Goal: Task Accomplishment & Management: Complete application form

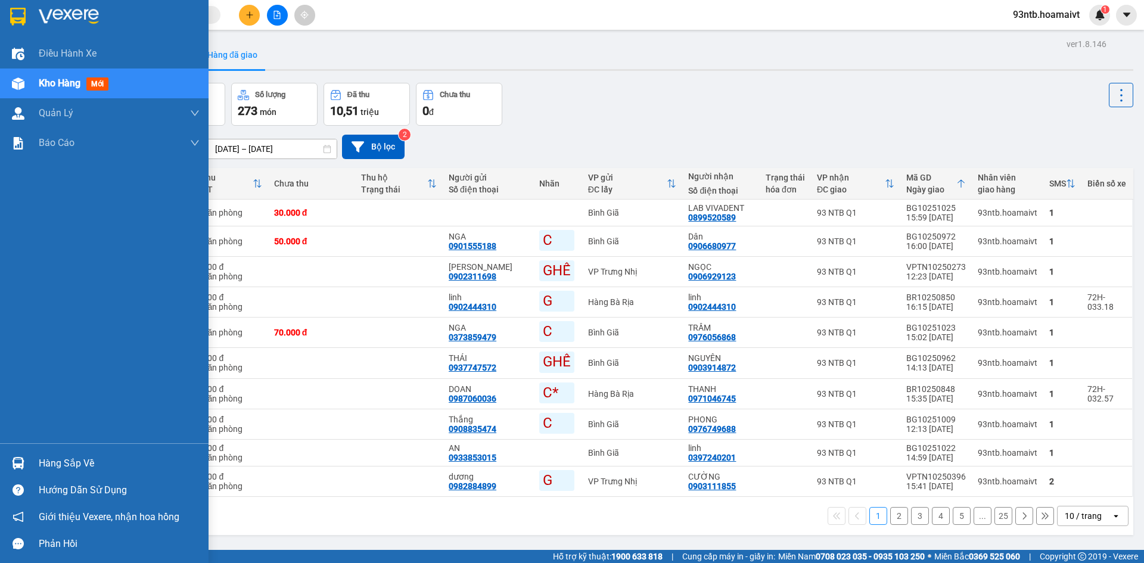
click at [28, 463] on div at bounding box center [18, 463] width 21 height 21
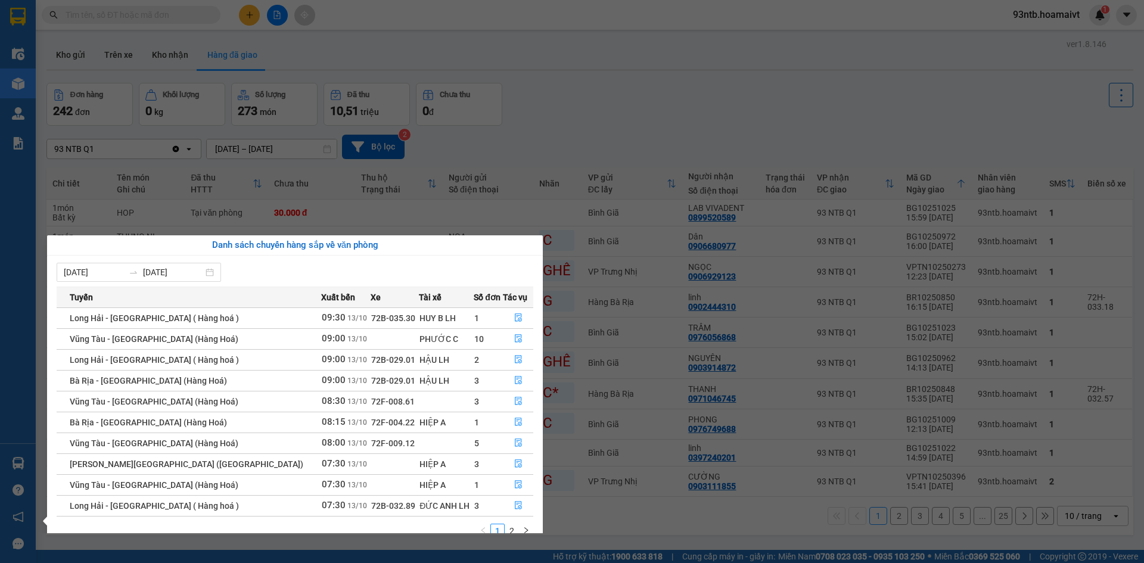
scroll to position [19, 0]
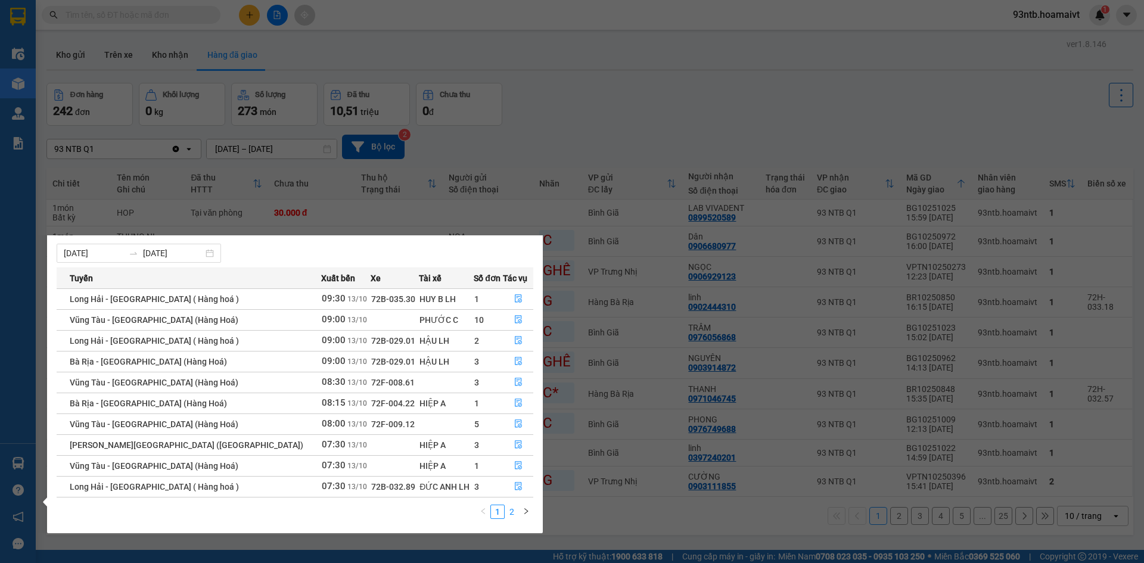
click at [510, 512] on link "2" at bounding box center [511, 511] width 13 height 13
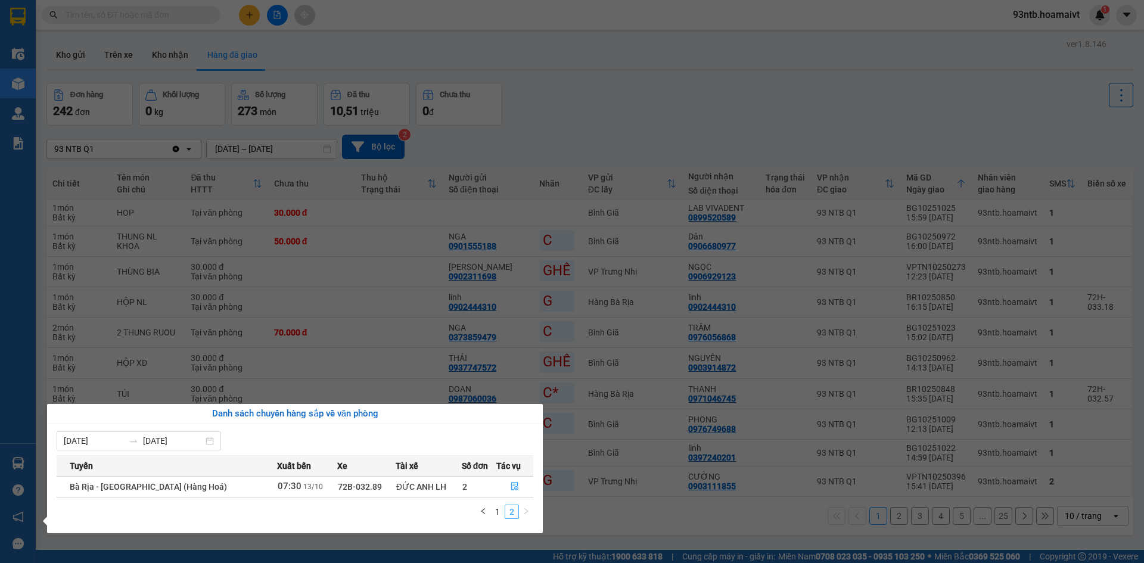
scroll to position [0, 0]
click at [495, 509] on link "1" at bounding box center [497, 511] width 13 height 13
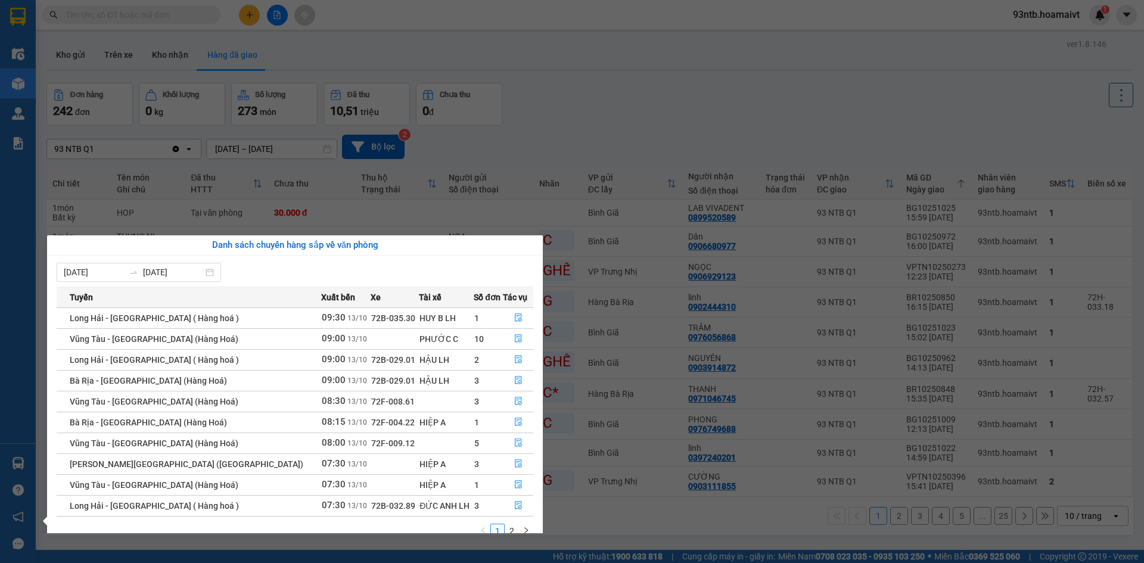
click at [148, 14] on section "Kết quả tìm kiếm ( 0 ) Bộ lọc Tìm người gửi/nhận Thuộc VP này No Data 93ntb.hoa…" at bounding box center [572, 281] width 1144 height 563
click at [148, 14] on input "text" at bounding box center [136, 14] width 141 height 13
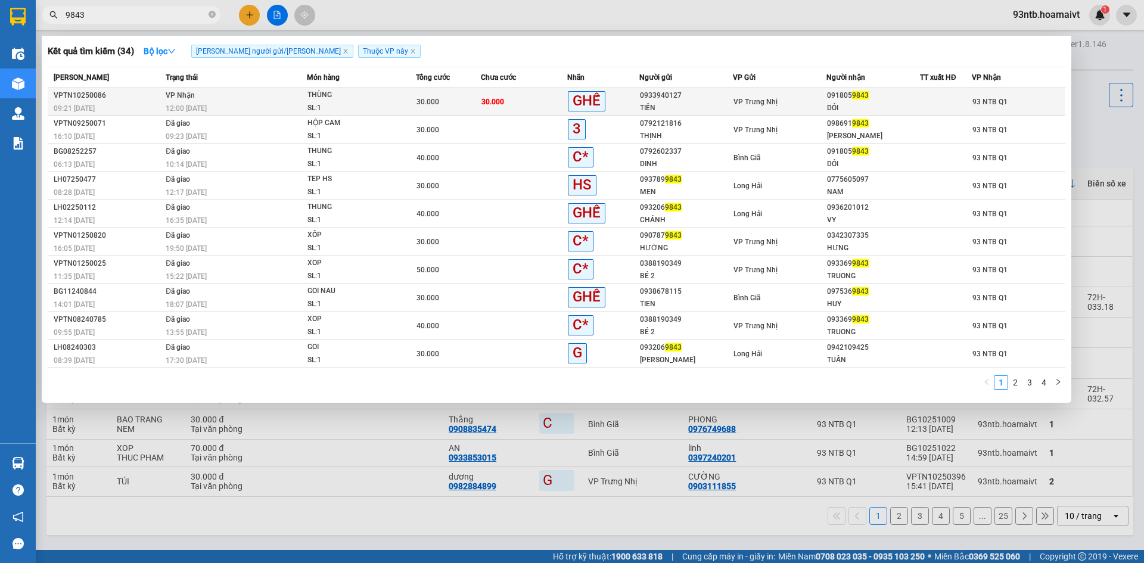
type input "9843"
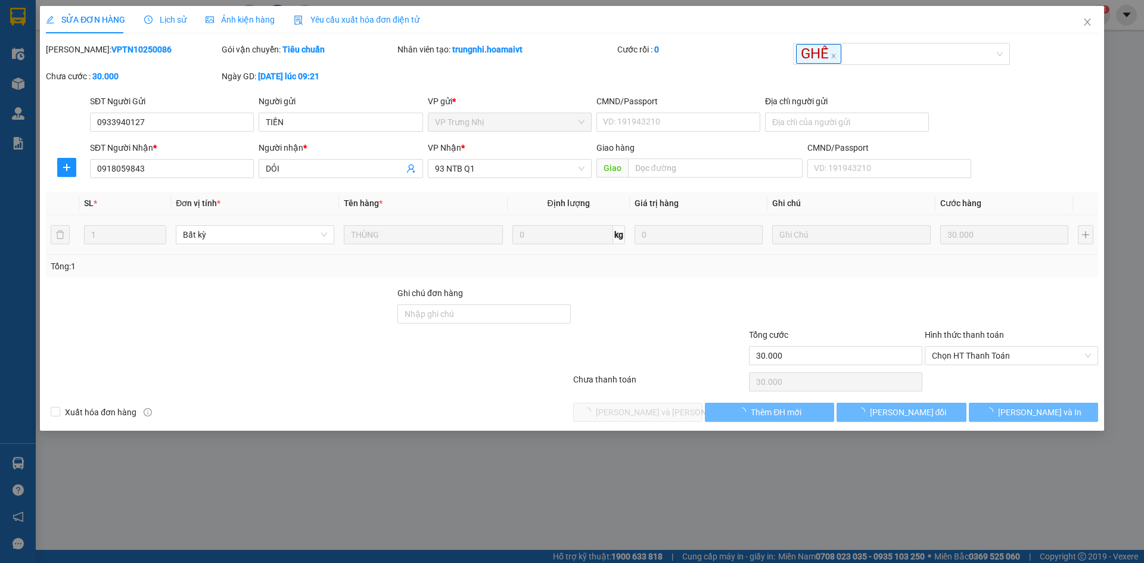
type input "0933940127"
type input "TIẾN"
type input "0918059843"
type input "DỎI"
type input "30.000"
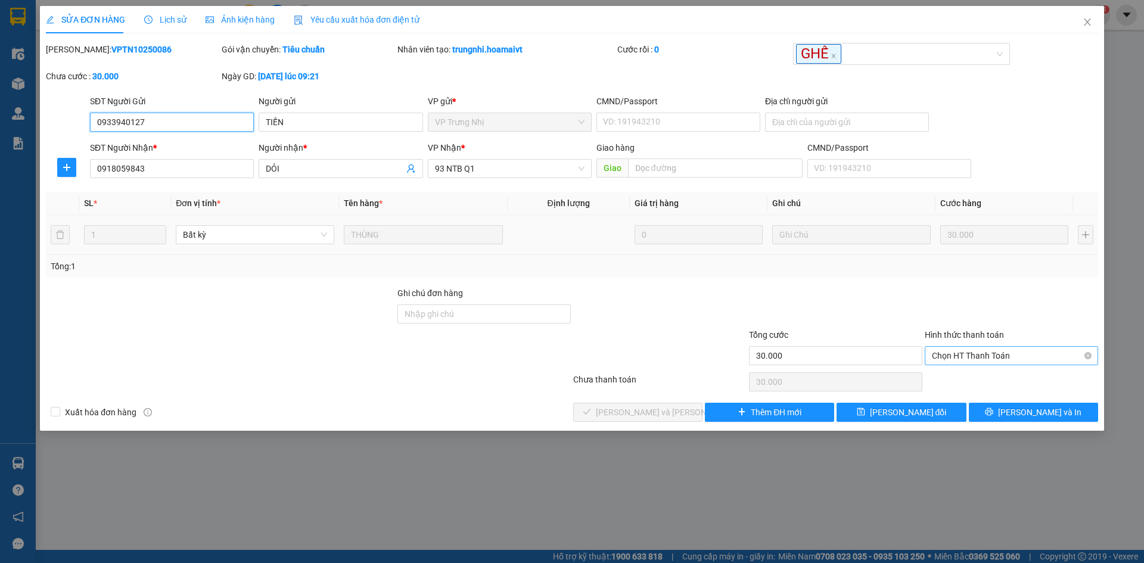
click at [949, 362] on span "Chọn HT Thanh Toán" at bounding box center [1011, 356] width 159 height 18
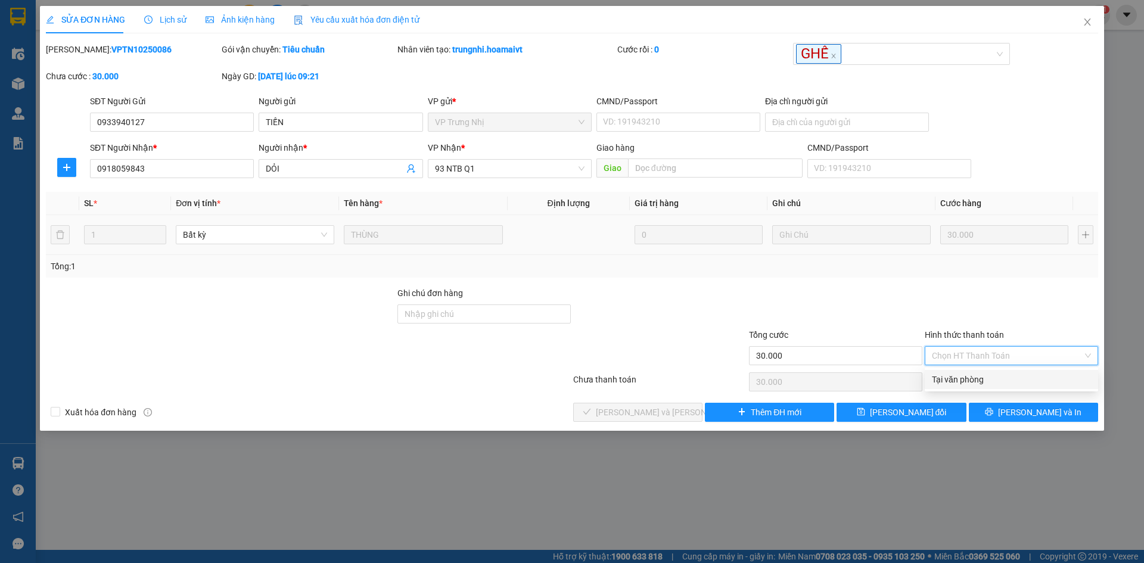
click at [954, 379] on div "Tại văn phòng" at bounding box center [1011, 379] width 159 height 13
type input "0"
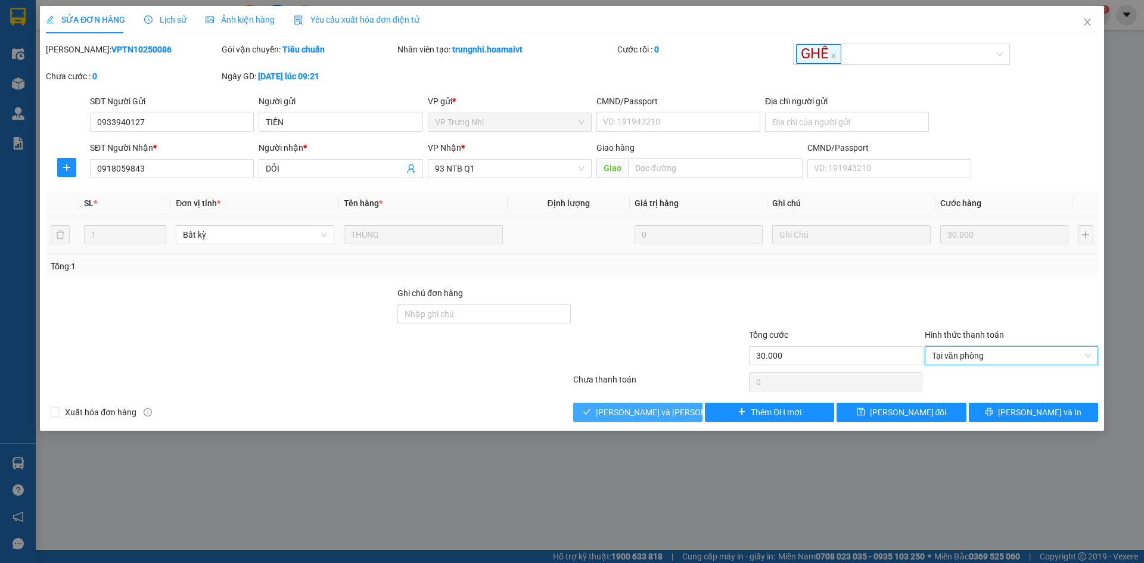
click at [622, 414] on span "[PERSON_NAME] và Giao hàng" at bounding box center [676, 412] width 161 height 13
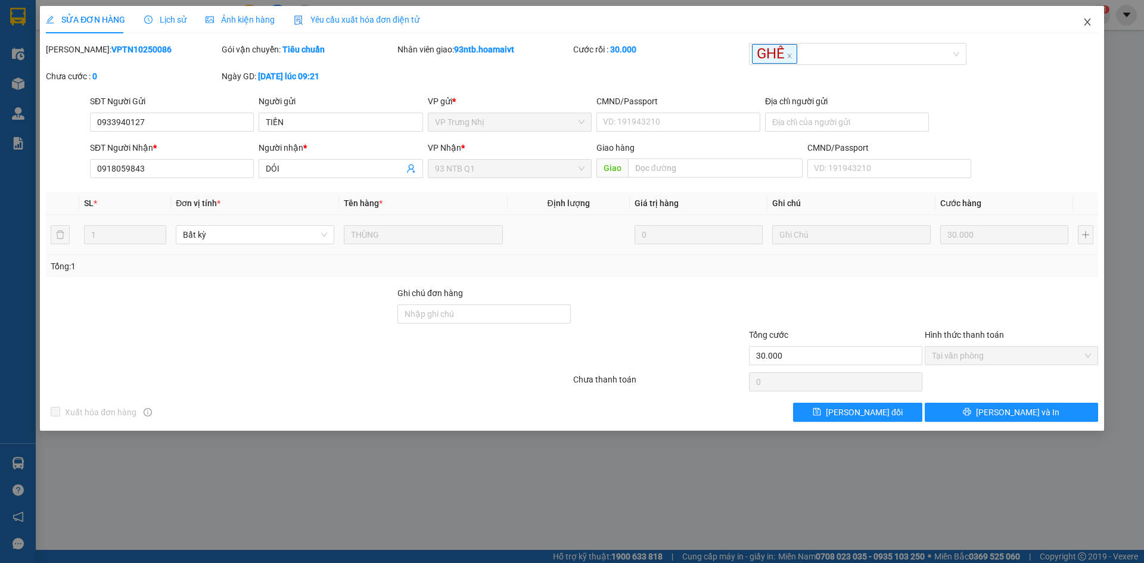
click at [1083, 23] on icon "close" at bounding box center [1088, 22] width 10 height 10
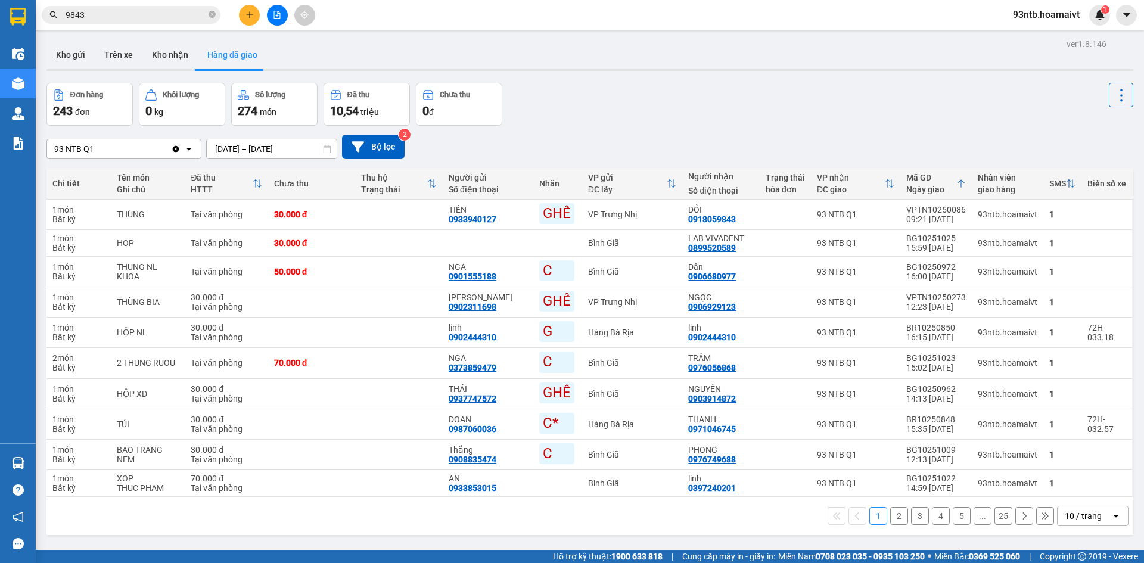
click at [651, 73] on div "ver 1.8.146 Kho gửi Trên xe Kho nhận Hàng đã giao Đơn hàng 243 đơn Khối lượng 0…" at bounding box center [590, 317] width 1096 height 563
click at [637, 79] on div "ver 1.8.146 Kho gửi Trên xe Kho nhận Hàng đã giao Đơn hàng 243 đơn Khối lượng 0…" at bounding box center [590, 317] width 1096 height 563
click at [246, 16] on icon "plus" at bounding box center [249, 15] width 8 height 8
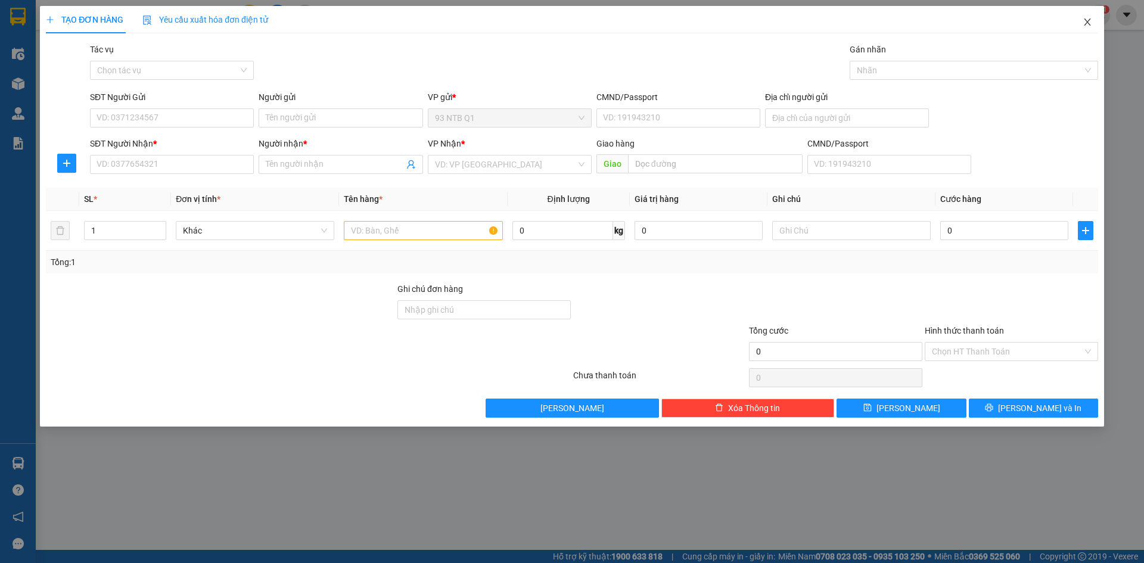
click at [1091, 34] on span "Close" at bounding box center [1087, 22] width 33 height 33
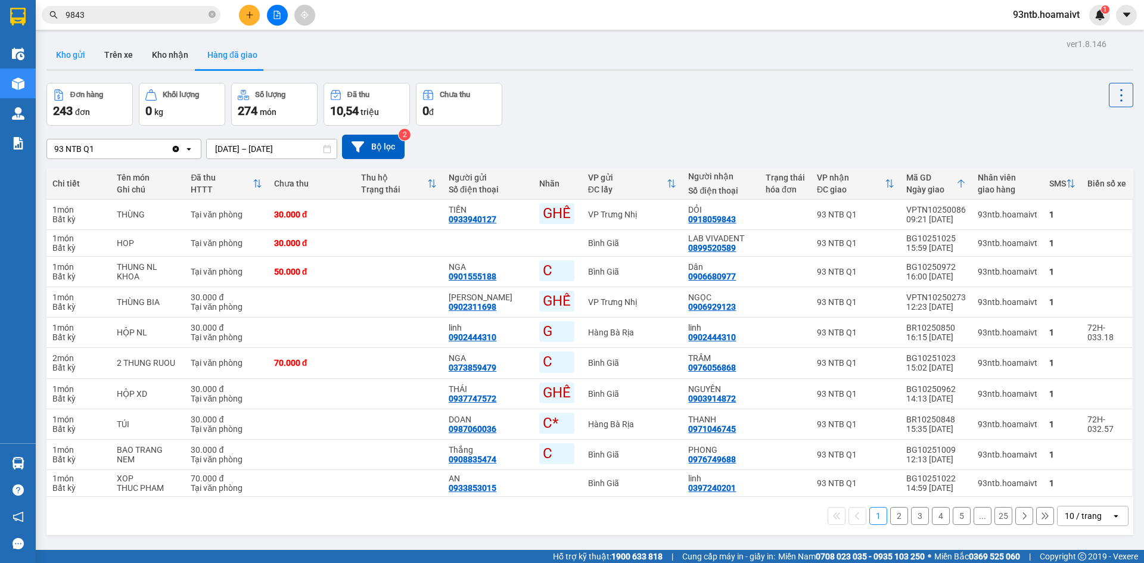
click at [73, 61] on button "Kho gửi" at bounding box center [70, 55] width 48 height 29
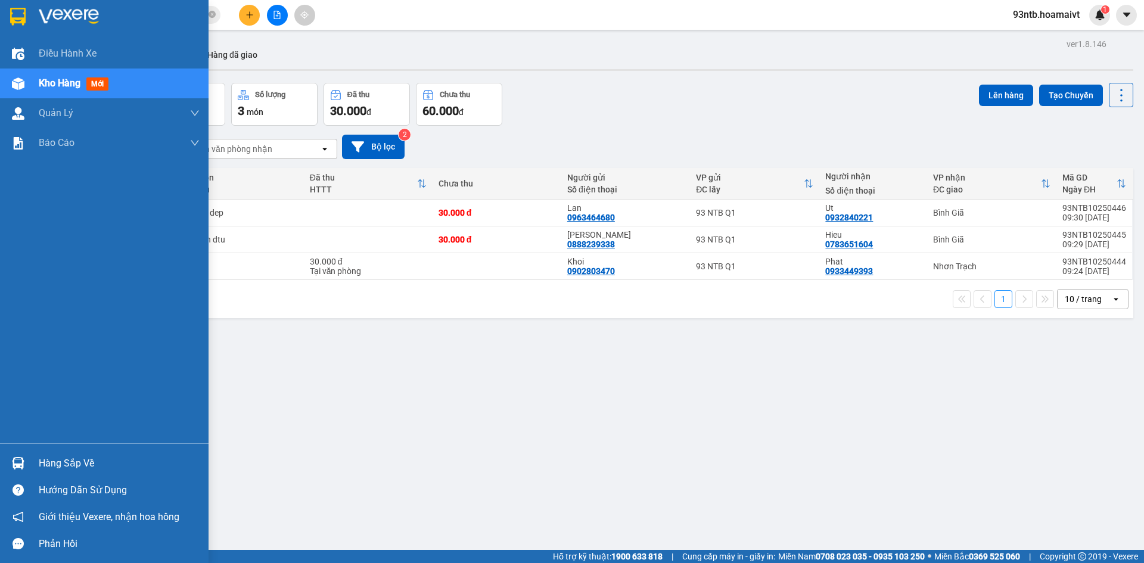
click at [66, 458] on div "Hàng sắp về" at bounding box center [119, 464] width 161 height 18
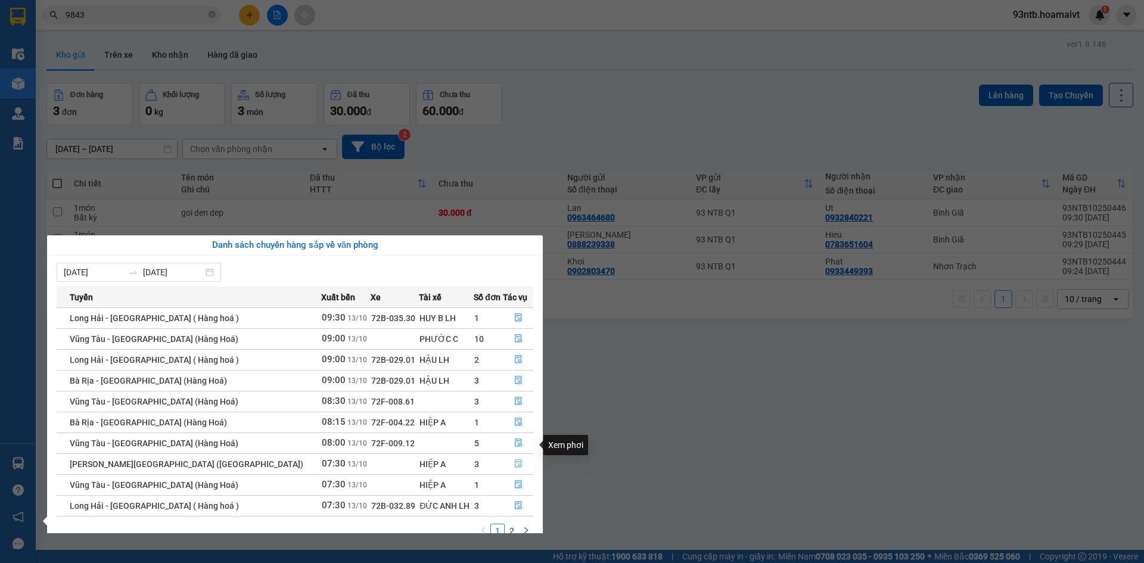
scroll to position [19, 0]
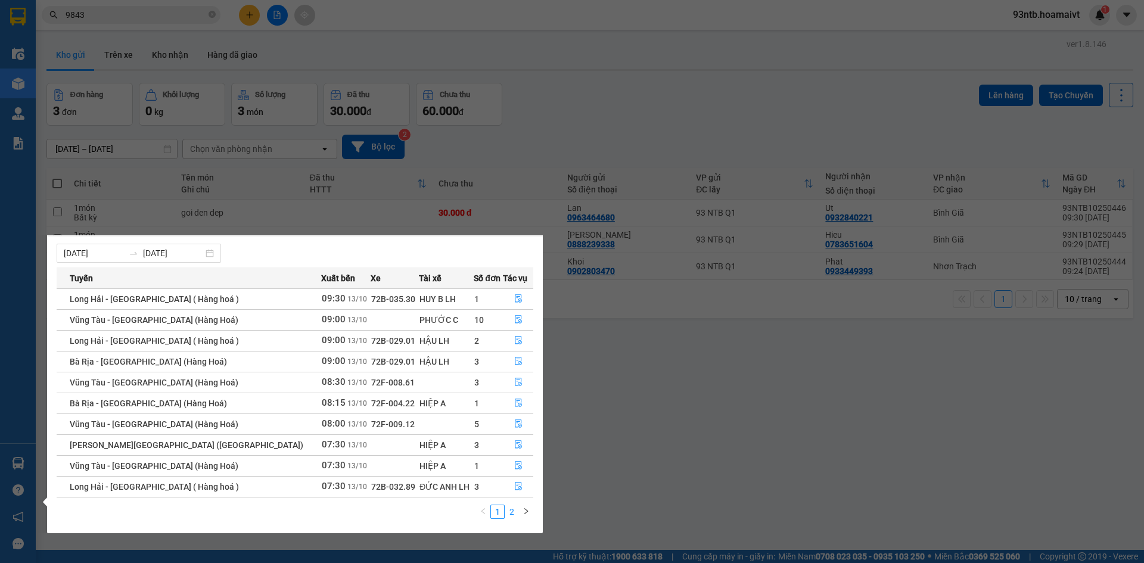
click at [514, 507] on link "2" at bounding box center [511, 511] width 13 height 13
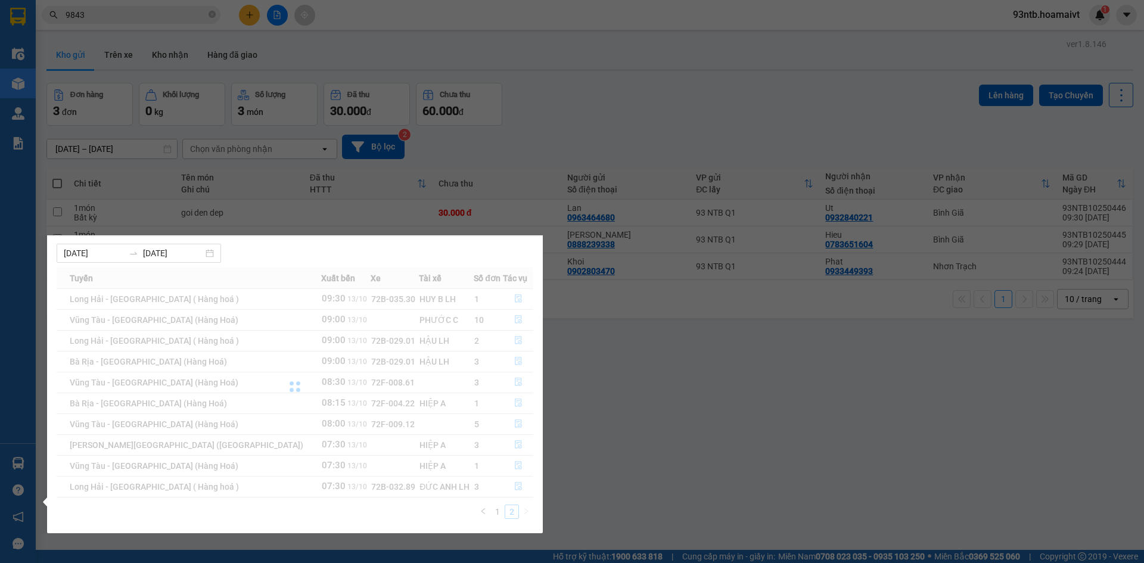
scroll to position [0, 0]
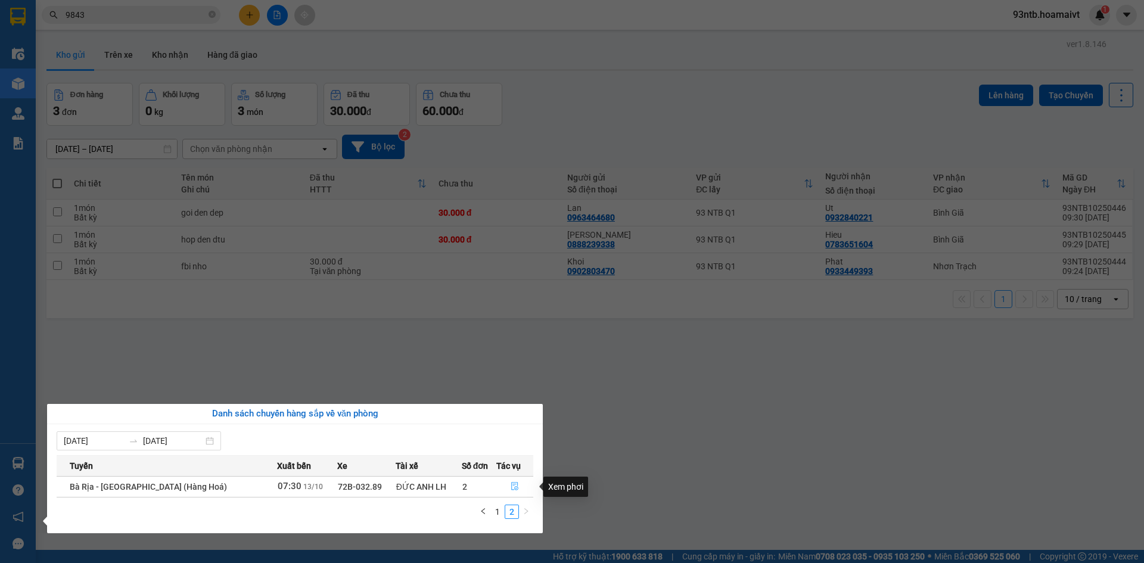
click at [511, 486] on icon "file-done" at bounding box center [514, 487] width 7 height 8
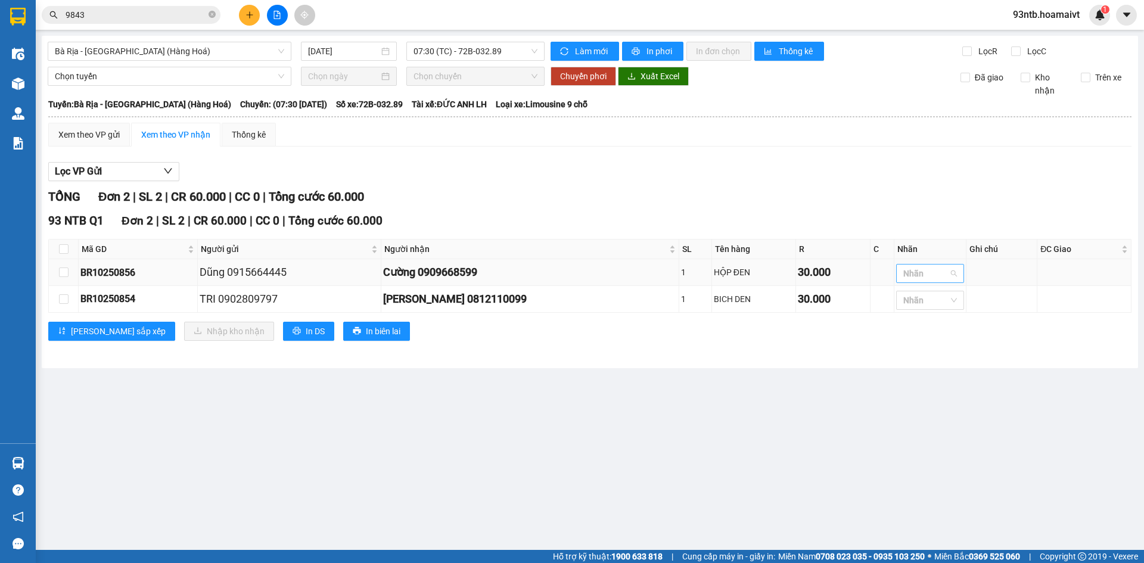
click at [925, 278] on div at bounding box center [924, 273] width 50 height 14
type input "g"
click at [903, 293] on div "G" at bounding box center [916, 298] width 54 height 13
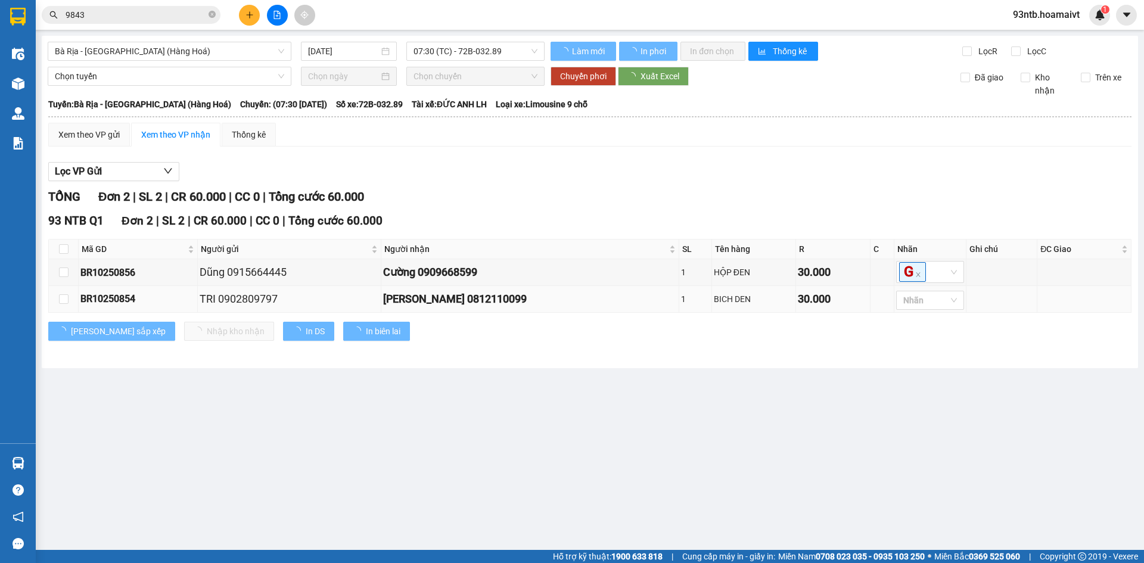
click at [870, 303] on td at bounding box center [882, 299] width 24 height 27
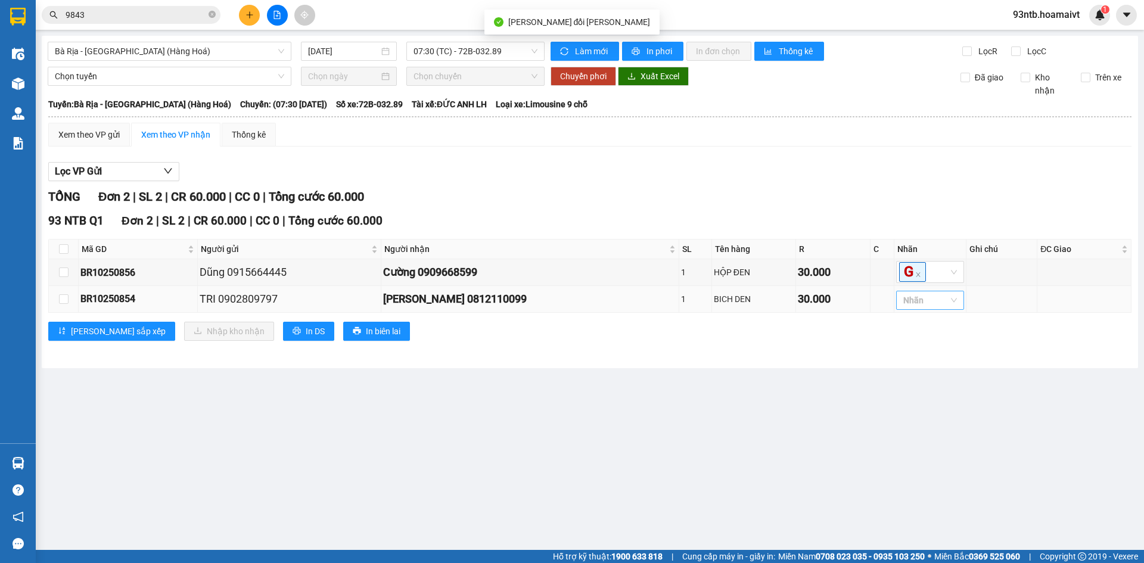
click at [906, 301] on div at bounding box center [924, 300] width 50 height 14
type input "g"
click at [901, 328] on div "G" at bounding box center [916, 325] width 54 height 13
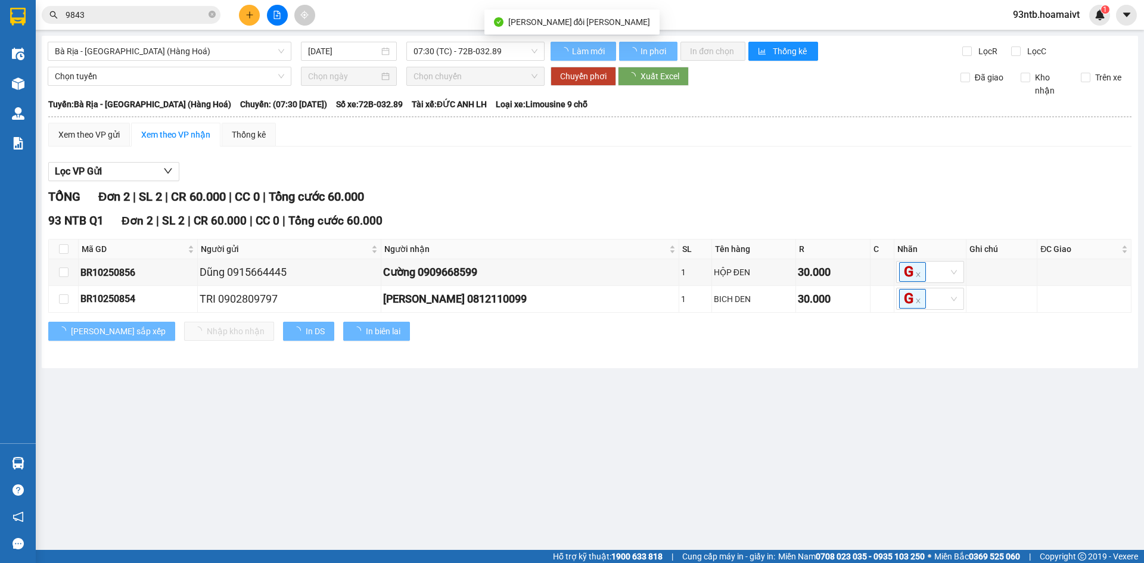
click at [714, 397] on main "Bà Rịa - Sài Gòn (Hàng Hoá) 13/10/2025 07:30 (TC) - 72B-032.89 Làm mới In p…" at bounding box center [572, 275] width 1144 height 550
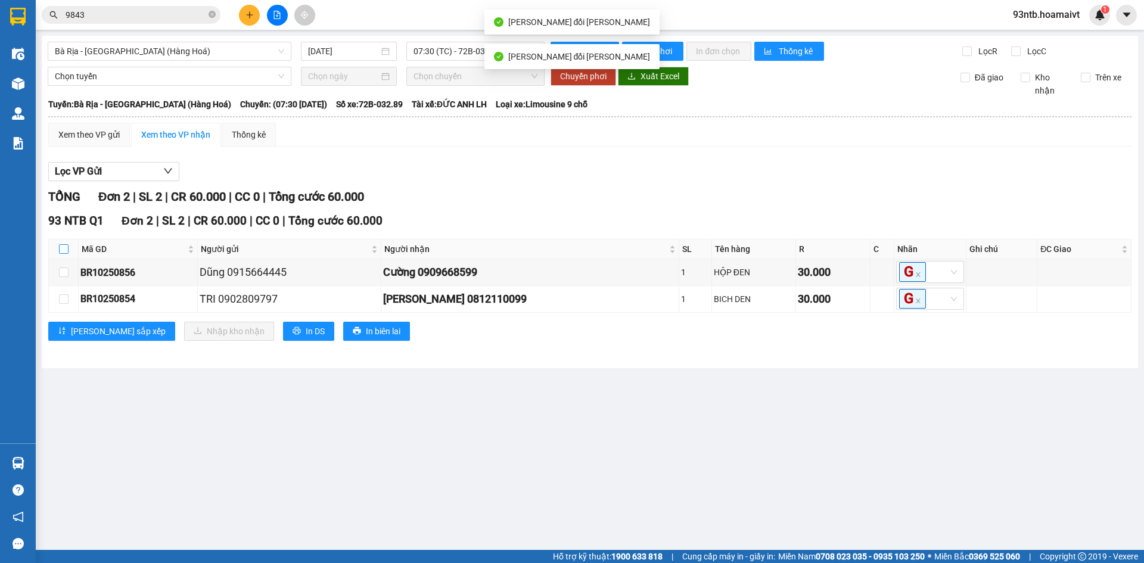
click at [64, 243] on label at bounding box center [64, 248] width 10 height 13
click at [64, 244] on input "checkbox" at bounding box center [64, 249] width 10 height 10
checkbox input "true"
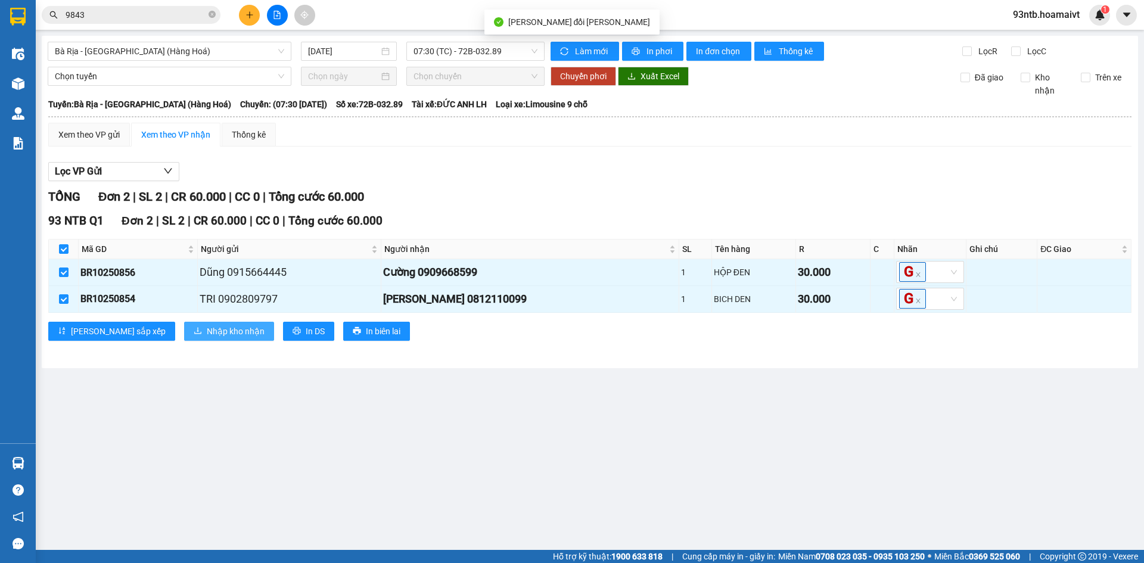
click at [207, 335] on span "Nhập kho nhận" at bounding box center [236, 331] width 58 height 13
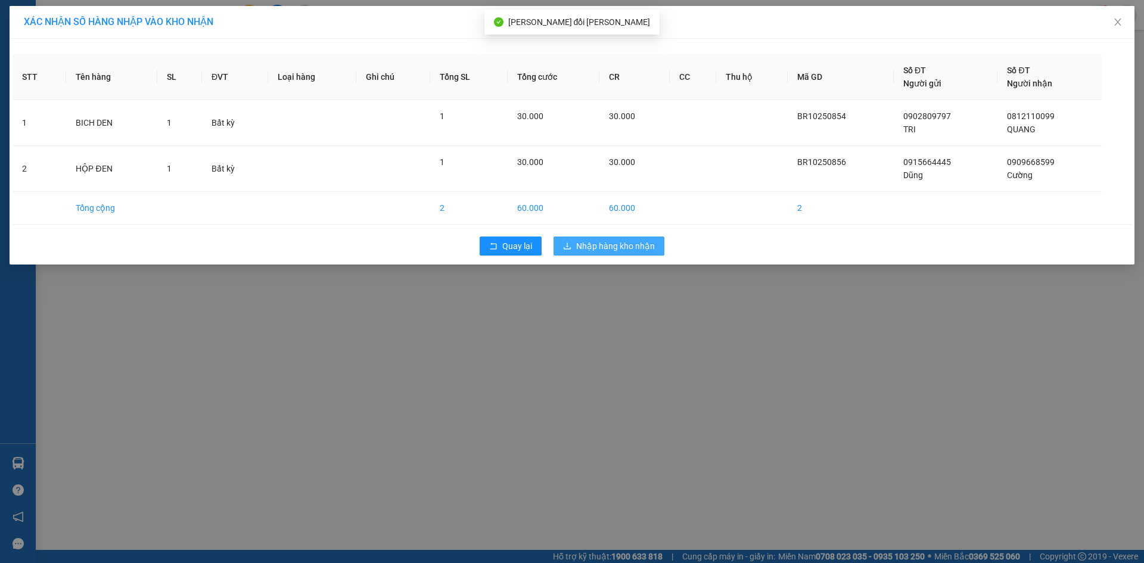
click at [617, 242] on span "Nhập hàng kho nhận" at bounding box center [615, 246] width 79 height 13
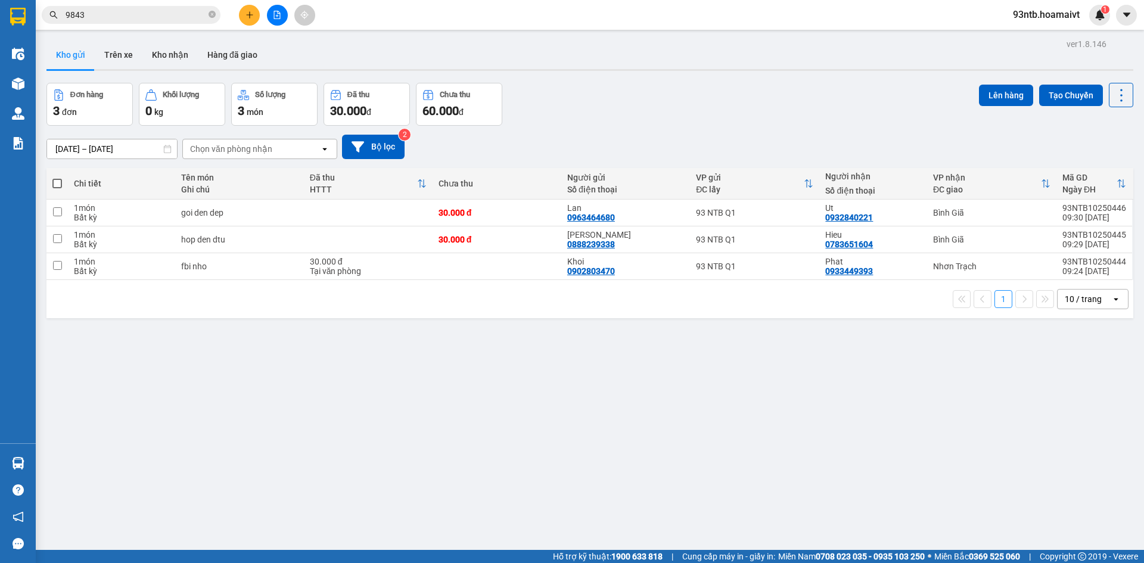
click at [111, 14] on input "9843" at bounding box center [136, 14] width 141 height 13
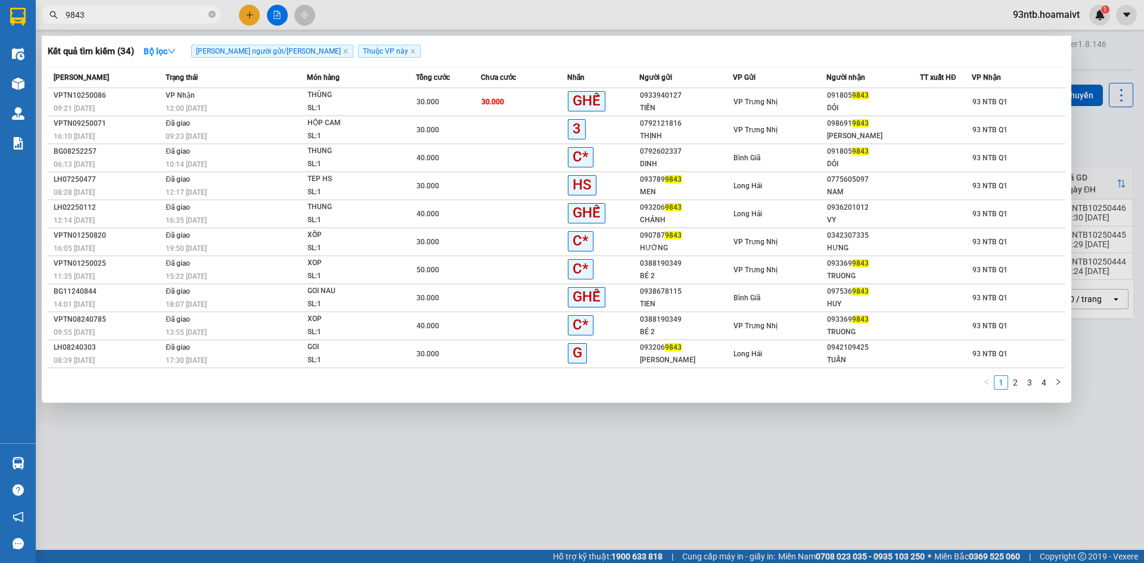
click at [111, 14] on input "9843" at bounding box center [136, 14] width 141 height 13
click at [209, 13] on icon "close-circle" at bounding box center [212, 14] width 7 height 7
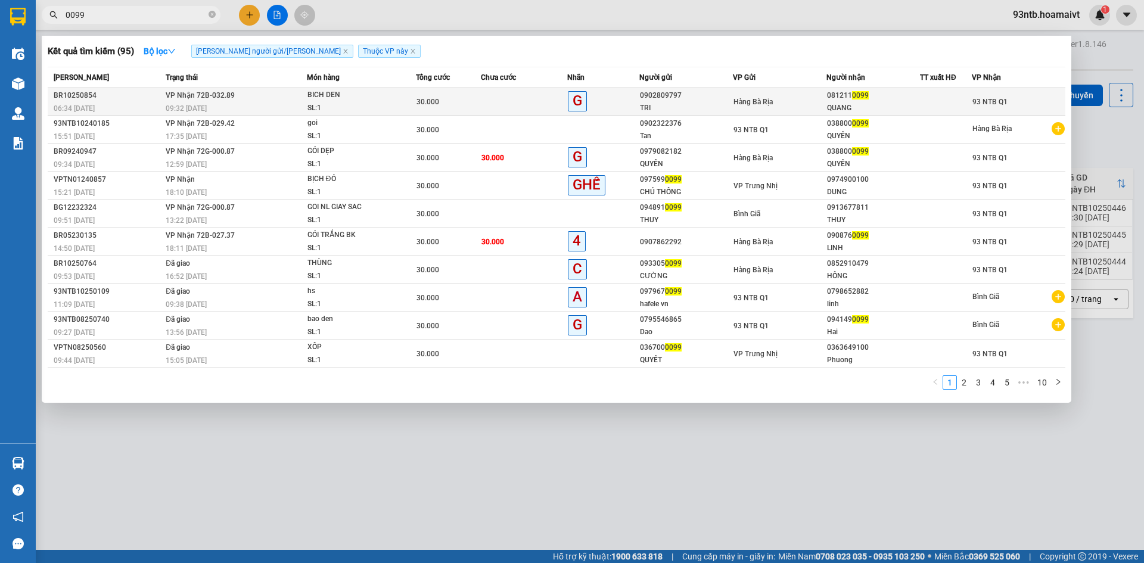
type input "0099"
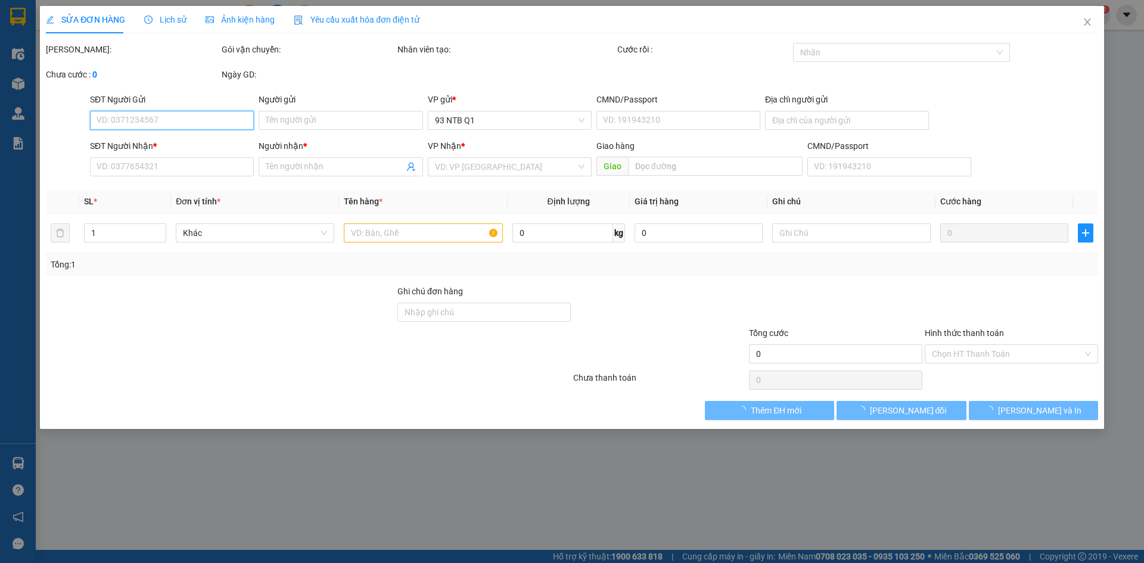
type input "0902809797"
type input "TRI"
type input "0812110099"
type input "QUANG"
type input "30.000"
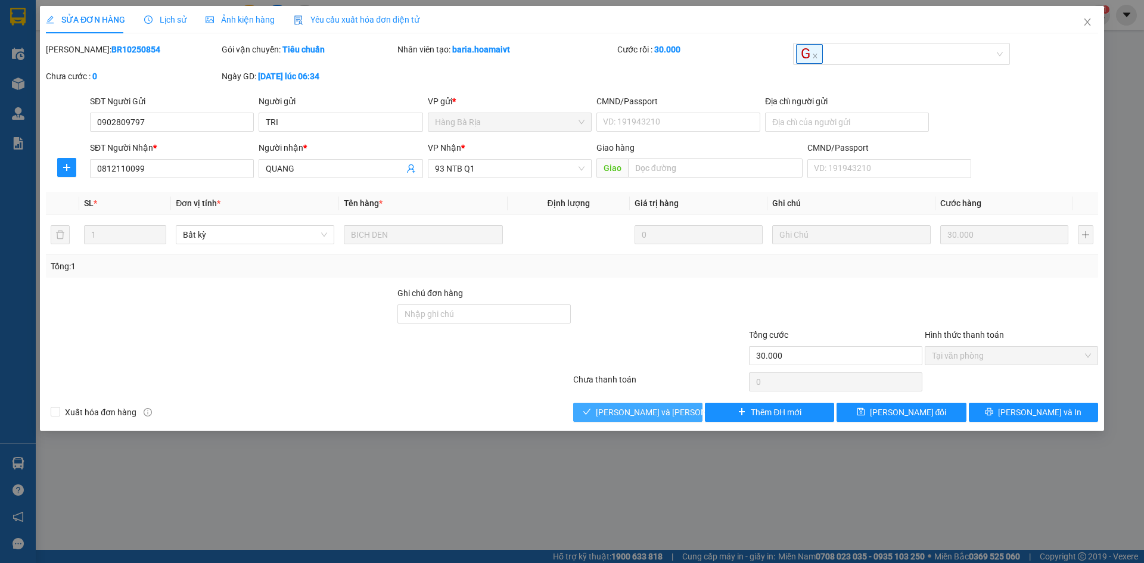
click at [635, 414] on span "[PERSON_NAME] và Giao hàng" at bounding box center [676, 412] width 161 height 13
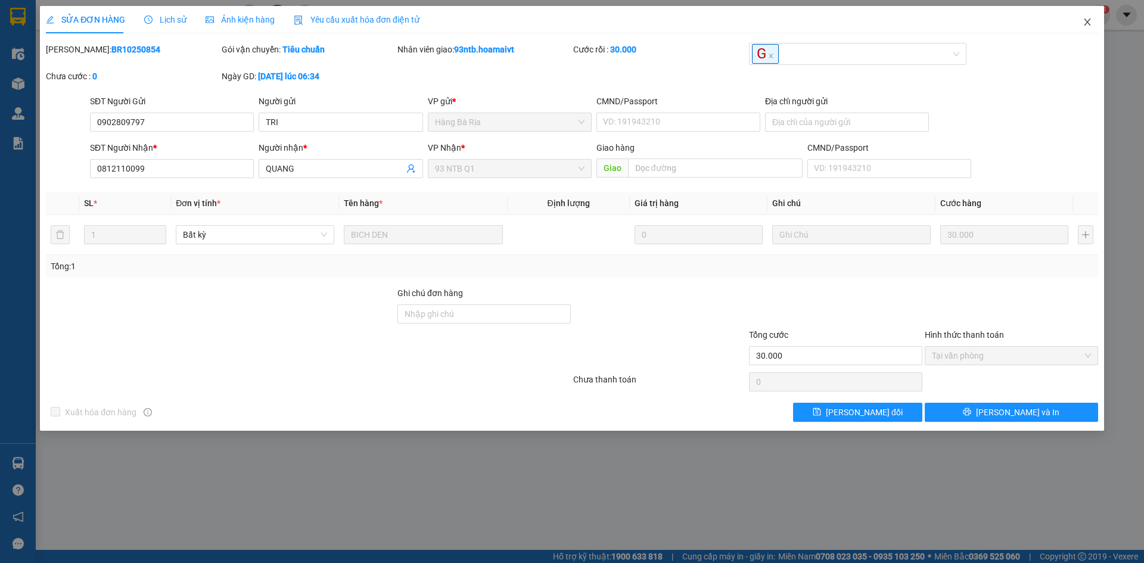
click at [1086, 21] on icon "close" at bounding box center [1088, 22] width 10 height 10
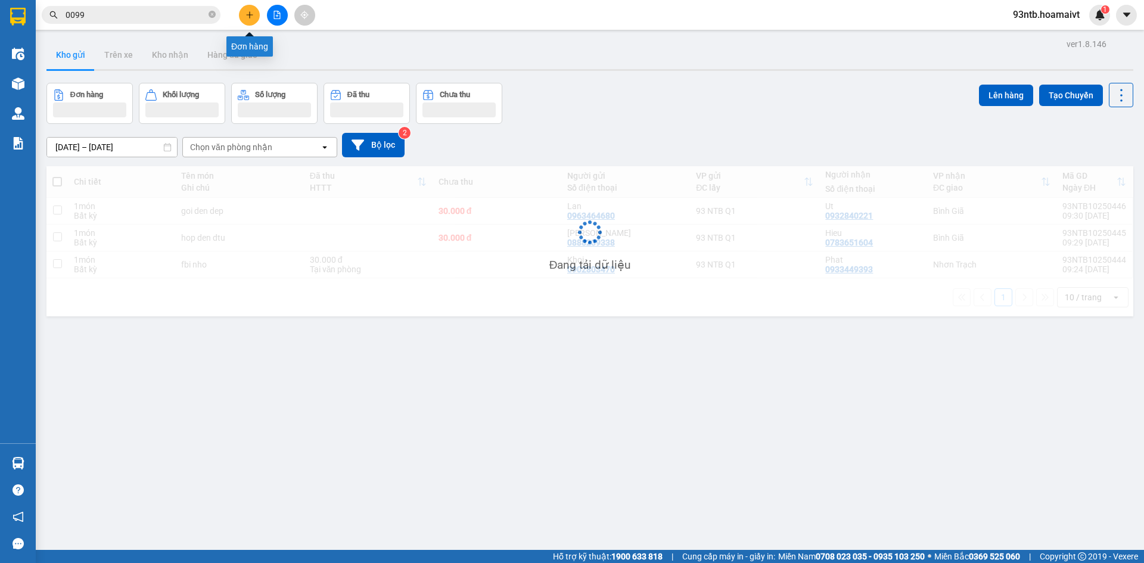
click at [246, 15] on icon "plus" at bounding box center [249, 15] width 8 height 8
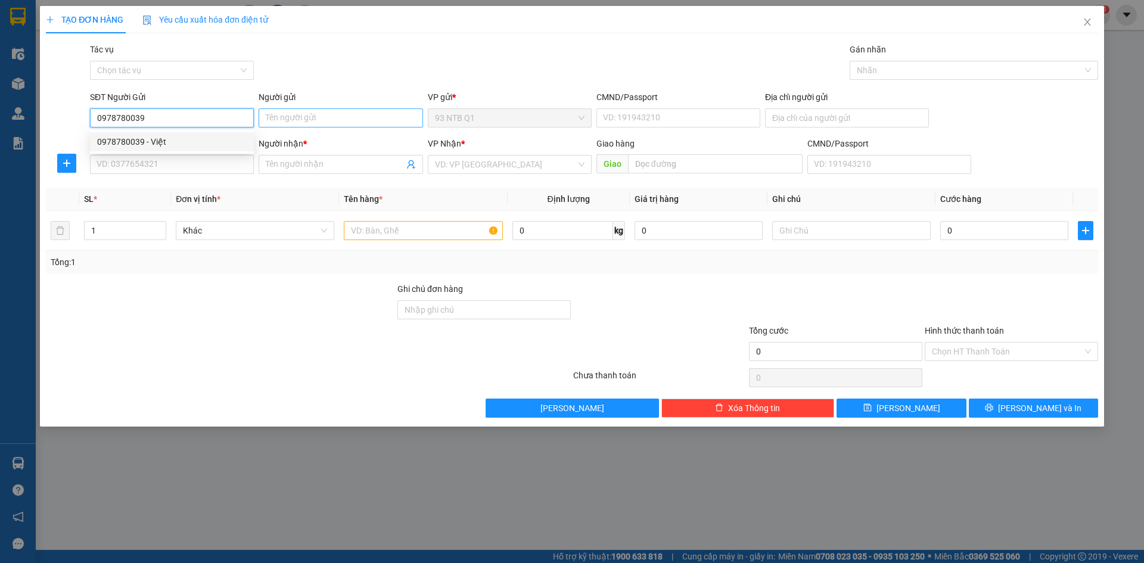
type input "0978780039"
click at [291, 114] on input "Người gửi" at bounding box center [341, 117] width 164 height 19
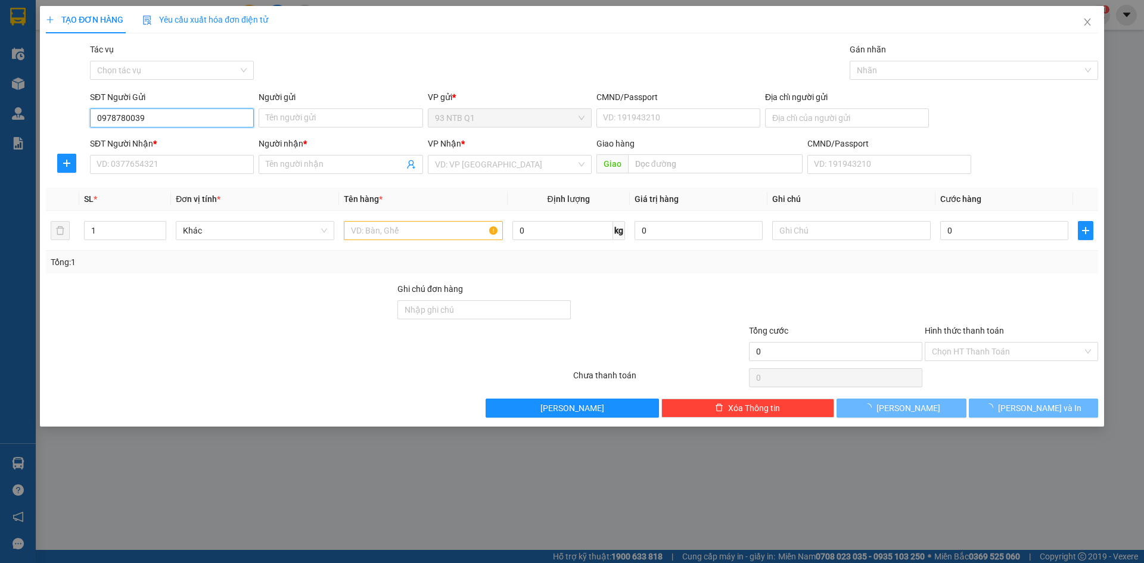
click at [206, 117] on input "0978780039" at bounding box center [172, 117] width 164 height 19
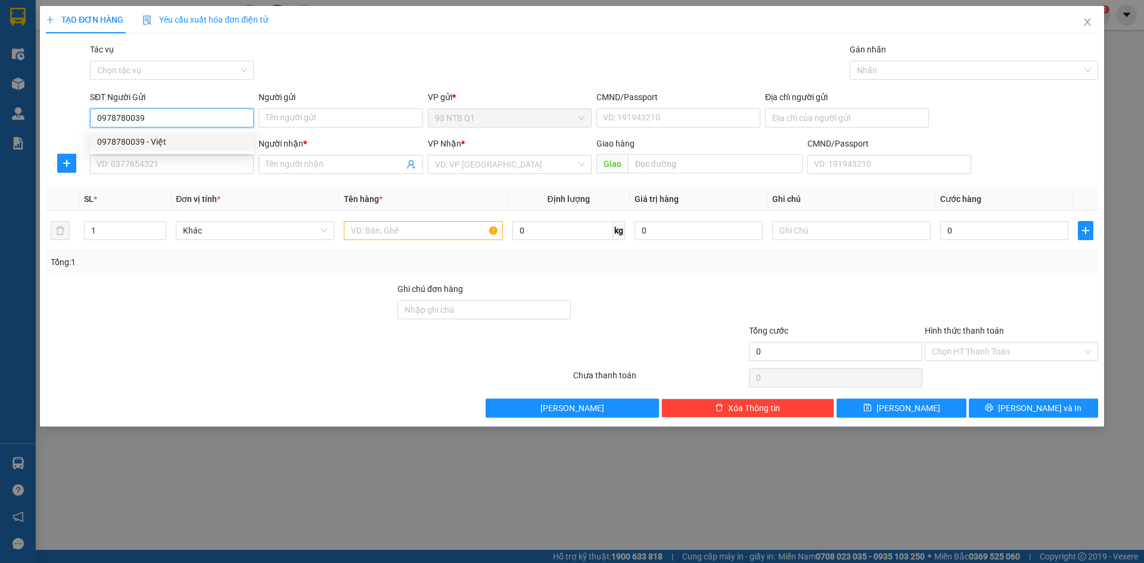
click at [183, 138] on div "0978780039 - Việt" at bounding box center [172, 141] width 150 height 13
type input "Việt"
type input "033090003258"
type input "0345344445"
type input "SƠN"
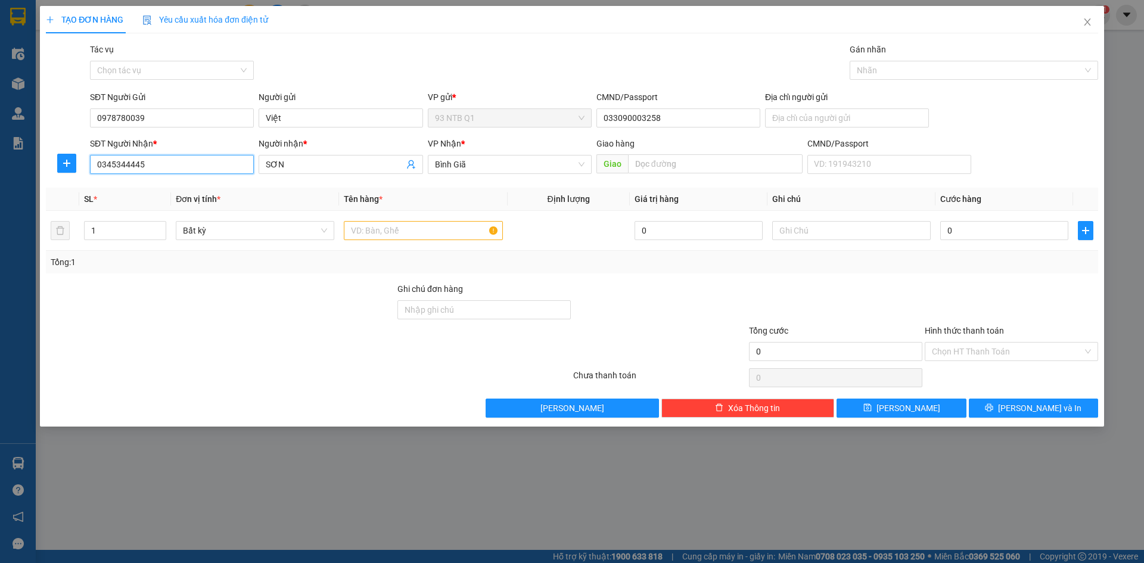
click at [178, 167] on input "0345344445" at bounding box center [172, 164] width 164 height 19
type input "0342365365"
click at [285, 166] on input "SƠN" at bounding box center [335, 164] width 138 height 13
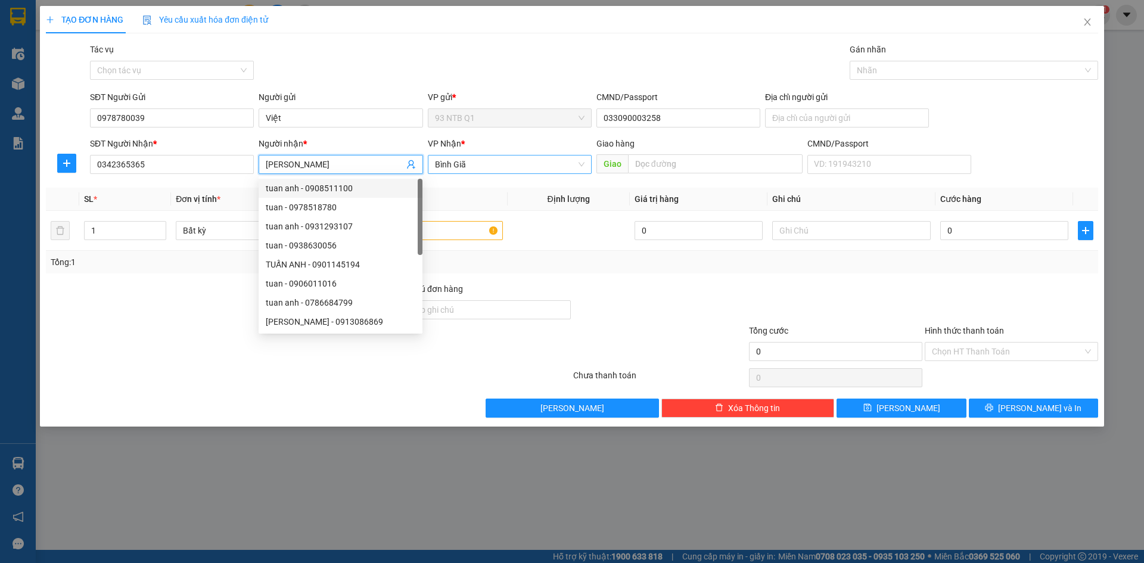
click at [445, 168] on span "Bình Giã" at bounding box center [510, 164] width 150 height 18
type input "Tuan"
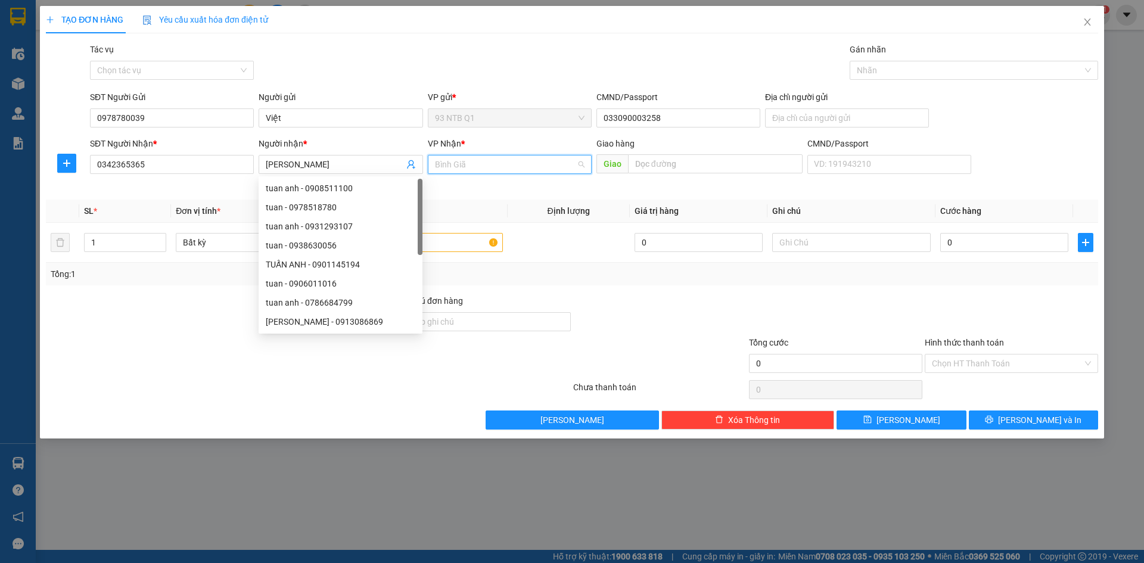
type input "b"
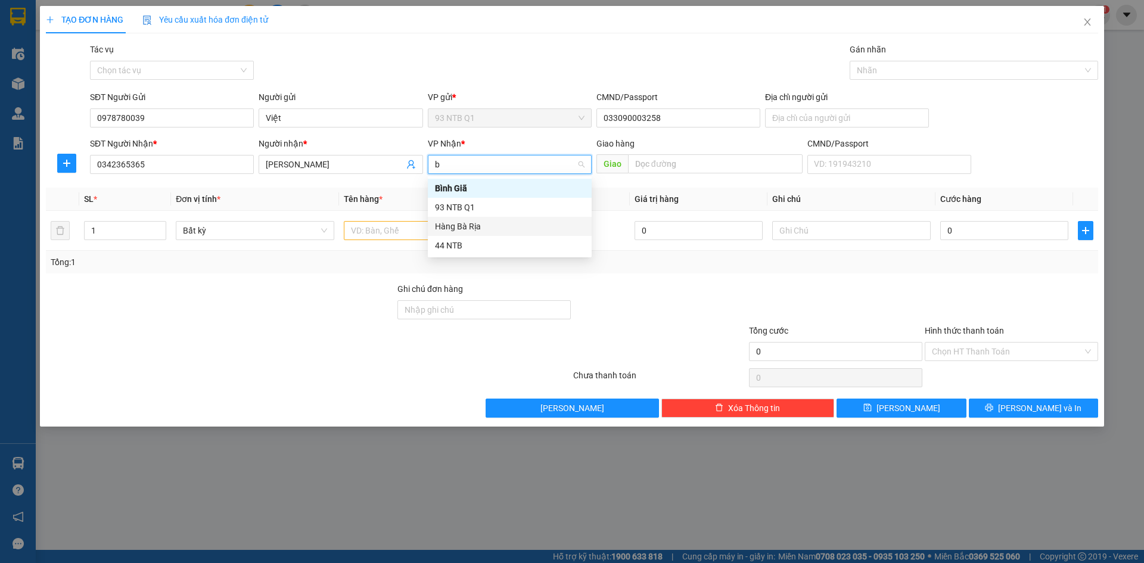
click at [468, 226] on div "Hàng Bà Rịa" at bounding box center [510, 226] width 150 height 13
click at [404, 234] on input "text" at bounding box center [423, 230] width 158 height 19
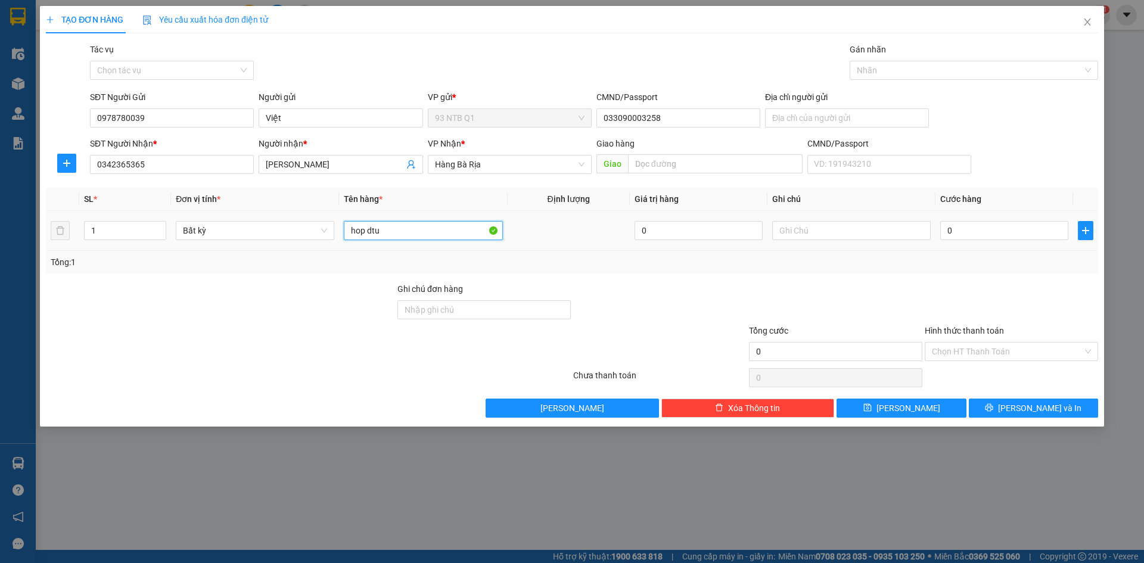
type input "hop dtu"
type input "003"
type input "3"
type input "0.030"
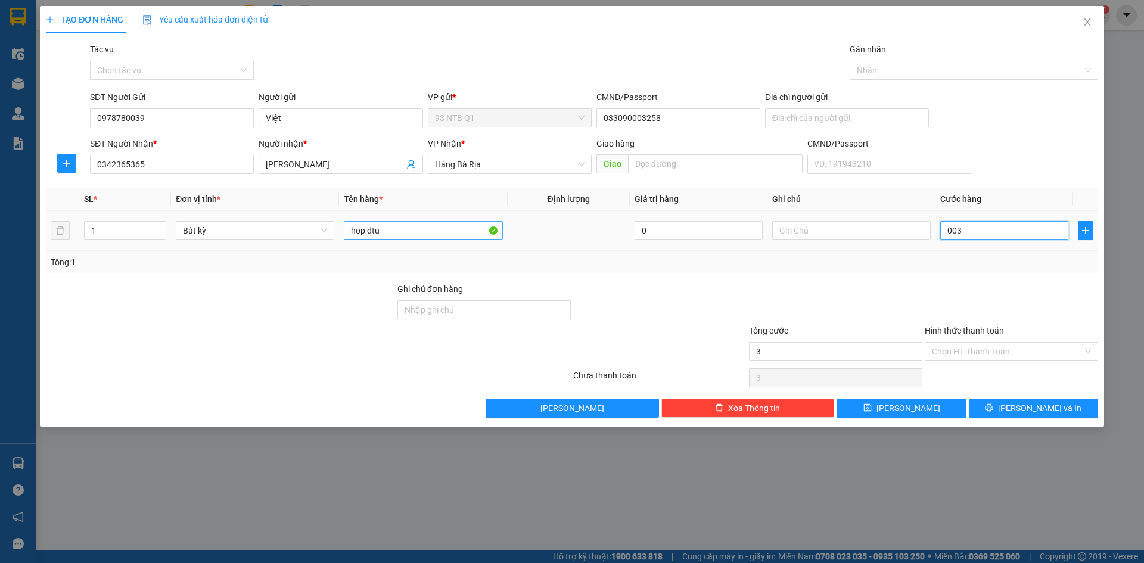
type input "30"
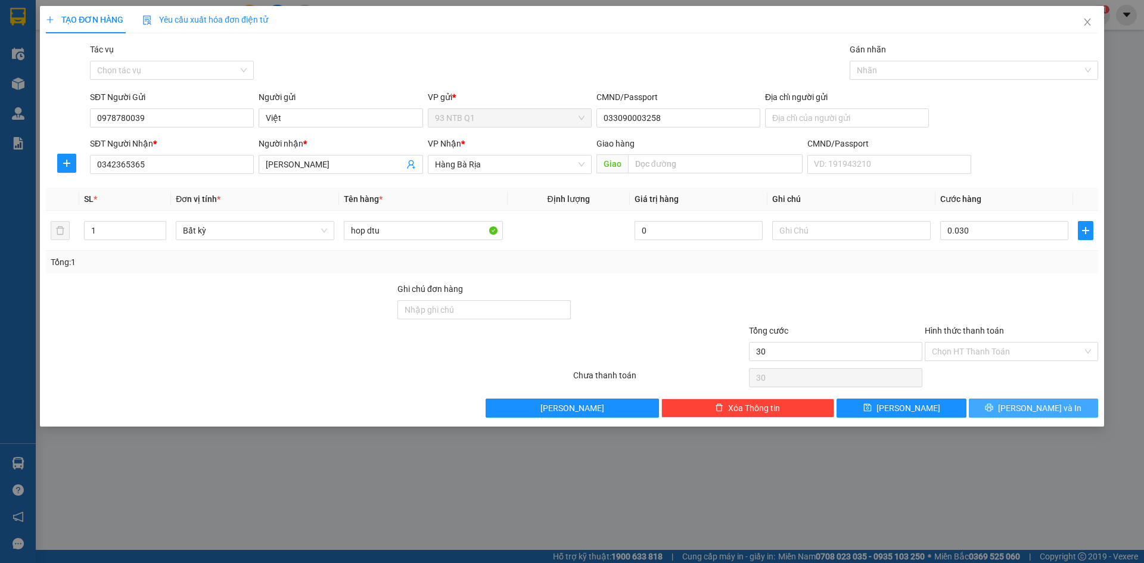
click at [1027, 400] on button "[PERSON_NAME] và In" at bounding box center [1033, 408] width 129 height 19
type input "30.000"
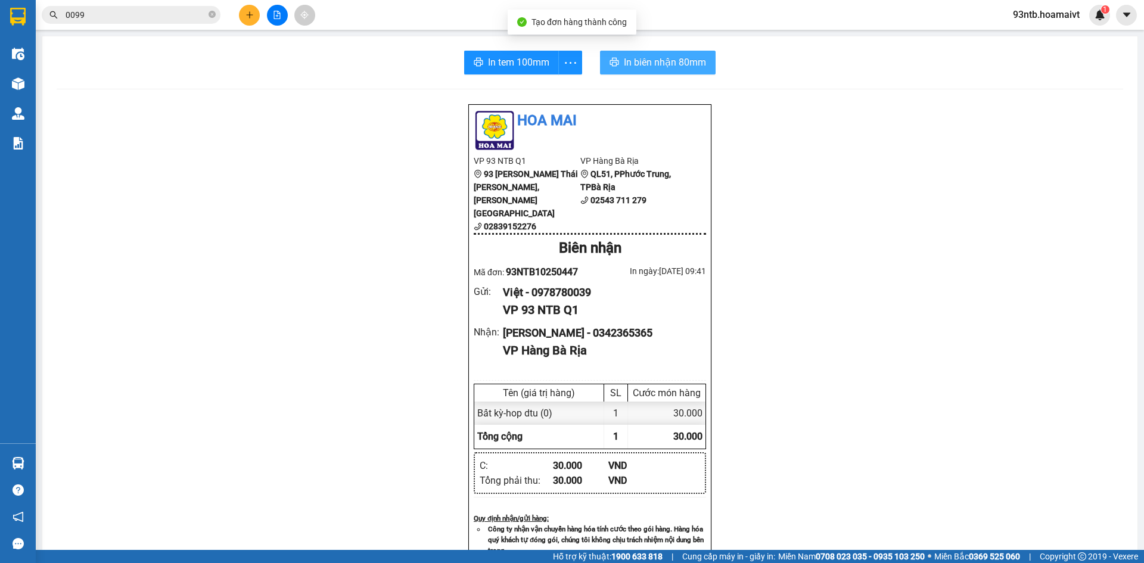
click at [660, 64] on span "In biên nhận 80mm" at bounding box center [665, 62] width 82 height 15
click at [107, 13] on input "0099" at bounding box center [136, 14] width 141 height 13
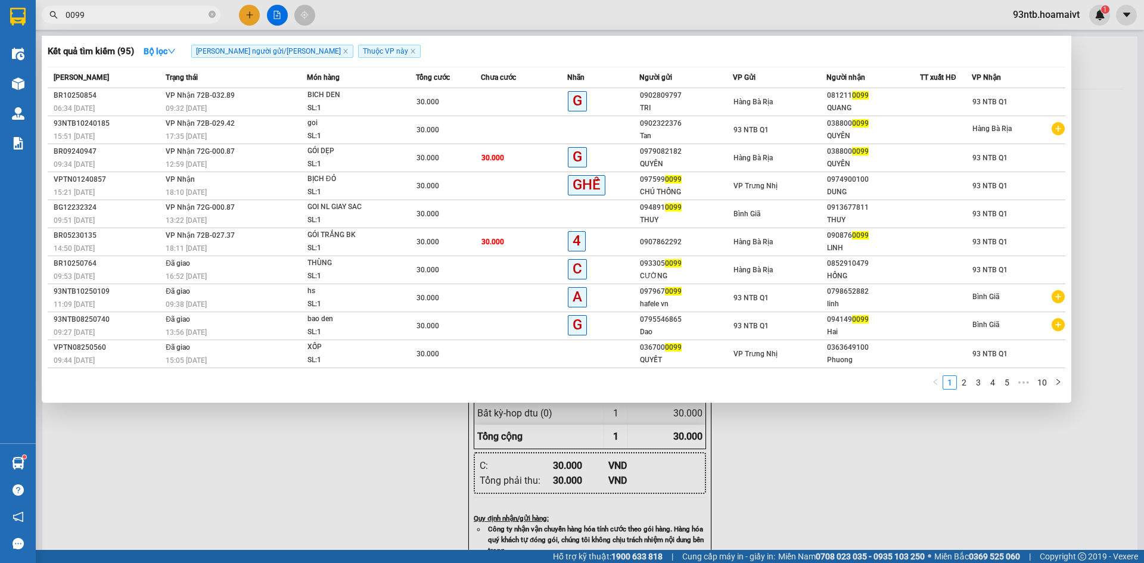
click at [107, 13] on input "0099" at bounding box center [136, 14] width 141 height 13
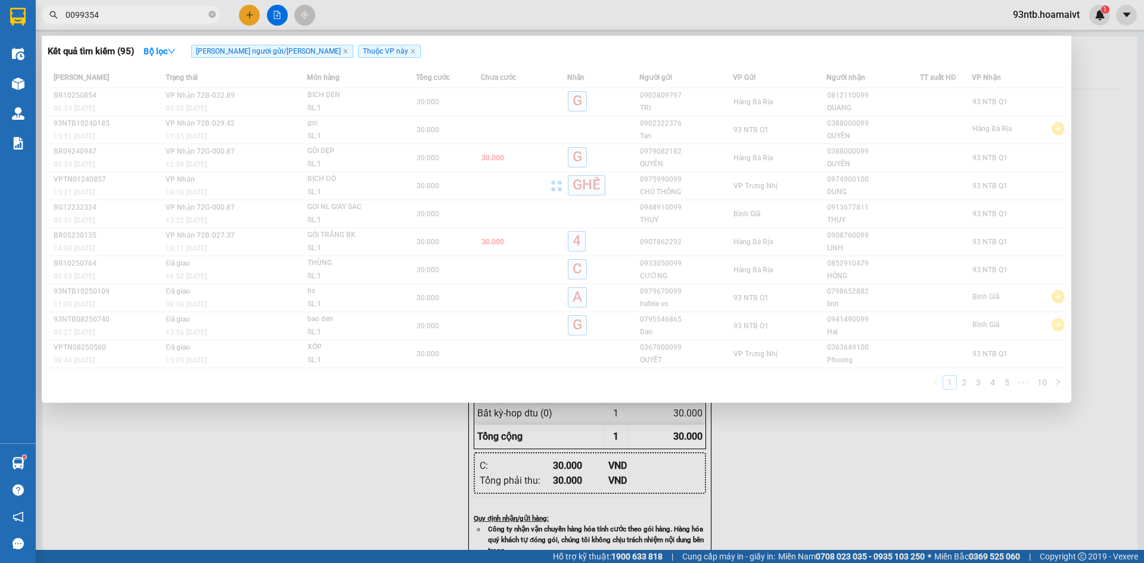
click at [107, 13] on input "0099354" at bounding box center [136, 14] width 141 height 13
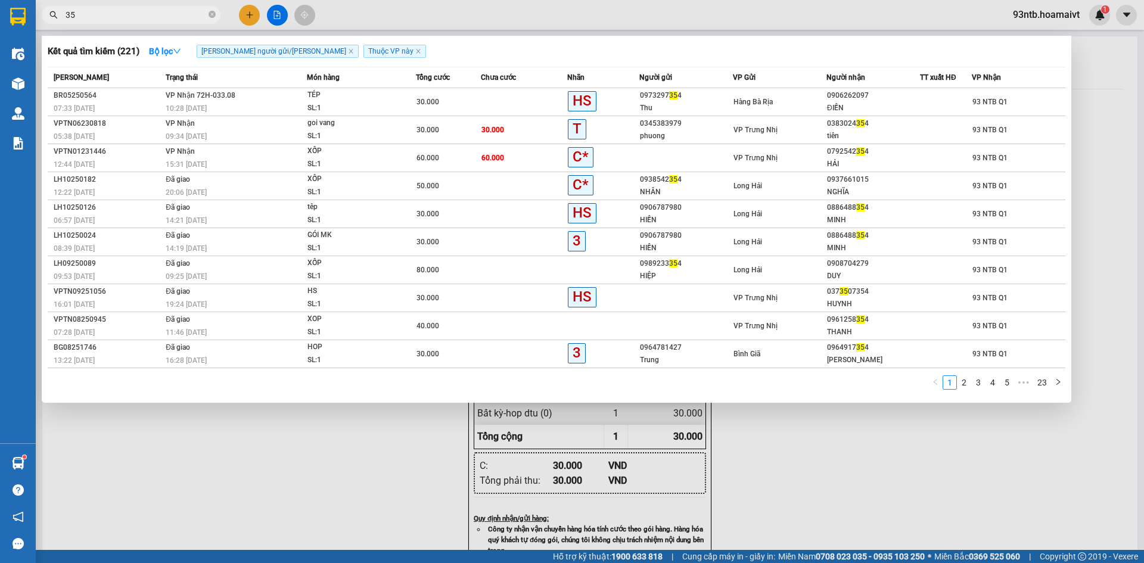
type input "3"
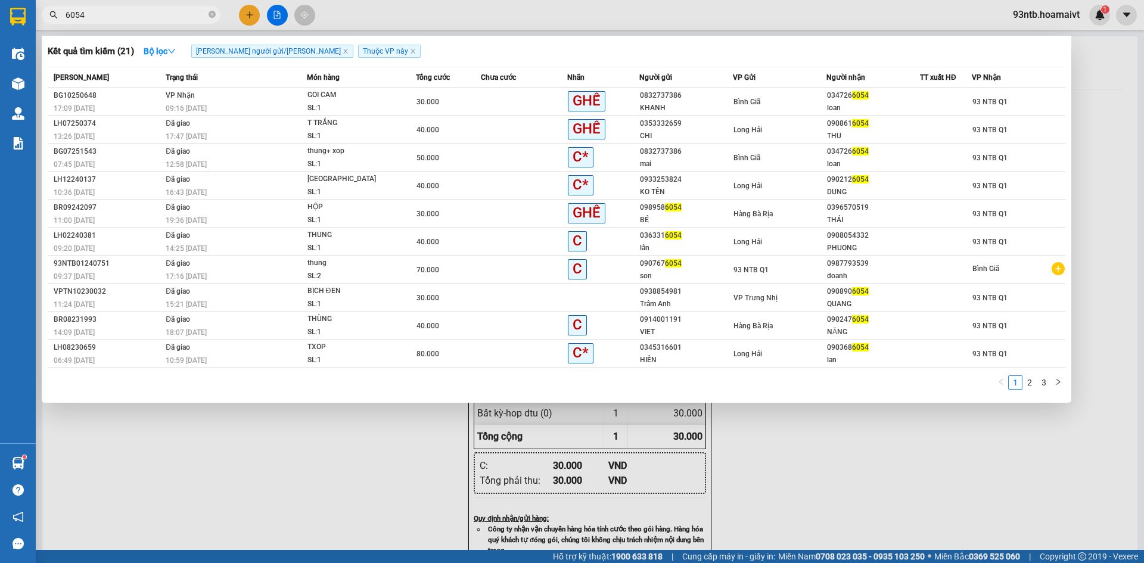
type input "6054"
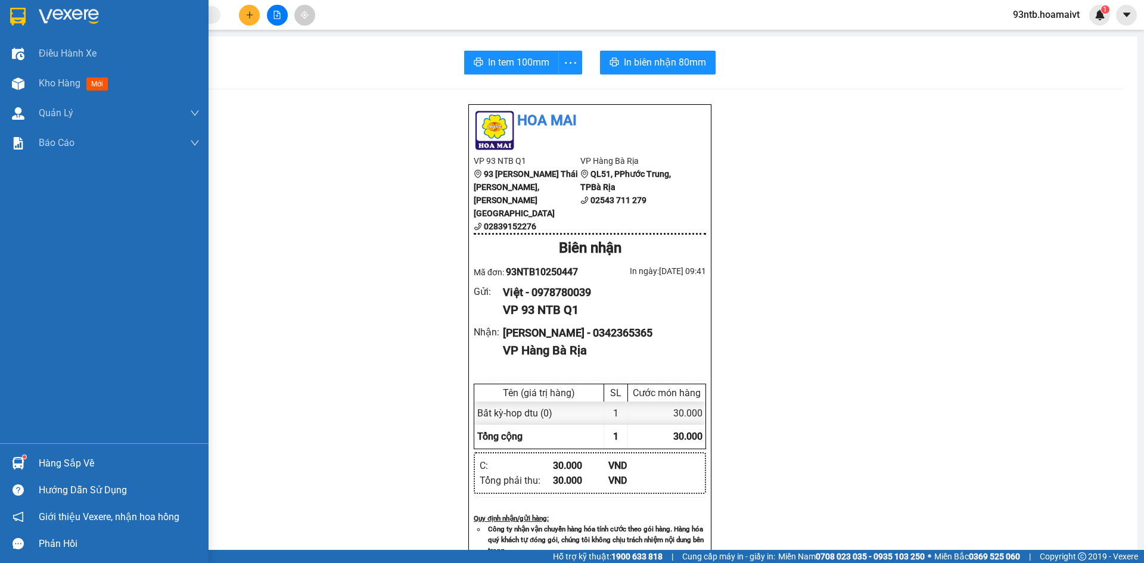
click at [24, 459] on div at bounding box center [18, 463] width 21 height 21
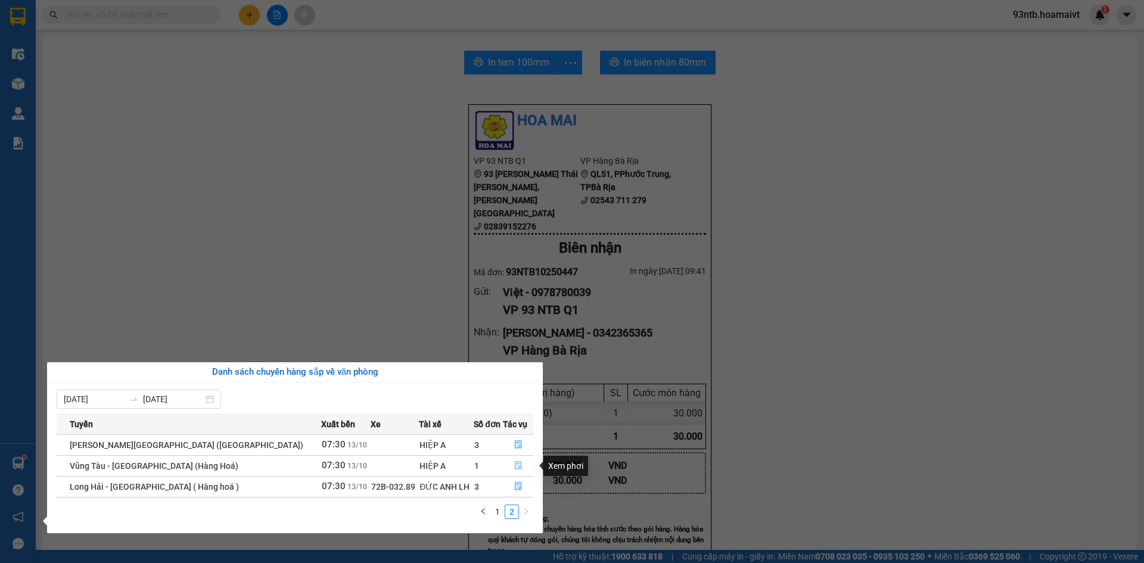
click at [514, 468] on icon "file-done" at bounding box center [518, 465] width 8 height 8
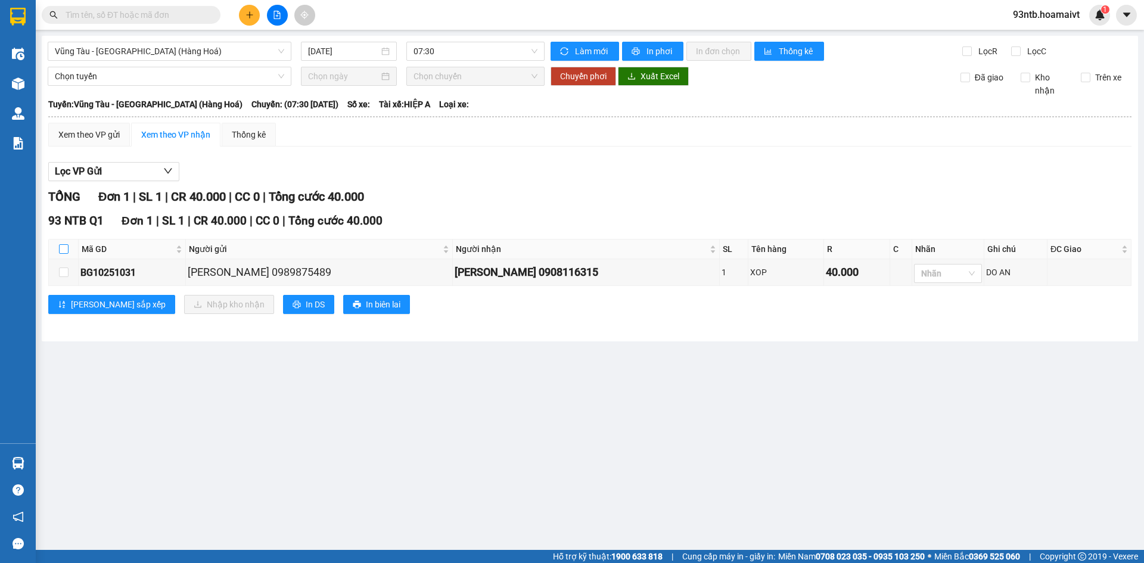
click at [66, 248] on input "checkbox" at bounding box center [64, 249] width 10 height 10
checkbox input "true"
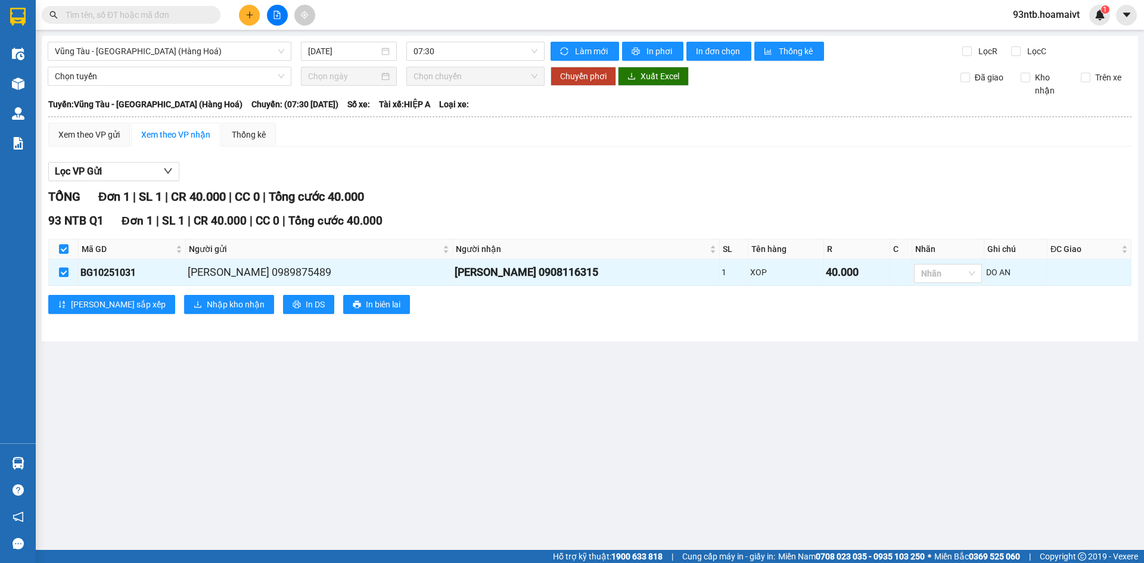
click at [139, 12] on input "text" at bounding box center [136, 14] width 141 height 13
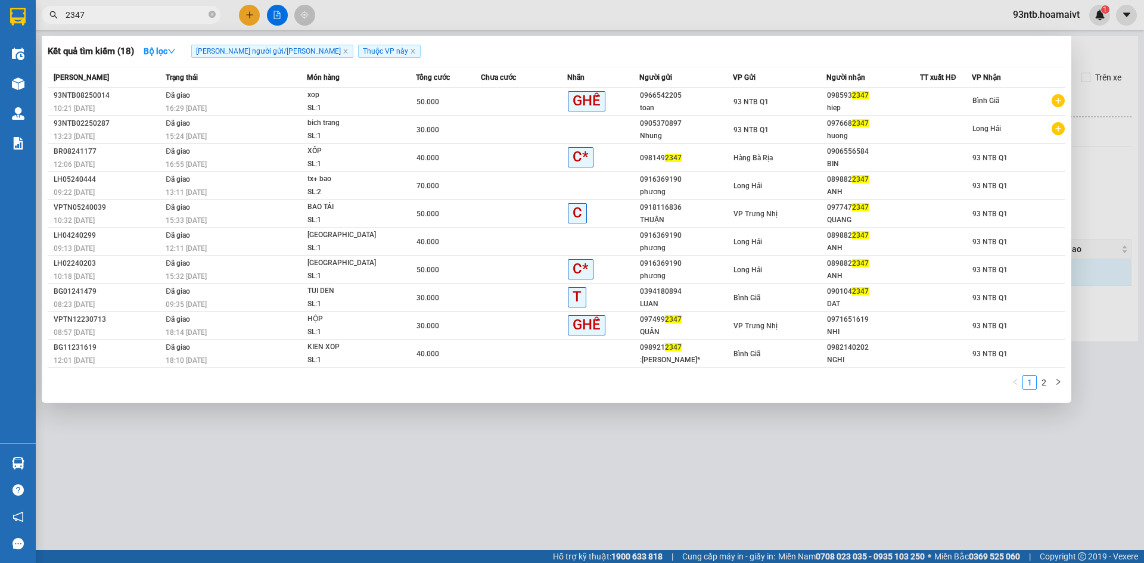
type input "2347"
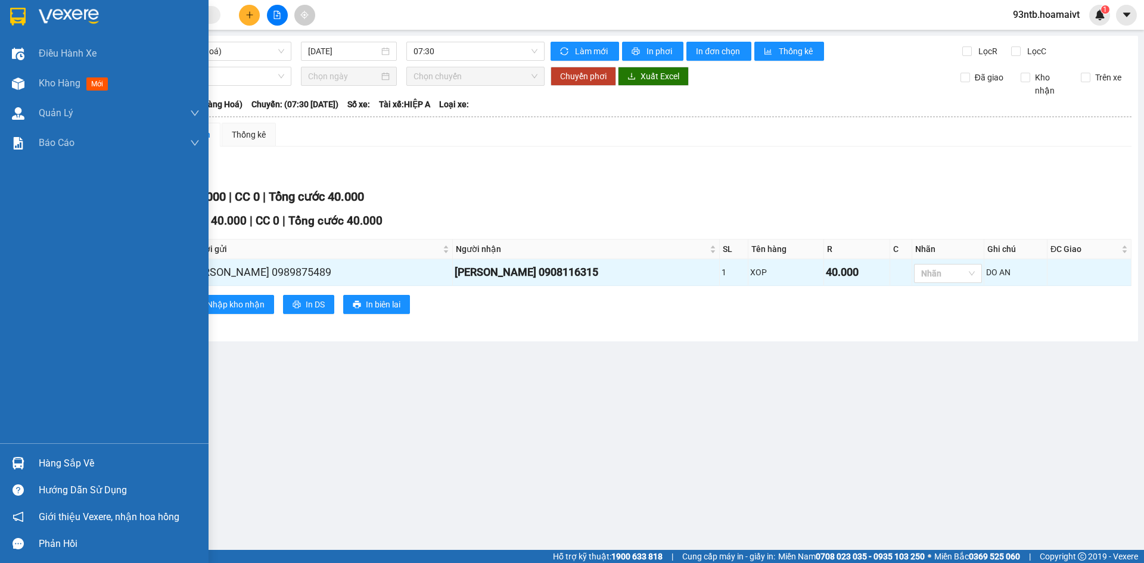
click at [13, 456] on div at bounding box center [18, 463] width 21 height 21
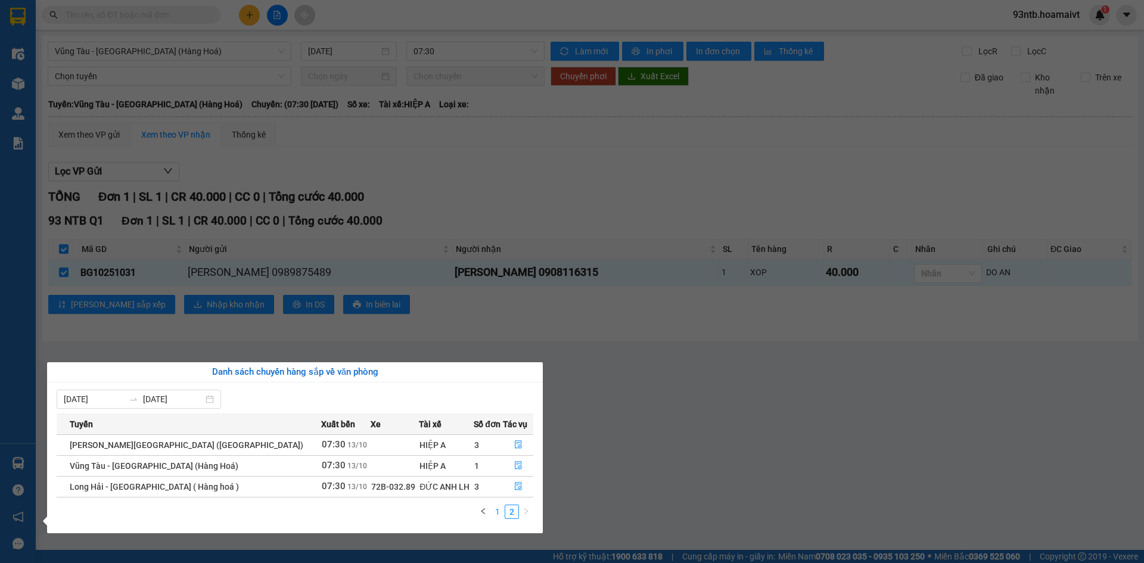
click at [494, 507] on link "1" at bounding box center [497, 511] width 13 height 13
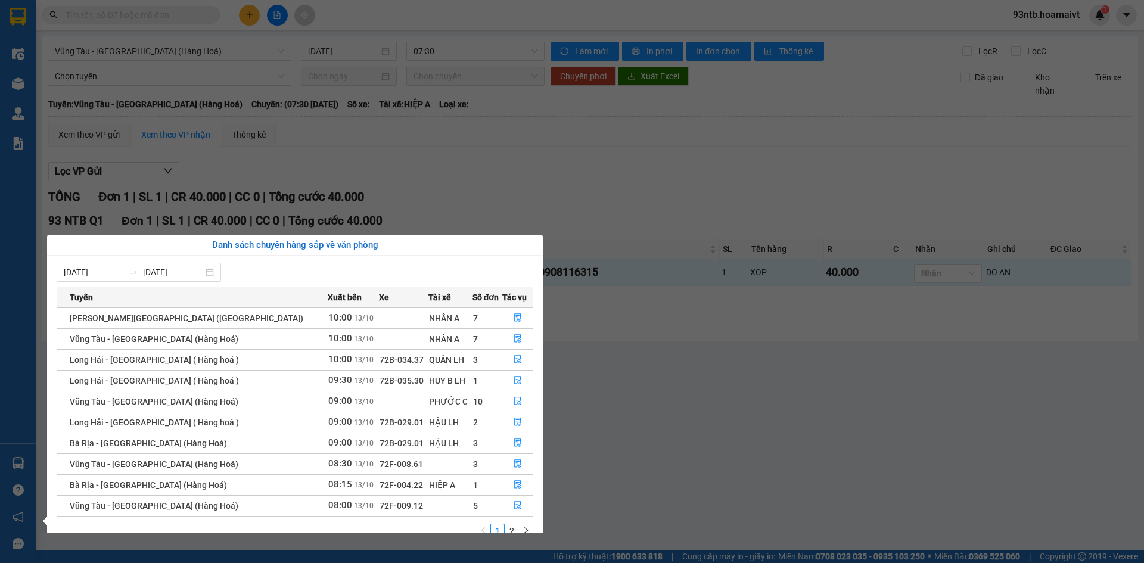
click at [640, 418] on section "Kết quả tìm kiếm ( 18 ) Bộ lọc Tìm người gửi/nhận Thuộc VP này Mã ĐH Trạng thái…" at bounding box center [572, 281] width 1144 height 563
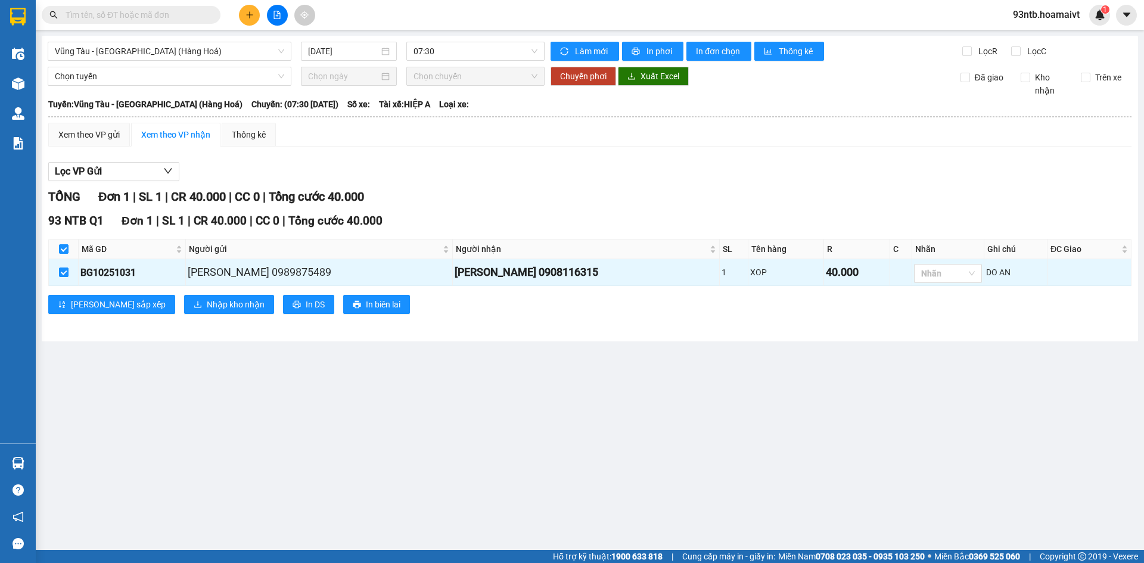
click at [119, 21] on input "text" at bounding box center [136, 14] width 141 height 13
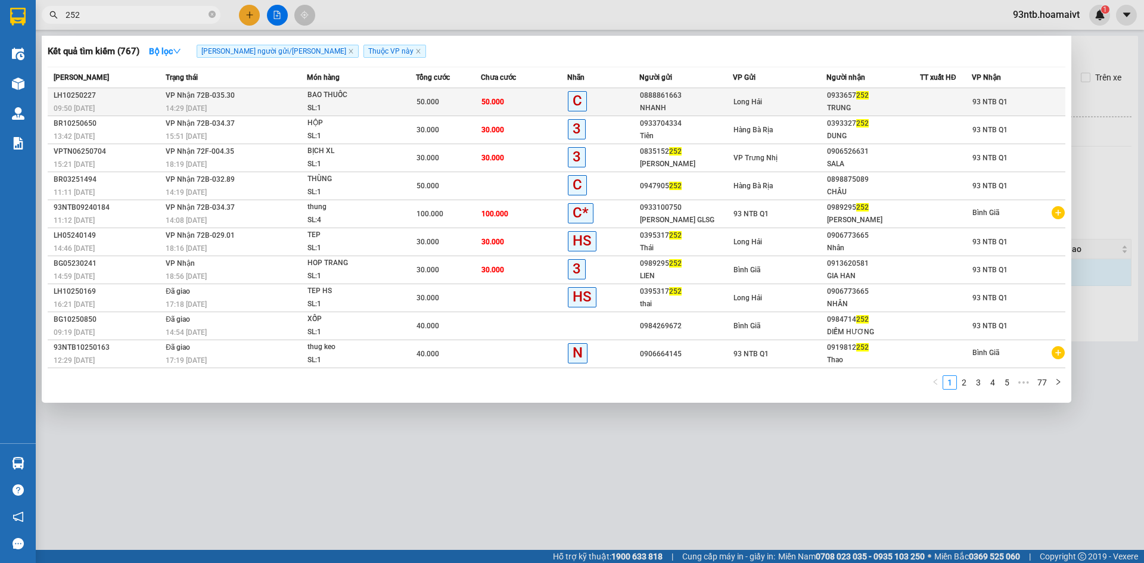
type input "252"
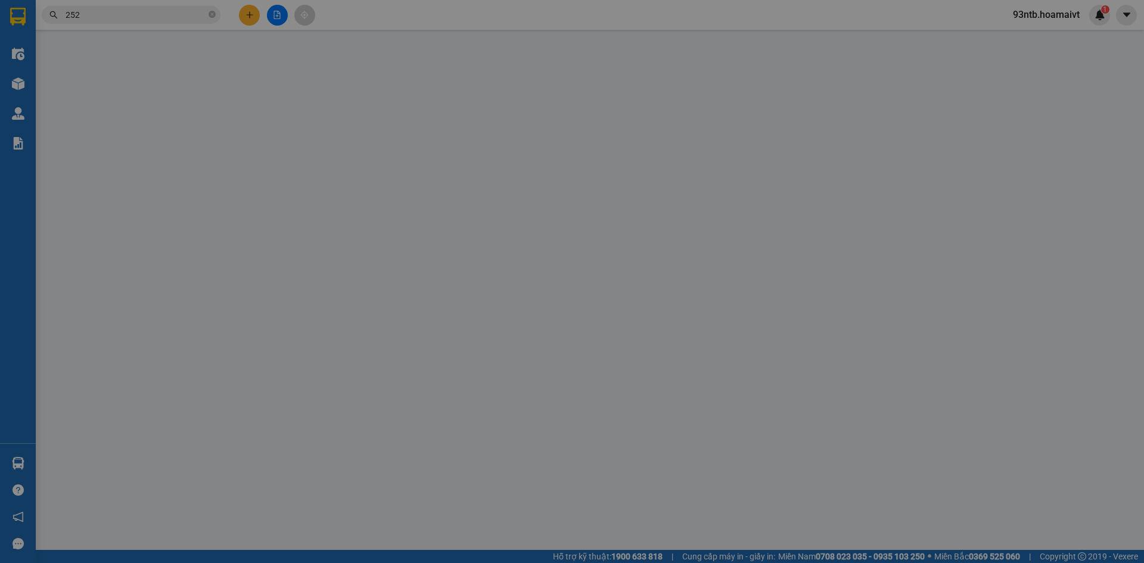
type input "0888861663"
type input "NHANH"
type input "0933657252"
type input "TRUNG"
type input "50.000"
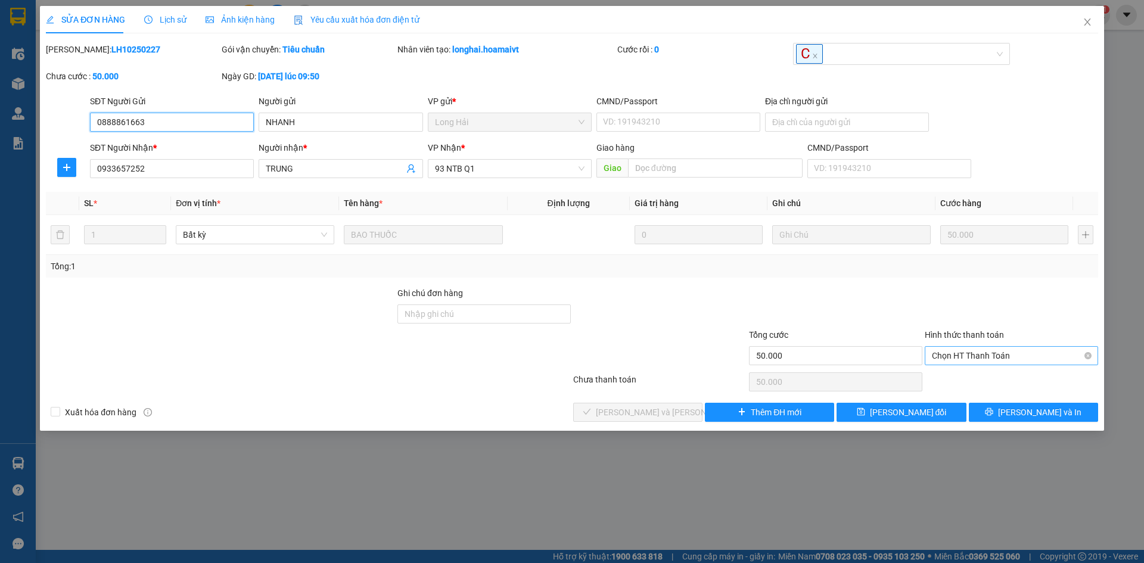
click at [966, 349] on span "Chọn HT Thanh Toán" at bounding box center [1011, 356] width 159 height 18
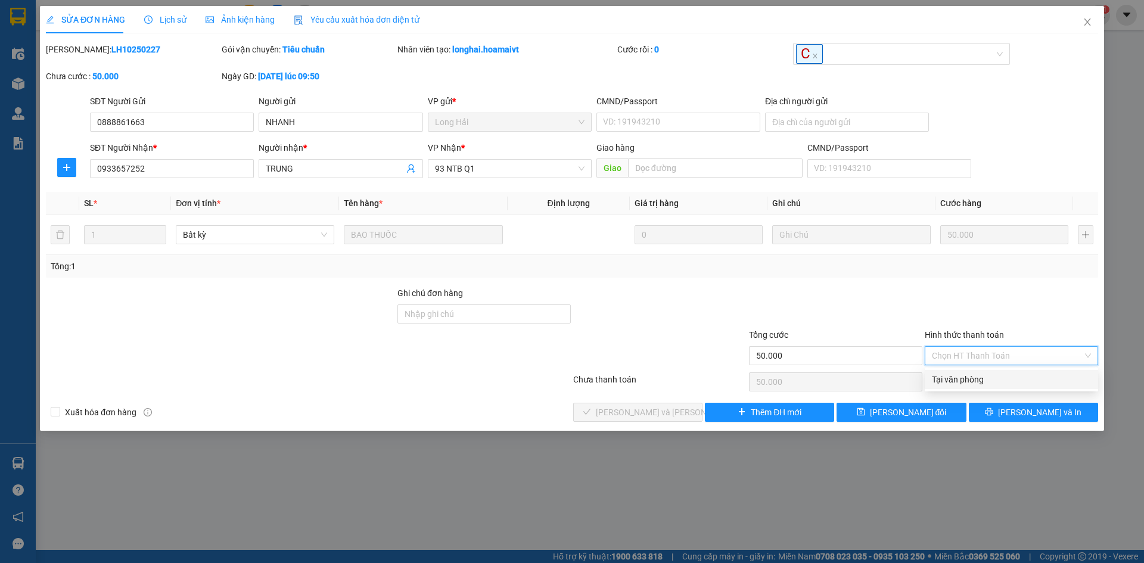
click at [970, 382] on div "Tại văn phòng" at bounding box center [1011, 379] width 159 height 13
type input "0"
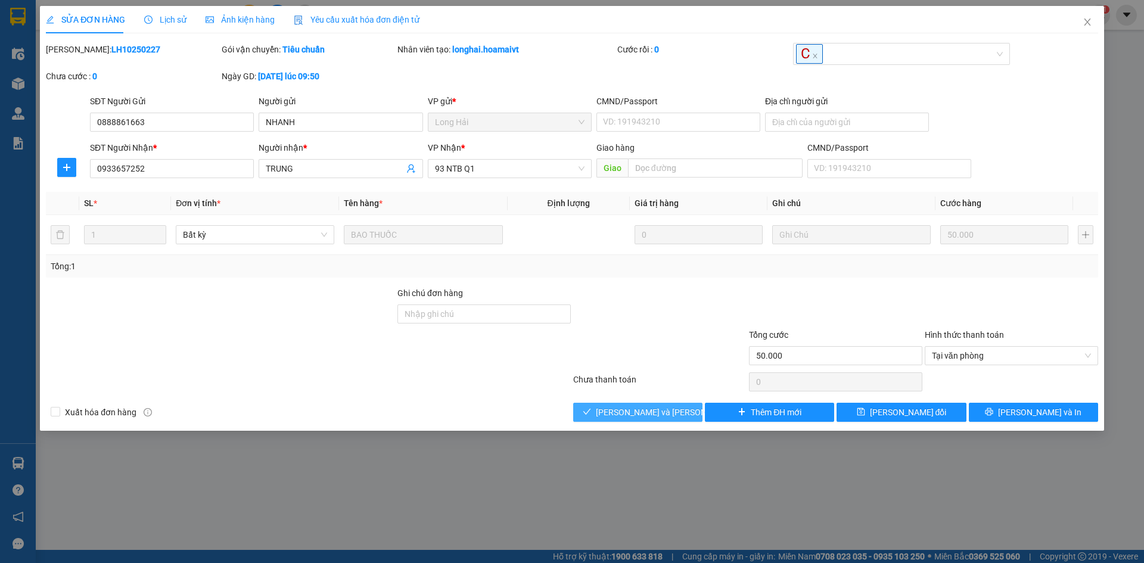
click at [652, 410] on span "[PERSON_NAME] và Giao hàng" at bounding box center [676, 412] width 161 height 13
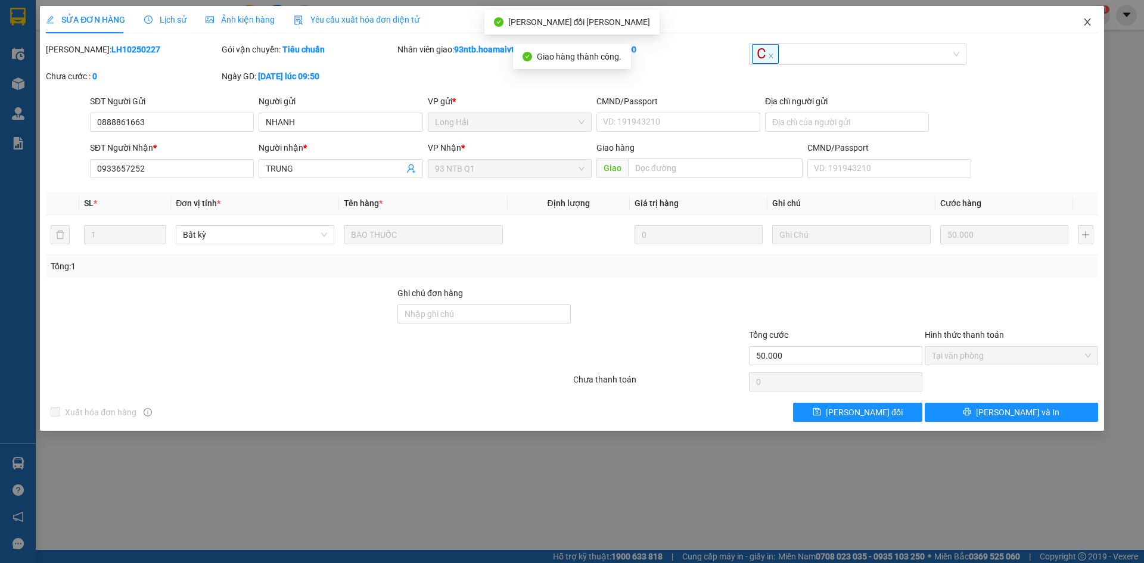
click at [1086, 21] on icon "close" at bounding box center [1087, 21] width 7 height 7
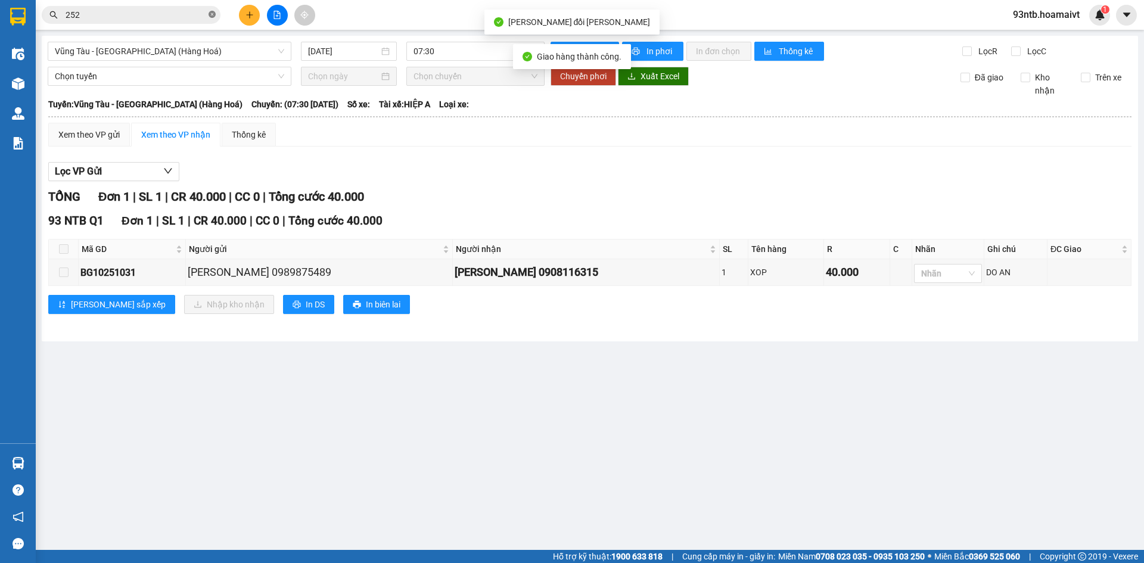
click at [214, 14] on icon "close-circle" at bounding box center [212, 14] width 7 height 7
click at [91, 8] on input "text" at bounding box center [136, 14] width 141 height 13
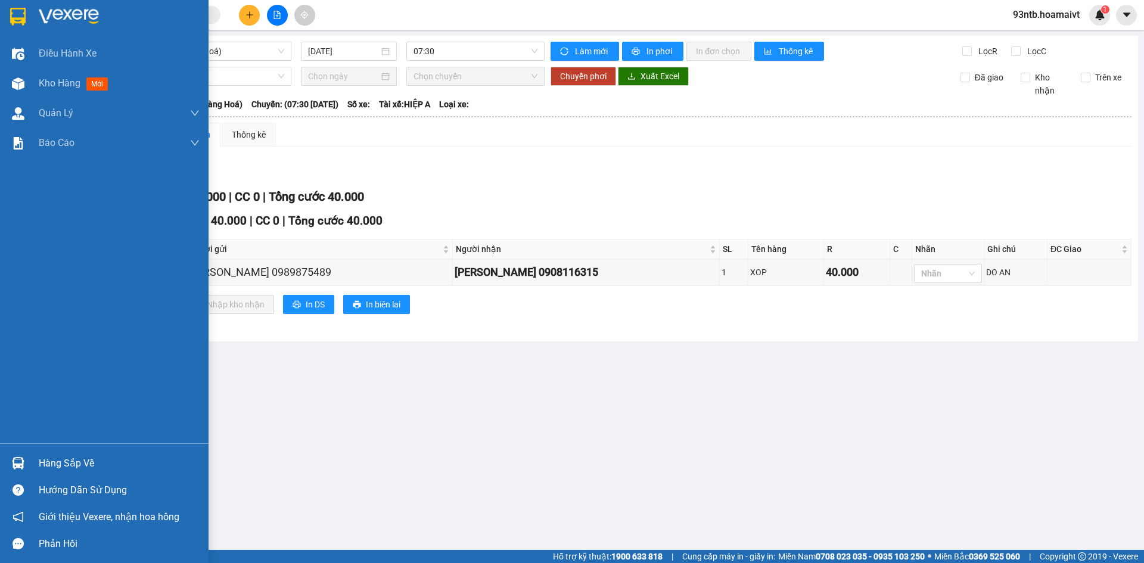
click at [26, 458] on div at bounding box center [18, 463] width 21 height 21
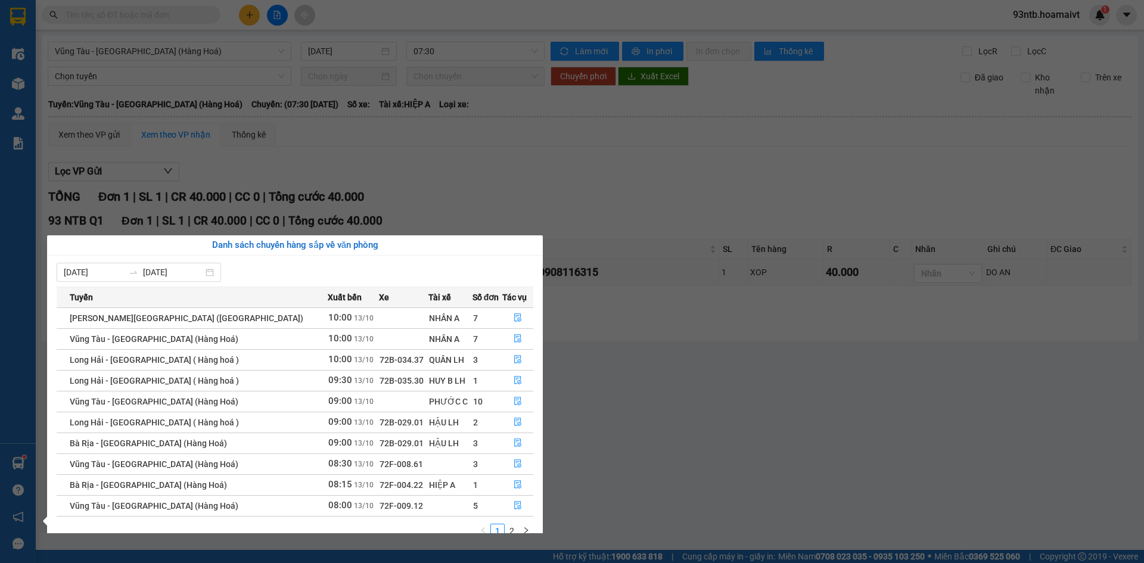
scroll to position [19, 0]
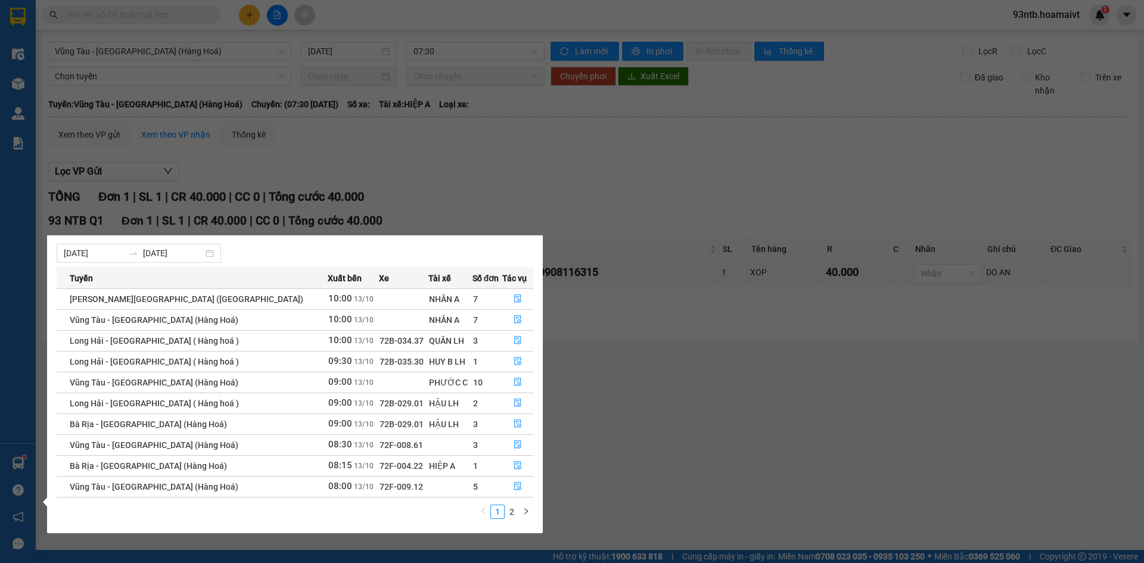
click at [107, 19] on section "Kết quả tìm kiếm ( 767 ) Bộ lọc Tìm người gửi/nhận Thuộc VP này Mã ĐH Trạng thá…" at bounding box center [572, 281] width 1144 height 563
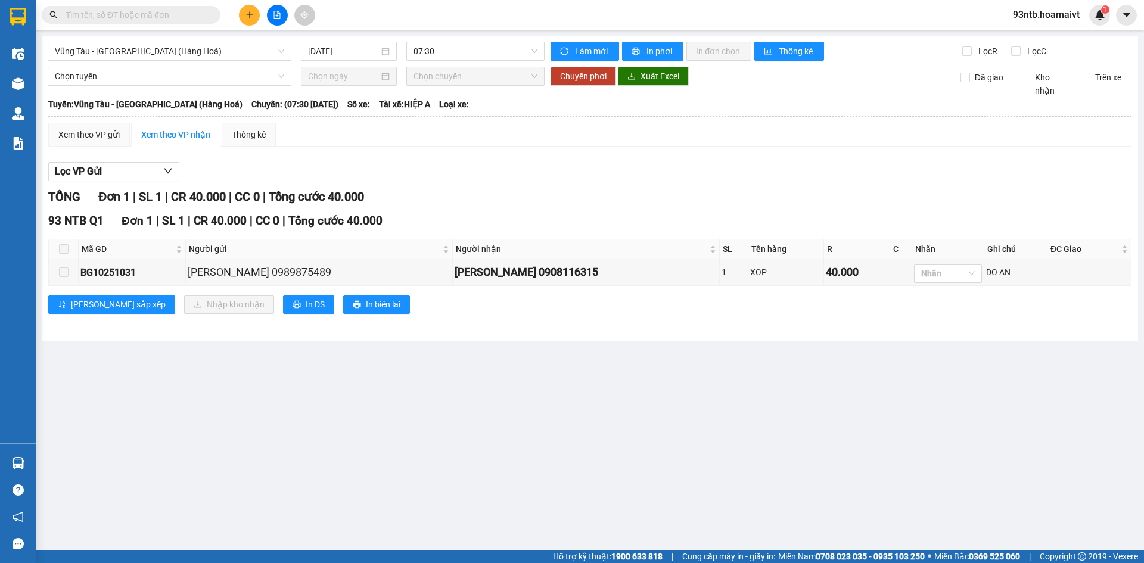
click at [107, 14] on input "text" at bounding box center [136, 14] width 141 height 13
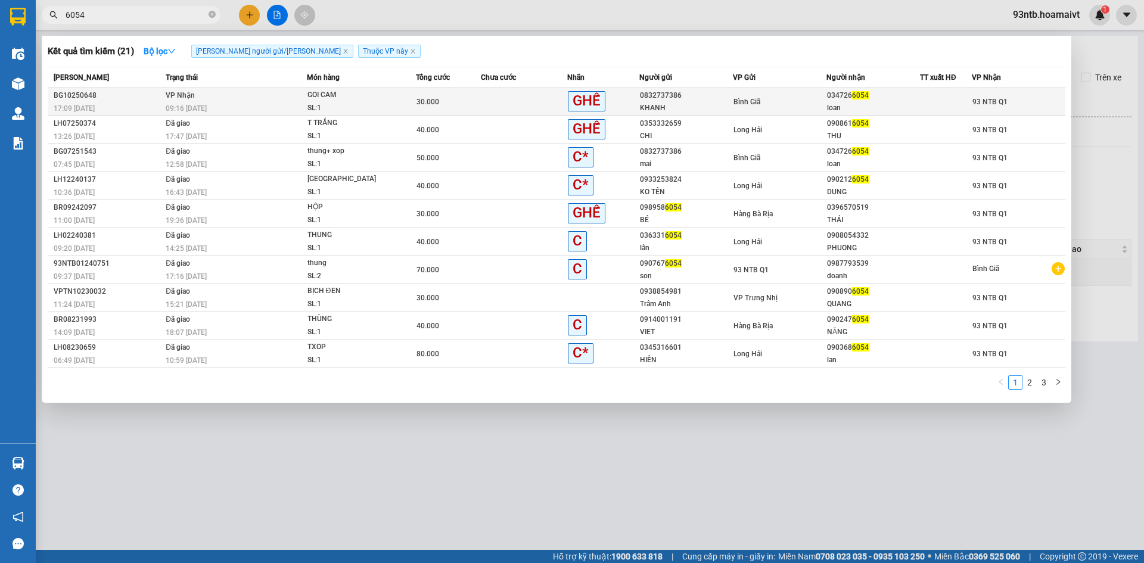
type input "6054"
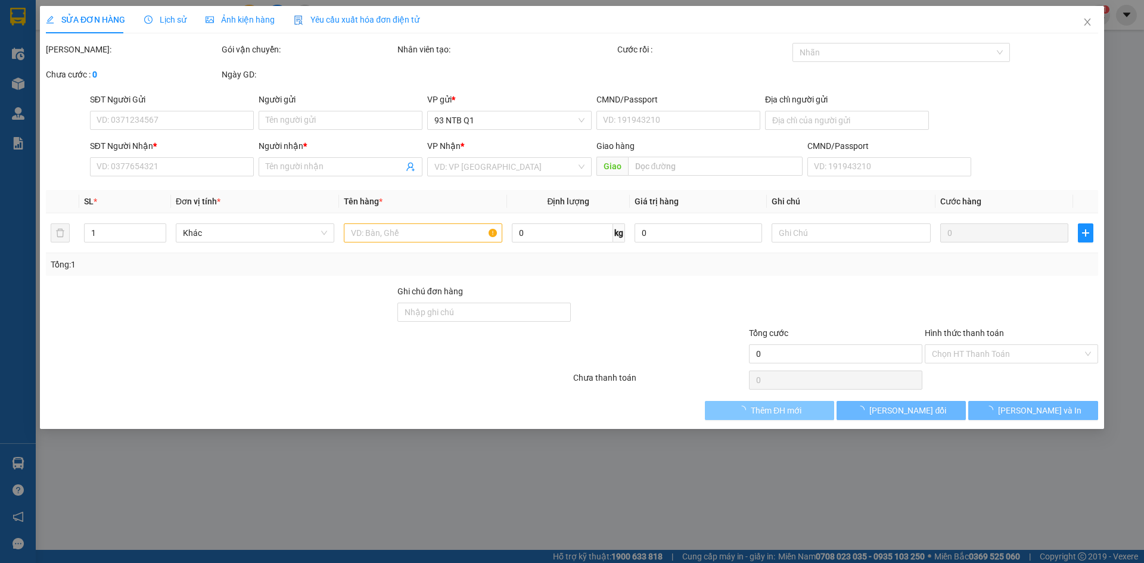
type input "0832737386"
type input "KHANH"
type input "0347266054"
type input "loan"
type input "30.000"
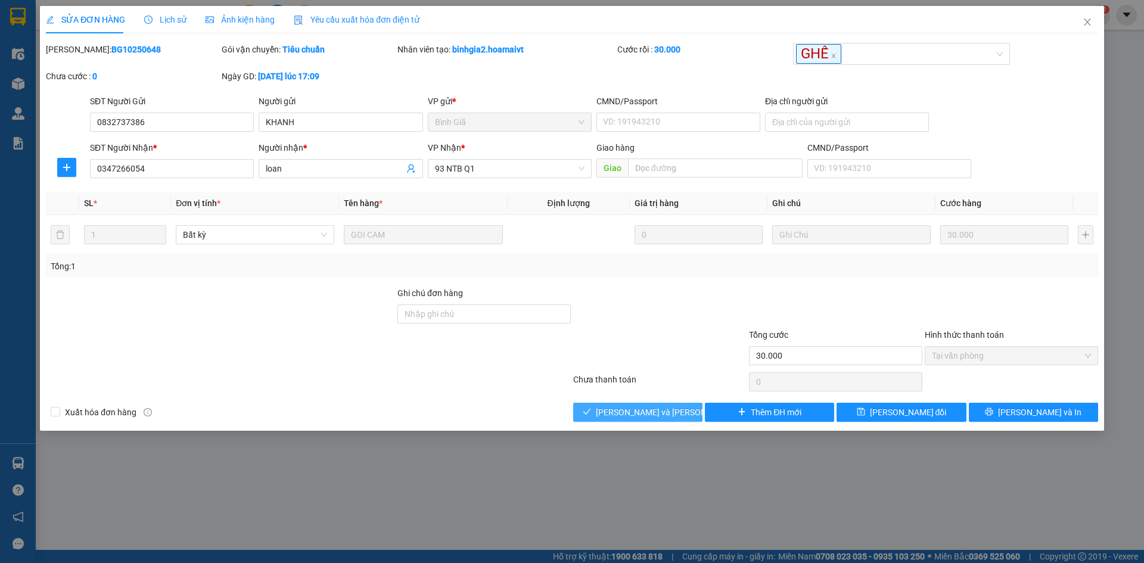
click at [577, 410] on button "[PERSON_NAME] và Giao hàng" at bounding box center [637, 412] width 129 height 19
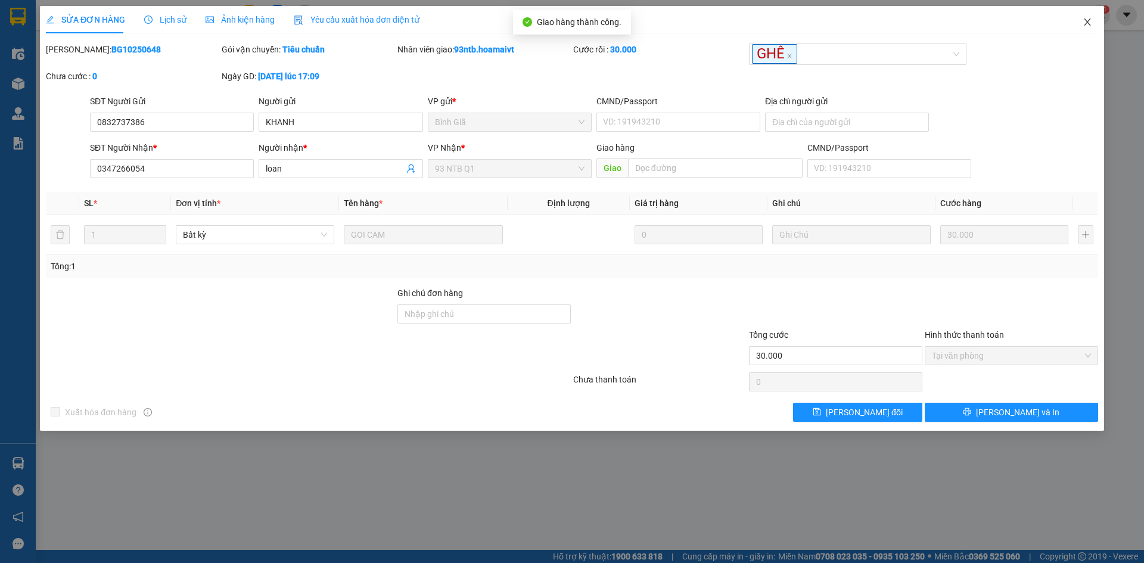
click at [1091, 15] on span "Close" at bounding box center [1087, 22] width 33 height 33
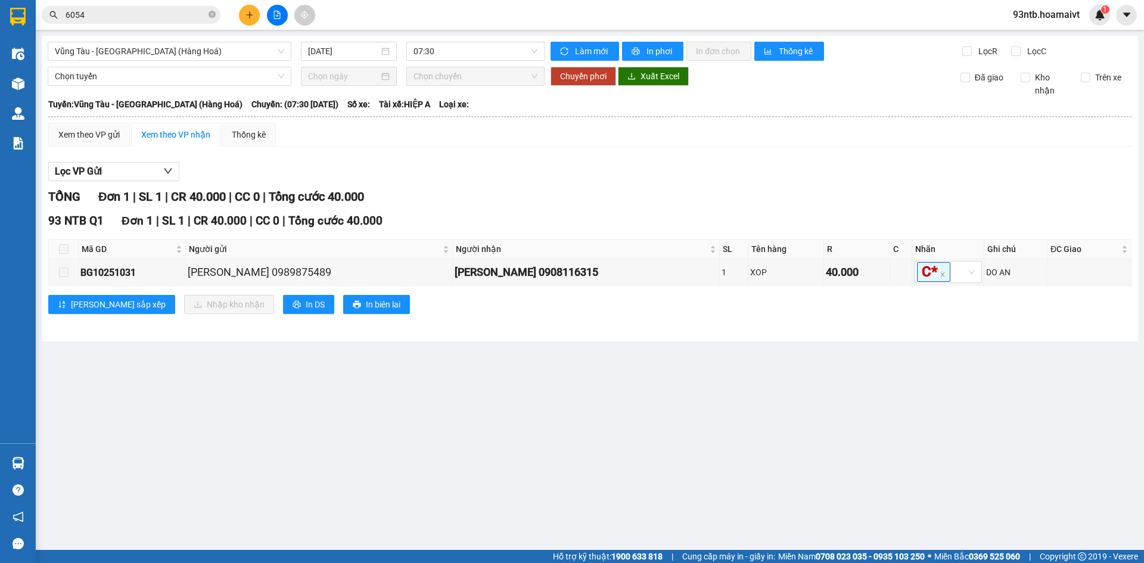
click at [82, 20] on input "6054" at bounding box center [136, 14] width 141 height 13
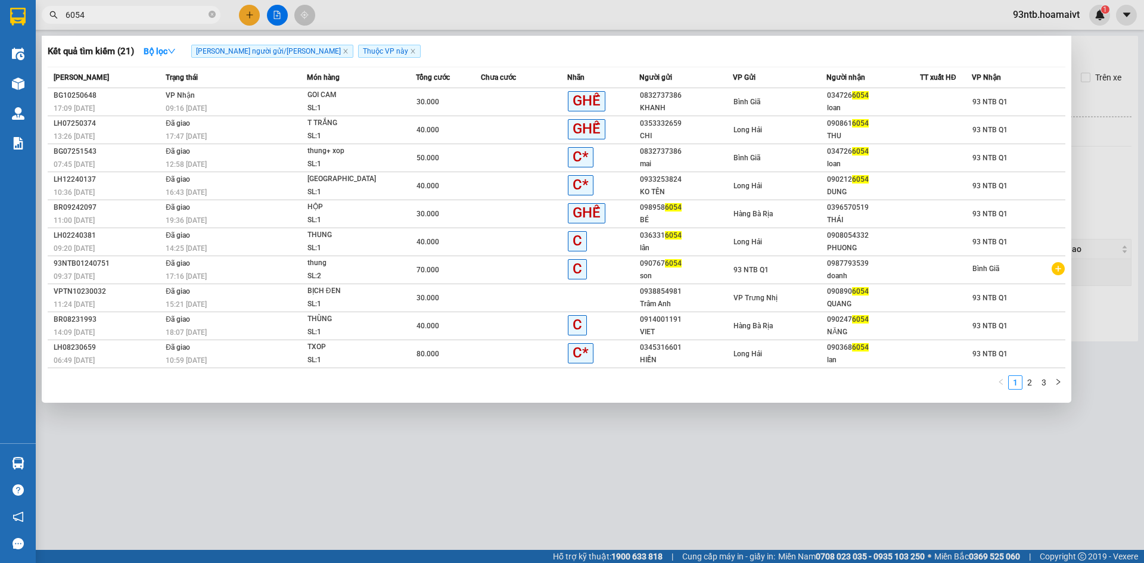
click at [82, 20] on input "6054" at bounding box center [136, 14] width 141 height 13
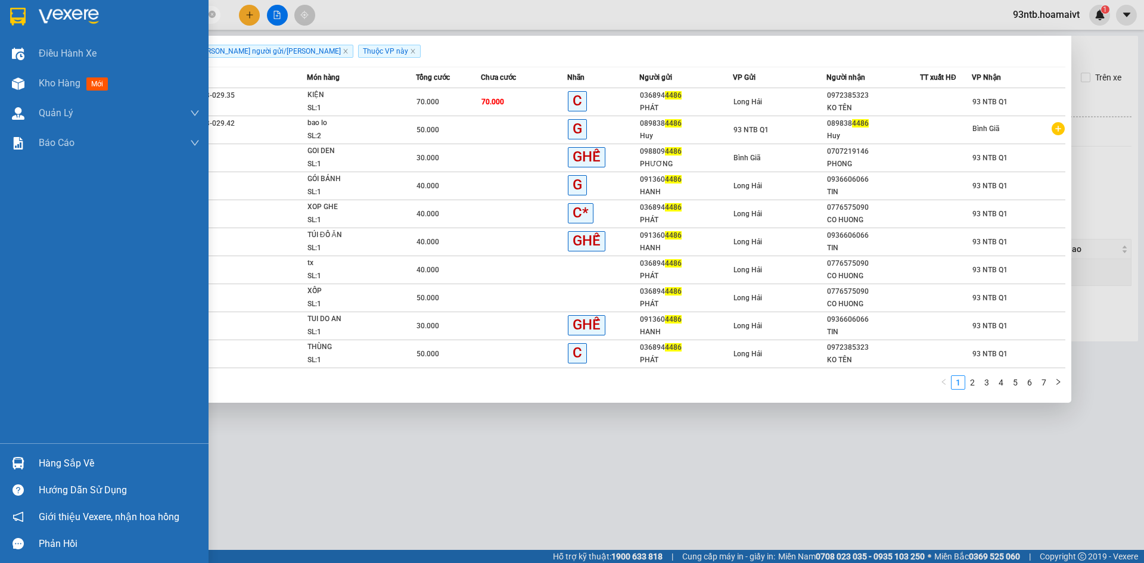
type input "4486"
click at [33, 462] on div "Hàng sắp về" at bounding box center [104, 463] width 209 height 27
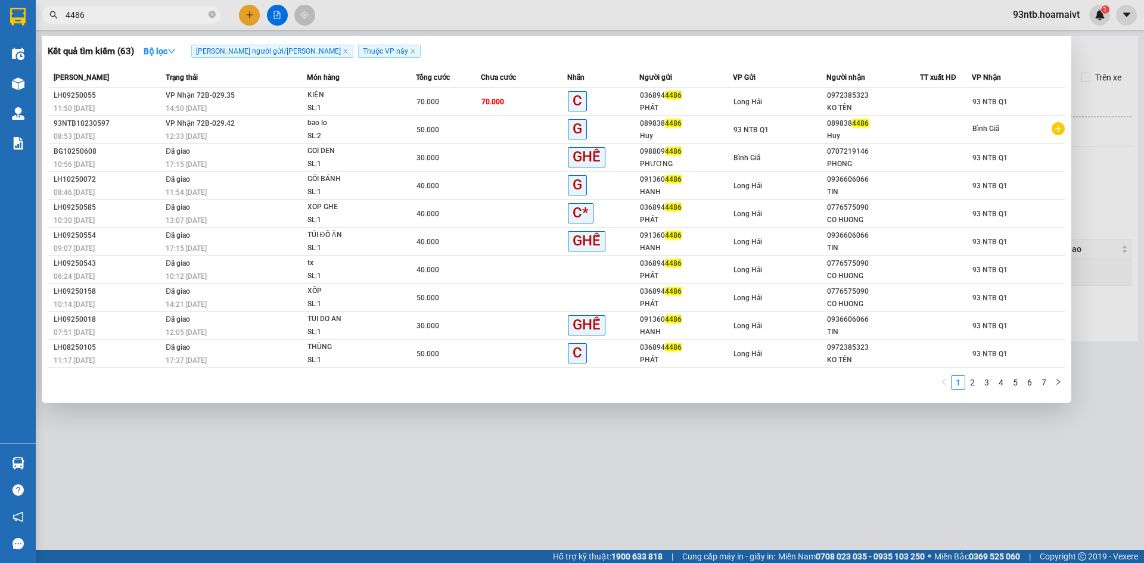
click at [632, 446] on section "Kết quả tìm kiếm ( 63 ) Bộ lọc Tìm người gửi/nhận Thuộc VP này Mã ĐH Trạng thái…" at bounding box center [572, 281] width 1144 height 563
click at [632, 446] on div at bounding box center [572, 281] width 1144 height 563
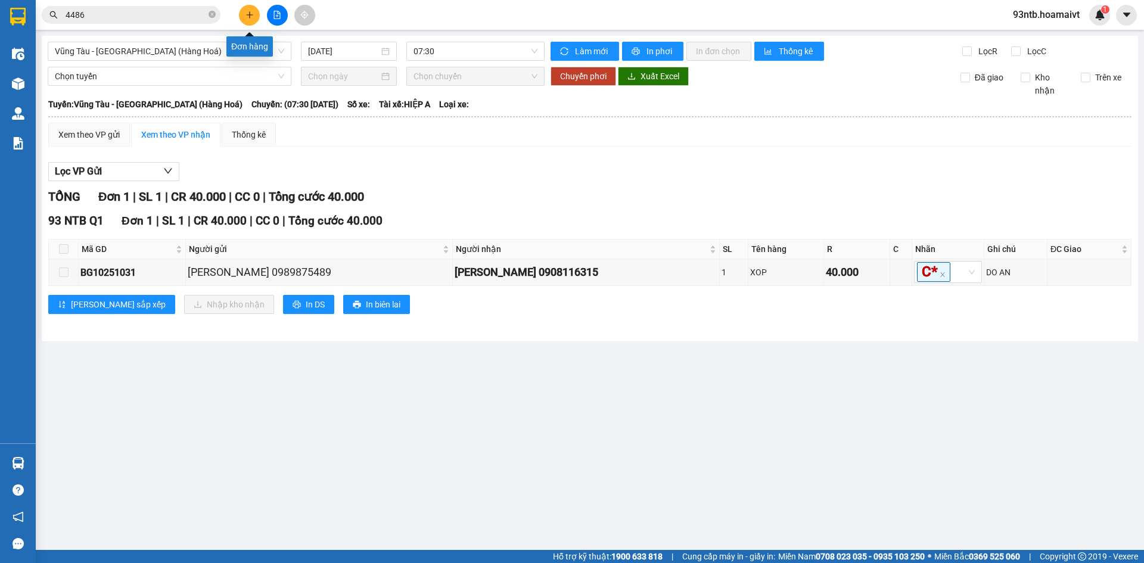
click at [245, 16] on icon "plus" at bounding box center [249, 15] width 8 height 8
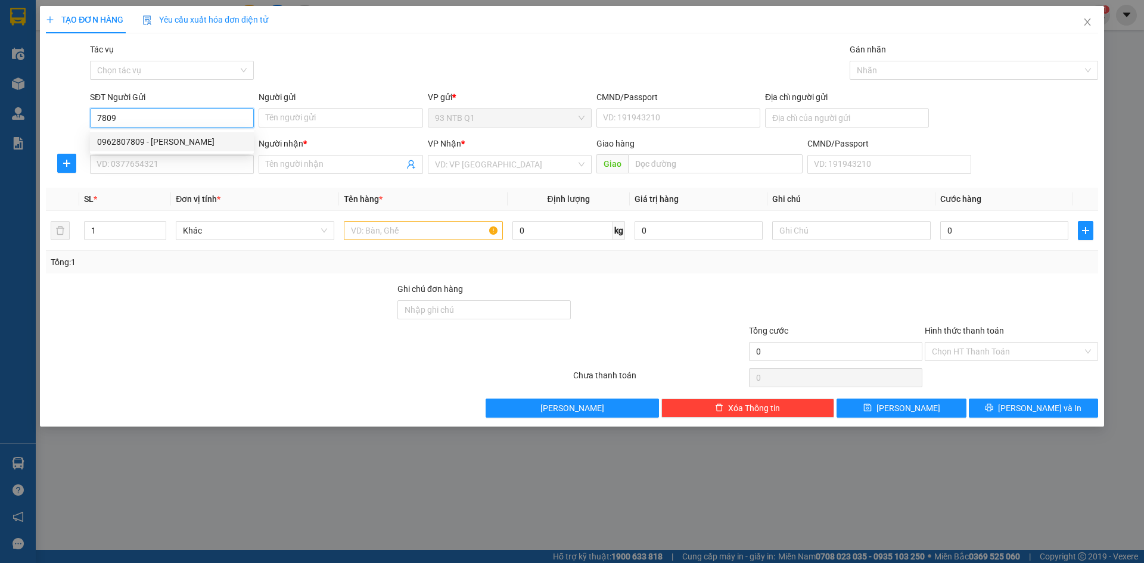
click at [214, 142] on div "0962807809 - Quy" at bounding box center [172, 141] width 150 height 13
type input "0962807809"
type input "Quy"
type input "036200015263"
type input "0906878969"
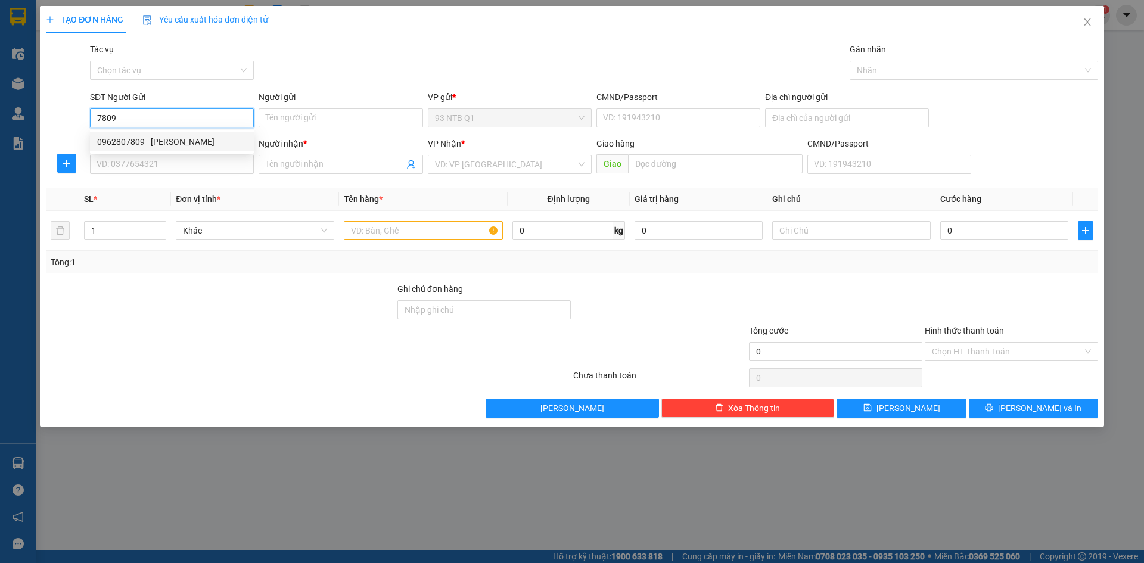
type input "Duy"
type input "0962807809"
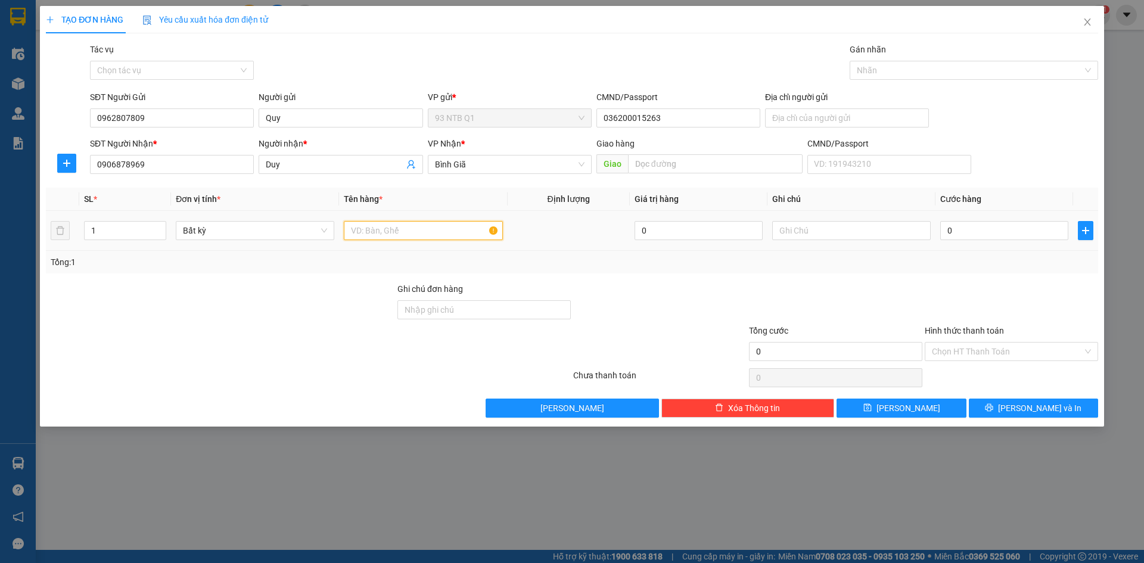
click at [399, 228] on input "text" at bounding box center [423, 230] width 158 height 19
type input "goi nl do xe"
click at [963, 234] on input "0" at bounding box center [1004, 230] width 128 height 19
type input "003"
type input "3"
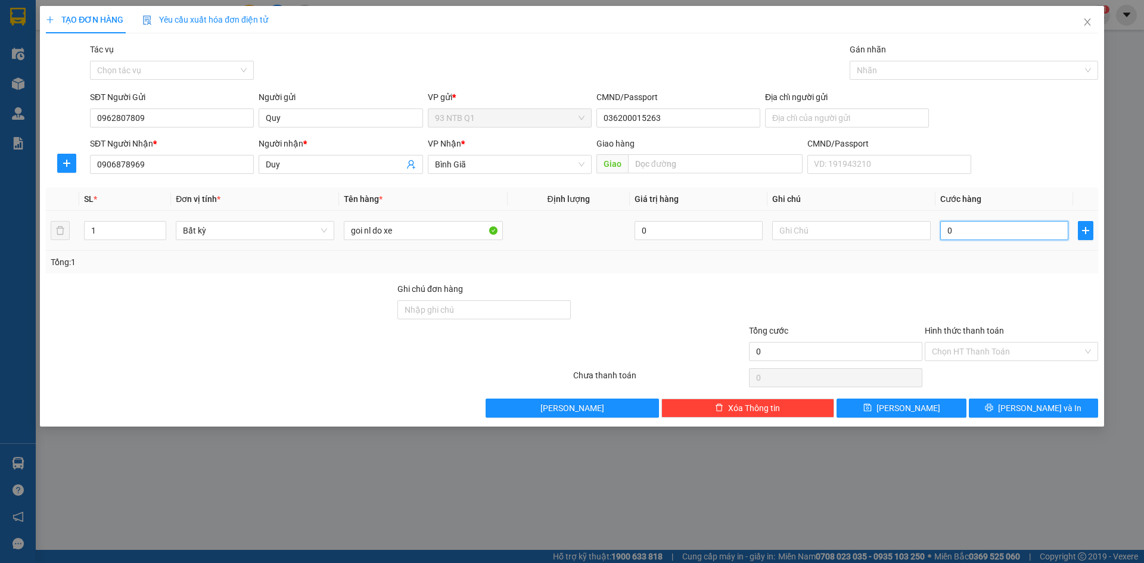
type input "3"
type input "0.030"
type input "30"
click at [1035, 408] on span "[PERSON_NAME] và In" at bounding box center [1039, 408] width 83 height 13
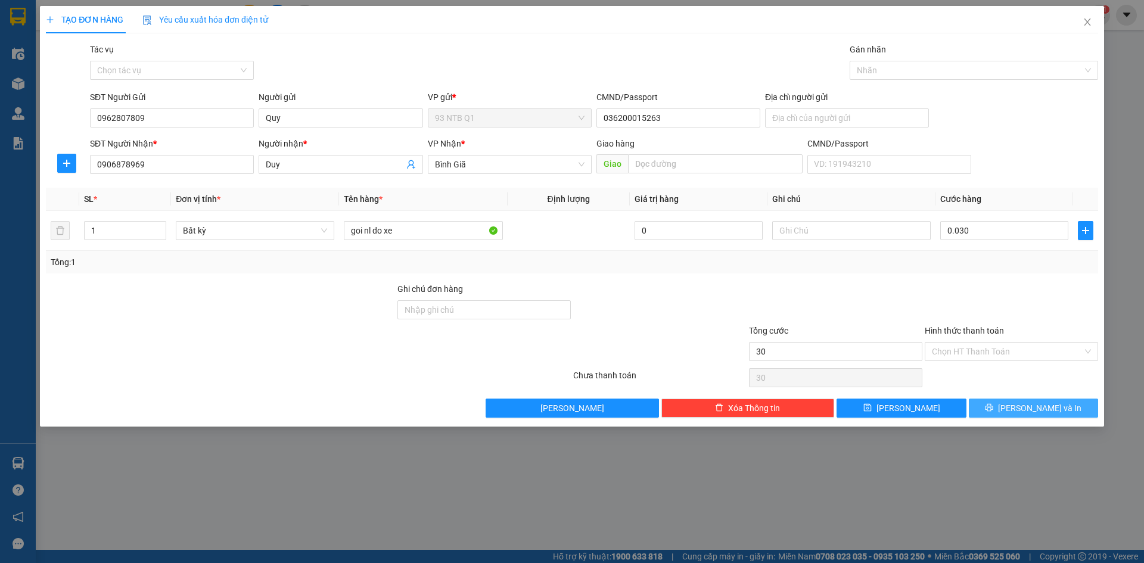
type input "30.000"
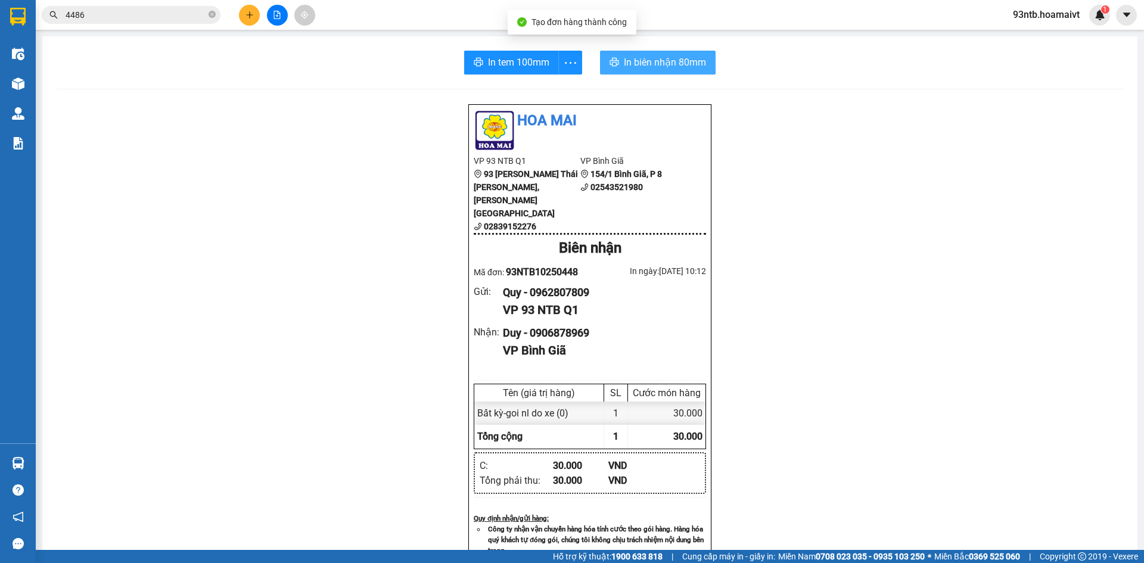
click at [651, 66] on span "In biên nhận 80mm" at bounding box center [665, 62] width 82 height 15
click at [879, 480] on div "Hoa Mai VP 93 NTB Q1 93 Nguyễn Thái Bình, Quận 1 02839152276 VP Bình Giã 1…" at bounding box center [590, 502] width 1066 height 796
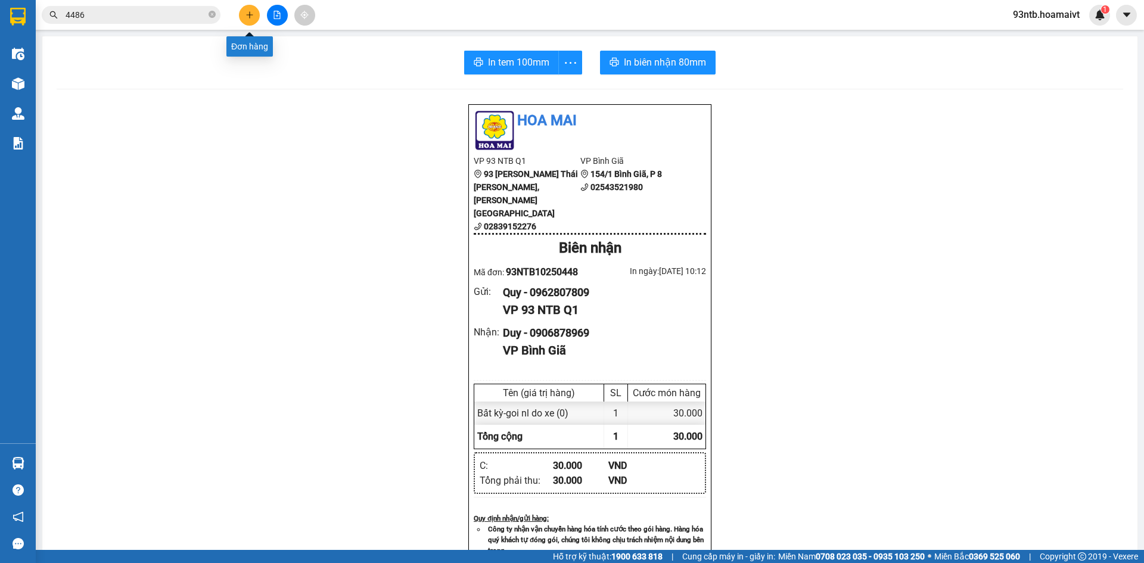
click at [246, 16] on icon "plus" at bounding box center [249, 15] width 8 height 8
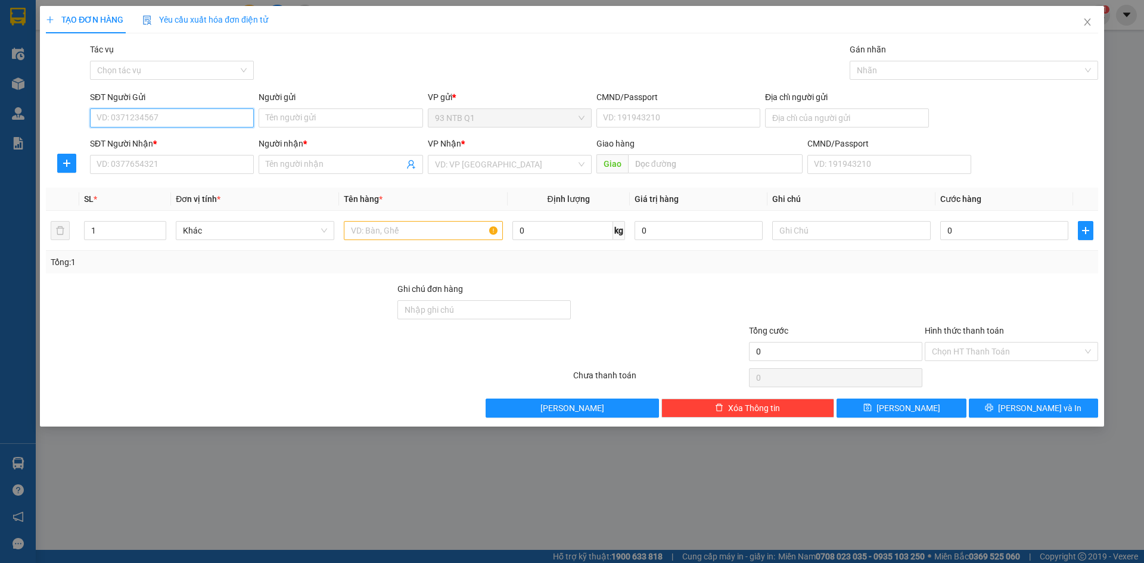
click at [171, 112] on input "SĐT Người Gửi" at bounding box center [172, 117] width 164 height 19
click at [211, 118] on input "0932" at bounding box center [172, 117] width 164 height 19
type input "0932616000"
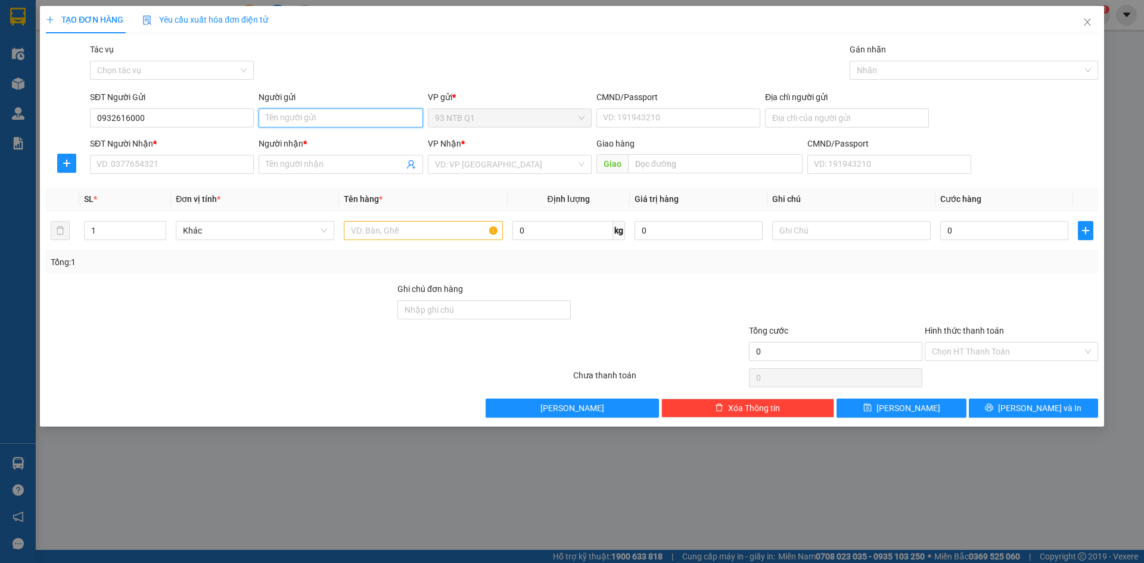
click at [340, 116] on input "Người gửi" at bounding box center [341, 117] width 164 height 19
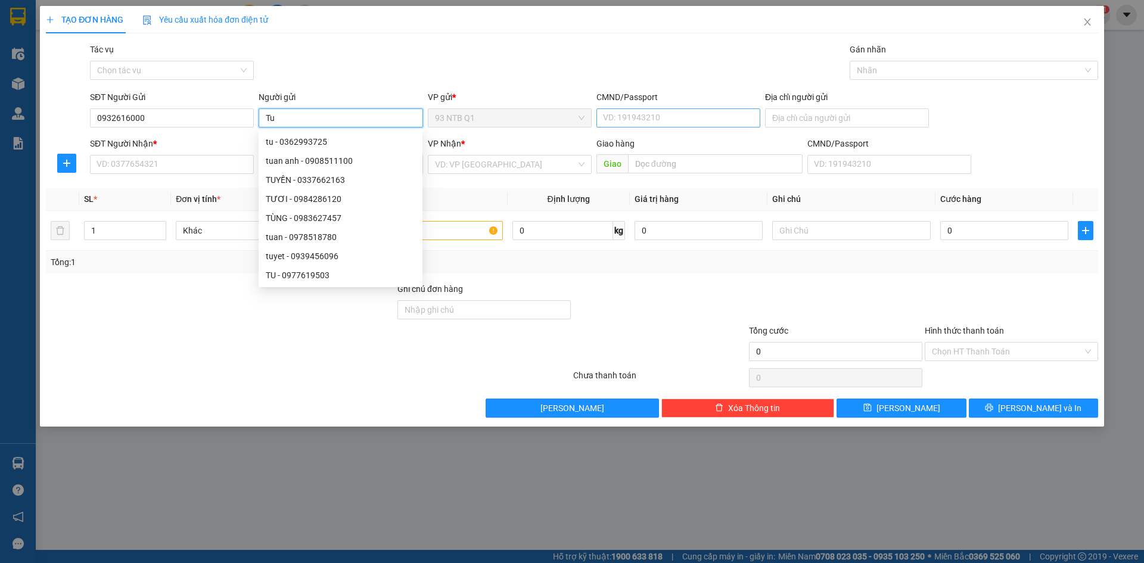
type input "Tu"
click at [624, 122] on input "CMND/Passport" at bounding box center [678, 117] width 164 height 19
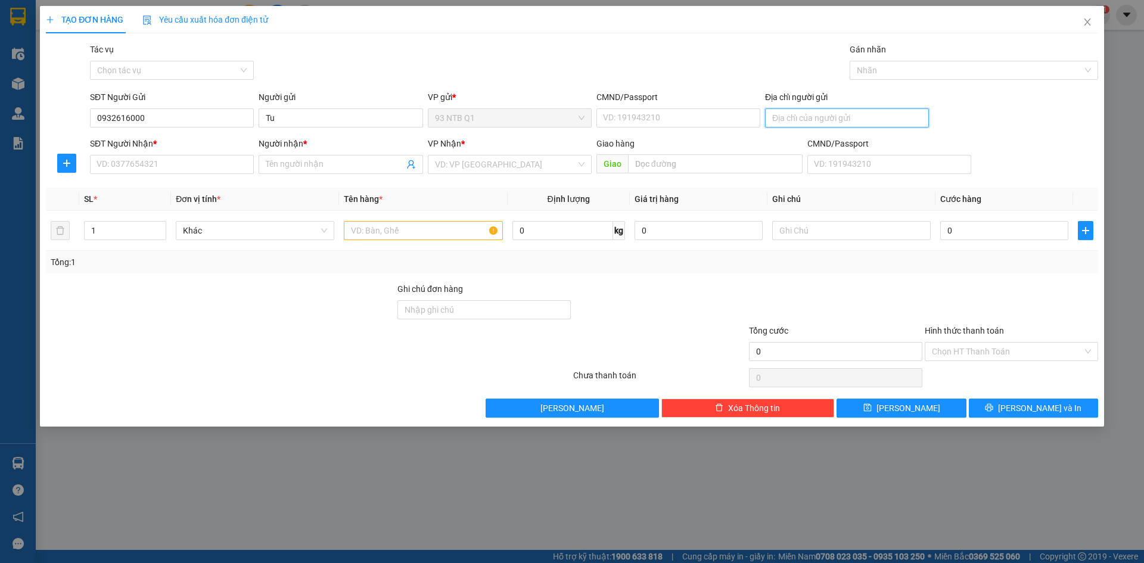
click at [819, 121] on input "Địa chỉ người gửi" at bounding box center [847, 117] width 164 height 19
type input "0"
type input "189 NgKim Q10"
click at [204, 166] on input "SĐT Người Nhận *" at bounding box center [172, 164] width 164 height 19
type input "0932616000"
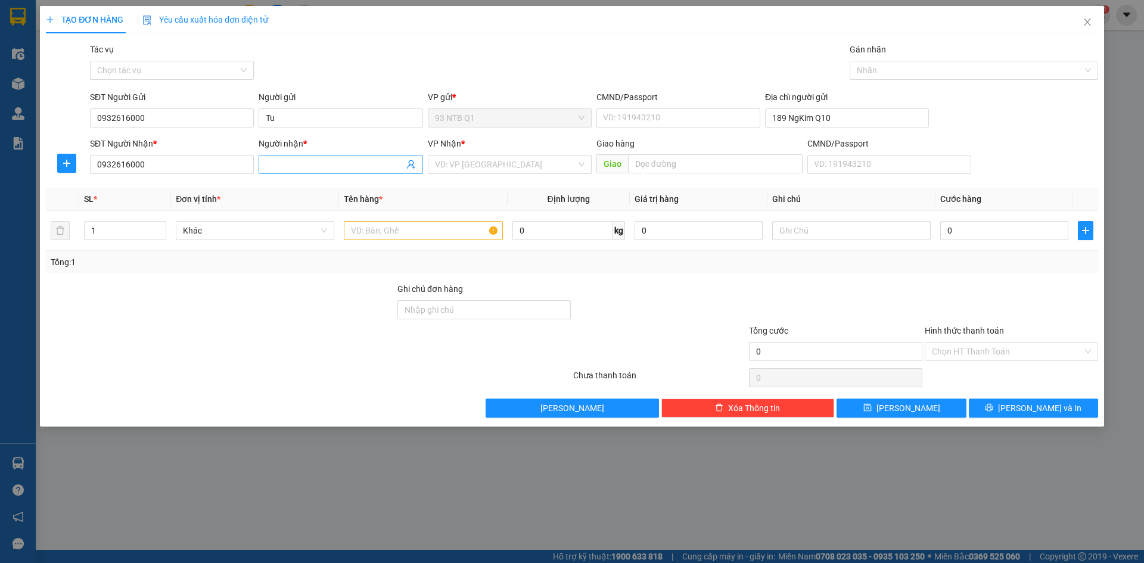
click at [284, 160] on input "Người nhận *" at bounding box center [335, 164] width 138 height 13
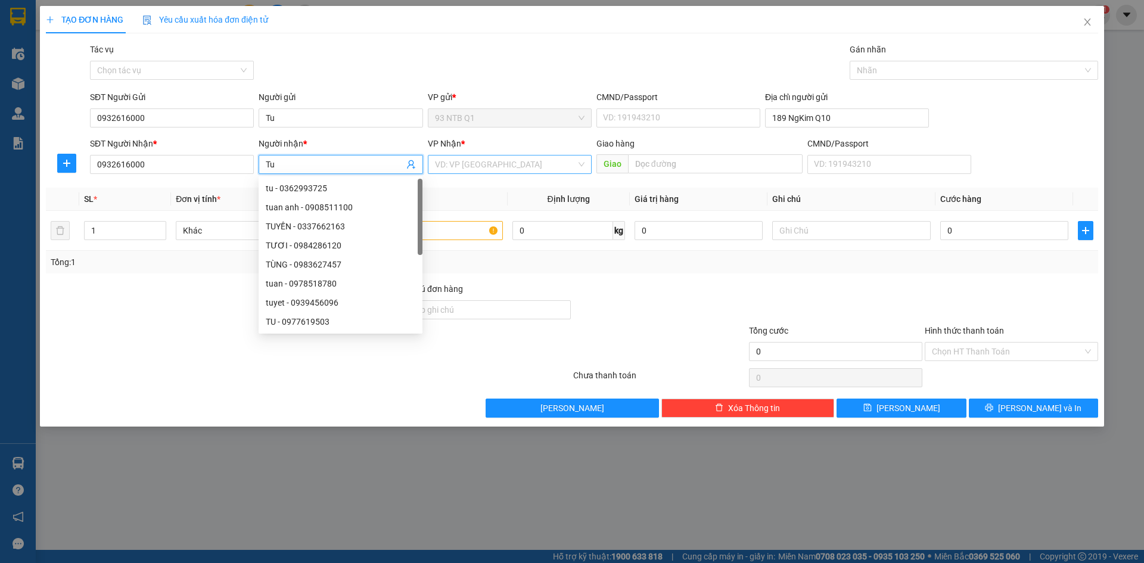
type input "Tu"
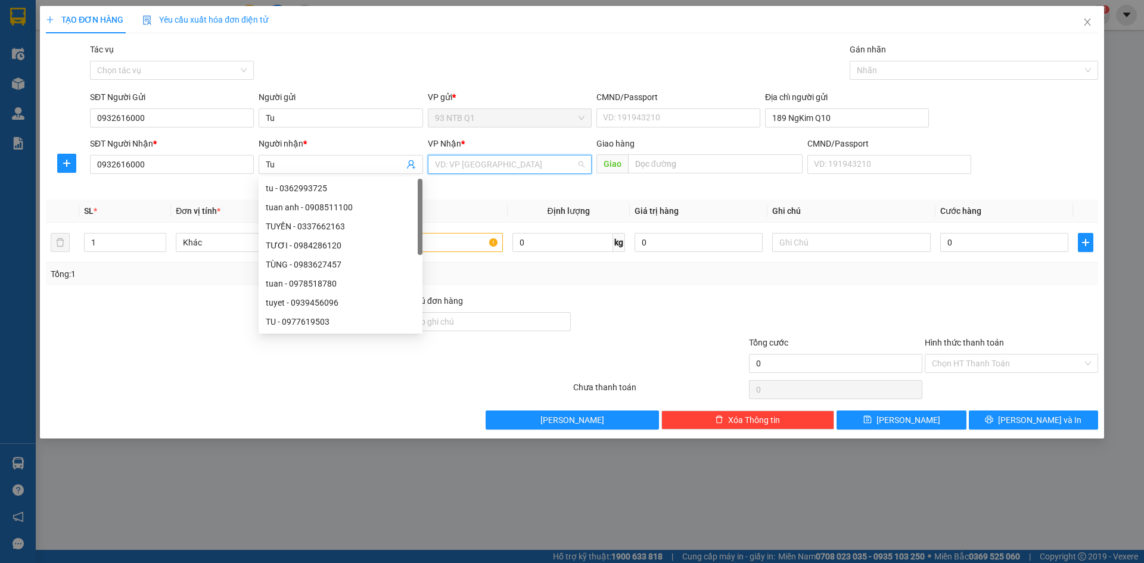
click at [466, 165] on input "search" at bounding box center [505, 164] width 141 height 18
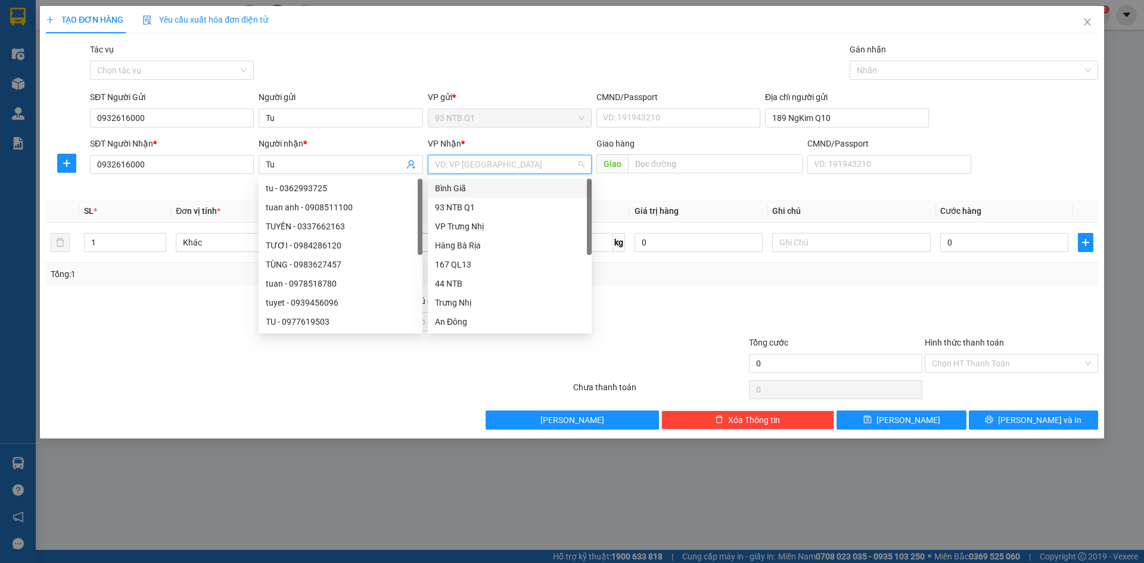
type input "b"
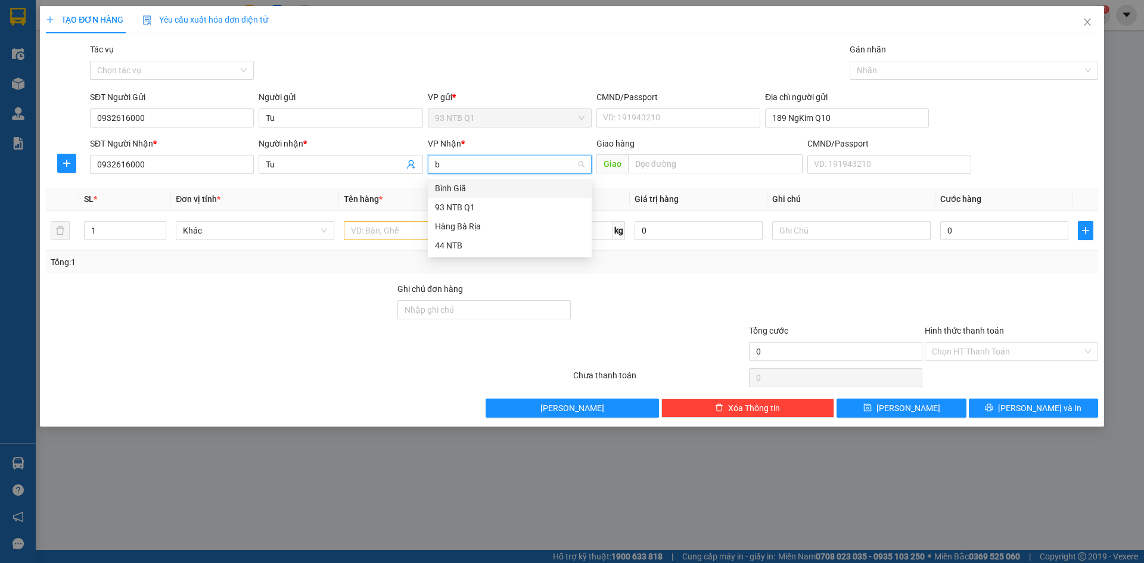
click at [465, 185] on div "Bình Giã" at bounding box center [510, 188] width 150 height 13
click at [380, 242] on td at bounding box center [423, 231] width 168 height 40
click at [380, 235] on input "text" at bounding box center [423, 230] width 158 height 19
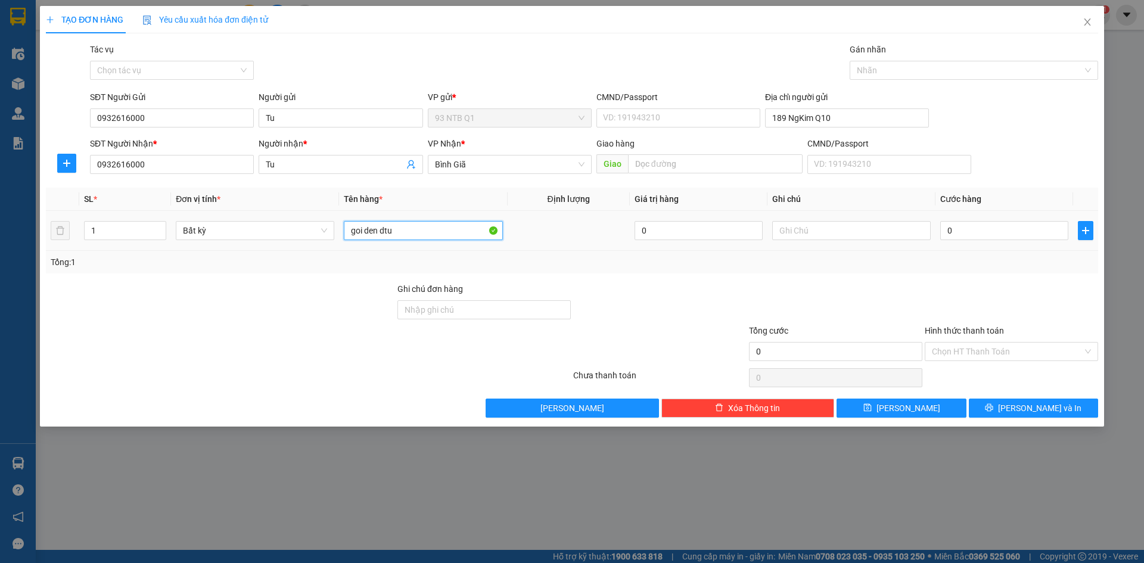
type input "goi den dtu"
type input "003"
type input "3"
type input "0.030"
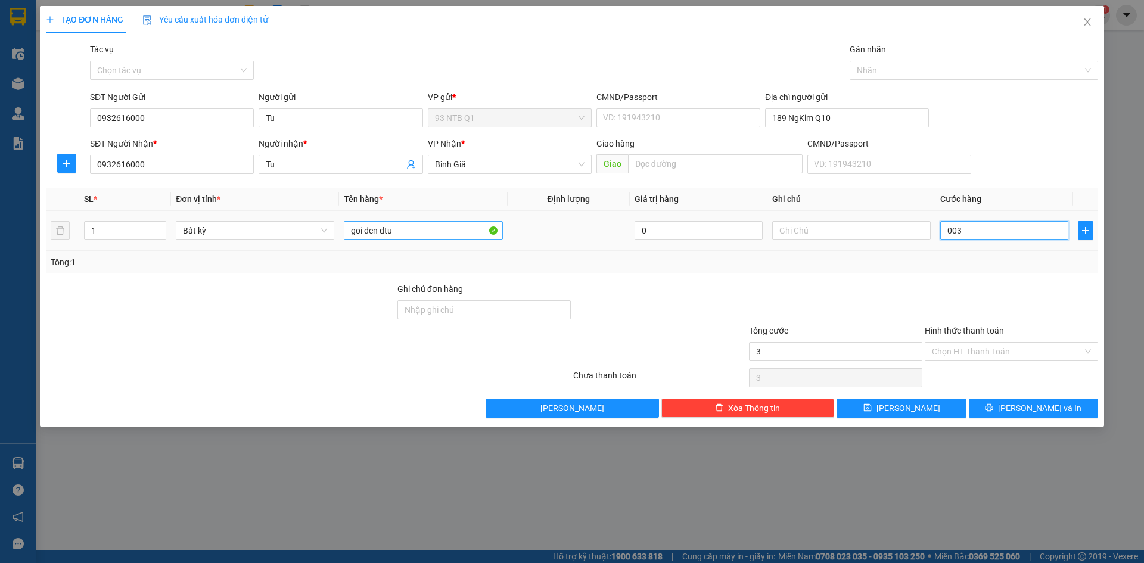
type input "30"
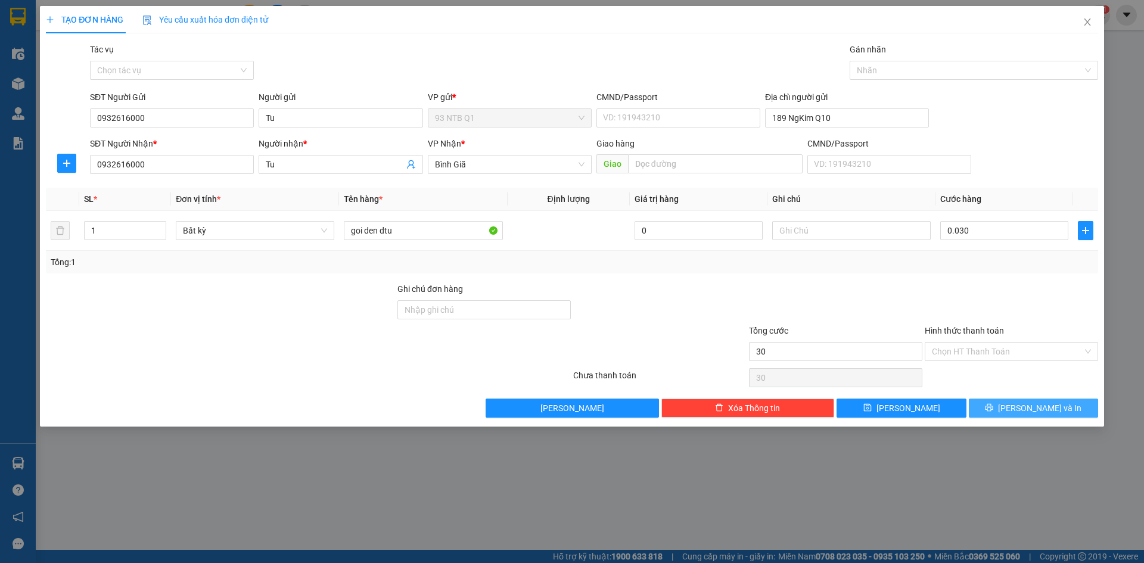
click at [1019, 403] on button "[PERSON_NAME] và In" at bounding box center [1033, 408] width 129 height 19
type input "30.000"
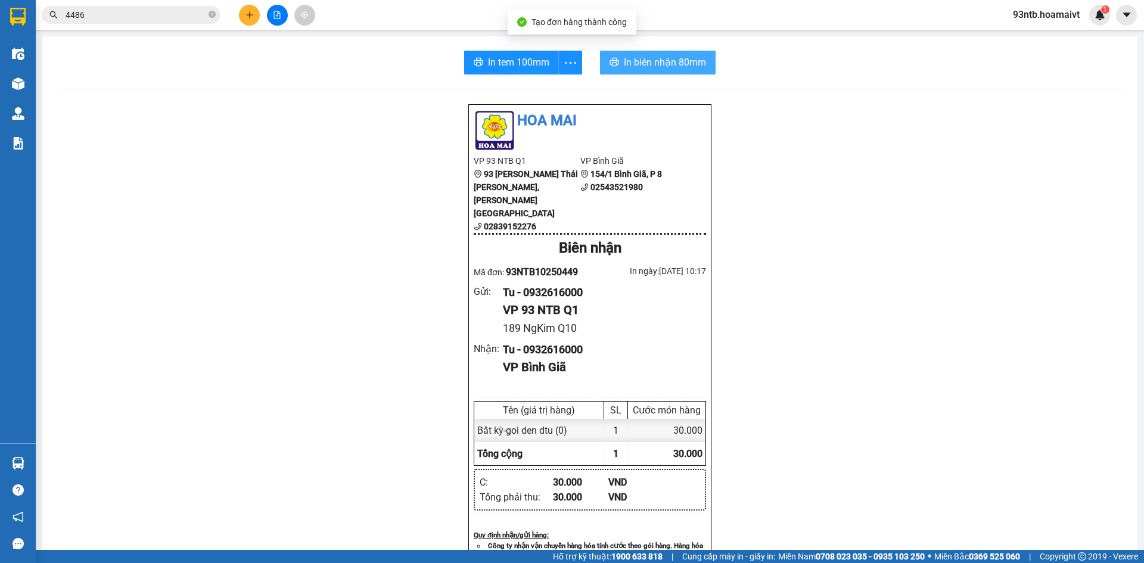
click at [670, 63] on span "In biên nhận 80mm" at bounding box center [665, 62] width 82 height 15
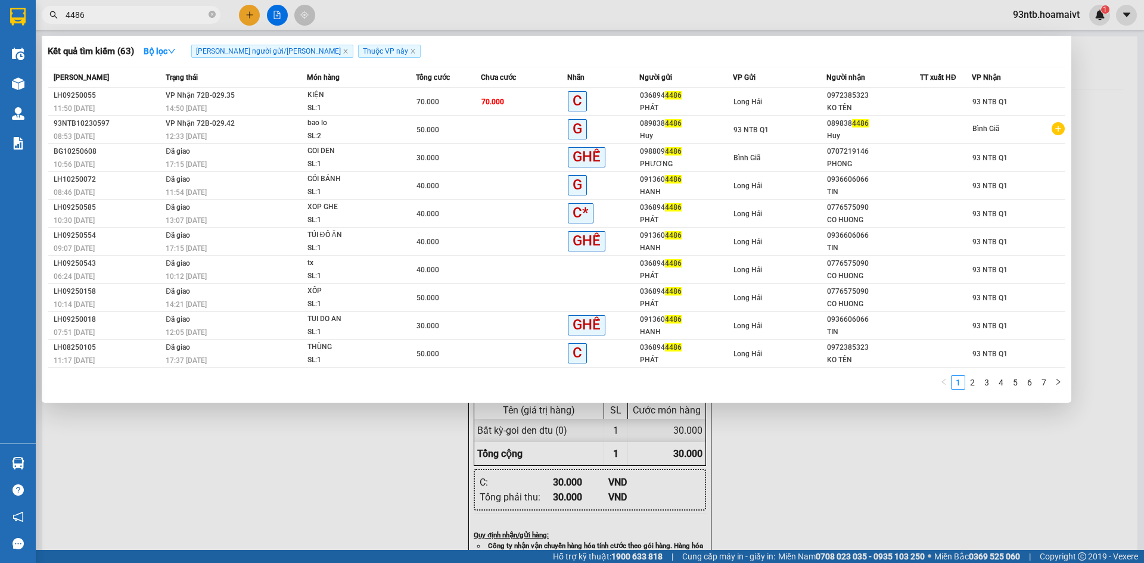
click at [130, 11] on input "4486" at bounding box center [136, 14] width 141 height 13
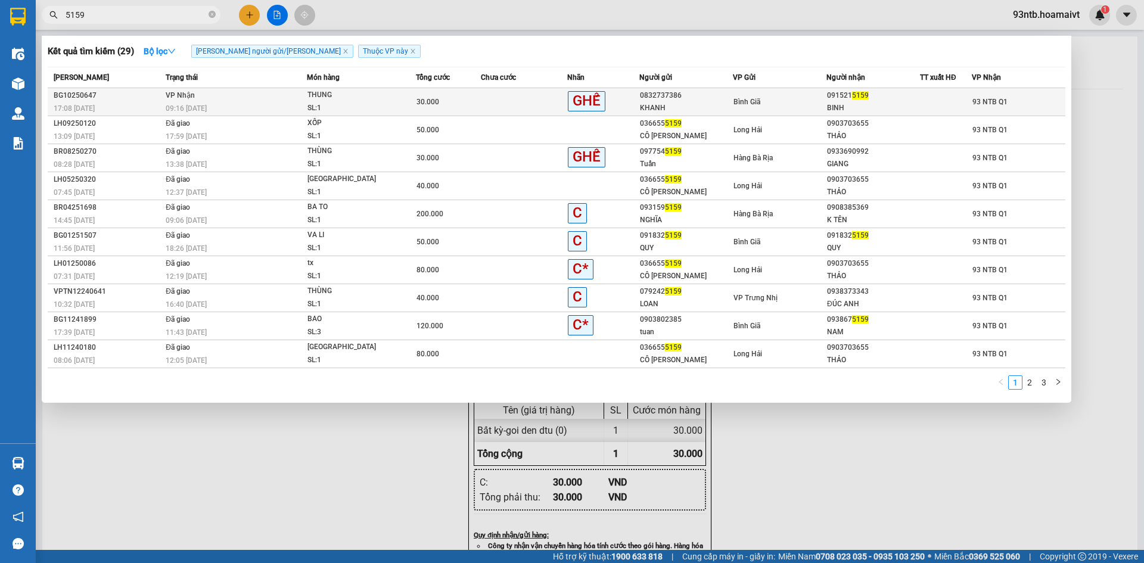
type input "5159"
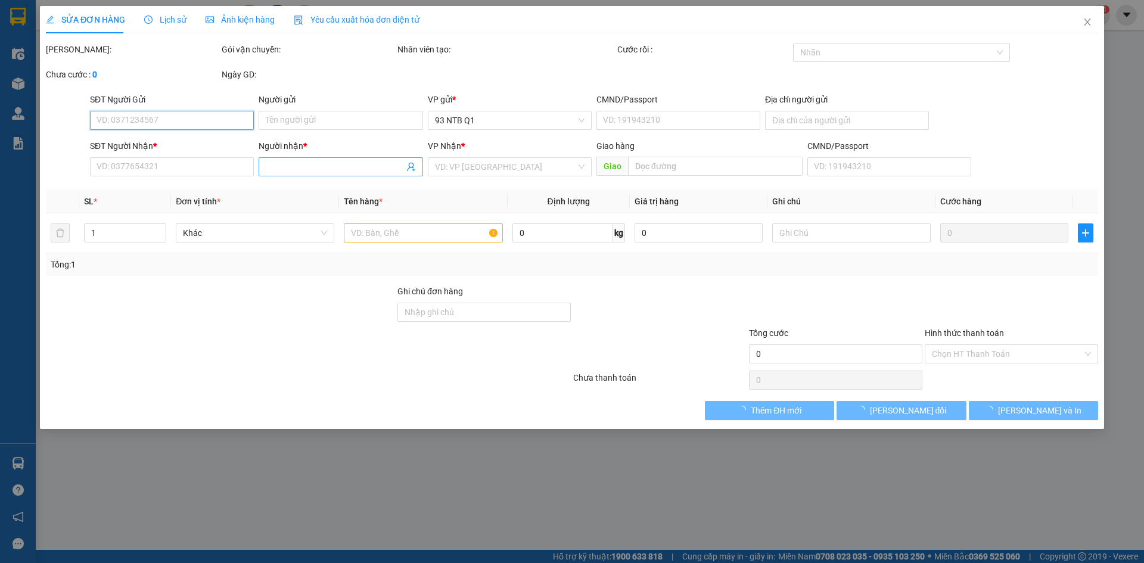
type input "0832737386"
type input "KHANH"
type input "0915215159"
type input "BINH"
type input "30.000"
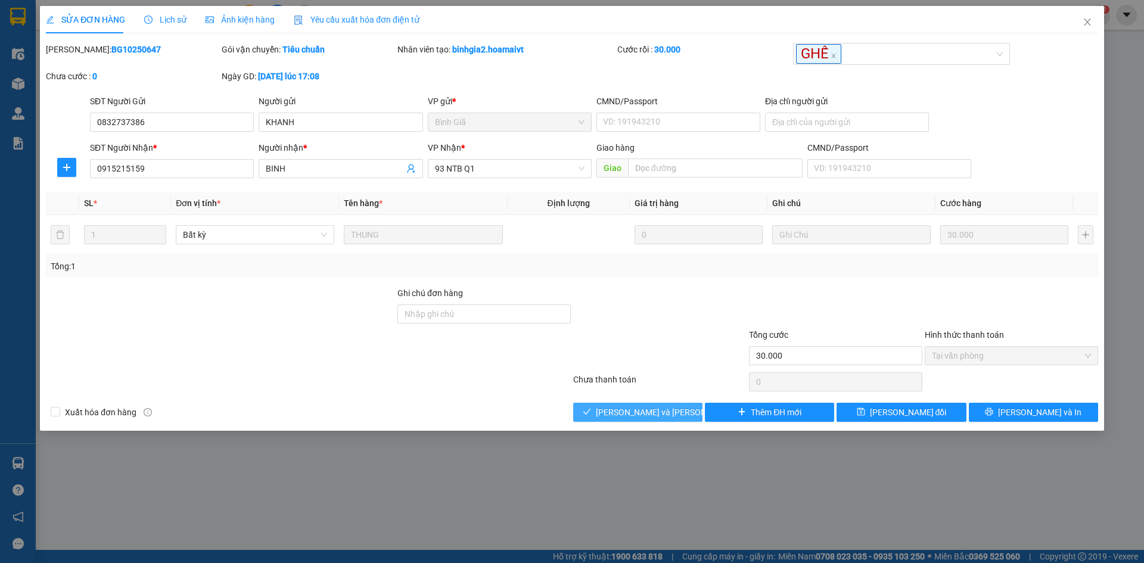
click at [643, 418] on span "[PERSON_NAME] và Giao hàng" at bounding box center [676, 412] width 161 height 13
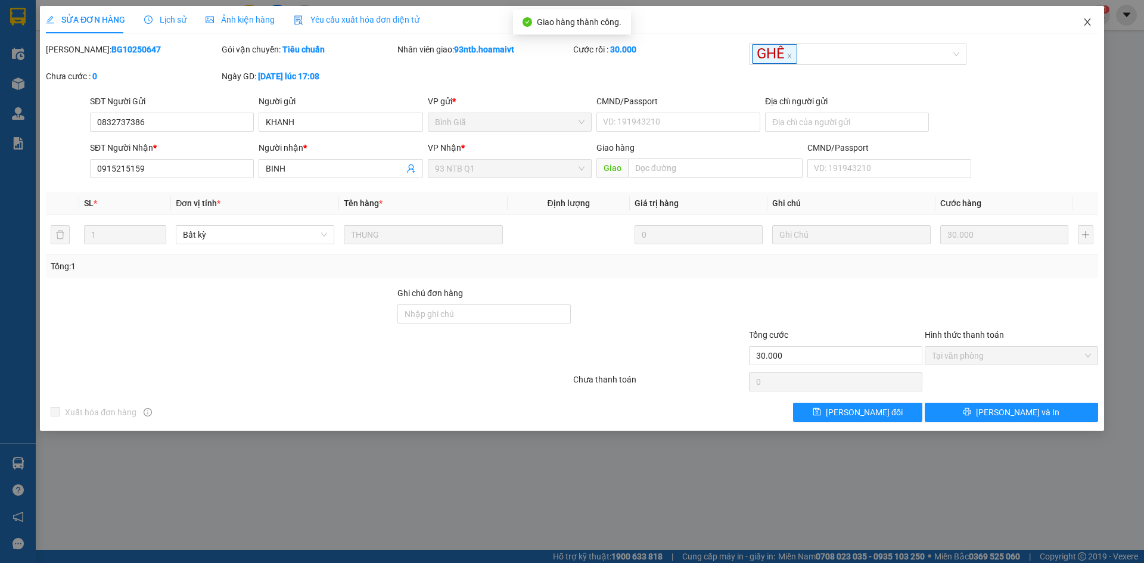
click at [1086, 15] on span "Close" at bounding box center [1087, 22] width 33 height 33
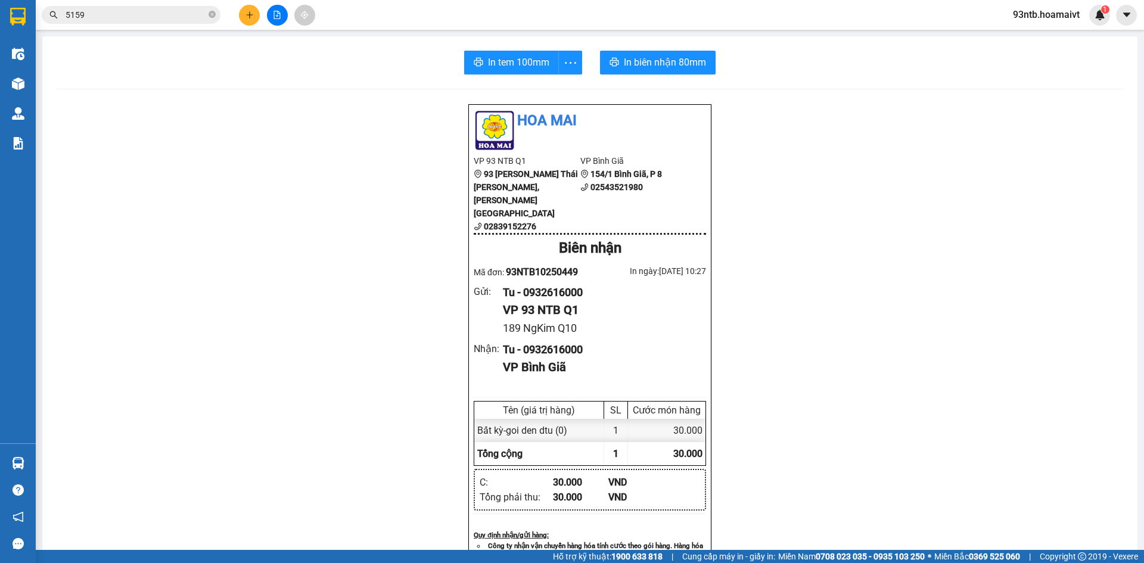
click at [119, 12] on input "5159" at bounding box center [136, 14] width 141 height 13
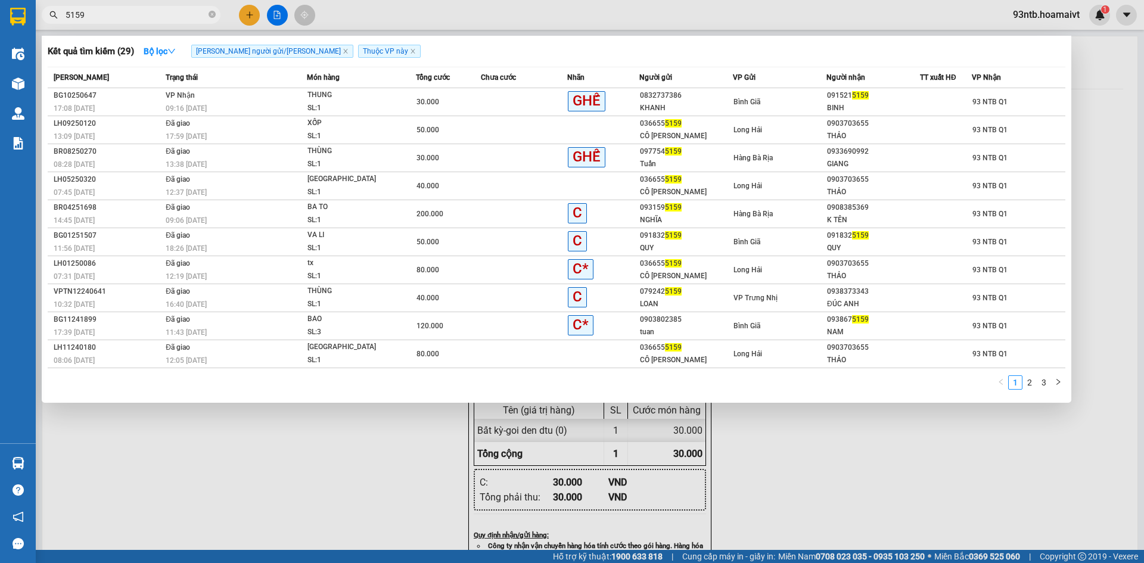
click at [119, 12] on input "5159" at bounding box center [136, 14] width 141 height 13
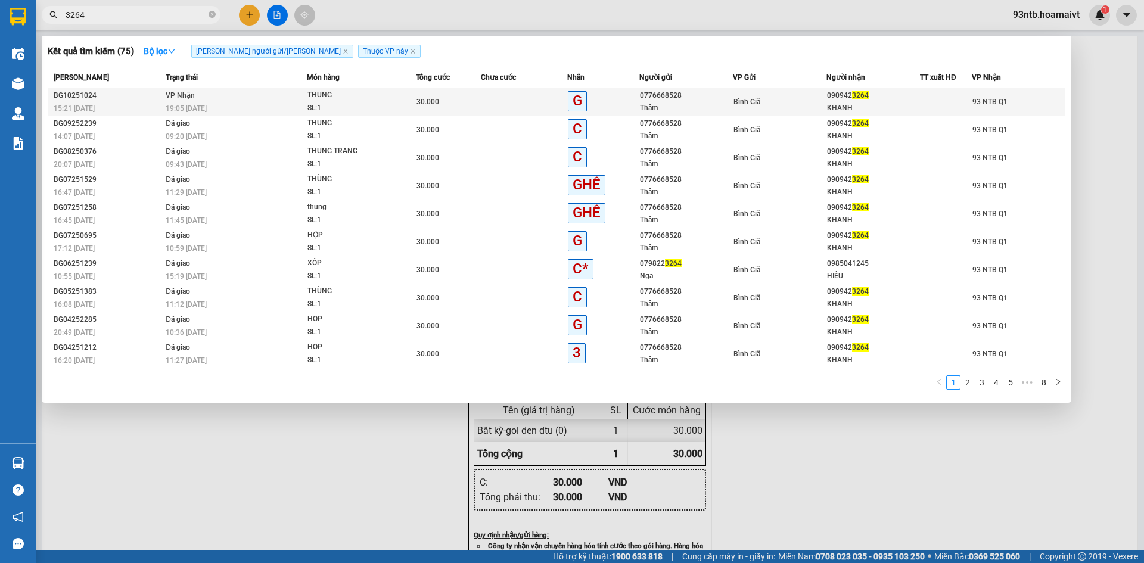
type input "3264"
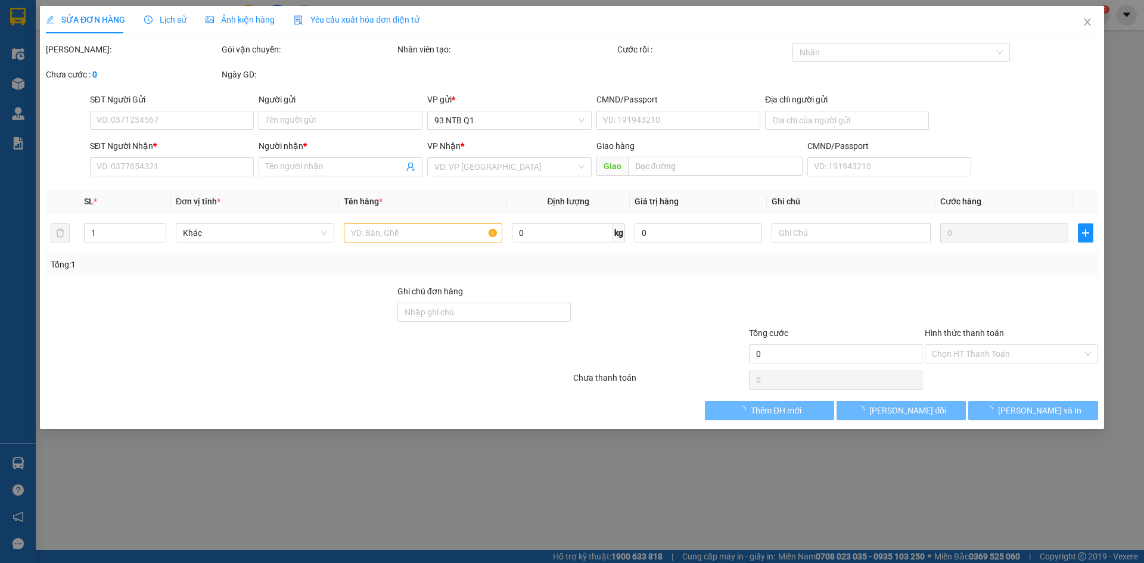
type input "0776668528"
type input "Thẩm"
type input "0909423264"
type input "KHANH"
type input "30.000"
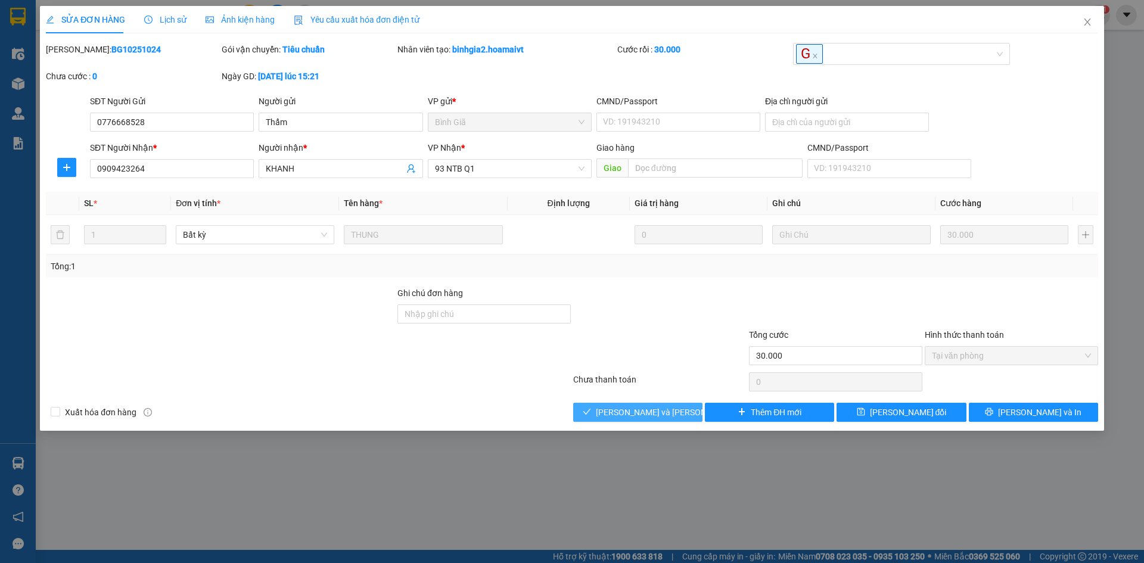
click at [640, 403] on button "[PERSON_NAME] và Giao hàng" at bounding box center [637, 412] width 129 height 19
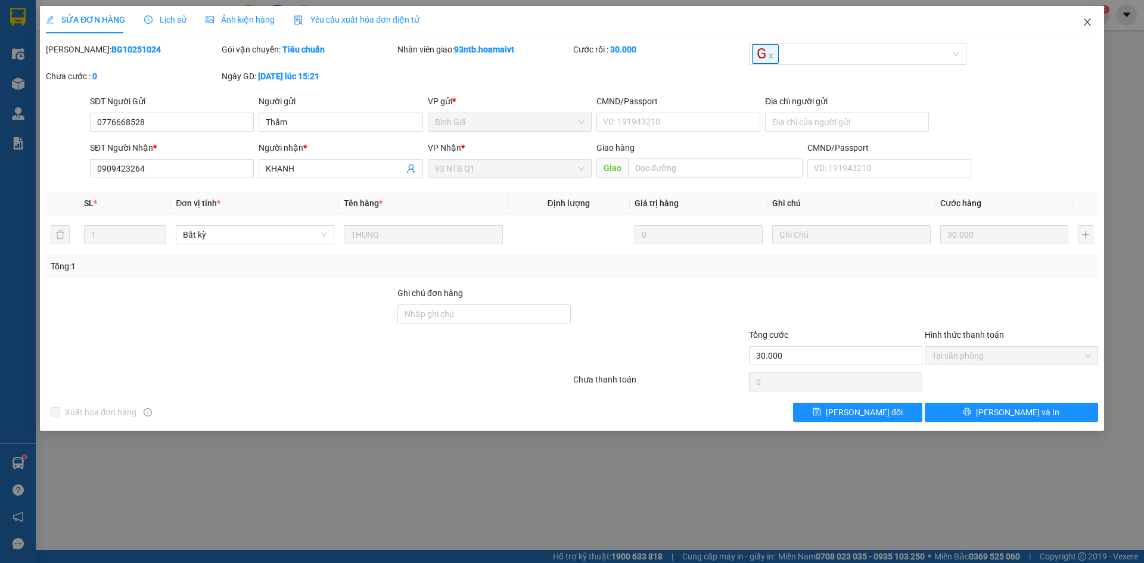
click at [1084, 25] on icon "close" at bounding box center [1088, 22] width 10 height 10
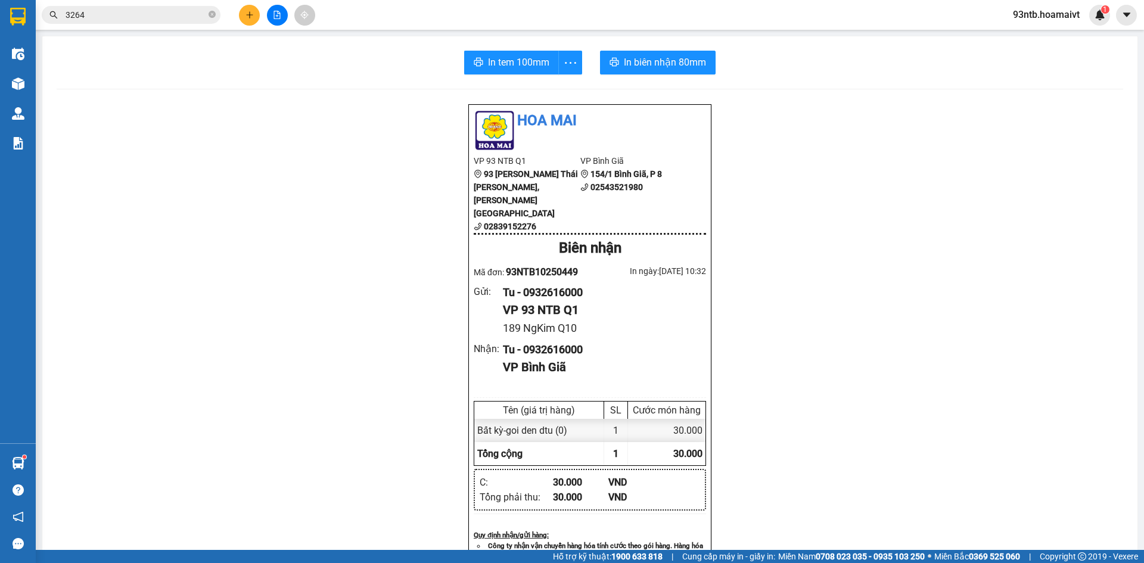
click at [97, 15] on input "3264" at bounding box center [136, 14] width 141 height 13
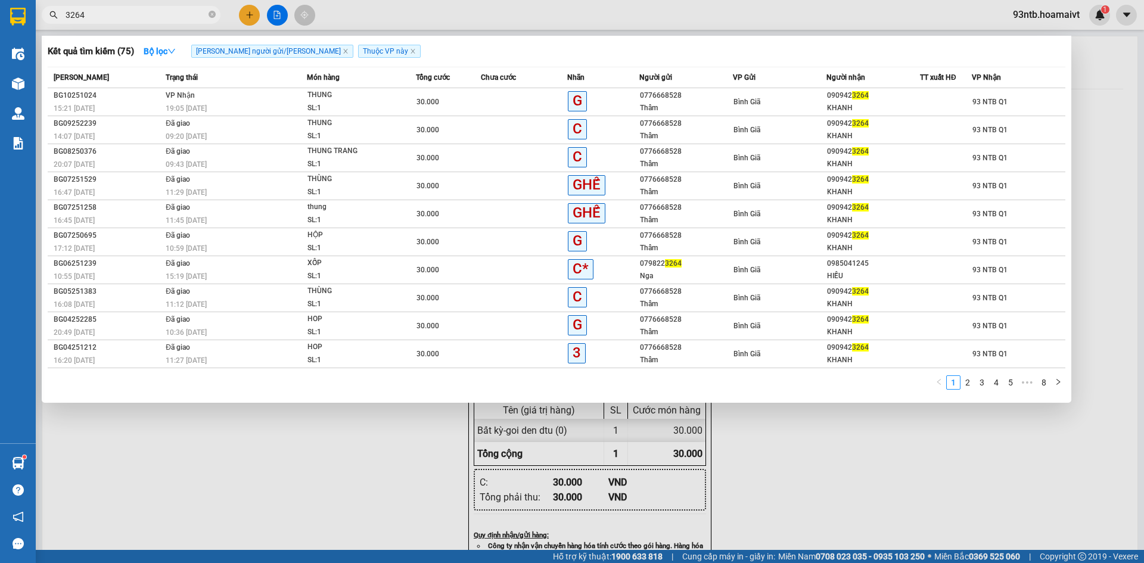
click at [97, 15] on input "3264" at bounding box center [136, 14] width 141 height 13
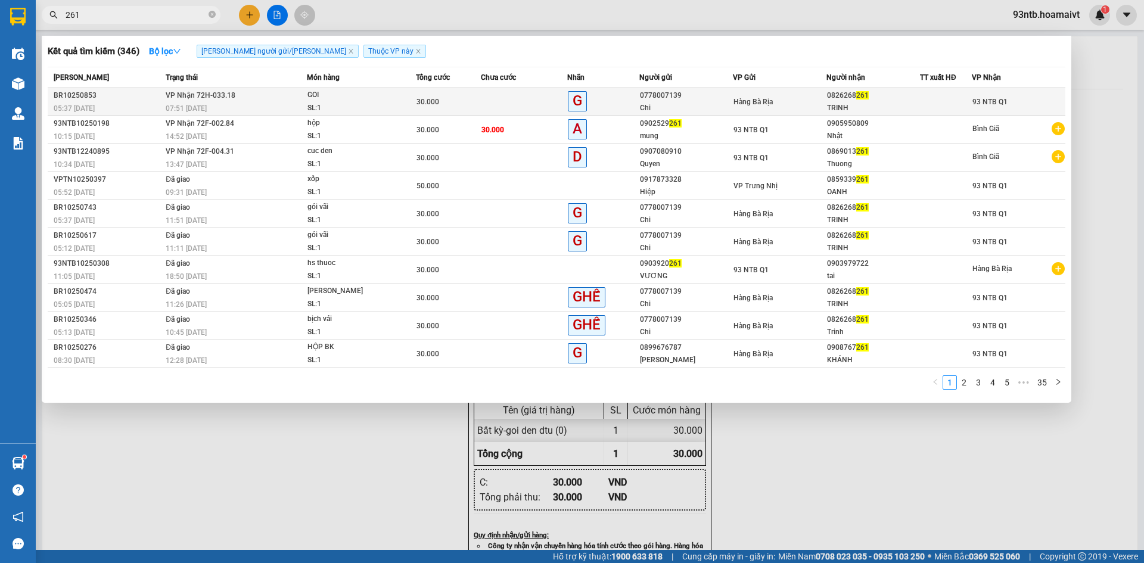
type input "261"
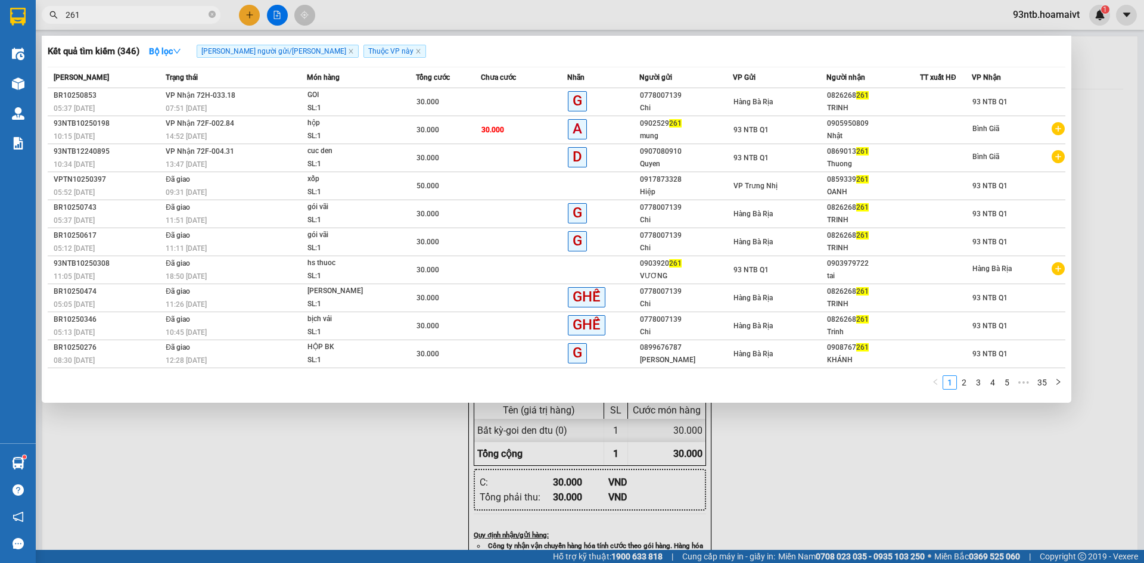
click at [202, 96] on span "VP Nhận 72H-033.18" at bounding box center [201, 95] width 70 height 8
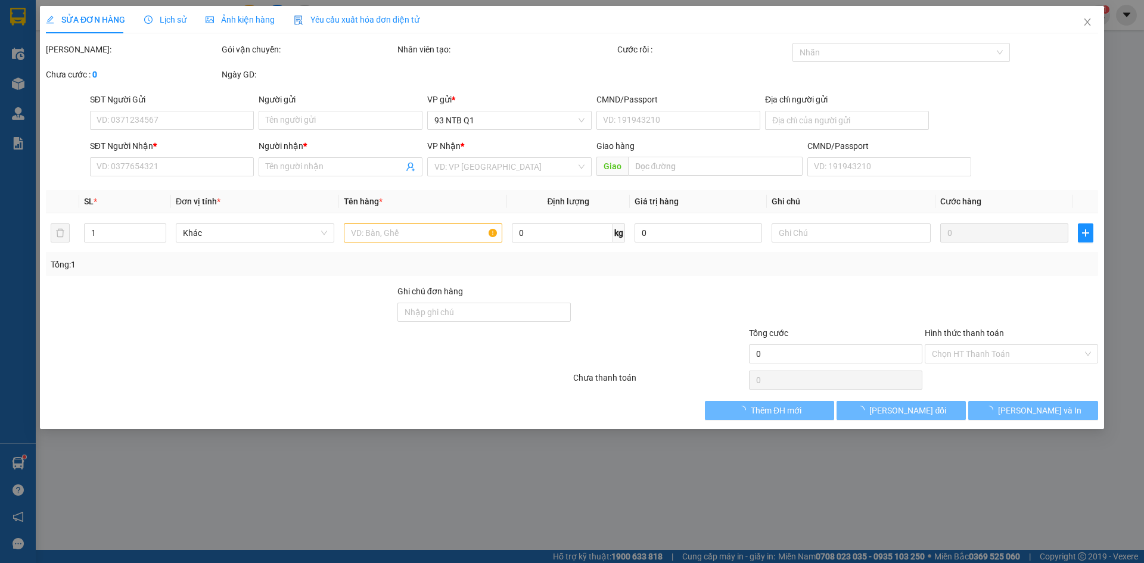
type input "0778007139"
type input "Chi"
type input "083177015246"
type input "0826268261"
type input "TRINH"
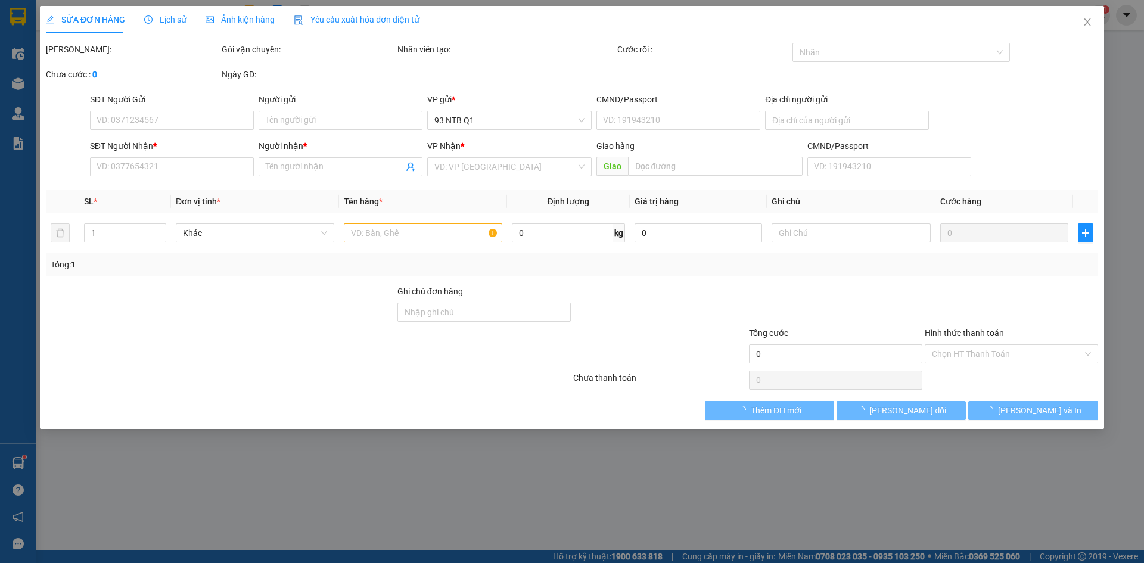
type input "30.000"
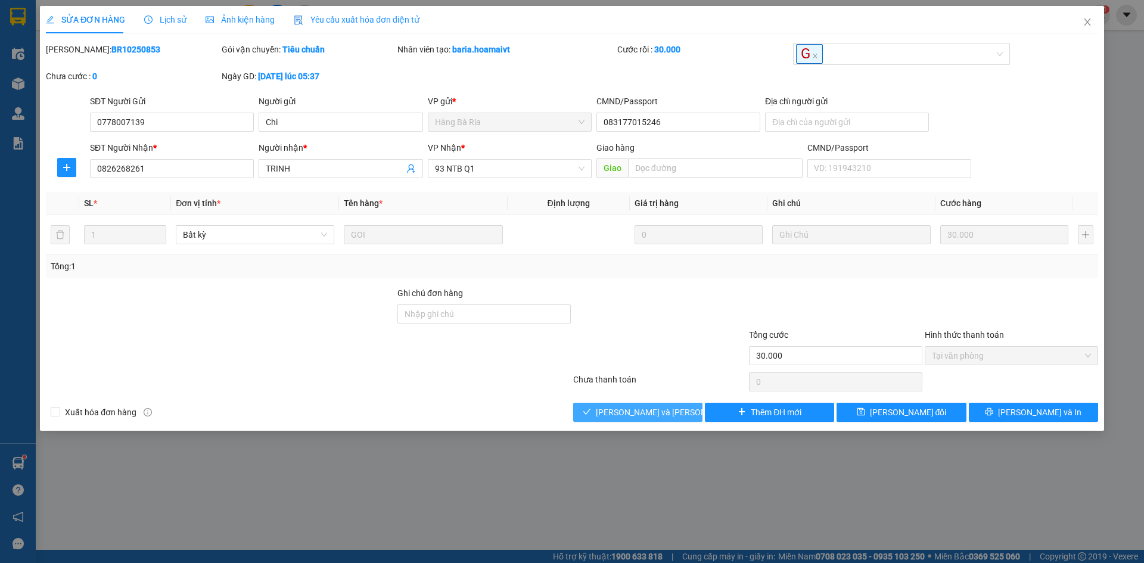
click at [624, 411] on span "[PERSON_NAME] và Giao hàng" at bounding box center [676, 412] width 161 height 13
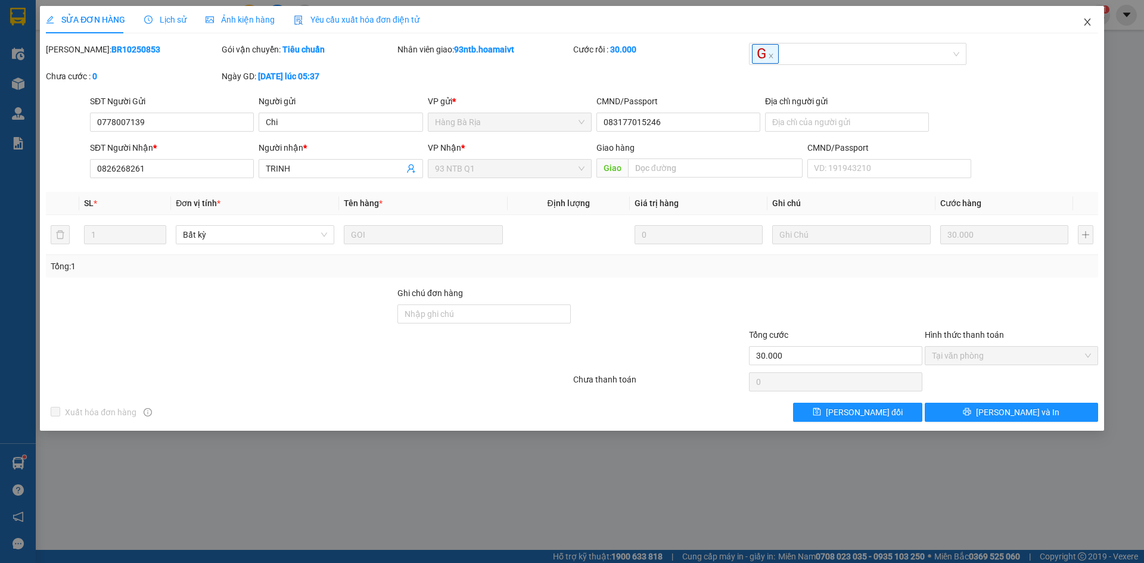
click at [1083, 17] on span "Close" at bounding box center [1087, 22] width 33 height 33
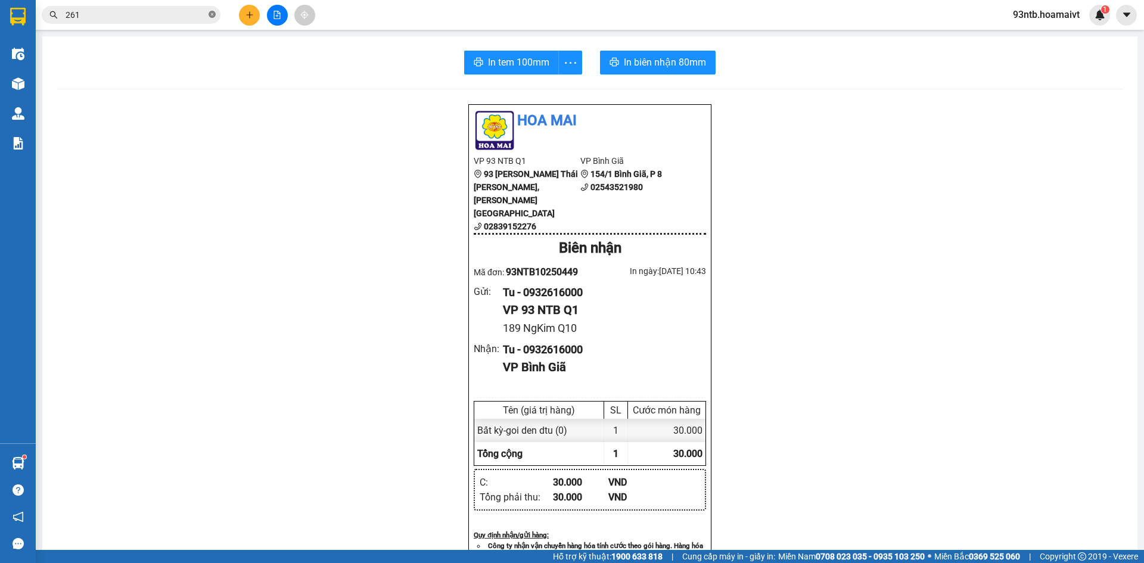
click at [213, 14] on icon "close-circle" at bounding box center [212, 14] width 7 height 7
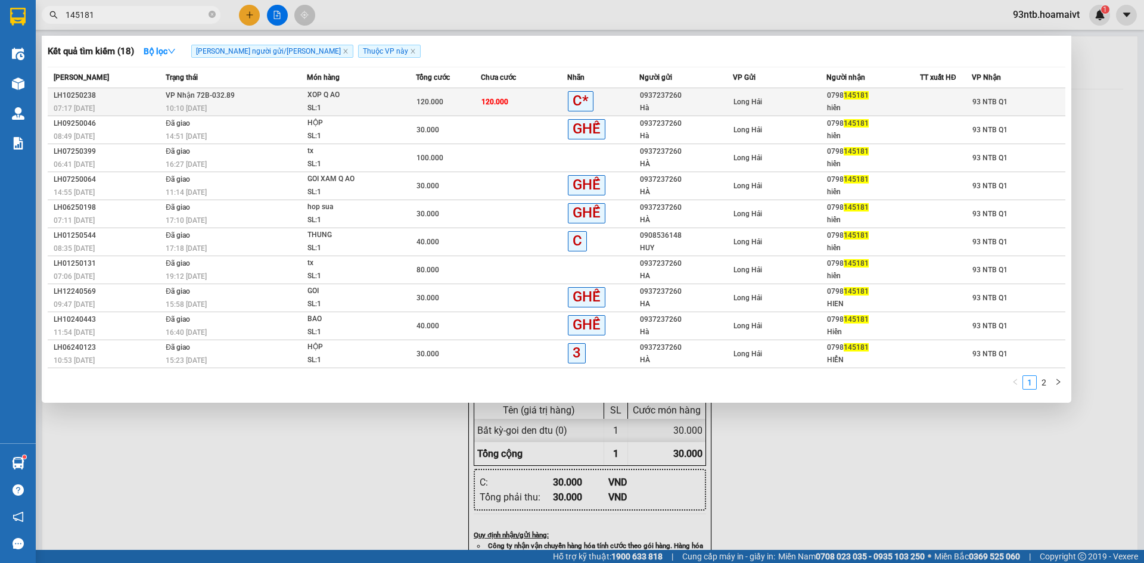
type input "145181"
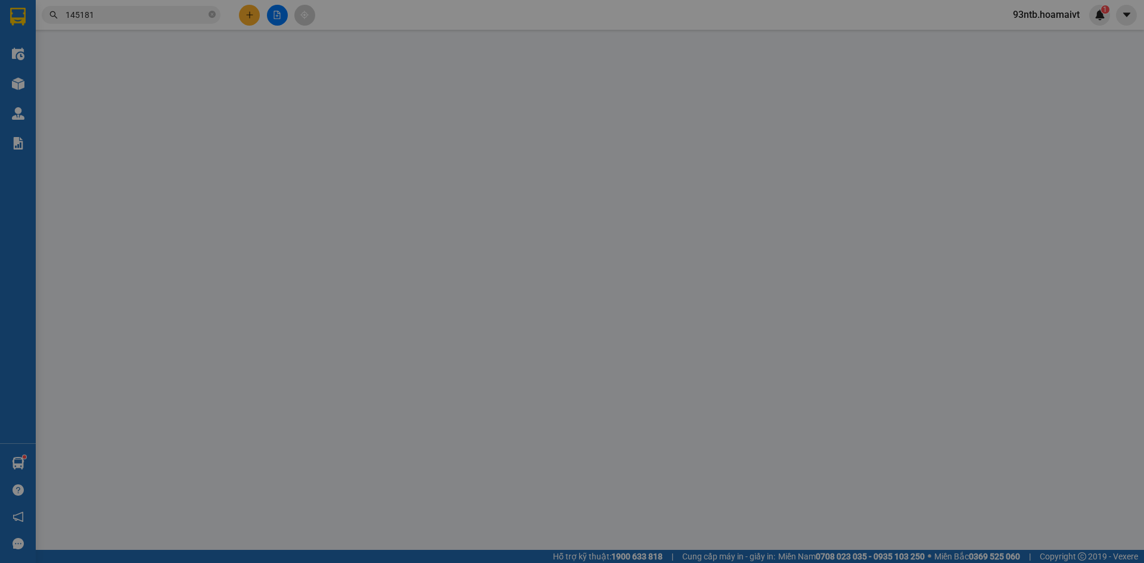
type input "0937237260"
type input "Hà"
type input "077193007830"
type input "18 to 6 p tinh"
type input "0798145181"
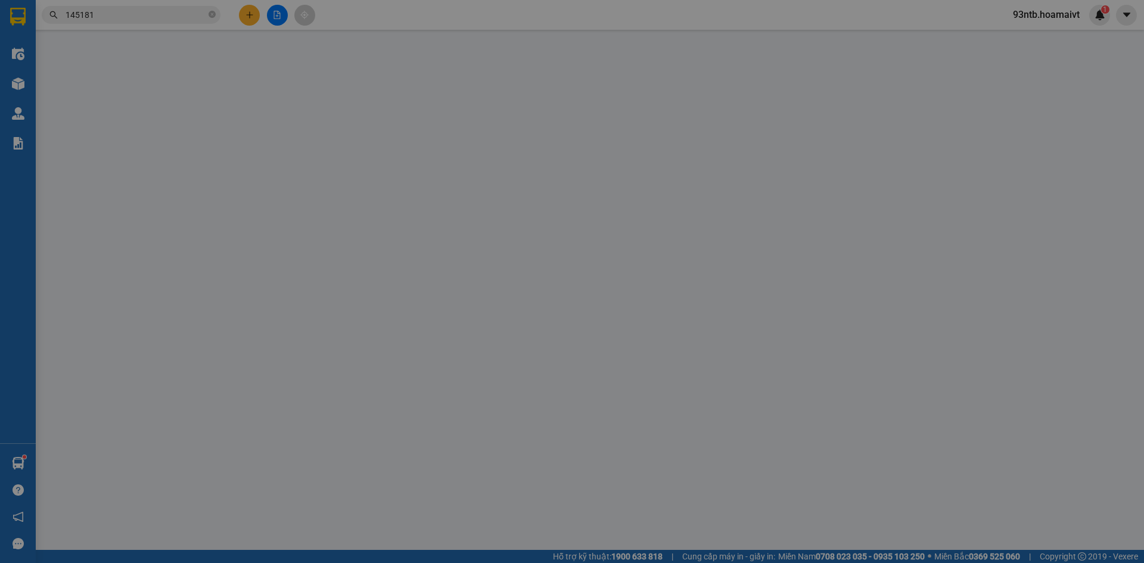
type input "hiển"
type input "120.000"
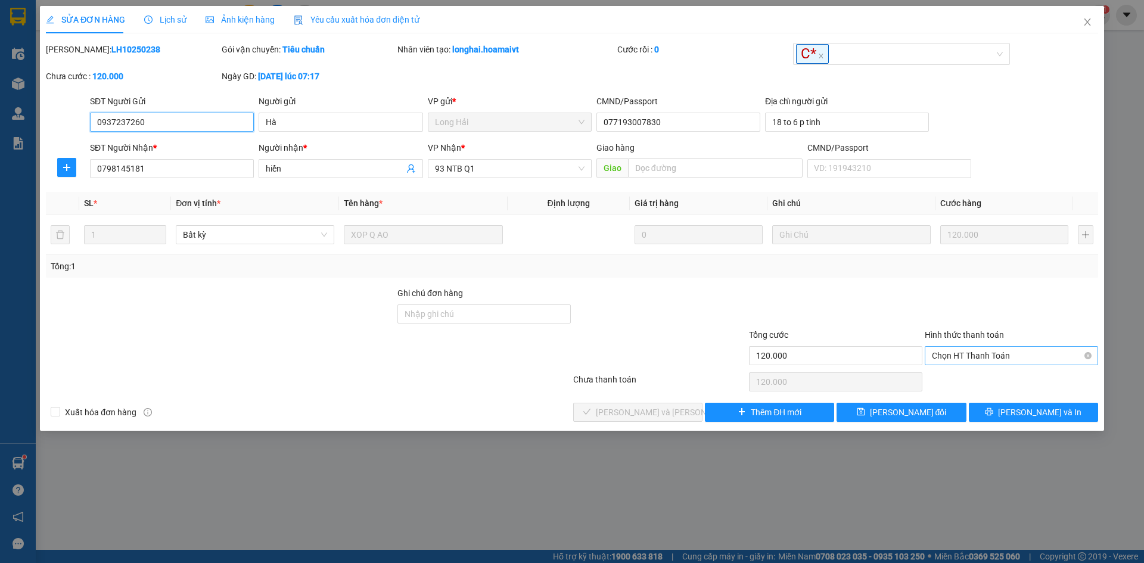
click at [998, 352] on span "Chọn HT Thanh Toán" at bounding box center [1011, 356] width 159 height 18
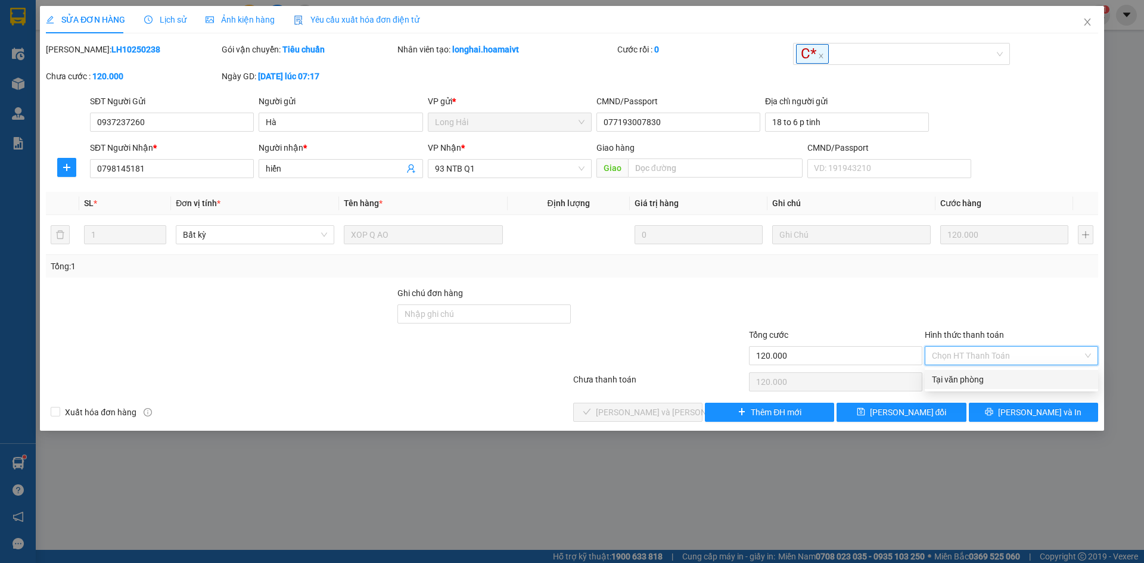
click at [978, 381] on div "Tại văn phòng" at bounding box center [1011, 379] width 159 height 13
type input "0"
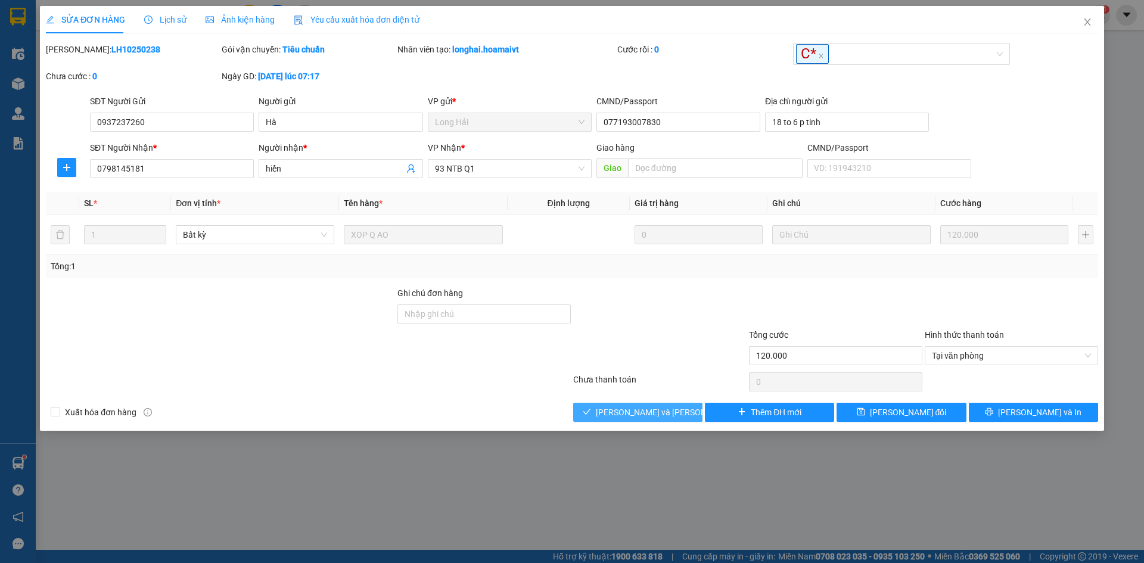
click at [636, 410] on span "[PERSON_NAME] và Giao hàng" at bounding box center [676, 412] width 161 height 13
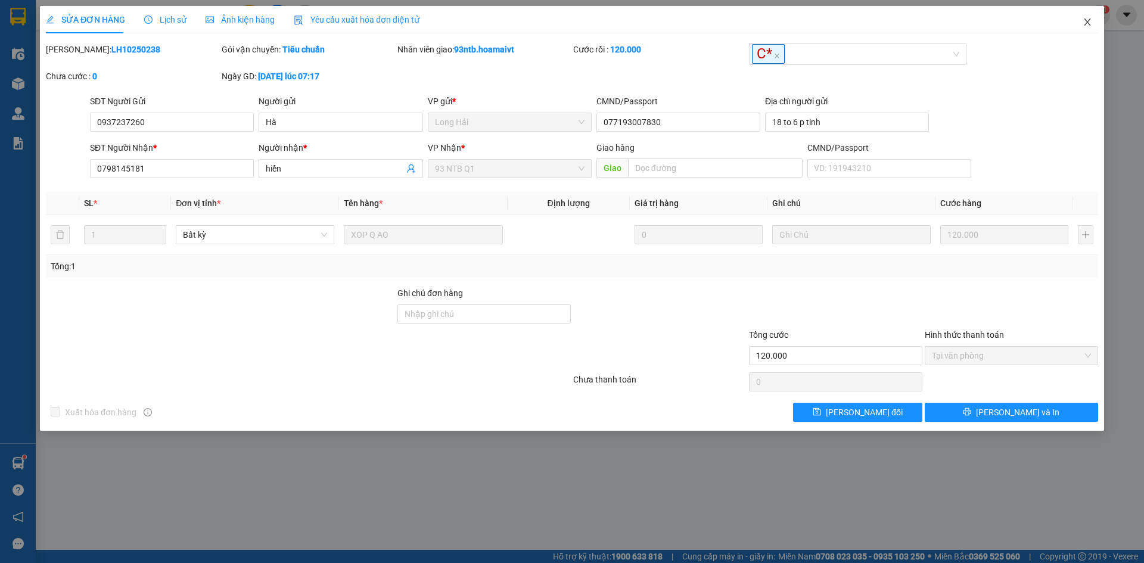
click at [1081, 8] on span "Close" at bounding box center [1087, 22] width 33 height 33
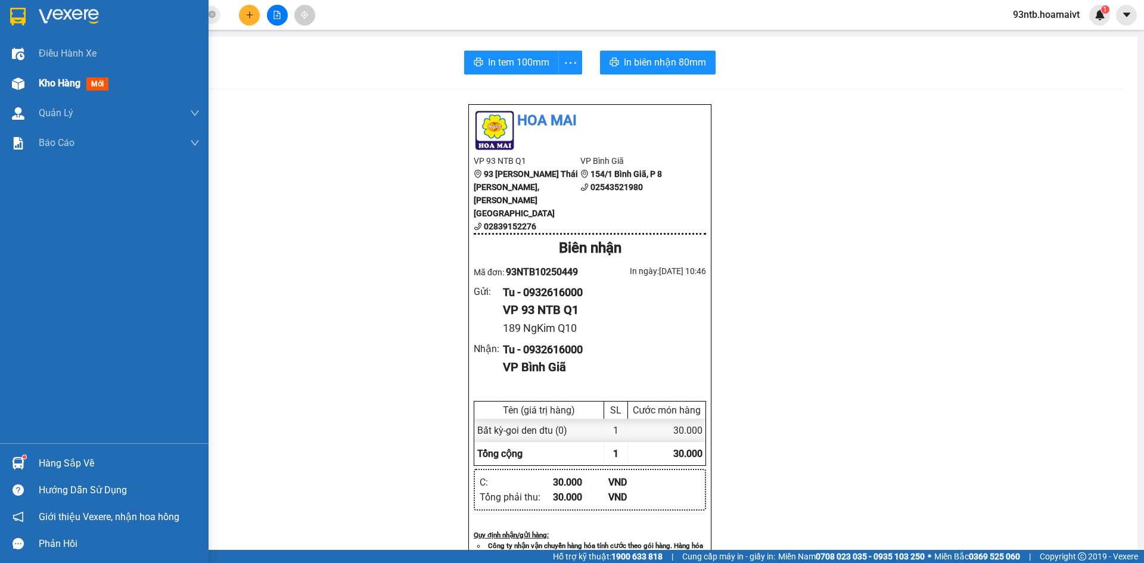
click at [42, 85] on span "Kho hàng" at bounding box center [60, 82] width 42 height 11
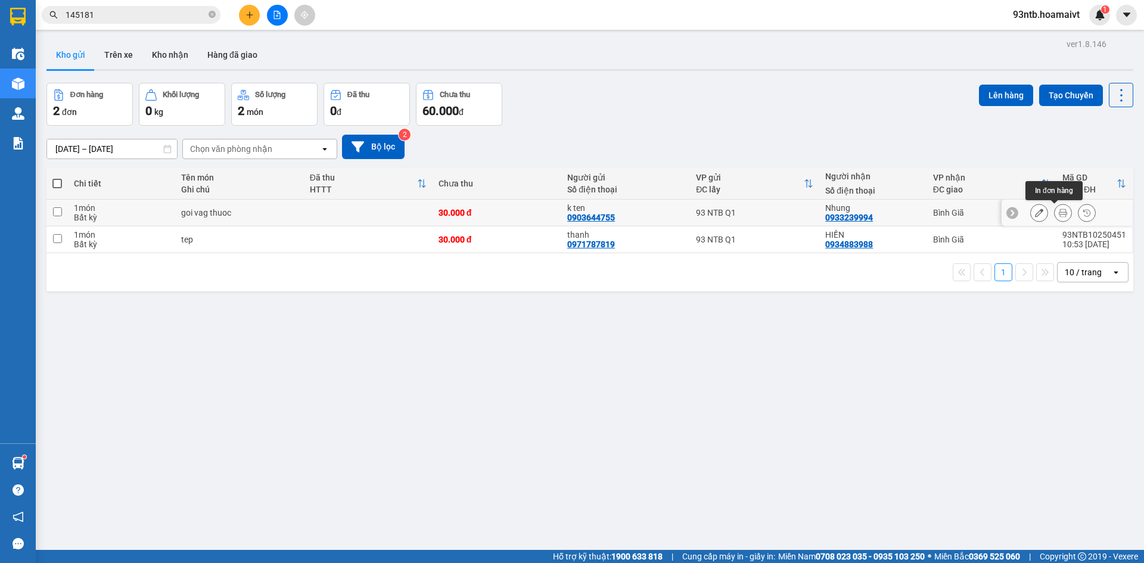
click at [1059, 207] on button at bounding box center [1063, 213] width 17 height 21
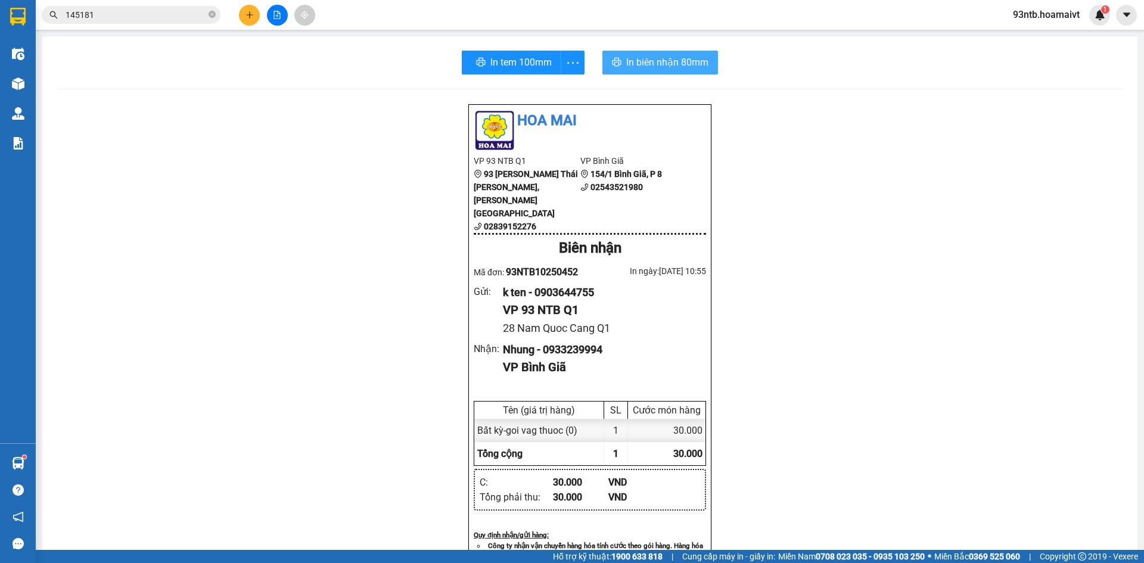
click at [626, 57] on span "In biên nhận 80mm" at bounding box center [667, 62] width 82 height 15
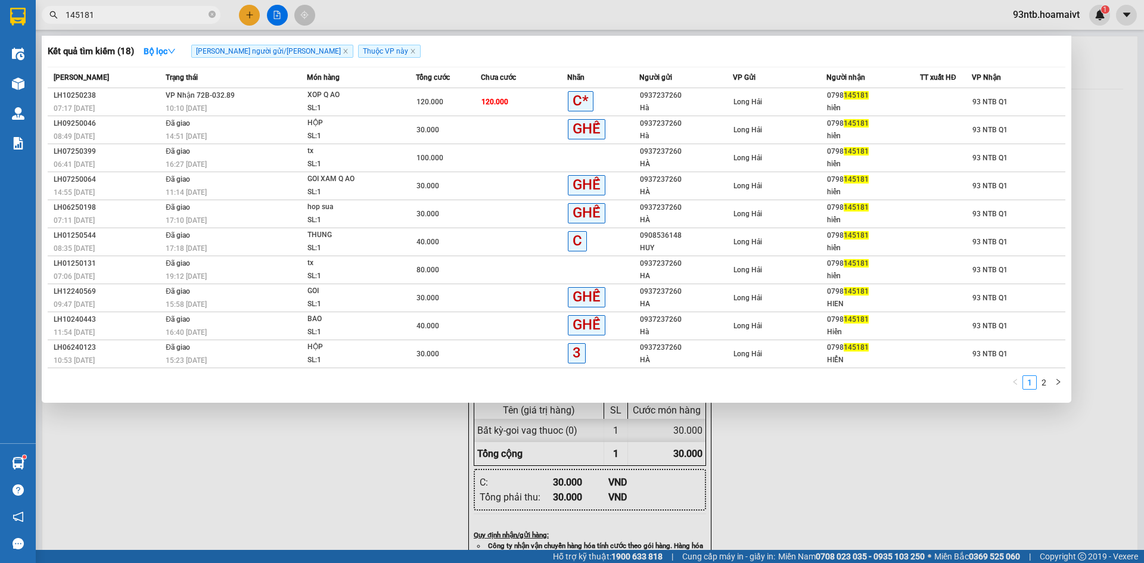
click at [108, 11] on input "145181" at bounding box center [136, 14] width 141 height 13
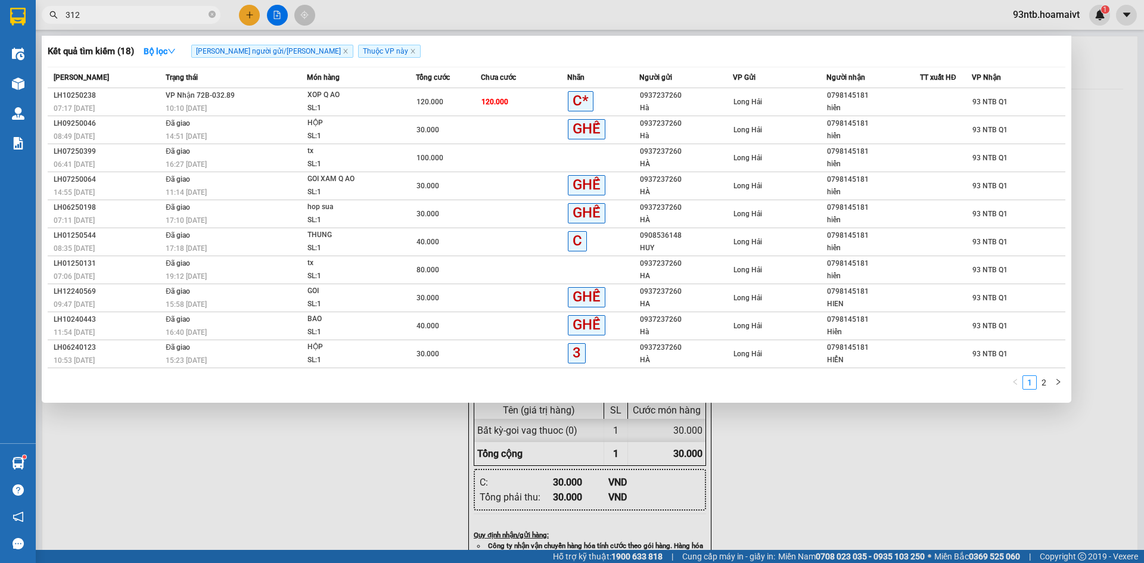
type input "3128"
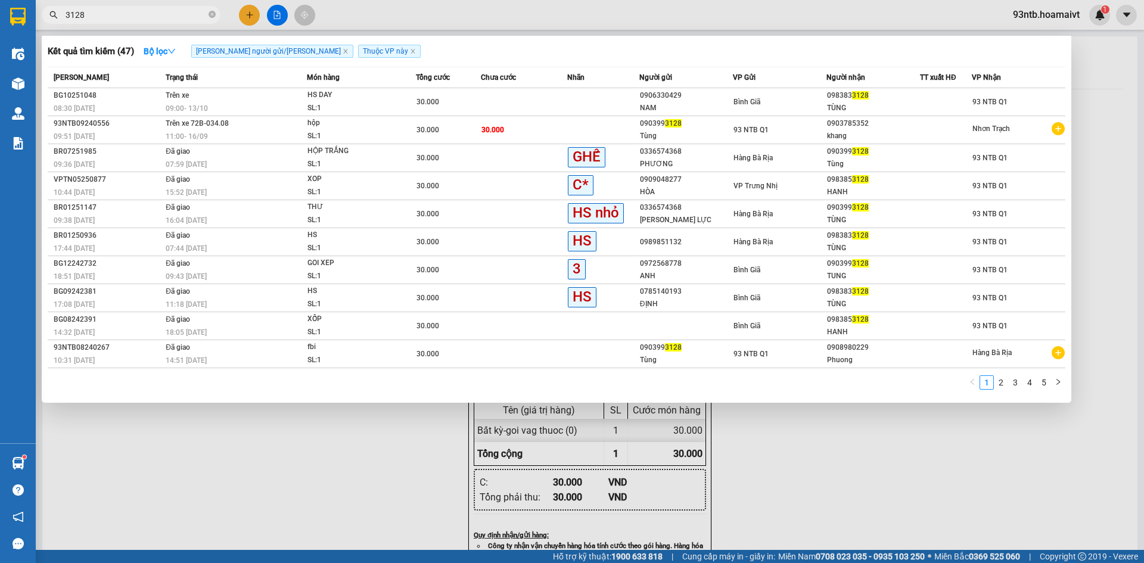
click at [214, 14] on icon "close-circle" at bounding box center [212, 14] width 7 height 7
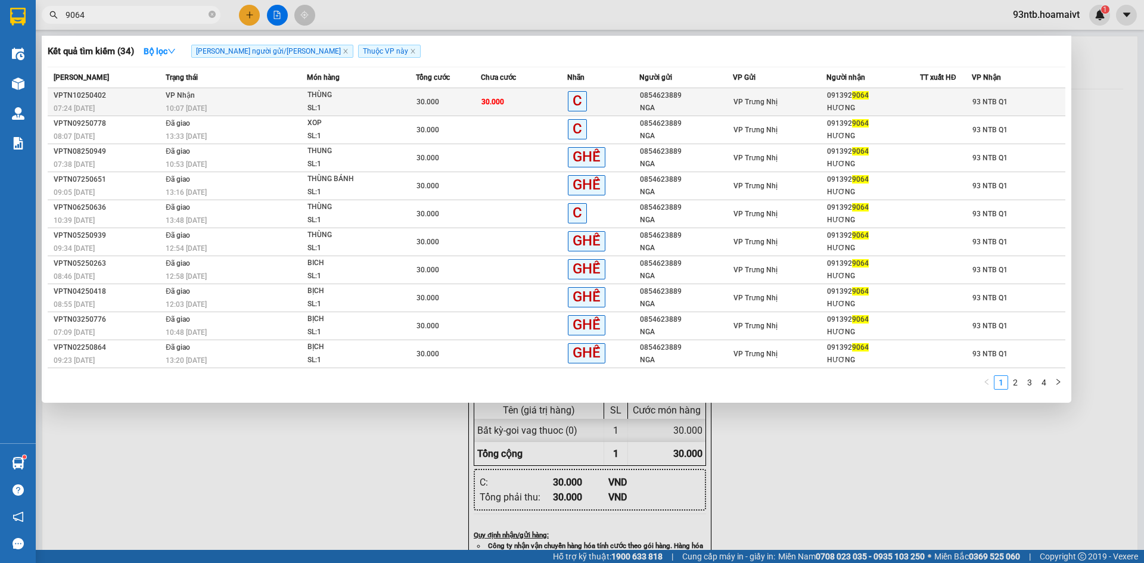
type input "9064"
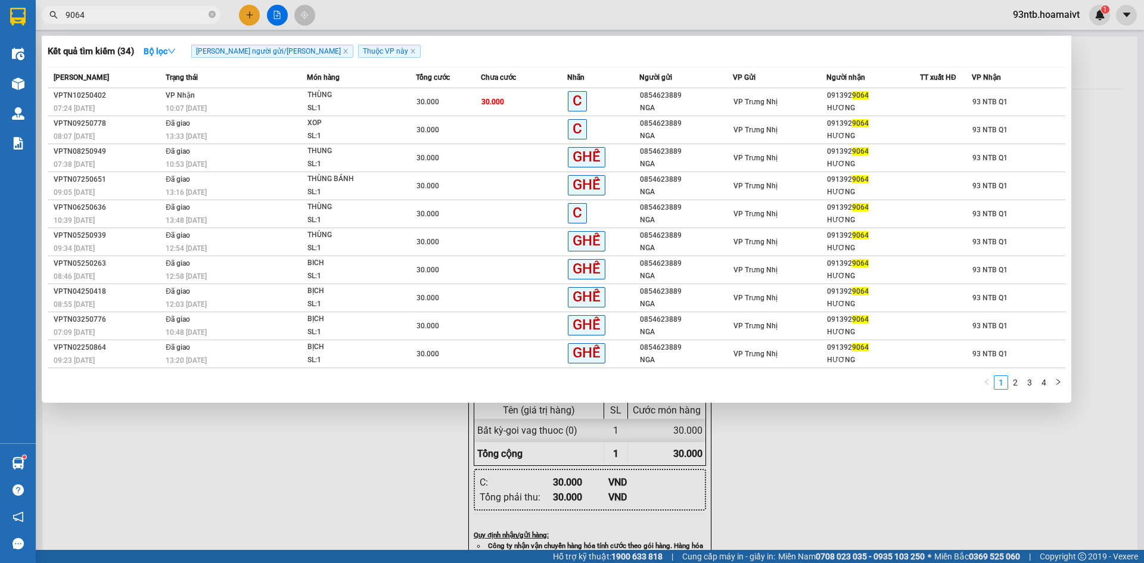
click at [700, 107] on div "NGA" at bounding box center [686, 108] width 92 height 13
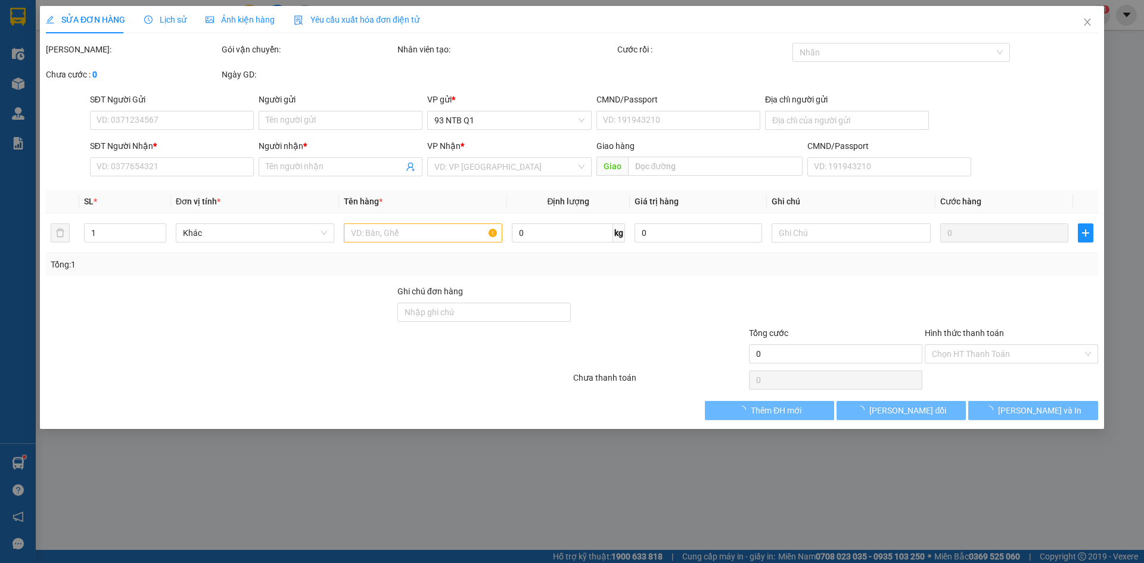
type input "0854623889"
type input "NGA"
type input "0913929064"
type input "HƯƠNG"
type input "30.000"
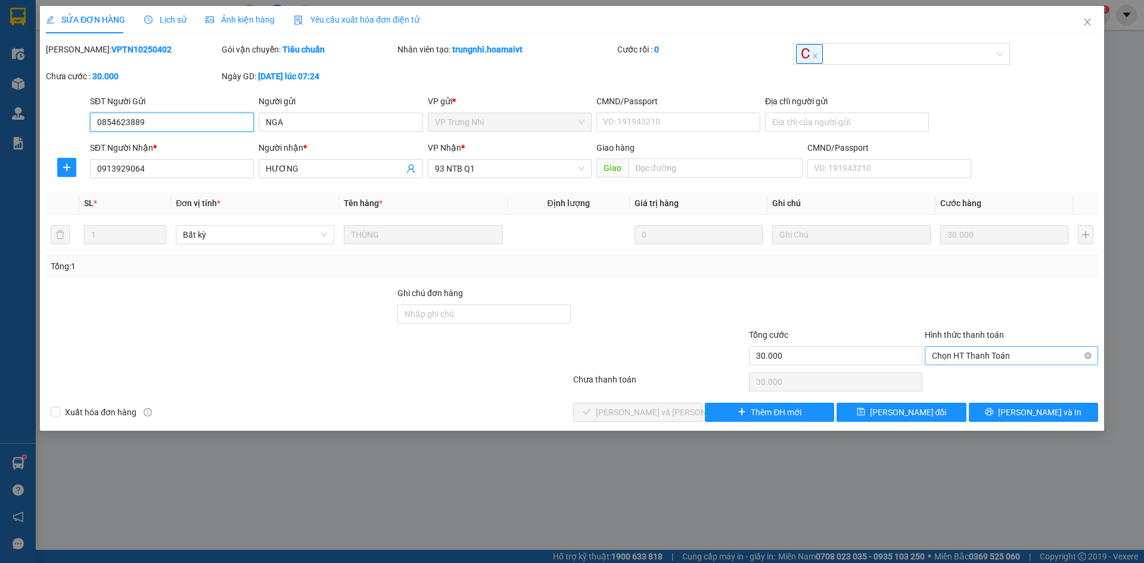
click at [939, 357] on span "Chọn HT Thanh Toán" at bounding box center [1011, 356] width 159 height 18
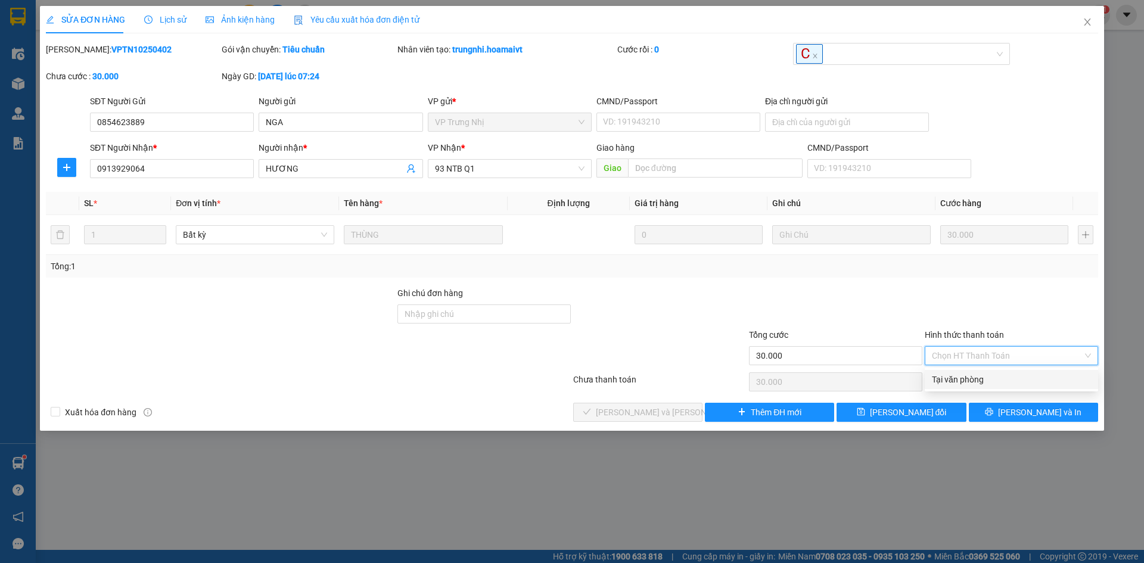
click at [965, 380] on div "Tại văn phòng" at bounding box center [1011, 379] width 159 height 13
type input "0"
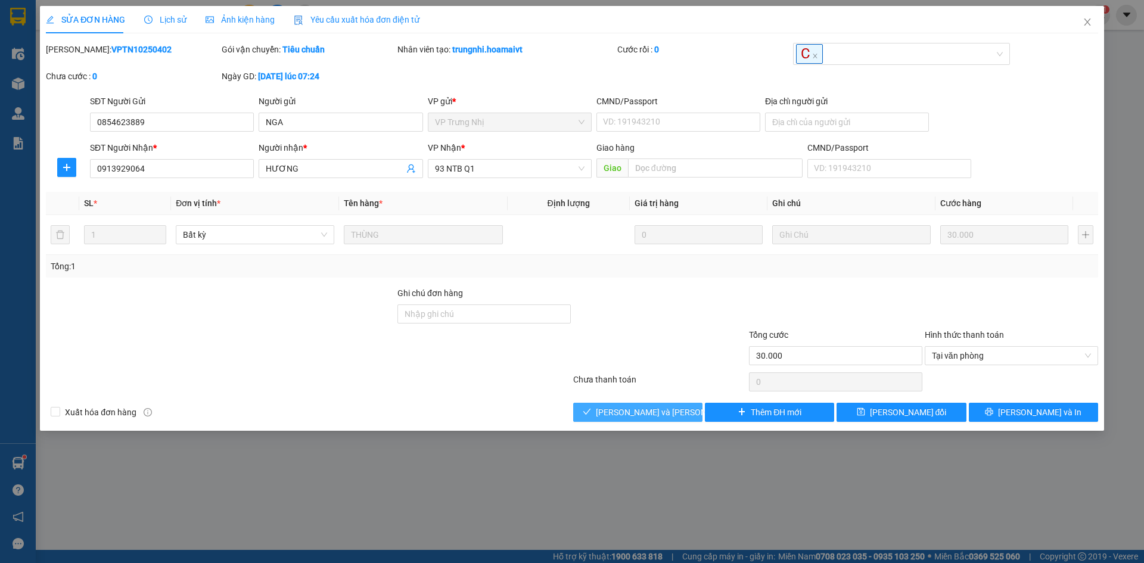
click at [635, 409] on span "[PERSON_NAME] và Giao hàng" at bounding box center [676, 412] width 161 height 13
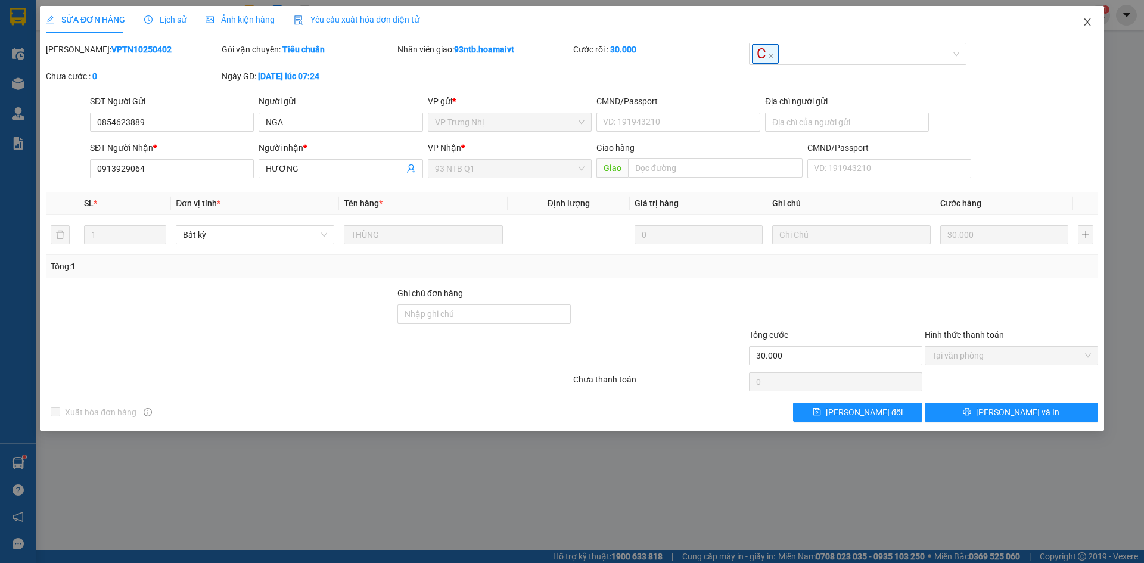
click at [1081, 14] on span "Close" at bounding box center [1087, 22] width 33 height 33
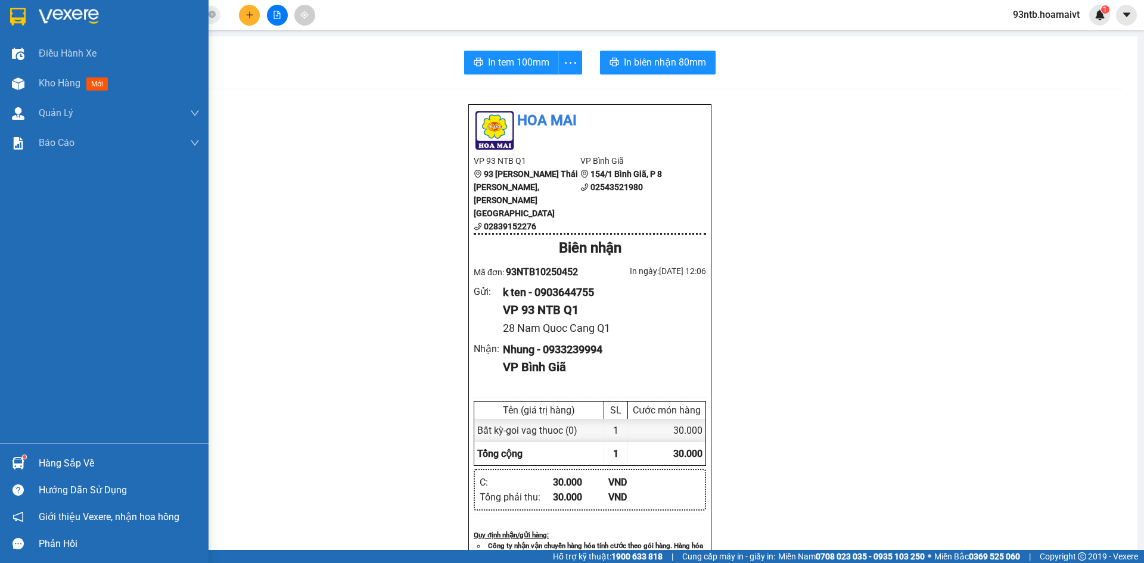
click at [94, 468] on div "Hàng sắp về" at bounding box center [119, 464] width 161 height 18
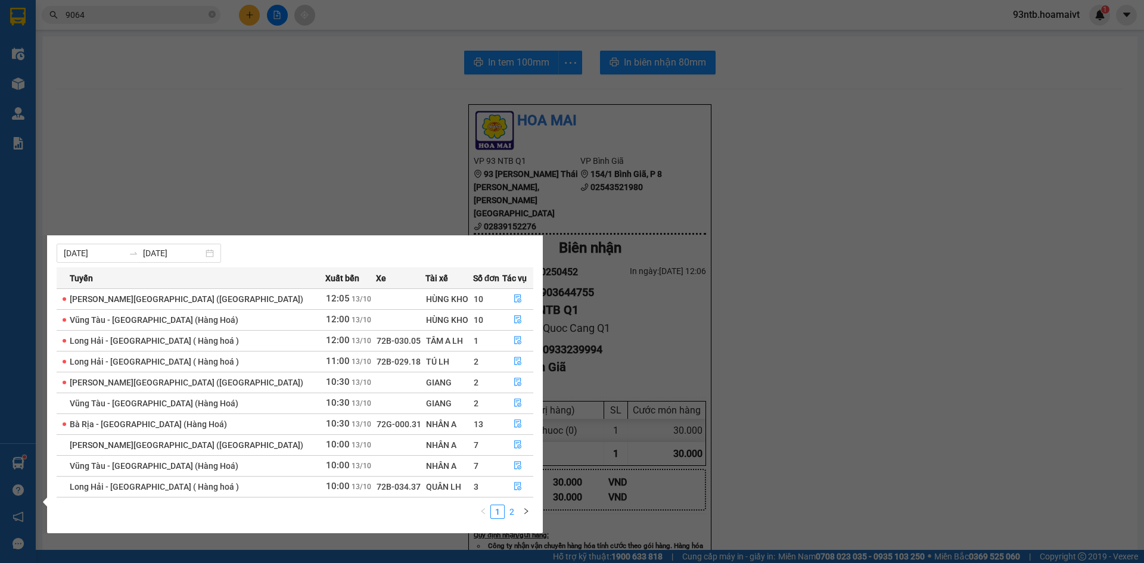
click at [512, 508] on link "2" at bounding box center [511, 511] width 13 height 13
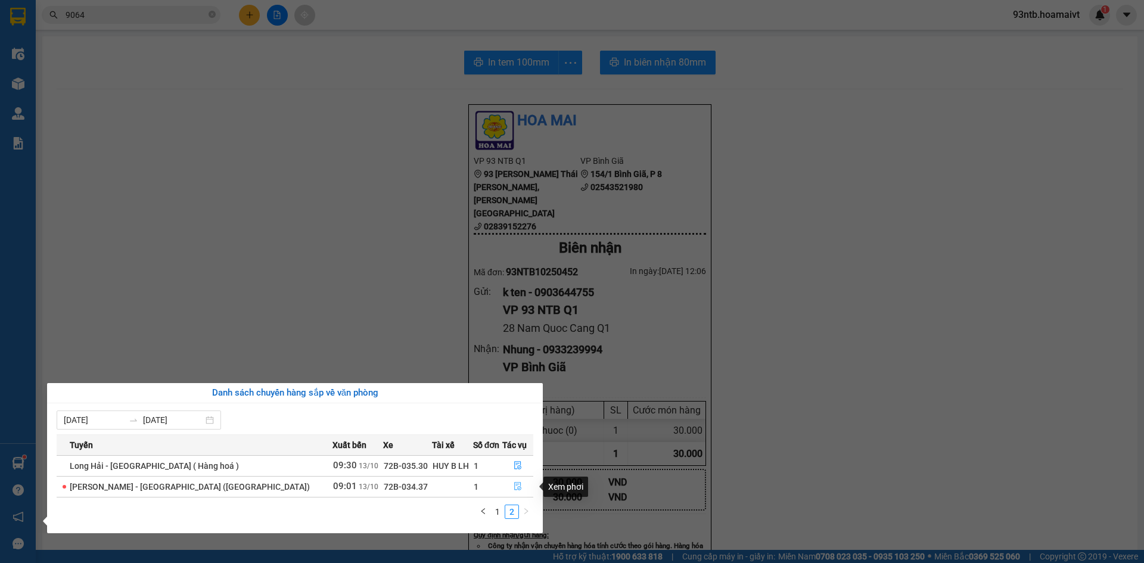
click at [514, 493] on button "button" at bounding box center [518, 486] width 30 height 19
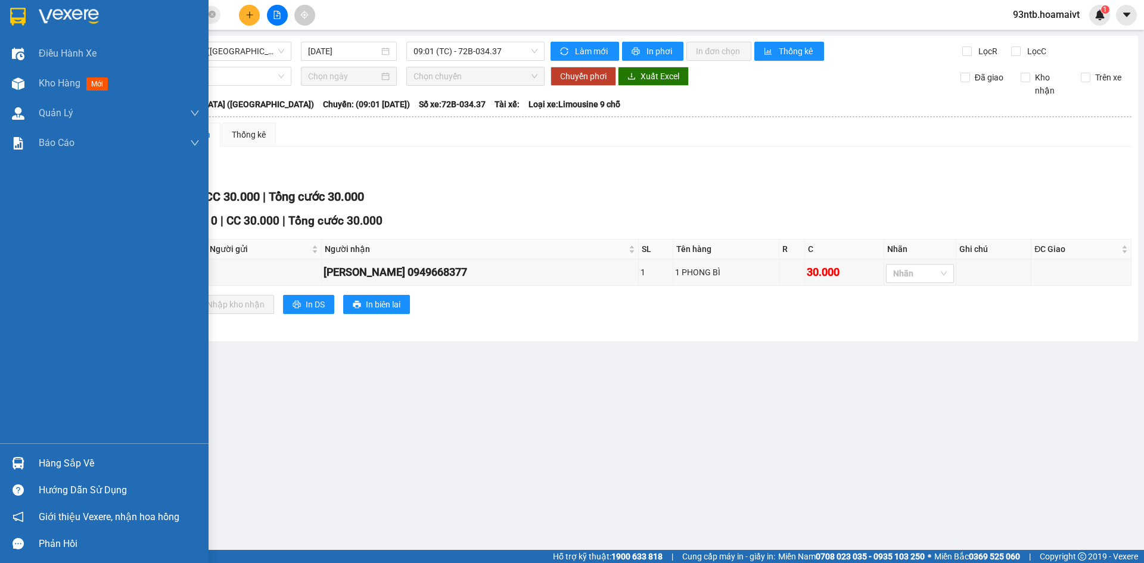
click at [36, 464] on div "Hàng sắp về" at bounding box center [104, 463] width 209 height 27
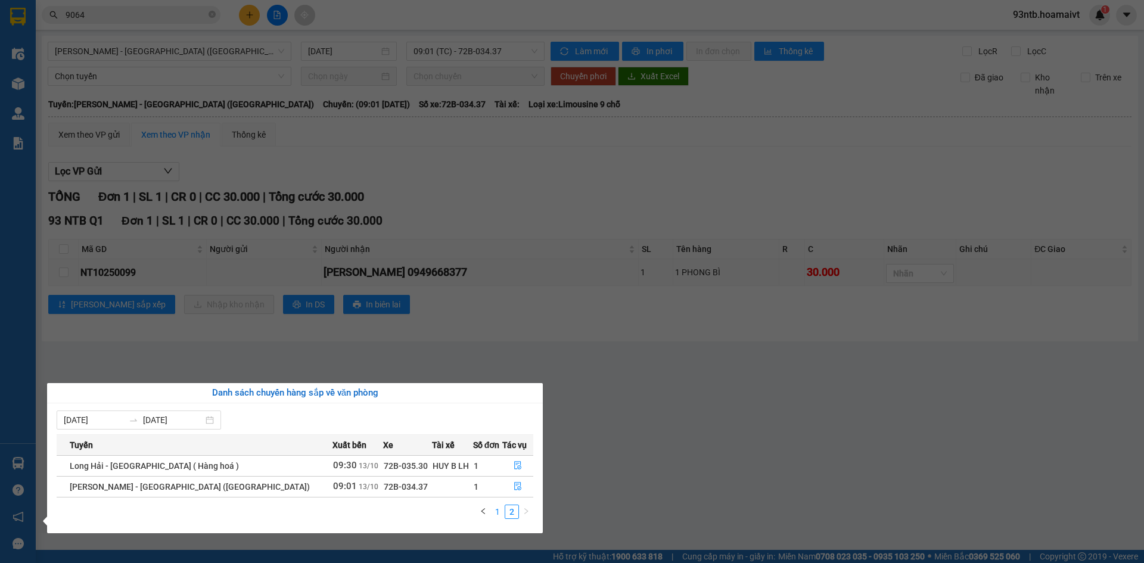
click at [496, 514] on link "1" at bounding box center [497, 511] width 13 height 13
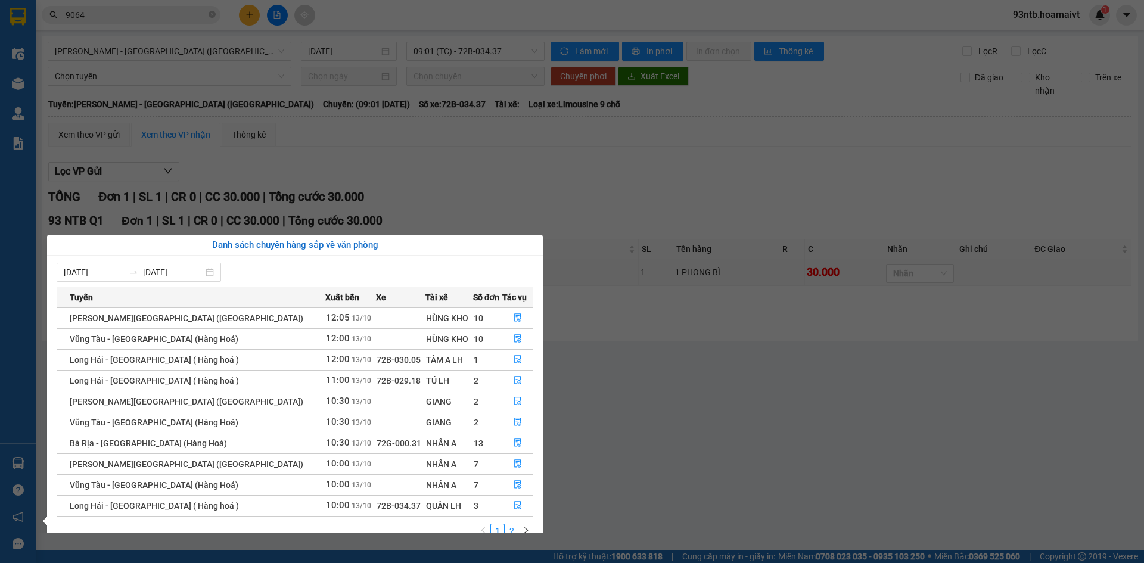
click at [512, 526] on link "2" at bounding box center [511, 530] width 13 height 13
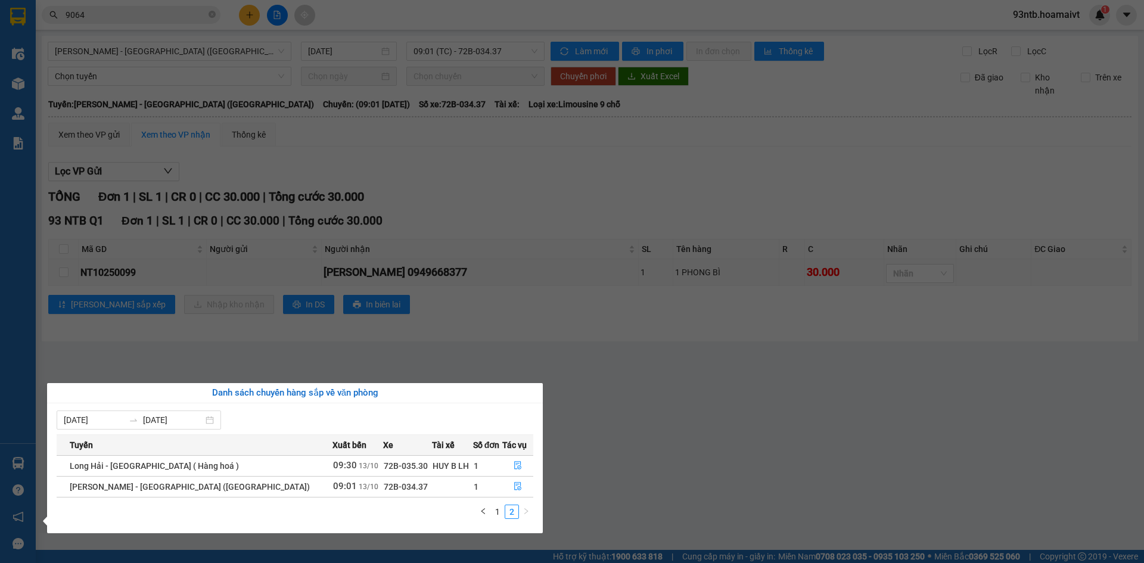
click at [118, 5] on section "Kết quả tìm kiếm ( 34 ) Bộ lọc Tìm người gửi/nhận Thuộc VP này Mã ĐH Trạng thái…" at bounding box center [572, 281] width 1144 height 563
click at [119, 5] on div "Kết quả tìm kiếm ( 34 ) Bộ lọc Tìm người gửi/nhận Thuộc VP này Mã ĐH Trạng thái…" at bounding box center [116, 15] width 232 height 21
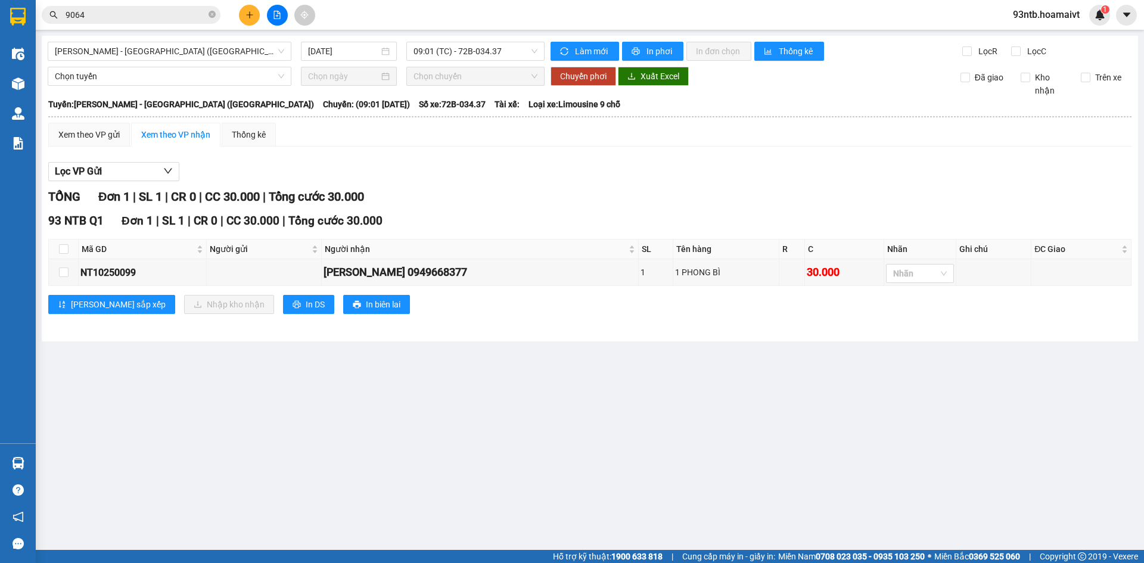
click at [121, 7] on span "9064" at bounding box center [131, 15] width 179 height 18
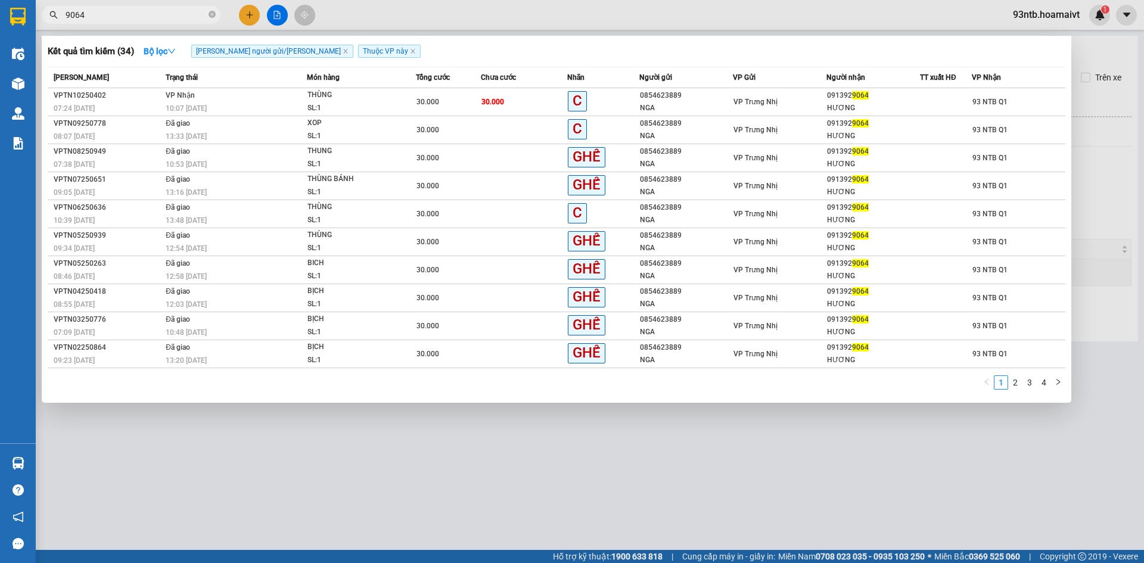
click at [121, 7] on span "9064" at bounding box center [131, 15] width 179 height 18
click at [132, 14] on input "9064" at bounding box center [136, 14] width 141 height 13
click at [142, 21] on span "906" at bounding box center [131, 15] width 179 height 18
type input "9"
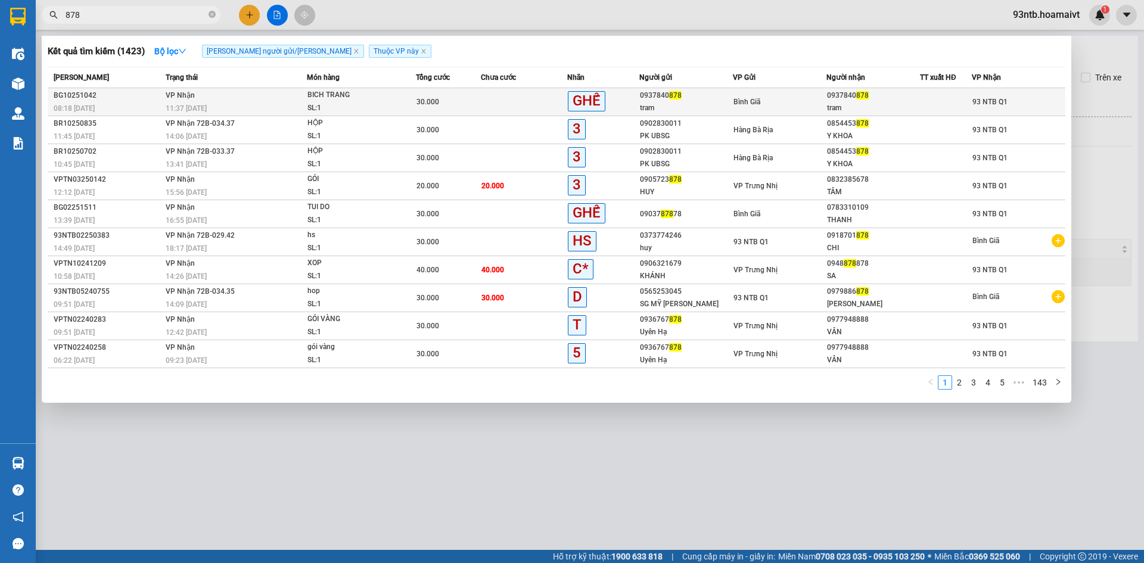
type input "878"
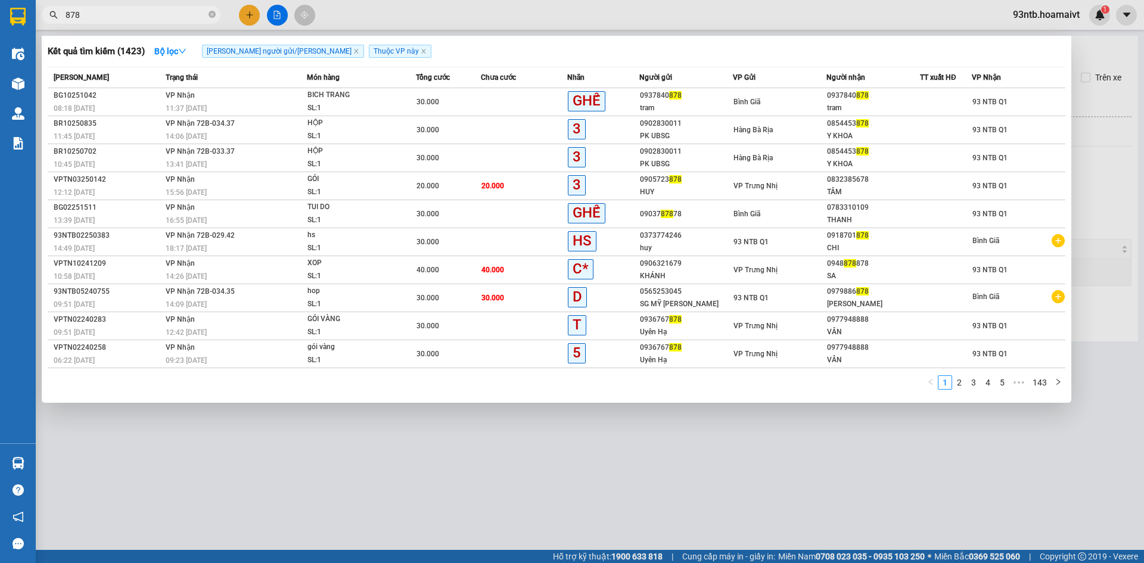
click at [860, 106] on div "tram" at bounding box center [873, 108] width 92 height 13
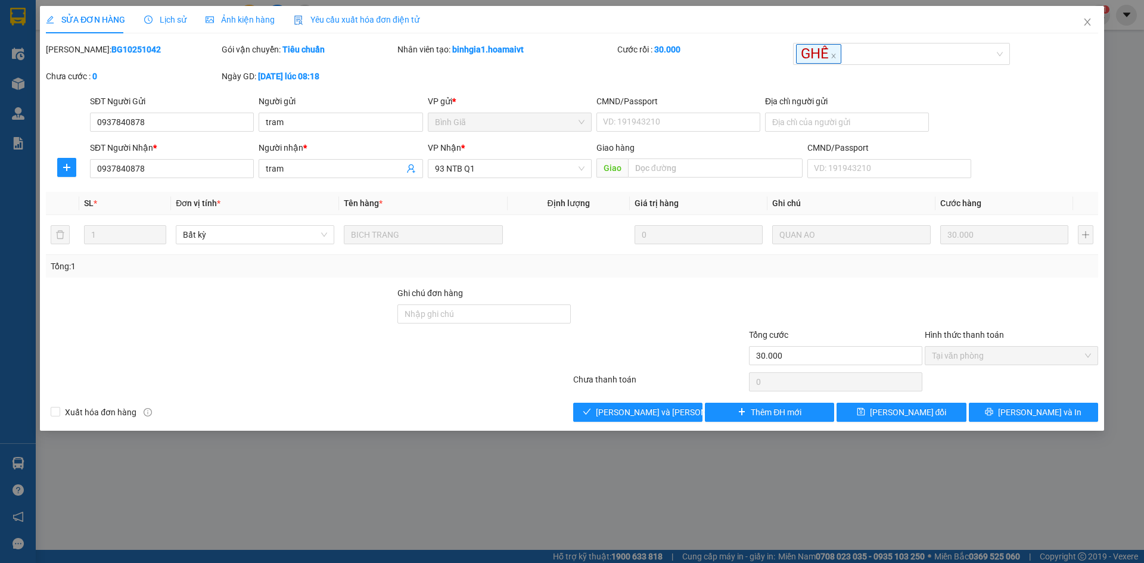
click at [639, 426] on div "SỬA ĐƠN HÀNG Lịch sử Ảnh kiện hàng Yêu cầu xuất hóa đơn điện tử Total Paid Fee …" at bounding box center [572, 218] width 1064 height 425
click at [641, 420] on button "[PERSON_NAME] và Giao hàng" at bounding box center [637, 412] width 129 height 19
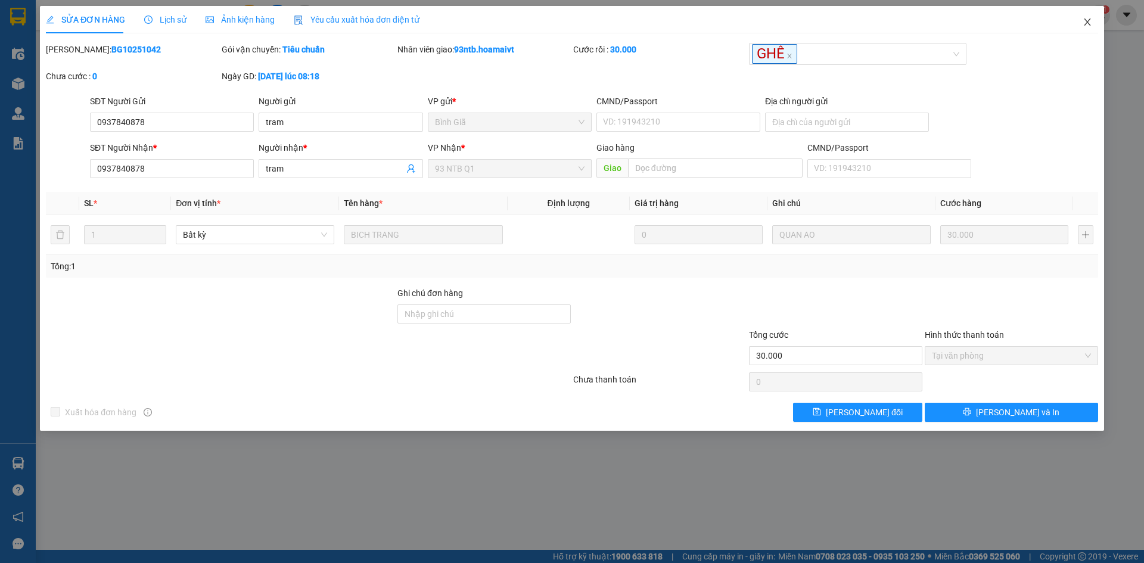
click at [1091, 17] on span "Close" at bounding box center [1087, 22] width 33 height 33
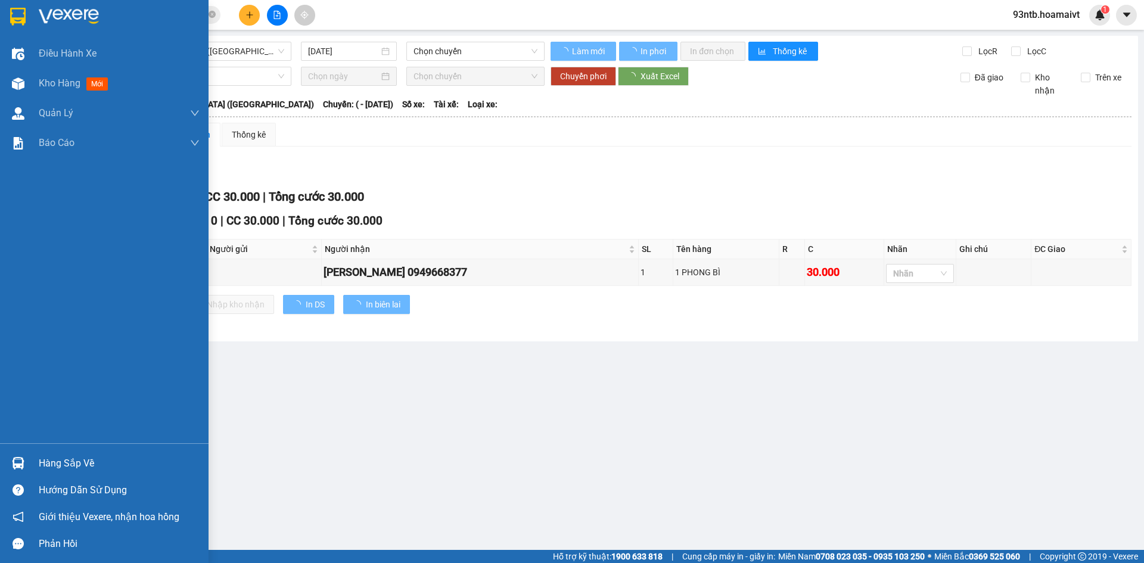
drag, startPoint x: 55, startPoint y: 469, endPoint x: 103, endPoint y: 469, distance: 47.7
click at [57, 469] on div "Hàng sắp về" at bounding box center [119, 464] width 161 height 18
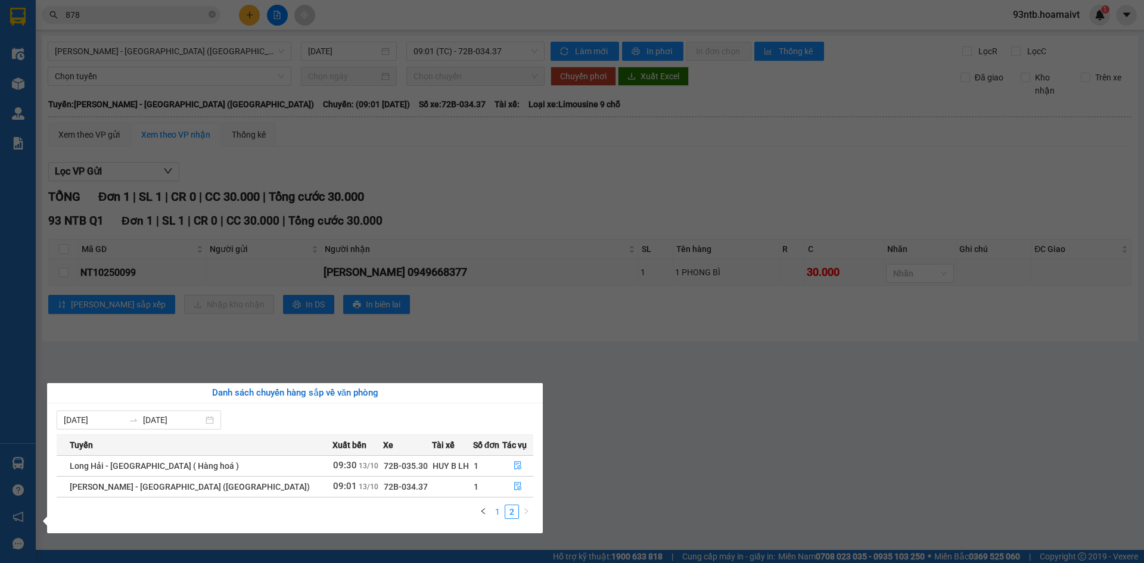
click at [497, 507] on link "1" at bounding box center [497, 511] width 13 height 13
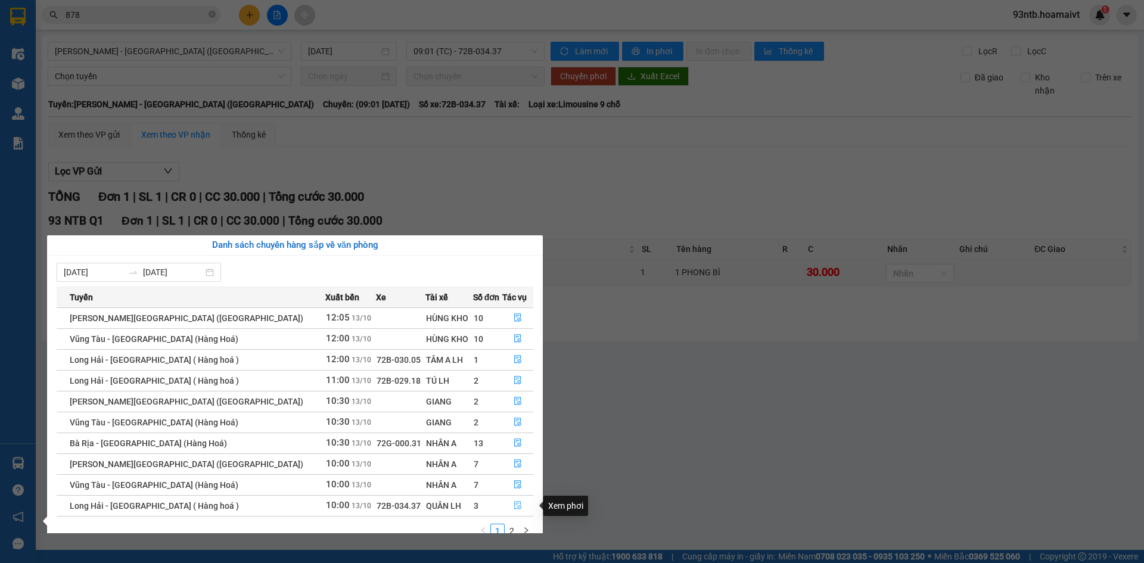
click at [514, 502] on icon "file-done" at bounding box center [517, 506] width 7 height 8
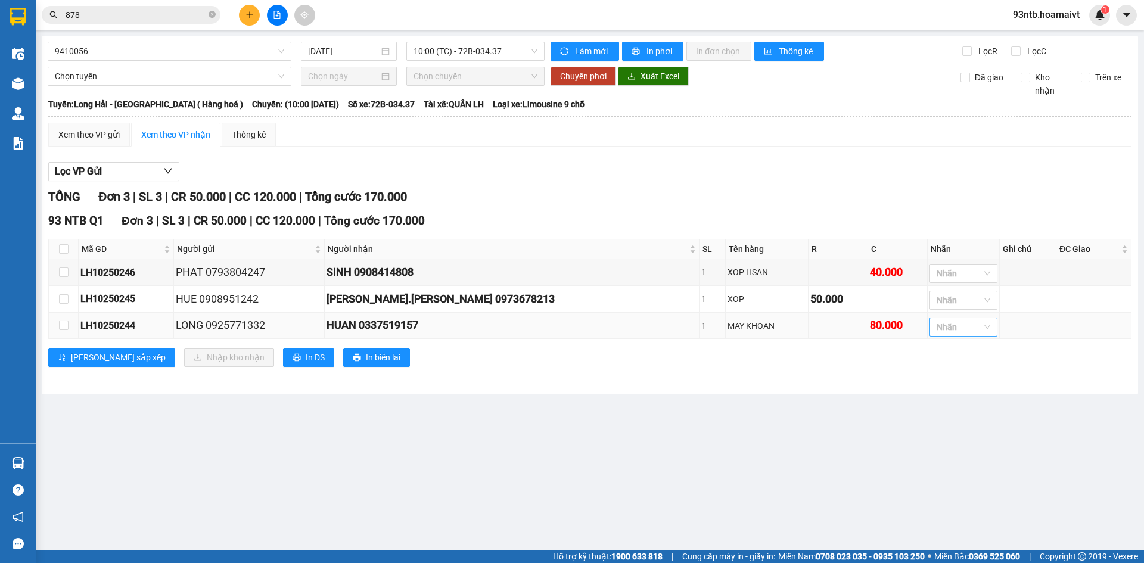
click at [936, 333] on div at bounding box center [957, 327] width 50 height 14
click at [933, 483] on div "GHẾ" at bounding box center [937, 486] width 54 height 13
click at [819, 469] on main "9410056 13/10/2025 10:00 (TC) - 72B-034.37 Làm mới In phơi In đơn chọn Thống kê…" at bounding box center [572, 275] width 1144 height 550
click at [60, 246] on input "checkbox" at bounding box center [64, 249] width 10 height 10
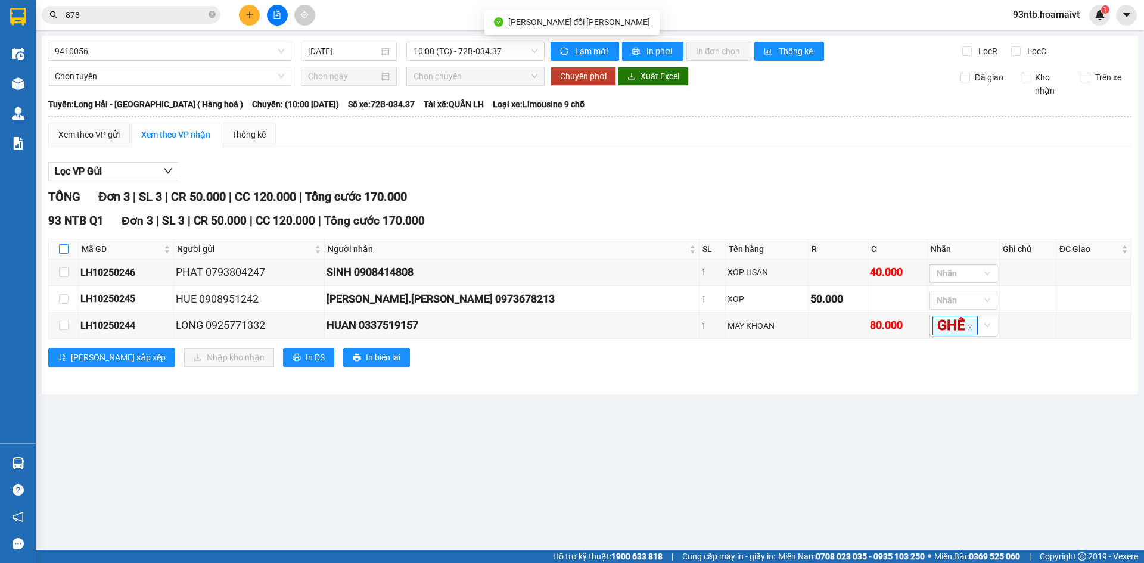
checkbox input "true"
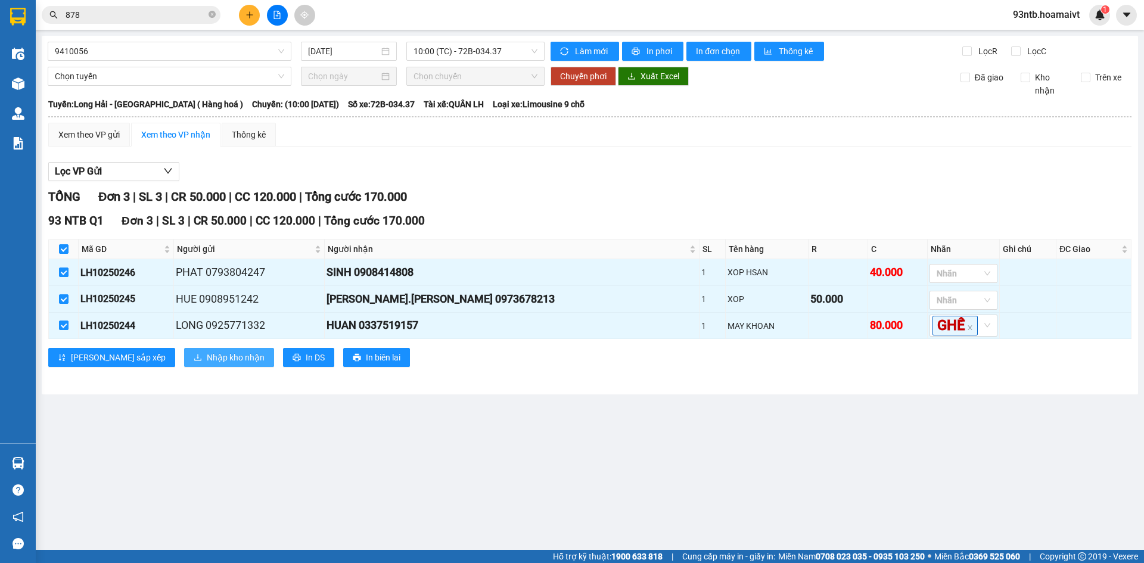
click at [207, 364] on span "Nhập kho nhận" at bounding box center [236, 357] width 58 height 13
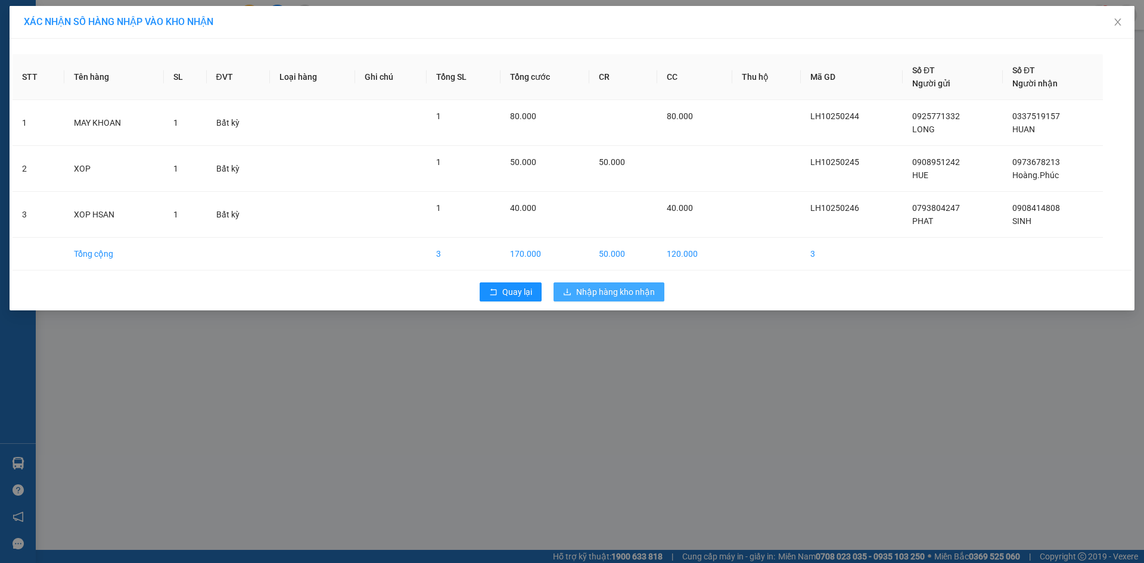
click at [612, 291] on span "Nhập hàng kho nhận" at bounding box center [615, 291] width 79 height 13
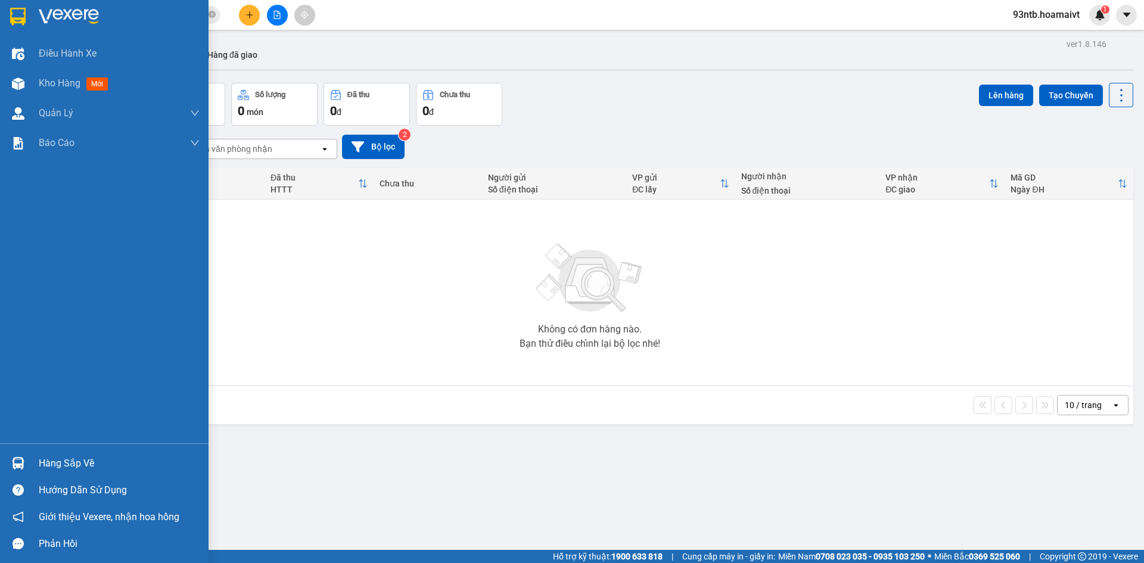
click at [64, 455] on div "Hàng sắp về" at bounding box center [119, 464] width 161 height 18
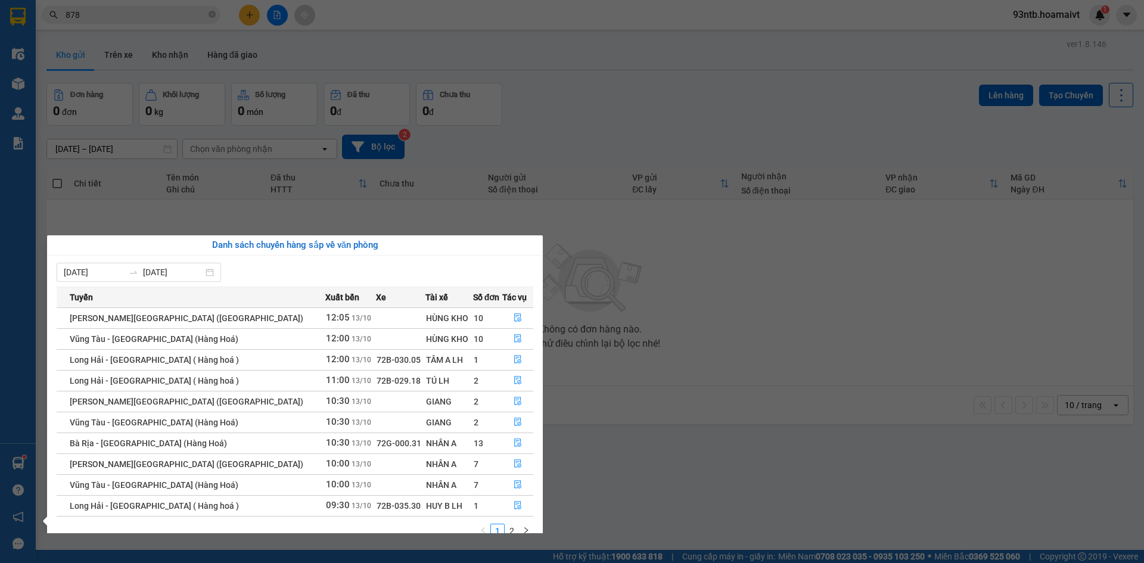
scroll to position [19, 0]
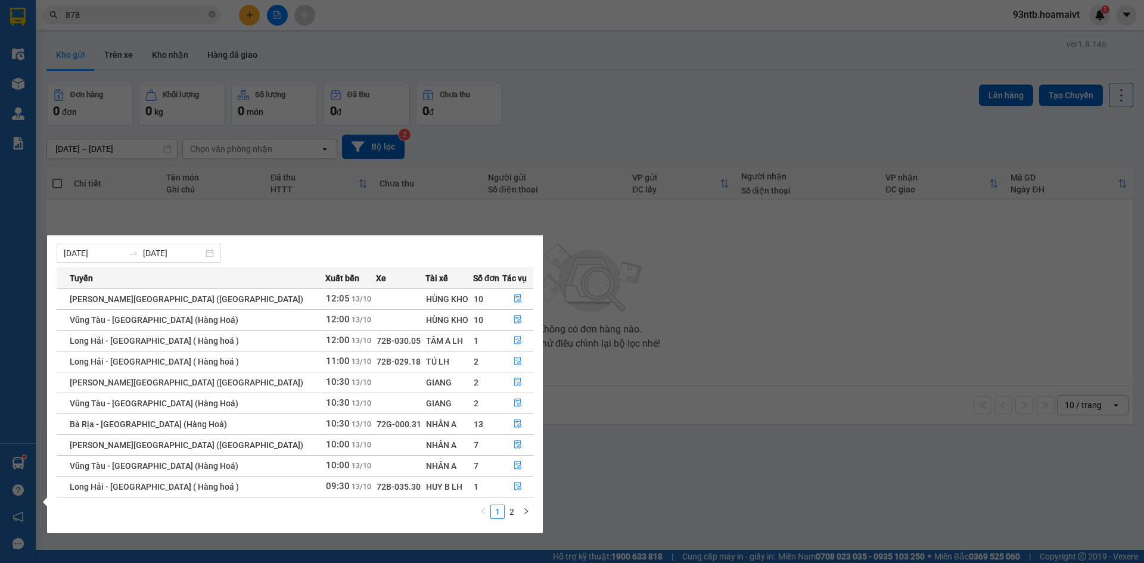
drag, startPoint x: 514, startPoint y: 509, endPoint x: 517, endPoint y: 521, distance: 12.2
click at [517, 521] on div "1 2" at bounding box center [295, 515] width 477 height 21
click at [505, 513] on link "2" at bounding box center [511, 511] width 13 height 13
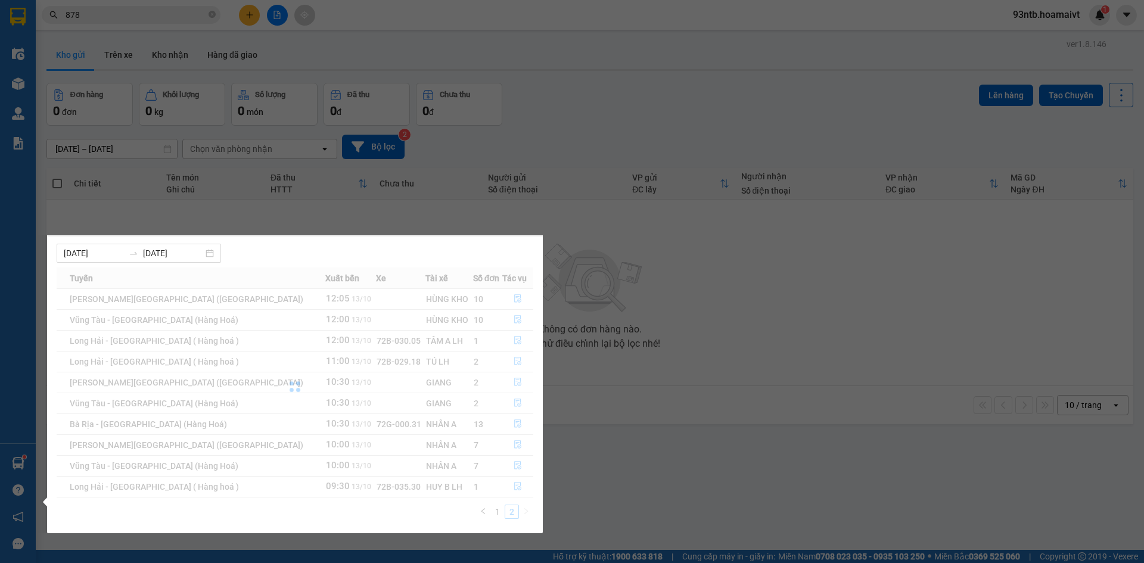
scroll to position [0, 0]
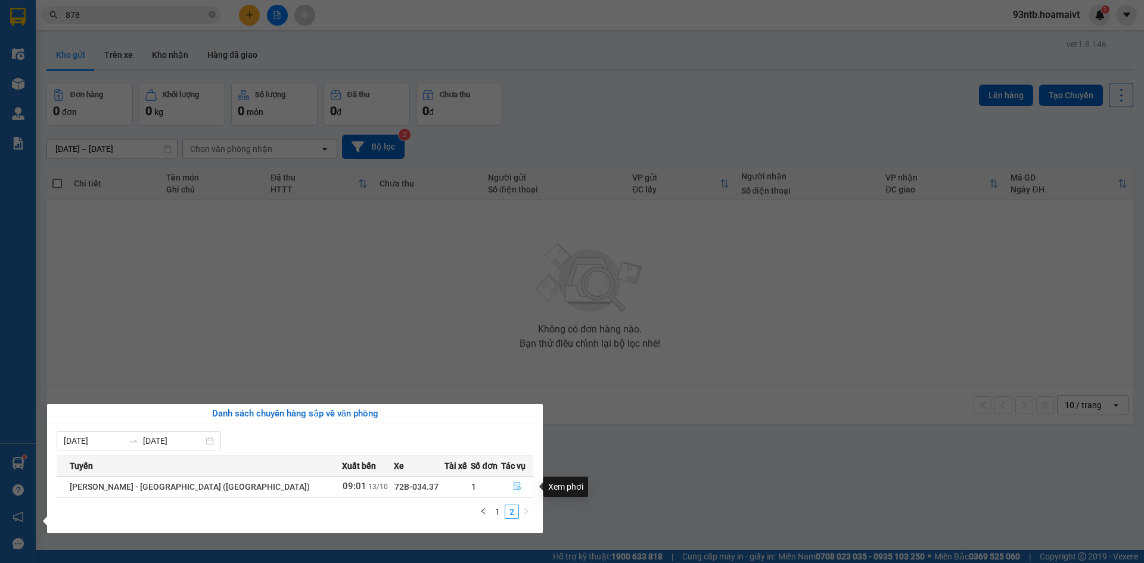
click at [513, 489] on icon "file-done" at bounding box center [517, 486] width 8 height 8
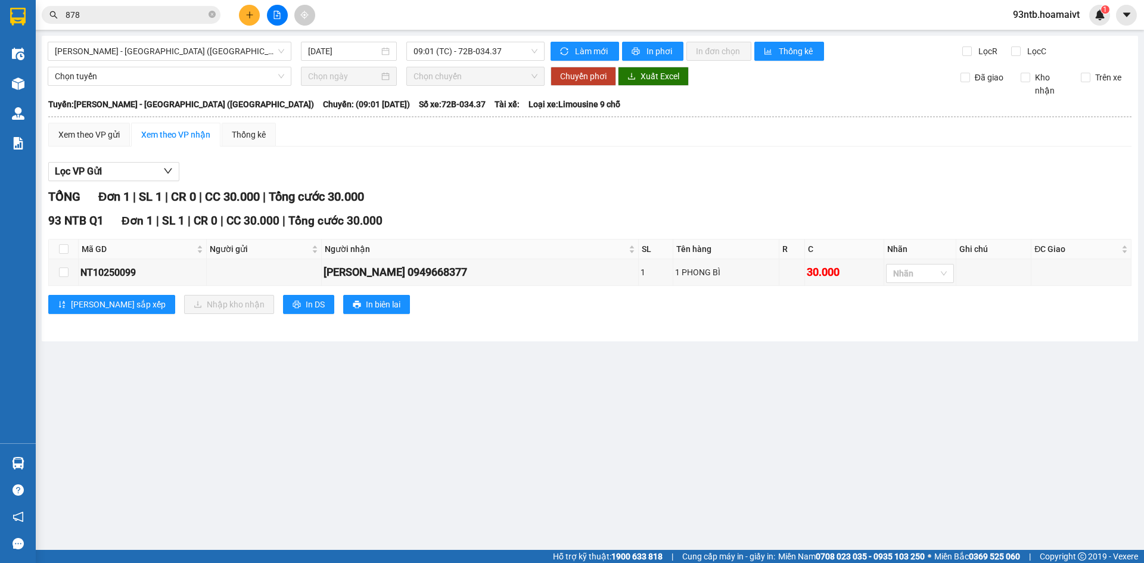
click at [818, 192] on div "TỔNG Đơn 1 | SL 1 | CR 0 | CC 30.000 | Tổng cước 30.000" at bounding box center [589, 197] width 1083 height 18
click at [890, 273] on div at bounding box center [914, 273] width 50 height 14
click at [891, 369] on div "HS nhỏ" at bounding box center [896, 374] width 54 height 13
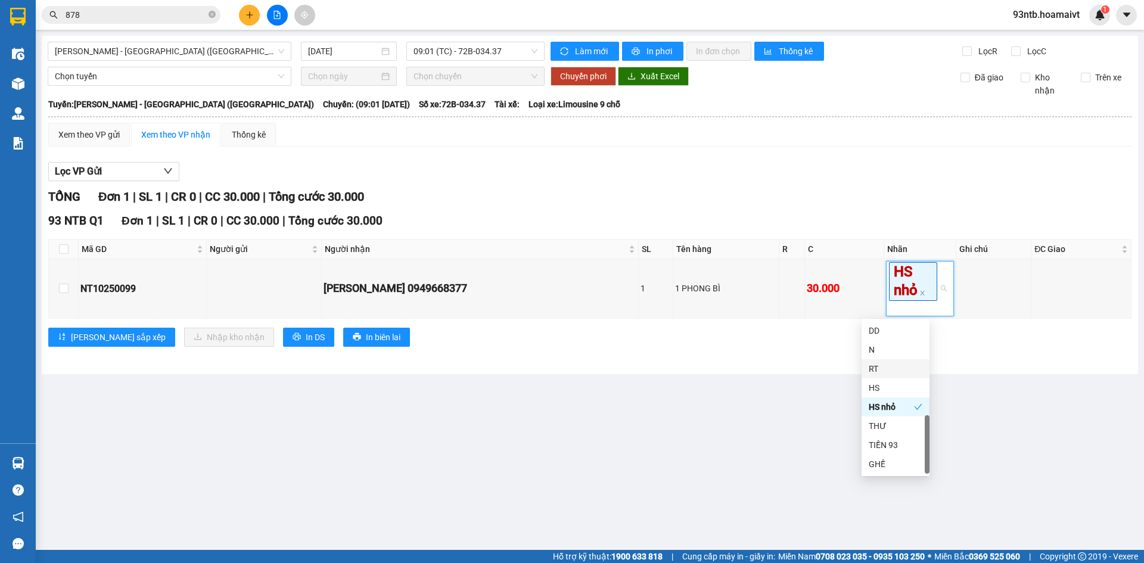
click at [724, 431] on main "Nhơn Trạch - Sài Gòn (Hàng hóa) 13/10/2025 09:01 (TC) - 72B-034.37 Làm mới In p…" at bounding box center [572, 275] width 1144 height 550
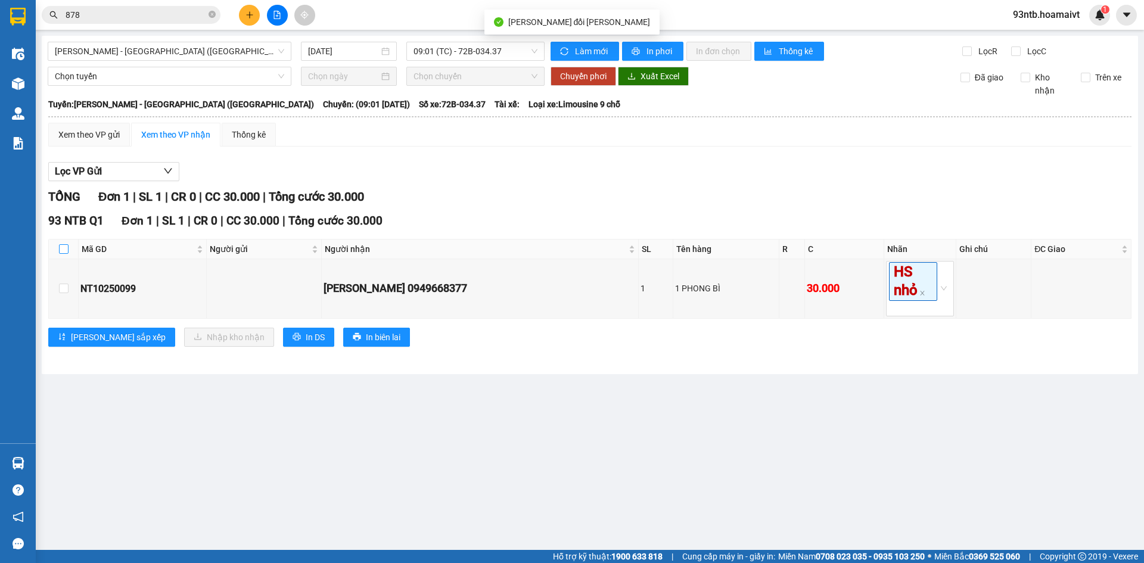
click at [64, 248] on input "checkbox" at bounding box center [64, 249] width 10 height 10
checkbox input "true"
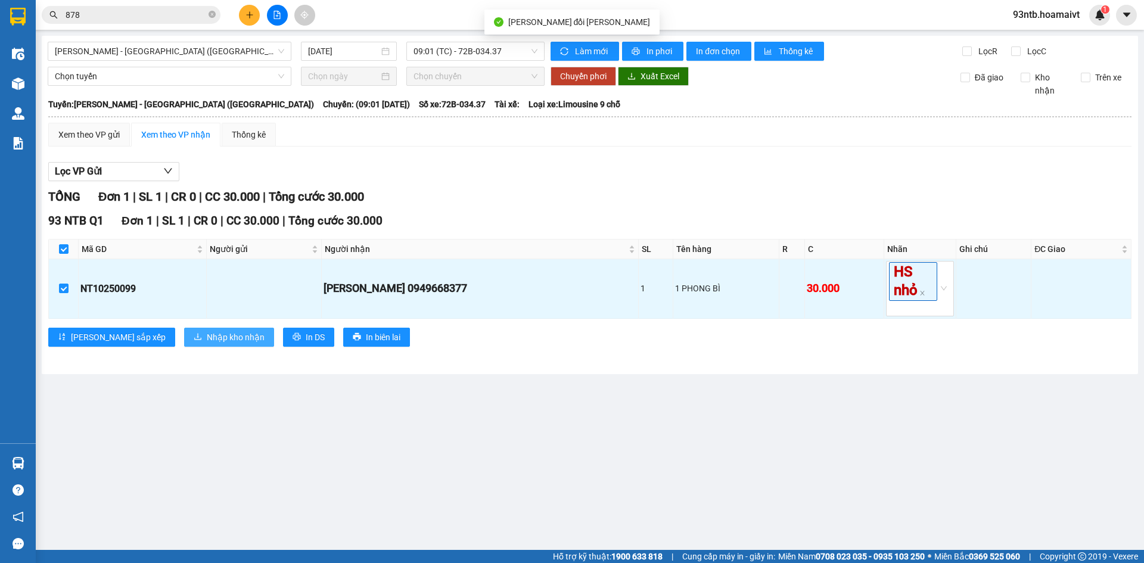
click at [184, 338] on button "Nhập kho nhận" at bounding box center [229, 337] width 90 height 19
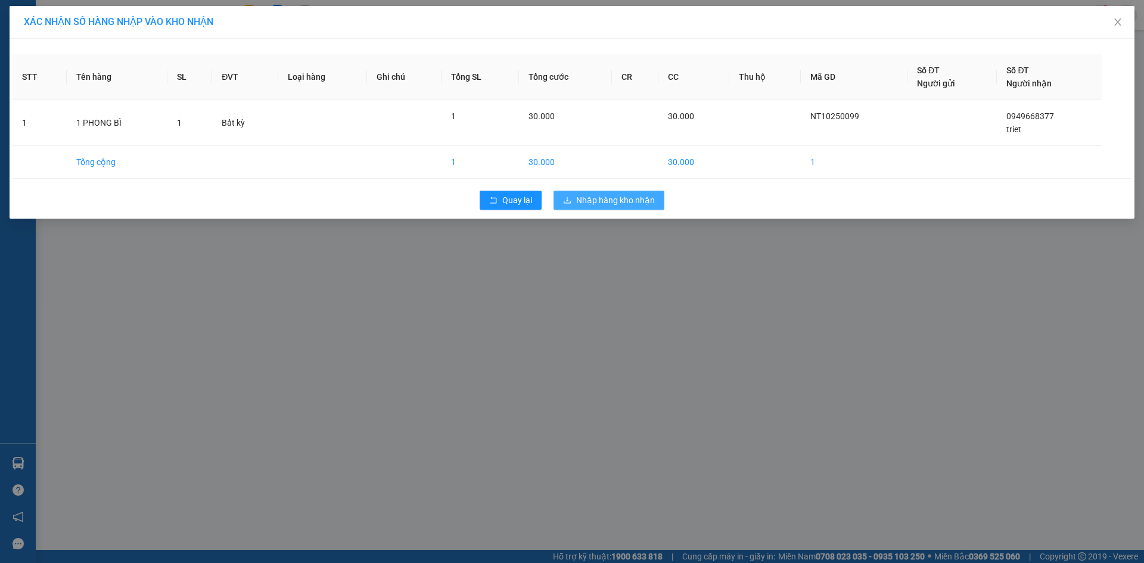
click at [626, 200] on span "Nhập hàng kho nhận" at bounding box center [615, 200] width 79 height 13
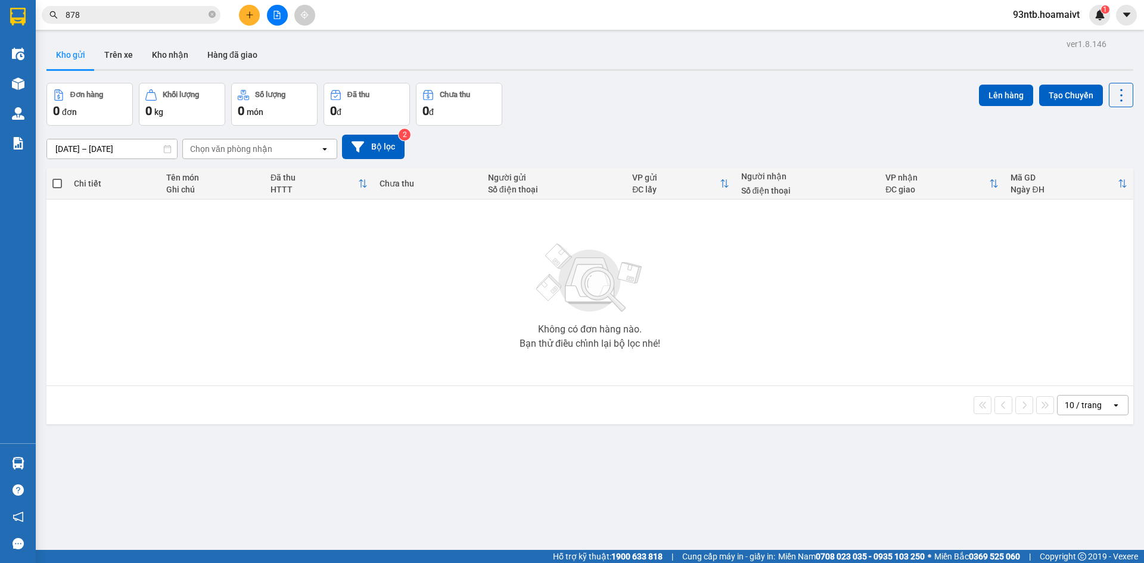
click at [637, 115] on div "Đơn hàng 0 đơn Khối lượng 0 kg Số lượng 0 món Đã thu 0 đ Chưa thu 0 đ Lên hàng …" at bounding box center [589, 104] width 1087 height 43
click at [122, 15] on input "878" at bounding box center [136, 14] width 141 height 13
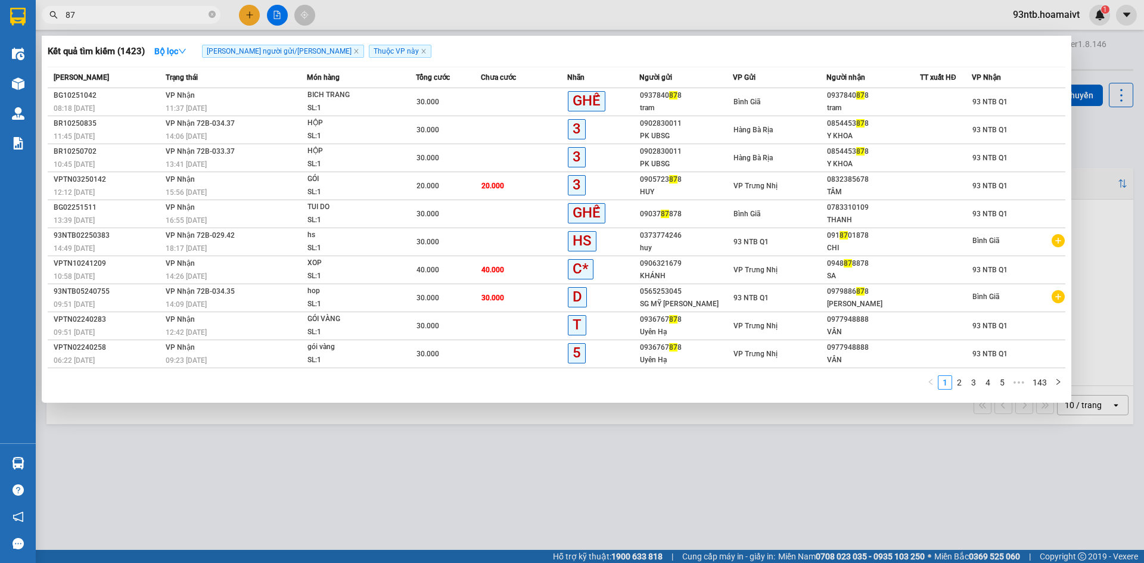
type input "8"
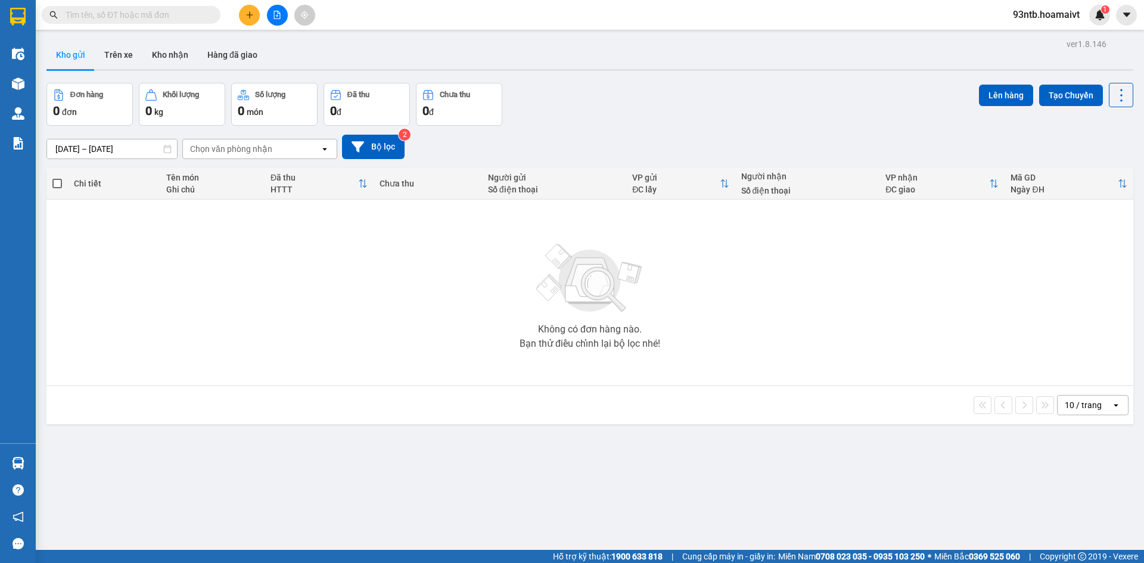
type input "5"
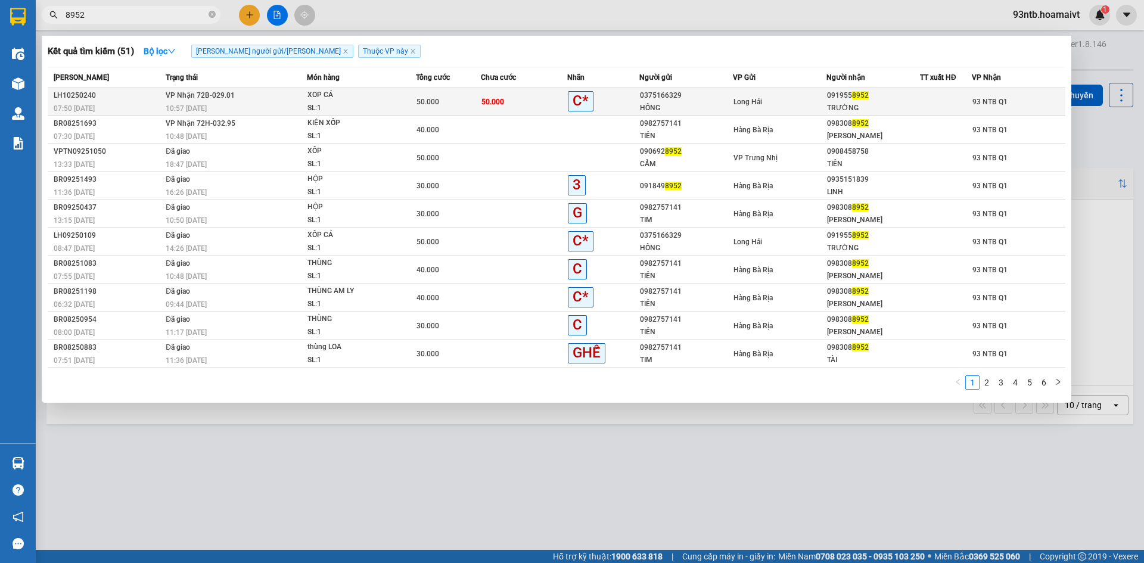
type input "8952"
click at [912, 100] on div "091955 8952" at bounding box center [873, 95] width 92 height 13
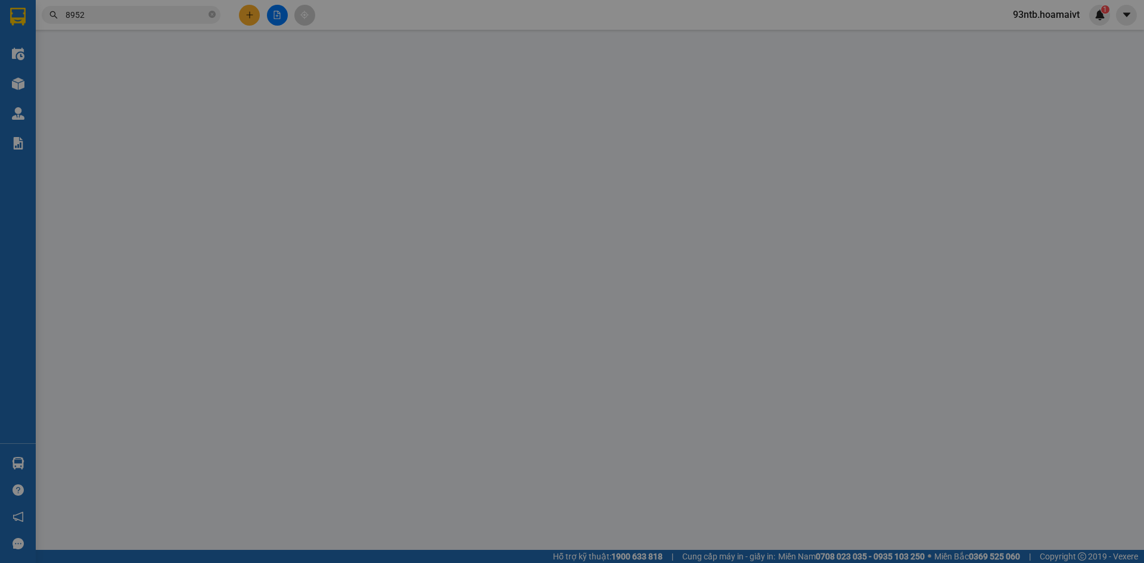
type input "0375166329"
type input "HỒNG"
type input "046170000127"
type input "0919558952"
type input "TRƯỜNG"
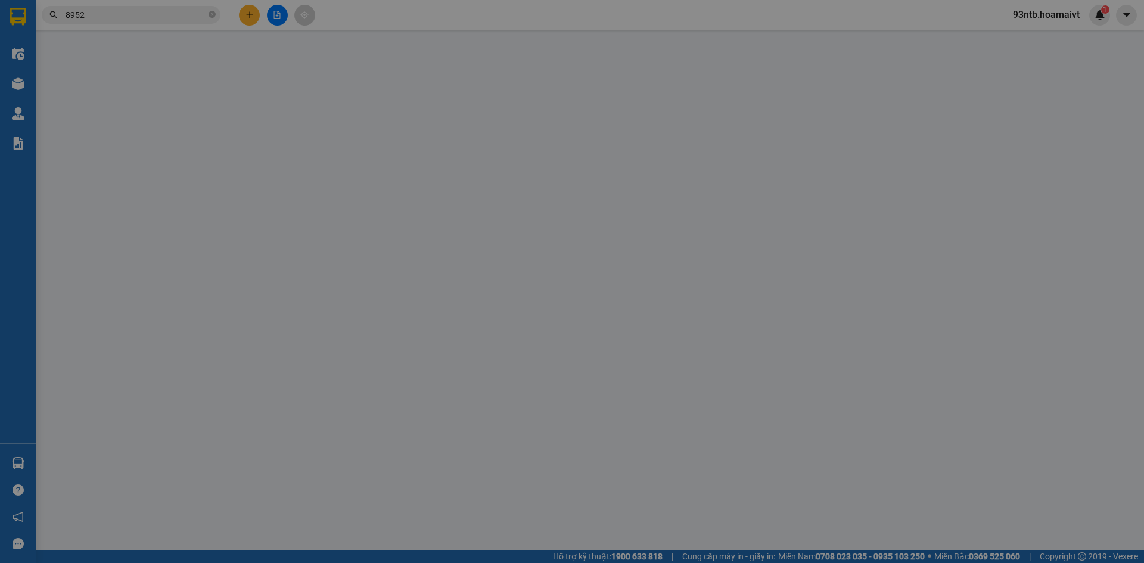
type input "50.000"
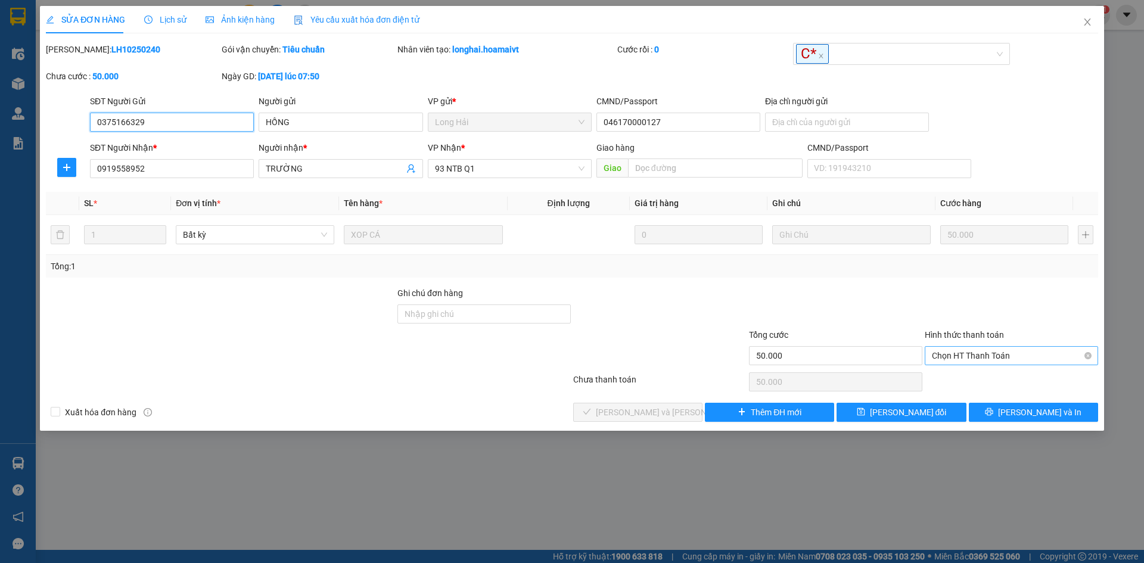
click at [1022, 358] on span "Chọn HT Thanh Toán" at bounding box center [1011, 356] width 159 height 18
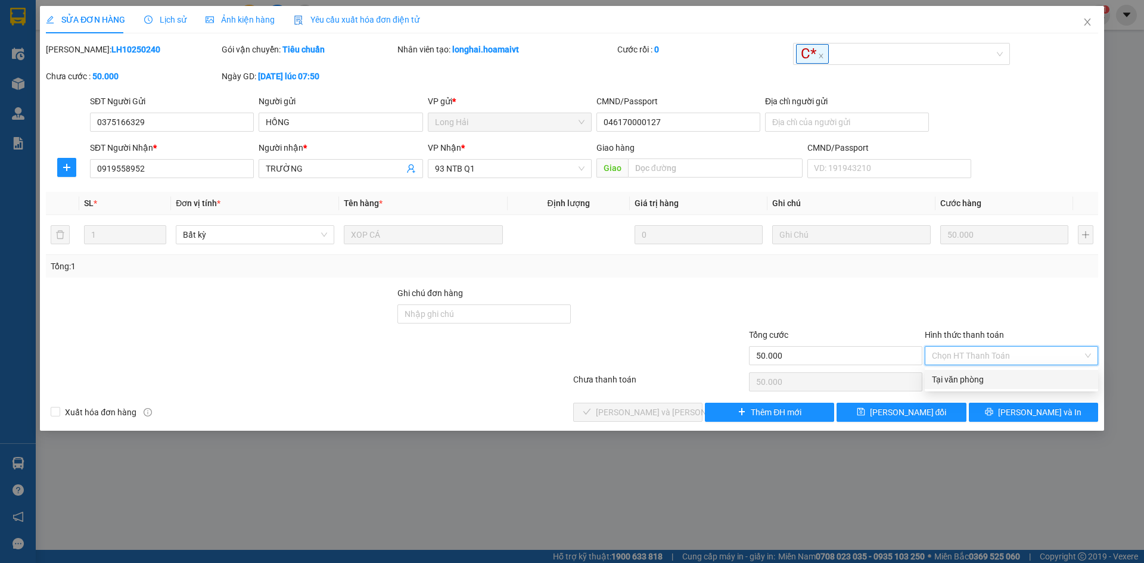
click at [1023, 377] on div "Tại văn phòng" at bounding box center [1011, 379] width 159 height 13
type input "0"
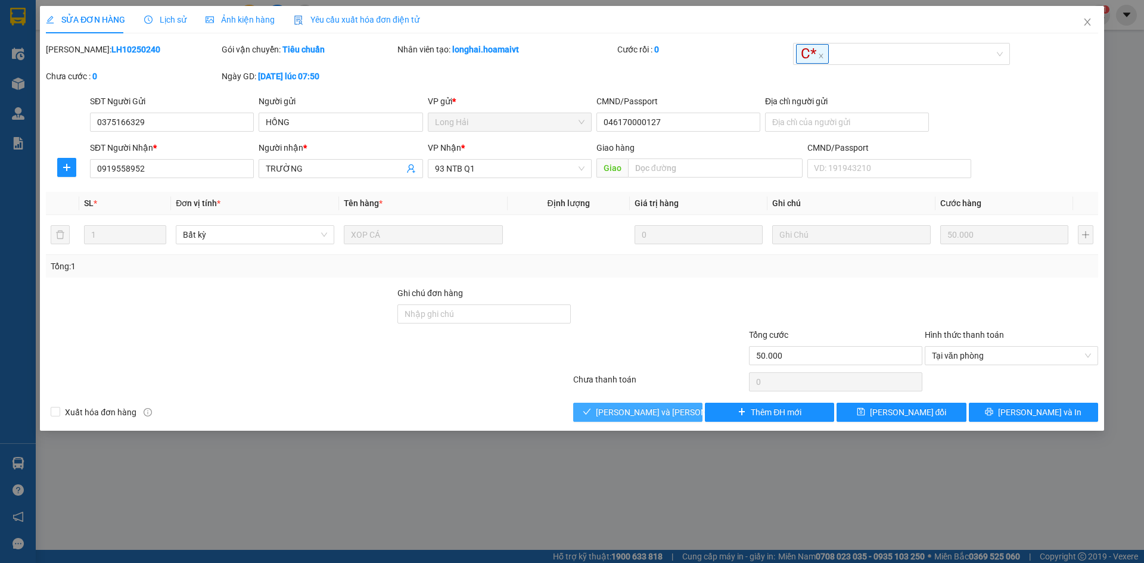
click at [669, 411] on span "[PERSON_NAME] và Giao hàng" at bounding box center [676, 412] width 161 height 13
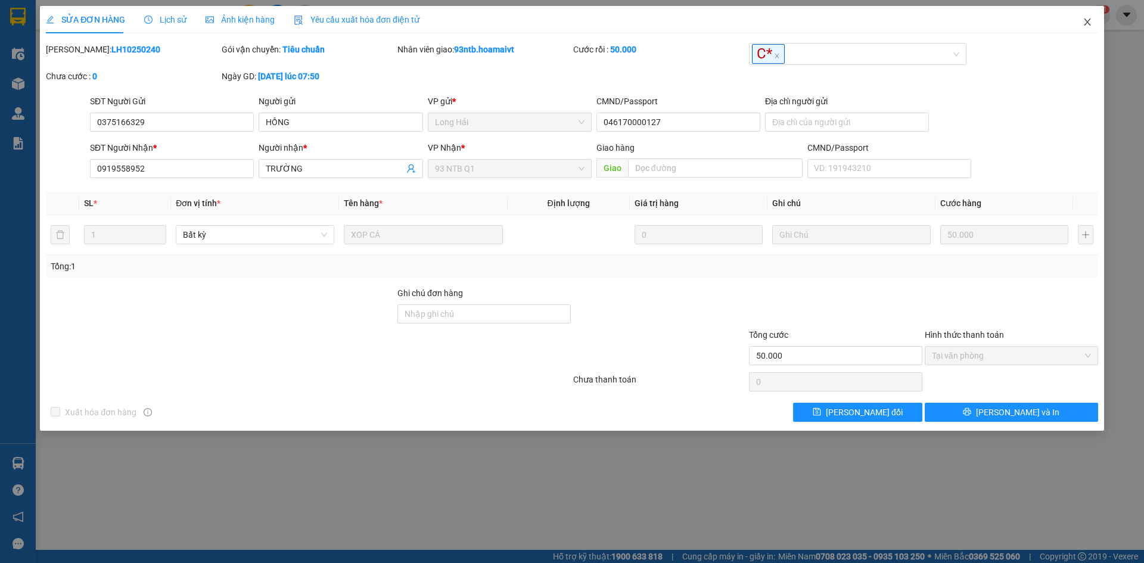
click at [1087, 16] on span "Close" at bounding box center [1087, 22] width 33 height 33
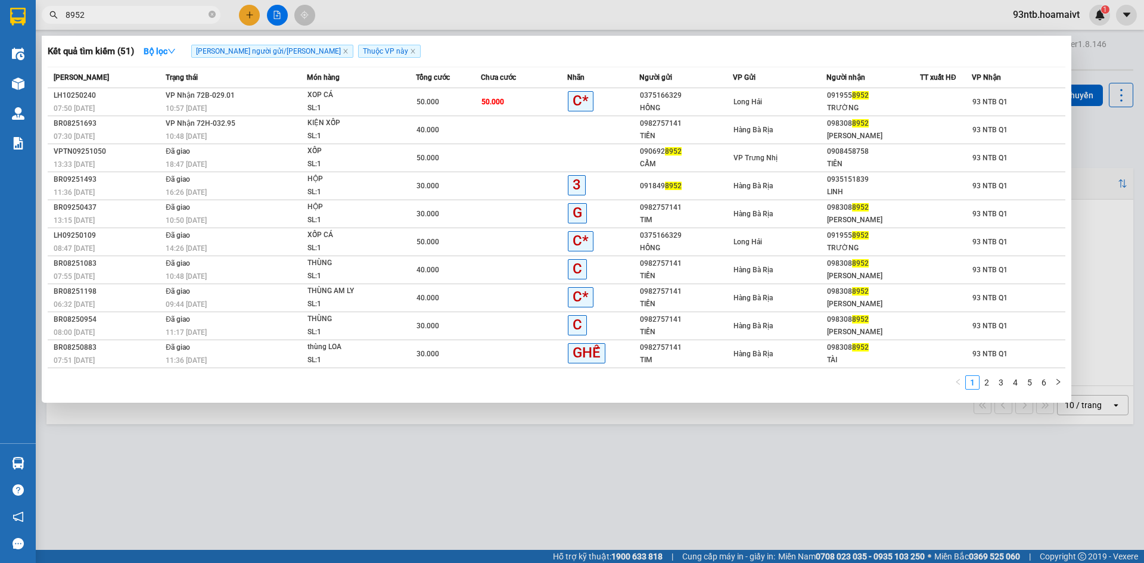
click at [195, 15] on input "8952" at bounding box center [136, 14] width 141 height 13
type input "895"
click at [195, 15] on input "895" at bounding box center [136, 14] width 141 height 13
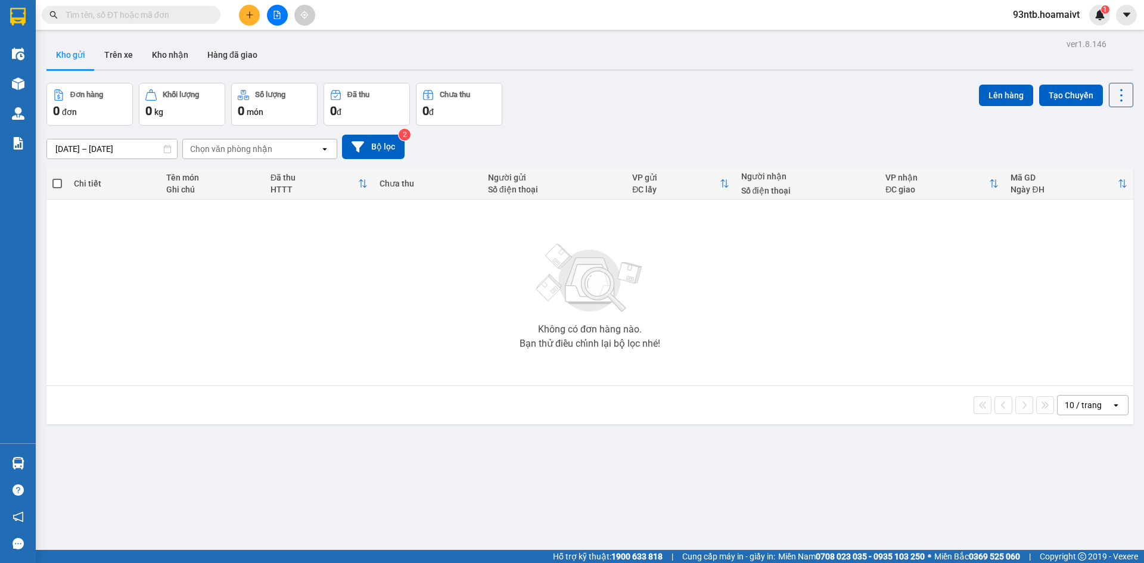
click at [179, 21] on span at bounding box center [131, 15] width 179 height 18
click at [173, 14] on input "text" at bounding box center [136, 14] width 141 height 13
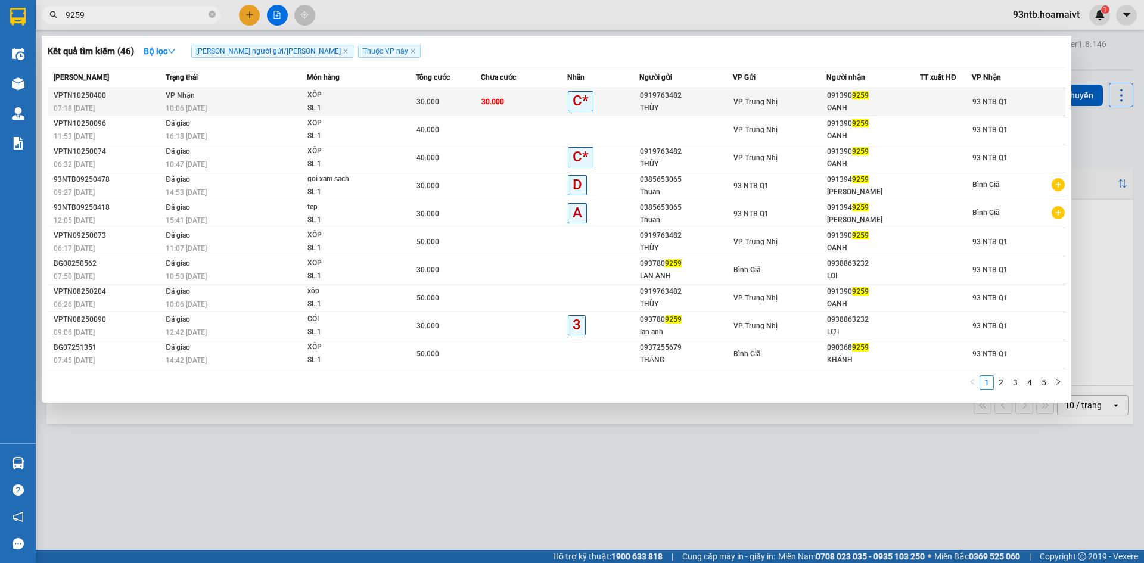
type input "9259"
click at [508, 108] on td "30.000" at bounding box center [524, 102] width 86 height 28
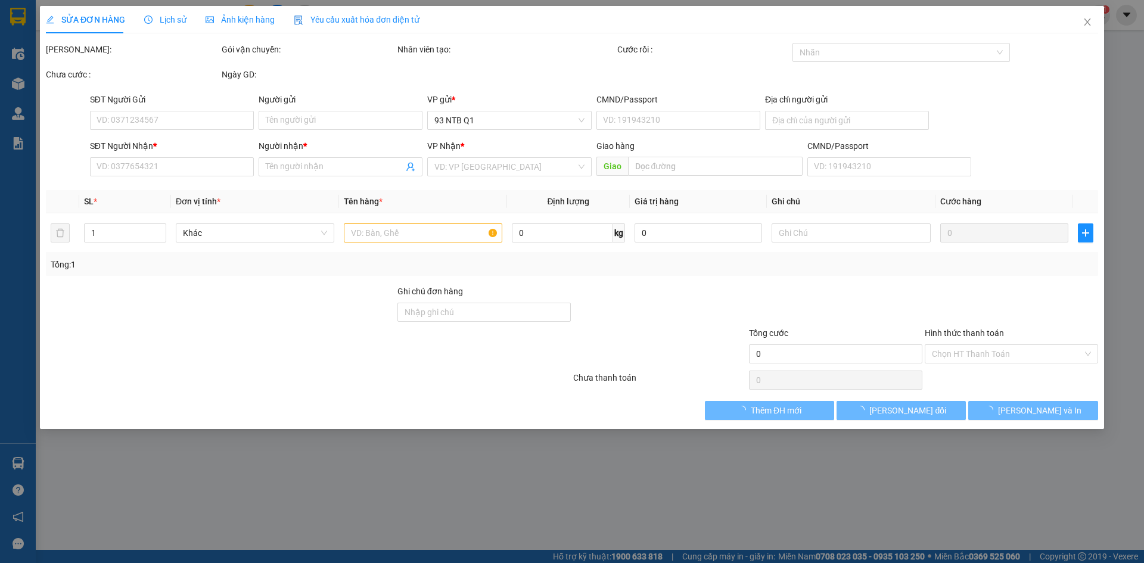
type input "0919763482"
type input "THÙY"
type input "0913909259"
type input "OANH"
type input "30.000"
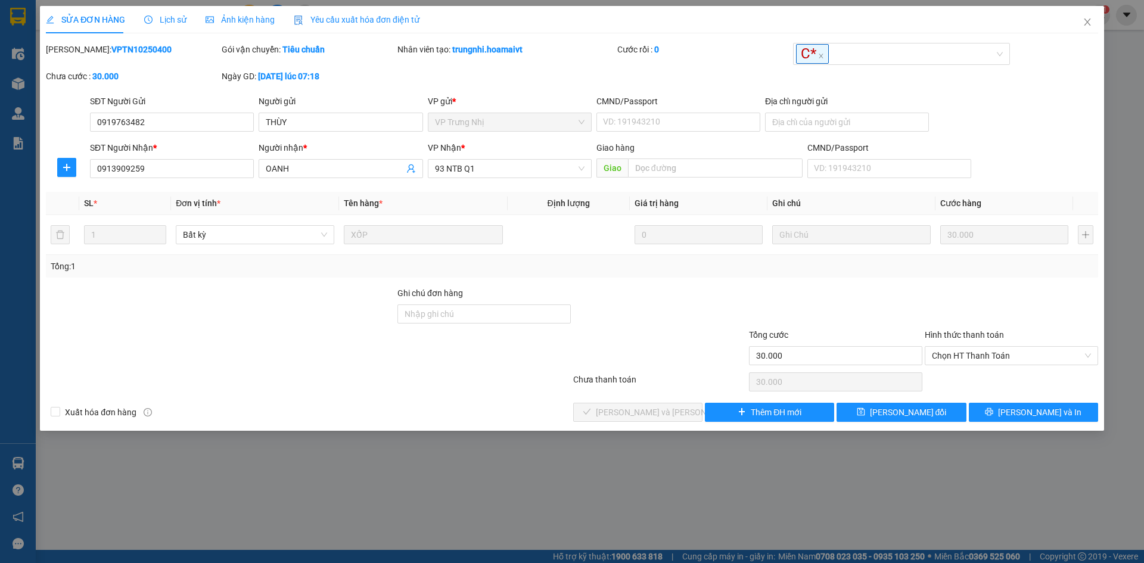
click at [1014, 368] on div "Hình thức thanh toán Chọn HT Thanh Toán" at bounding box center [1011, 349] width 173 height 42
click at [1003, 358] on span "Chọn HT Thanh Toán" at bounding box center [1011, 356] width 159 height 18
click at [995, 381] on div "Tại văn phòng" at bounding box center [1011, 379] width 159 height 13
type input "0"
drag, startPoint x: 478, startPoint y: 397, endPoint x: 486, endPoint y: 399, distance: 7.8
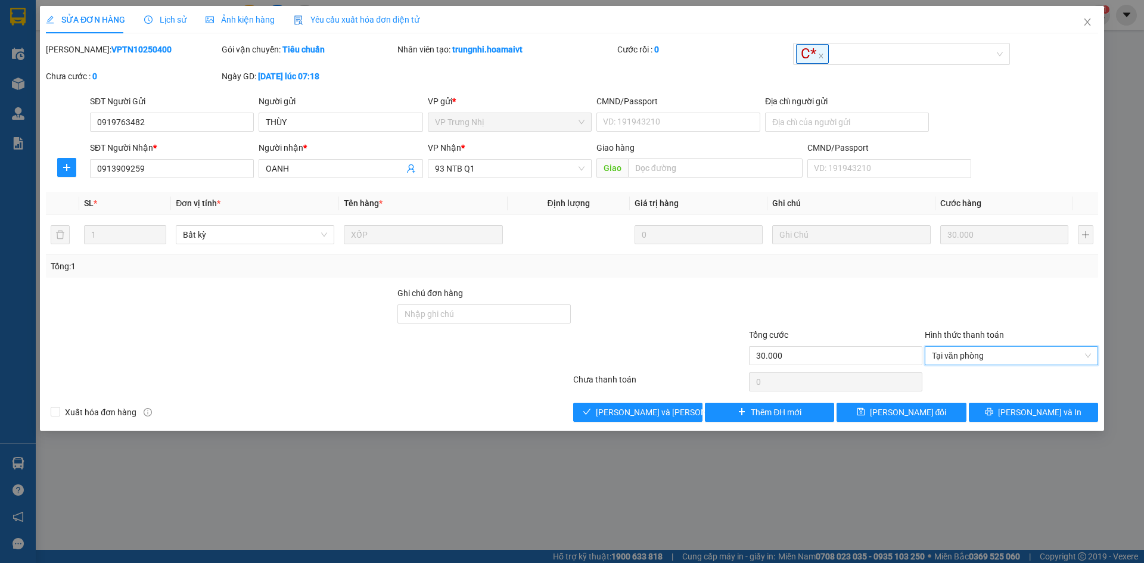
click at [481, 399] on div "Total Paid Fee 0 Total UnPaid Fee 30.000 Cash Collection Total Fee Mã ĐH: VPTN1…" at bounding box center [572, 232] width 1052 height 379
click at [633, 415] on span "[PERSON_NAME] và Giao hàng" at bounding box center [676, 412] width 161 height 13
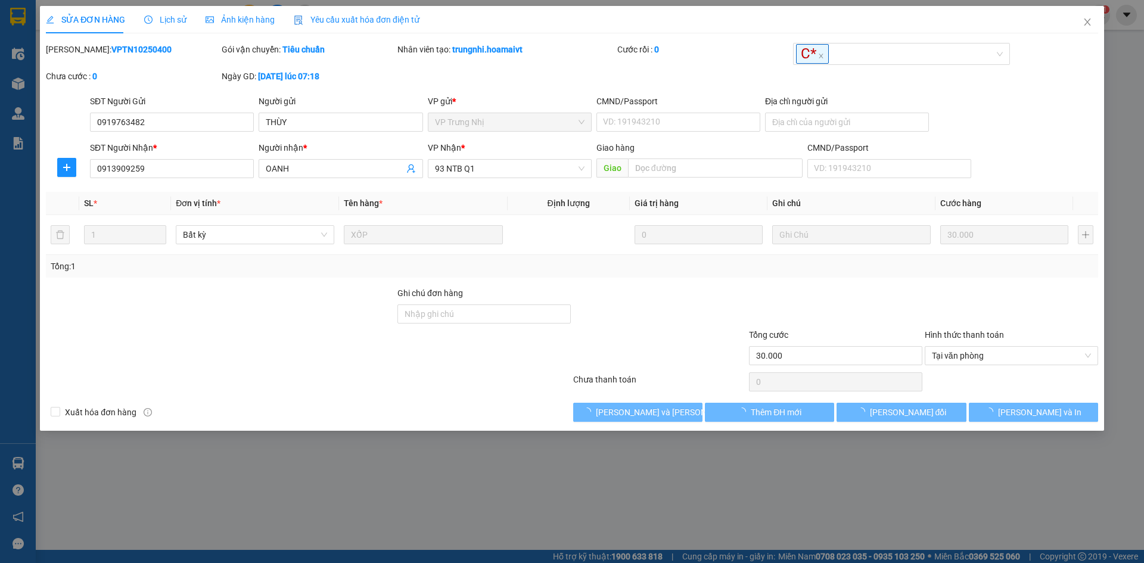
click at [453, 401] on div "Total Paid Fee 0 Total UnPaid Fee 30.000 Cash Collection Total Fee Mã ĐH: VPTN1…" at bounding box center [572, 232] width 1052 height 379
click at [453, 402] on div "Total Paid Fee 0 Total UnPaid Fee 30.000 Cash Collection Total Fee Mã ĐH: VPTN1…" at bounding box center [572, 232] width 1052 height 379
click at [453, 403] on div "Xuất hóa đơn hàng Lưu và Giao hàng Thêm ĐH mới Lưu thay đổi Lưu và In" at bounding box center [572, 412] width 1055 height 19
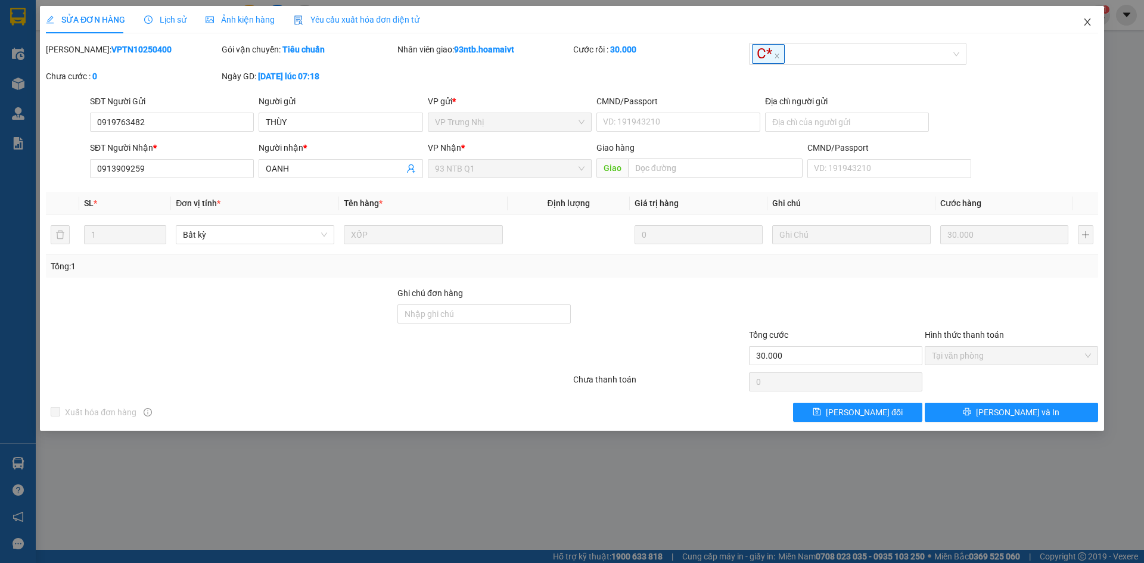
click at [1089, 22] on icon "close" at bounding box center [1088, 22] width 10 height 10
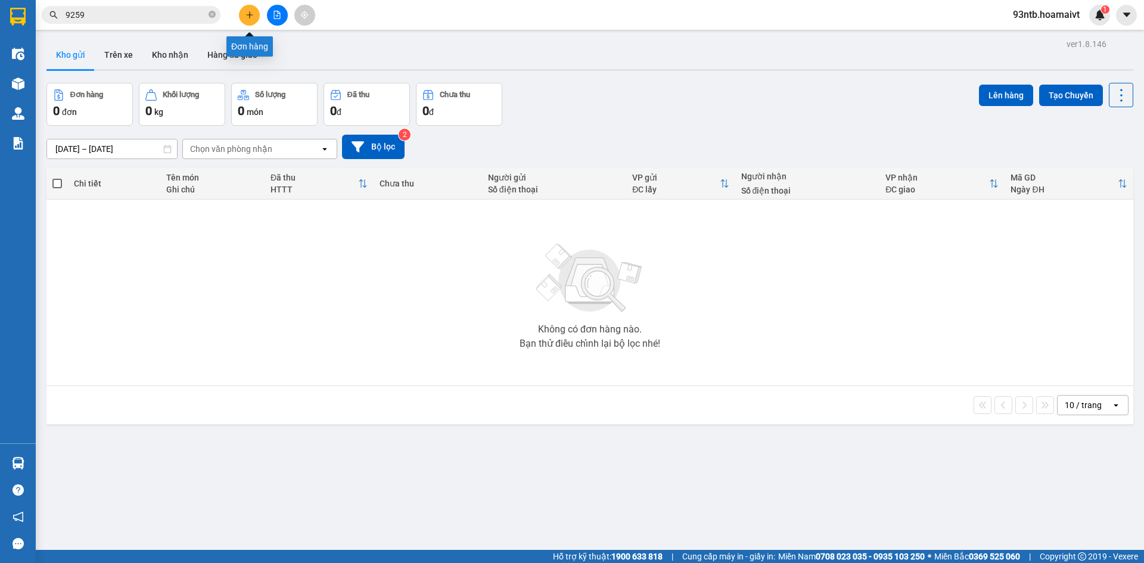
click at [246, 20] on button at bounding box center [249, 15] width 21 height 21
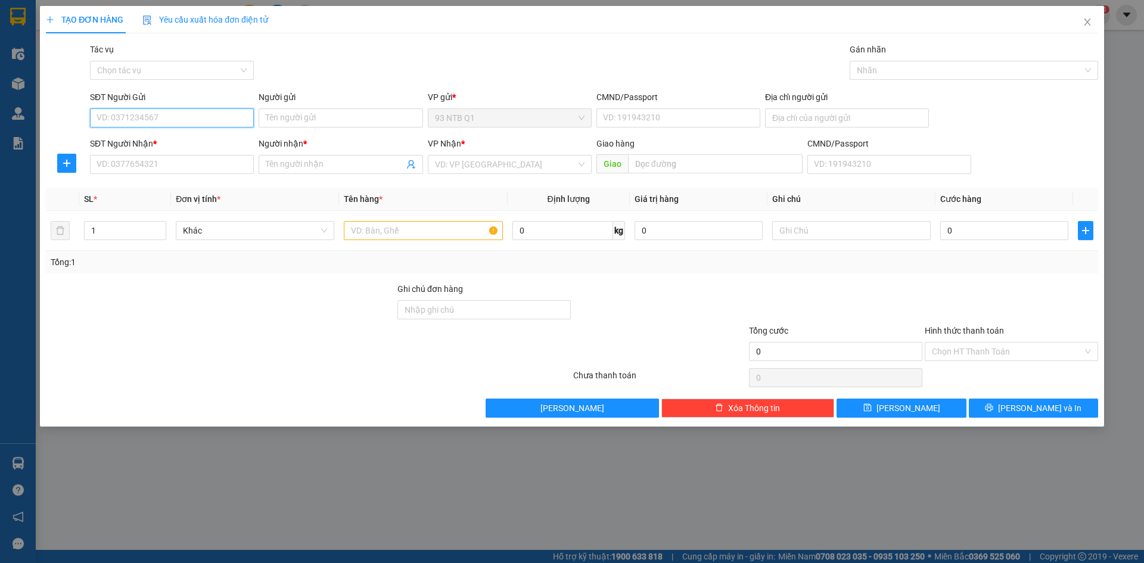
click at [200, 117] on input "SĐT Người Gửi" at bounding box center [172, 117] width 164 height 19
type input "0908912064"
click at [217, 143] on div "0908912064 - Bồng" at bounding box center [172, 141] width 150 height 13
type input "Bồng"
type input "1600/71 vo van kiet Q6"
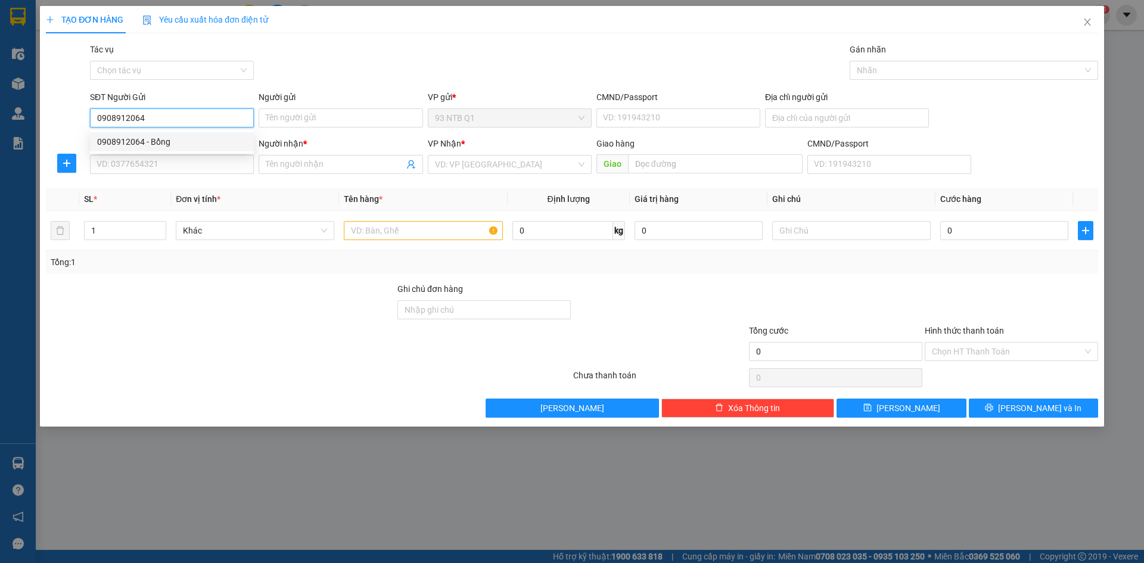
type input "0943622179"
type input "0908912064"
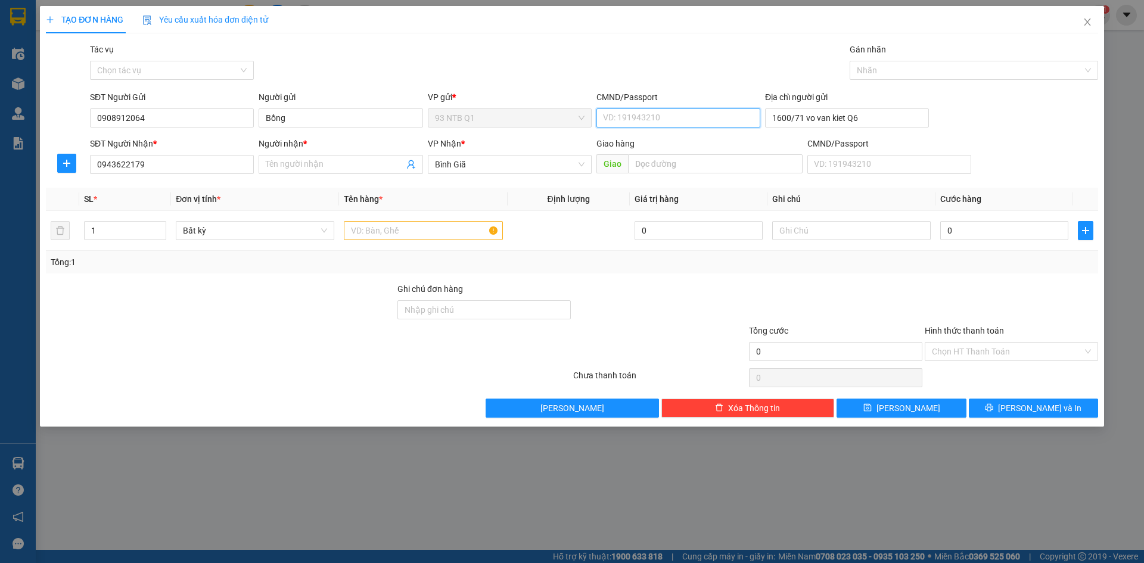
click at [738, 117] on input "CMND/Passport" at bounding box center [678, 117] width 164 height 19
type input "079077012805"
click at [188, 169] on input "0943622179" at bounding box center [172, 164] width 164 height 19
type input "0"
type input "0943622179"
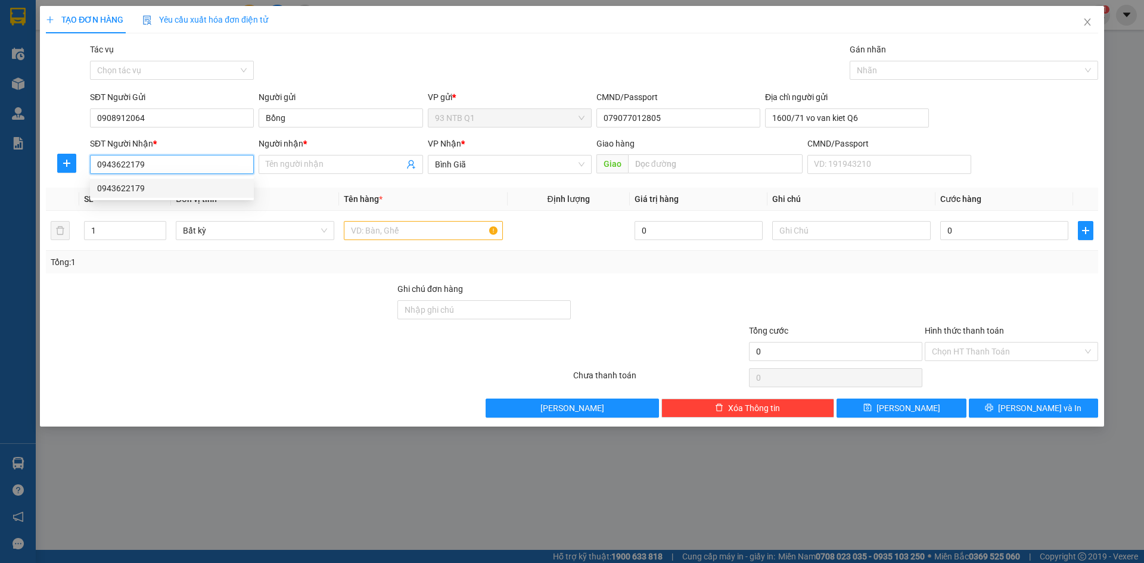
drag, startPoint x: 189, startPoint y: 183, endPoint x: 247, endPoint y: 178, distance: 58.0
click at [189, 183] on div "0943622179" at bounding box center [172, 188] width 150 height 13
click at [330, 166] on input "Người nhận *" at bounding box center [335, 164] width 138 height 13
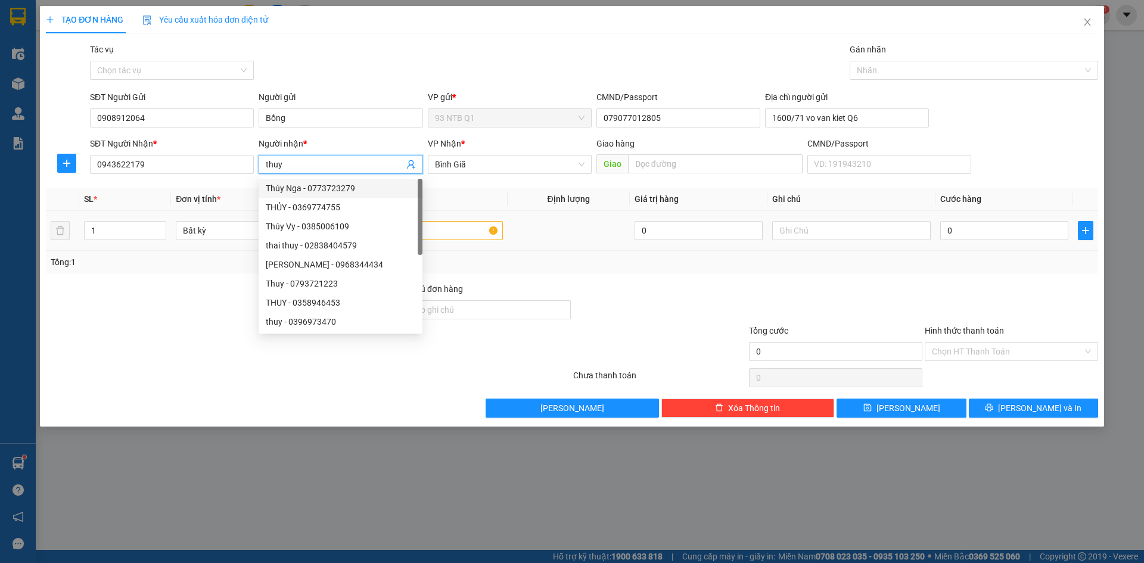
type input "thuy"
click at [454, 226] on input "text" at bounding box center [423, 230] width 158 height 19
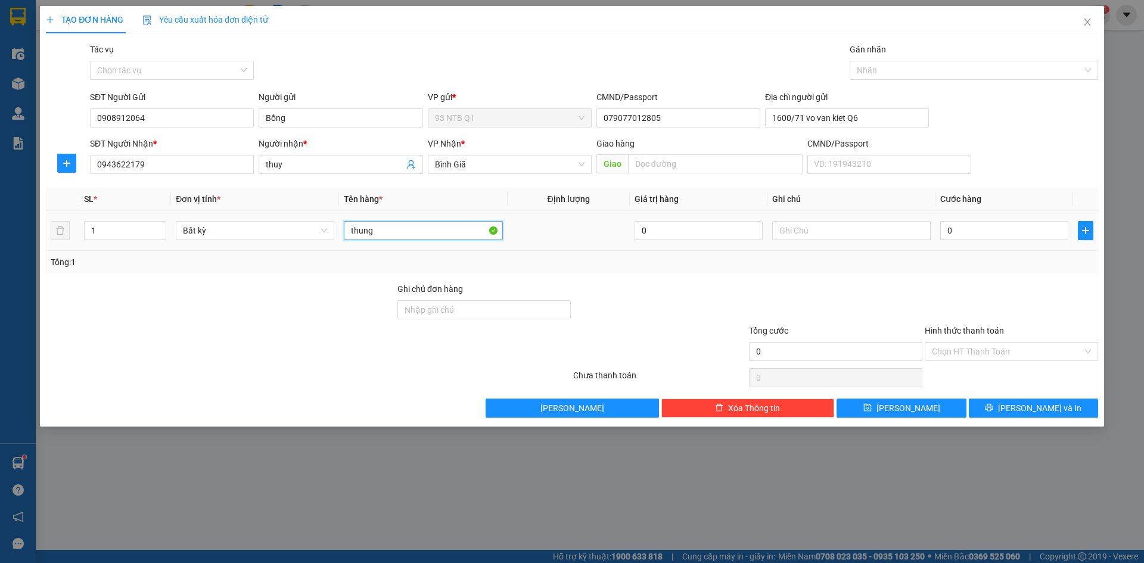
type input "thung"
type input "3"
type input "30"
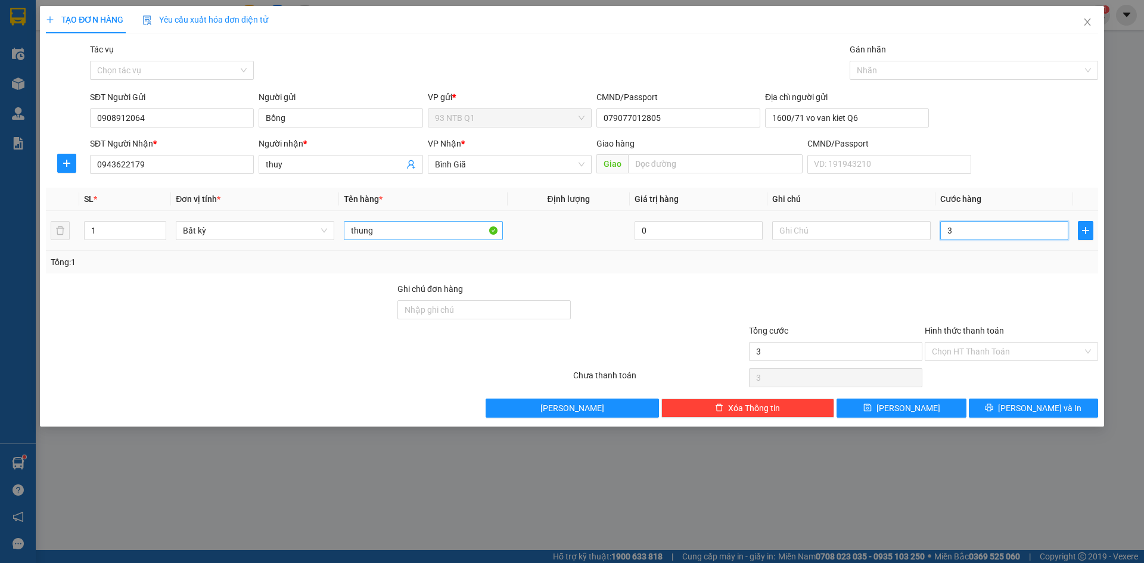
type input "30"
type input "30.000"
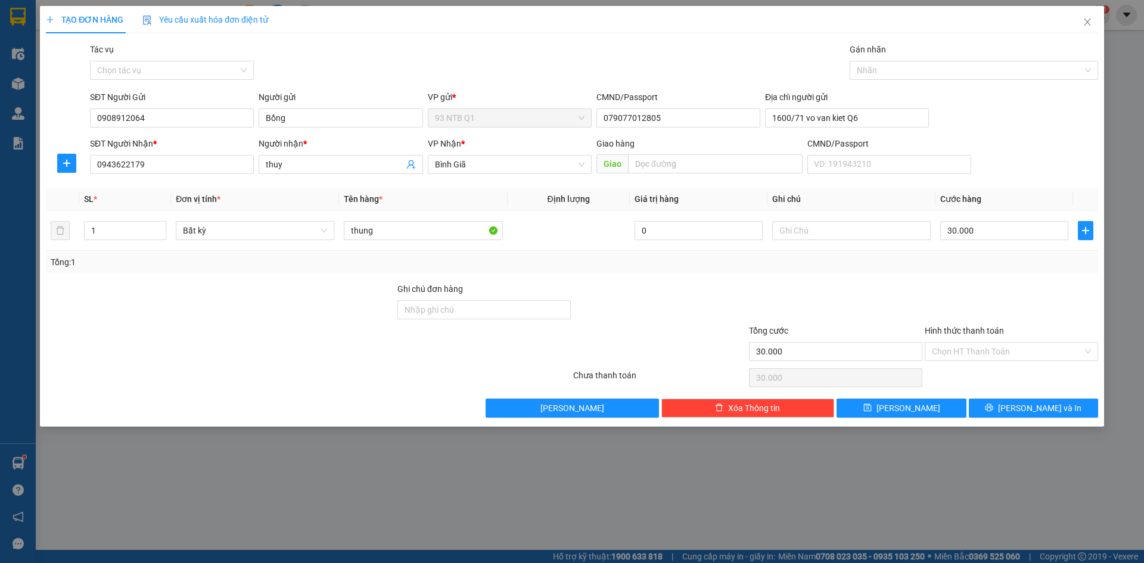
click at [975, 276] on div "Transit Pickup Surcharge Ids Transit Deliver Surcharge Ids Transit Deliver Surc…" at bounding box center [572, 230] width 1052 height 375
click at [1027, 405] on span "[PERSON_NAME] và In" at bounding box center [1039, 408] width 83 height 13
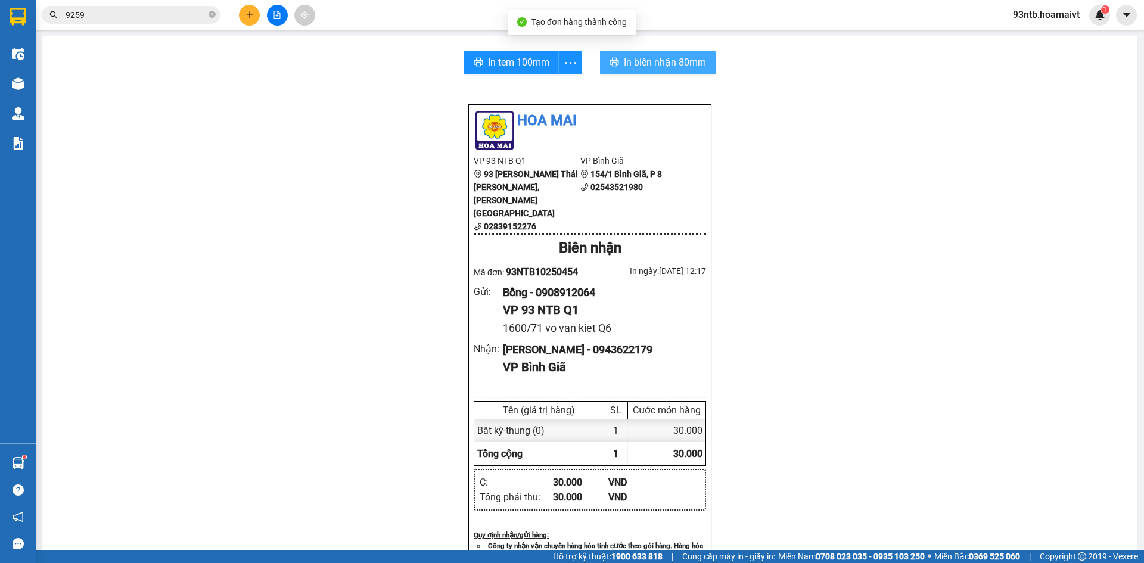
click at [652, 58] on span "In biên nhận 80mm" at bounding box center [665, 62] width 82 height 15
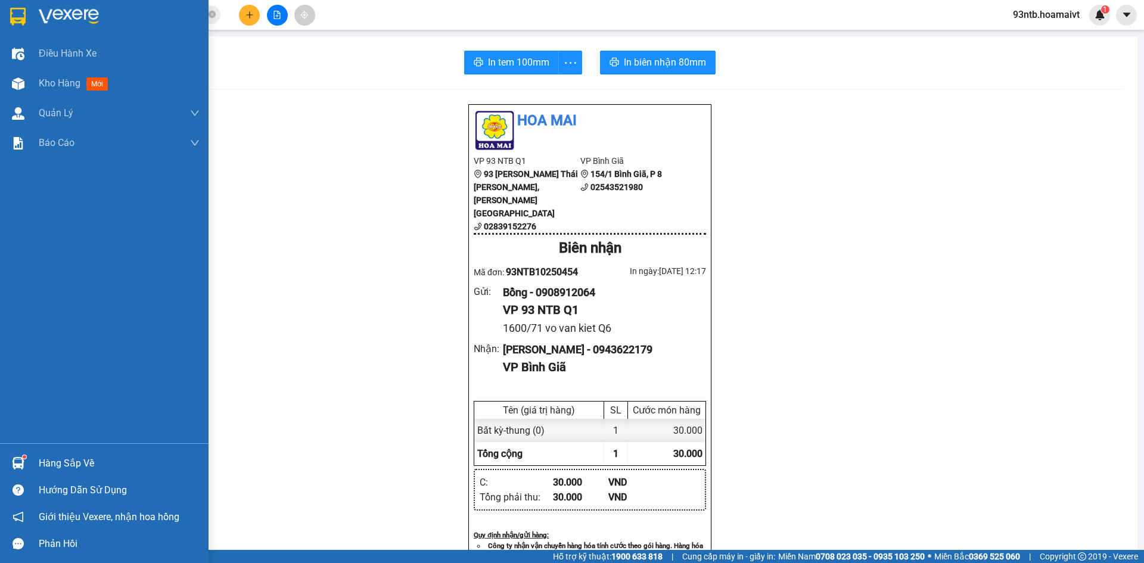
click at [77, 459] on div "Hàng sắp về" at bounding box center [119, 464] width 161 height 18
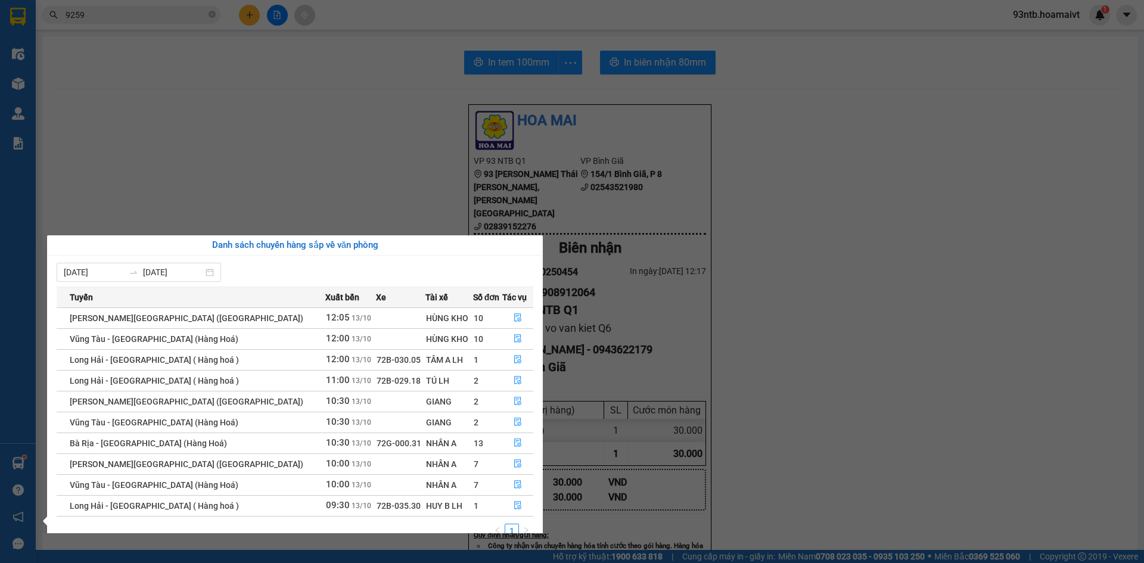
scroll to position [19, 0]
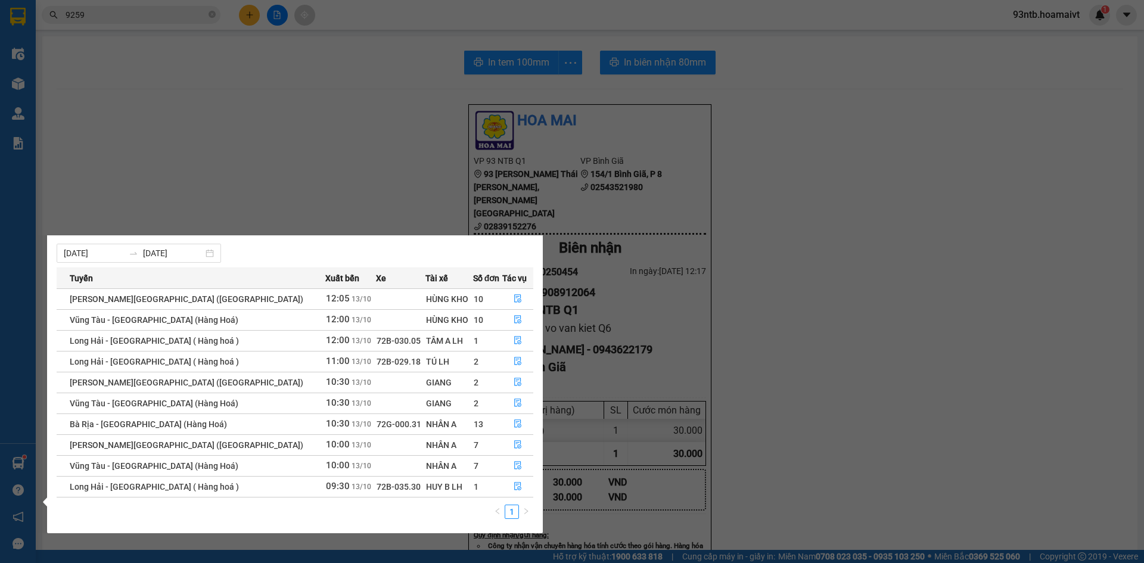
click at [269, 27] on section "Kết quả tìm kiếm ( 46 ) Bộ lọc Tìm người gửi/nhận Thuộc VP này Mã ĐH Trạng thái…" at bounding box center [572, 281] width 1144 height 563
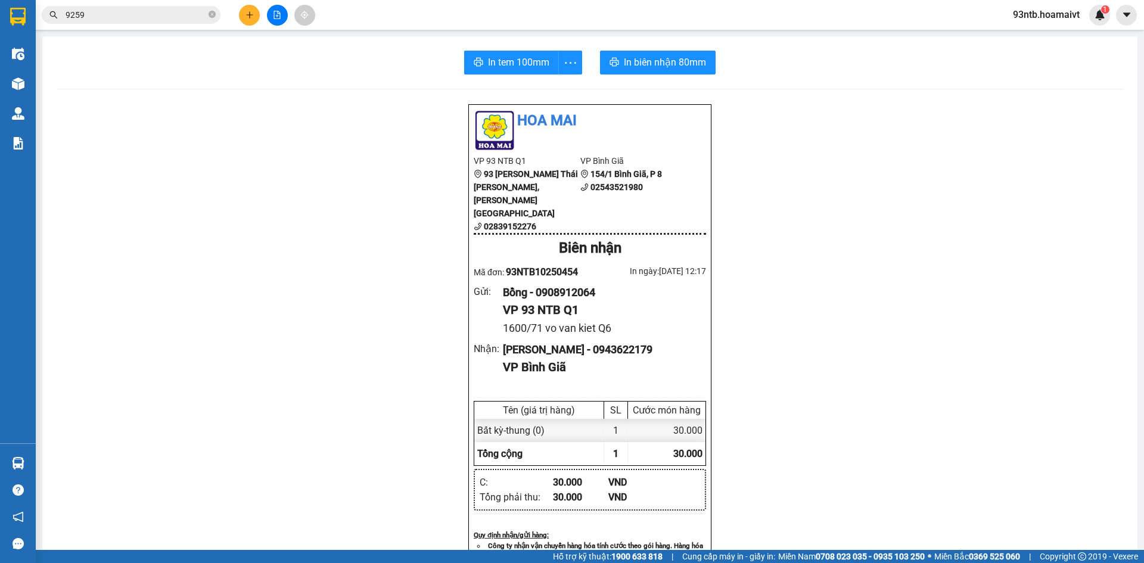
click at [244, 14] on button at bounding box center [249, 15] width 21 height 21
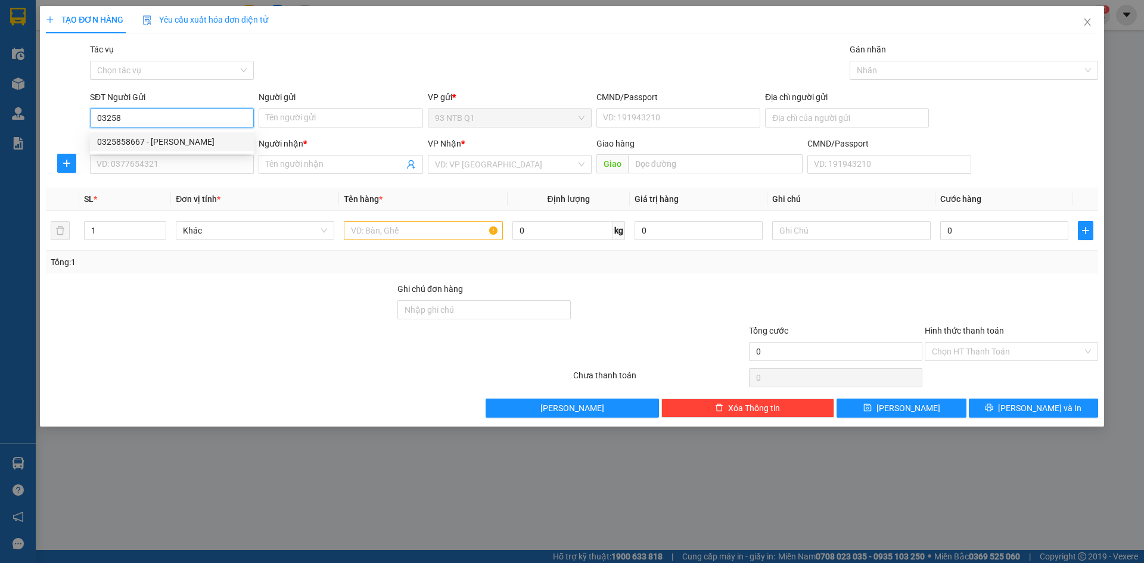
click at [165, 142] on div "0325858667 - Ánh" at bounding box center [172, 141] width 150 height 13
type input "0325858667"
type input "Ánh"
type input "077199002678"
type input "0363998579"
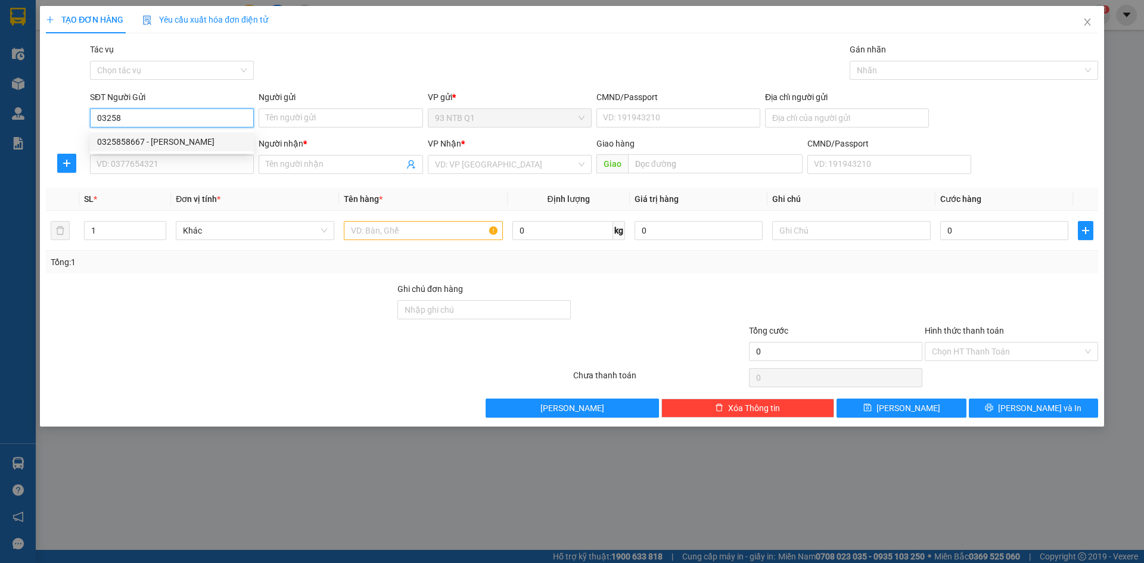
type input "thuan"
type input "0325858667"
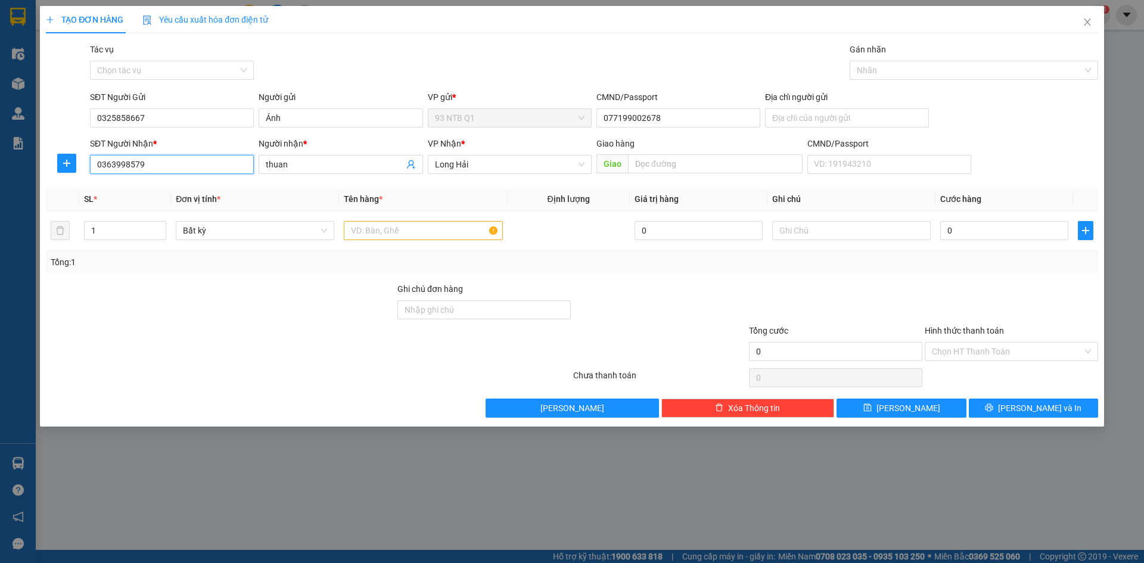
click at [183, 163] on input "0363998579" at bounding box center [172, 164] width 164 height 19
type input "0"
click at [158, 184] on div "Transit Pickup Surcharge Ids Transit Deliver Surcharge Ids Transit Deliver Surc…" at bounding box center [572, 230] width 1052 height 375
click at [167, 167] on input "097" at bounding box center [172, 164] width 164 height 19
click at [226, 185] on div "0971839063 - Truc" at bounding box center [172, 188] width 150 height 13
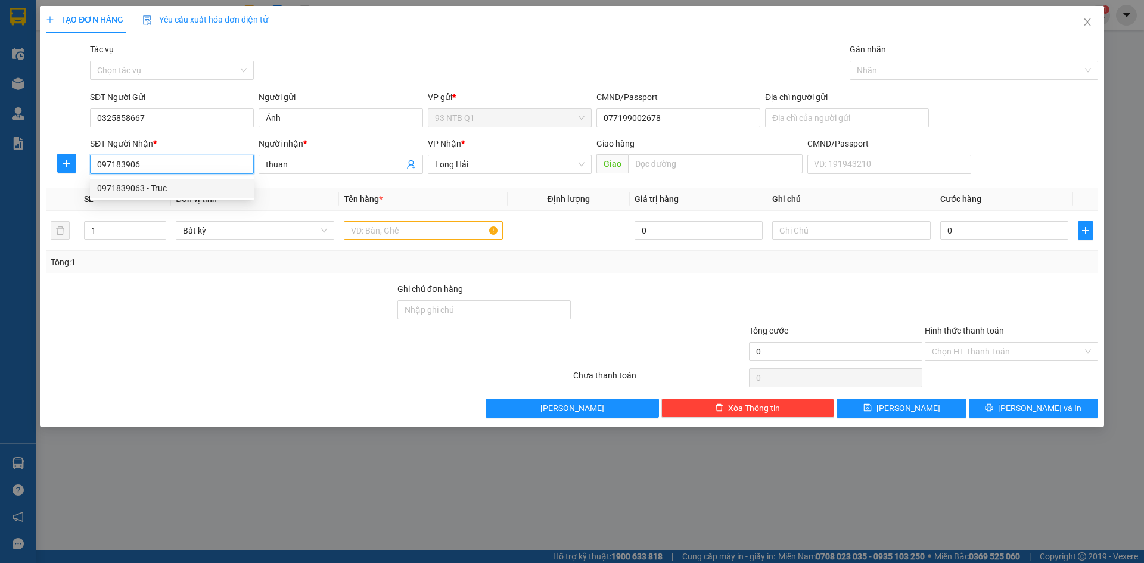
type input "0971839063"
type input "Truc"
type input "0971839063"
click at [431, 231] on input "text" at bounding box center [423, 230] width 158 height 19
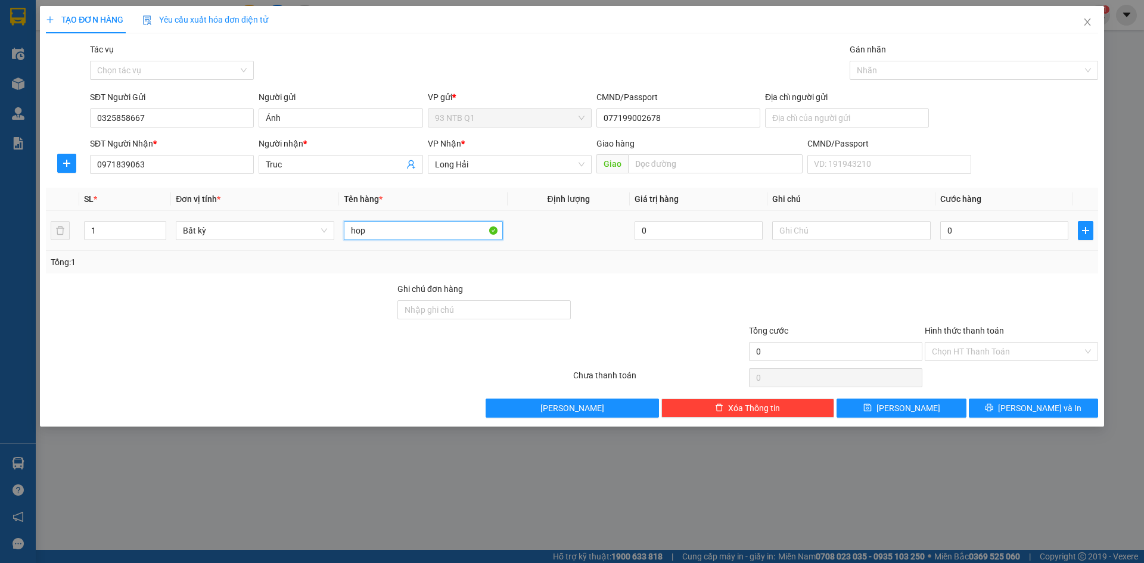
type input "hop"
type input "30"
type input "30.000"
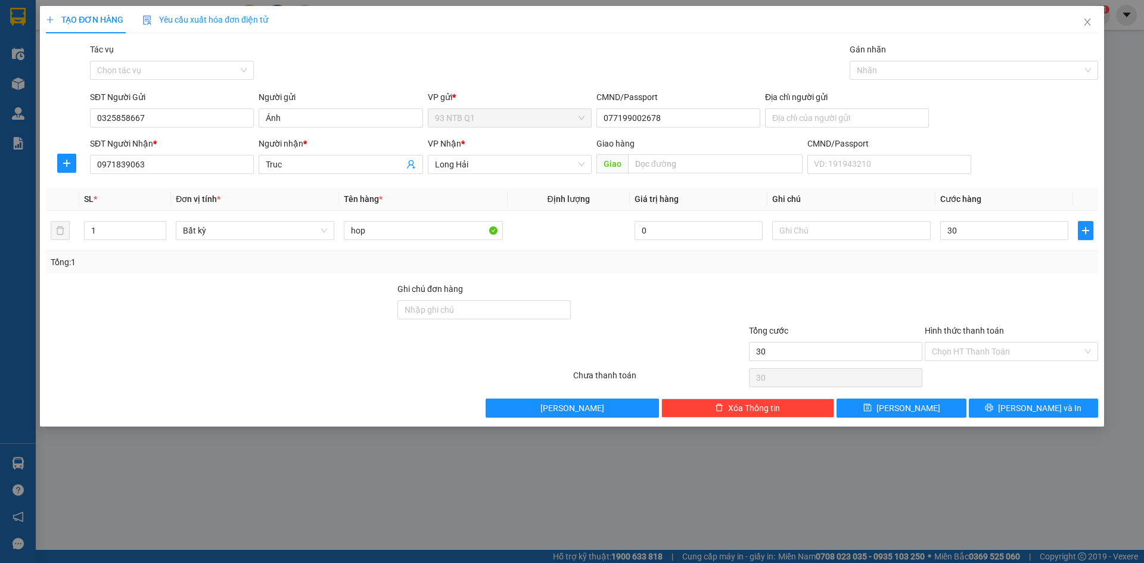
type input "30.000"
drag, startPoint x: 847, startPoint y: 304, endPoint x: 875, endPoint y: 305, distance: 28.0
click at [847, 304] on div at bounding box center [836, 303] width 176 height 42
click at [1061, 408] on button "[PERSON_NAME] và In" at bounding box center [1033, 408] width 129 height 19
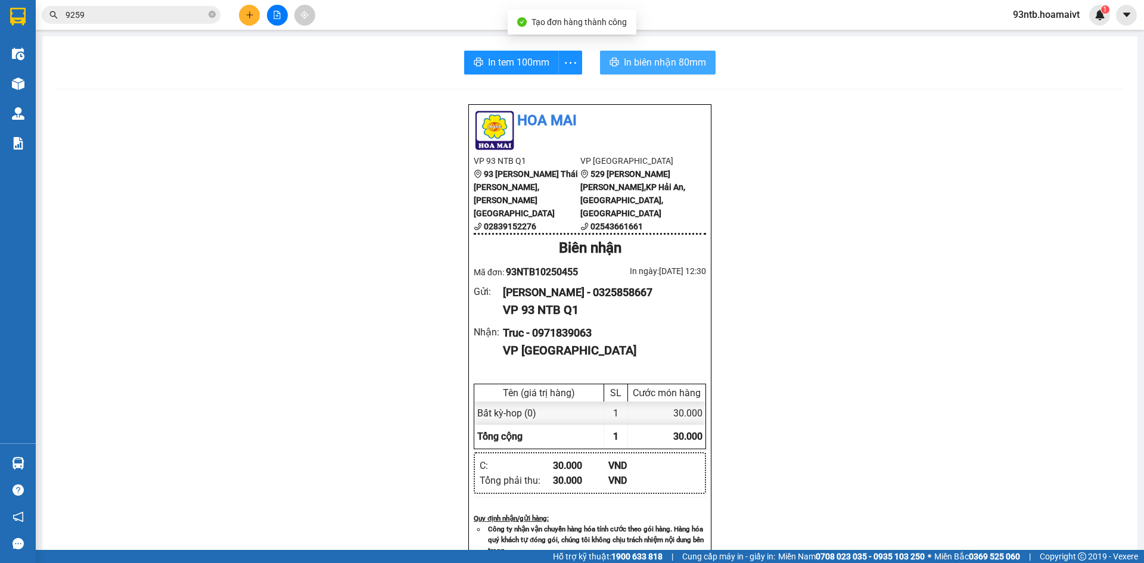
click at [677, 68] on span "In biên nhận 80mm" at bounding box center [665, 62] width 82 height 15
click at [1109, 144] on div "Hoa Mai VP 93 NTB Q1 93 Nguyễn Thái Bình, Quận 1 02839152276 VP Long Hải 529…" at bounding box center [590, 502] width 1066 height 796
click at [157, 7] on span "9259" at bounding box center [131, 15] width 179 height 18
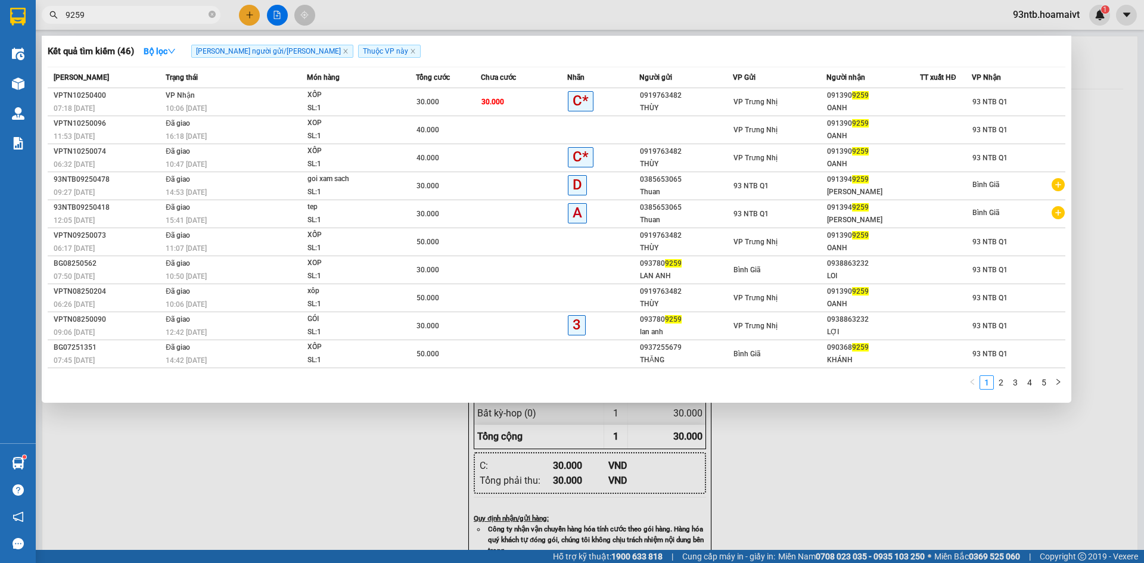
click at [158, 14] on input "9259" at bounding box center [136, 14] width 141 height 13
type input "9"
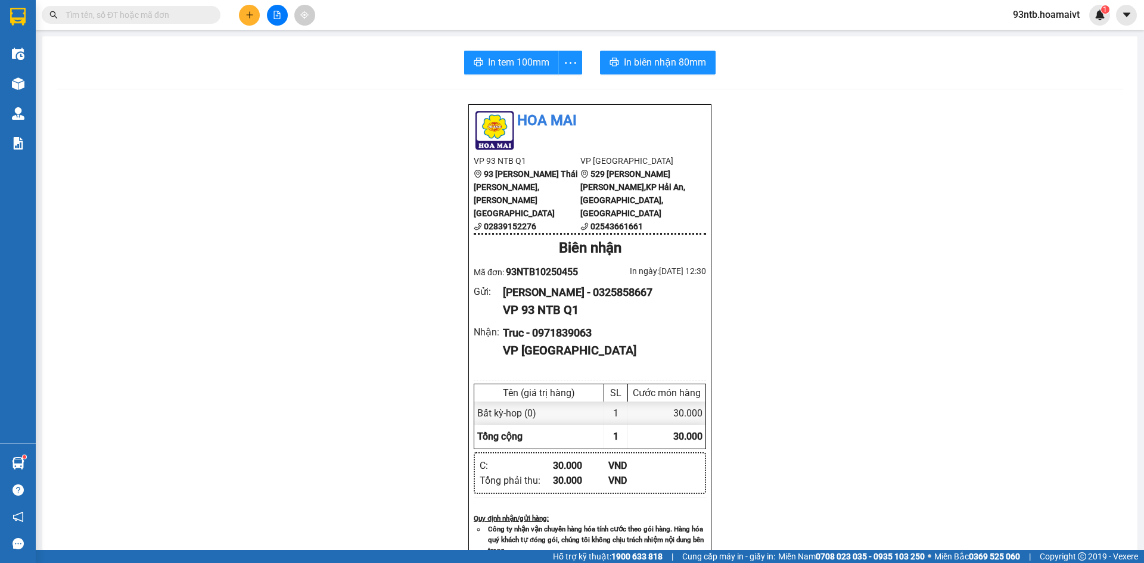
click at [165, 15] on input "text" at bounding box center [136, 14] width 141 height 13
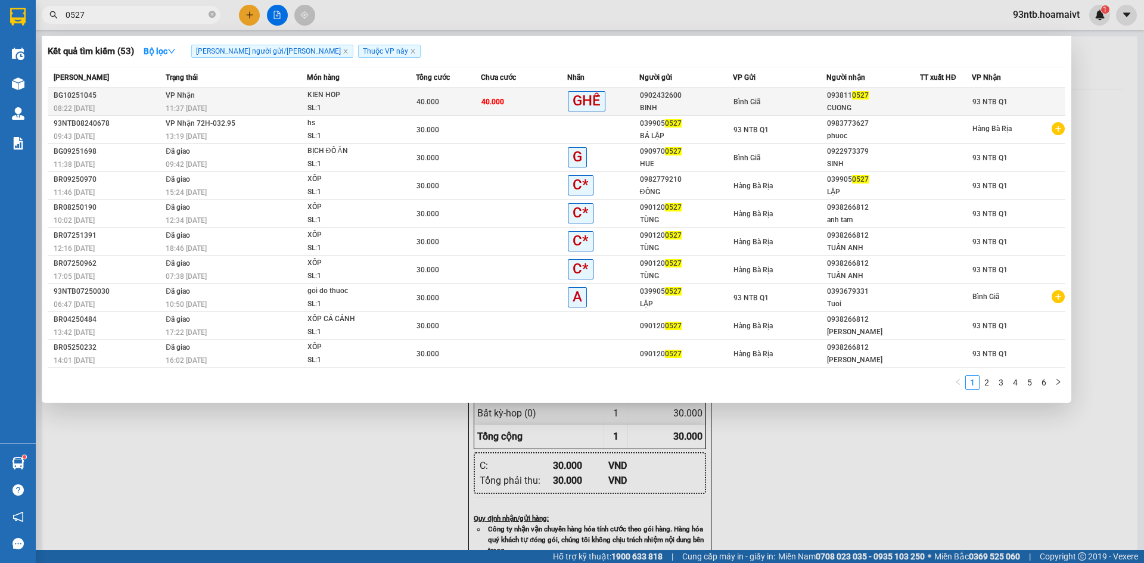
type input "0527"
click at [925, 98] on div at bounding box center [945, 102] width 51 height 13
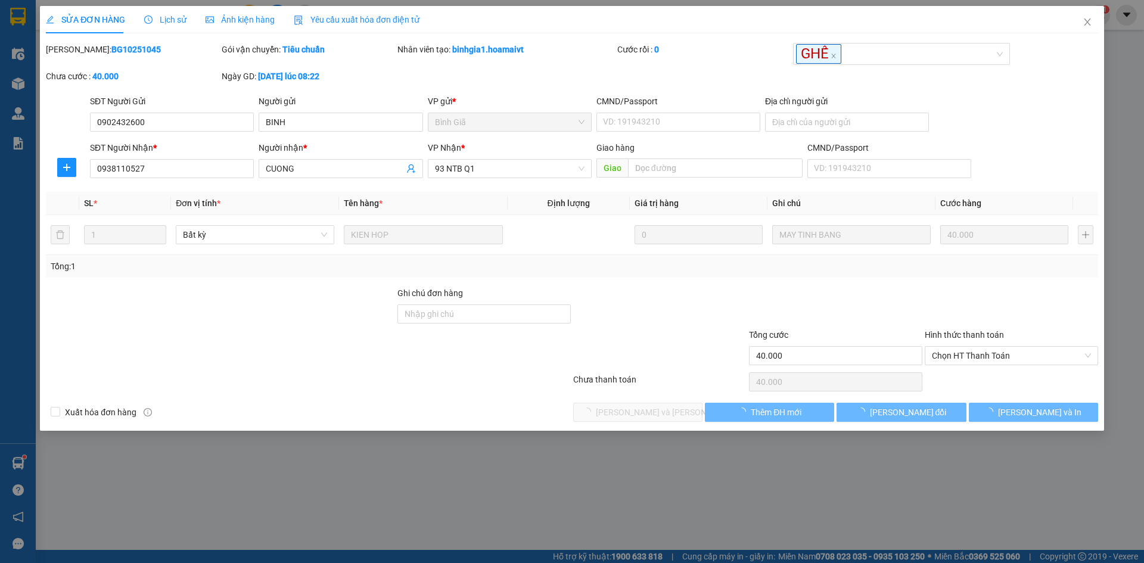
type input "0902432600"
type input "BINH"
type input "0938110527"
type input "CUONG"
type input "40.000"
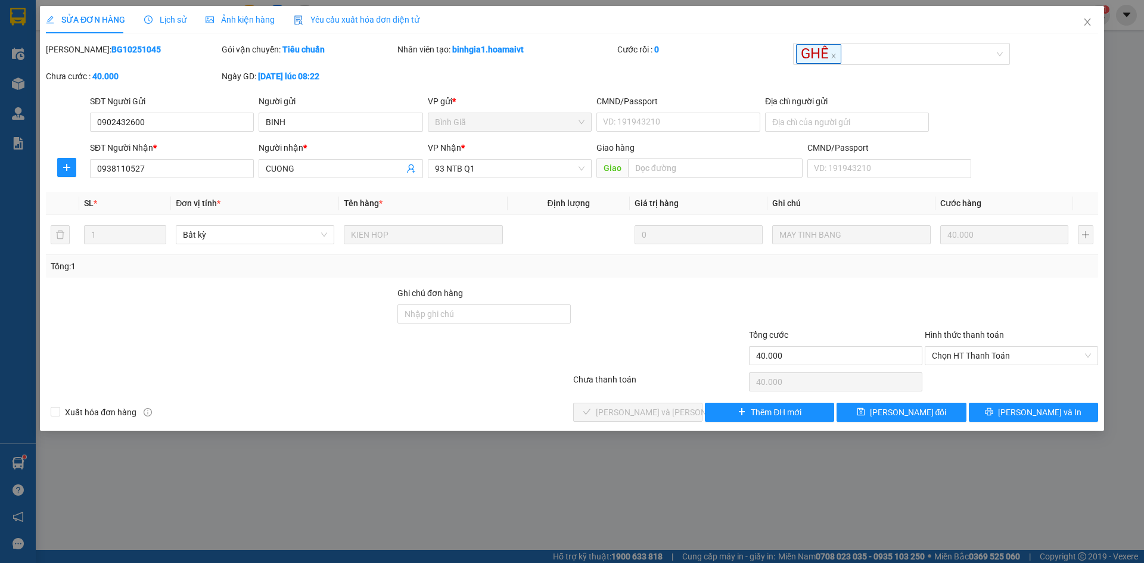
click at [713, 328] on div at bounding box center [660, 349] width 176 height 42
click at [981, 293] on div at bounding box center [1011, 308] width 176 height 42
click at [1007, 363] on span "Chọn HT Thanh Toán" at bounding box center [1011, 356] width 159 height 18
click at [1025, 386] on div "Tại văn phòng" at bounding box center [1011, 379] width 173 height 19
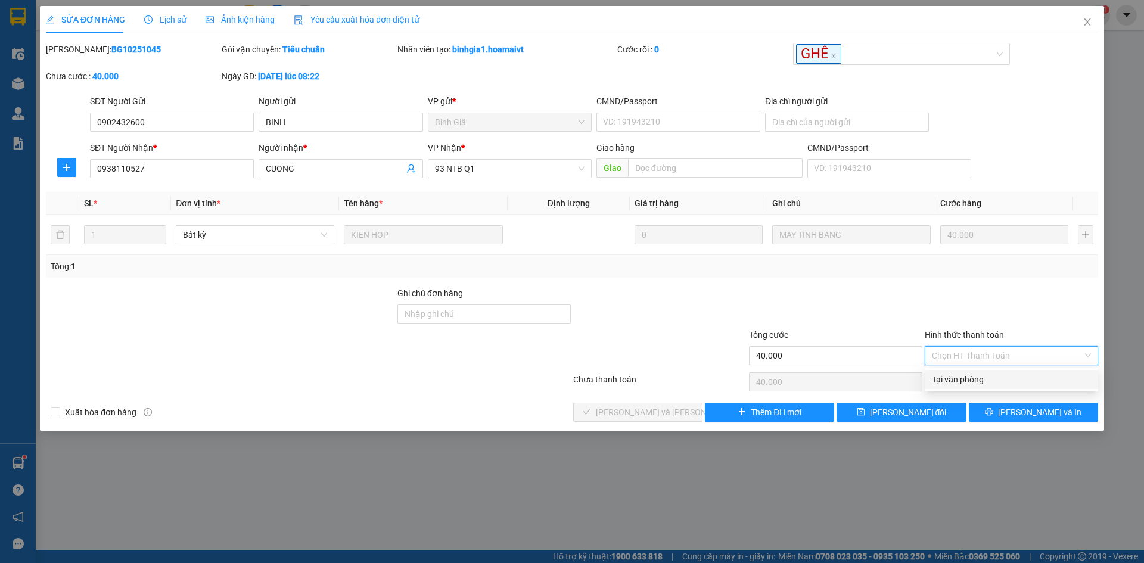
type input "0"
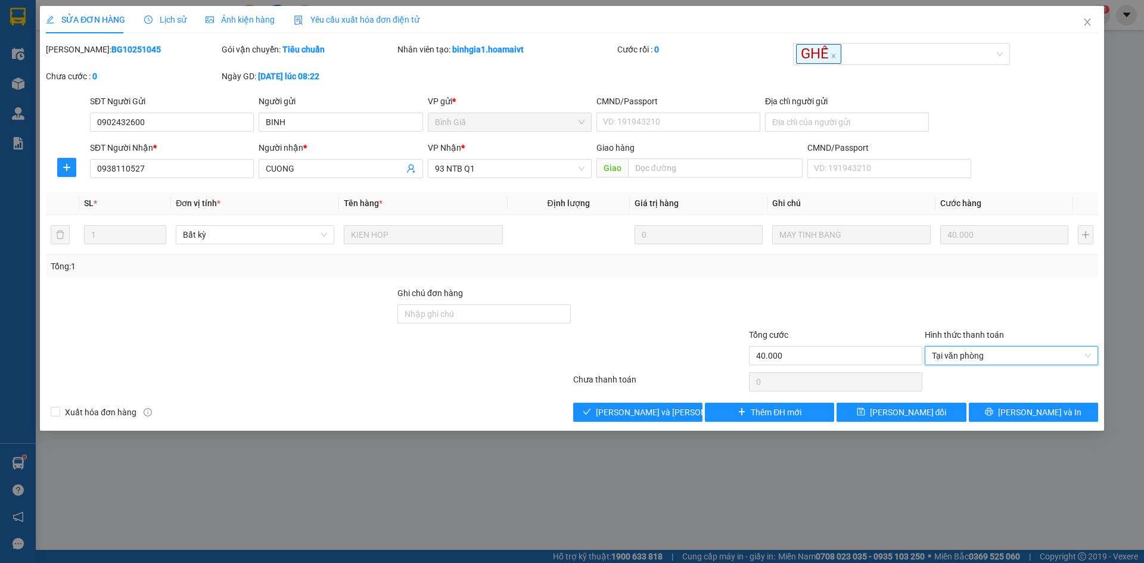
click at [680, 360] on div at bounding box center [660, 349] width 176 height 42
click at [679, 360] on div at bounding box center [660, 349] width 176 height 42
click at [443, 389] on div at bounding box center [308, 382] width 527 height 24
click at [414, 384] on div at bounding box center [308, 382] width 527 height 24
click at [710, 321] on div at bounding box center [660, 308] width 176 height 42
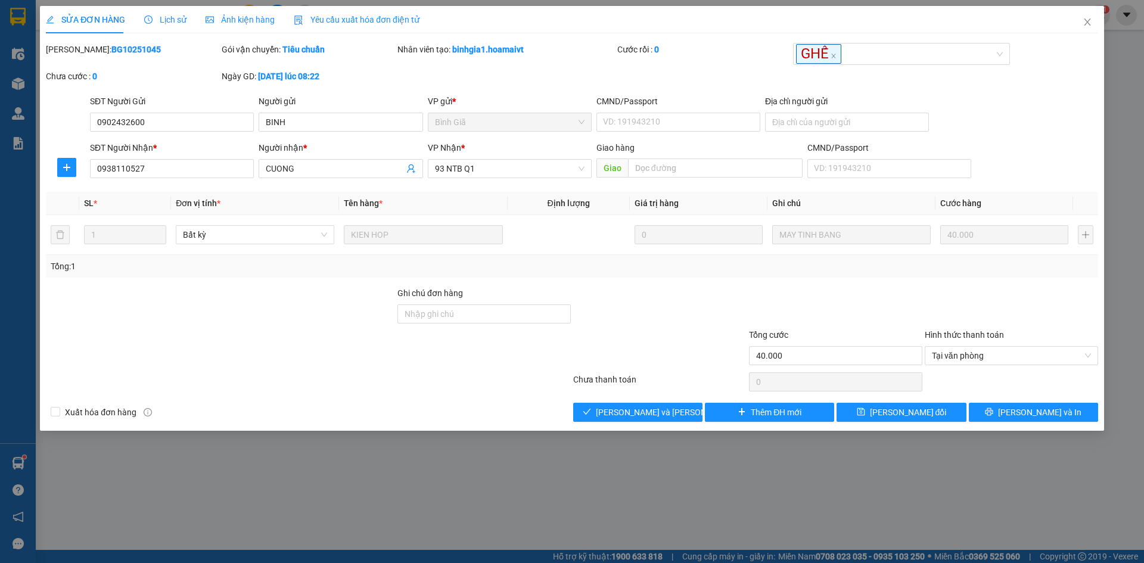
click at [532, 365] on div at bounding box center [484, 349] width 176 height 42
click at [511, 372] on div at bounding box center [308, 382] width 527 height 24
click at [524, 397] on div "Total Paid Fee 0 Total UnPaid Fee 40.000 Cash Collection Total Fee Mã ĐH: BG102…" at bounding box center [572, 232] width 1052 height 379
click at [657, 351] on div at bounding box center [660, 349] width 176 height 42
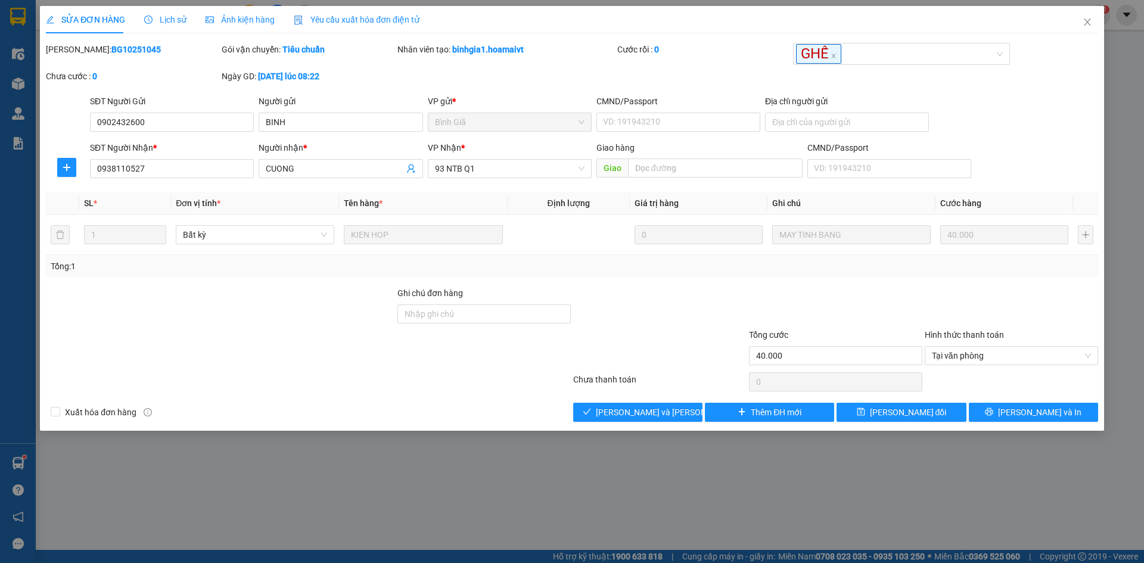
click at [550, 370] on div at bounding box center [308, 382] width 527 height 24
drag, startPoint x: 546, startPoint y: 388, endPoint x: 545, endPoint y: 400, distance: 12.6
click at [546, 397] on div "Total Paid Fee 0 Total UnPaid Fee 40.000 Cash Collection Total Fee Mã ĐH: BG102…" at bounding box center [572, 232] width 1052 height 379
click at [542, 408] on div "Xuất hóa đơn hàng Lưu và Giao hàng Thêm ĐH mới Lưu thay đổi Lưu và In" at bounding box center [572, 412] width 1055 height 19
click at [527, 409] on div "Xuất hóa đơn hàng Lưu và Giao hàng Thêm ĐH mới Lưu thay đổi Lưu và In" at bounding box center [572, 412] width 1055 height 19
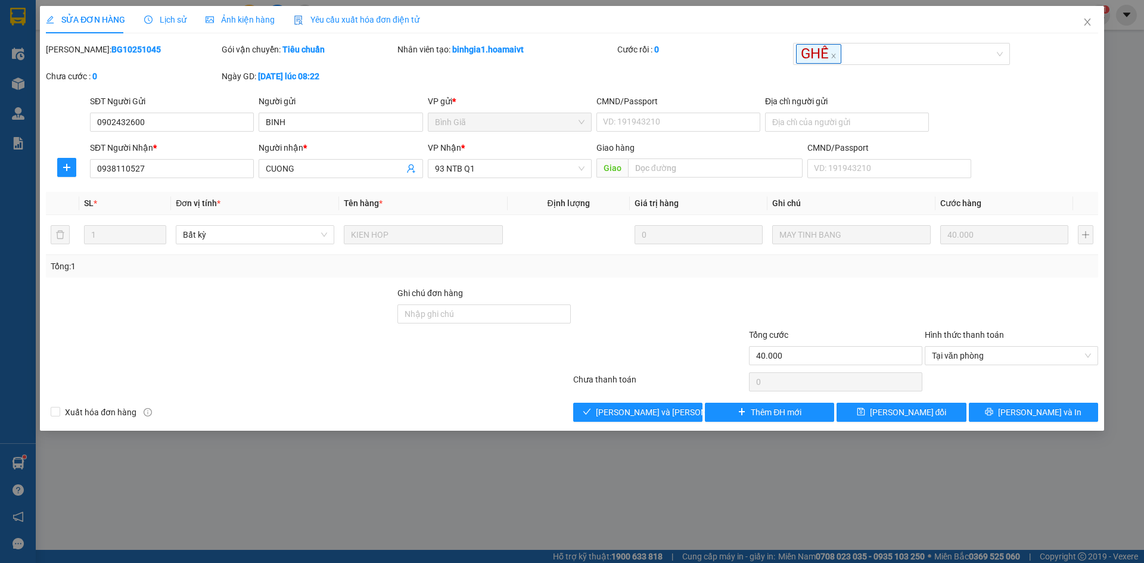
click at [494, 408] on div "Xuất hóa đơn hàng Lưu và Giao hàng Thêm ĐH mới Lưu thay đổi Lưu và In" at bounding box center [572, 412] width 1055 height 19
click at [490, 417] on div "Xuất hóa đơn hàng Lưu và Giao hàng Thêm ĐH mới Lưu thay đổi Lưu và In" at bounding box center [572, 412] width 1055 height 19
click at [666, 363] on div at bounding box center [660, 349] width 176 height 42
click at [414, 421] on div "Xuất hóa đơn hàng Lưu và Giao hàng Thêm ĐH mới Lưu thay đổi Lưu và In" at bounding box center [572, 412] width 1055 height 19
click at [499, 433] on div "SỬA ĐƠN HÀNG Lịch sử Ảnh kiện hàng Yêu cầu xuất hóa đơn điện tử Total Paid Fee …" at bounding box center [572, 281] width 1144 height 563
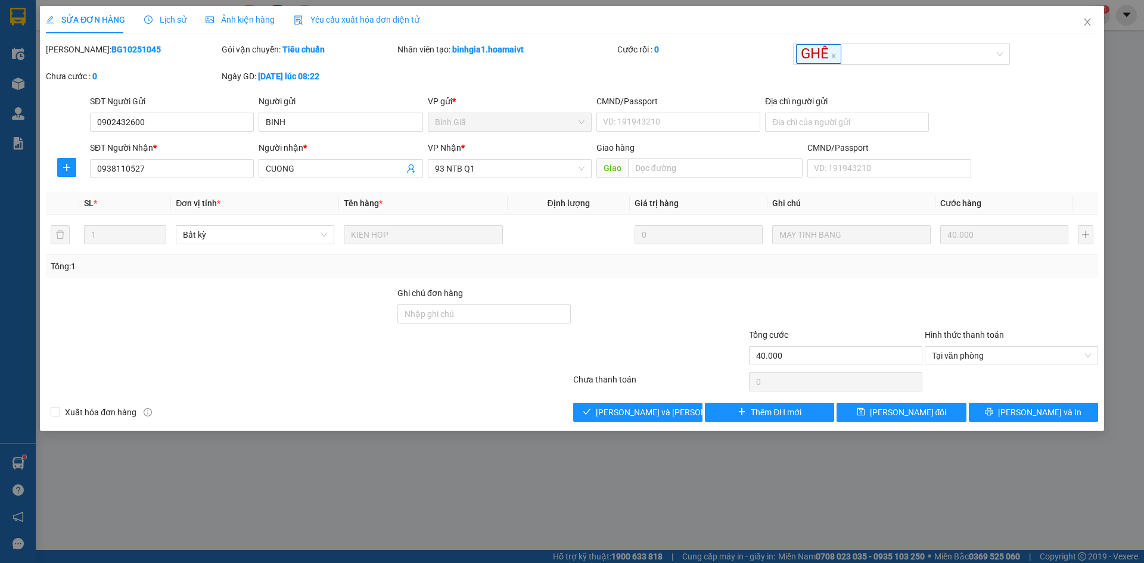
click at [506, 427] on div "SỬA ĐƠN HÀNG Lịch sử Ảnh kiện hàng Yêu cầu xuất hóa đơn điện tử Total Paid Fee …" at bounding box center [572, 218] width 1064 height 425
click at [1084, 17] on span "Close" at bounding box center [1087, 22] width 33 height 33
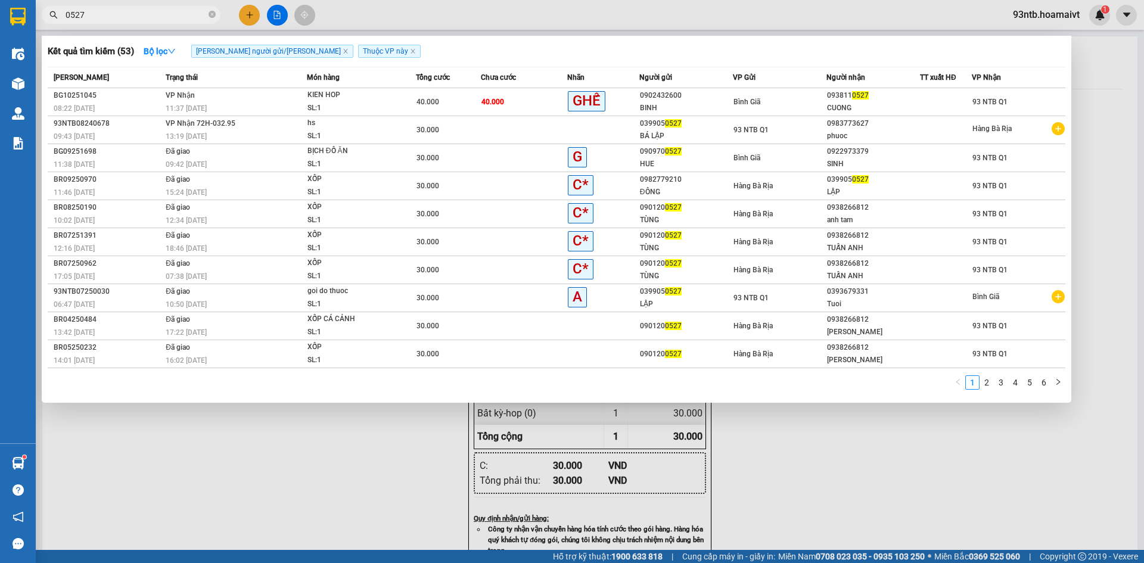
click at [164, 12] on input "0527" at bounding box center [136, 14] width 141 height 13
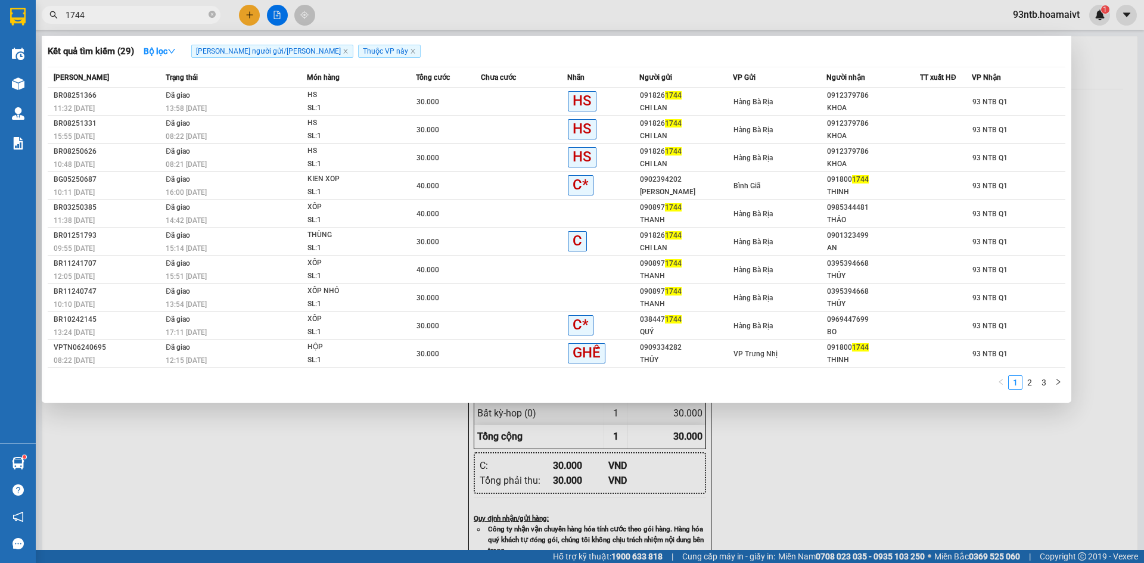
type input "1744"
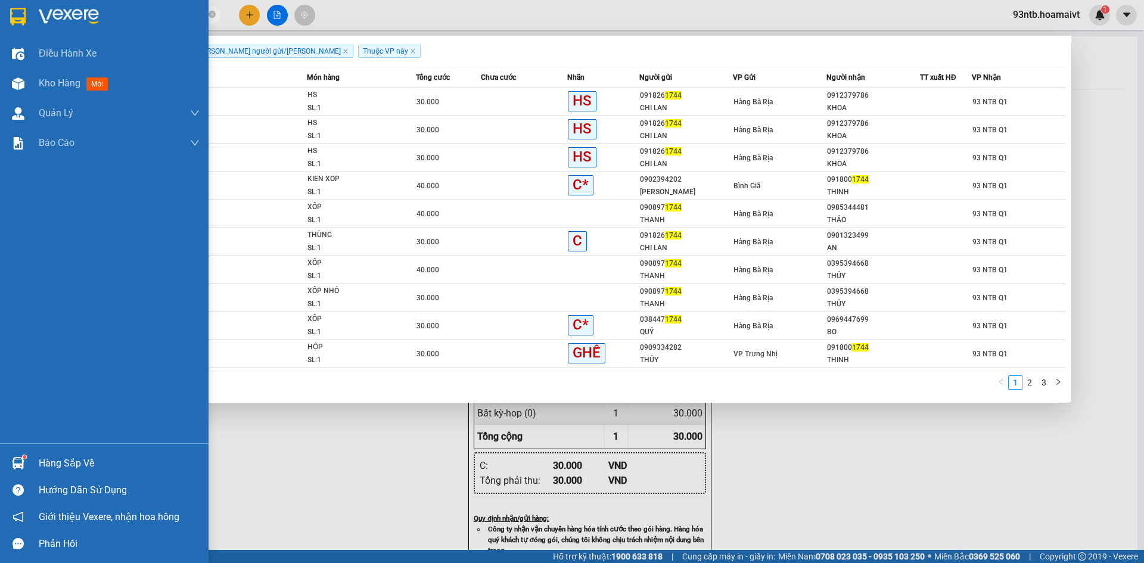
click at [74, 456] on div "Hàng sắp về" at bounding box center [119, 464] width 161 height 18
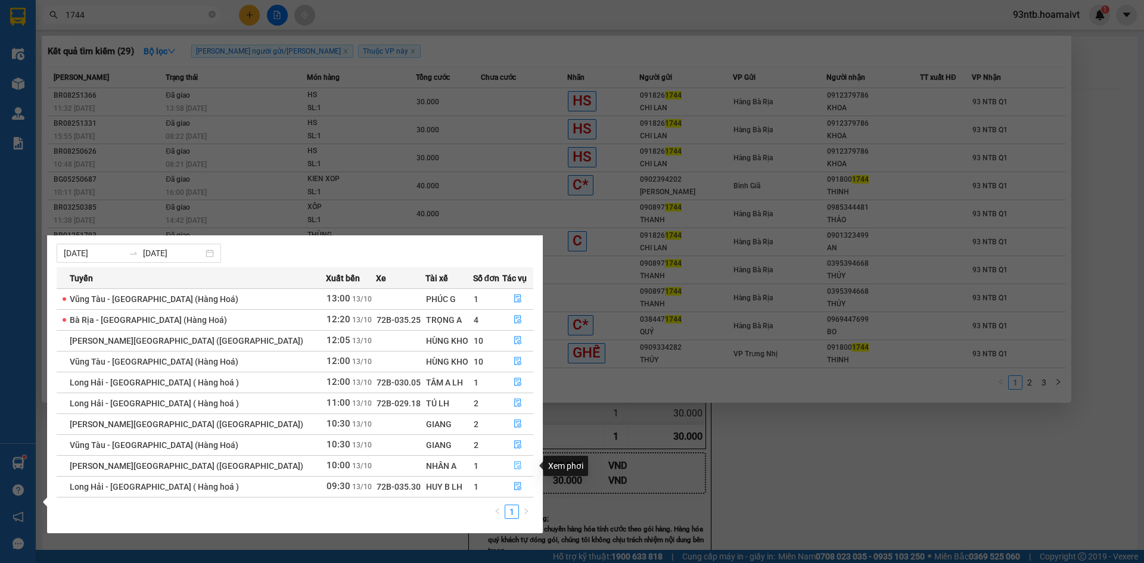
click at [505, 466] on button "button" at bounding box center [518, 465] width 30 height 19
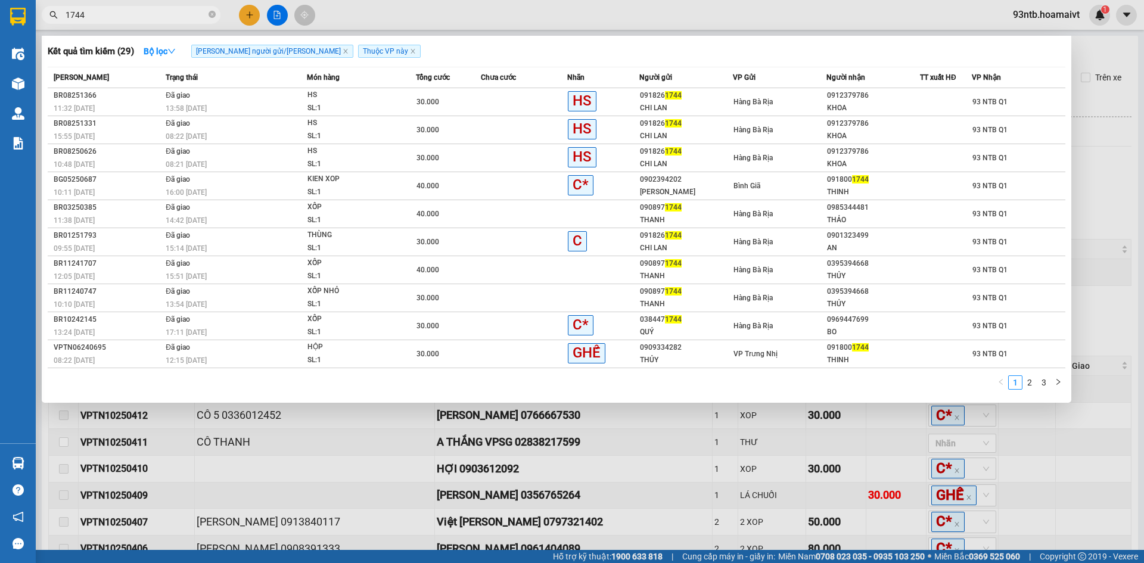
click at [656, 461] on div at bounding box center [572, 281] width 1144 height 563
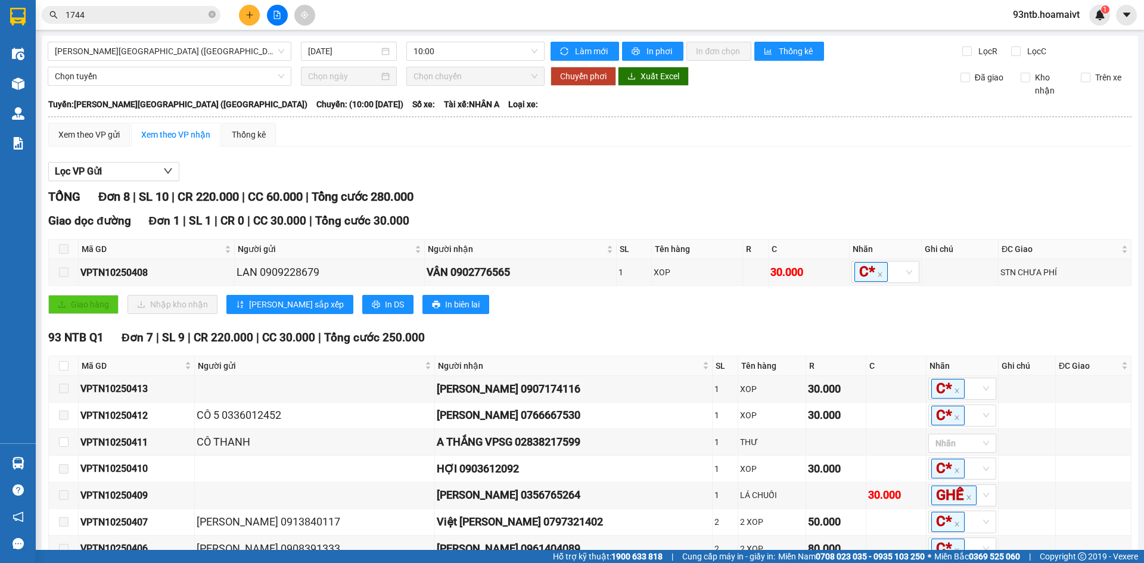
click at [548, 315] on div "Giao dọc đường Đơn 1 | SL 1 | CR 0 | CC 30.000 | Tổng cước 30.000 Mã GD Người g…" at bounding box center [589, 267] width 1083 height 111
click at [621, 326] on div "TỔNG Đơn 8 | SL 10 | CR 220.000 | CC 60.000 | Tổng cước 280.000 Giao dọc đường …" at bounding box center [589, 397] width 1083 height 418
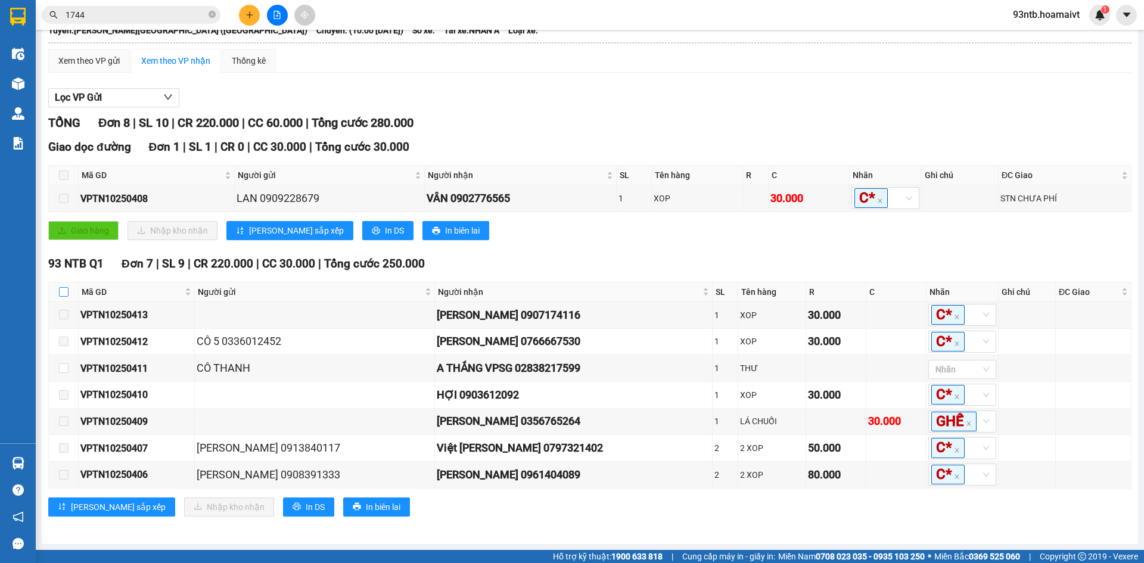
click at [63, 287] on input "checkbox" at bounding box center [64, 292] width 10 height 10
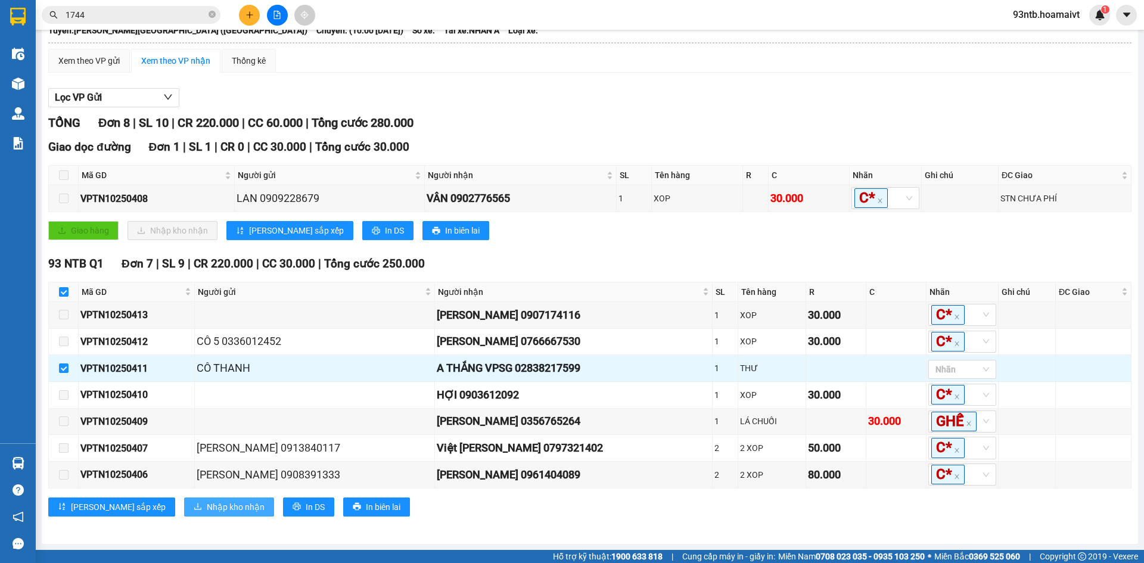
click at [207, 510] on span "Nhập kho nhận" at bounding box center [236, 506] width 58 height 13
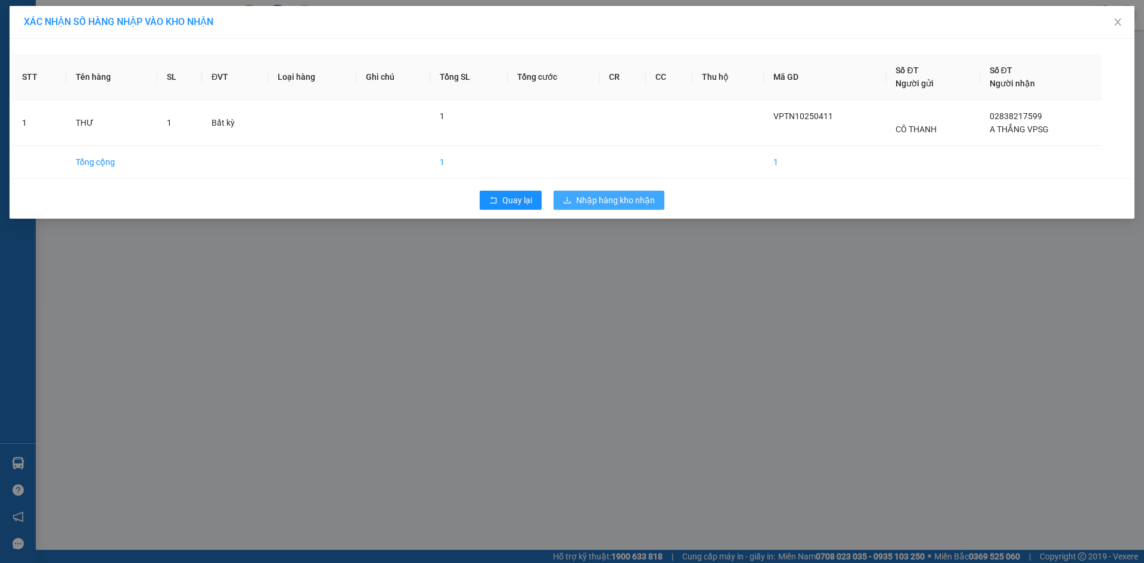
click at [612, 194] on span "Nhập hàng kho nhận" at bounding box center [615, 200] width 79 height 13
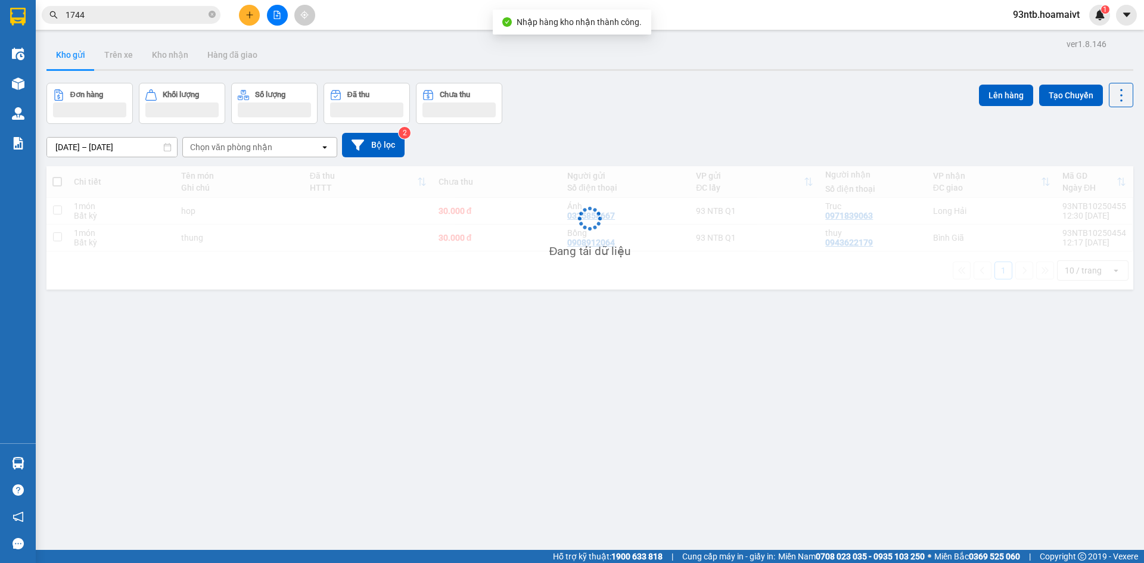
click at [864, 82] on div "ver 1.8.146 Kho gửi Trên xe Kho nhận Hàng đã giao Đơn hàng Khối lượng Số lượng …" at bounding box center [590, 317] width 1096 height 563
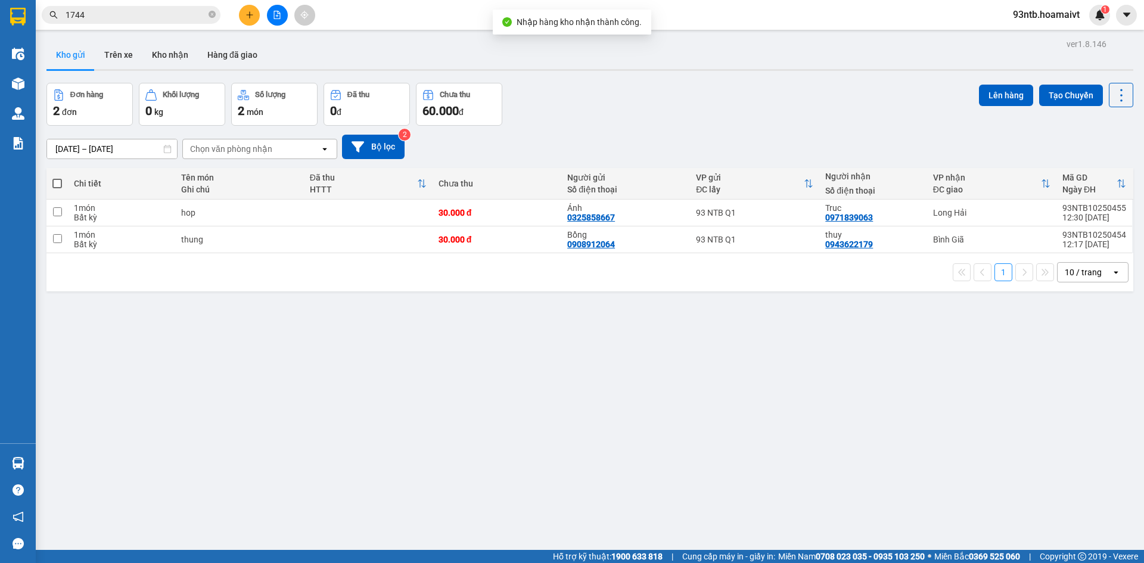
click at [173, 17] on input "1744" at bounding box center [136, 14] width 141 height 13
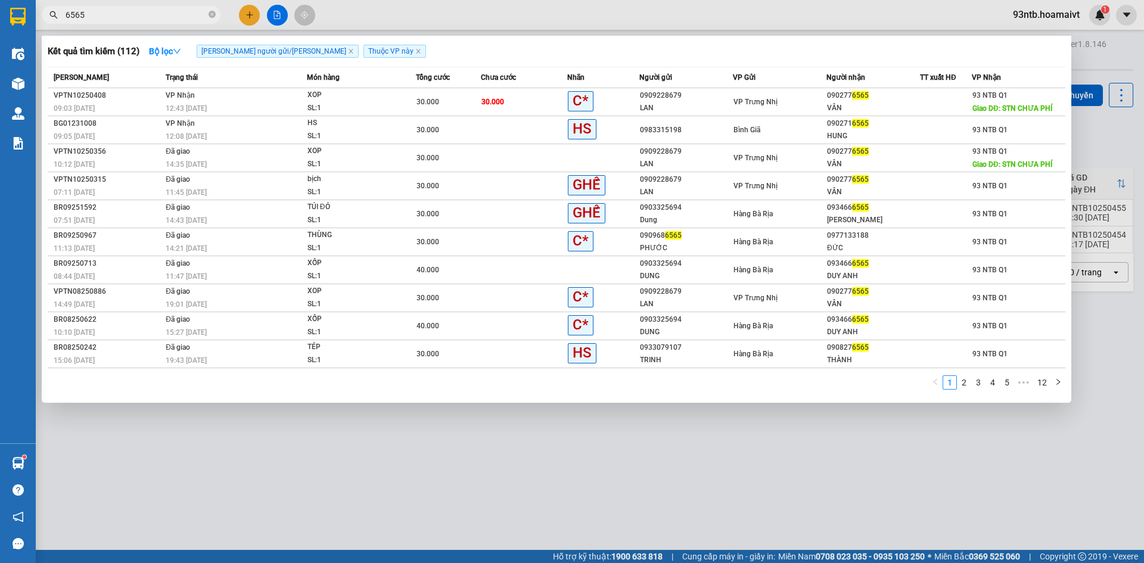
click at [108, 20] on input "6565" at bounding box center [136, 14] width 141 height 13
click at [109, 20] on input "6565" at bounding box center [136, 14] width 141 height 13
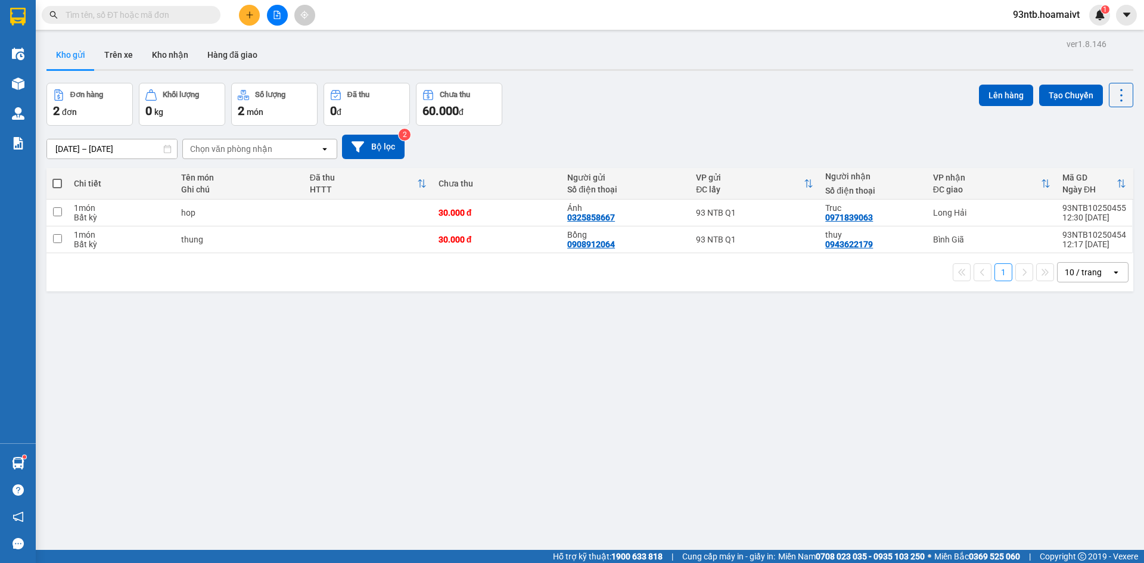
click at [105, 17] on input "text" at bounding box center [136, 14] width 141 height 13
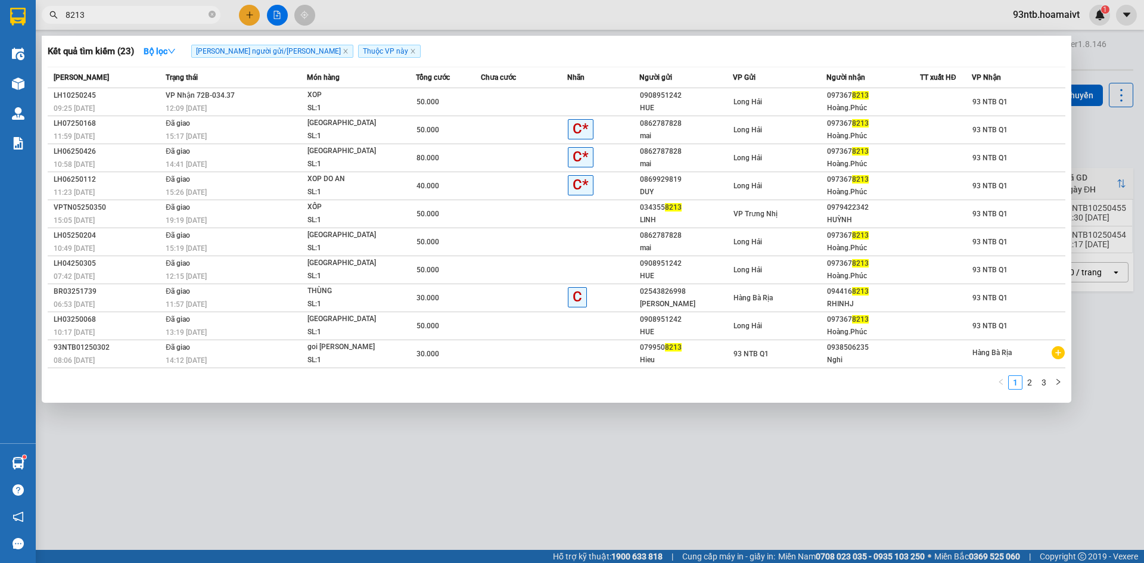
click at [904, 98] on div "097367 8213" at bounding box center [873, 95] width 92 height 13
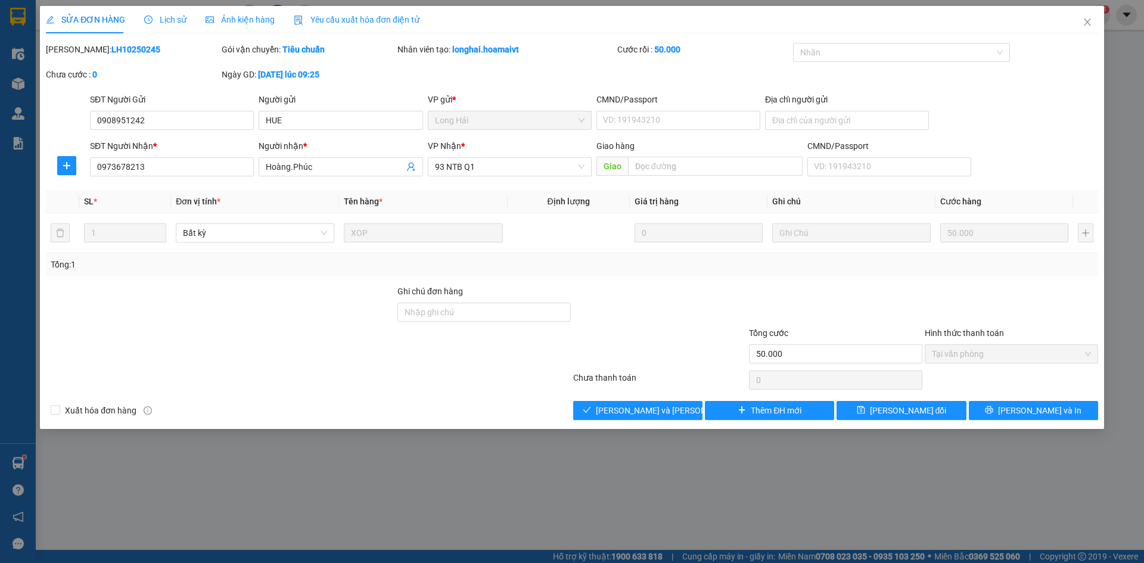
click at [516, 378] on div at bounding box center [308, 380] width 527 height 24
drag, startPoint x: 516, startPoint y: 378, endPoint x: 550, endPoint y: 377, distance: 34.6
click at [516, 379] on div at bounding box center [308, 380] width 527 height 24
click at [627, 405] on span "[PERSON_NAME] và Giao hàng" at bounding box center [676, 410] width 161 height 13
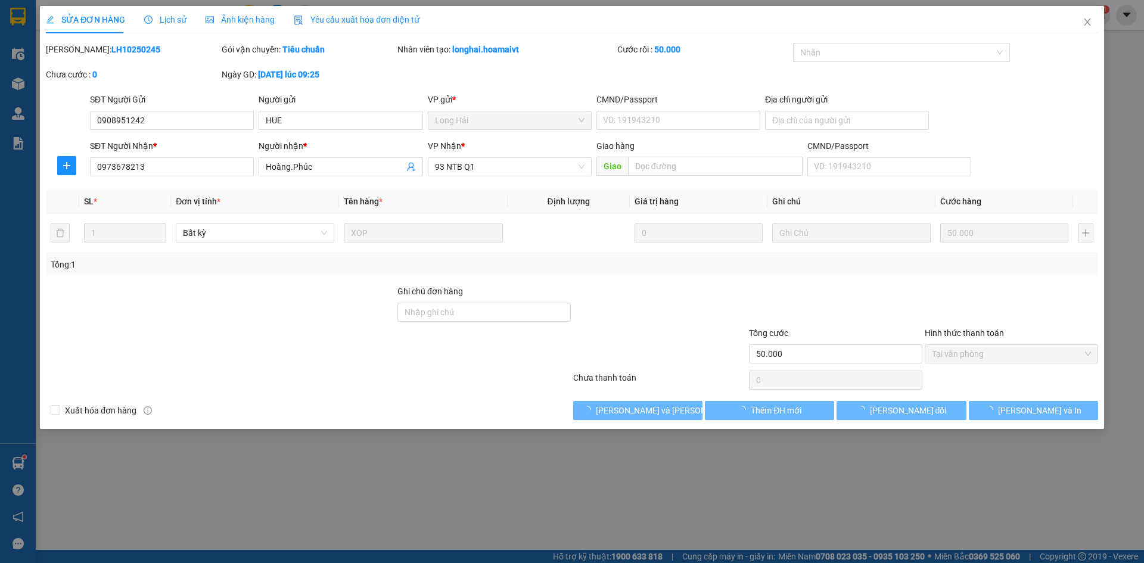
click at [416, 392] on div "Total Paid Fee 50.000 Total UnPaid Fee 0 Cash Collection Total Fee Mã ĐH: LH102…" at bounding box center [572, 231] width 1052 height 377
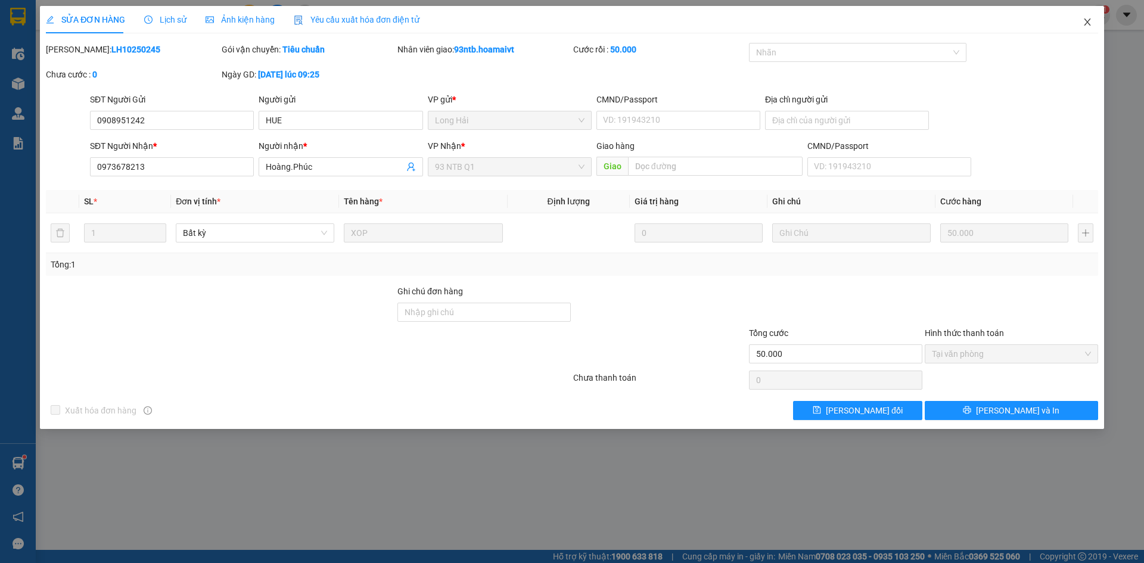
click at [1089, 18] on icon "close" at bounding box center [1088, 22] width 10 height 10
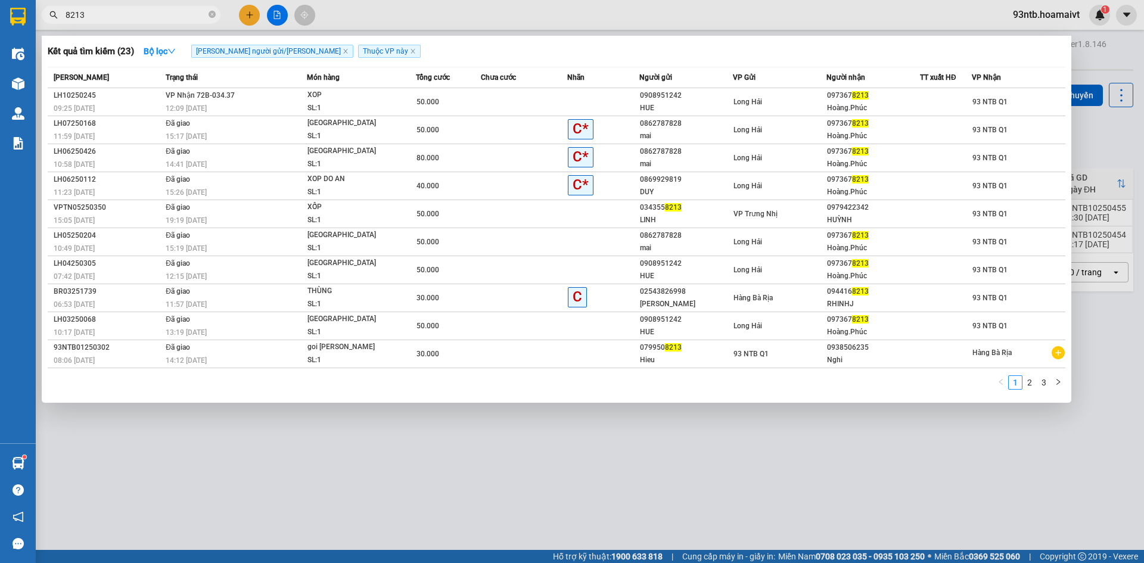
click at [141, 8] on input "8213" at bounding box center [136, 14] width 141 height 13
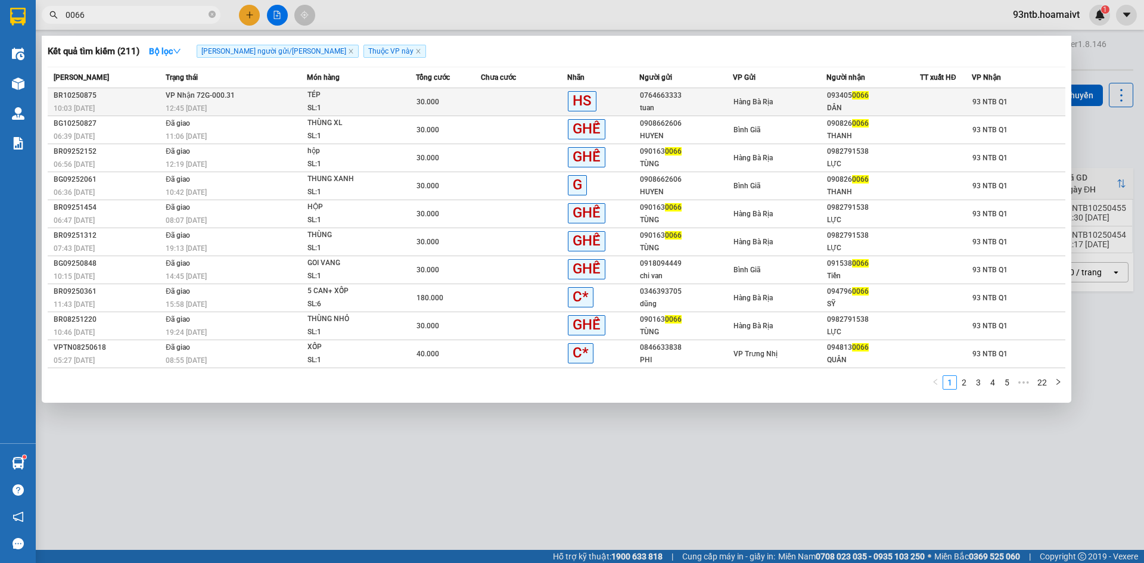
click at [929, 89] on td at bounding box center [946, 102] width 52 height 28
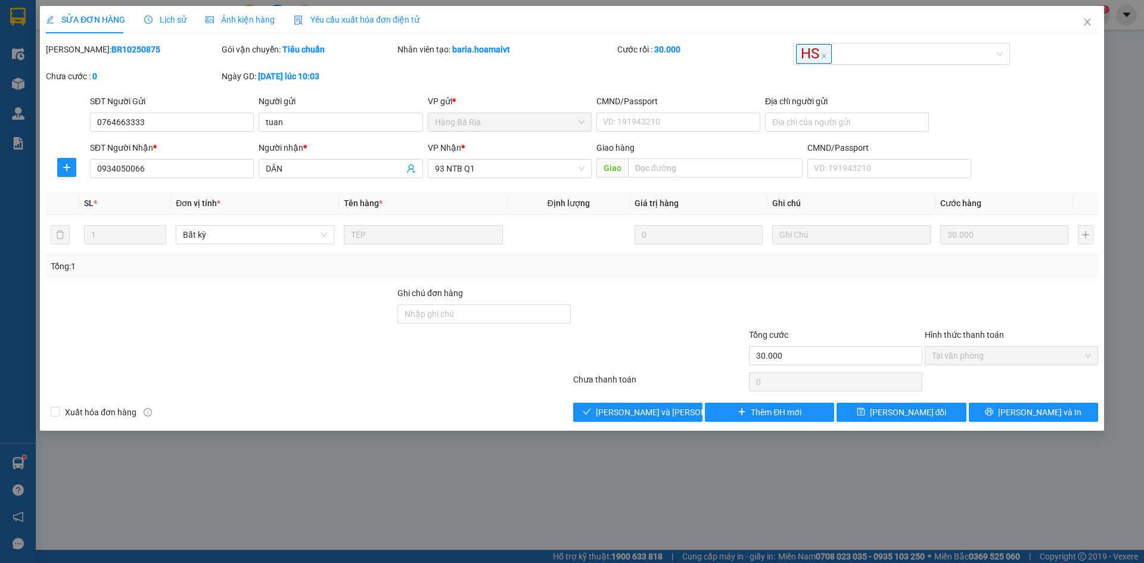
click at [650, 364] on div at bounding box center [660, 349] width 176 height 42
click at [660, 402] on div "Total Paid Fee 30.000 Total UnPaid Fee 0 Cash Collection Total Fee Mã ĐH: BR102…" at bounding box center [572, 232] width 1052 height 379
click at [664, 427] on div "SỬA ĐƠN HÀNG Lịch sử Ảnh kiện hàng Yêu cầu xuất hóa đơn điện tử Total Paid Fee …" at bounding box center [572, 218] width 1064 height 425
click at [651, 413] on span "[PERSON_NAME] và Giao hàng" at bounding box center [676, 412] width 161 height 13
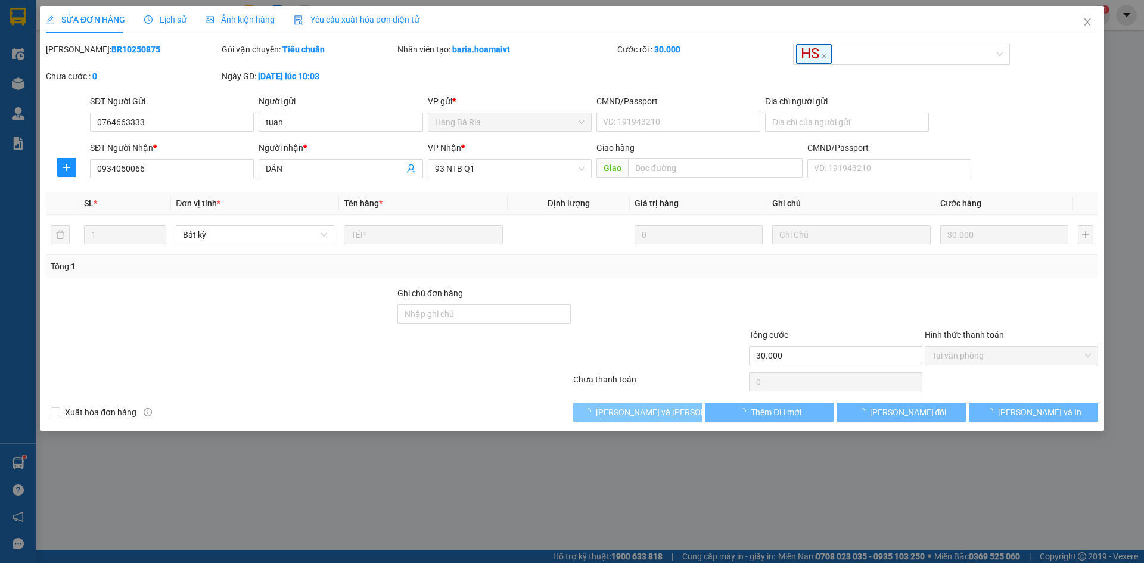
click at [651, 413] on span "[PERSON_NAME] và Giao hàng" at bounding box center [676, 412] width 161 height 13
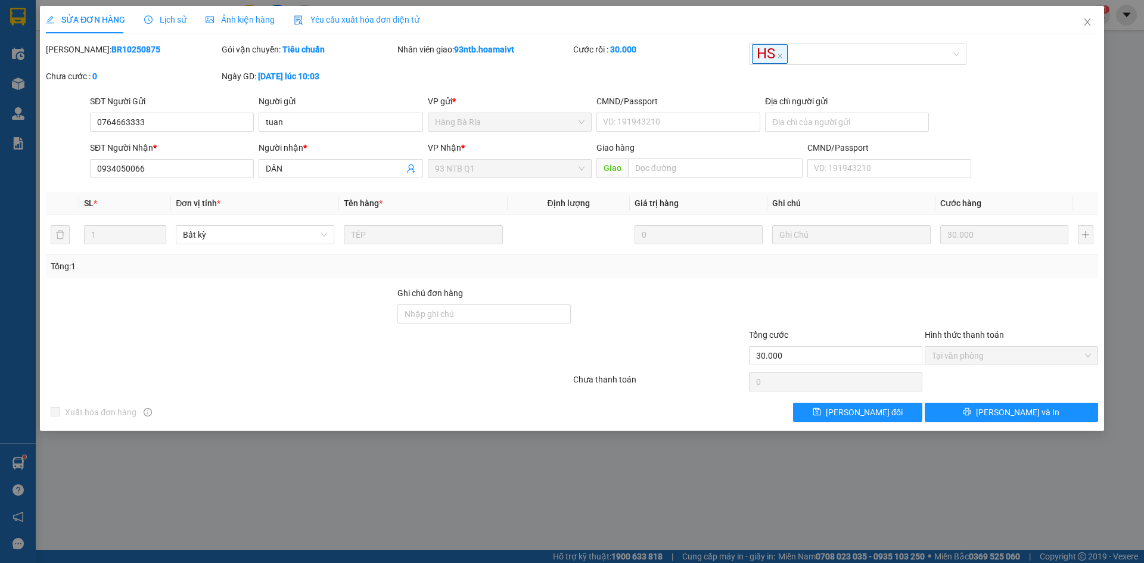
drag, startPoint x: 1078, startPoint y: 76, endPoint x: 1084, endPoint y: 71, distance: 8.0
click at [1083, 76] on div "Mã ĐH: BR10250875 Gói vận chuyển: Tiêu chuẩn Nhân viên giao: 93ntb.hoamaivt Cướ…" at bounding box center [572, 69] width 1055 height 52
click at [1086, 25] on icon "close" at bounding box center [1087, 21] width 7 height 7
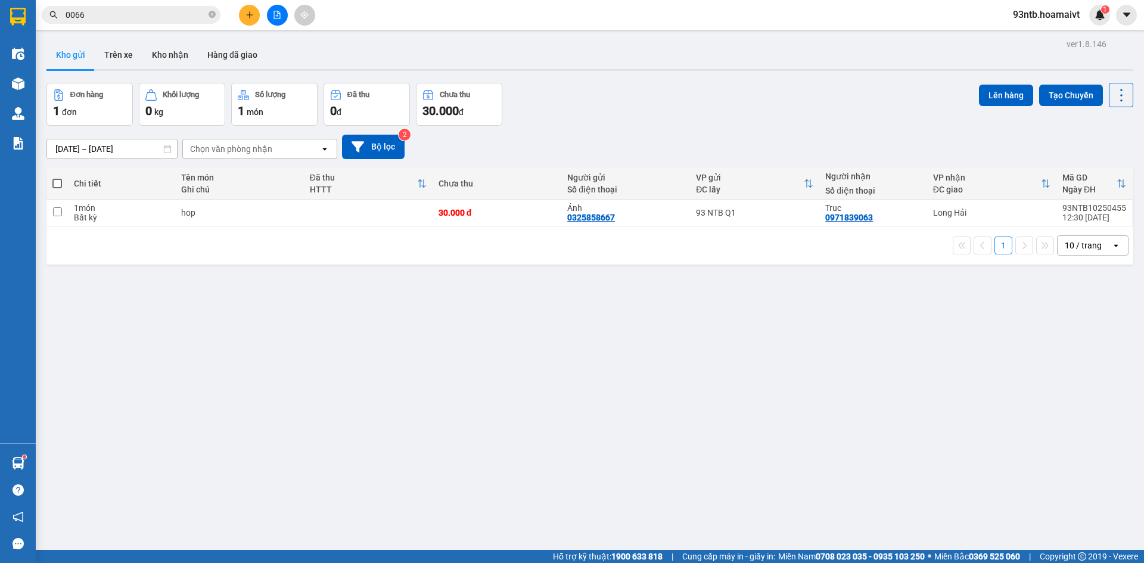
click at [759, 103] on div "Đơn hàng 1 đơn Khối lượng 0 kg Số lượng 1 món Đã thu 0 đ Chưa thu 30.000 đ Lên …" at bounding box center [589, 104] width 1087 height 43
click at [751, 104] on div "Đơn hàng 1 đơn Khối lượng 0 kg Số lượng 1 món Đã thu 0 đ Chưa thu 30.000 đ Lên …" at bounding box center [589, 104] width 1087 height 43
click at [188, 17] on input "0066" at bounding box center [136, 14] width 141 height 13
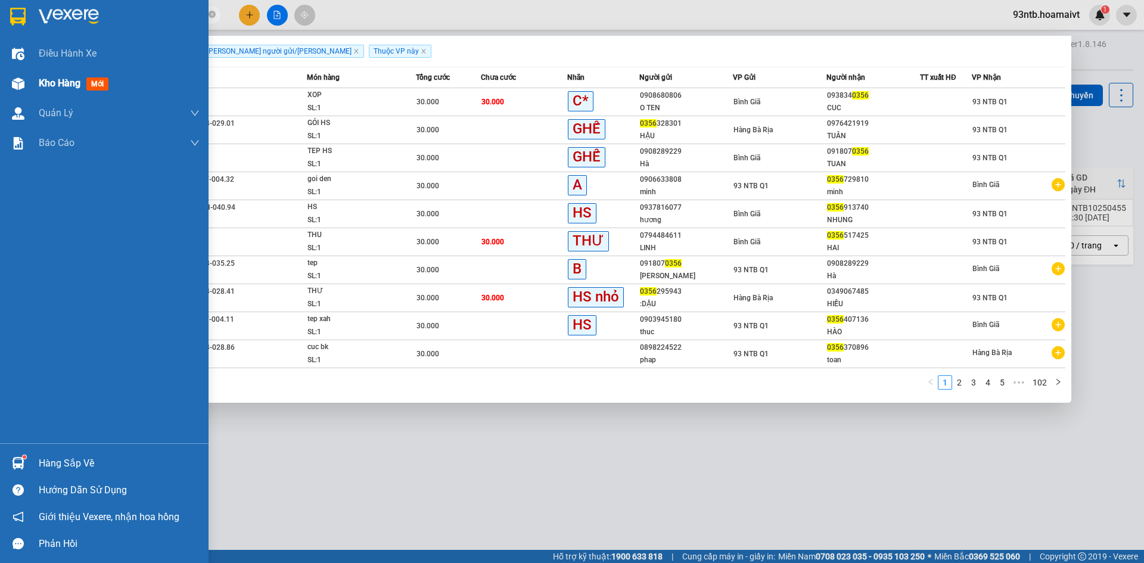
drag, startPoint x: 65, startPoint y: 89, endPoint x: 150, endPoint y: 88, distance: 84.6
click at [66, 89] on div "Kho hàng mới" at bounding box center [76, 83] width 74 height 15
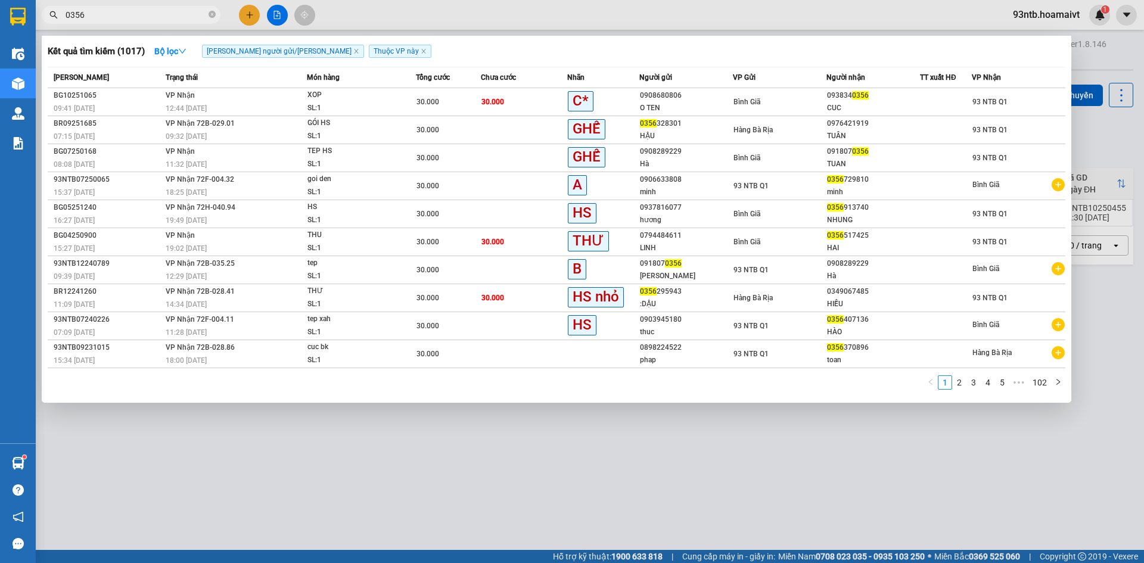
click at [1115, 129] on div at bounding box center [572, 281] width 1144 height 563
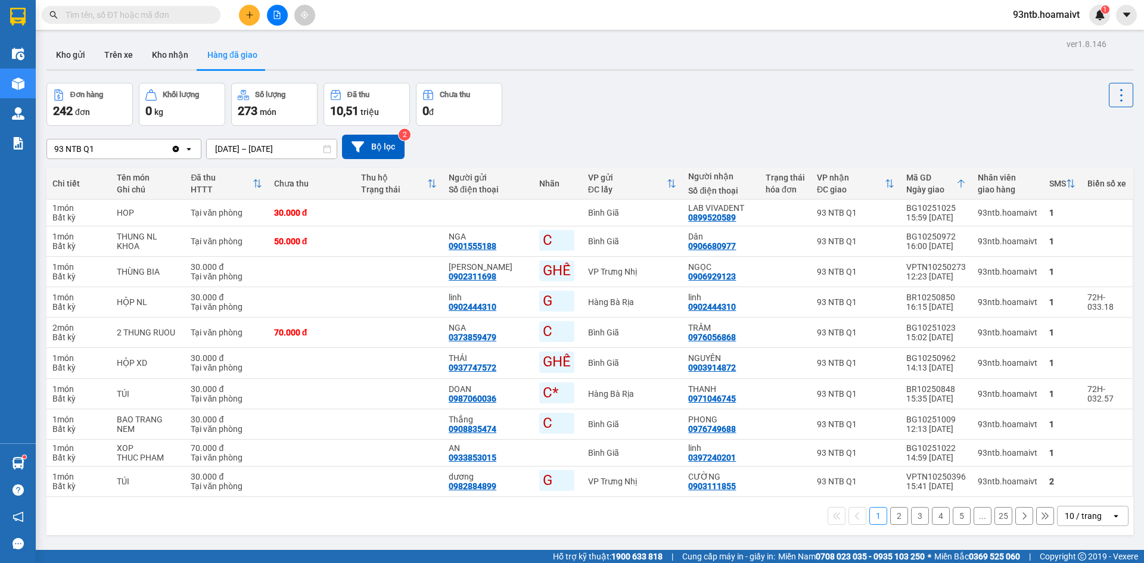
click at [190, 16] on input "text" at bounding box center [136, 14] width 141 height 13
click at [179, 16] on input "text" at bounding box center [136, 14] width 141 height 13
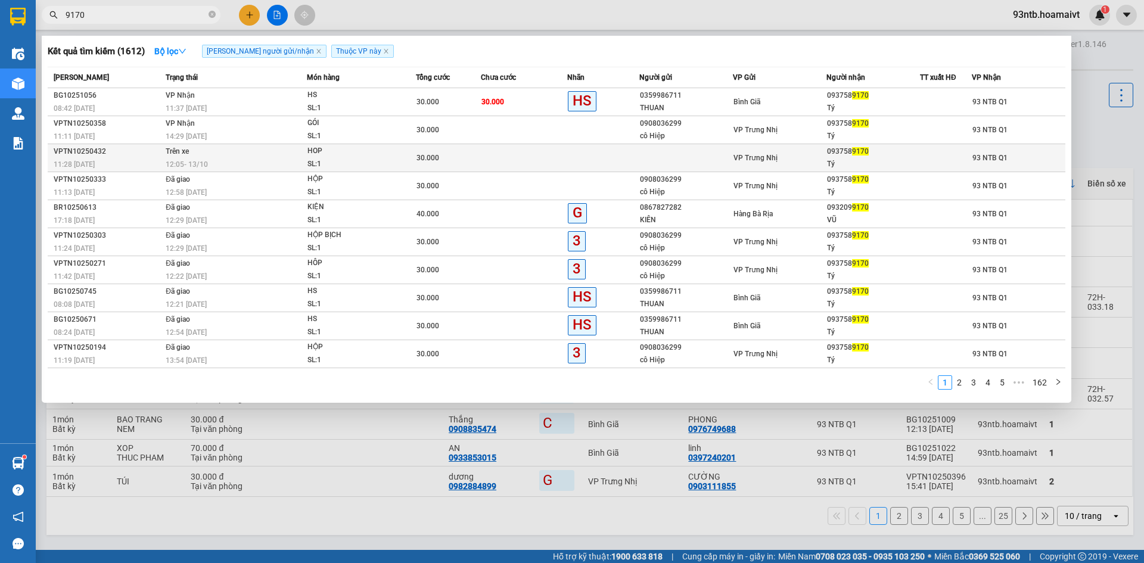
type input "9170"
click at [189, 161] on span "12:05 - 13/10" at bounding box center [187, 164] width 42 height 8
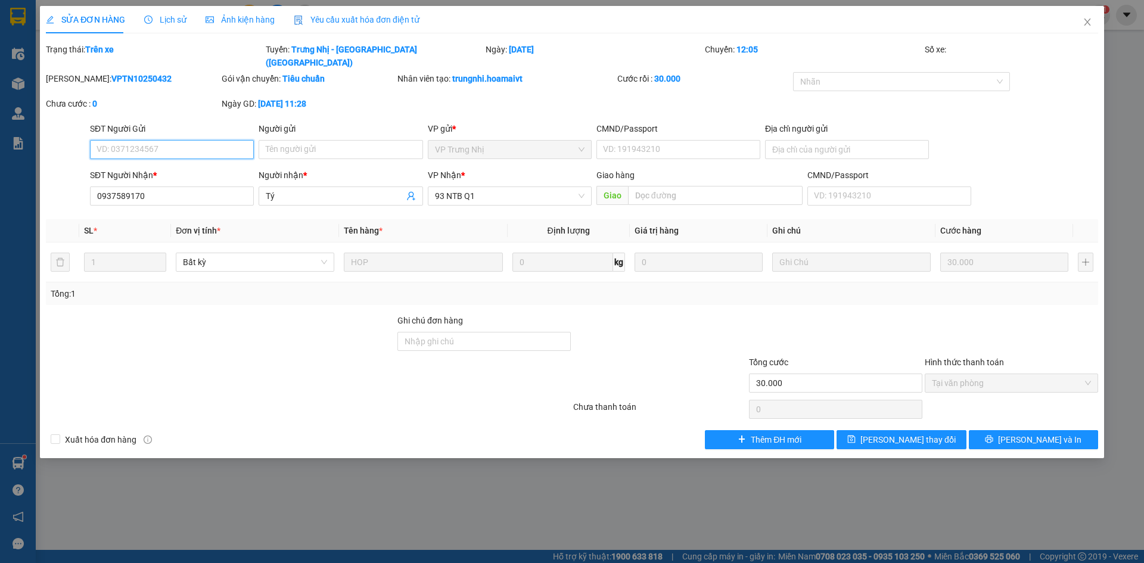
type input "0937589170"
type input "Tý"
type input "30.000"
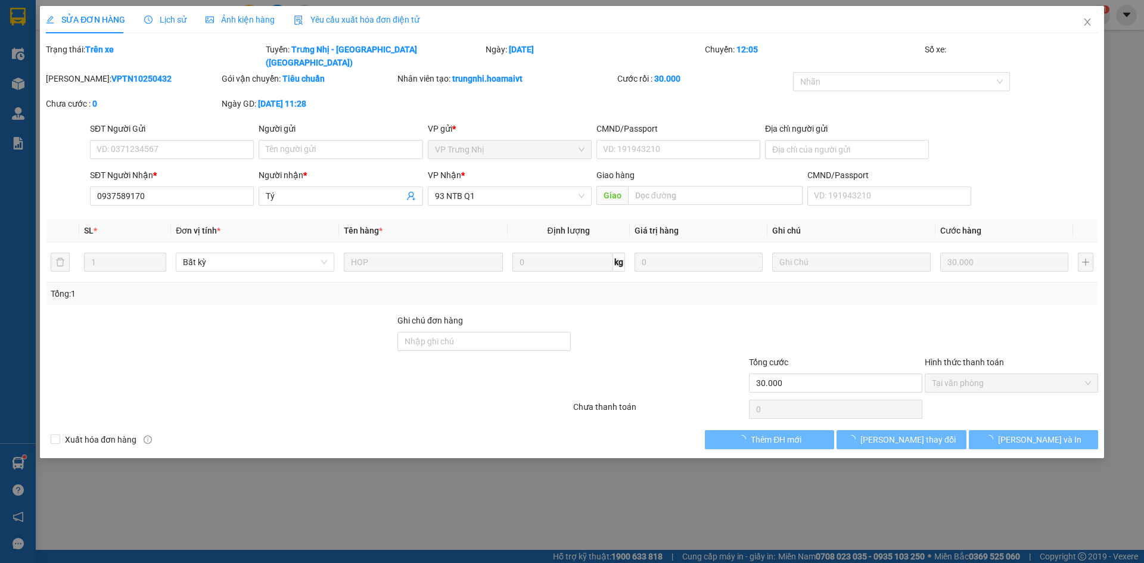
click at [160, 23] on span "Lịch sử" at bounding box center [165, 20] width 42 height 10
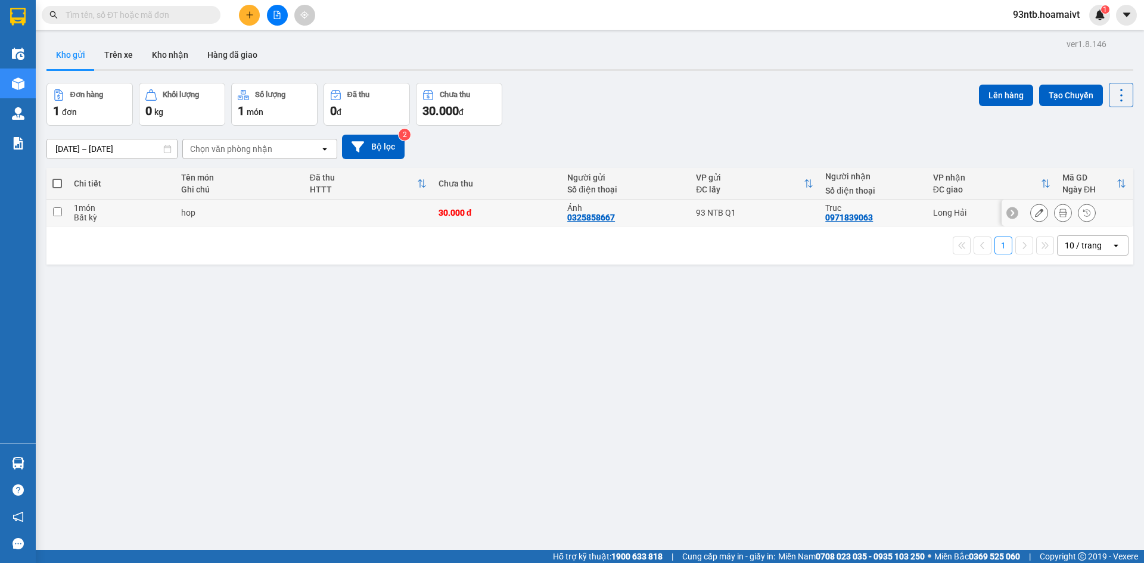
click at [913, 214] on div "Truc 0971839063" at bounding box center [873, 212] width 96 height 19
checkbox input "true"
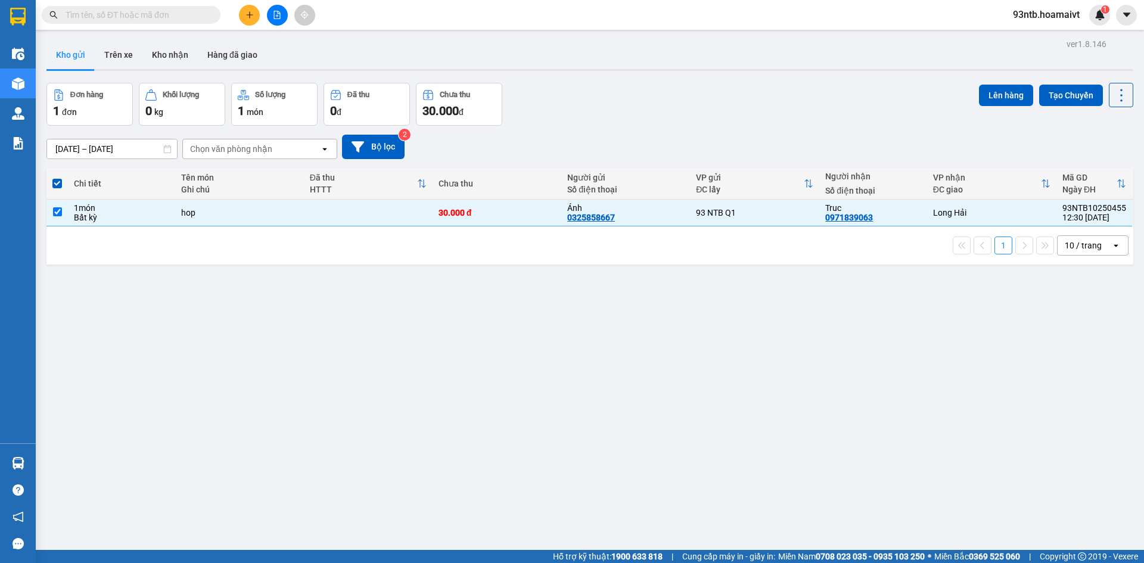
click at [1007, 78] on div "ver 1.8.146 Kho gửi Trên xe Kho nhận Hàng đã giao Đơn hàng 1 đơn Khối lượng 0 k…" at bounding box center [590, 317] width 1096 height 563
click at [1007, 92] on button "Lên hàng" at bounding box center [1006, 95] width 54 height 21
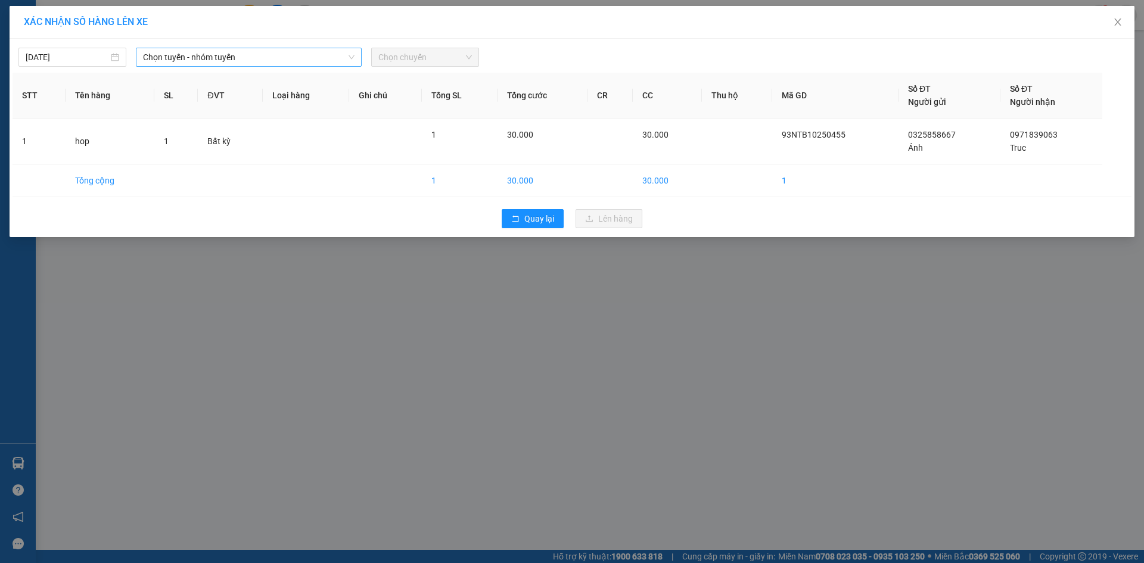
click at [288, 57] on span "Chọn tuyến - nhóm tuyến" at bounding box center [249, 57] width 212 height 18
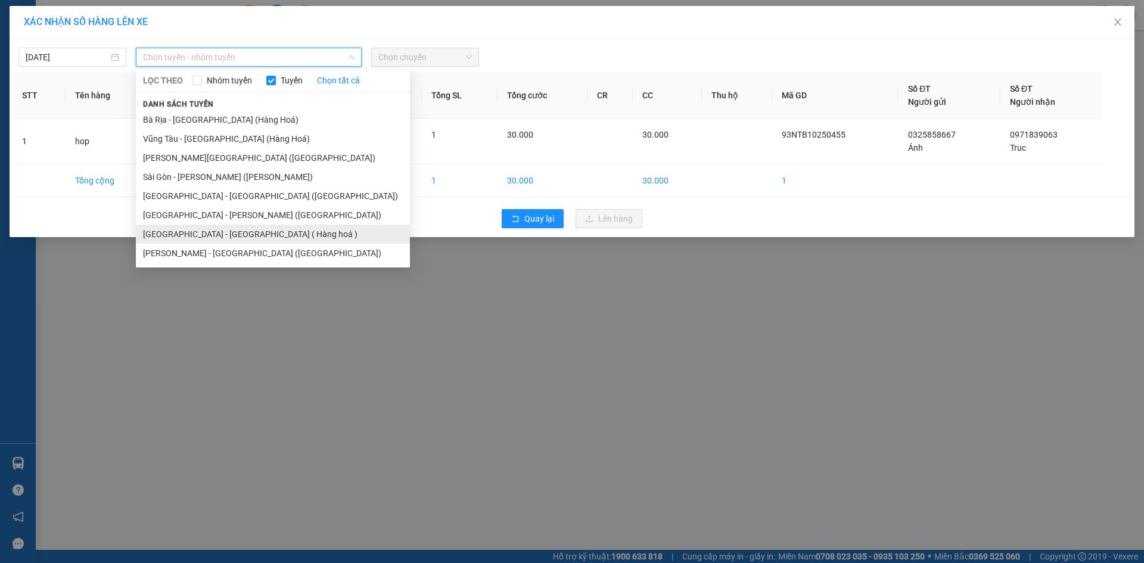
click at [215, 235] on li "Sài Gòn - Long Hải ( Hàng hoá )" at bounding box center [273, 234] width 274 height 19
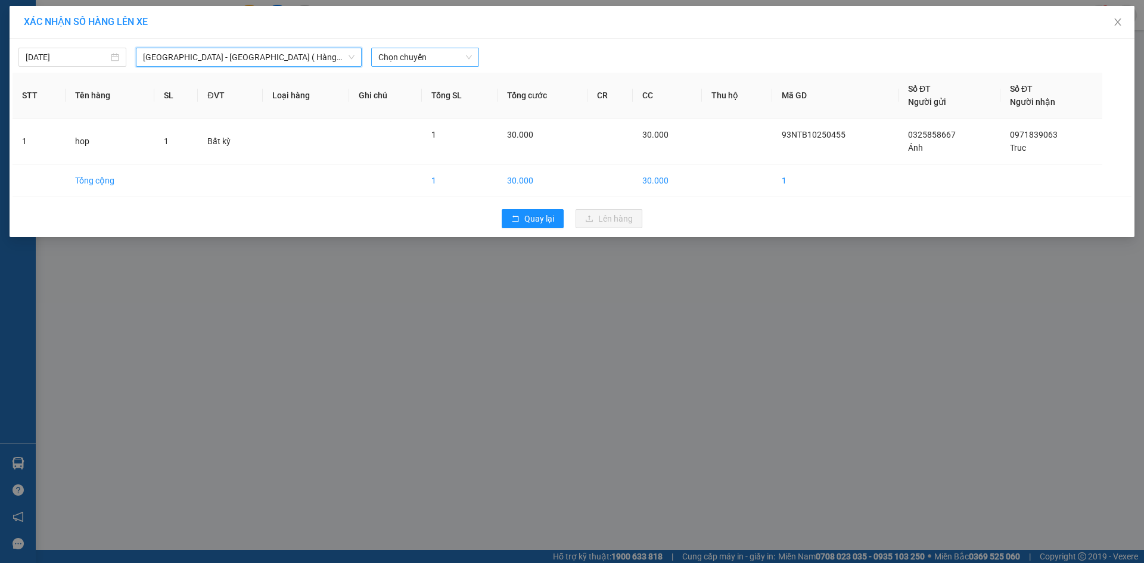
click at [436, 63] on span "Chọn chuyến" at bounding box center [425, 57] width 94 height 18
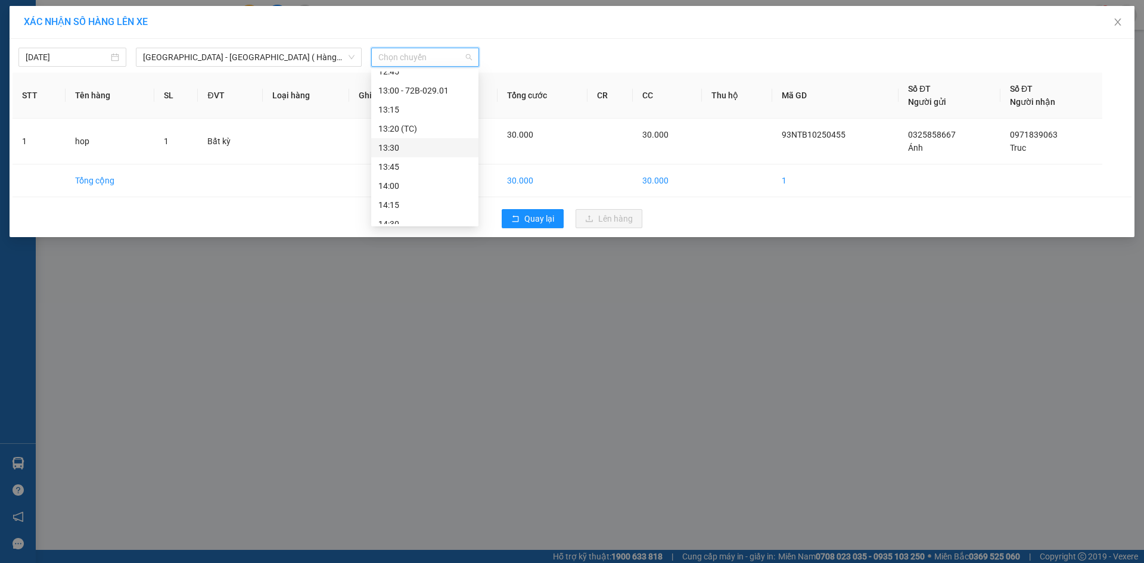
click at [436, 139] on div "13:30" at bounding box center [424, 147] width 107 height 19
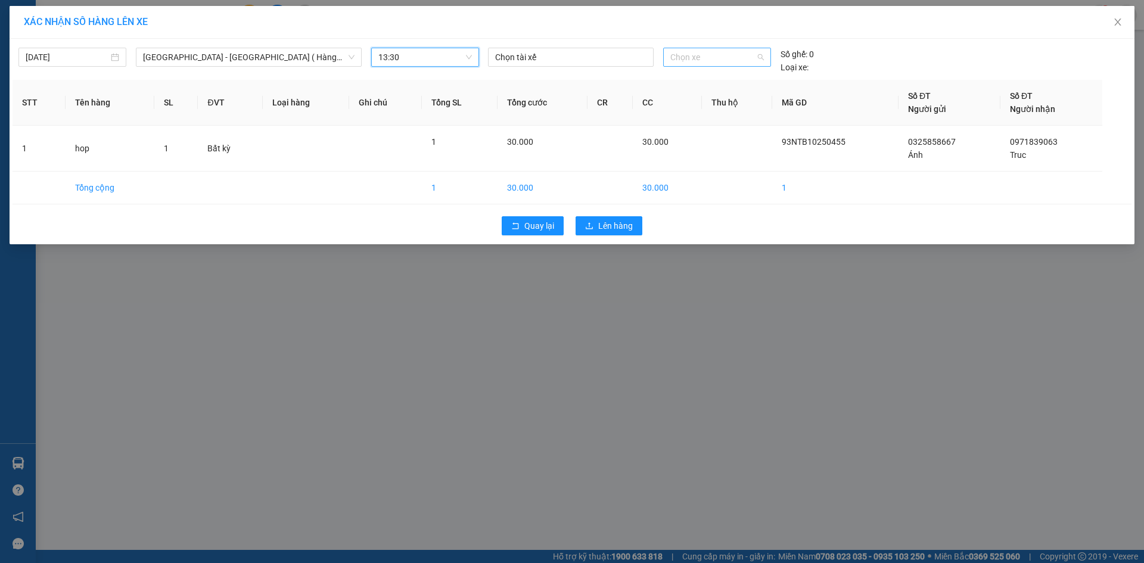
click at [716, 59] on span "Chọn xe" at bounding box center [716, 57] width 93 height 18
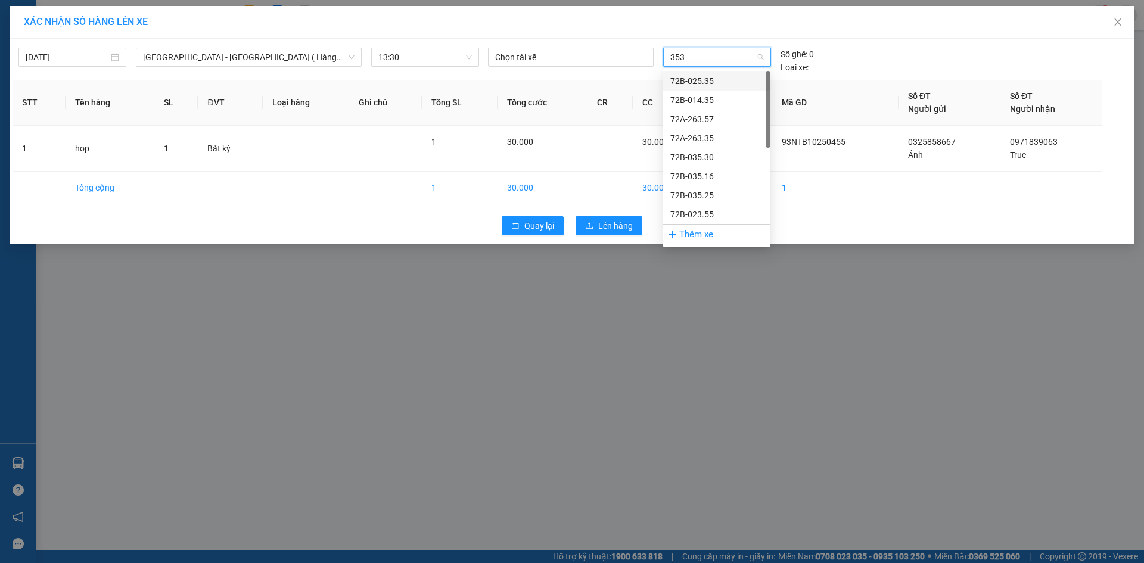
type input "3530"
click at [714, 74] on div "72B-035.30" at bounding box center [716, 80] width 107 height 19
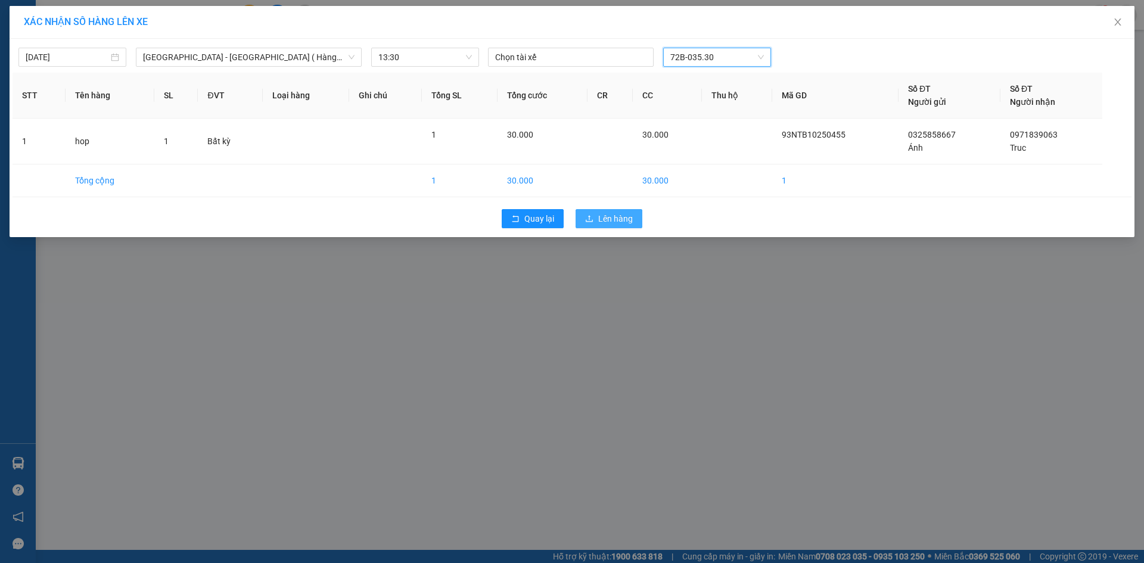
click at [593, 225] on button "Lên hàng" at bounding box center [609, 218] width 67 height 19
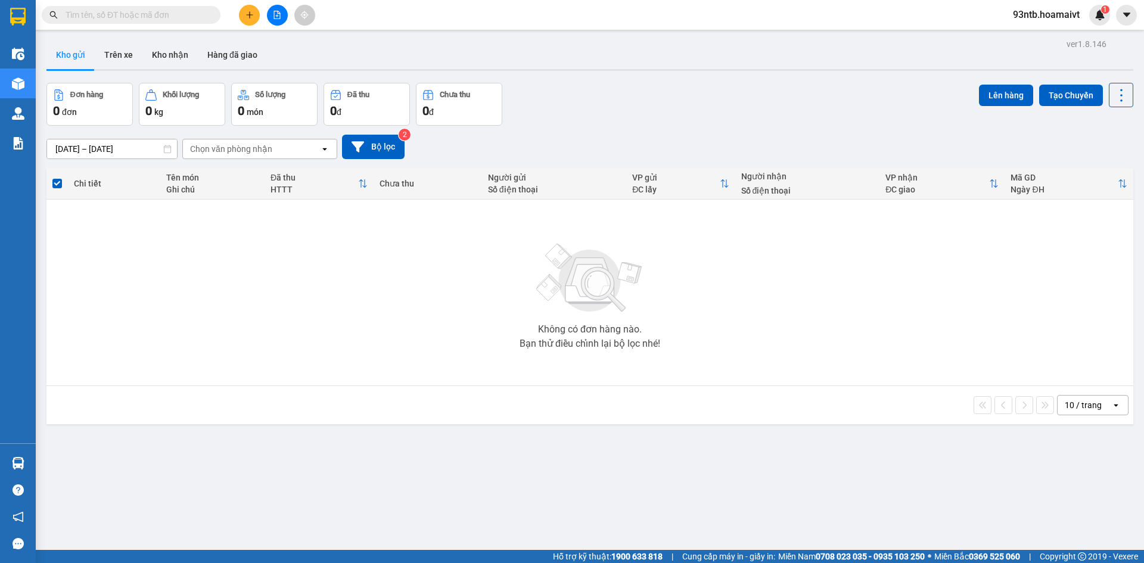
click at [853, 97] on div "Đơn hàng 0 đơn Khối lượng 0 kg Số lượng 0 món Đã thu 0 đ Chưa thu 0 đ Lên hàng …" at bounding box center [589, 104] width 1087 height 43
click at [807, 109] on div "Đơn hàng 0 đơn Khối lượng 0 kg Số lượng 0 món Đã thu 0 đ Chưa thu 0 đ Lên hàng …" at bounding box center [589, 104] width 1087 height 43
click at [807, 110] on div "Đơn hàng 0 đơn Khối lượng 0 kg Số lượng 0 món Đã thu 0 đ Chưa thu 0 đ Lên hàng …" at bounding box center [589, 104] width 1087 height 43
click at [785, 110] on div "Đơn hàng 0 đơn Khối lượng 0 kg Số lượng 0 món Đã thu 0 đ Chưa thu 0 đ Lên hàng …" at bounding box center [589, 104] width 1087 height 43
click at [772, 94] on div "Đơn hàng 0 đơn Khối lượng 0 kg Số lượng 0 món Đã thu 0 đ Chưa thu 0 đ Lên hàng …" at bounding box center [589, 104] width 1087 height 43
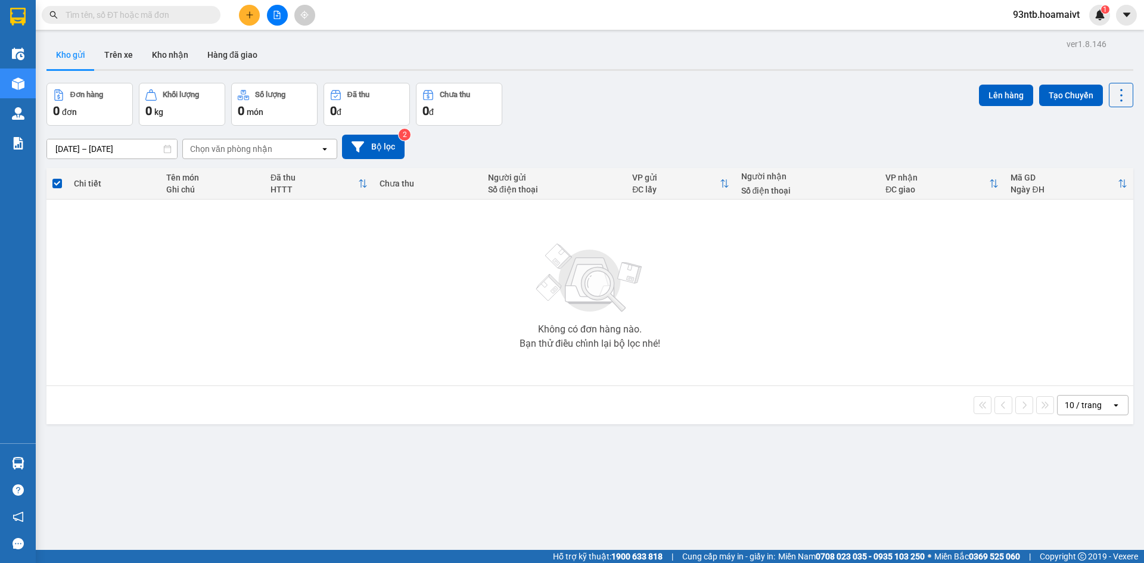
click at [764, 98] on div "Đơn hàng 0 đơn Khối lượng 0 kg Số lượng 0 món Đã thu 0 đ Chưa thu 0 đ Lên hàng …" at bounding box center [589, 104] width 1087 height 43
drag, startPoint x: 760, startPoint y: 101, endPoint x: 740, endPoint y: 107, distance: 21.1
click at [760, 101] on div "Đơn hàng 0 đơn Khối lượng 0 kg Số lượng 0 món Đã thu 0 đ Chưa thu 0 đ Lên hàng …" at bounding box center [589, 104] width 1087 height 43
click at [587, 144] on div "12/10/2025 – 13/10/2025 Press the down arrow key to interact with the calendar …" at bounding box center [589, 147] width 1087 height 24
click at [601, 107] on div "Đơn hàng 0 đơn Khối lượng 0 kg Số lượng 0 món Đã thu 0 đ Chưa thu 0 đ Lên hàng …" at bounding box center [589, 104] width 1087 height 43
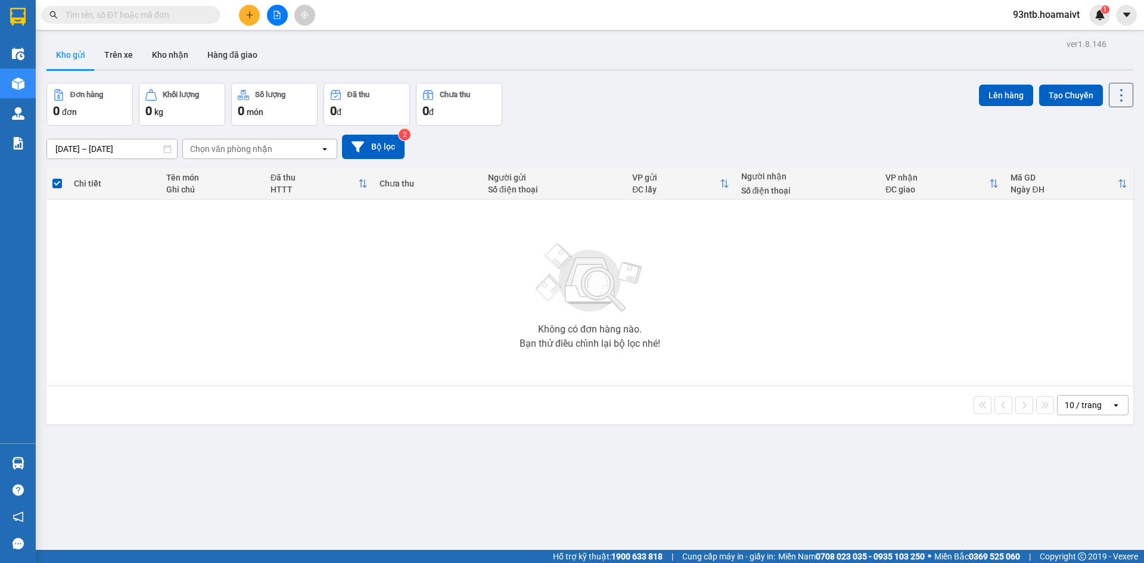
click at [601, 107] on div "Đơn hàng 0 đơn Khối lượng 0 kg Số lượng 0 món Đã thu 0 đ Chưa thu 0 đ Lên hàng …" at bounding box center [589, 104] width 1087 height 43
click at [636, 112] on div "Đơn hàng 0 đơn Khối lượng 0 kg Số lượng 0 món Đã thu 0 đ Chưa thu 0 đ Lên hàng …" at bounding box center [589, 104] width 1087 height 43
click at [670, 98] on div "Đơn hàng 0 đơn Khối lượng 0 kg Số lượng 0 món Đã thu 0 đ Chưa thu 0 đ Lên hàng …" at bounding box center [589, 104] width 1087 height 43
click at [189, 12] on input "text" at bounding box center [136, 14] width 141 height 13
click at [676, 120] on div "Đơn hàng 0 đơn Khối lượng 0 kg Số lượng 0 món Đã thu 0 đ Chưa thu 0 đ Lên hàng …" at bounding box center [589, 104] width 1087 height 43
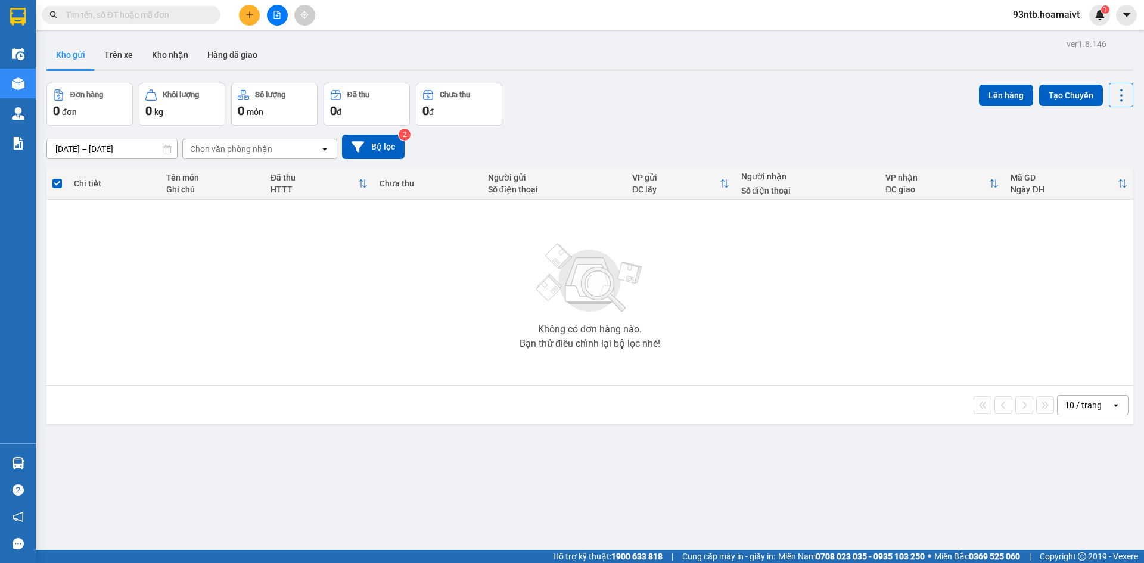
click at [144, 18] on input "text" at bounding box center [136, 14] width 141 height 13
click at [740, 111] on div "Đơn hàng 0 đơn Khối lượng 0 kg Số lượng 0 món Đã thu 0 đ Chưa thu 0 đ Lên hàng …" at bounding box center [589, 104] width 1087 height 43
click at [736, 113] on div "Đơn hàng 0 đơn Khối lượng 0 kg Số lượng 0 món Đã thu 0 đ Chưa thu 0 đ Lên hàng …" at bounding box center [589, 104] width 1087 height 43
click at [640, 126] on div "12/10/2025 – 13/10/2025 Press the down arrow key to interact with the calendar …" at bounding box center [589, 147] width 1087 height 42
click at [645, 129] on div "12/10/2025 – 13/10/2025 Press the down arrow key to interact with the calendar …" at bounding box center [589, 147] width 1087 height 42
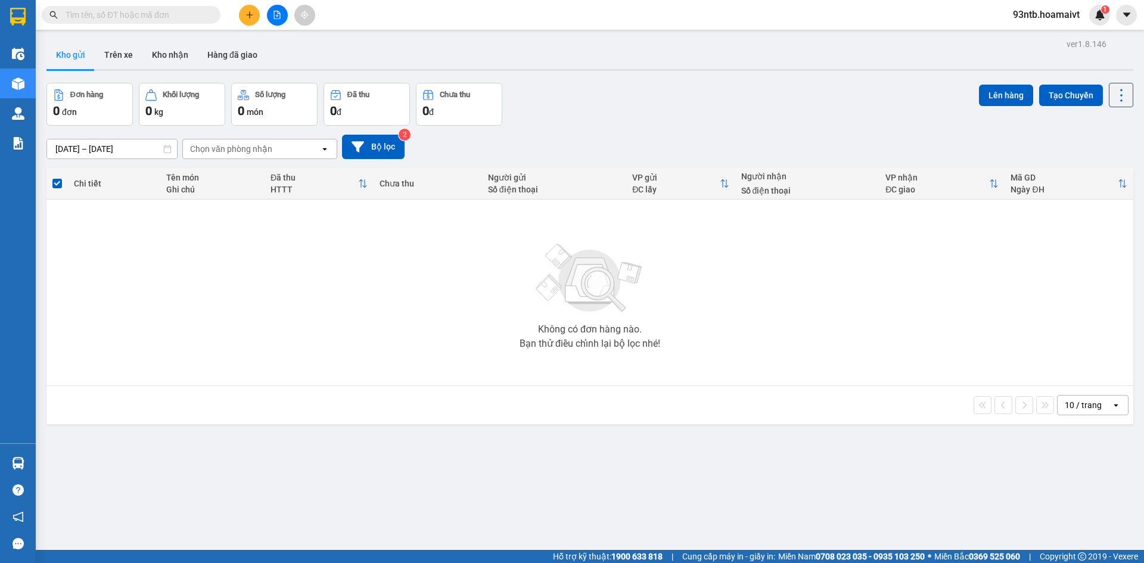
click at [654, 135] on div "12/10/2025 – 13/10/2025 Press the down arrow key to interact with the calendar …" at bounding box center [589, 147] width 1087 height 42
drag, startPoint x: 661, startPoint y: 136, endPoint x: 674, endPoint y: 136, distance: 13.1
click at [674, 136] on div "12/10/2025 – 13/10/2025 Press the down arrow key to interact with the calendar …" at bounding box center [589, 147] width 1087 height 24
click at [602, 177] on div "Người gửi" at bounding box center [554, 178] width 133 height 10
click at [581, 150] on div "12/10/2025 – 13/10/2025 Press the down arrow key to interact with the calendar …" at bounding box center [589, 147] width 1087 height 24
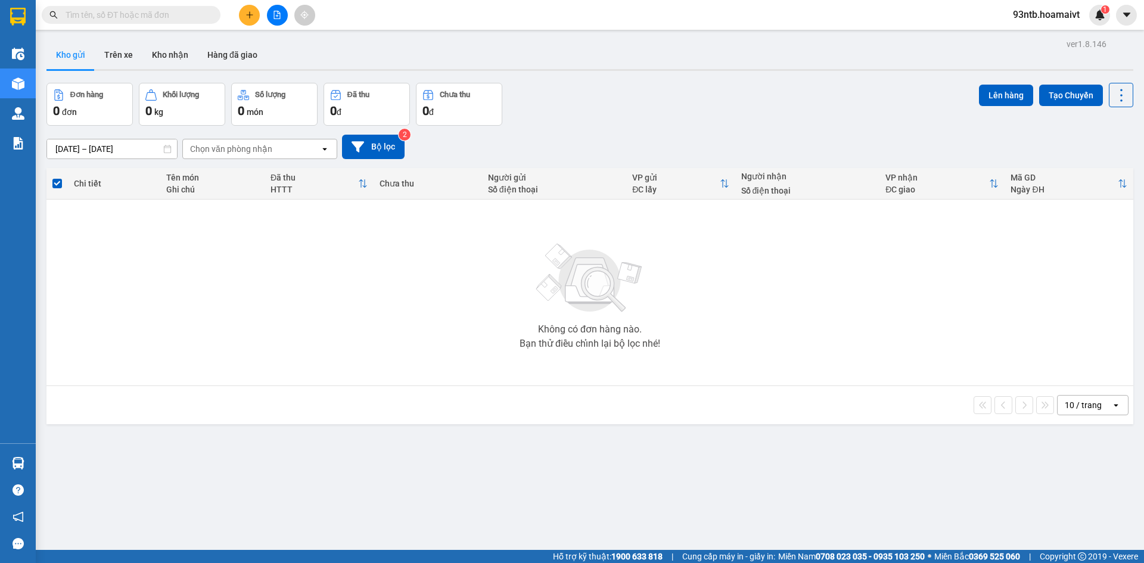
click at [583, 150] on div "12/10/2025 – 13/10/2025 Press the down arrow key to interact with the calendar …" at bounding box center [589, 147] width 1087 height 24
click at [610, 150] on div "12/10/2025 – 13/10/2025 Press the down arrow key to interact with the calendar …" at bounding box center [589, 147] width 1087 height 24
click at [622, 146] on div "12/10/2025 – 13/10/2025 Press the down arrow key to interact with the calendar …" at bounding box center [589, 147] width 1087 height 24
click at [623, 147] on div "12/10/2025 – 13/10/2025 Press the down arrow key to interact with the calendar …" at bounding box center [589, 147] width 1087 height 24
click at [624, 147] on div "12/10/2025 – 13/10/2025 Press the down arrow key to interact with the calendar …" at bounding box center [589, 147] width 1087 height 24
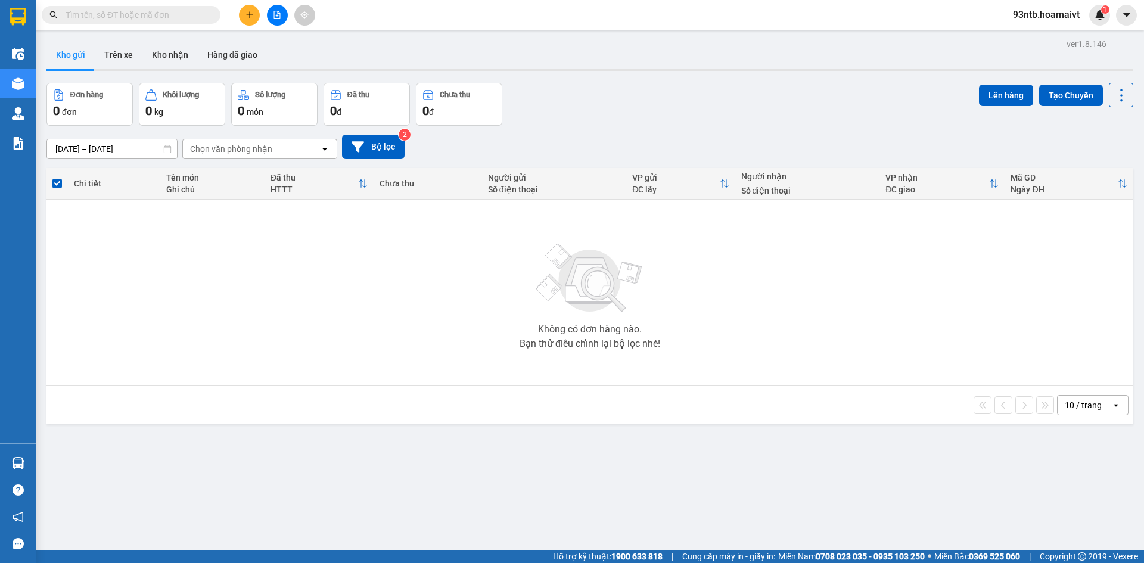
click at [624, 148] on div "12/10/2025 – 13/10/2025 Press the down arrow key to interact with the calendar …" at bounding box center [589, 147] width 1087 height 24
click at [625, 148] on div "12/10/2025 – 13/10/2025 Press the down arrow key to interact with the calendar …" at bounding box center [589, 147] width 1087 height 24
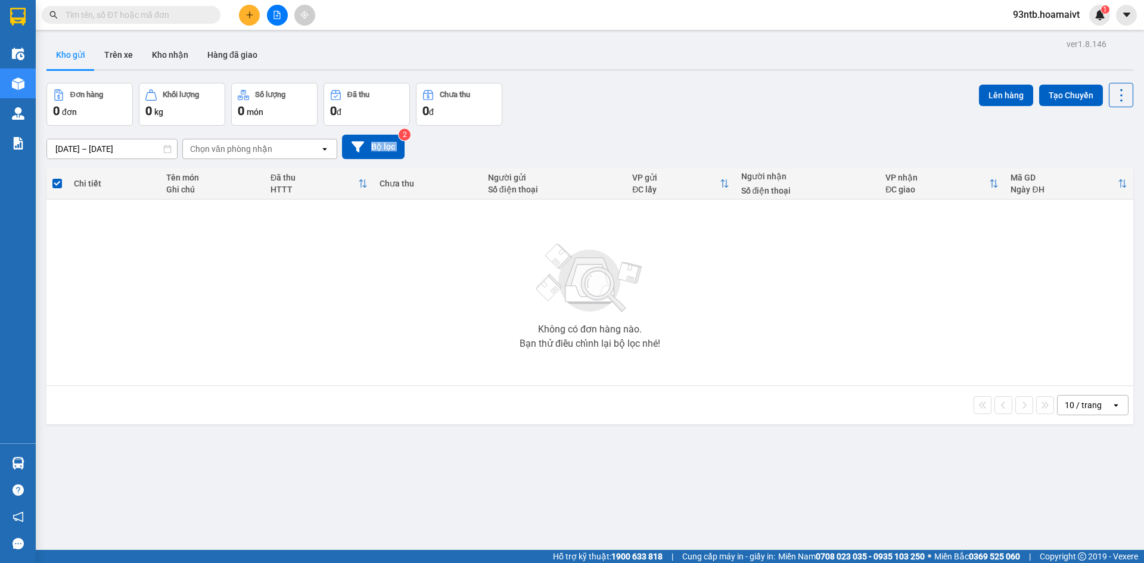
click at [625, 148] on div "12/10/2025 – 13/10/2025 Press the down arrow key to interact with the calendar …" at bounding box center [589, 147] width 1087 height 24
click at [677, 106] on div "Đơn hàng 0 đơn Khối lượng 0 kg Số lượng 0 món Đã thu 0 đ Chưa thu 0 đ Lên hàng …" at bounding box center [589, 104] width 1087 height 43
click at [791, 15] on div "Kết quả tìm kiếm ( 0 ) Bộ lọc Tìm người gửi/nhận Thuộc VP này No Data 93ntb.hoa…" at bounding box center [572, 15] width 1144 height 30
click at [120, 20] on input "text" at bounding box center [136, 14] width 141 height 13
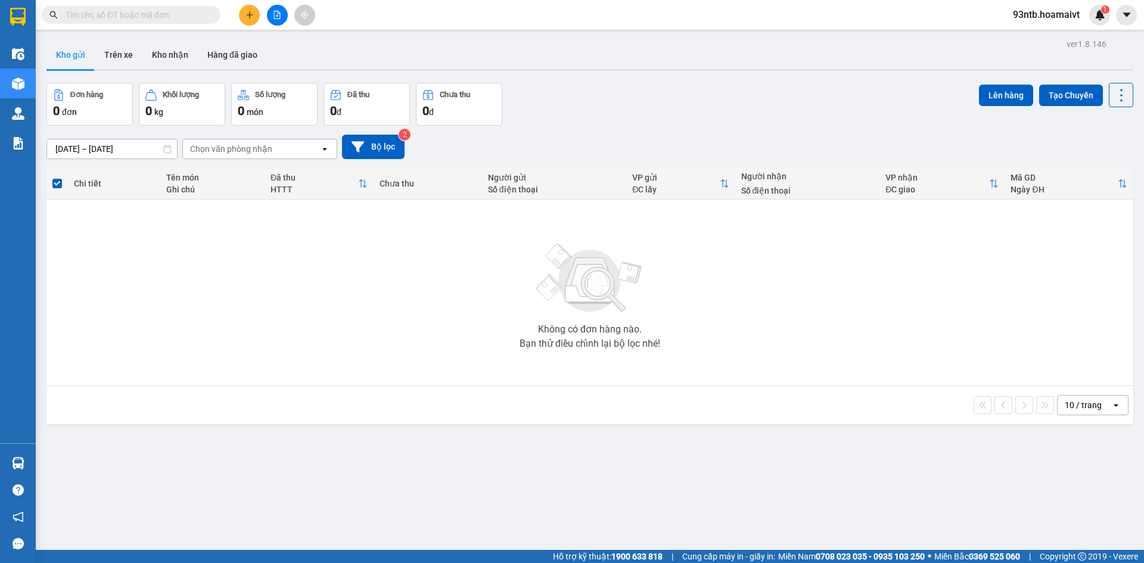
click at [120, 19] on input "text" at bounding box center [136, 14] width 141 height 13
click at [136, 13] on input "text" at bounding box center [136, 14] width 141 height 13
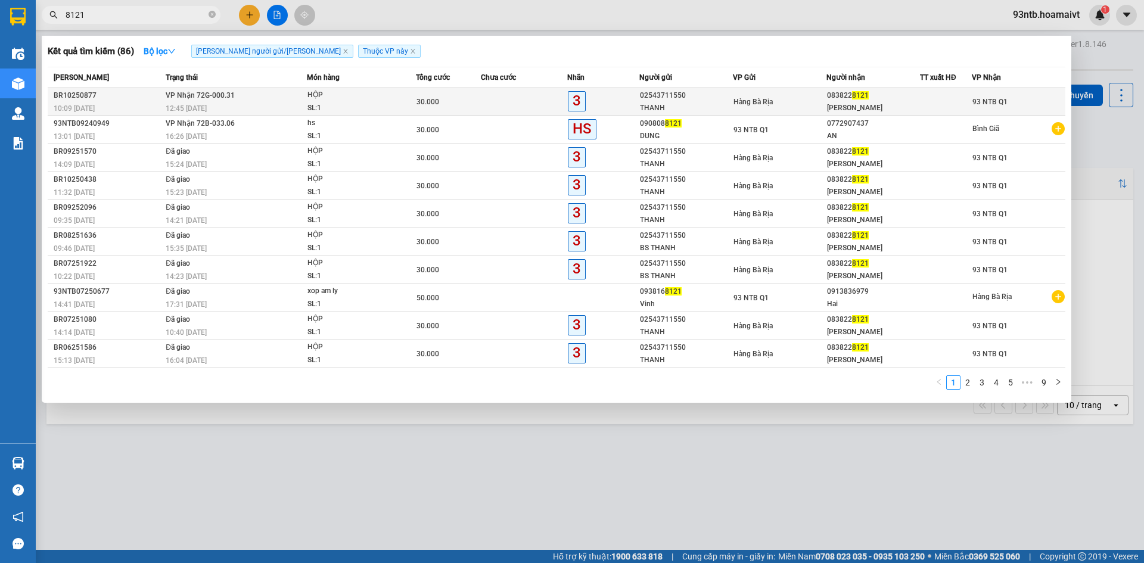
type input "8121"
click at [428, 95] on td "30.000" at bounding box center [448, 102] width 65 height 28
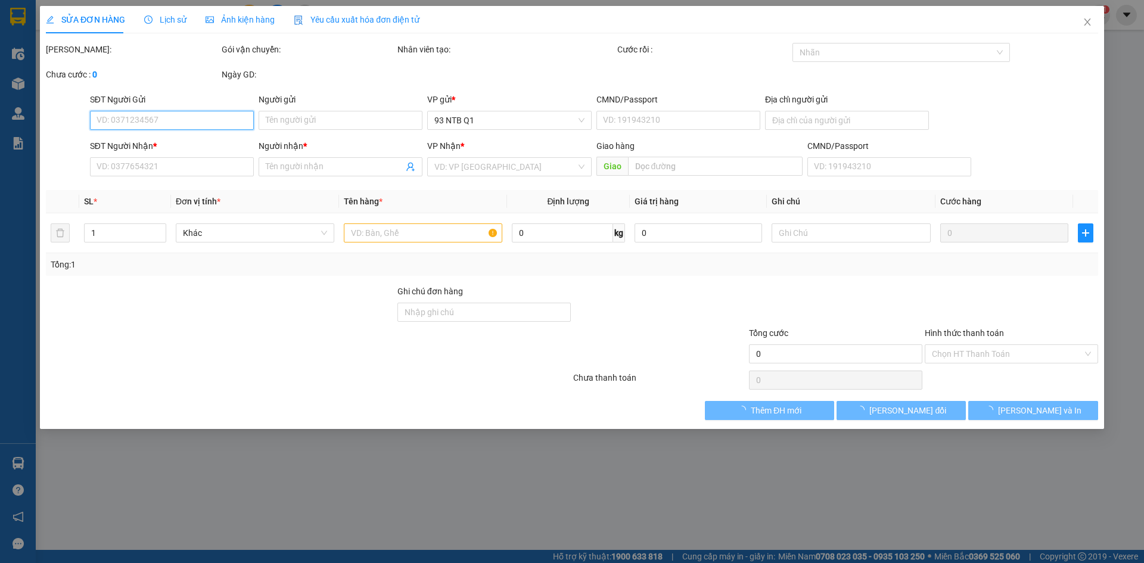
type input "02543711550"
type input "THANH"
type input "0838228121"
type input "Hồng Thanh"
type input "30.000"
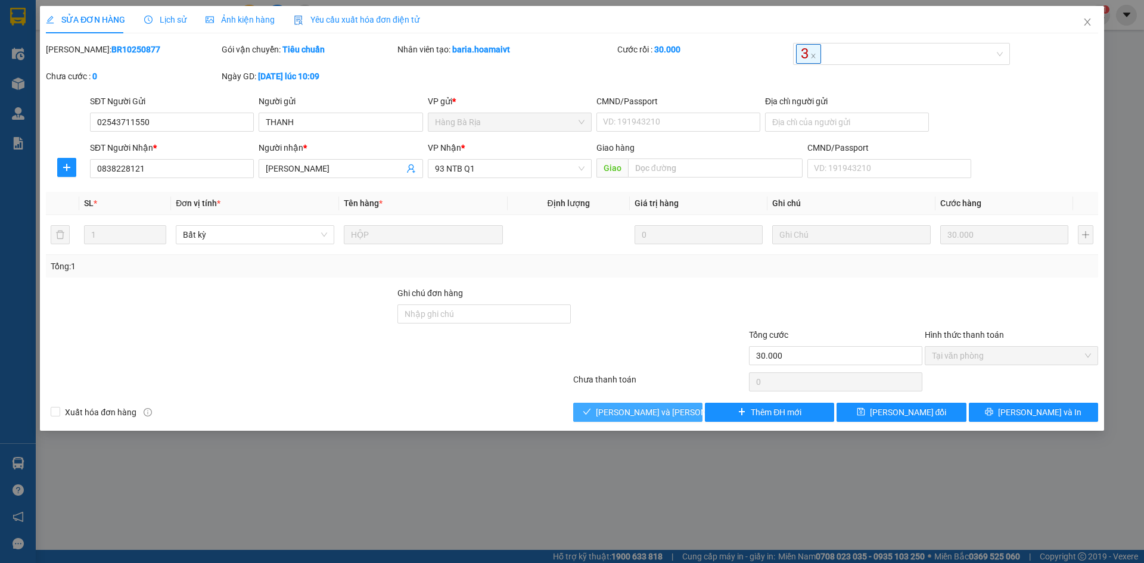
click at [652, 403] on button "[PERSON_NAME] và Giao hàng" at bounding box center [637, 412] width 129 height 19
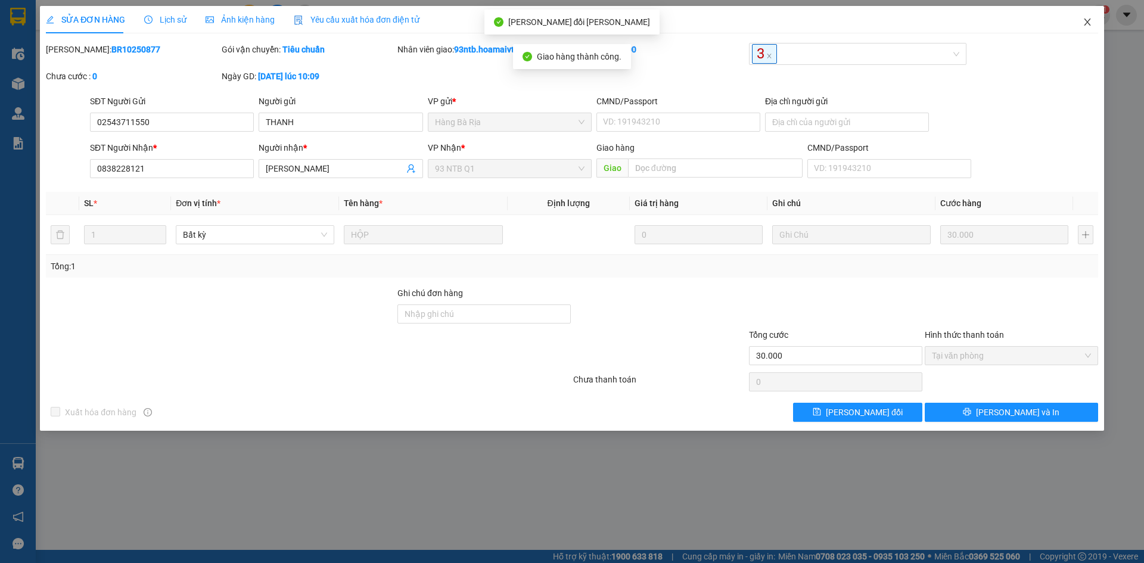
click at [1084, 23] on icon "close" at bounding box center [1088, 22] width 10 height 10
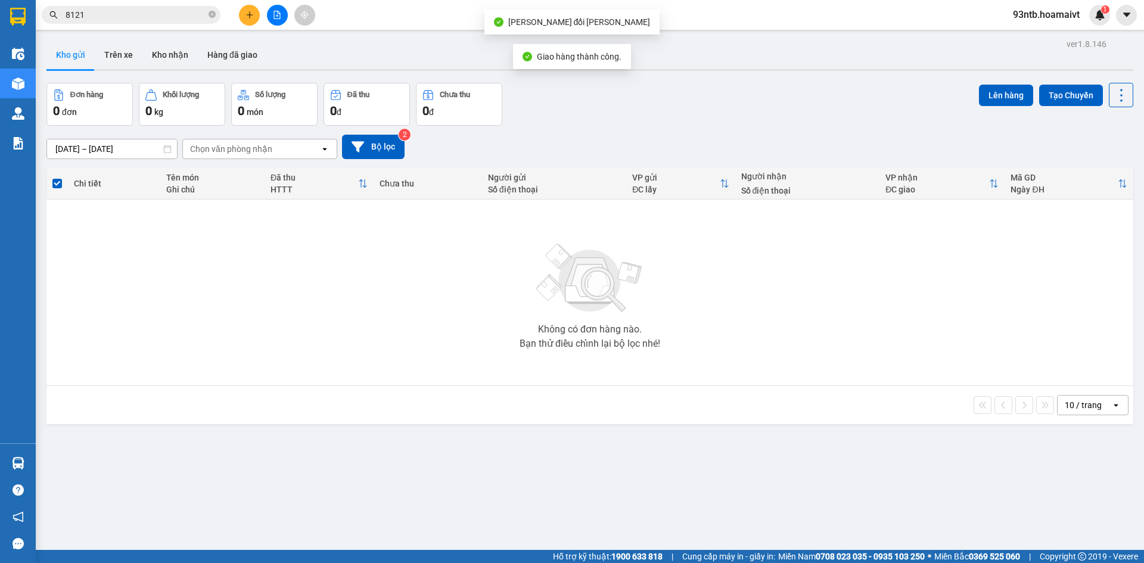
click at [914, 135] on div "12/10/2025 – 13/10/2025 Press the down arrow key to interact with the calendar …" at bounding box center [589, 147] width 1087 height 24
drag, startPoint x: 237, startPoint y: 21, endPoint x: 244, endPoint y: 21, distance: 7.2
click at [238, 21] on div at bounding box center [276, 15] width 89 height 21
click at [245, 21] on button at bounding box center [249, 15] width 21 height 21
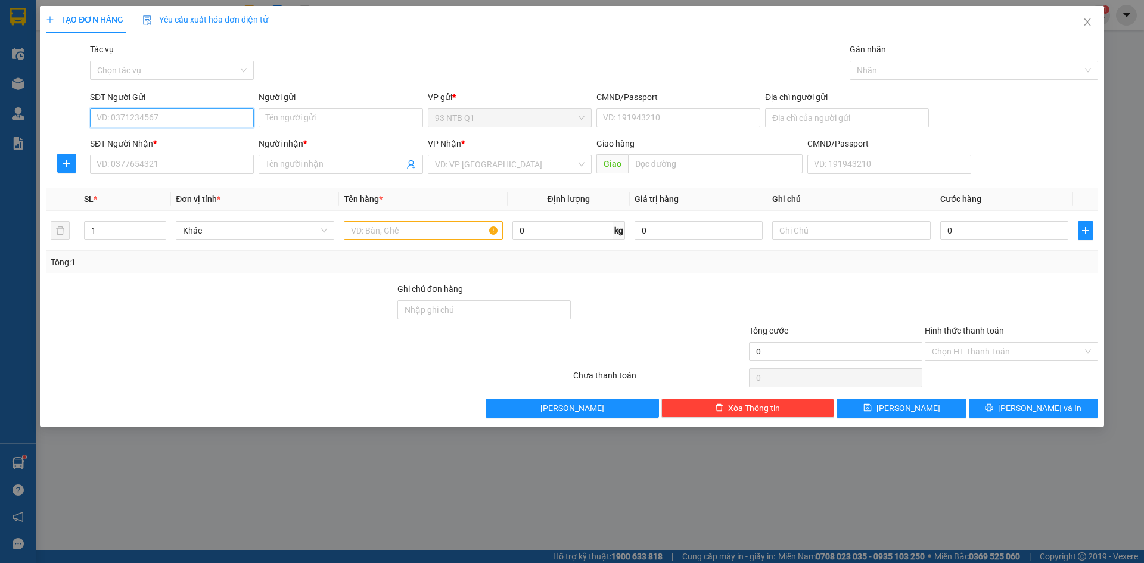
click at [210, 116] on input "SĐT Người Gửi" at bounding box center [172, 117] width 164 height 19
type input "0938585899"
type input "thang"
type input "0908400019"
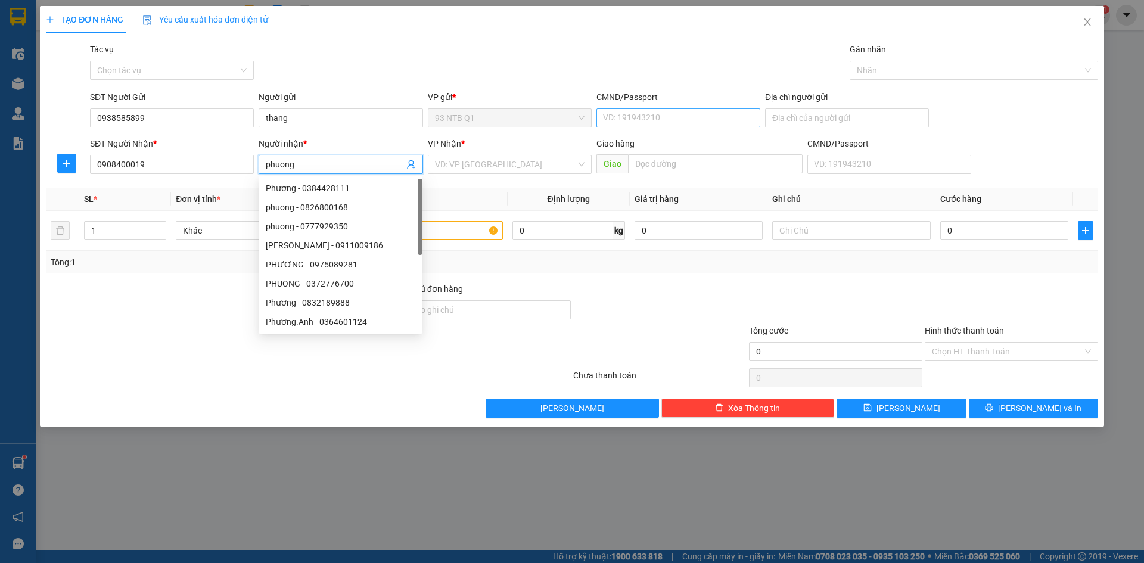
type input "phuong"
click at [683, 119] on input "CMND/Passport" at bounding box center [678, 117] width 164 height 19
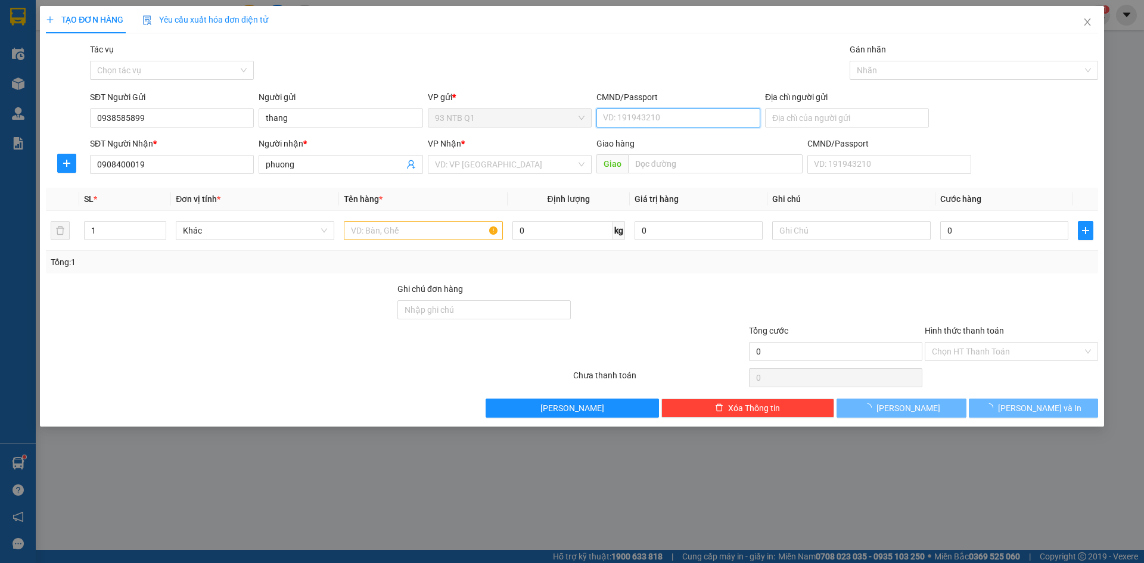
click at [683, 119] on input "CMND/Passport" at bounding box center [678, 117] width 164 height 19
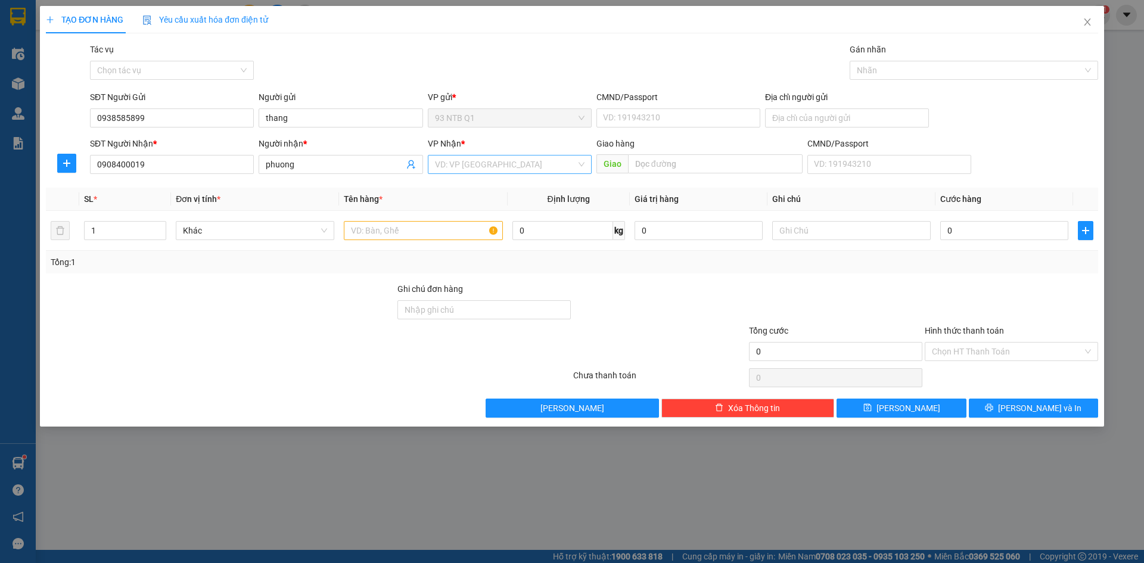
click at [510, 172] on input "search" at bounding box center [505, 164] width 141 height 18
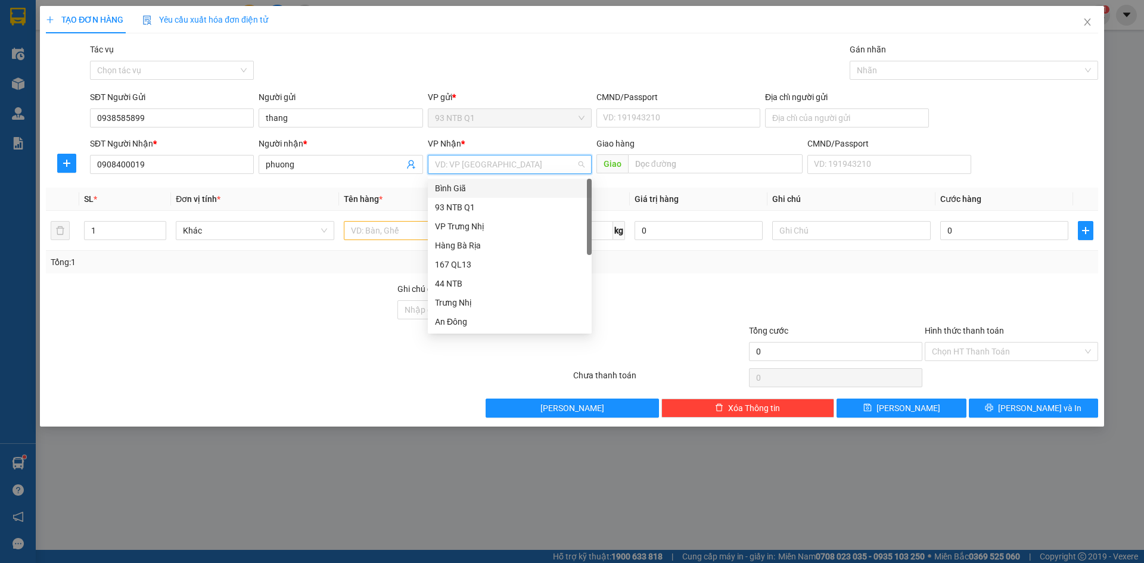
click at [508, 191] on div "Bình Giã" at bounding box center [510, 188] width 150 height 13
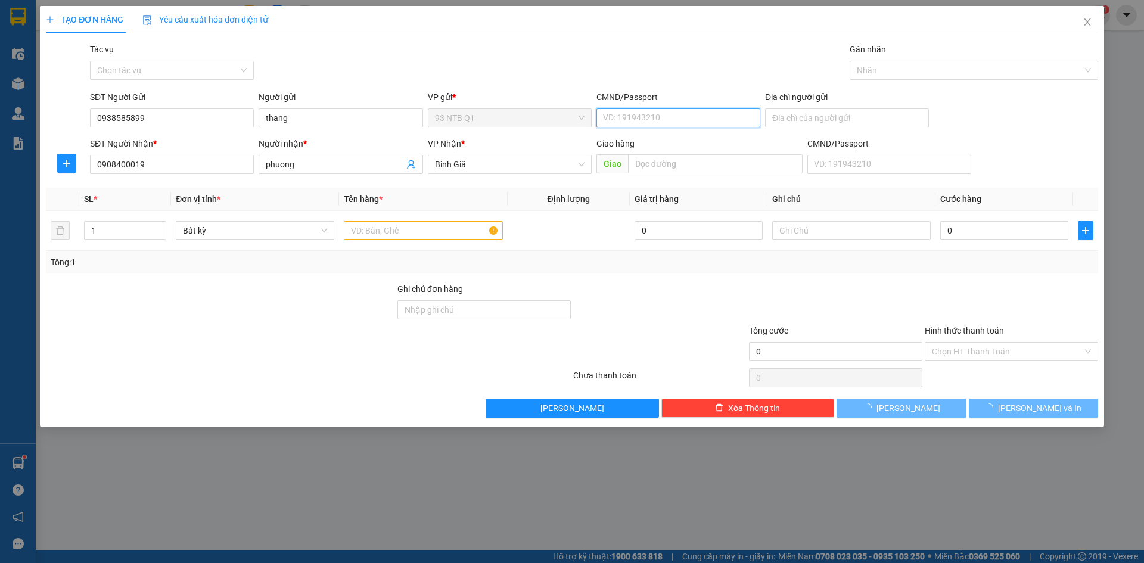
click at [710, 111] on input "CMND/Passport" at bounding box center [678, 117] width 164 height 19
type input "001071010191"
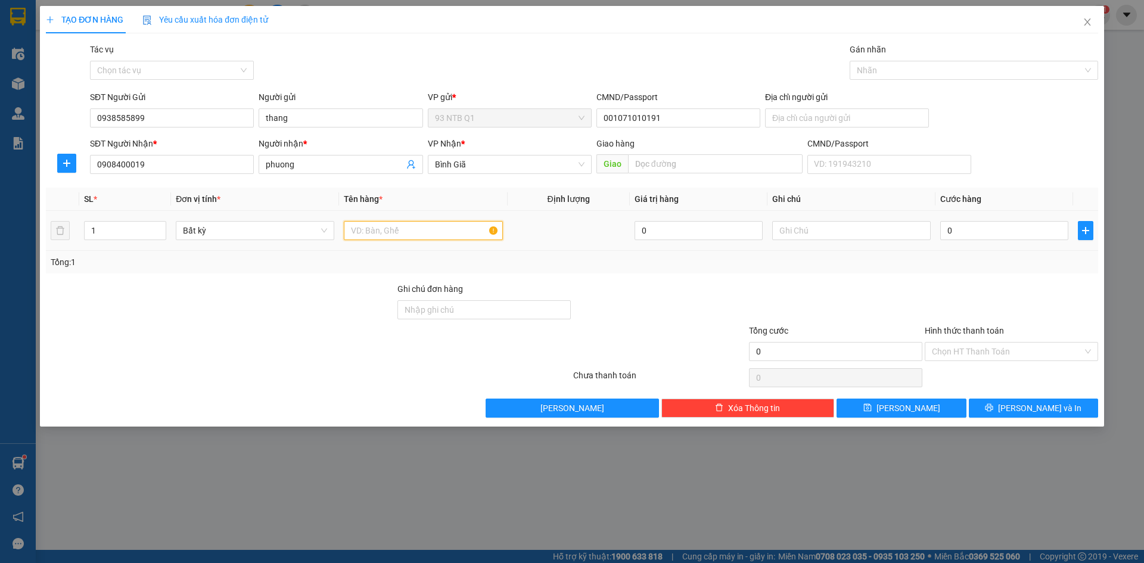
click at [453, 233] on input "text" at bounding box center [423, 230] width 158 height 19
type input "hop"
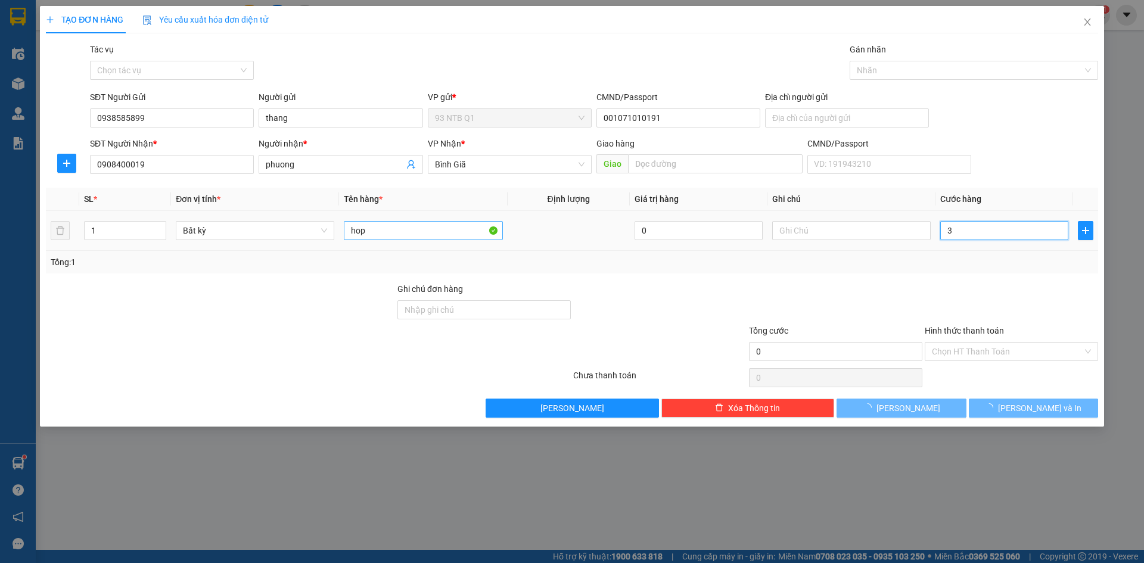
type input "30"
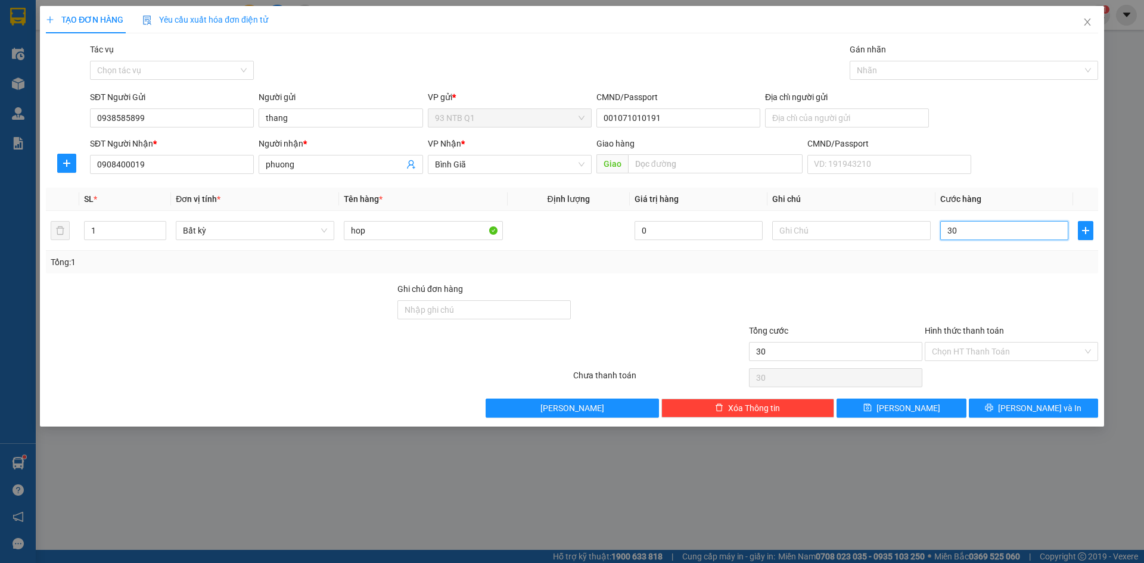
type input "30"
click at [1070, 282] on div at bounding box center [1011, 303] width 176 height 42
type input "30.000"
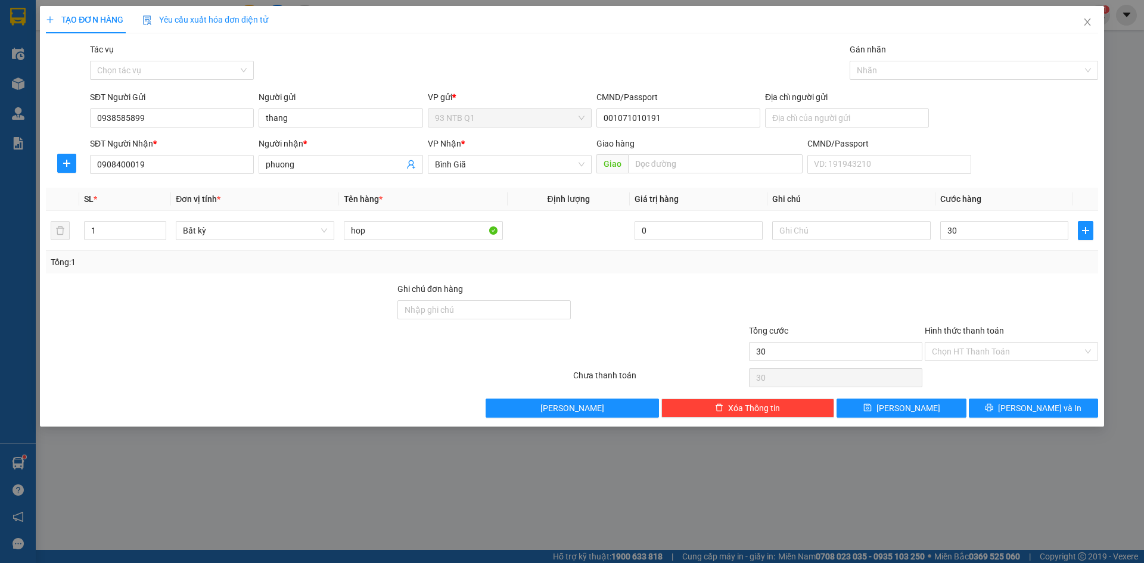
type input "30.000"
click at [1043, 410] on span "[PERSON_NAME] và In" at bounding box center [1039, 408] width 83 height 13
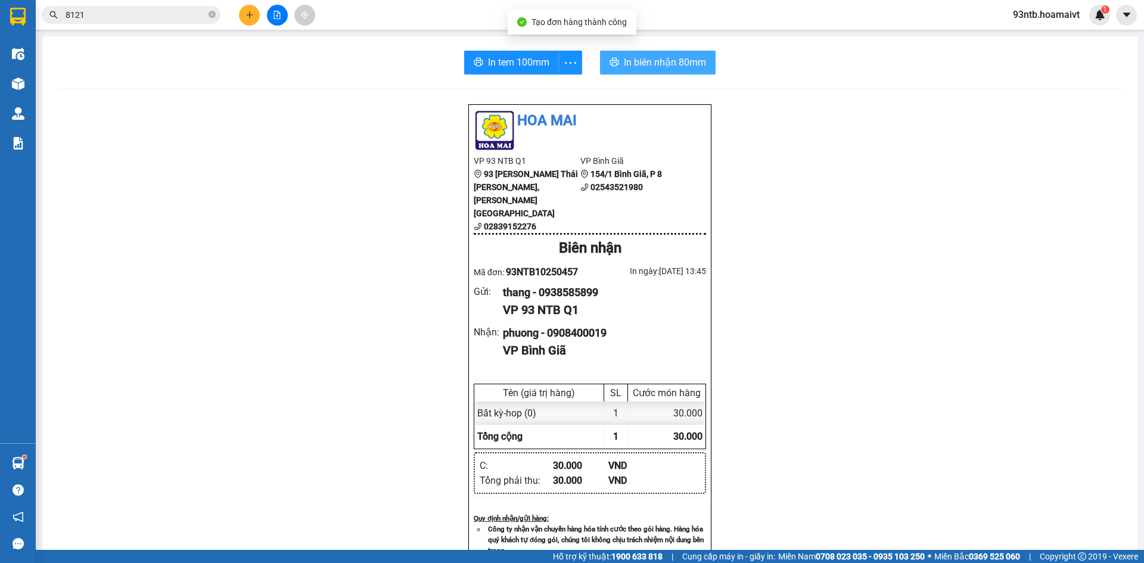
click at [609, 63] on icon "printer" at bounding box center [614, 62] width 10 height 10
click at [97, 11] on input "8121" at bounding box center [136, 14] width 141 height 13
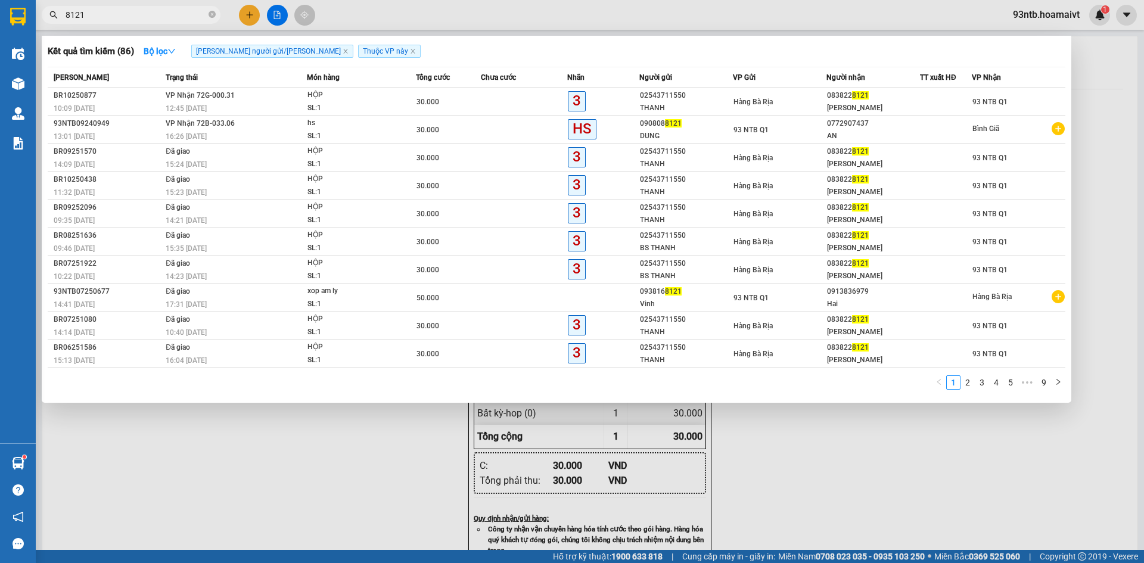
click at [98, 11] on input "8121" at bounding box center [136, 14] width 141 height 13
type input "8"
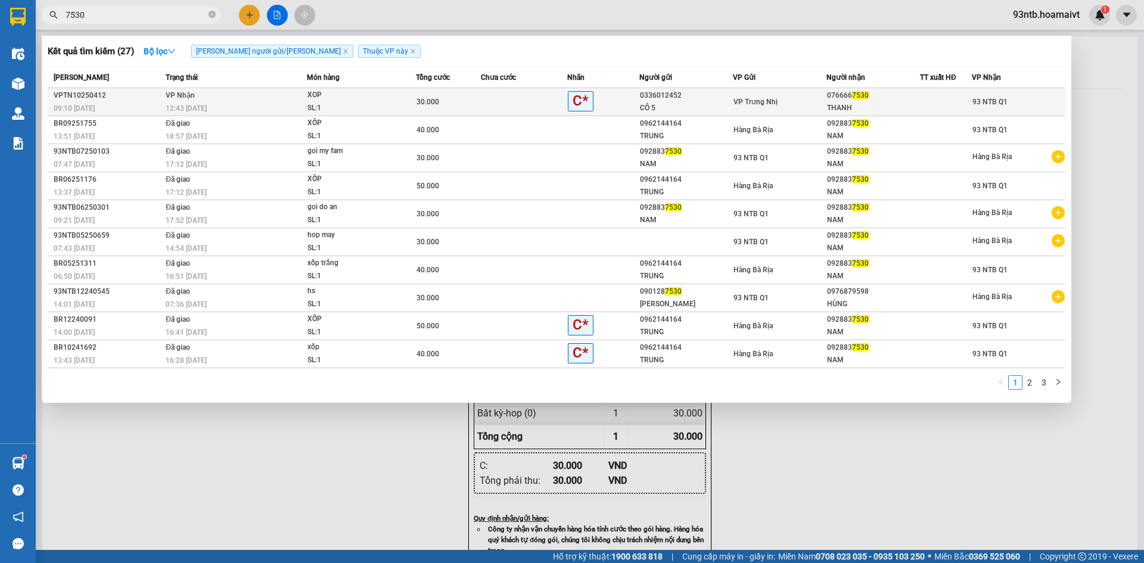
type input "7530"
click at [475, 106] on div "30.000" at bounding box center [448, 101] width 64 height 13
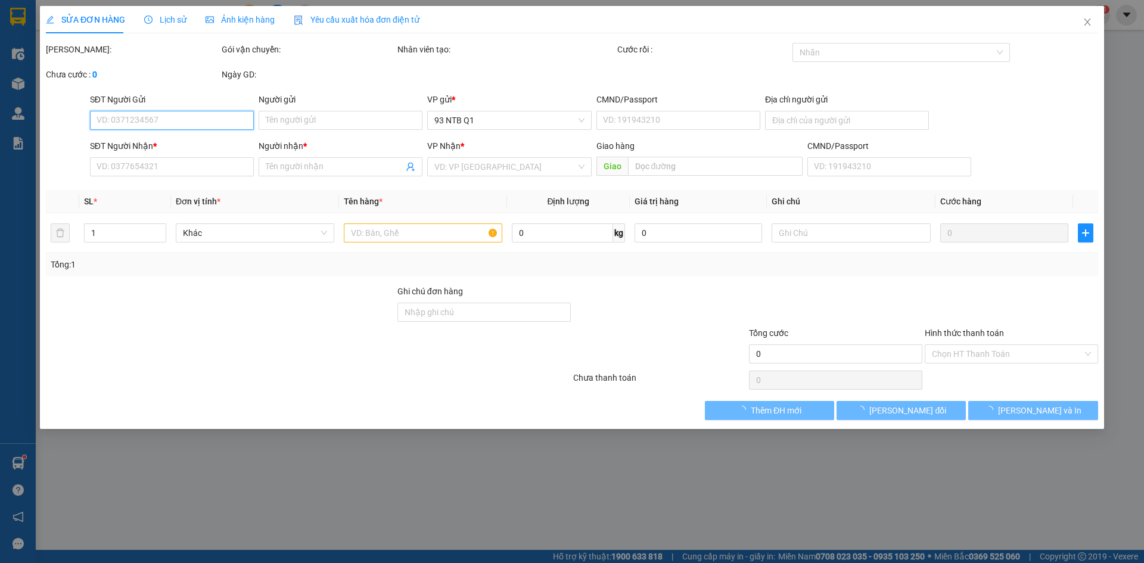
type input "0336012452"
type input "CÔ 5"
type input "0766667530"
type input "THANH"
type input "30.000"
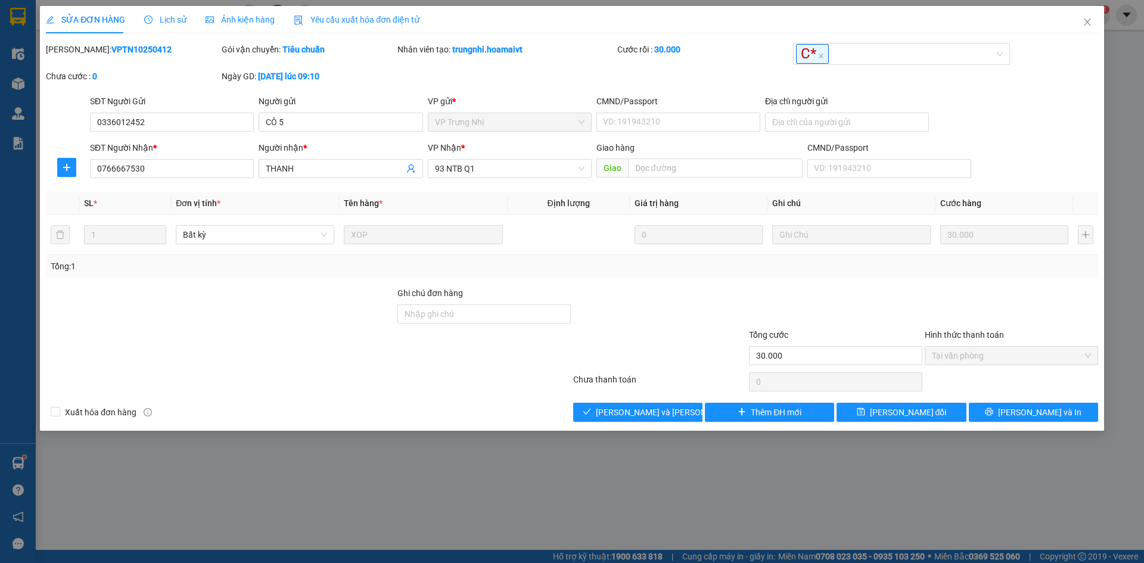
click at [657, 394] on div "Total Paid Fee 30.000 Total UnPaid Fee 0 Cash Collection Total Fee Mã ĐH: VPTN1…" at bounding box center [572, 232] width 1052 height 379
click at [663, 406] on div "Total Paid Fee 30.000 Total UnPaid Fee 0 Cash Collection Total Fee Mã ĐH: VPTN1…" at bounding box center [572, 232] width 1052 height 379
click at [663, 406] on span "[PERSON_NAME] và Giao hàng" at bounding box center [676, 412] width 161 height 13
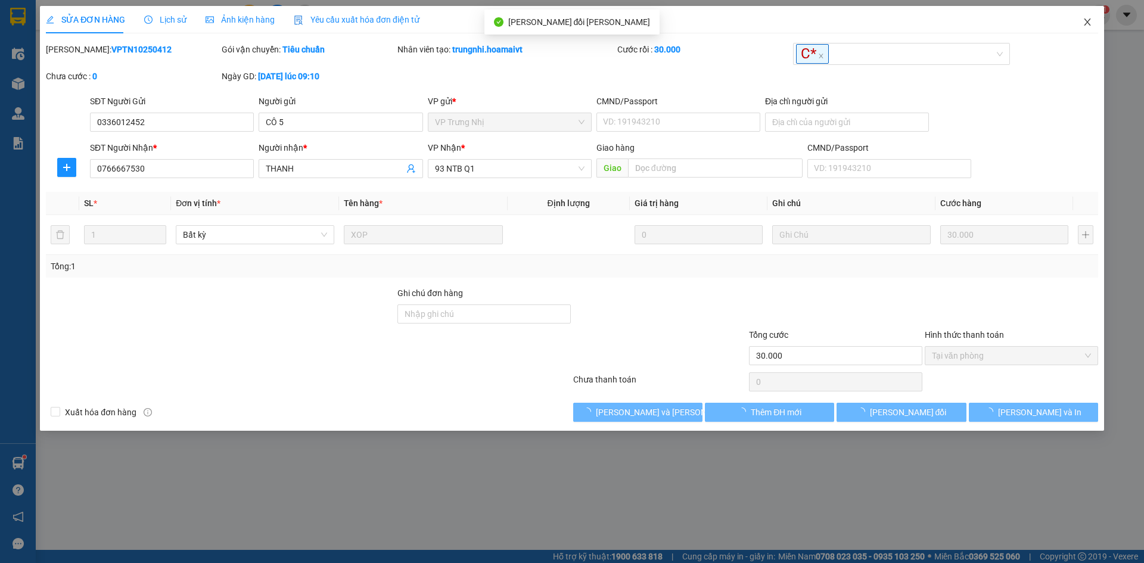
click at [1087, 24] on icon "close" at bounding box center [1088, 22] width 10 height 10
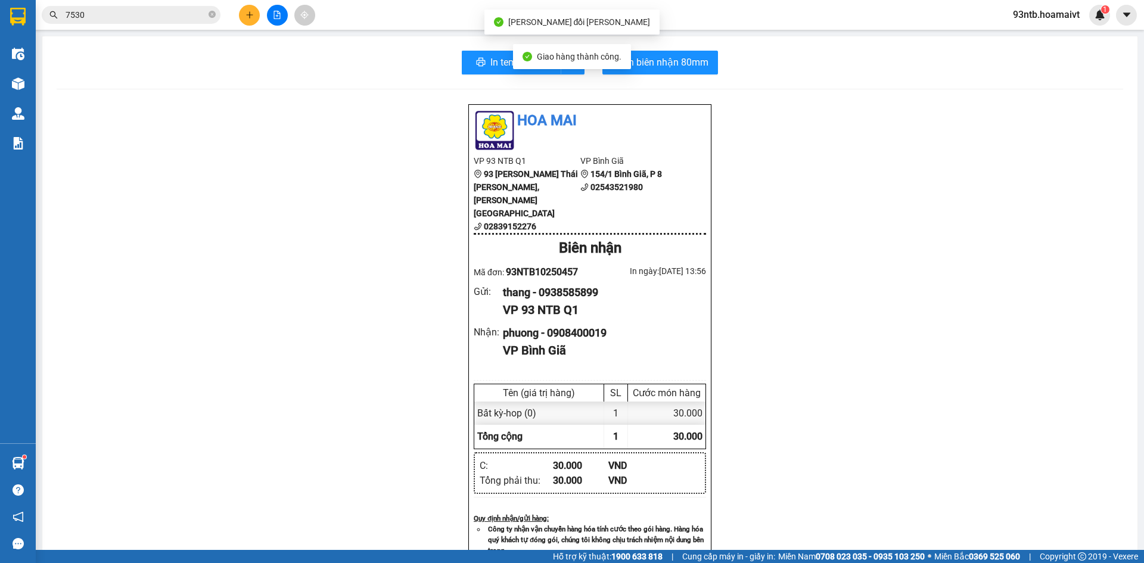
click at [930, 93] on div "In tem 100mm In biên nhận 80mm Hoa Mai VP 93 NTB Q1 93 Nguyễn Thái Bình, Quậ…" at bounding box center [589, 475] width 1095 height 878
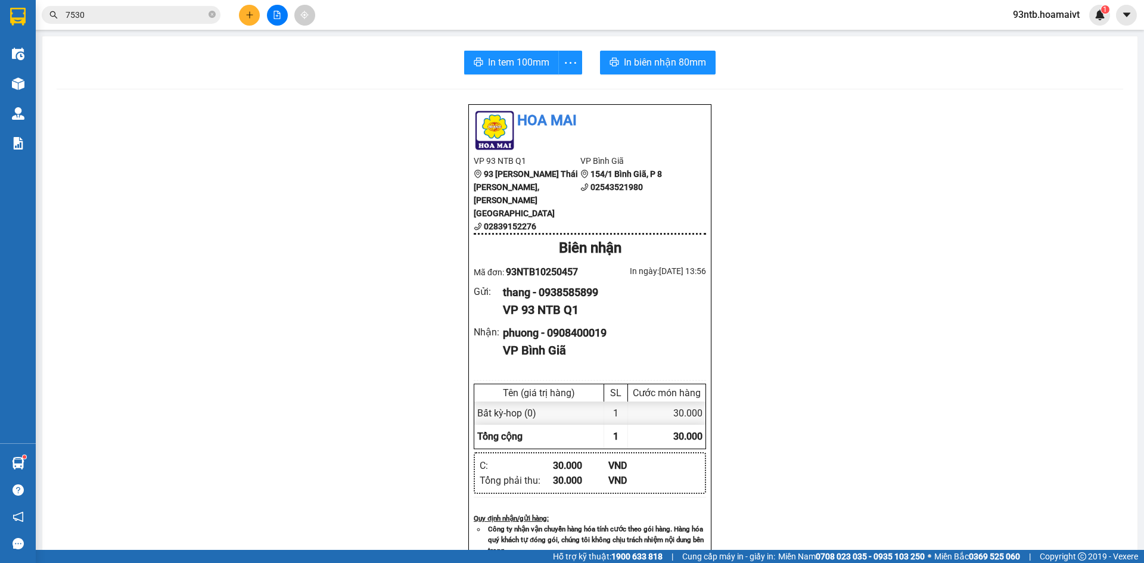
click at [125, 19] on input "7530" at bounding box center [136, 14] width 141 height 13
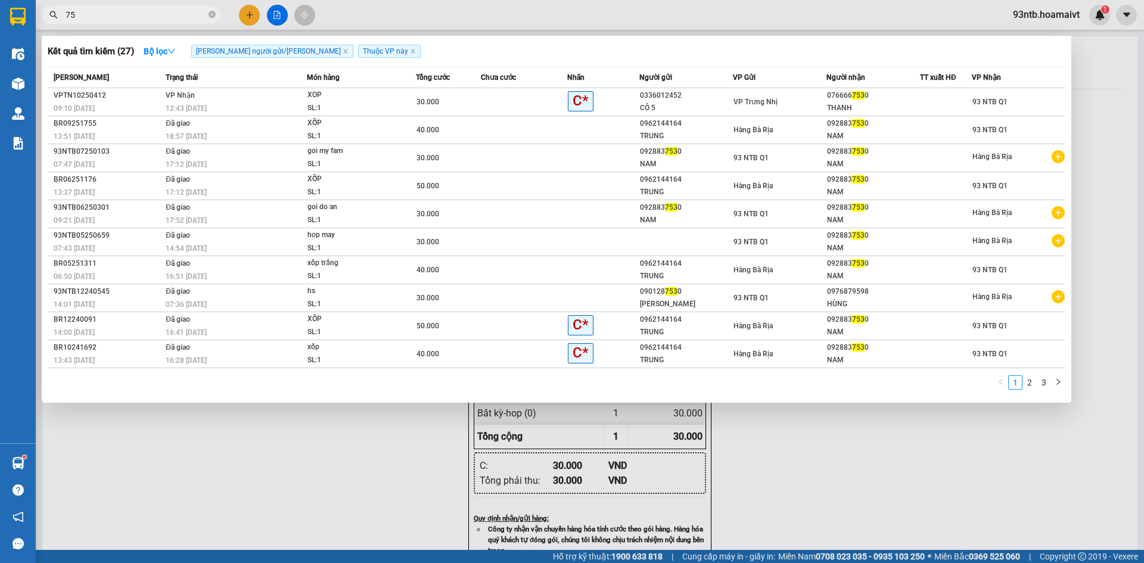
type input "7"
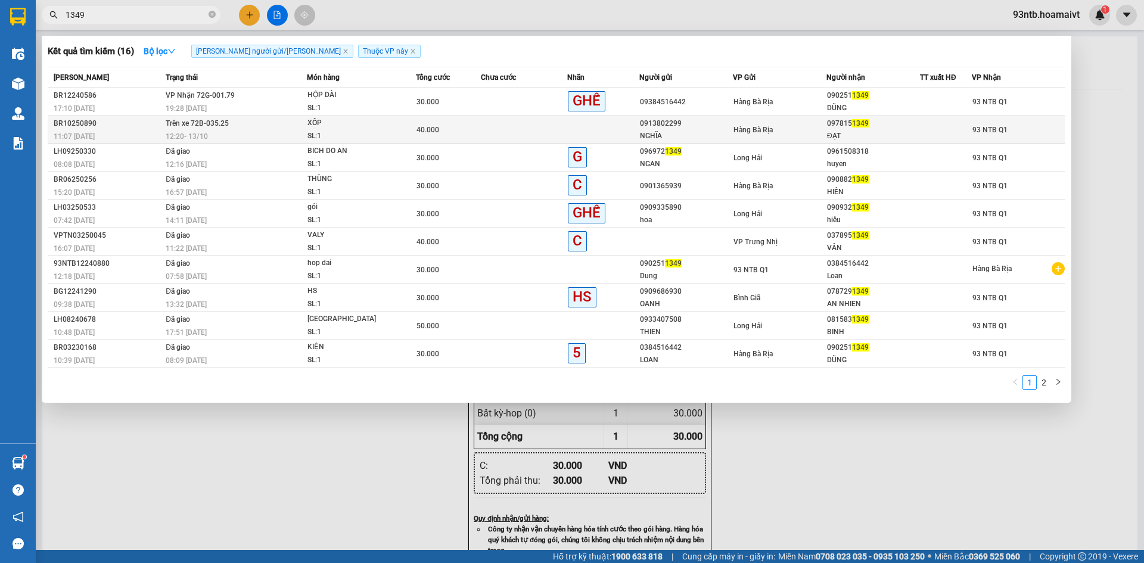
type input "1349"
click at [527, 130] on td at bounding box center [524, 130] width 86 height 28
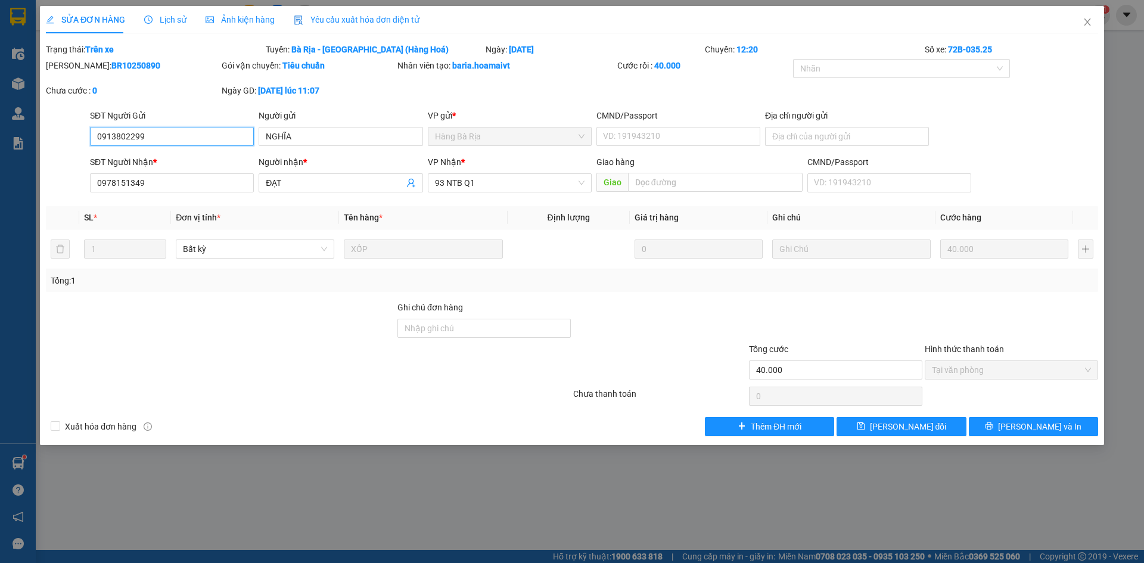
type input "0913802299"
type input "NGHĨA"
type input "0978151349"
type input "ĐẠT"
type input "40.000"
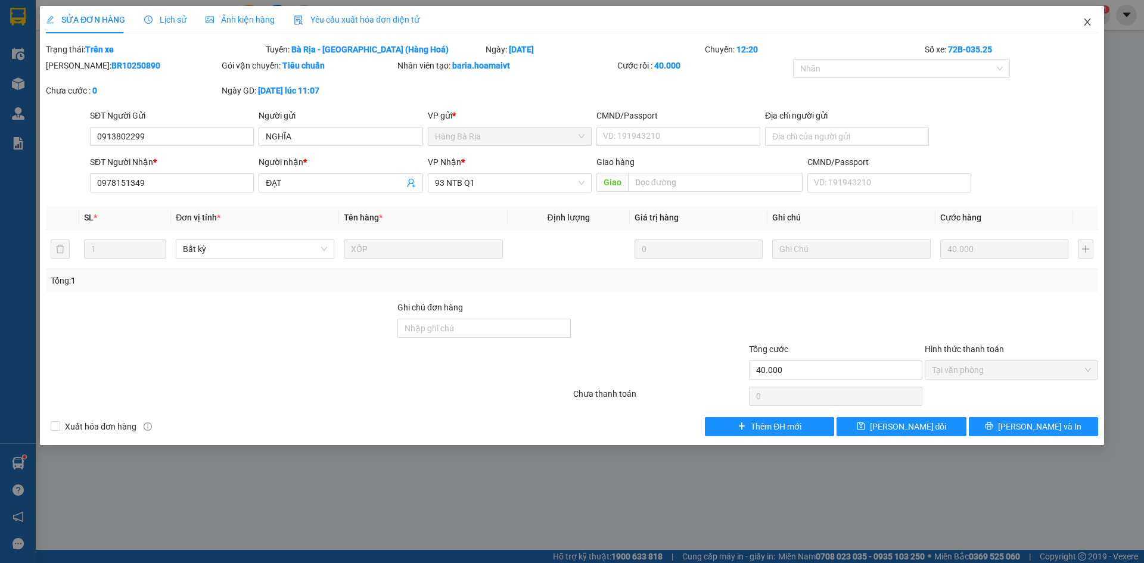
click at [1092, 20] on span "Close" at bounding box center [1087, 22] width 33 height 33
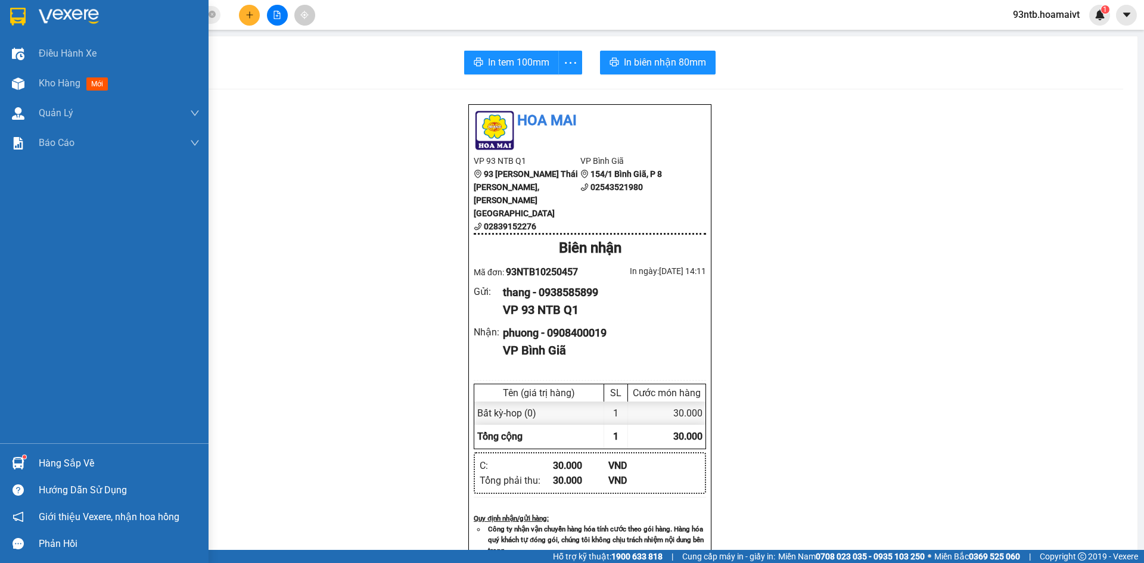
drag, startPoint x: 82, startPoint y: 451, endPoint x: 139, endPoint y: 471, distance: 60.7
click at [88, 455] on div "Hàng sắp về" at bounding box center [104, 463] width 209 height 27
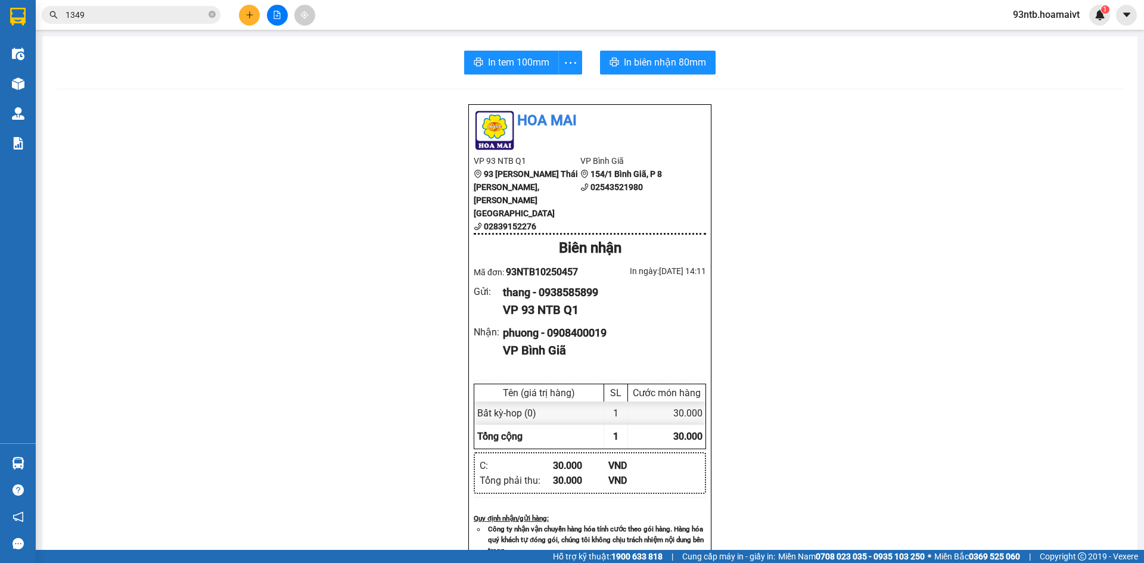
drag, startPoint x: 324, startPoint y: 205, endPoint x: 388, endPoint y: 69, distance: 150.8
click at [326, 200] on section "Kết quả tìm kiếm ( 16 ) Bộ lọc Tìm người gửi/nhận Thuộc VP này Mã ĐH Trạng thái…" at bounding box center [572, 281] width 1144 height 563
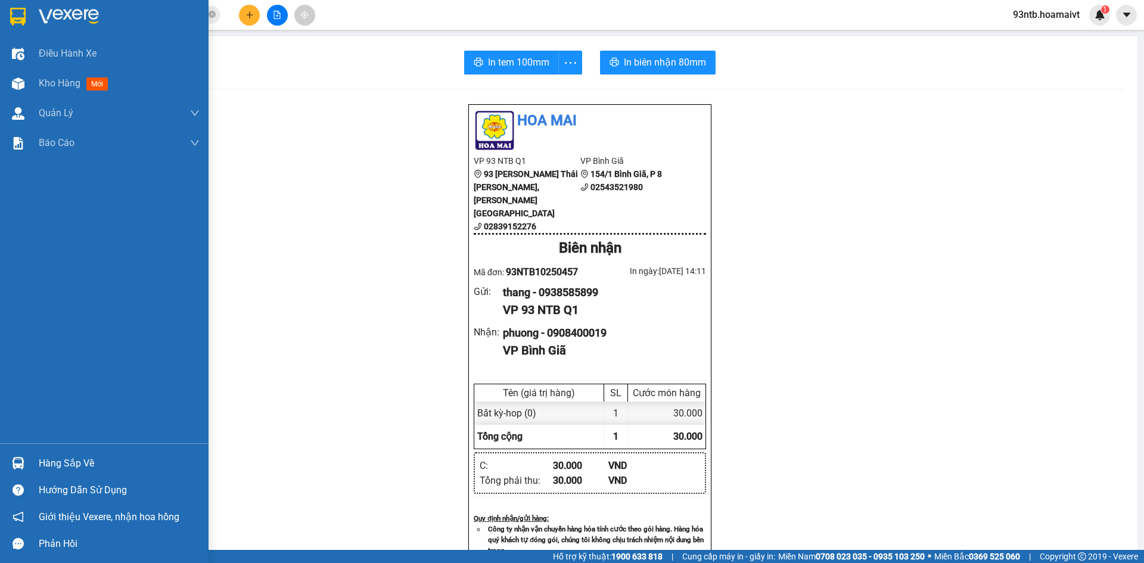
click at [80, 461] on div "Hàng sắp về" at bounding box center [119, 464] width 161 height 18
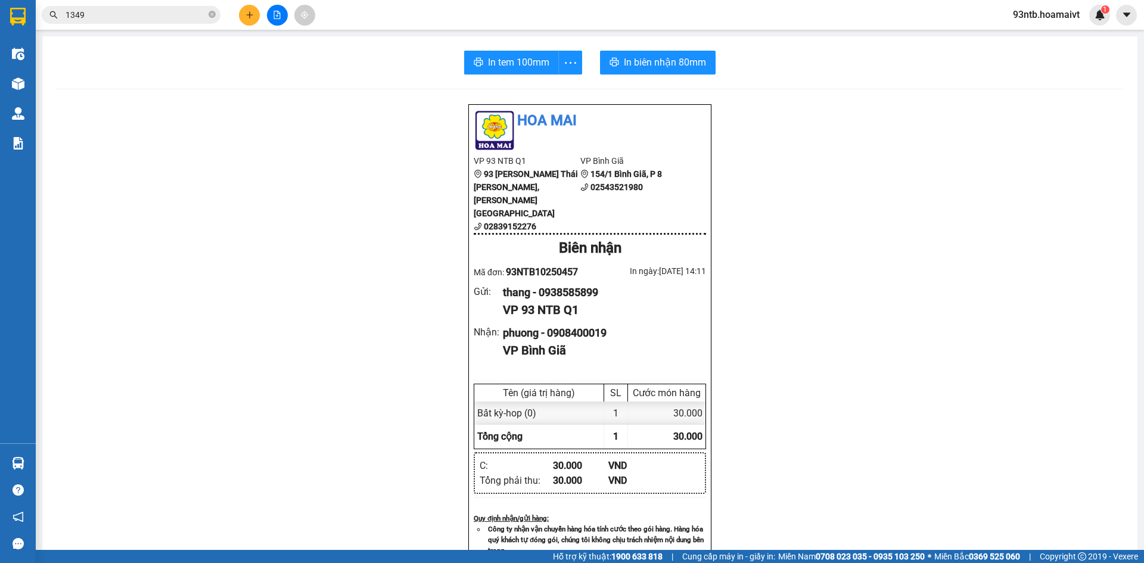
click at [783, 202] on section "Kết quả tìm kiếm ( 16 ) Bộ lọc Tìm người gửi/nhận Thuộc VP này Mã ĐH Trạng thái…" at bounding box center [572, 281] width 1144 height 563
click at [161, 14] on input "1349" at bounding box center [136, 14] width 141 height 13
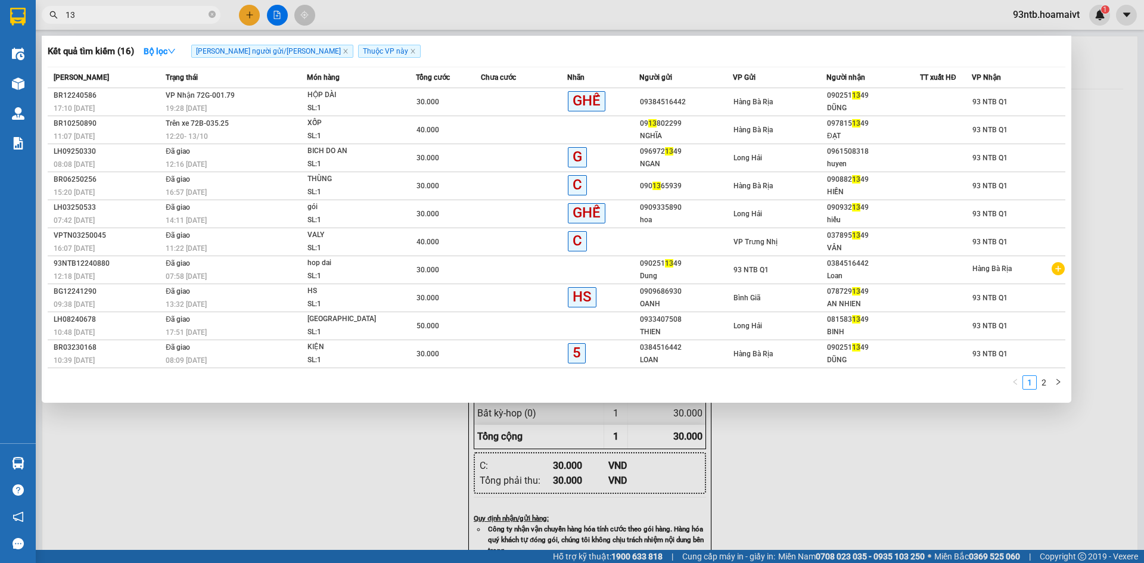
type input "1"
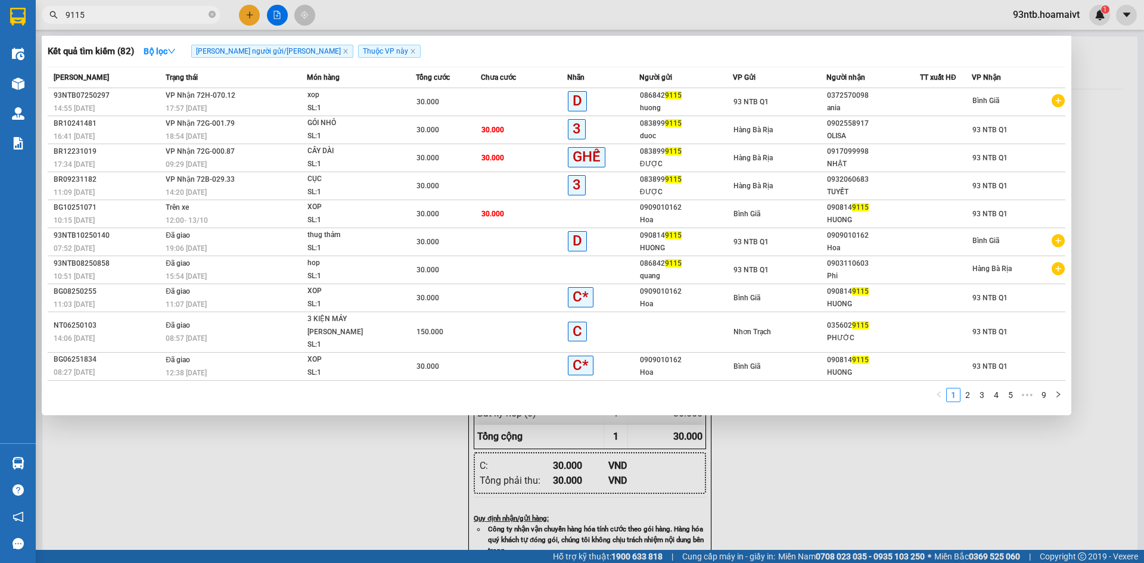
click at [126, 12] on input "9115" at bounding box center [136, 14] width 141 height 13
type input "9"
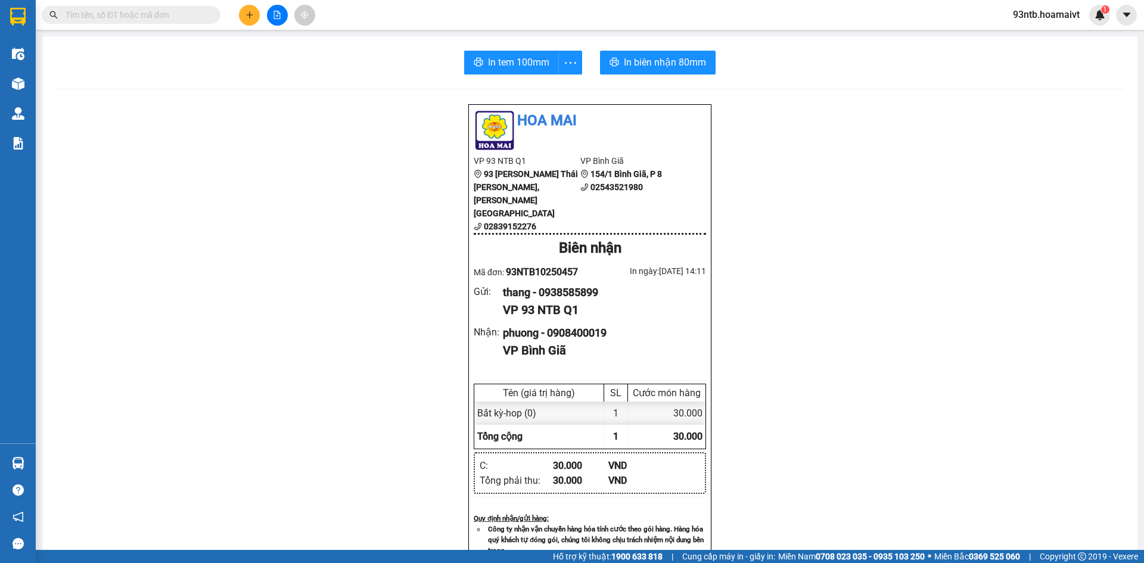
click at [172, 11] on input "text" at bounding box center [136, 14] width 141 height 13
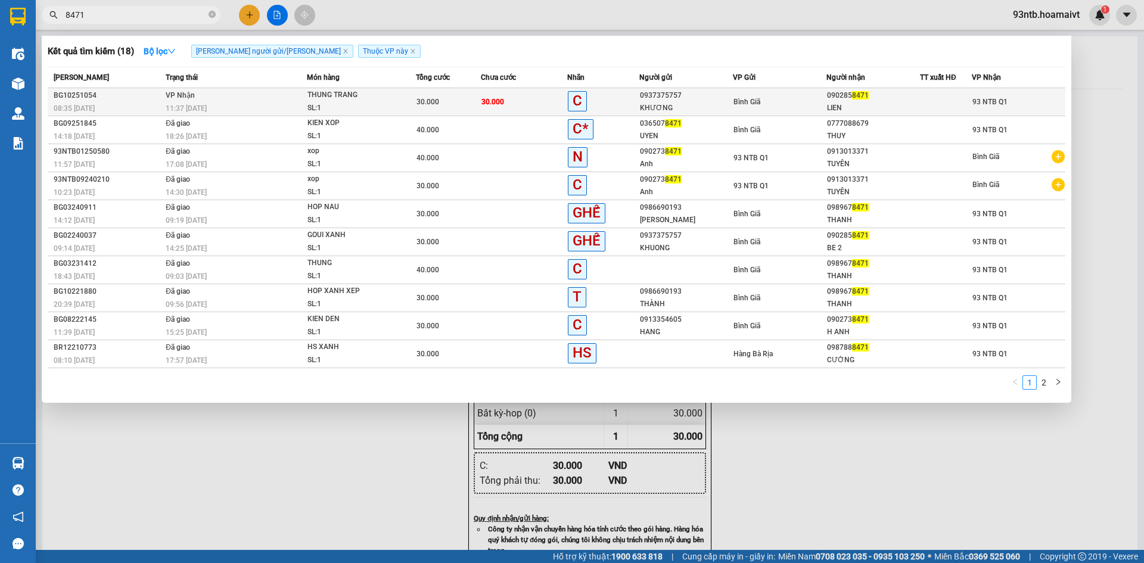
type input "8471"
click at [614, 105] on div "C" at bounding box center [603, 101] width 71 height 21
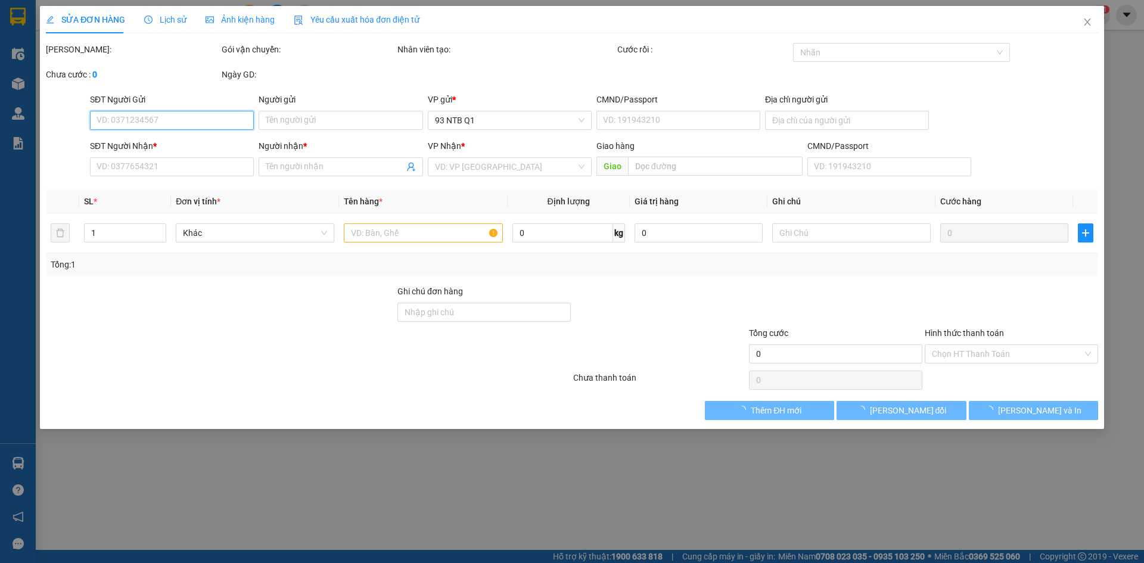
type input "0937375757"
type input "KHƯƠNG"
type input "0902858471"
type input "LIEN"
type input "30.000"
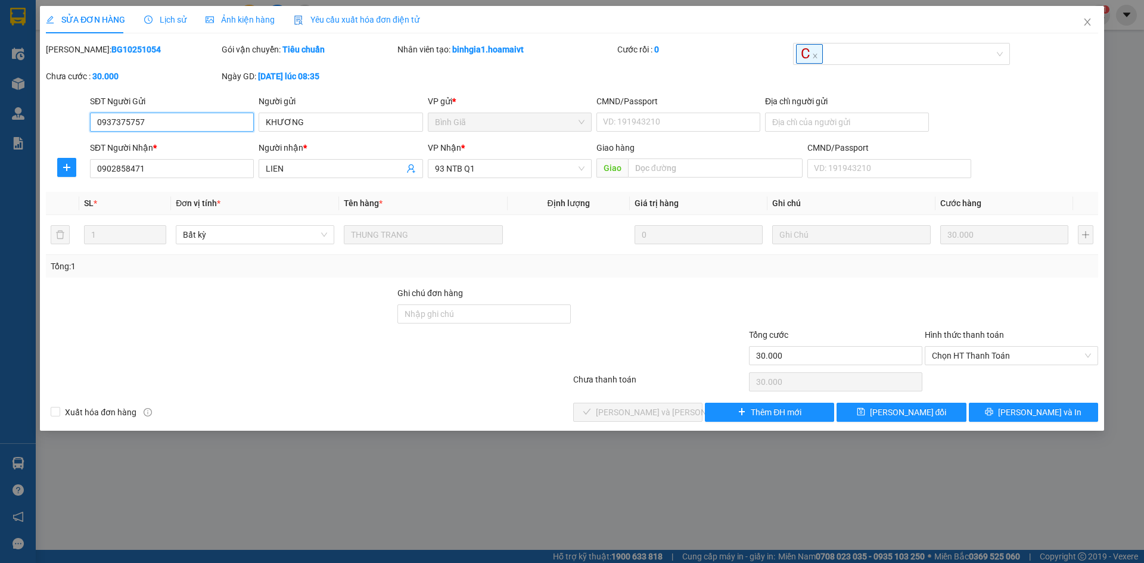
drag, startPoint x: 998, startPoint y: 354, endPoint x: 1007, endPoint y: 365, distance: 14.4
click at [1000, 356] on span "Chọn HT Thanh Toán" at bounding box center [1011, 356] width 159 height 18
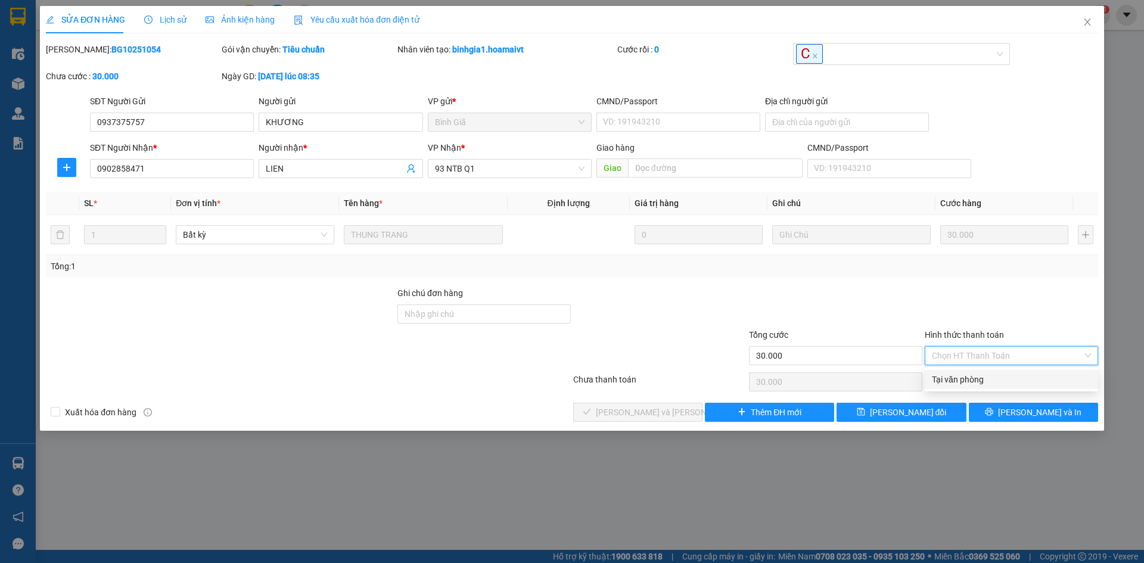
click at [1020, 383] on div "Tại văn phòng" at bounding box center [1011, 379] width 159 height 13
type input "0"
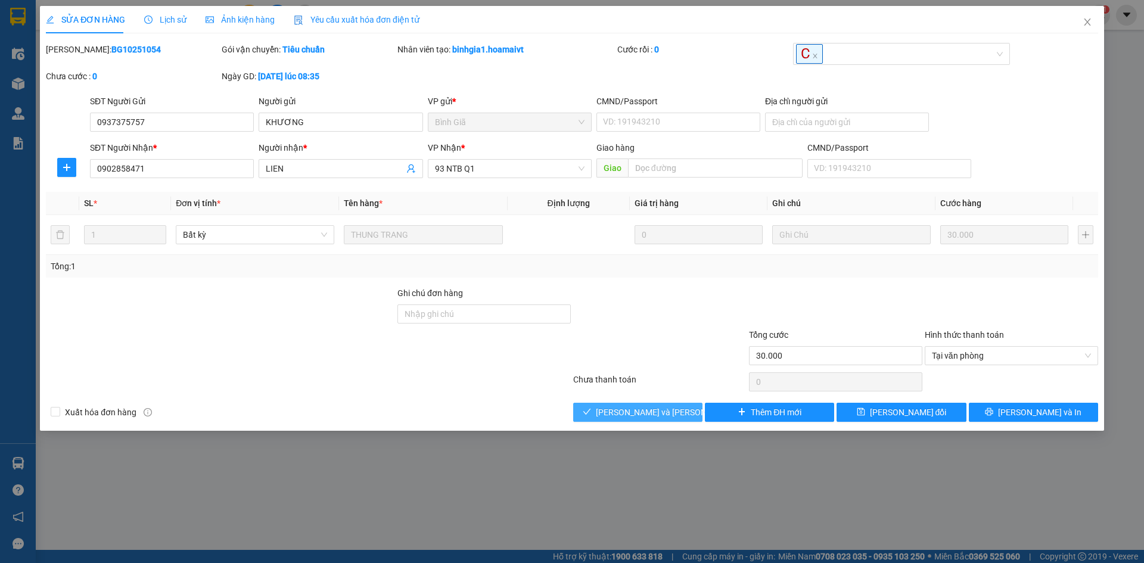
click at [639, 415] on span "[PERSON_NAME] và Giao hàng" at bounding box center [676, 412] width 161 height 13
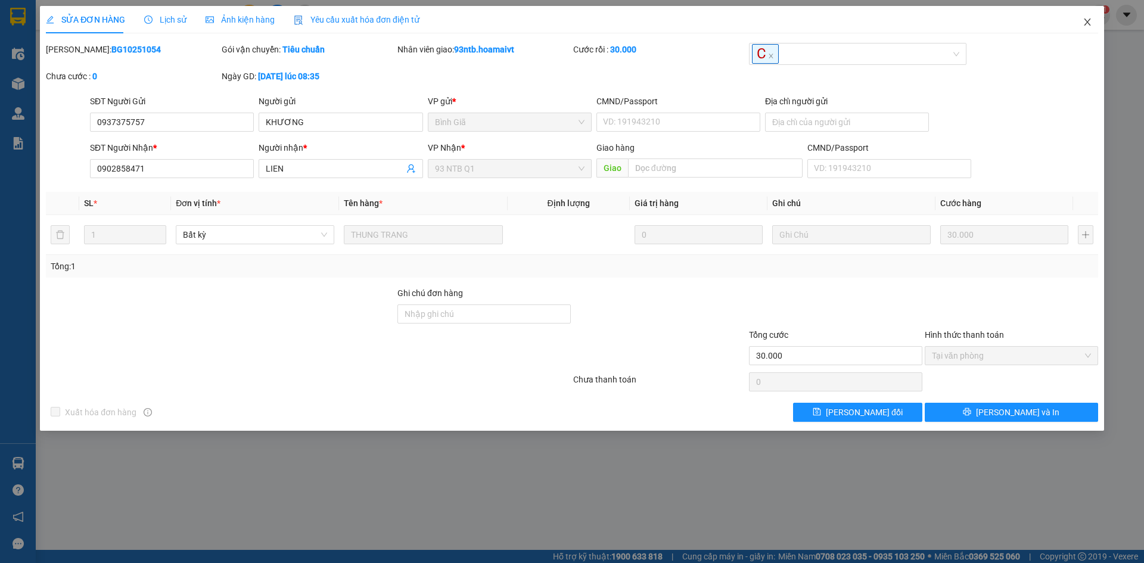
click at [1086, 25] on icon "close" at bounding box center [1088, 22] width 10 height 10
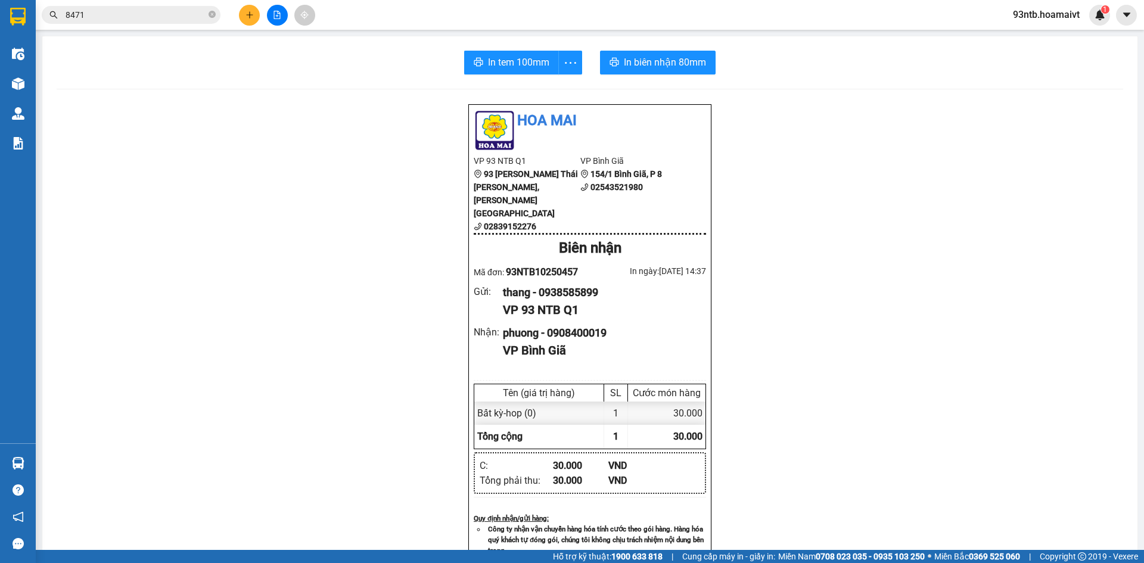
click at [247, 13] on icon "plus" at bounding box center [249, 15] width 8 height 8
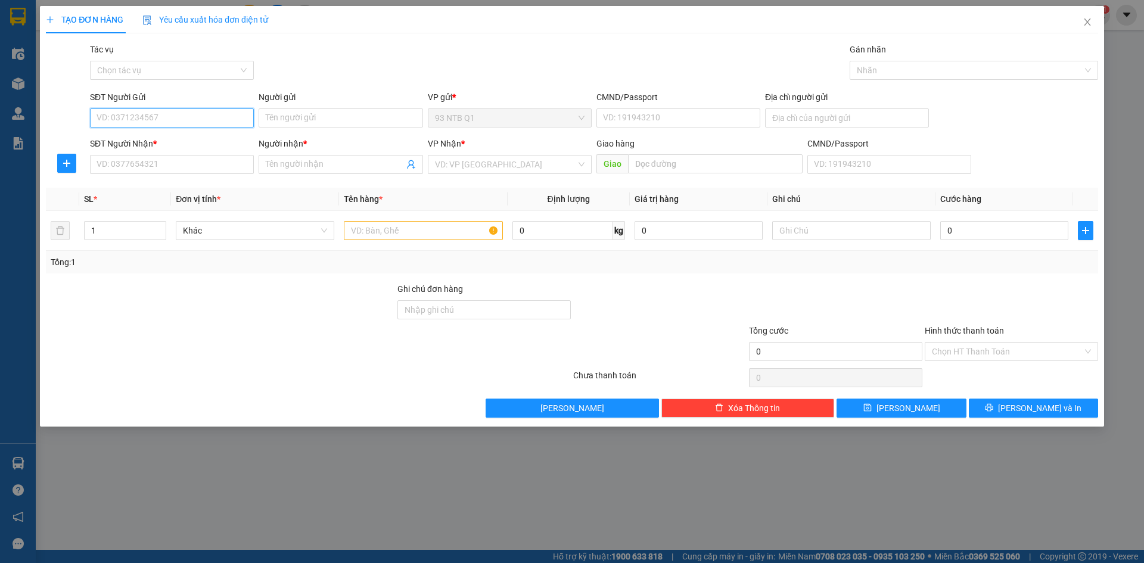
click at [219, 114] on input "SĐT Người Gửi" at bounding box center [172, 117] width 164 height 19
type input "0356388164"
click at [329, 117] on input "Người gửi" at bounding box center [341, 117] width 164 height 19
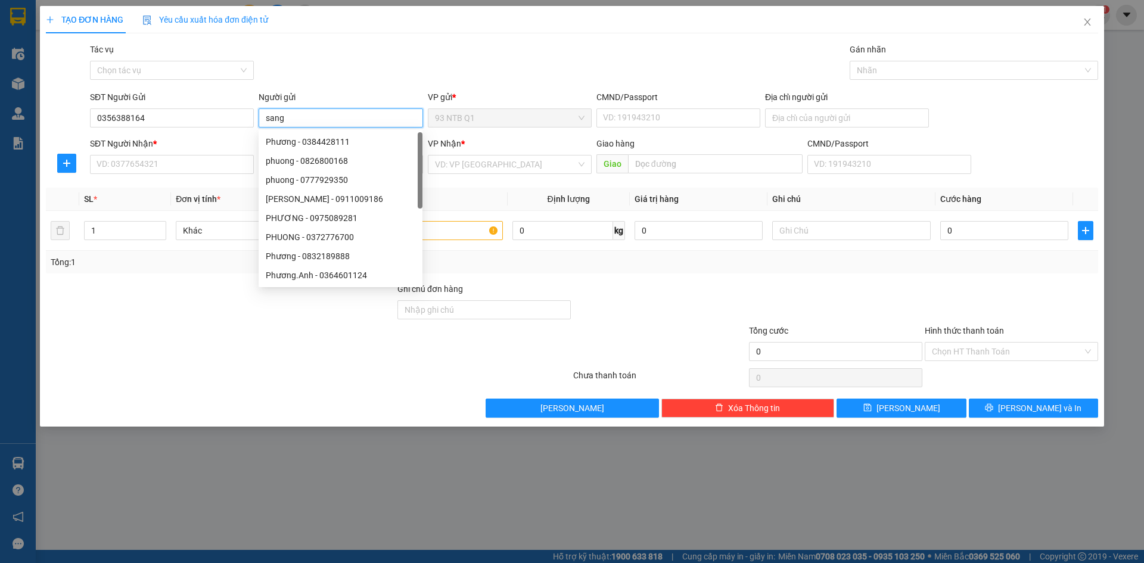
type input "sang"
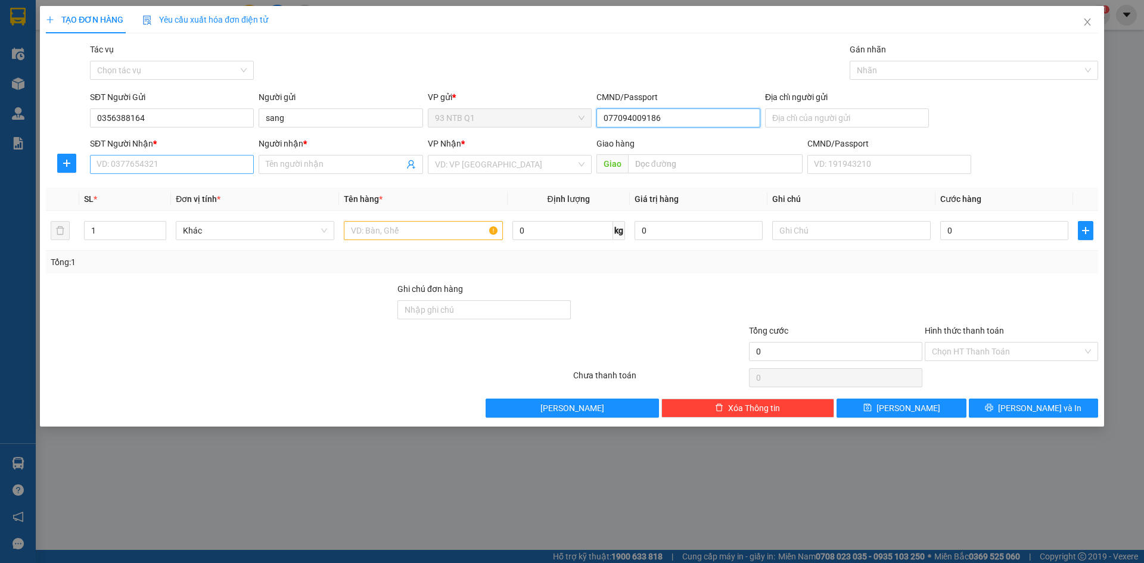
type input "077094009186"
click at [210, 171] on input "SĐT Người Nhận *" at bounding box center [172, 164] width 164 height 19
type input "0972243787"
type input "thao"
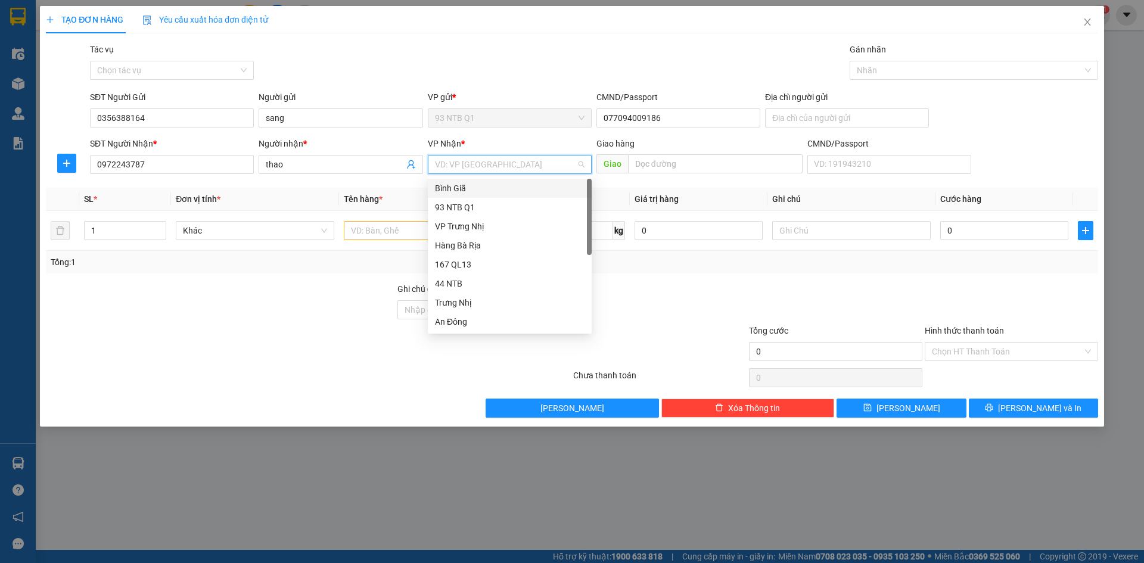
click at [475, 189] on div "Bình Giã" at bounding box center [510, 188] width 150 height 13
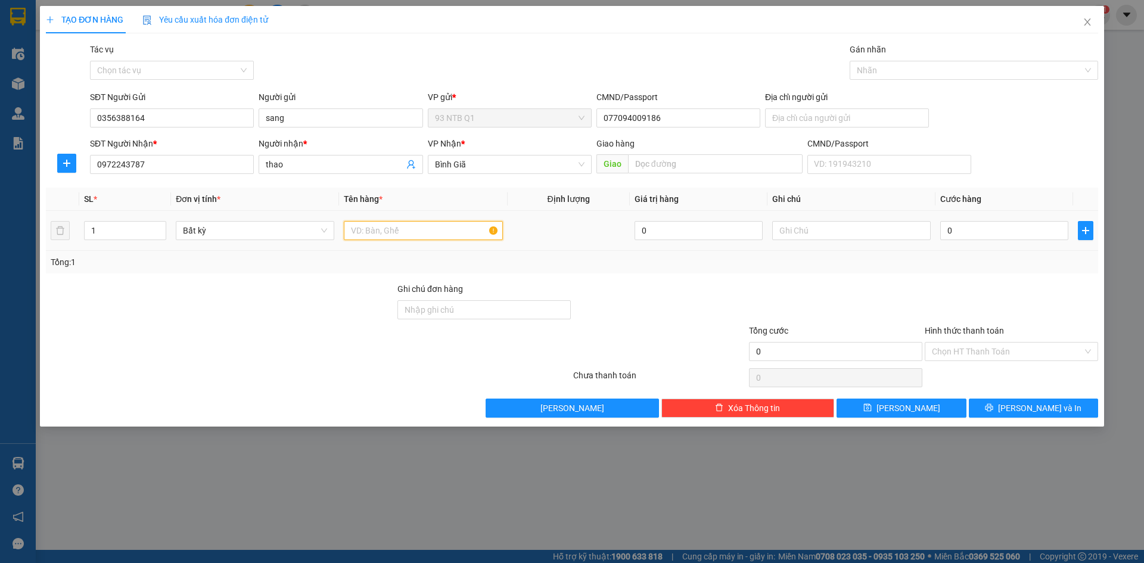
click at [377, 236] on input "text" at bounding box center [423, 230] width 158 height 19
type input "cuc den"
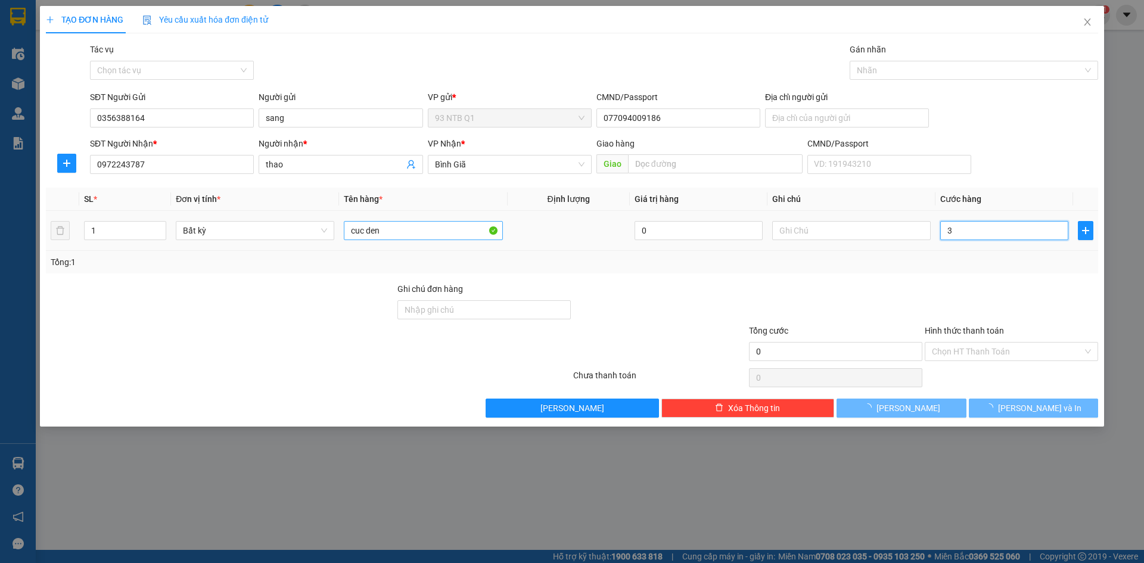
type input "30"
click at [1065, 265] on div "Tổng: 1" at bounding box center [572, 262] width 1043 height 13
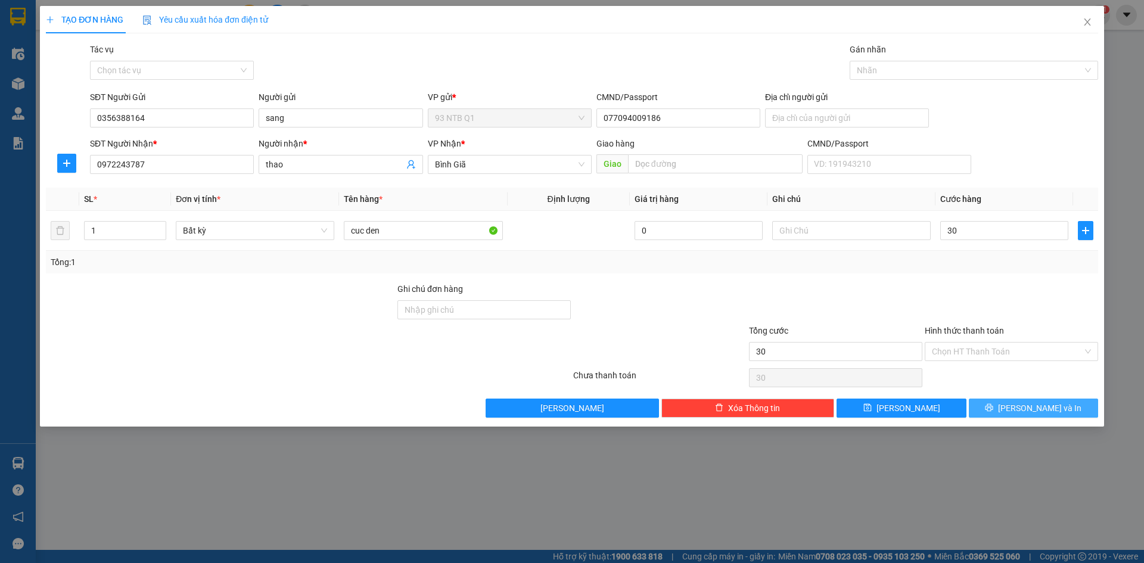
type input "0"
click at [1010, 294] on div at bounding box center [1011, 303] width 176 height 42
click at [989, 241] on div "0" at bounding box center [1004, 231] width 128 height 24
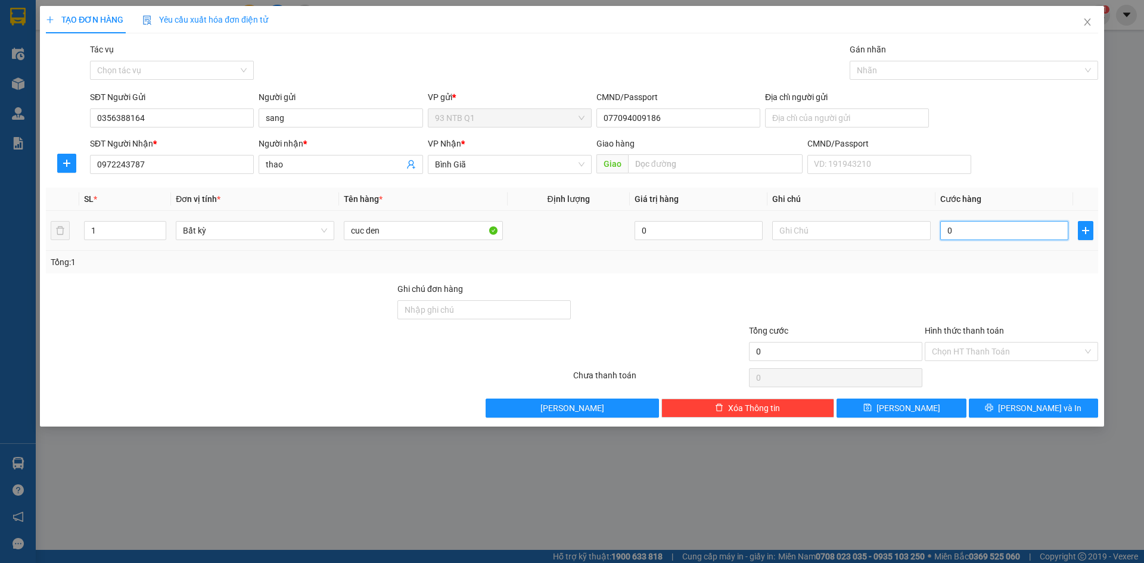
click at [987, 237] on input "0" at bounding box center [1004, 230] width 128 height 19
type input "3"
type input "30"
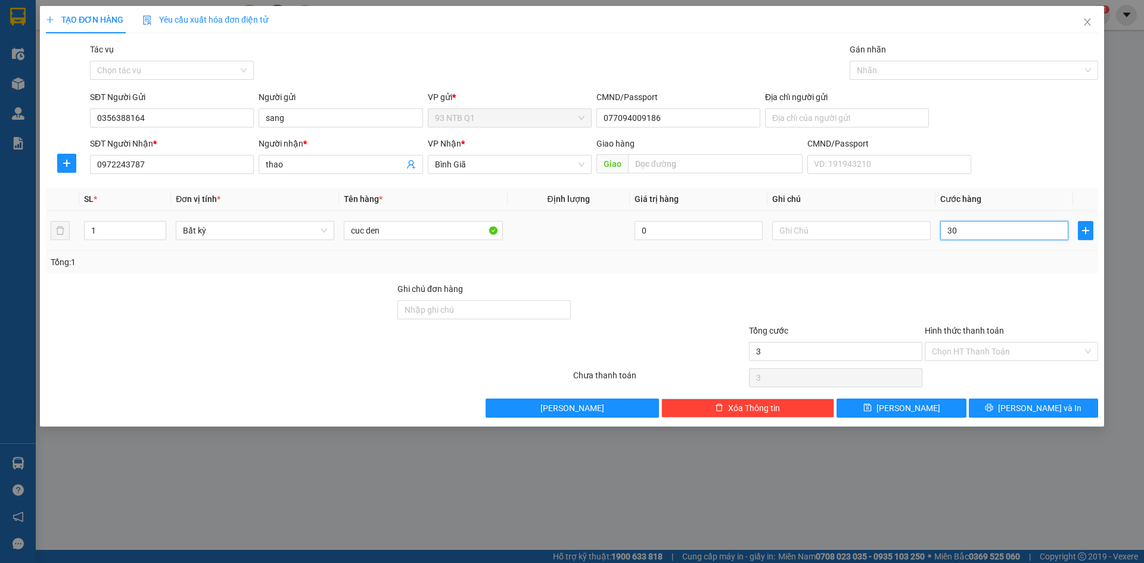
type input "30"
click at [1005, 281] on div "Transit Pickup Surcharge Ids Transit Deliver Surcharge Ids Transit Deliver Surc…" at bounding box center [572, 230] width 1052 height 375
type input "30.000"
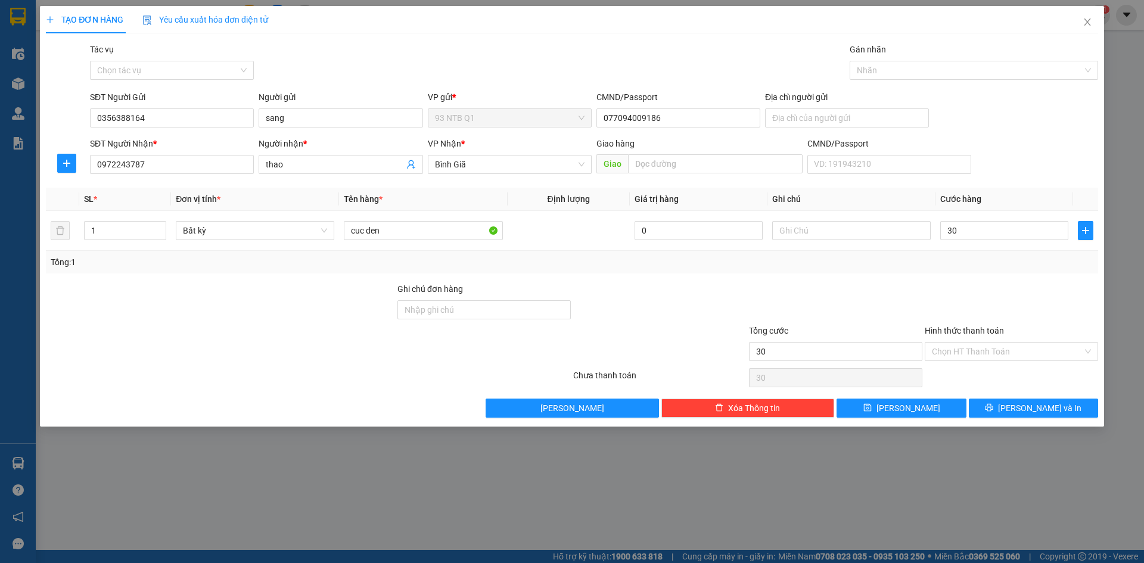
type input "30.000"
click at [993, 410] on icon "printer" at bounding box center [989, 407] width 8 height 8
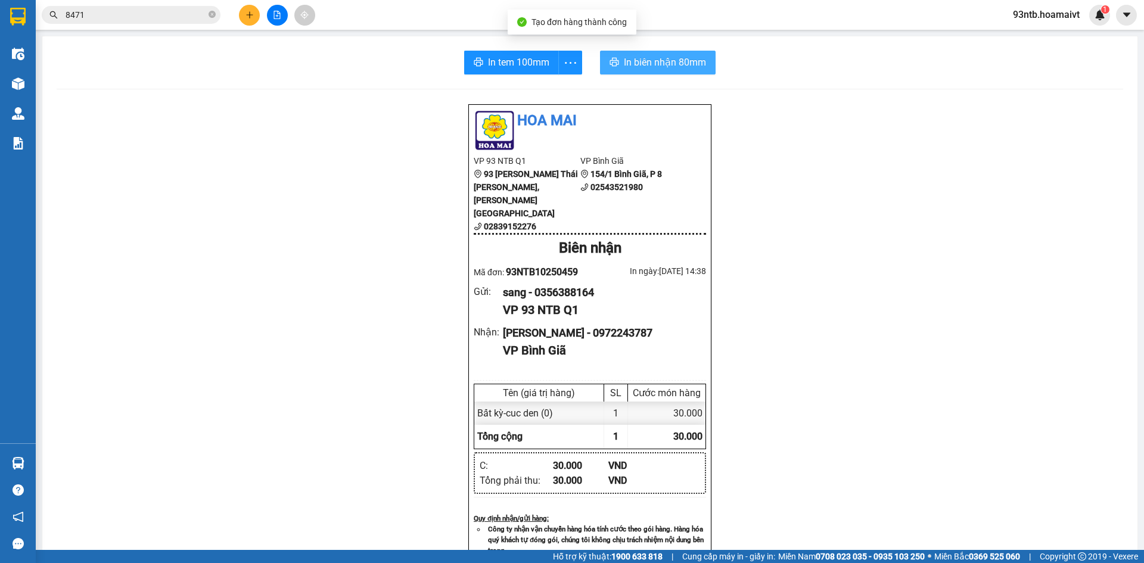
click at [649, 66] on span "In biên nhận 80mm" at bounding box center [665, 62] width 82 height 15
click at [102, 11] on input "8471" at bounding box center [136, 14] width 141 height 13
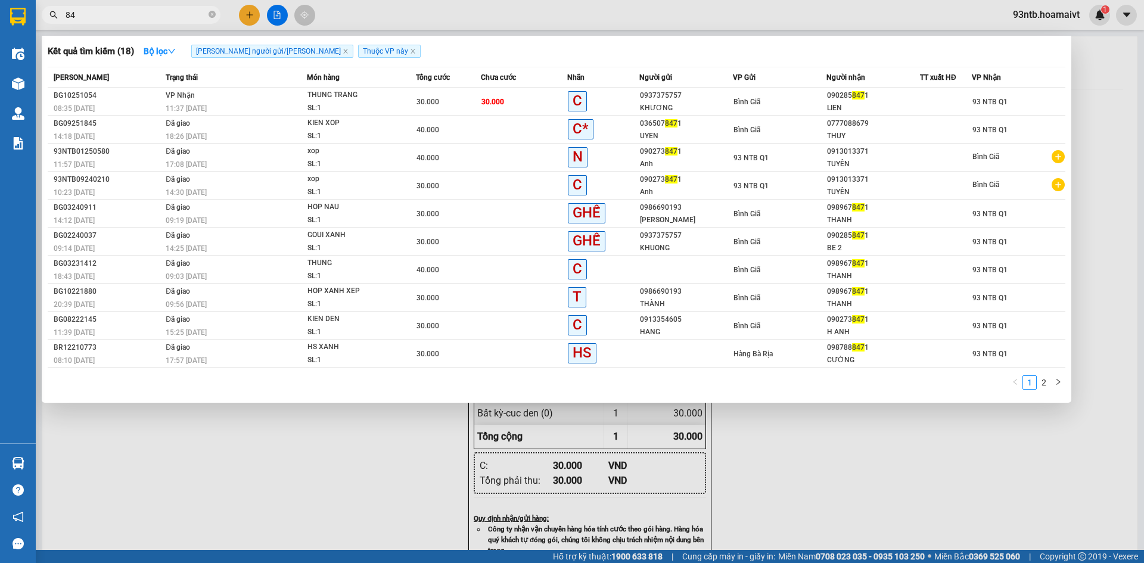
type input "8"
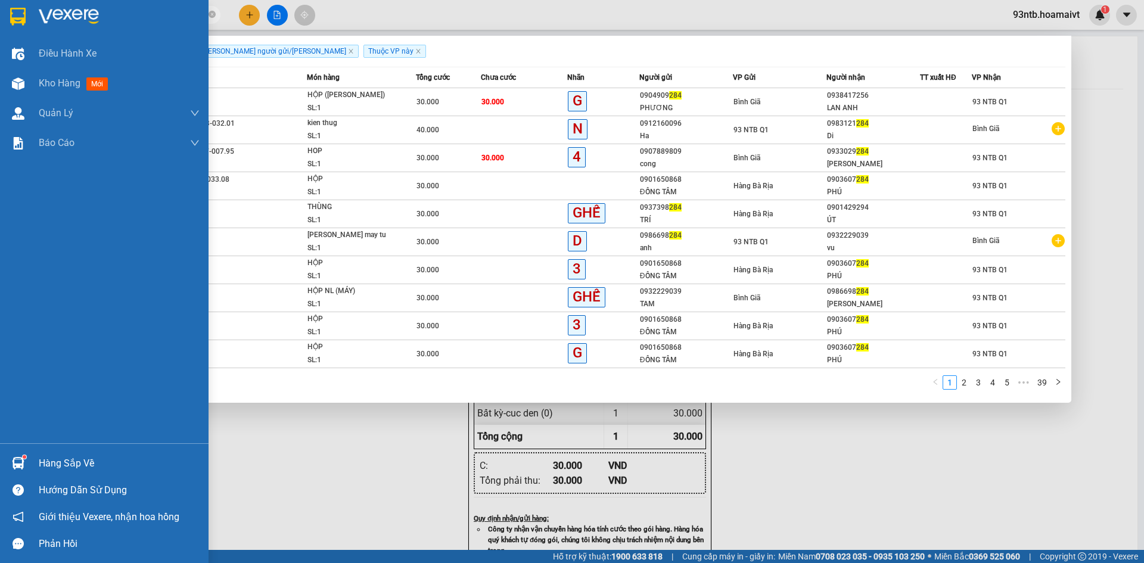
type input "284"
click at [95, 456] on div "Hàng sắp về" at bounding box center [119, 464] width 161 height 18
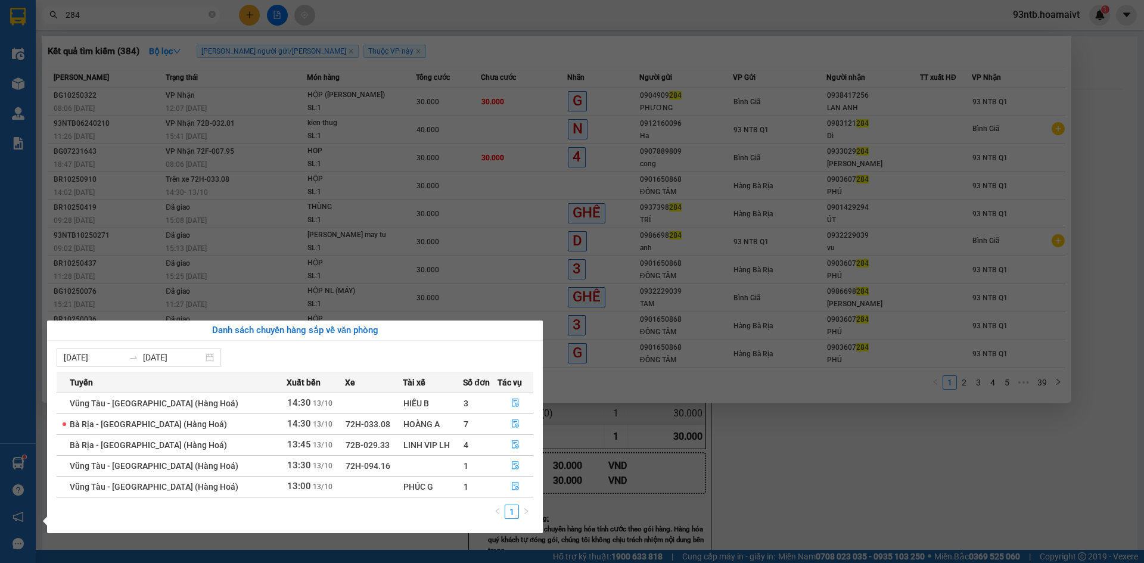
click at [147, 13] on section "Kết quả tìm kiếm ( 384 ) Bộ lọc Tìm người gửi/nhận Thuộc VP này Mã ĐH Trạng thá…" at bounding box center [572, 281] width 1144 height 563
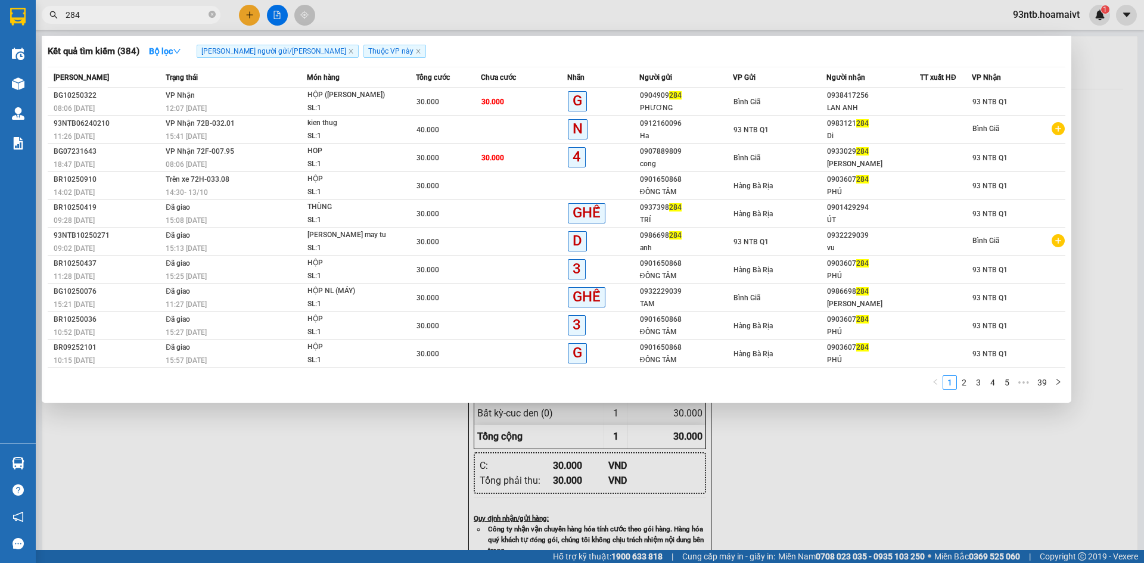
click at [147, 13] on input "284" at bounding box center [136, 14] width 141 height 13
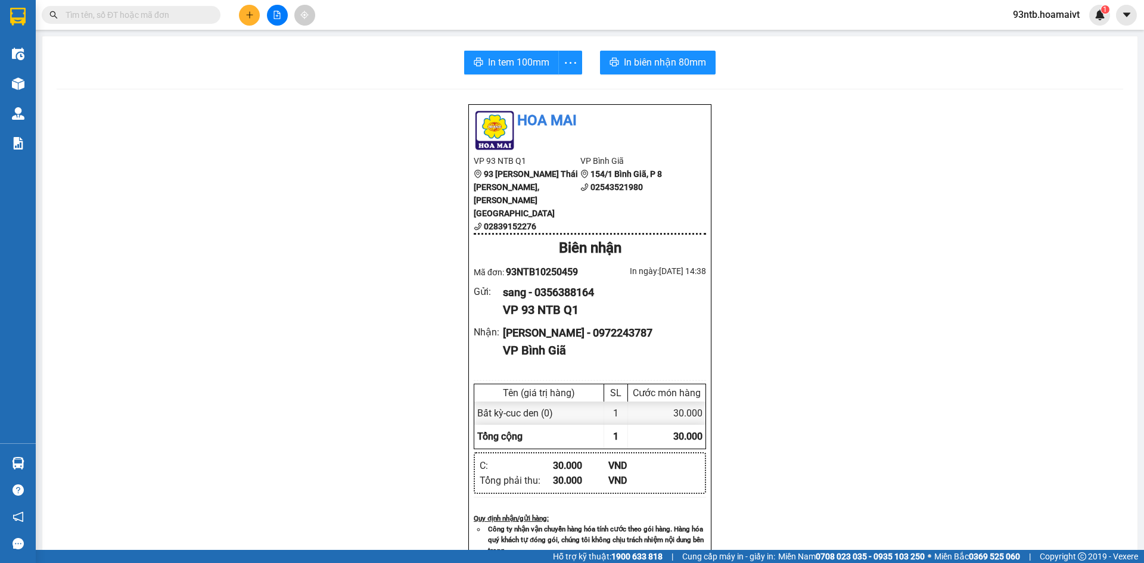
click at [178, 17] on input "text" at bounding box center [136, 14] width 141 height 13
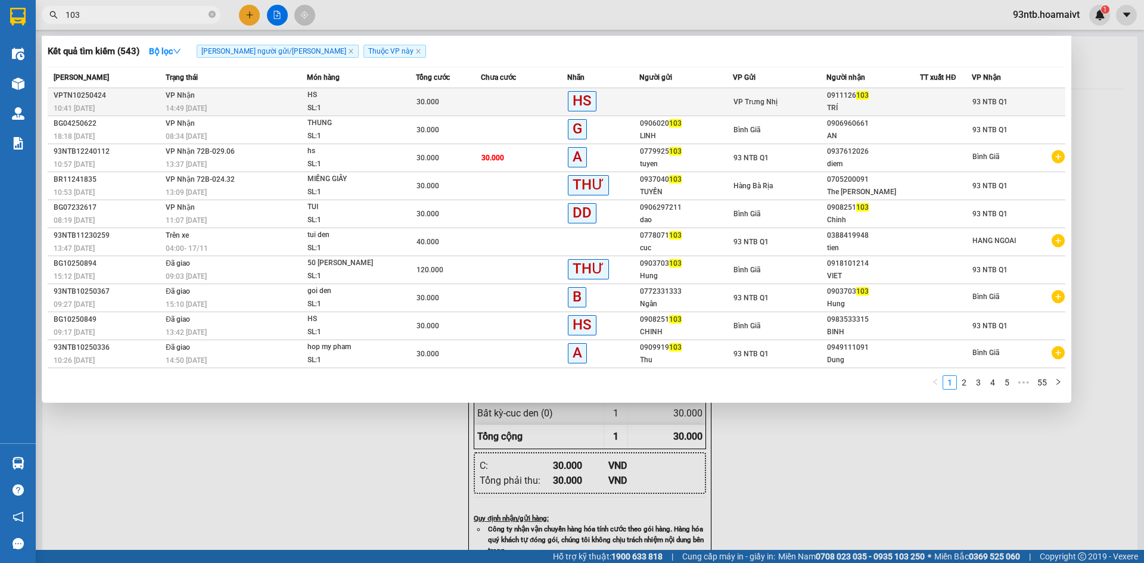
type input "103"
click at [872, 105] on div "TRÍ" at bounding box center [873, 108] width 92 height 13
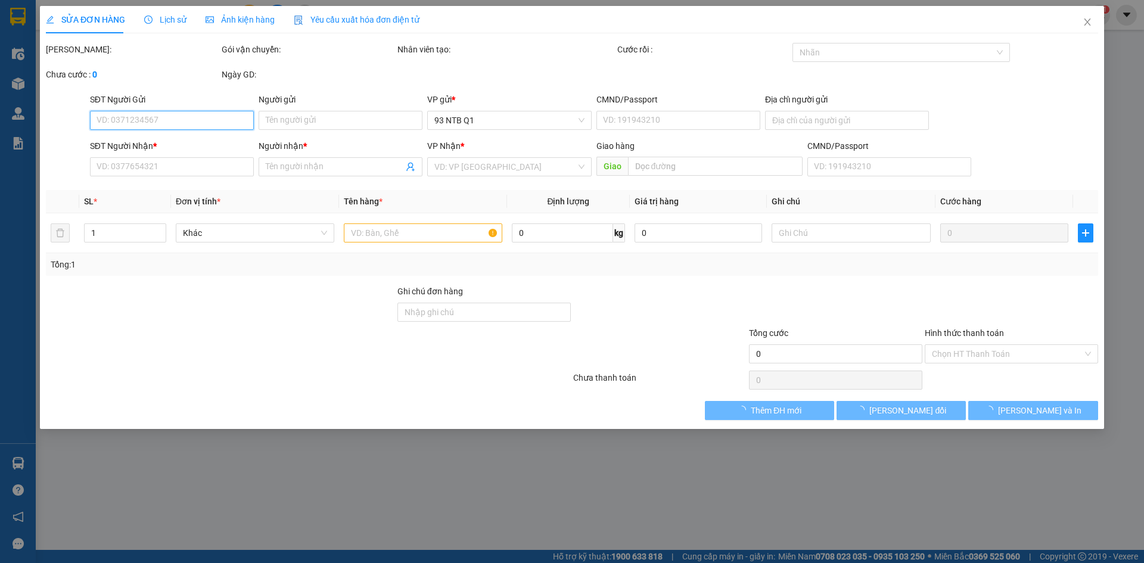
type input "0911126103"
type input "TRÍ"
type input "30.000"
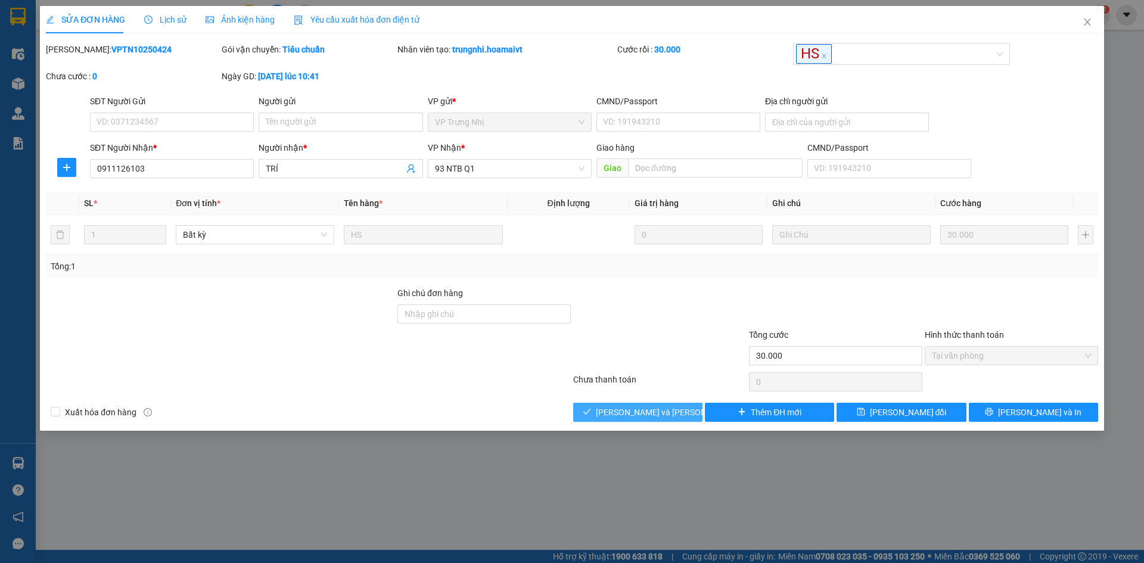
click at [669, 408] on span "[PERSON_NAME] và Giao hàng" at bounding box center [676, 412] width 161 height 13
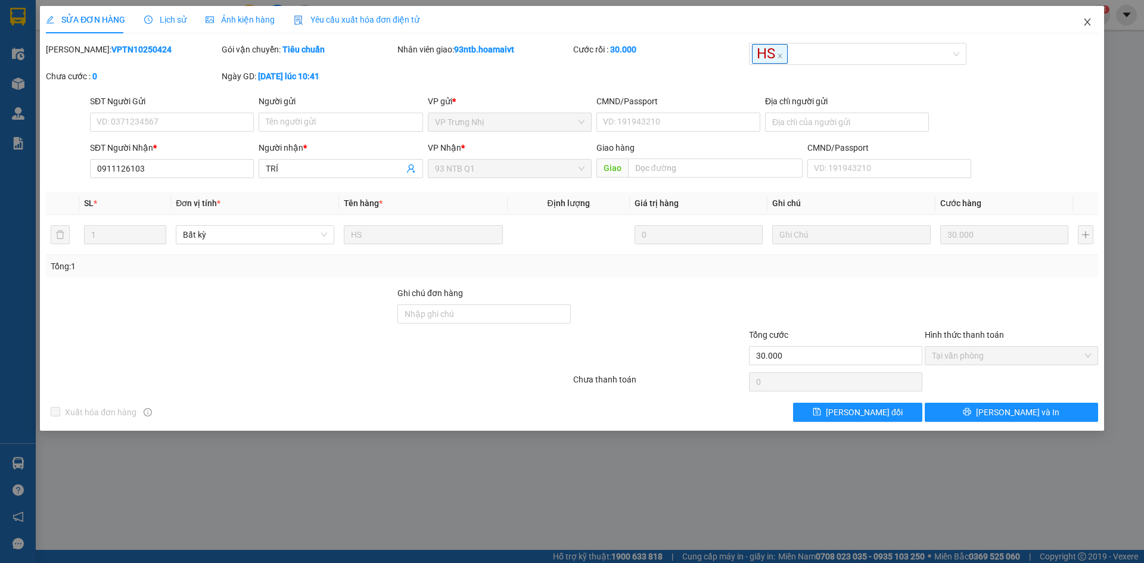
click at [1081, 25] on span "Close" at bounding box center [1087, 22] width 33 height 33
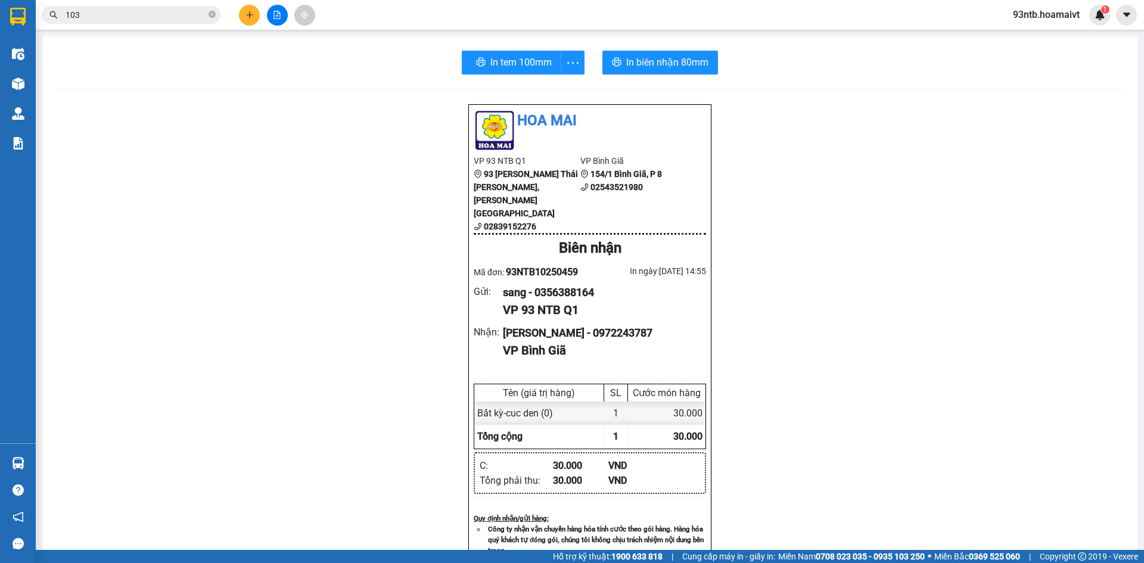
click at [177, 11] on input "103" at bounding box center [136, 14] width 141 height 13
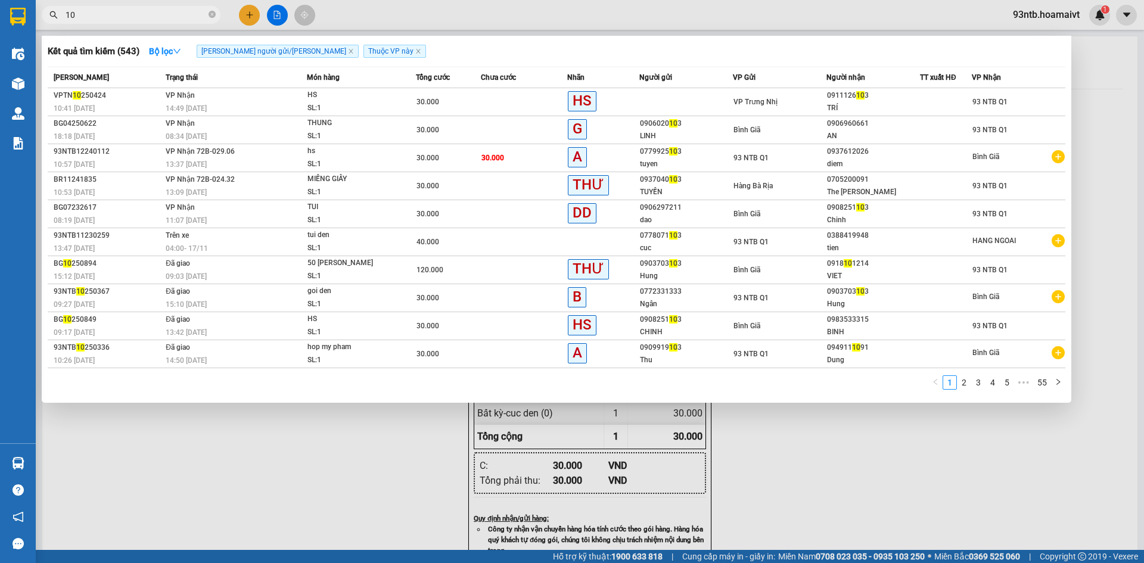
type input "1"
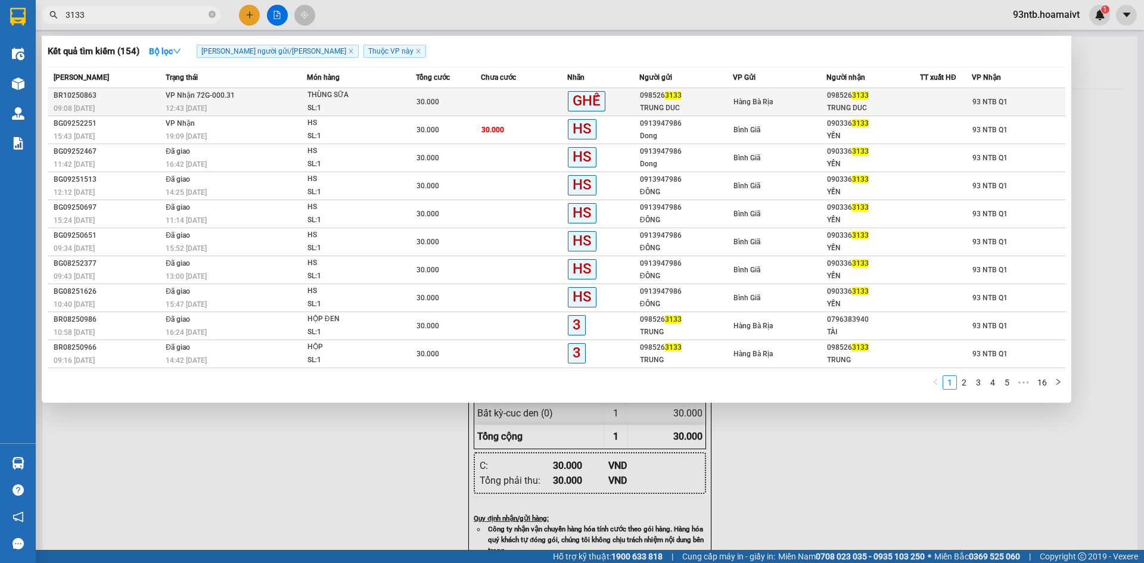
type input "3133"
click at [796, 95] on div "Hàng Bà Rịa" at bounding box center [779, 101] width 92 height 13
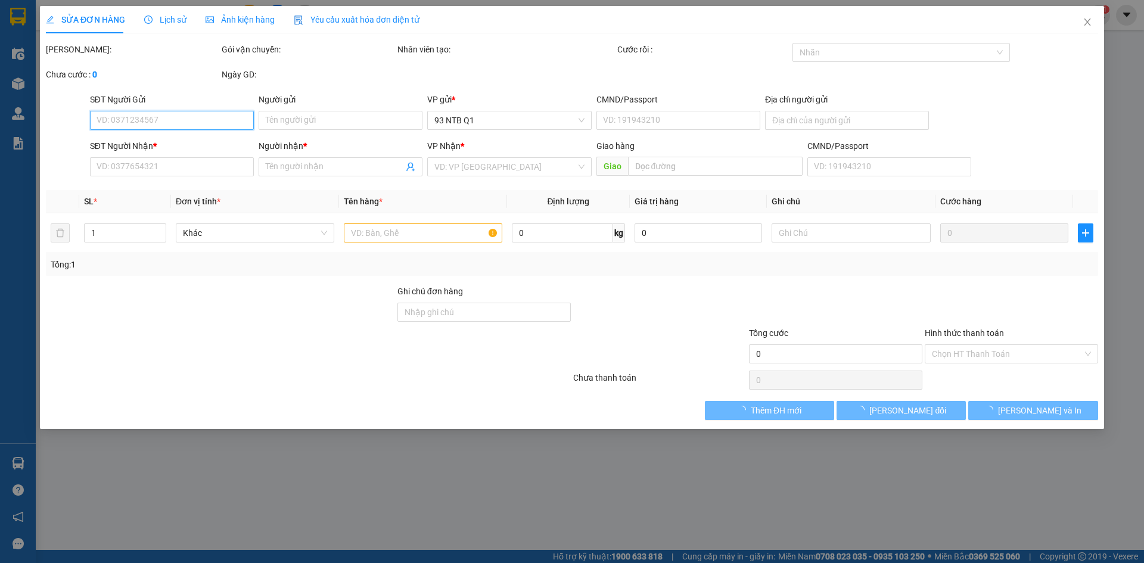
type input "0985263133"
type input "TRUNG DUC"
type input "040092009762"
type input "0985263133"
type input "TRUNG DUC"
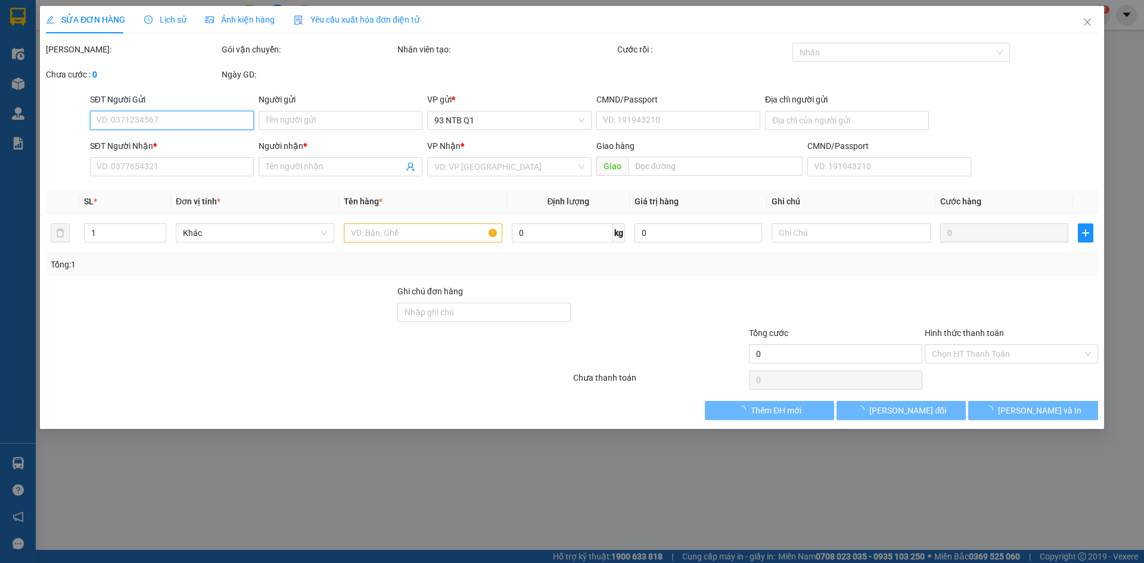
type input "30.000"
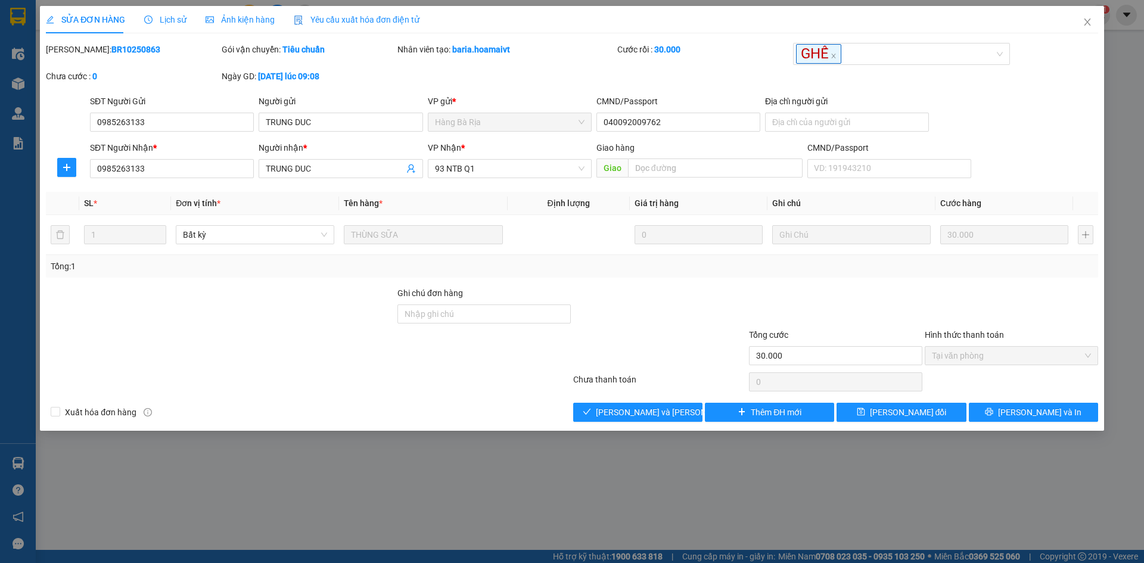
click at [511, 400] on div "Total Paid Fee 30.000 Total UnPaid Fee 0 Cash Collection Total Fee Mã ĐH: BR102…" at bounding box center [572, 232] width 1052 height 379
click at [516, 406] on div "Total Paid Fee 30.000 Total UnPaid Fee 0 Cash Collection Total Fee Mã ĐH: BR102…" at bounding box center [572, 232] width 1052 height 379
click at [521, 415] on div "Xuất hóa đơn hàng Lưu và Giao hàng Thêm ĐH mới Lưu thay đổi Lưu và In" at bounding box center [572, 412] width 1055 height 19
click at [604, 419] on button "[PERSON_NAME] và Giao hàng" at bounding box center [637, 412] width 129 height 19
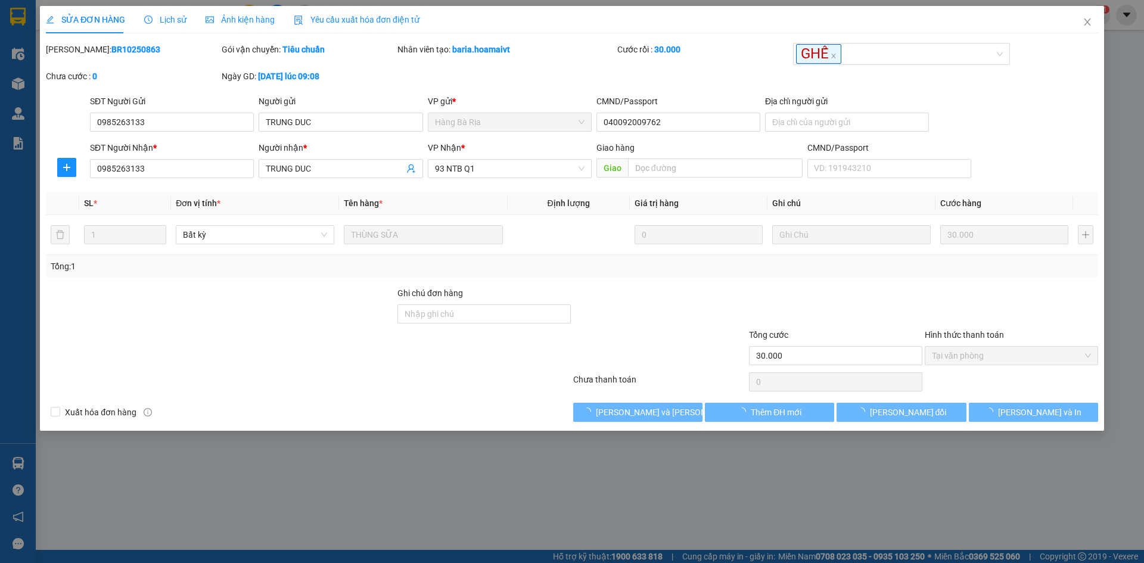
click at [534, 409] on div "Xuất hóa đơn hàng Lưu và Giao hàng Thêm ĐH mới Lưu thay đổi Lưu và In" at bounding box center [572, 412] width 1055 height 19
click at [529, 409] on div "Xuất hóa đơn hàng Lưu và Giao hàng Thêm ĐH mới Lưu thay đổi Lưu và In" at bounding box center [572, 412] width 1055 height 19
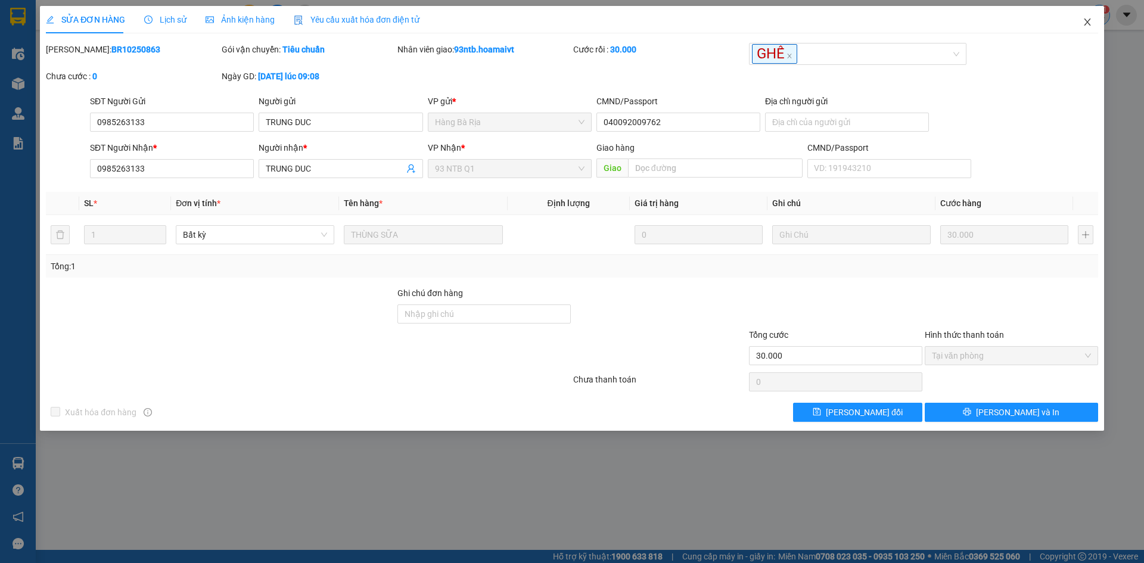
click at [1092, 15] on span "Close" at bounding box center [1087, 22] width 33 height 33
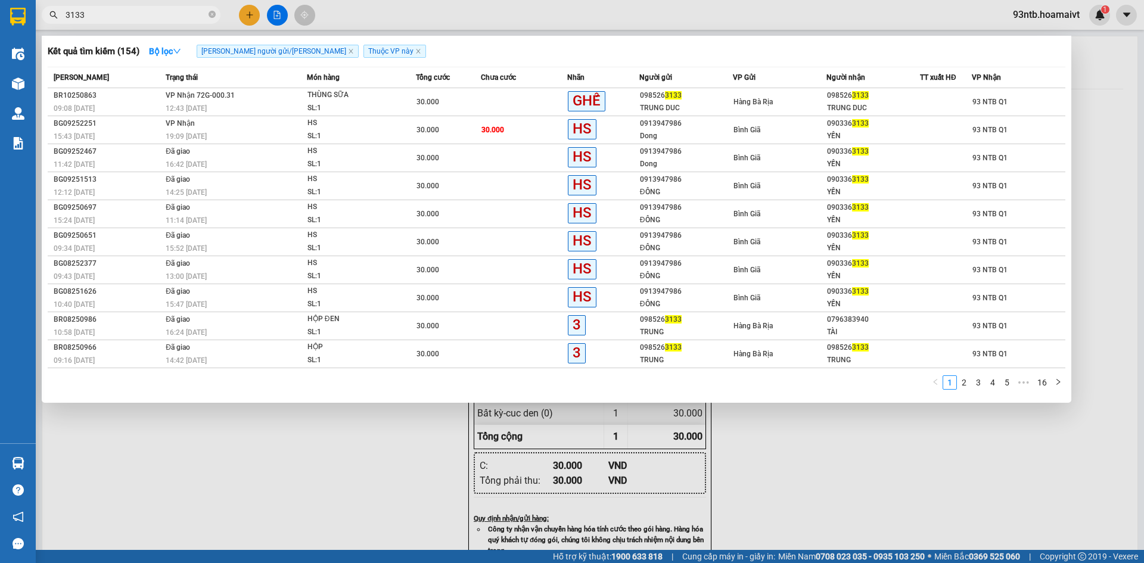
click at [147, 19] on input "3133" at bounding box center [136, 14] width 141 height 13
type input "3"
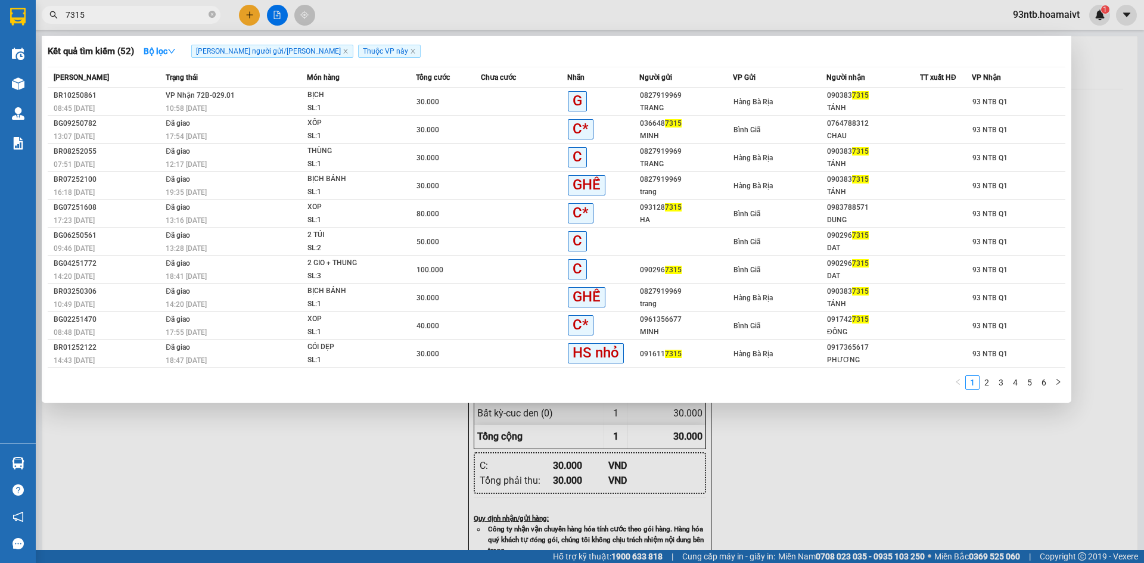
type input "7315"
click at [887, 101] on div "090383 7315" at bounding box center [873, 95] width 92 height 13
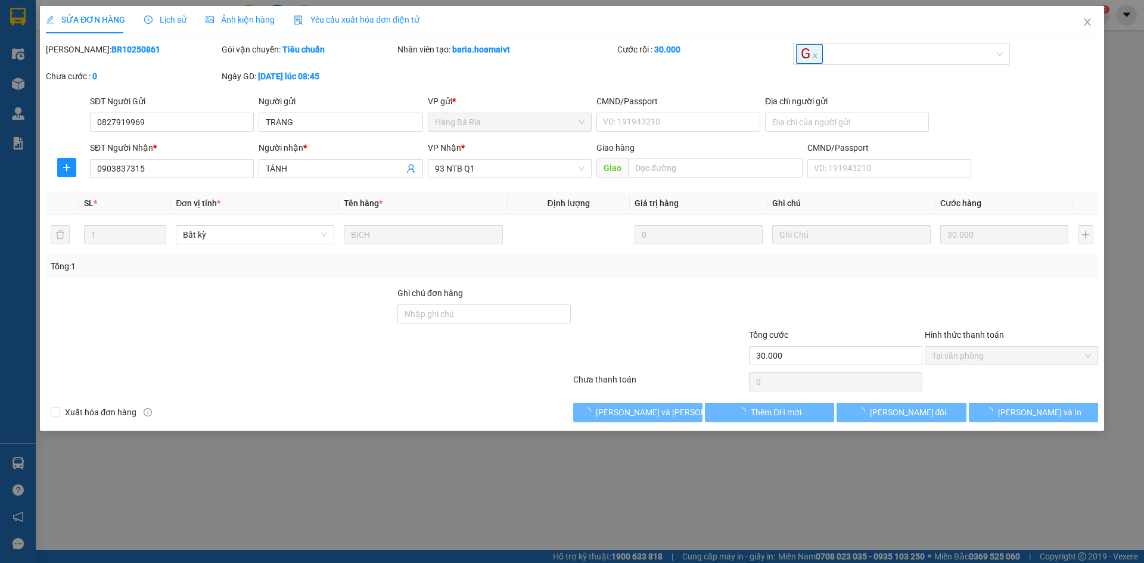
type input "0827919969"
type input "TRANG"
type input "0903837315"
type input "TÁNH"
type input "30.000"
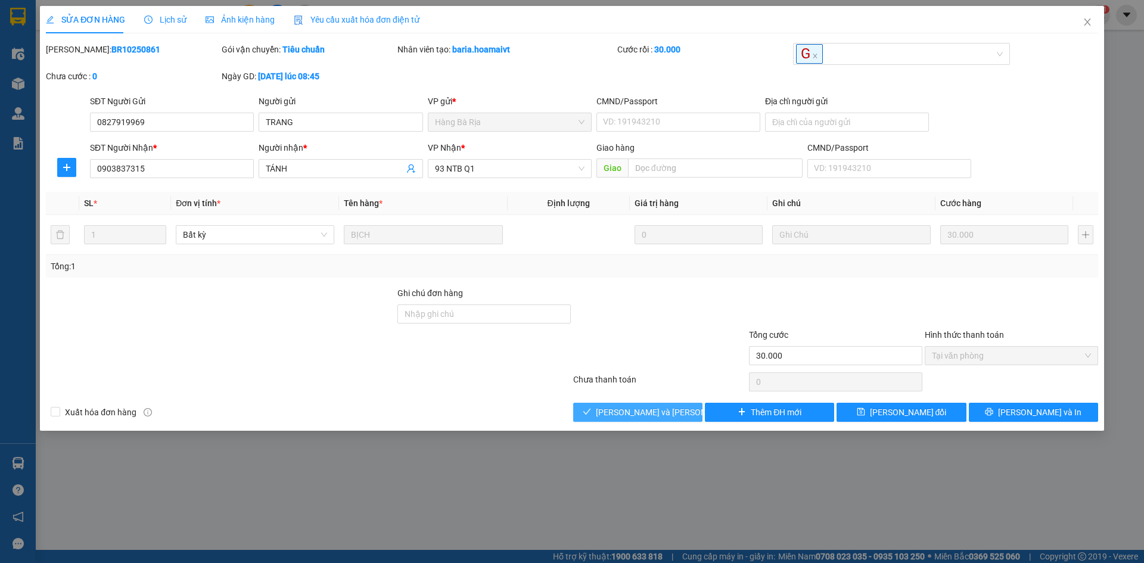
click at [654, 413] on span "[PERSON_NAME] và Giao hàng" at bounding box center [676, 412] width 161 height 13
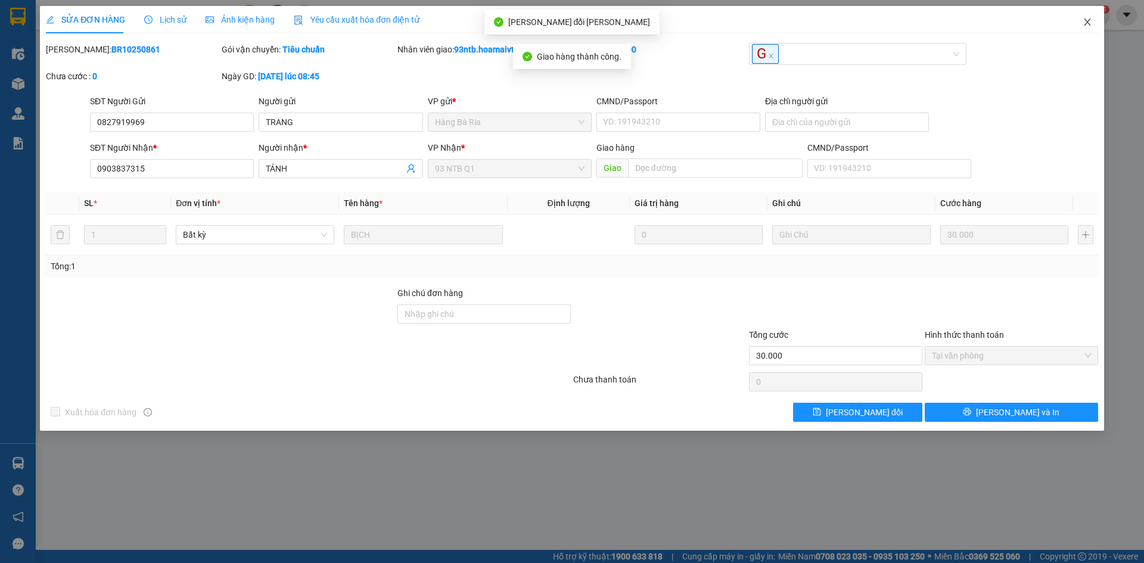
click at [1086, 18] on icon "close" at bounding box center [1088, 22] width 10 height 10
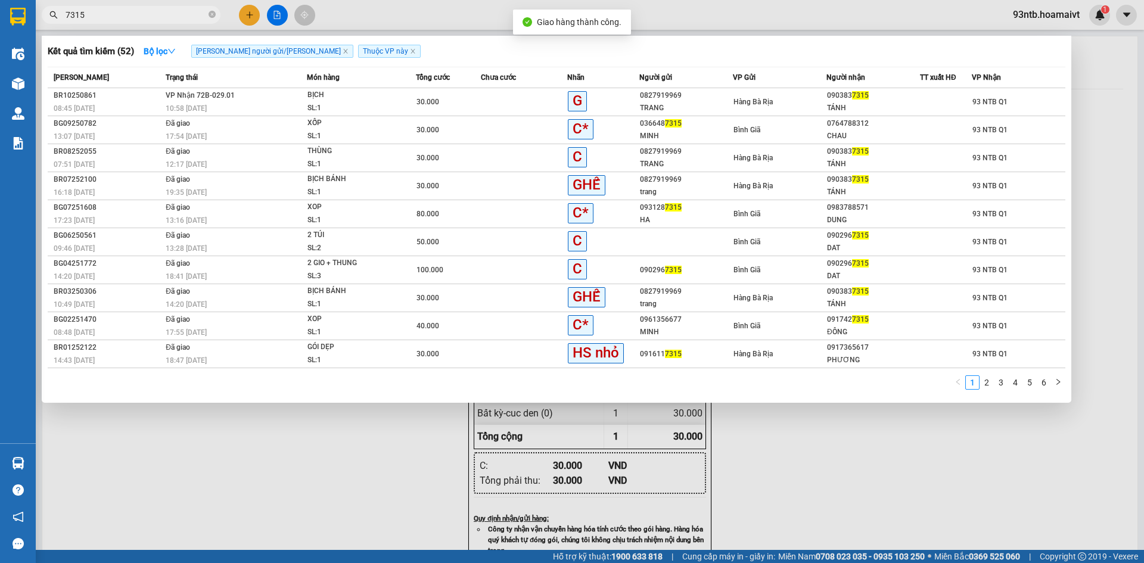
click at [140, 19] on input "7315" at bounding box center [136, 14] width 141 height 13
type input "7"
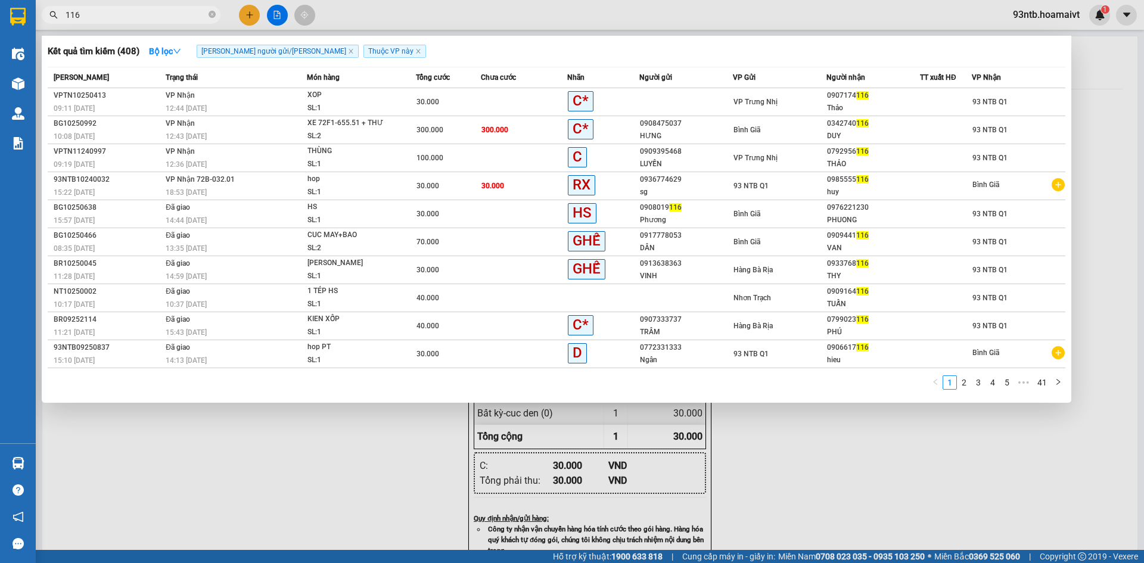
type input "116"
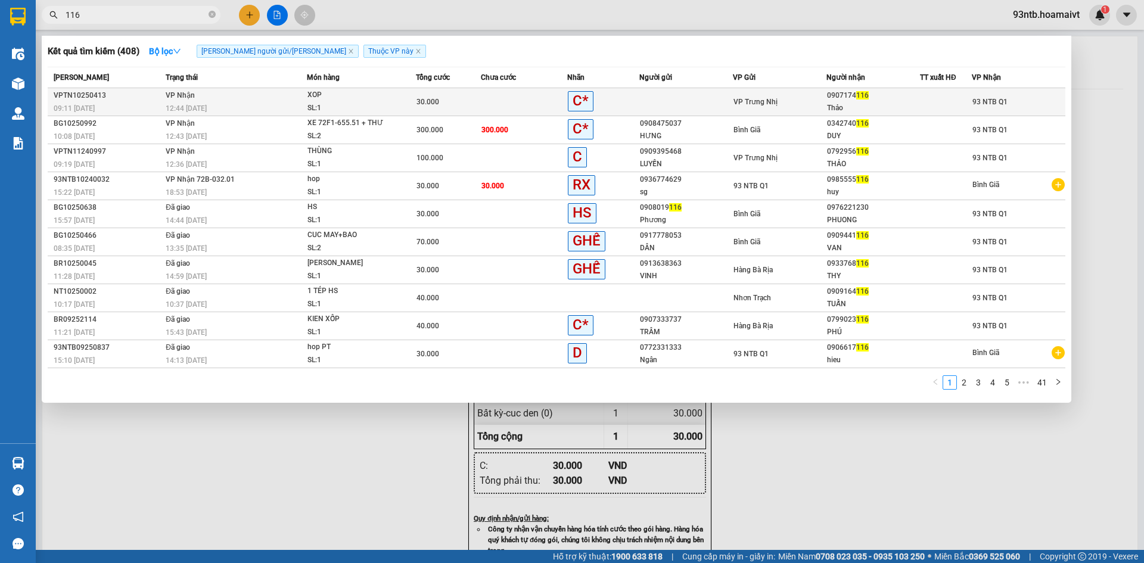
drag, startPoint x: 140, startPoint y: 18, endPoint x: 847, endPoint y: 102, distance: 712.2
click at [847, 102] on div "Thảo" at bounding box center [873, 108] width 92 height 13
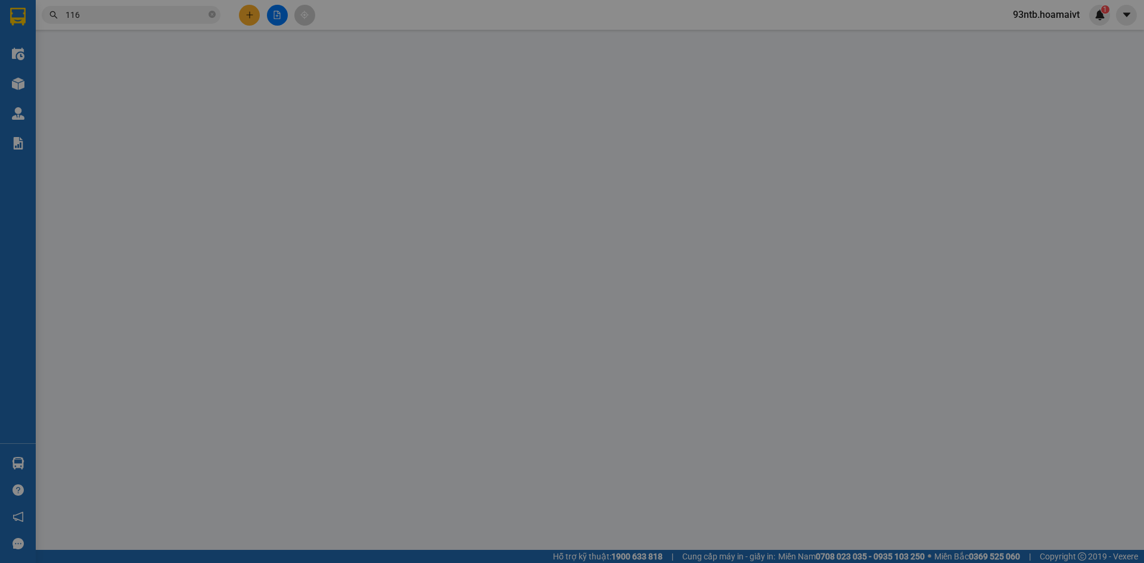
type input "0907174116"
type input "Thảo"
type input "30.000"
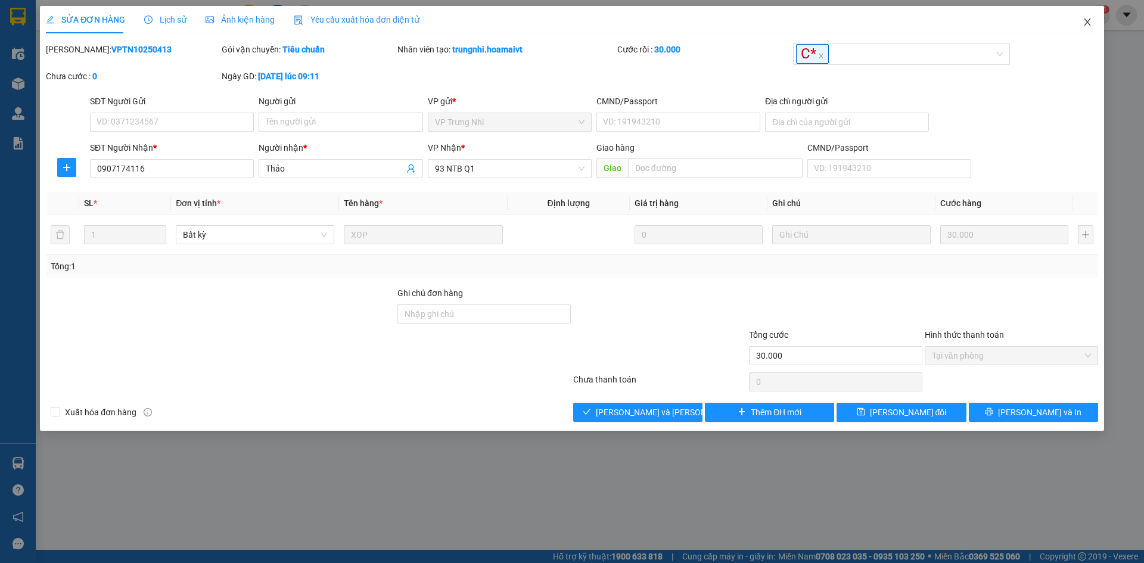
click at [1082, 36] on span "Close" at bounding box center [1087, 22] width 33 height 33
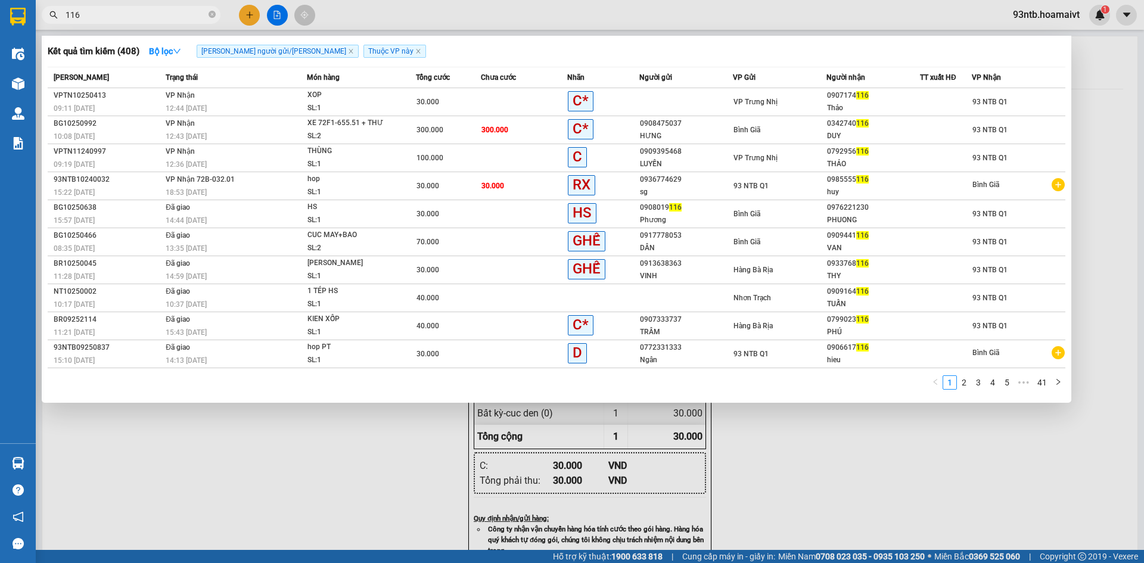
click at [148, 15] on input "116" at bounding box center [136, 14] width 141 height 13
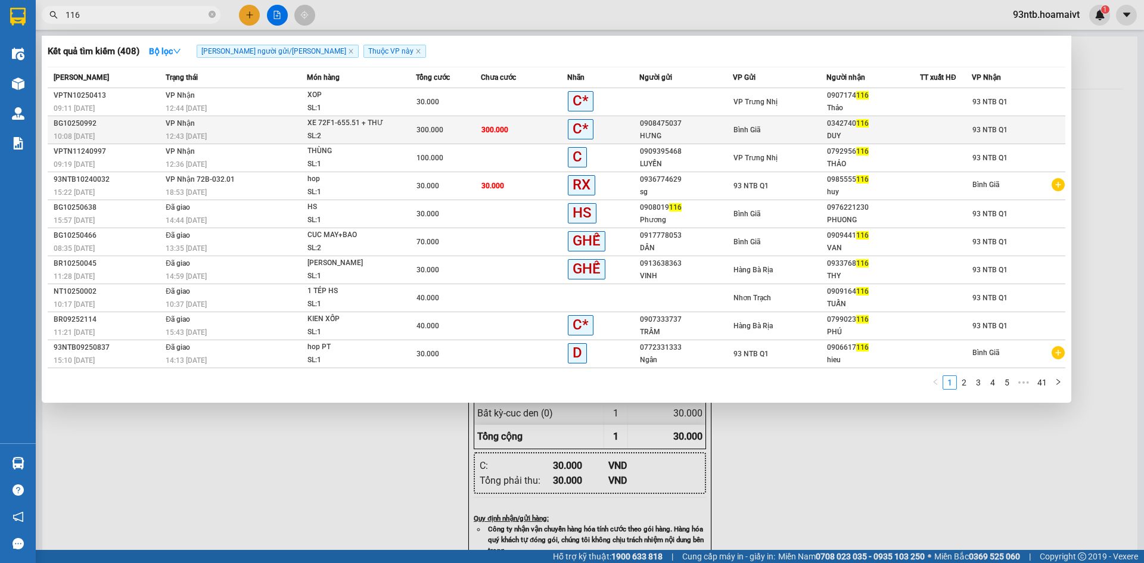
click at [932, 124] on div at bounding box center [945, 130] width 51 height 13
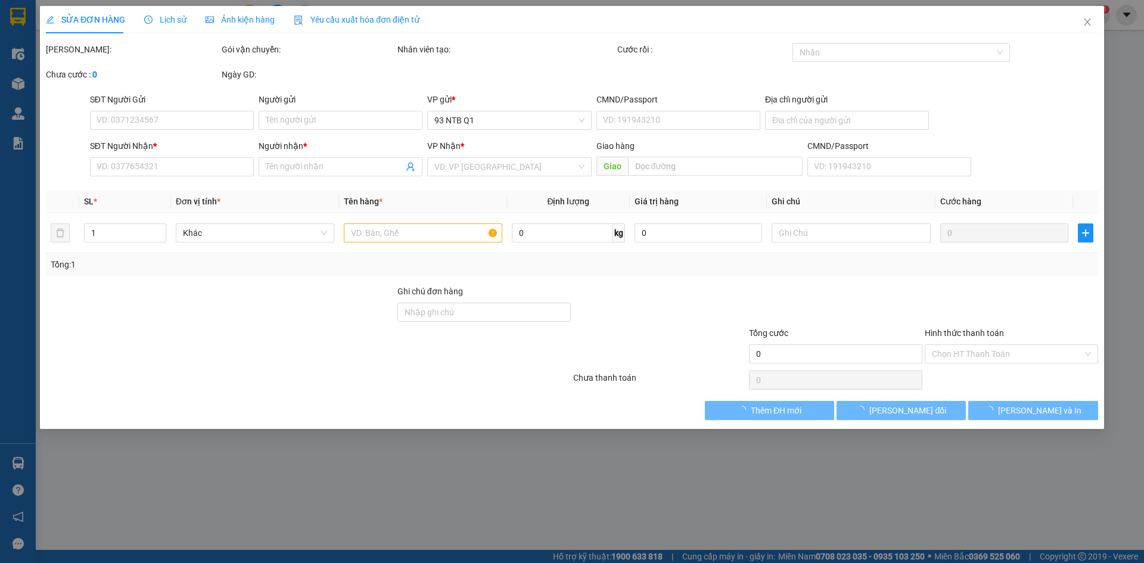
type input "0908475037"
type input "HƯNG"
type input "0342740116"
type input "DUY"
type input "300.000"
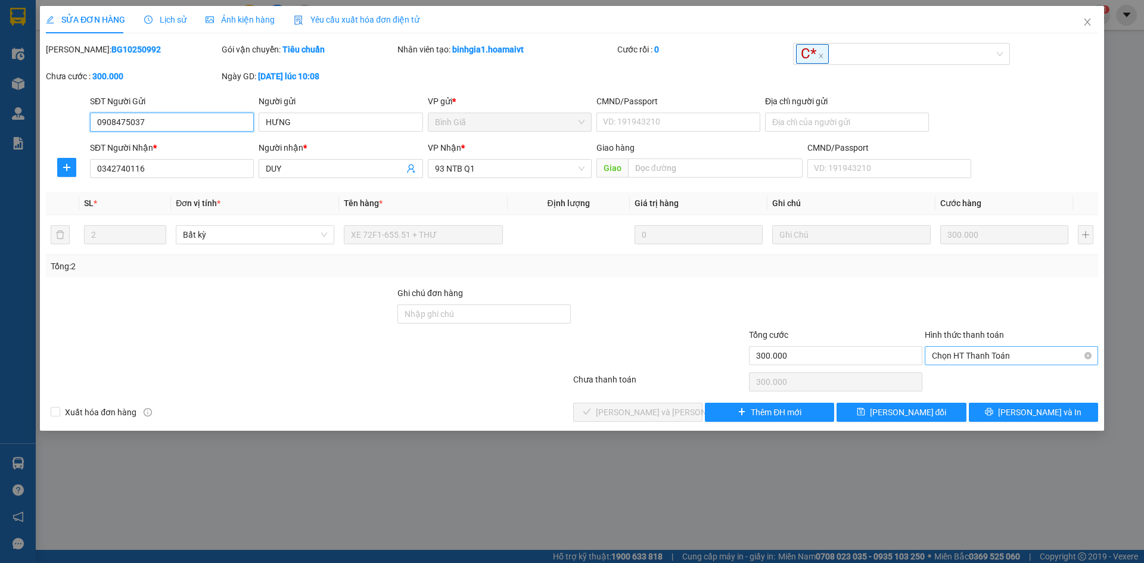
click at [1007, 360] on span "Chọn HT Thanh Toán" at bounding box center [1011, 356] width 159 height 18
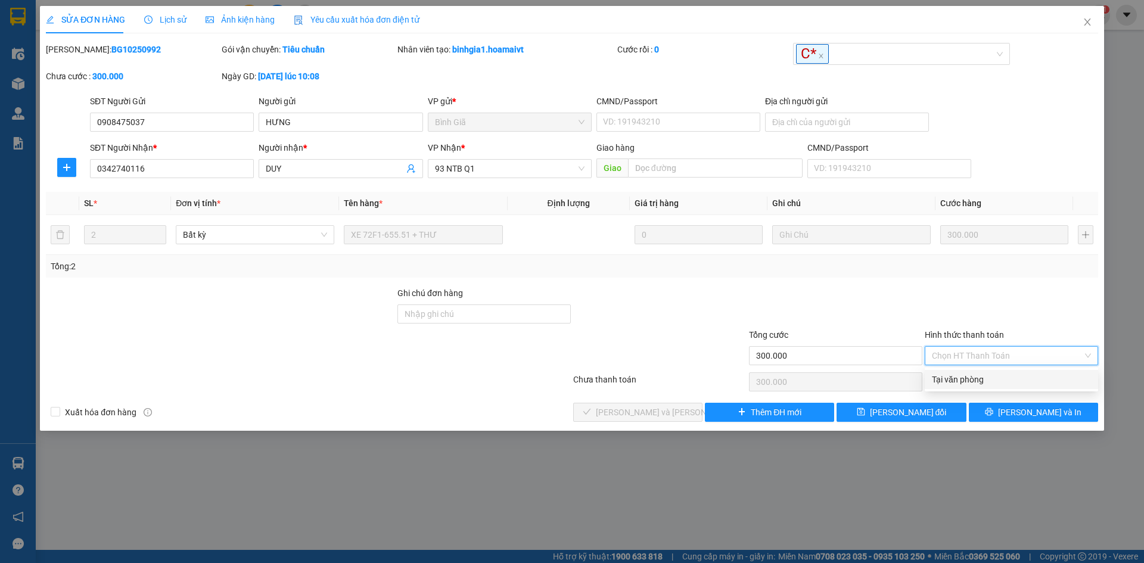
click at [1011, 380] on div "Tại văn phòng" at bounding box center [1011, 379] width 159 height 13
type input "0"
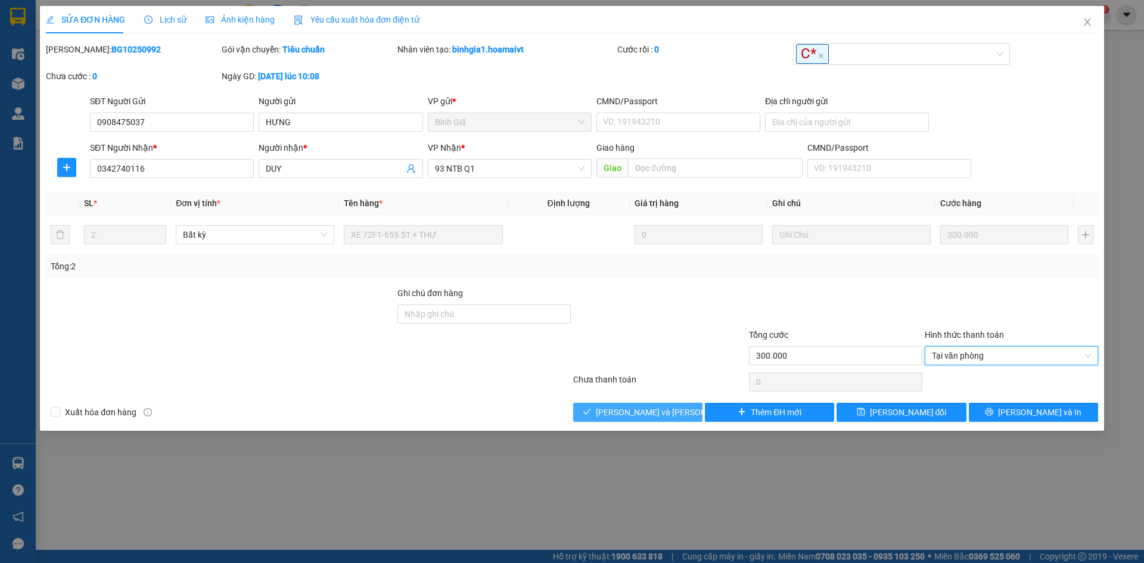
click at [643, 414] on span "[PERSON_NAME] và Giao hàng" at bounding box center [676, 412] width 161 height 13
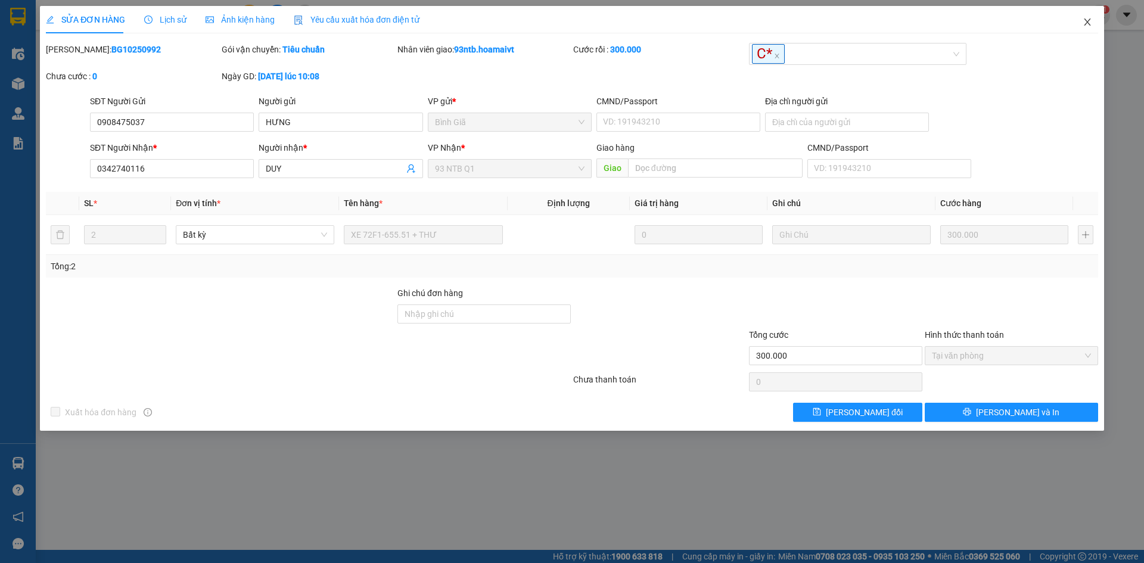
click at [1083, 27] on span "Close" at bounding box center [1087, 22] width 33 height 33
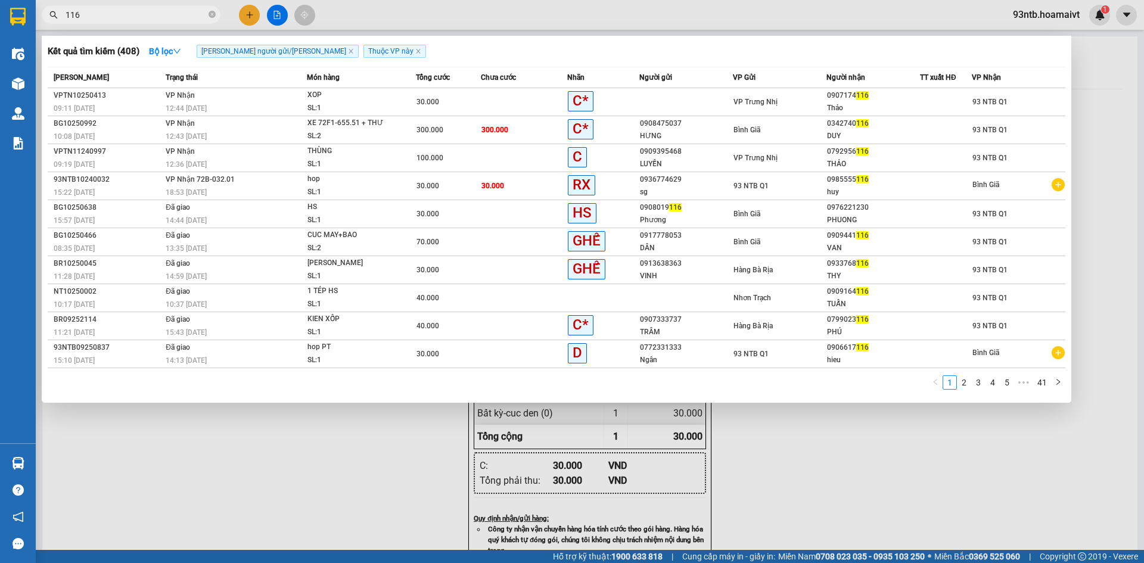
click at [137, 21] on input "116" at bounding box center [136, 14] width 141 height 13
type input "11"
click at [137, 21] on input "11" at bounding box center [136, 14] width 141 height 13
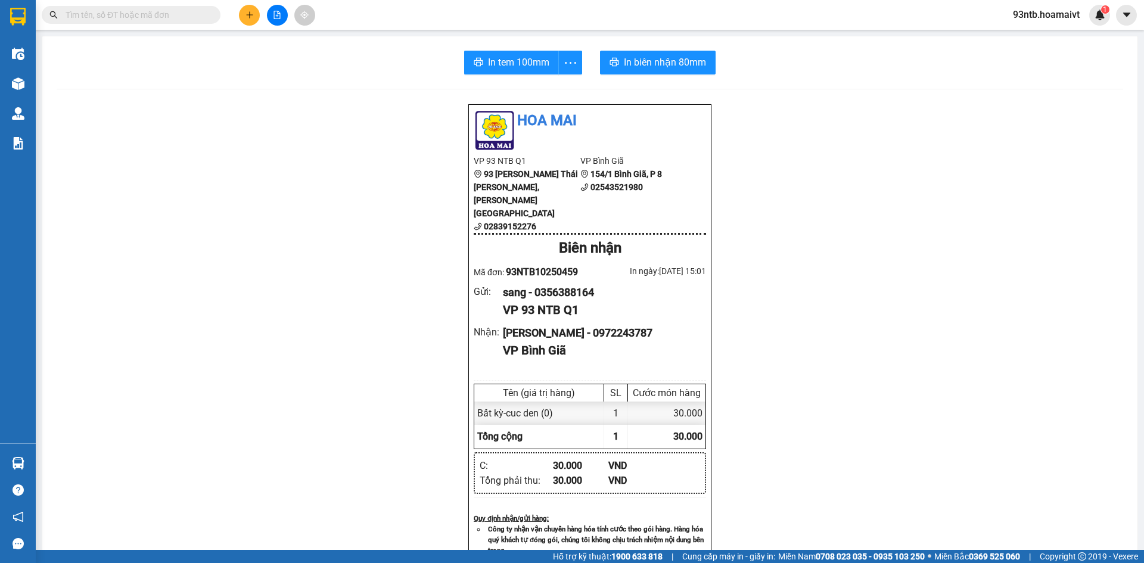
click at [137, 21] on input "text" at bounding box center [136, 14] width 141 height 13
click at [157, 13] on input "text" at bounding box center [136, 14] width 141 height 13
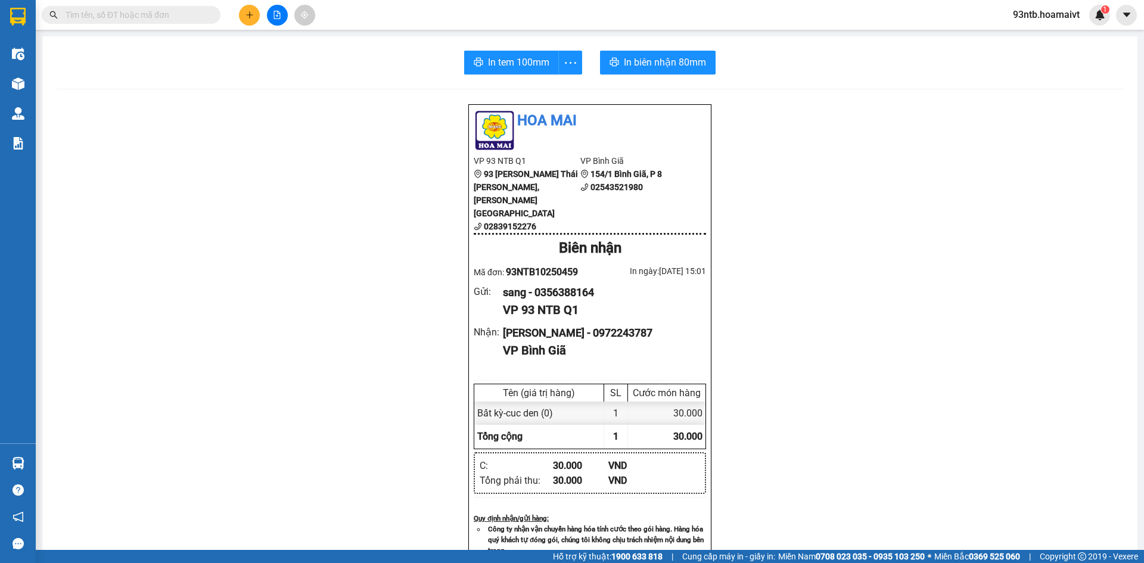
click at [157, 13] on input "text" at bounding box center [136, 14] width 141 height 13
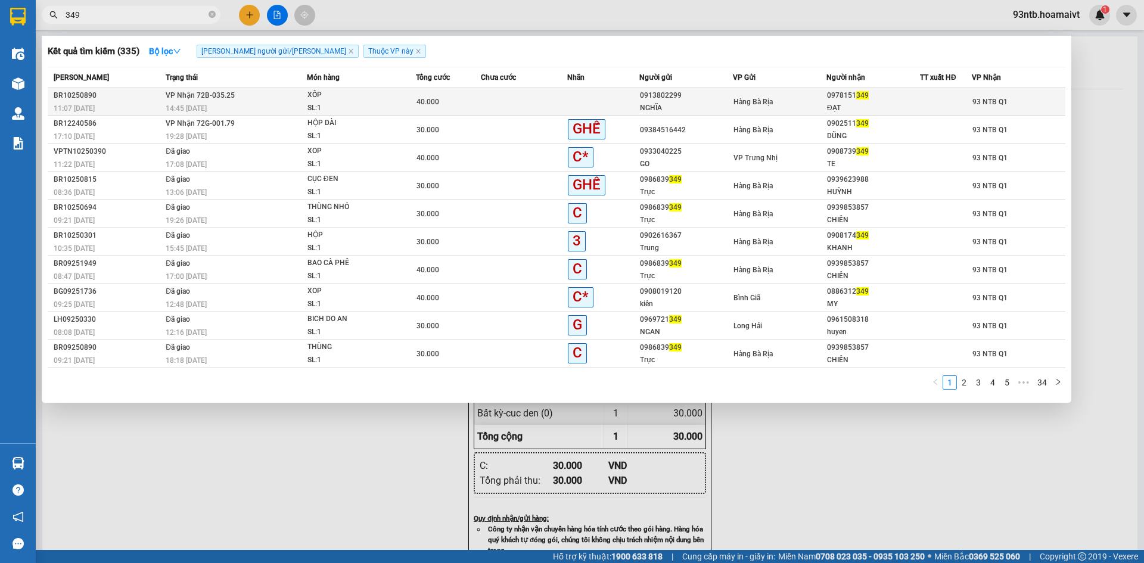
type input "349"
click at [981, 101] on span "93 NTB Q1" at bounding box center [989, 102] width 35 height 8
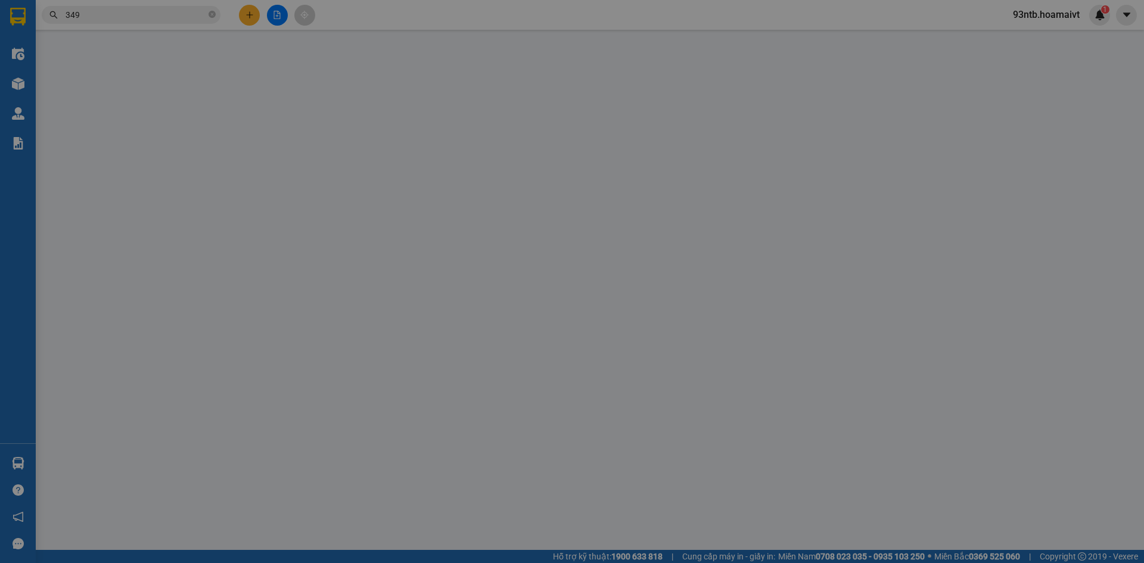
type input "0913802299"
type input "NGHĨA"
type input "0978151349"
type input "ĐẠT"
type input "40.000"
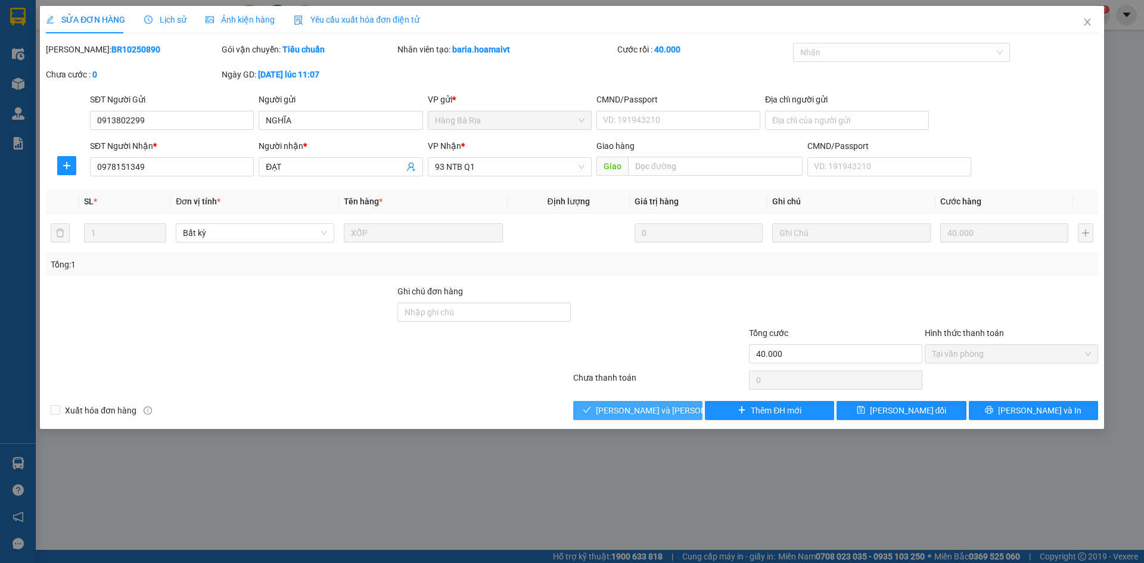
drag, startPoint x: 689, startPoint y: 410, endPoint x: 700, endPoint y: 399, distance: 16.0
click at [688, 410] on button "[PERSON_NAME] và Giao hàng" at bounding box center [637, 410] width 129 height 19
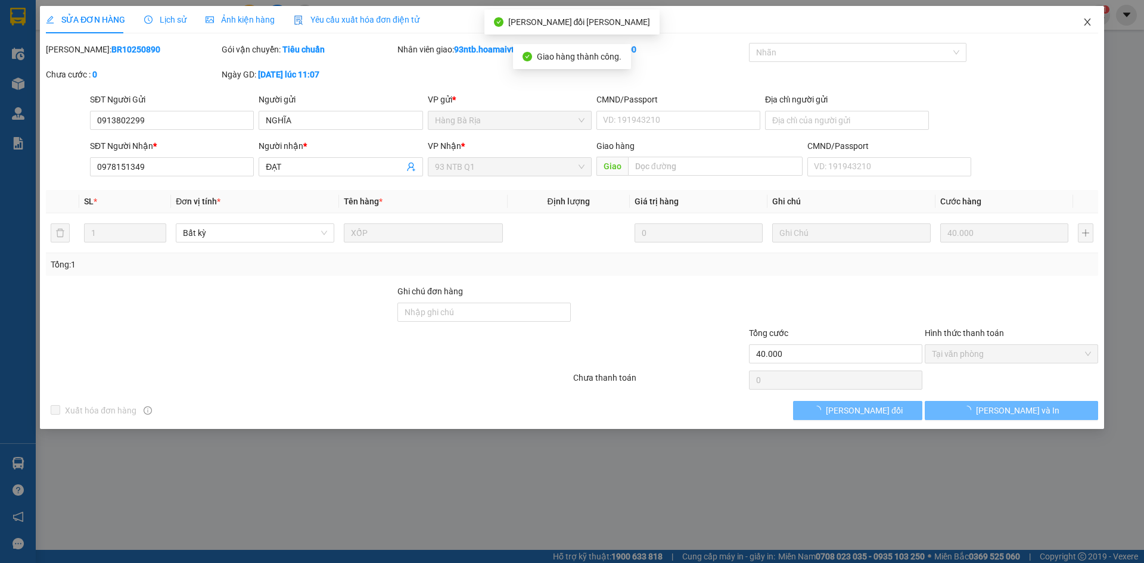
drag, startPoint x: 1079, startPoint y: 26, endPoint x: 1066, endPoint y: 33, distance: 14.9
click at [1080, 26] on span "Close" at bounding box center [1087, 22] width 33 height 33
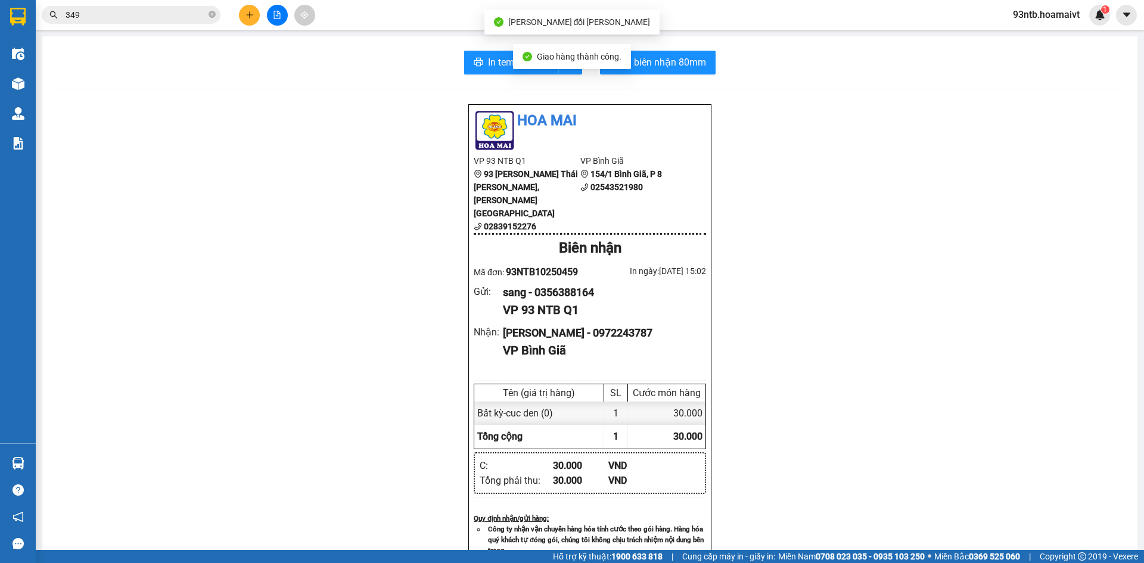
click at [190, 13] on input "349" at bounding box center [136, 14] width 141 height 13
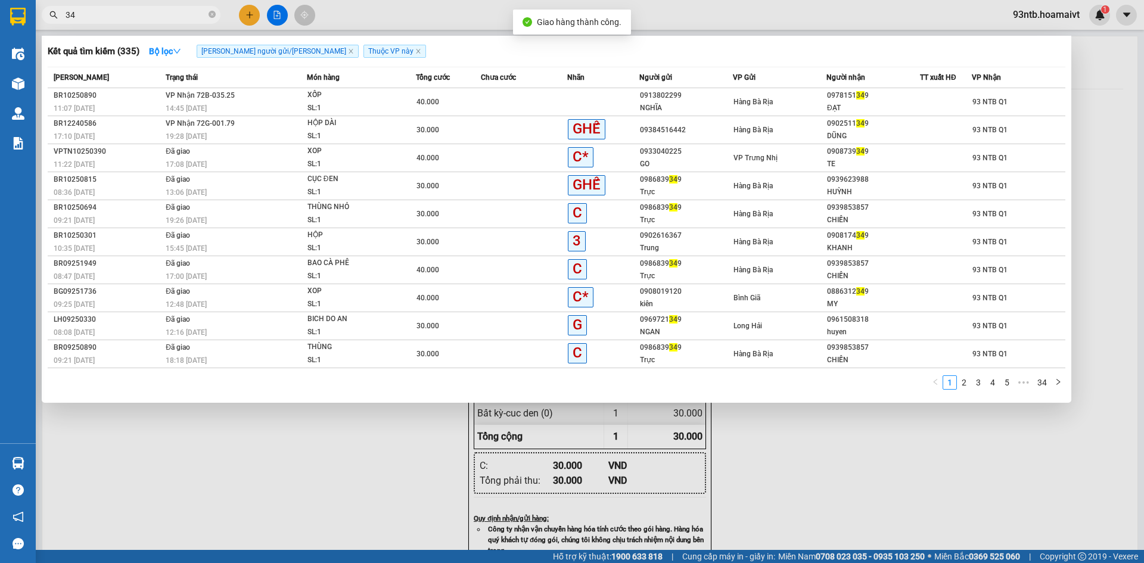
type input "3"
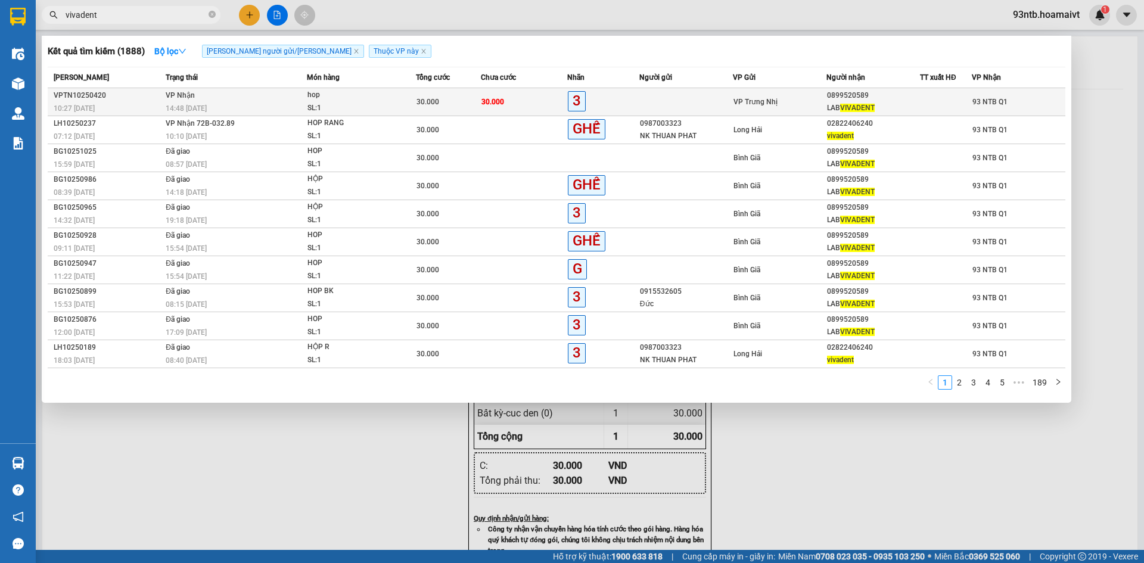
type input "vivadent"
click at [1043, 105] on div "93 NTB Q1" at bounding box center [1018, 101] width 92 height 13
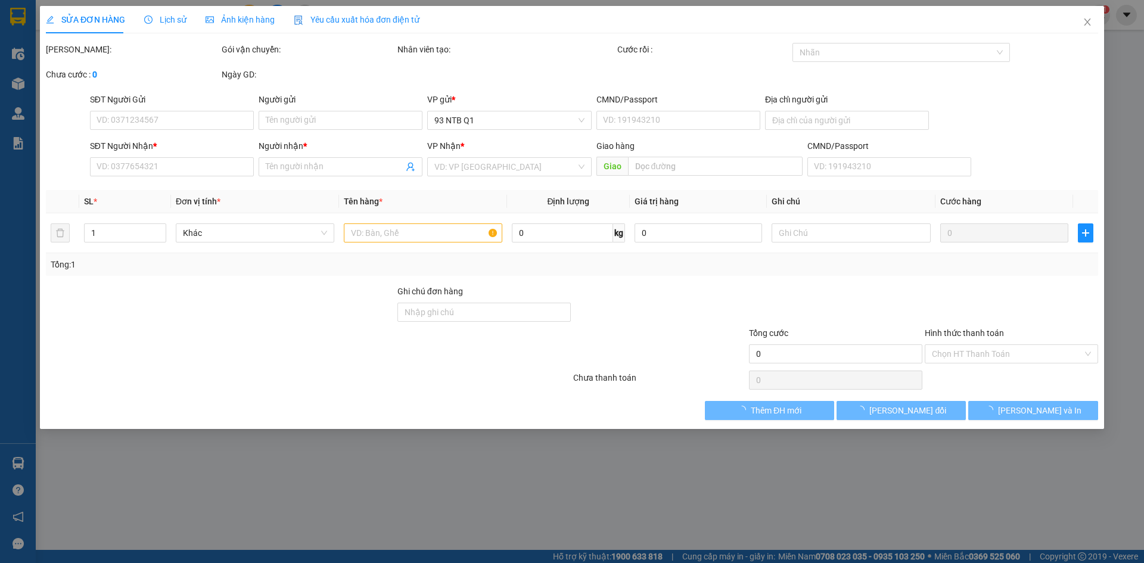
type input "0899520589"
type input "LAB VIVADENT"
type input "30.000"
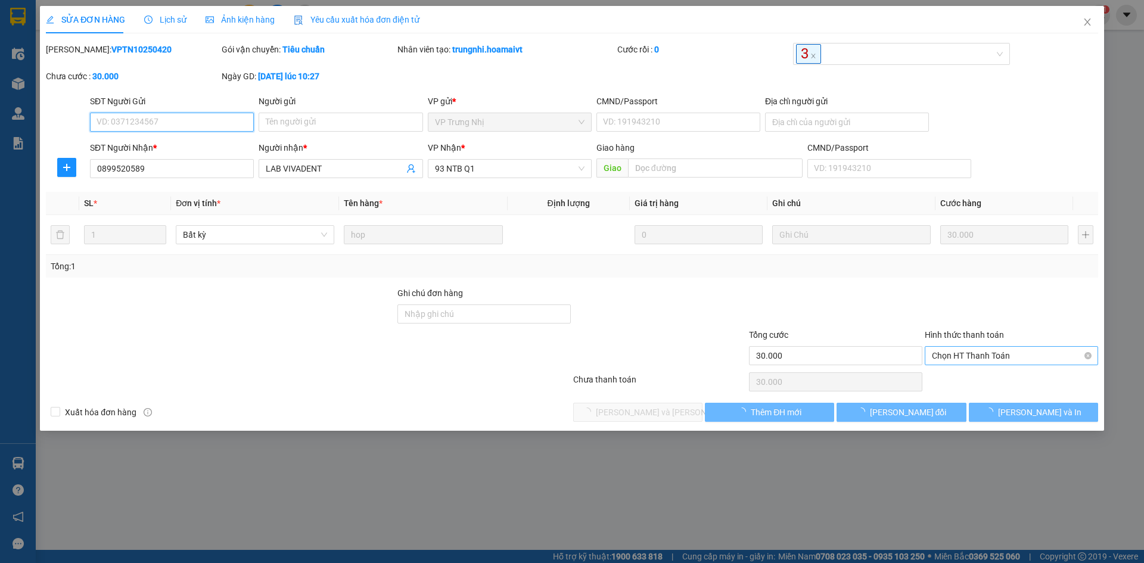
click at [956, 347] on span "Chọn HT Thanh Toán" at bounding box center [1011, 356] width 159 height 18
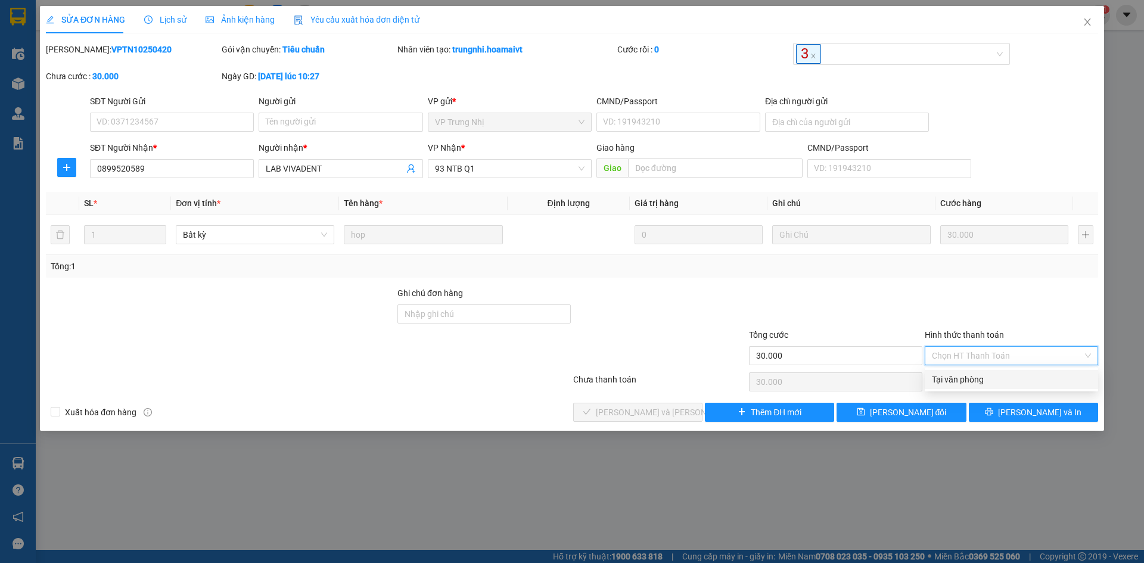
click at [978, 372] on div "Tại văn phòng" at bounding box center [1011, 379] width 173 height 19
type input "0"
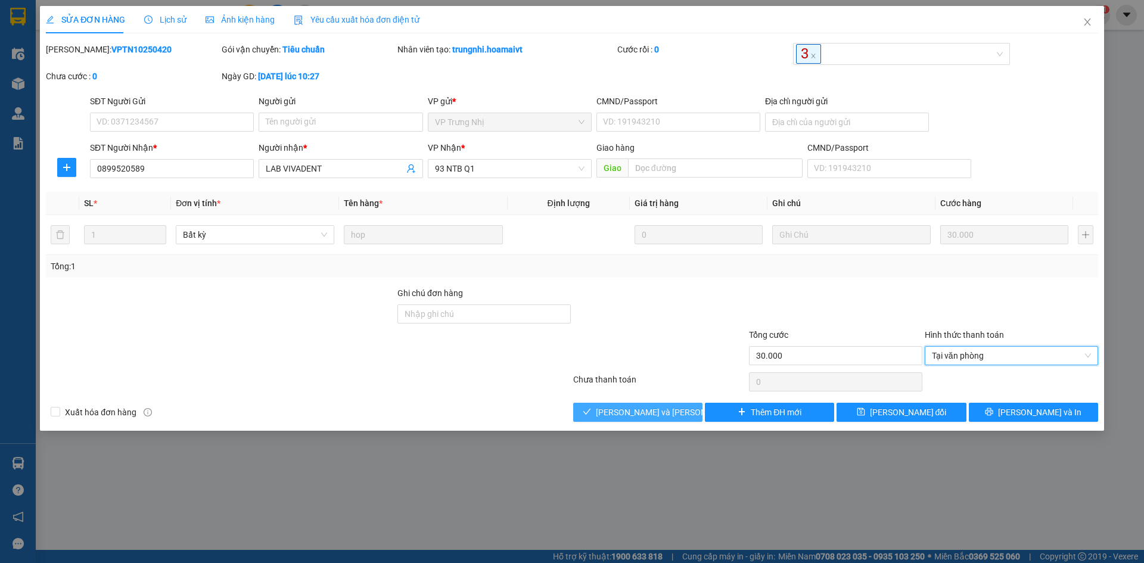
click at [658, 413] on span "[PERSON_NAME] và Giao hàng" at bounding box center [676, 412] width 161 height 13
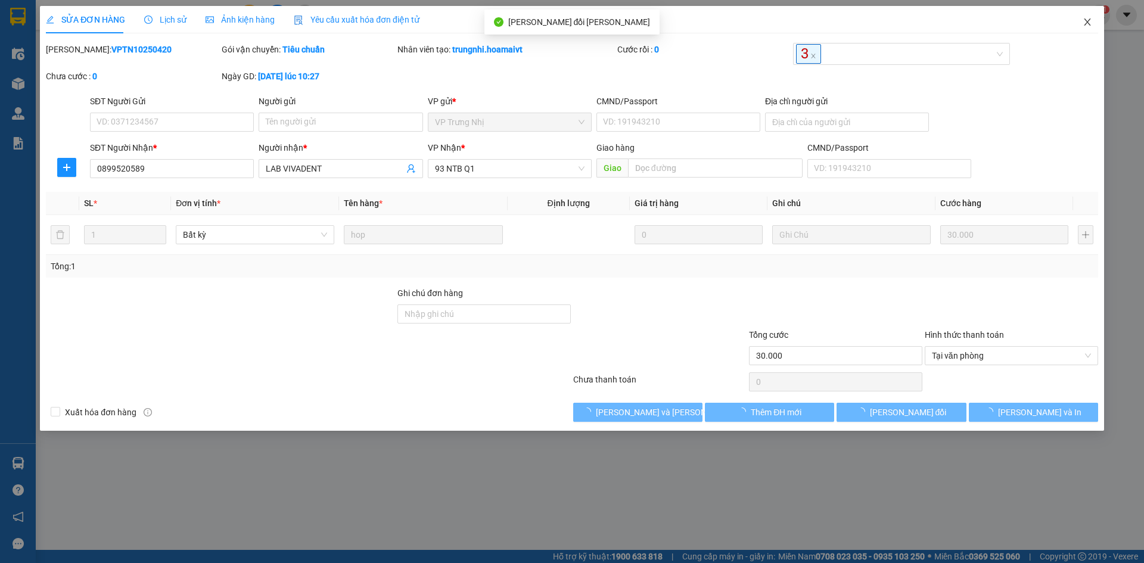
click at [1080, 16] on span "Close" at bounding box center [1087, 22] width 33 height 33
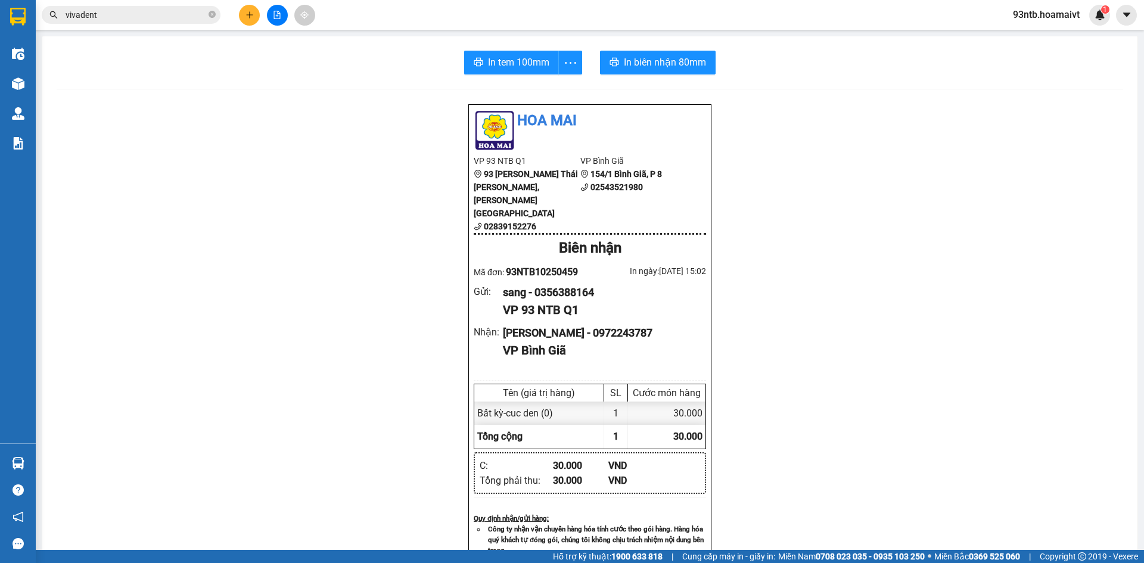
click at [187, 13] on input "vivadent" at bounding box center [136, 14] width 141 height 13
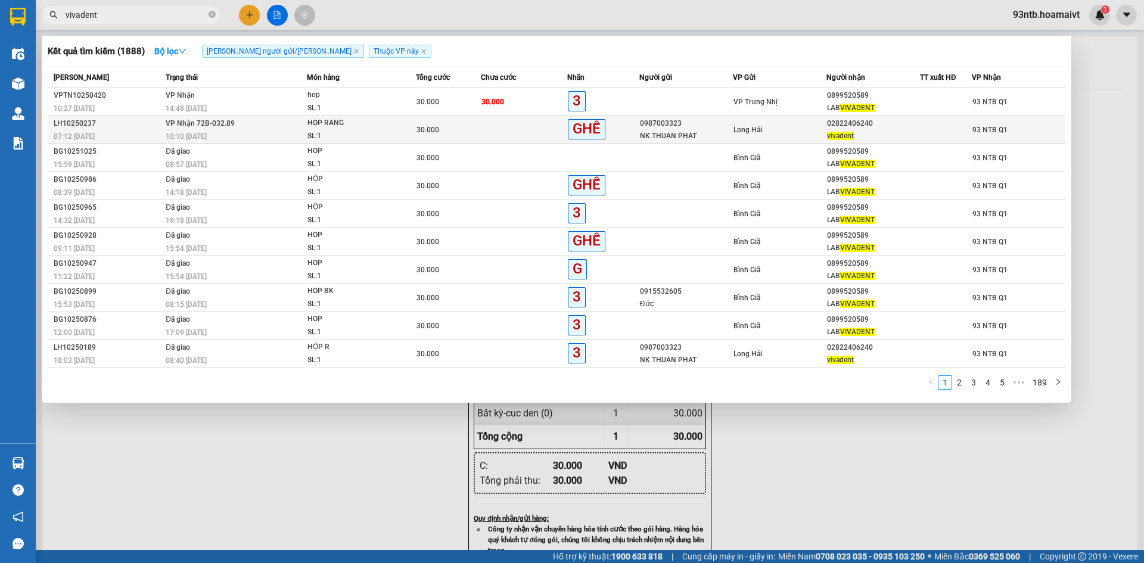
click at [870, 129] on div "02822406240" at bounding box center [873, 123] width 92 height 13
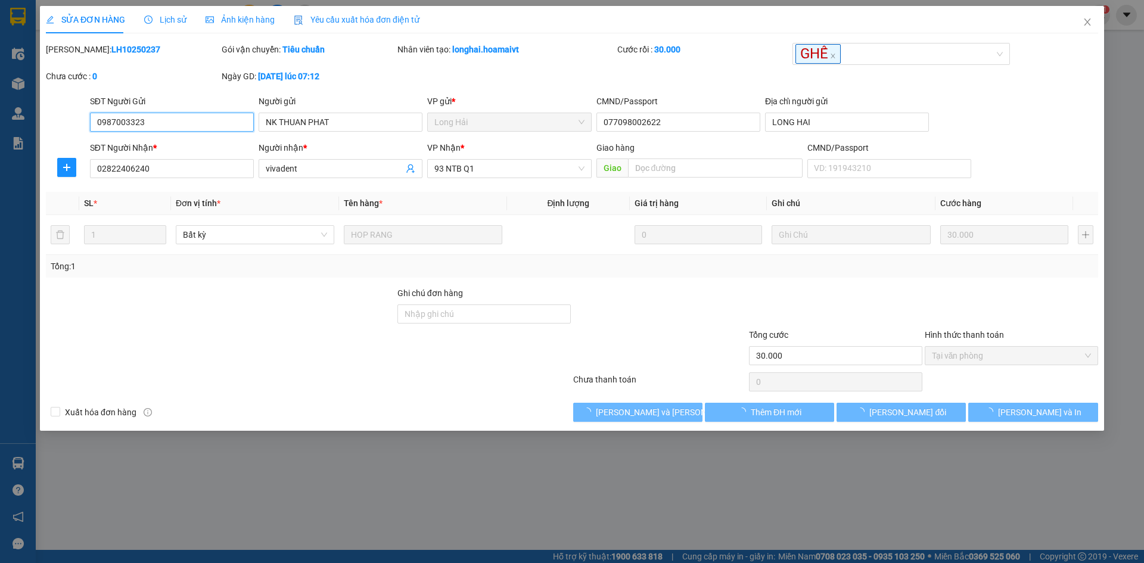
type input "0987003323"
type input "NK THUAN PHAT"
type input "077098002622"
type input "LONG HAI"
type input "02822406240"
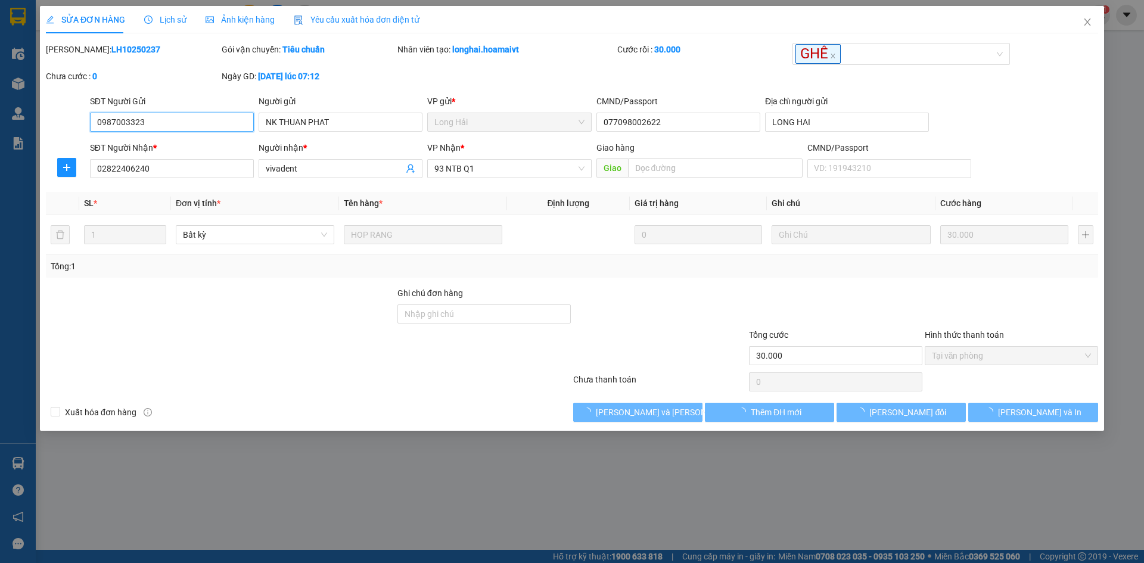
type input "vivadent"
type input "30.000"
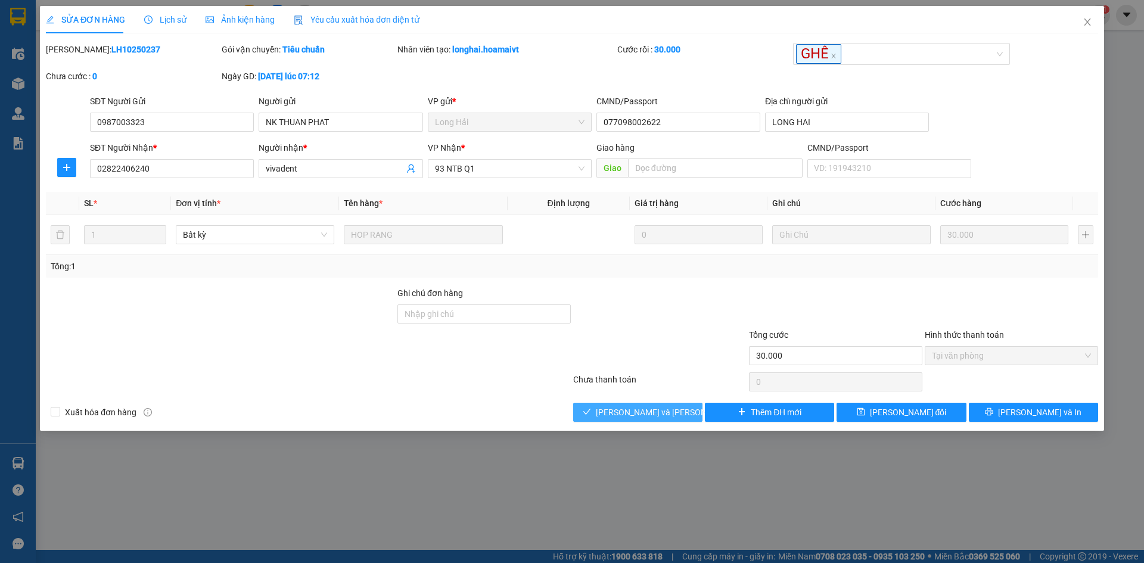
drag, startPoint x: 596, startPoint y: 408, endPoint x: 614, endPoint y: 399, distance: 19.5
click at [598, 408] on button "[PERSON_NAME] và Giao hàng" at bounding box center [637, 412] width 129 height 19
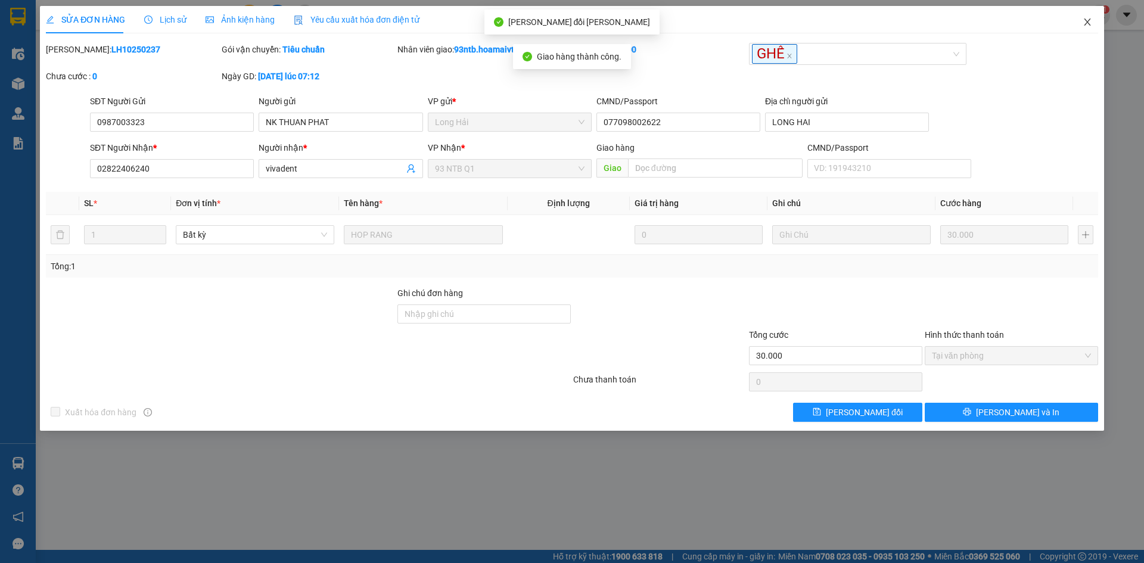
click at [1091, 23] on icon "close" at bounding box center [1088, 22] width 10 height 10
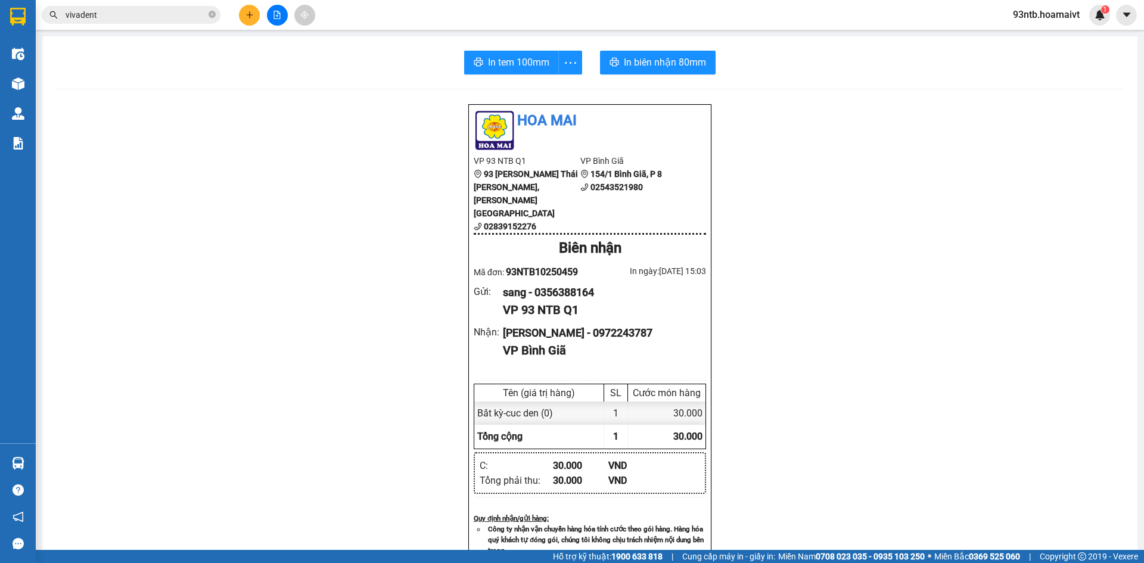
click at [238, 18] on div at bounding box center [276, 15] width 89 height 21
click at [254, 20] on button at bounding box center [249, 15] width 21 height 21
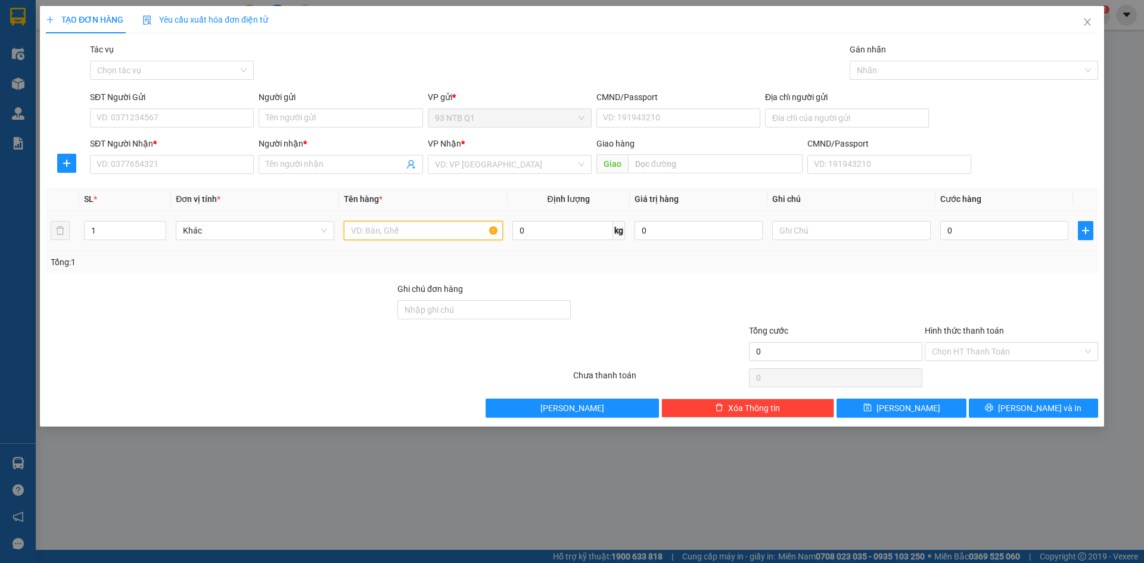
click at [474, 225] on input "text" at bounding box center [423, 230] width 158 height 19
type input "goi xam"
type input "3"
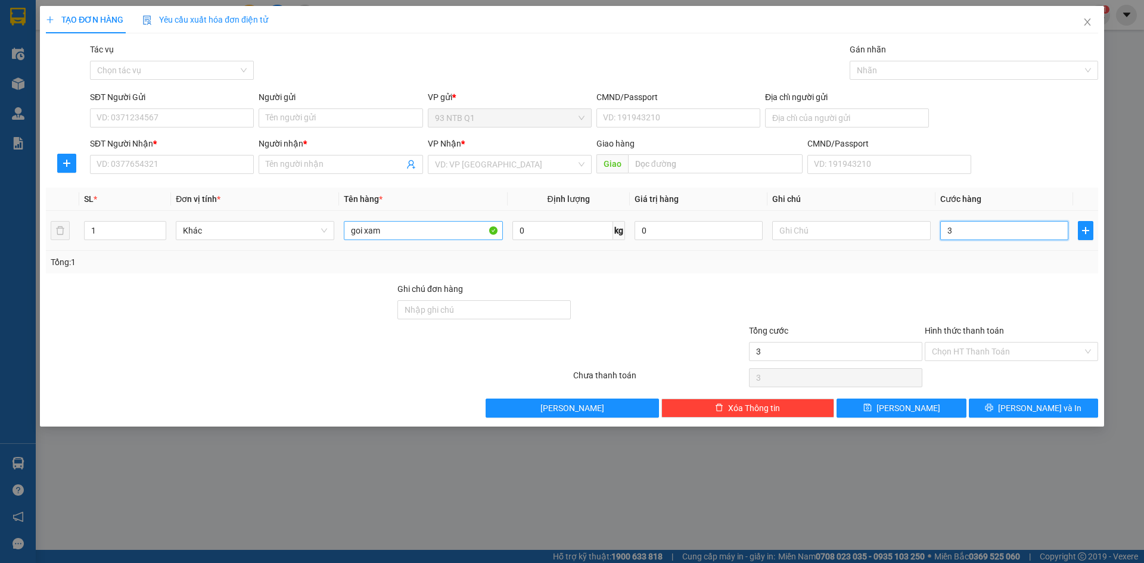
type input "30"
click at [198, 291] on div at bounding box center [221, 303] width 352 height 42
type input "30.000"
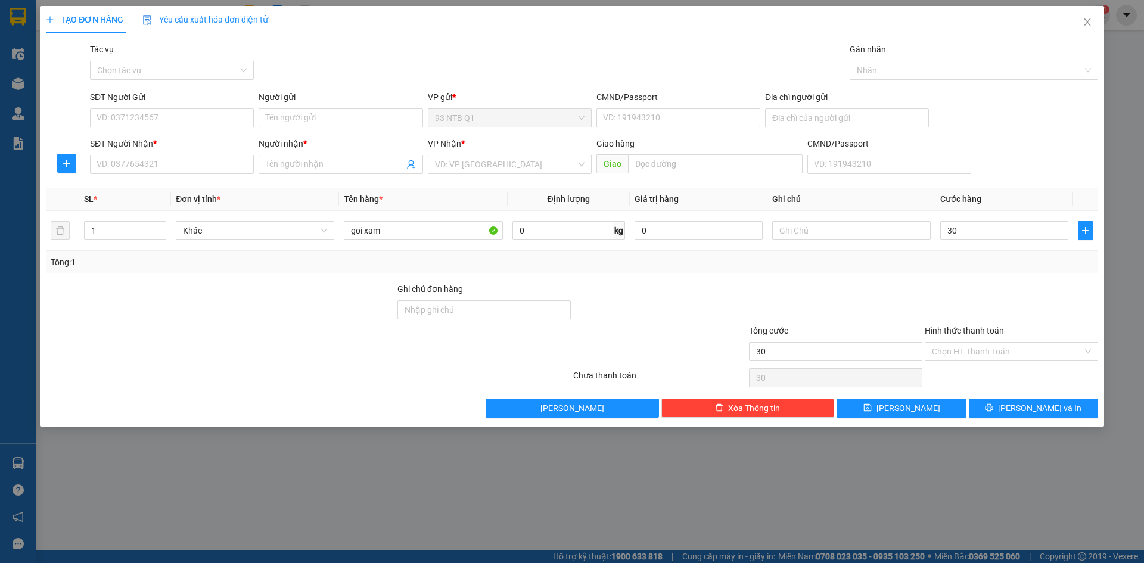
type input "30.000"
drag, startPoint x: 170, startPoint y: 100, endPoint x: 178, endPoint y: 105, distance: 9.4
click at [175, 104] on div "SĐT Người Gửi" at bounding box center [172, 100] width 164 height 18
click at [190, 120] on input "SĐT Người Gửi" at bounding box center [172, 117] width 164 height 19
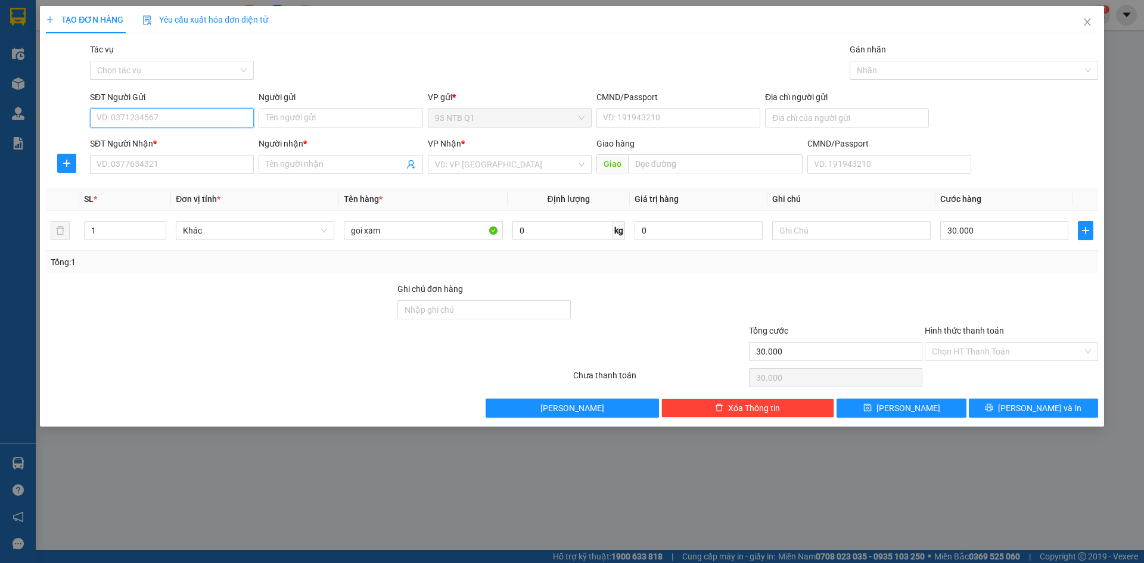
click at [191, 120] on input "SĐT Người Gửi" at bounding box center [172, 117] width 164 height 19
type input "0976975684"
type input "lan"
type input "189/56 bach dang tan binh"
type input "0908767367"
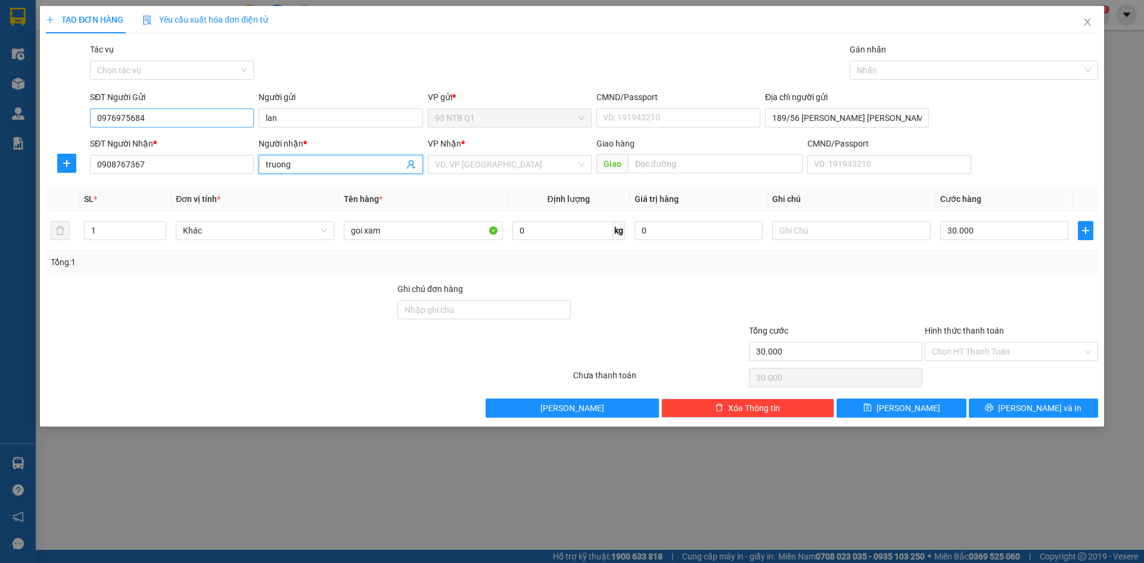
type input "truong"
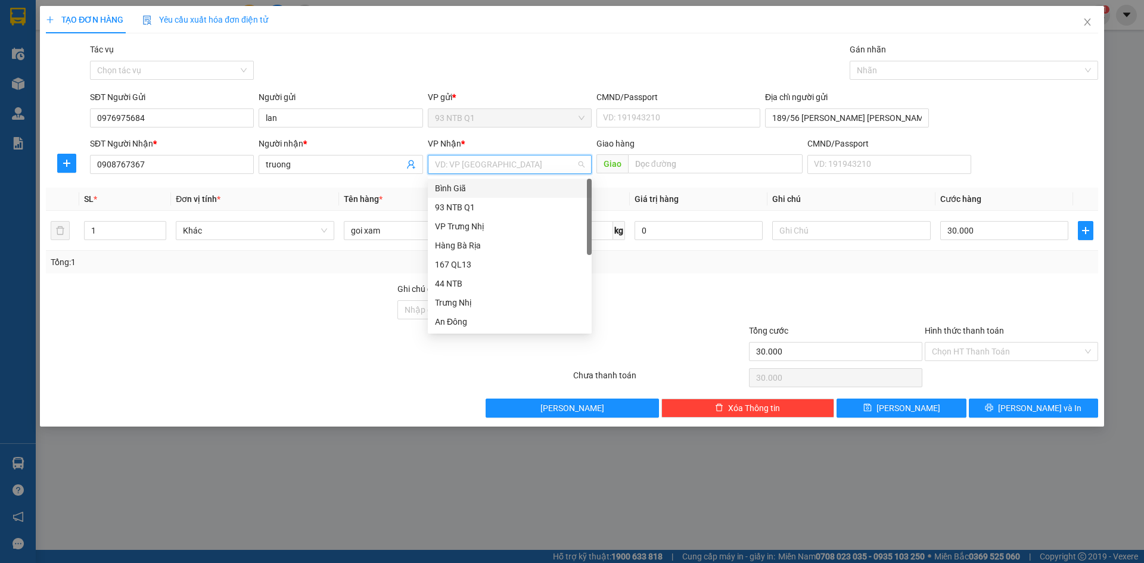
click at [552, 192] on div "Bình Giã" at bounding box center [510, 188] width 150 height 13
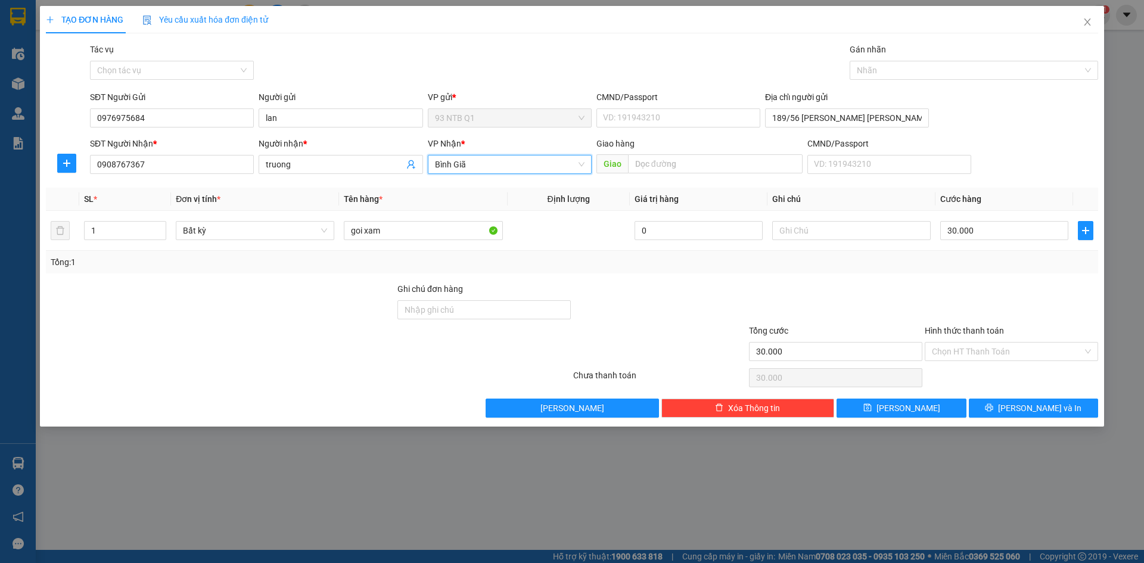
drag, startPoint x: 795, startPoint y: 304, endPoint x: 806, endPoint y: 304, distance: 10.7
click at [798, 305] on div at bounding box center [836, 303] width 176 height 42
click at [1028, 402] on span "[PERSON_NAME] và In" at bounding box center [1039, 408] width 83 height 13
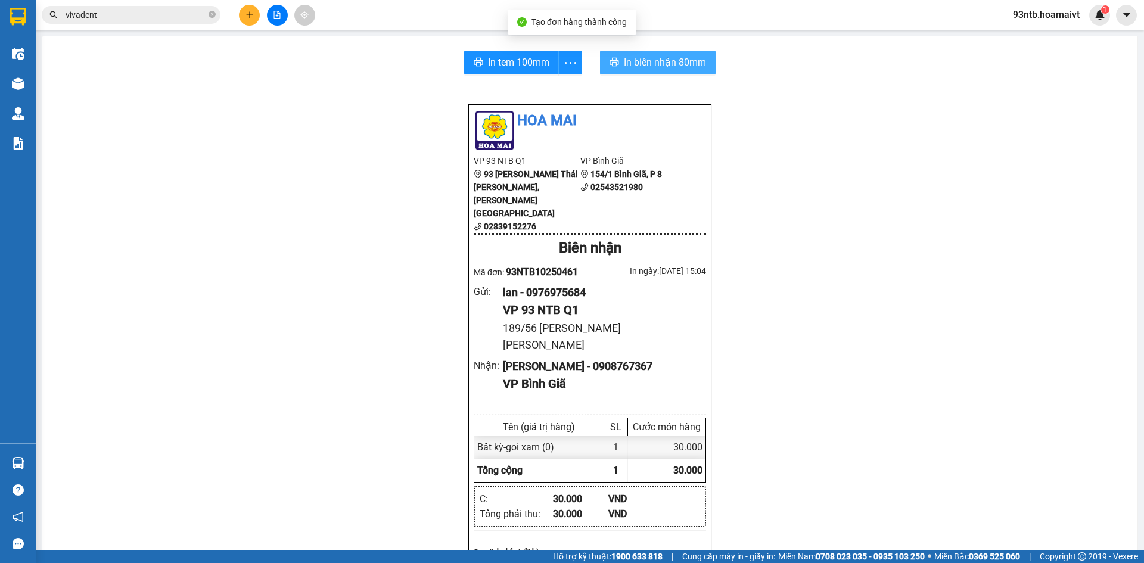
click at [691, 57] on span "In biên nhận 80mm" at bounding box center [665, 62] width 82 height 15
drag, startPoint x: 129, startPoint y: 9, endPoint x: 135, endPoint y: 15, distance: 8.9
click at [130, 10] on input "vivadent" at bounding box center [136, 14] width 141 height 13
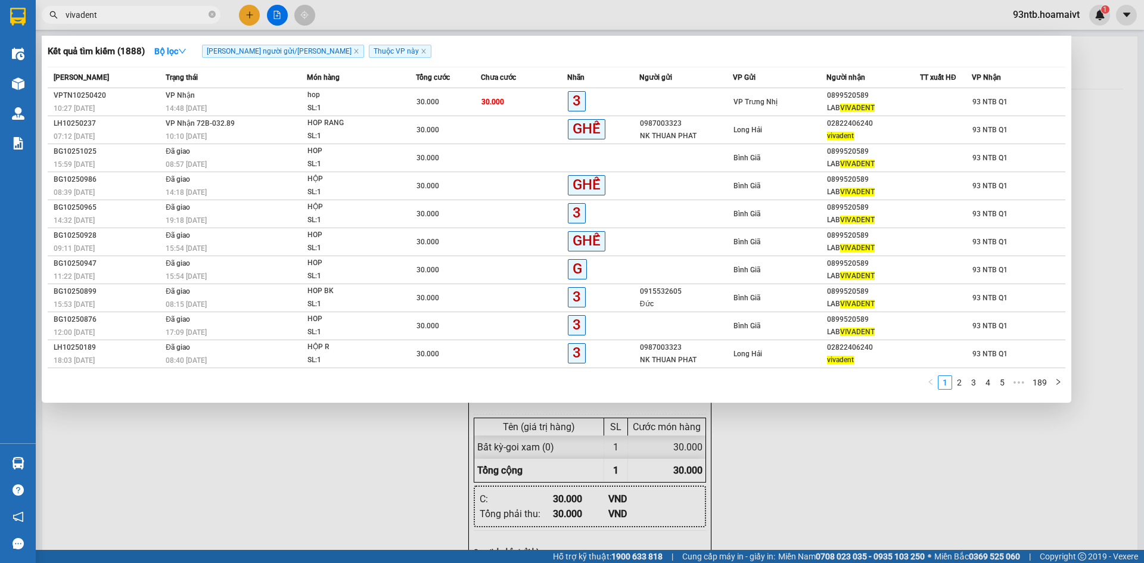
click at [138, 18] on input "vivadent" at bounding box center [136, 14] width 141 height 13
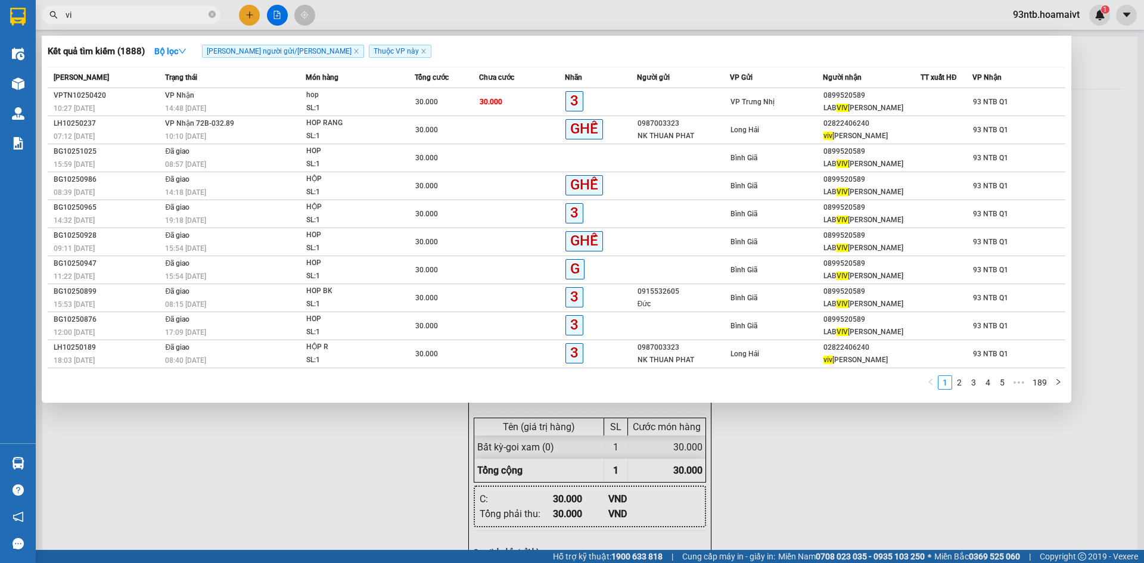
type input "v"
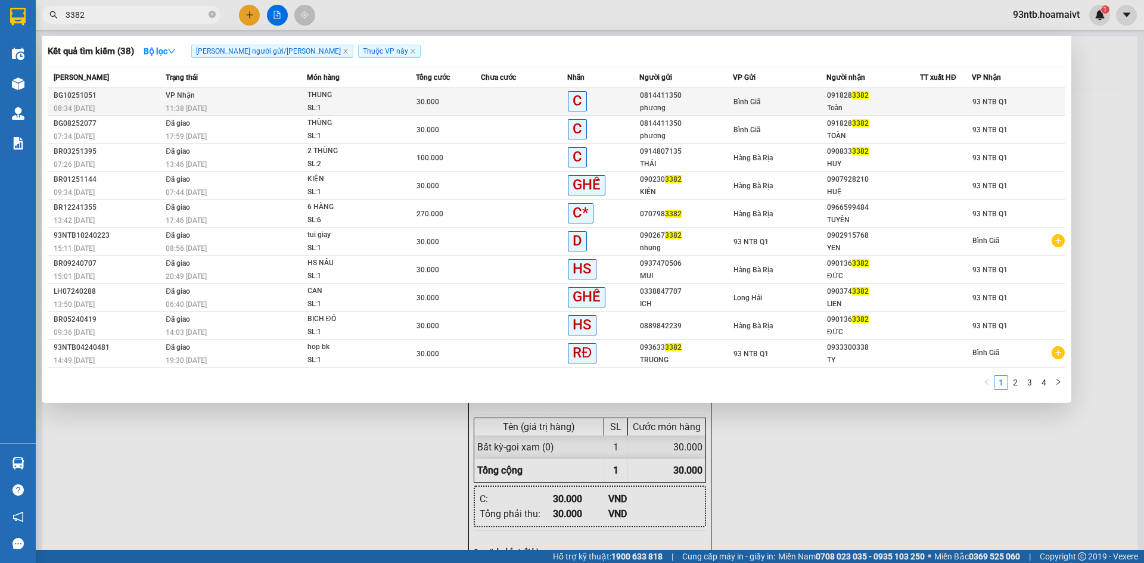
type input "3382"
click at [1013, 97] on div "93 NTB Q1" at bounding box center [1018, 101] width 92 height 13
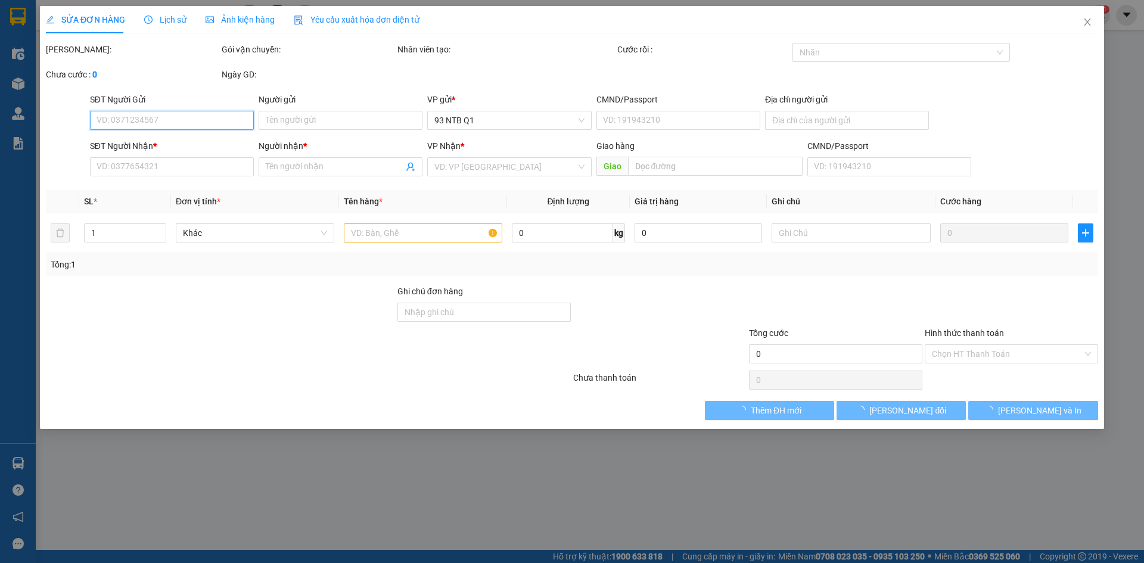
type input "0814411350"
type input "phương"
type input "0918283382"
type input "Toàn"
type input "30.000"
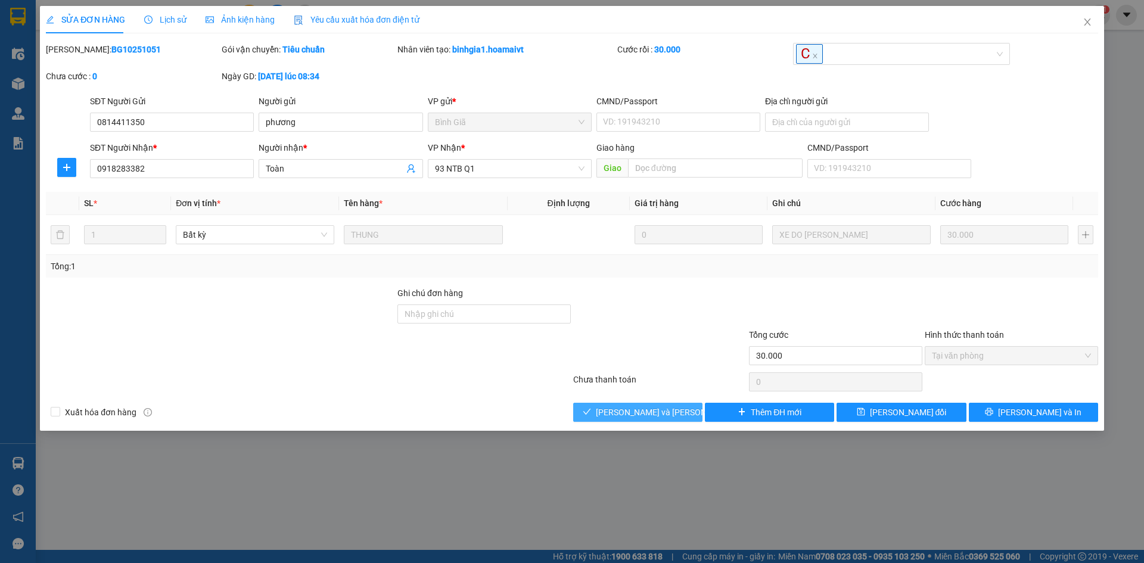
click at [638, 415] on span "[PERSON_NAME] và Giao hàng" at bounding box center [676, 412] width 161 height 13
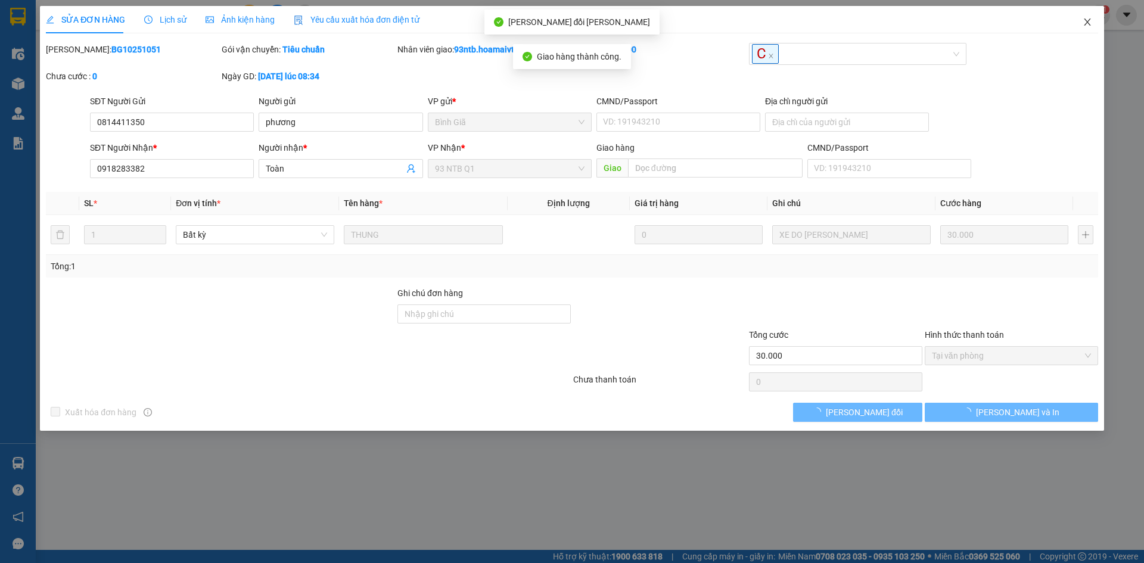
click at [1087, 20] on icon "close" at bounding box center [1088, 22] width 10 height 10
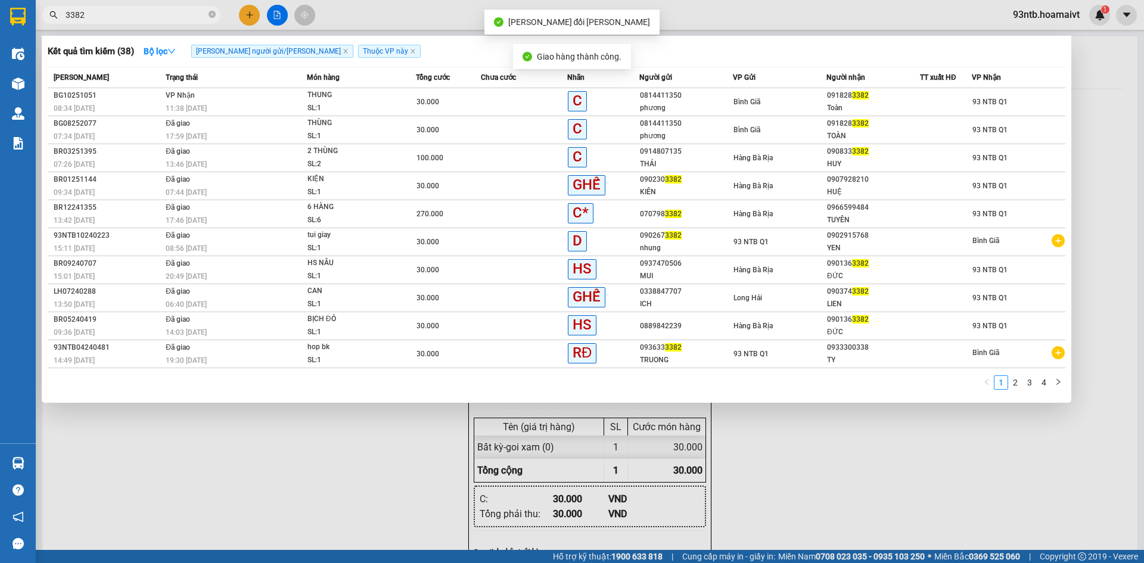
click at [156, 15] on input "3382" at bounding box center [136, 14] width 141 height 13
type input "3"
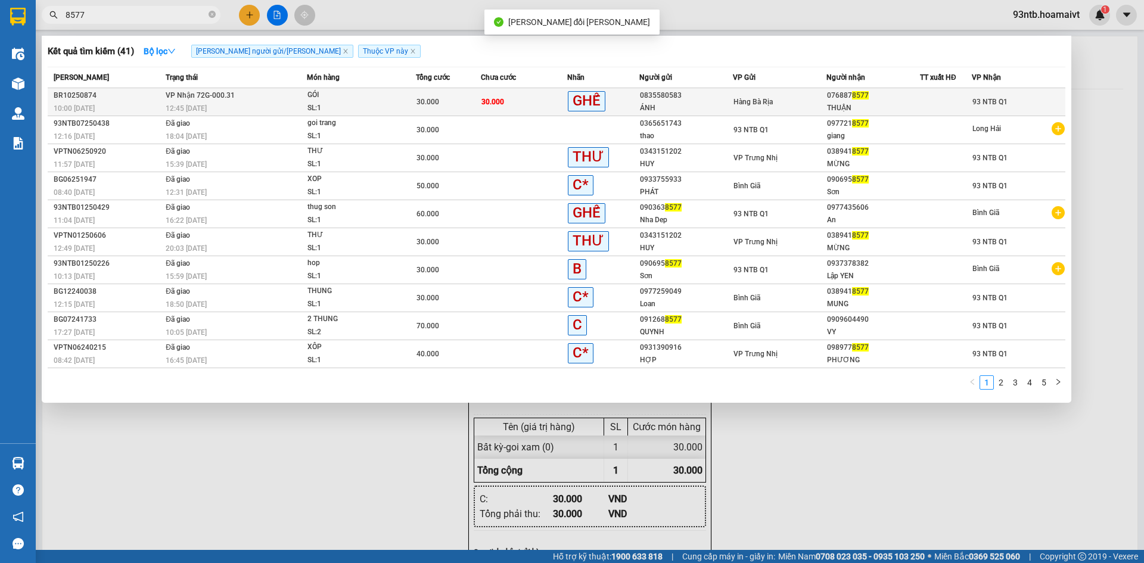
type input "8577"
click at [959, 106] on div at bounding box center [945, 102] width 51 height 13
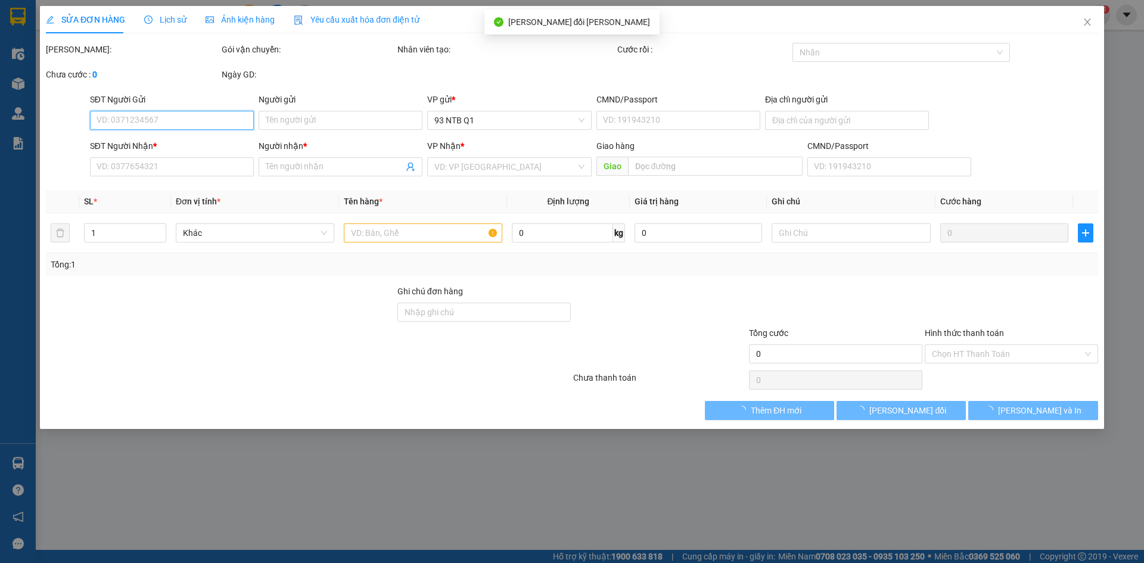
type input "0835580583"
type input "ÁNH"
type input "0768878577"
type input "THUẬN"
type input "30.000"
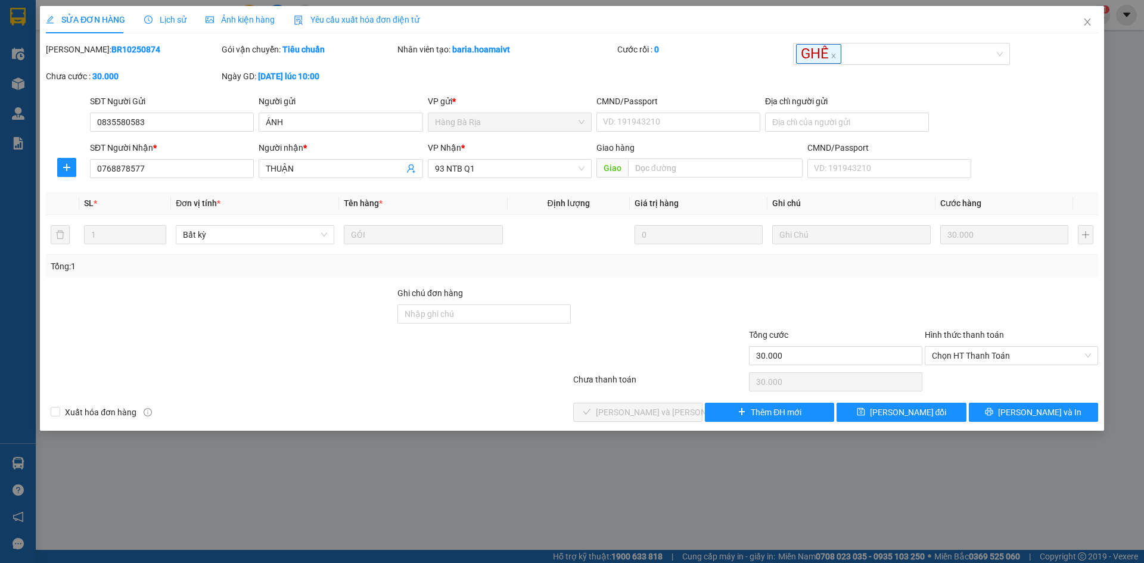
click at [985, 366] on div "Hình thức thanh toán Chọn HT Thanh Toán" at bounding box center [1011, 349] width 173 height 42
click at [976, 362] on span "Chọn HT Thanh Toán" at bounding box center [1011, 356] width 159 height 18
click at [969, 377] on div "Tại văn phòng" at bounding box center [1011, 379] width 159 height 13
type input "0"
click at [658, 352] on div at bounding box center [660, 349] width 176 height 42
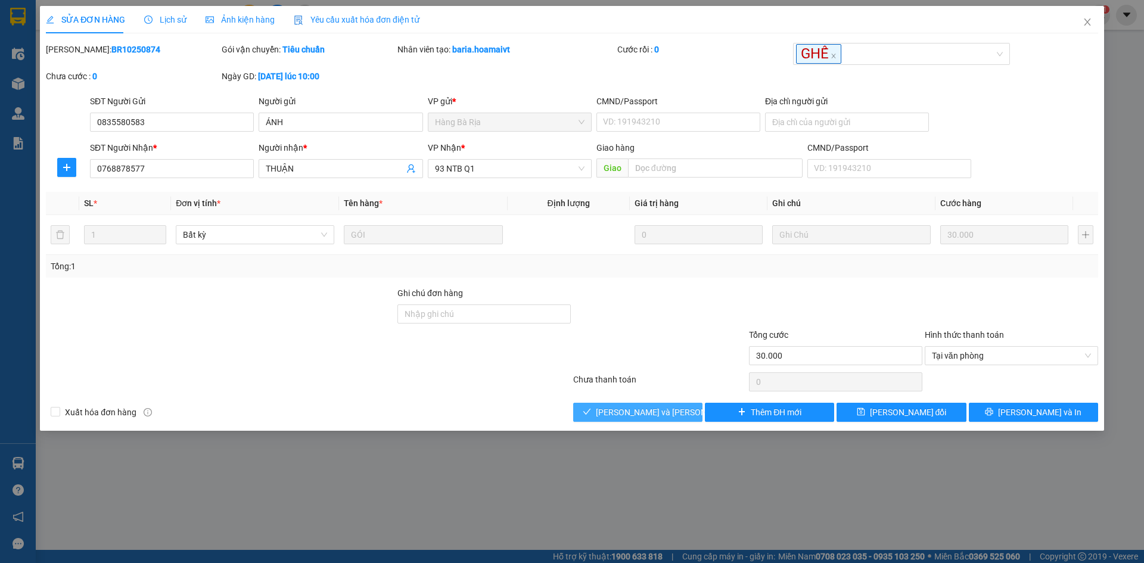
click at [634, 412] on span "[PERSON_NAME] và Giao hàng" at bounding box center [676, 412] width 161 height 13
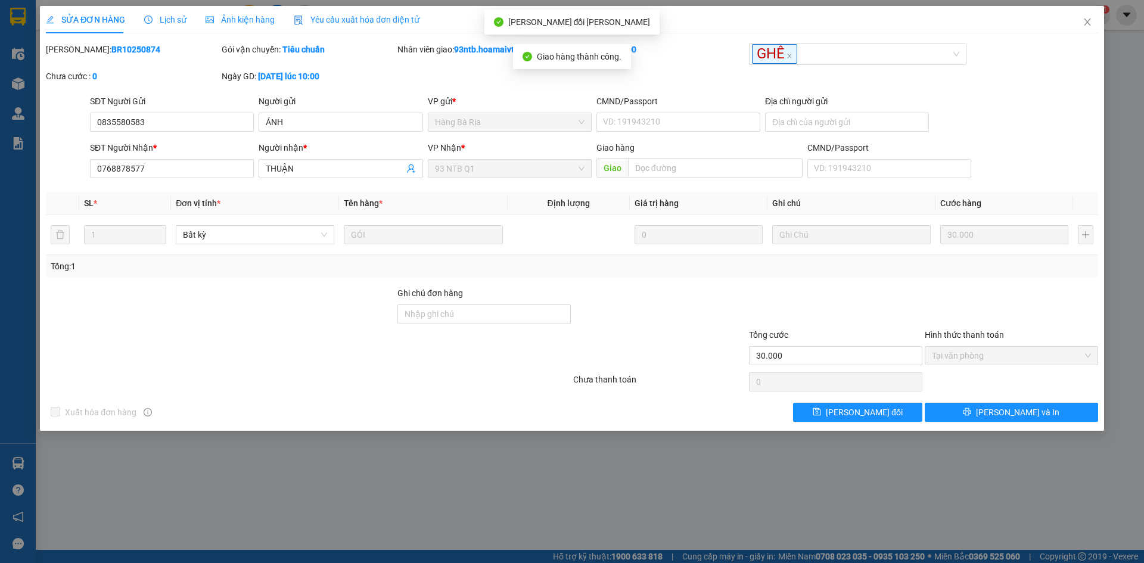
click at [884, 307] on div at bounding box center [836, 308] width 176 height 42
click at [1037, 108] on div "SĐT Người Gửi 0835580583 Người gửi ÁNH VP gửi * Hàng Bà Rịa CMND/Passport VD…" at bounding box center [594, 116] width 1013 height 42
click at [1092, 23] on span "Close" at bounding box center [1087, 22] width 33 height 33
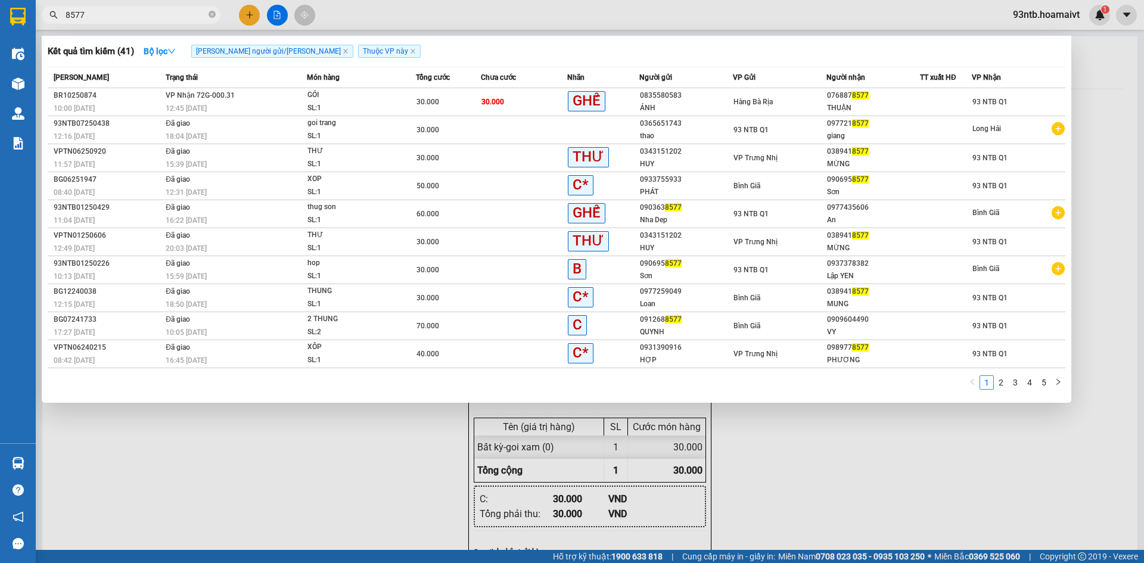
click at [160, 17] on input "8577" at bounding box center [136, 14] width 141 height 13
type input "8"
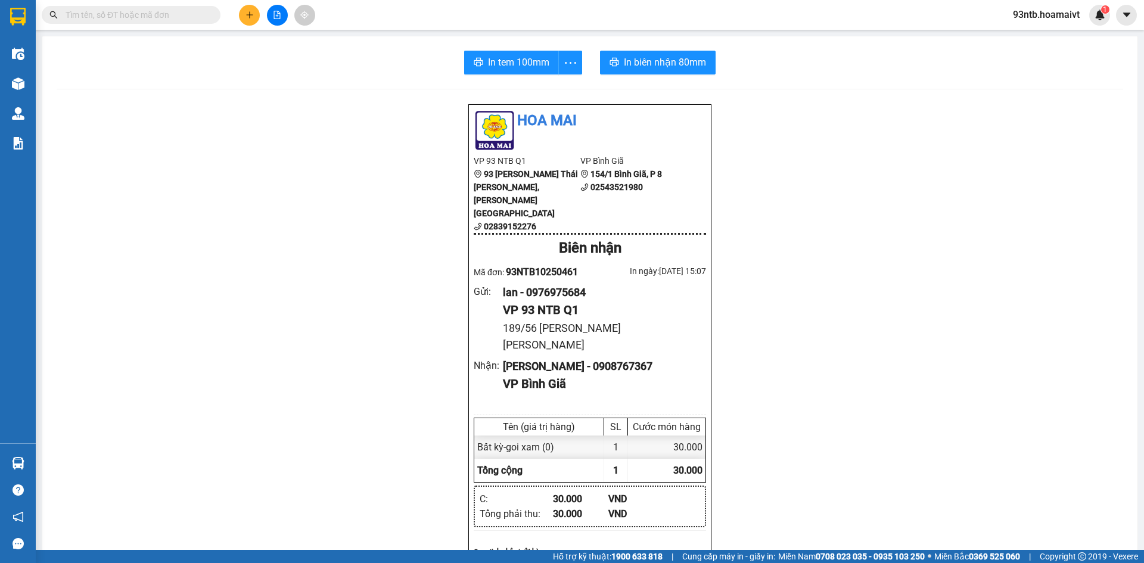
click at [198, 12] on input "text" at bounding box center [136, 14] width 141 height 13
click at [254, 15] on button at bounding box center [249, 15] width 21 height 21
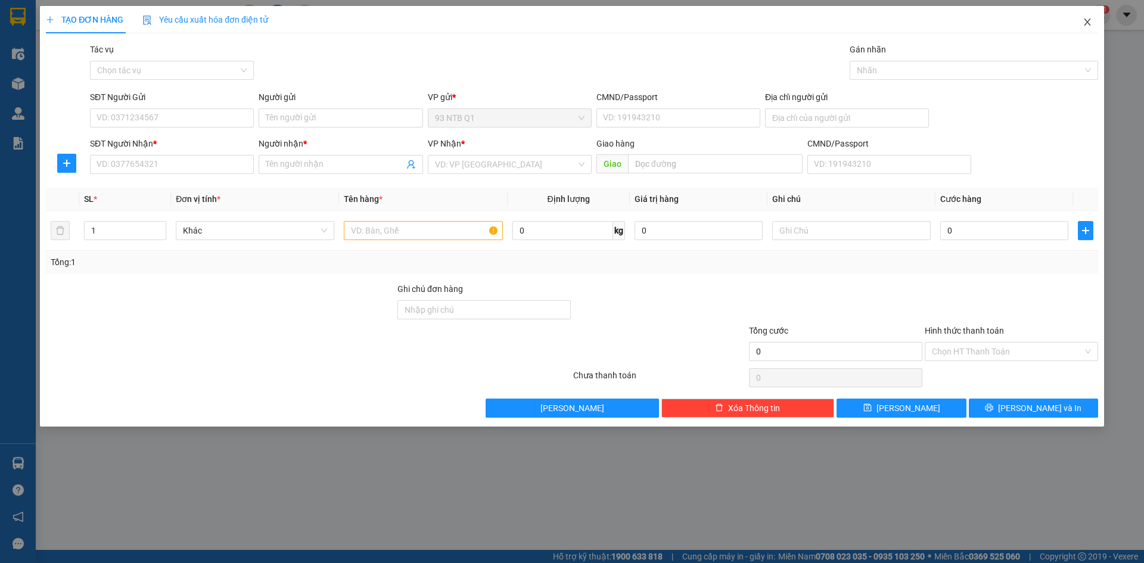
click at [1102, 21] on span "Close" at bounding box center [1087, 22] width 33 height 33
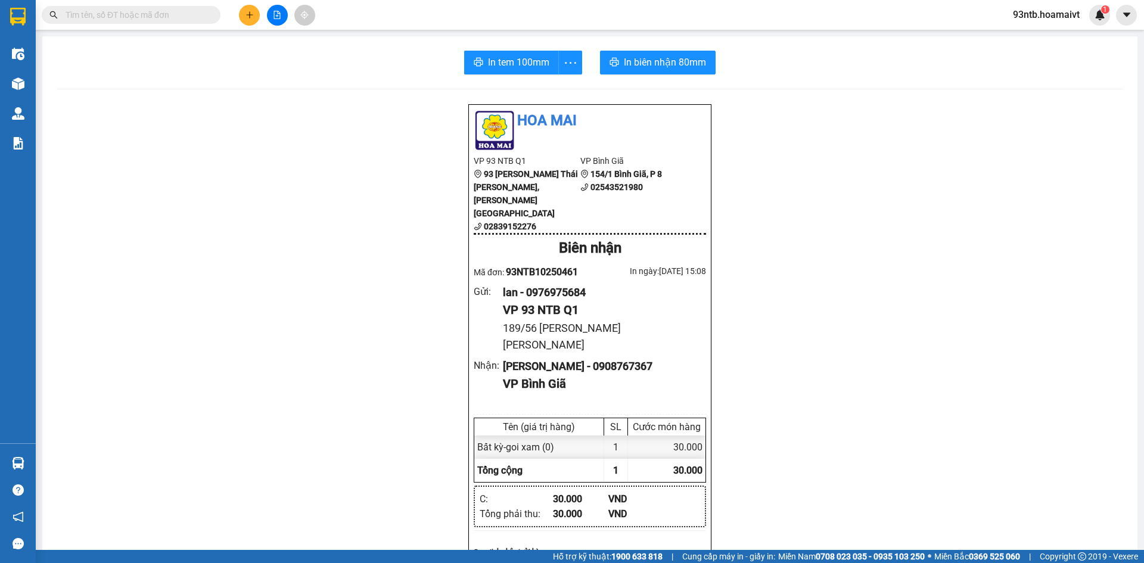
click at [107, 15] on input "text" at bounding box center [136, 14] width 141 height 13
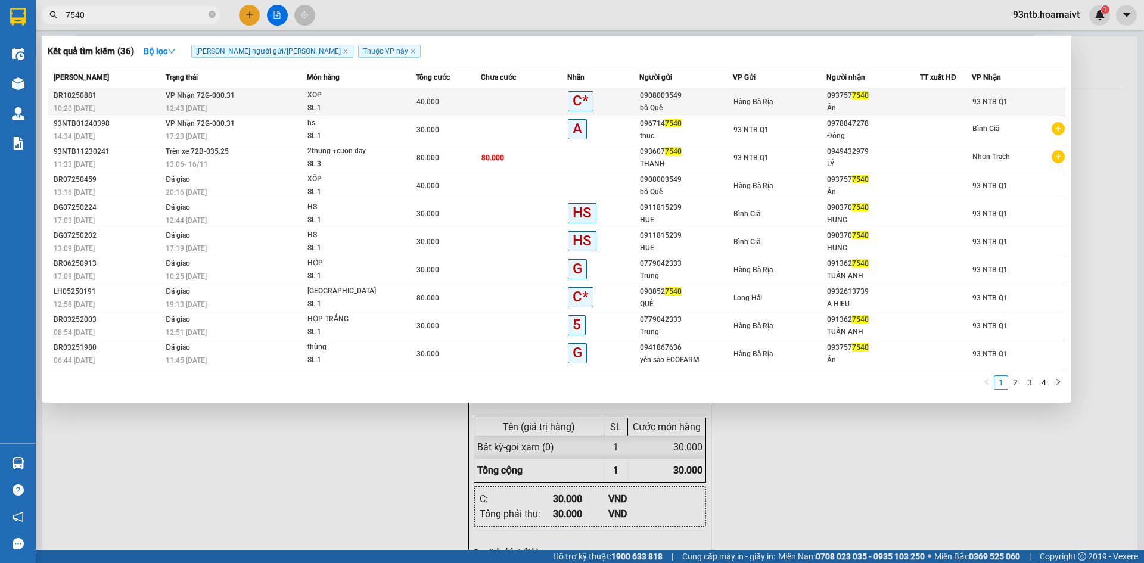
type input "7540"
click at [783, 105] on div "Hàng Bà Rịa" at bounding box center [779, 101] width 92 height 13
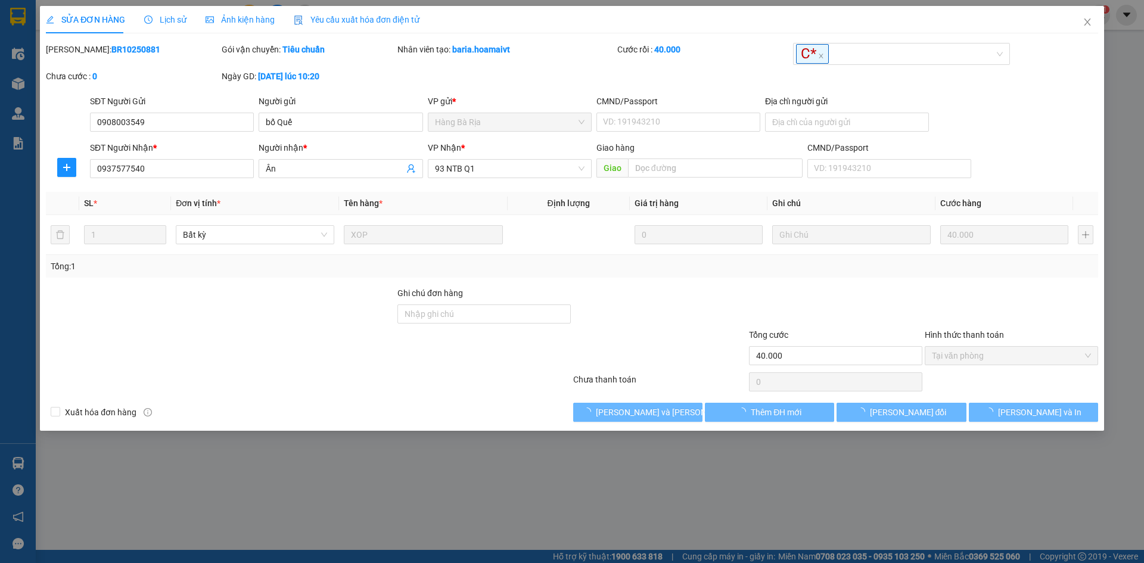
type input "0908003549"
type input "bố Quế"
type input "0937577540"
type input "Ân"
type input "40.000"
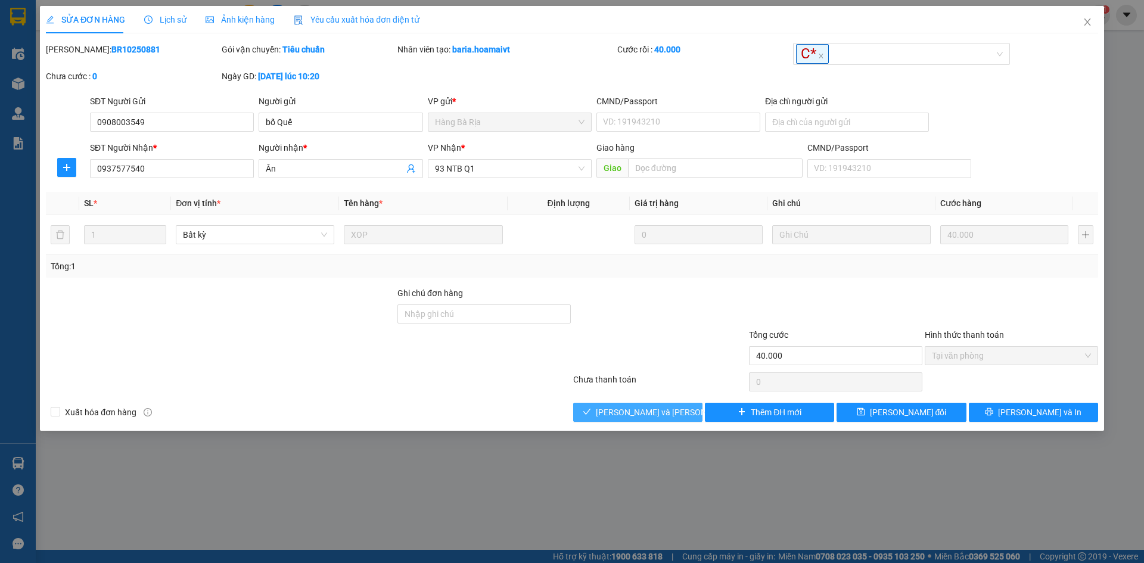
click at [643, 413] on span "[PERSON_NAME] và Giao hàng" at bounding box center [676, 412] width 161 height 13
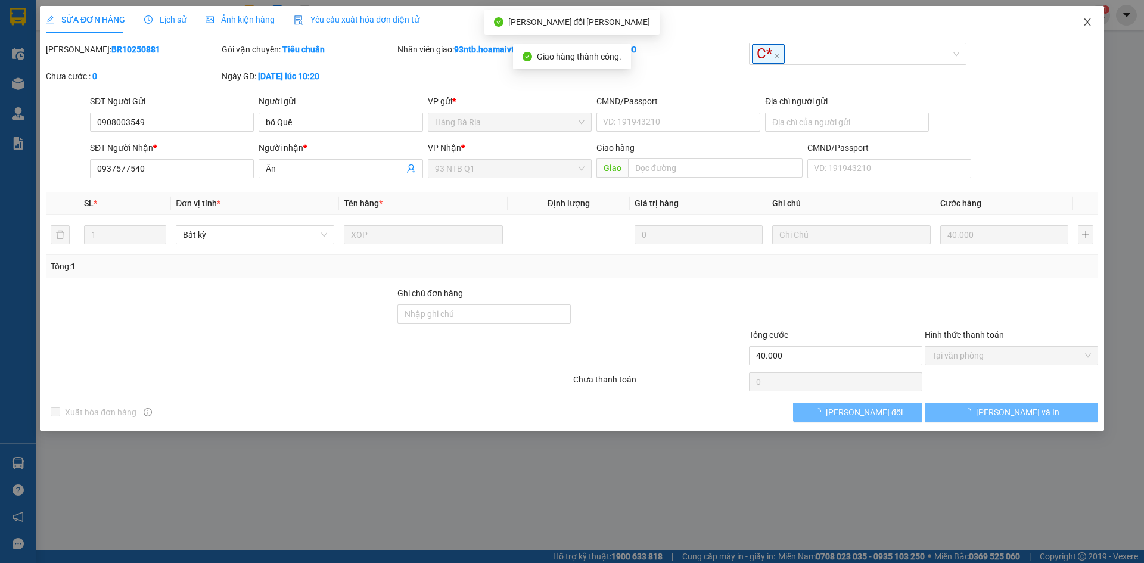
click at [1086, 22] on icon "close" at bounding box center [1088, 22] width 10 height 10
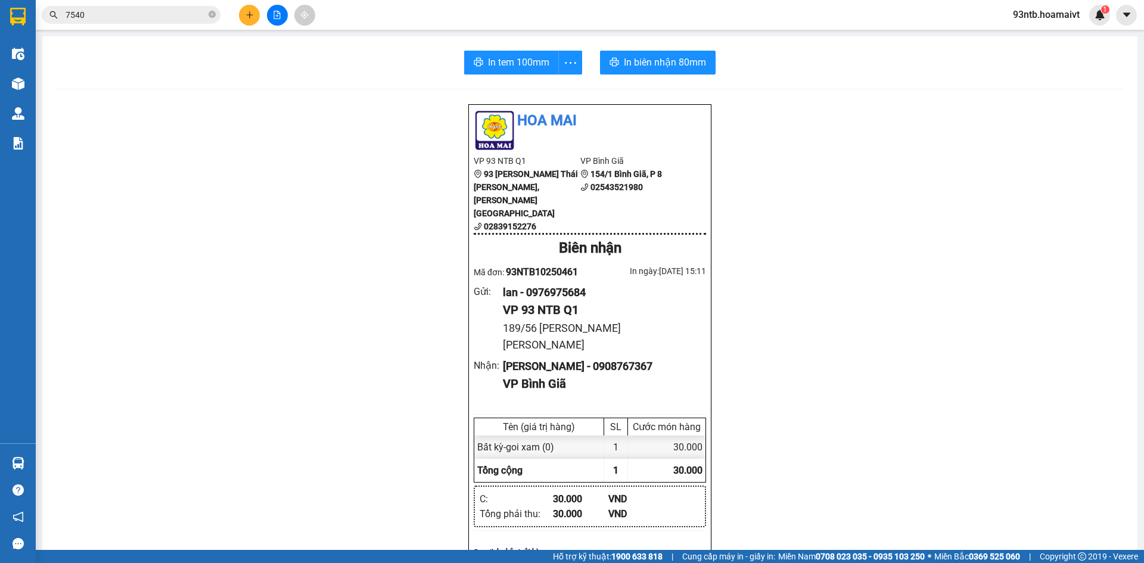
click at [169, 12] on input "7540" at bounding box center [136, 14] width 141 height 13
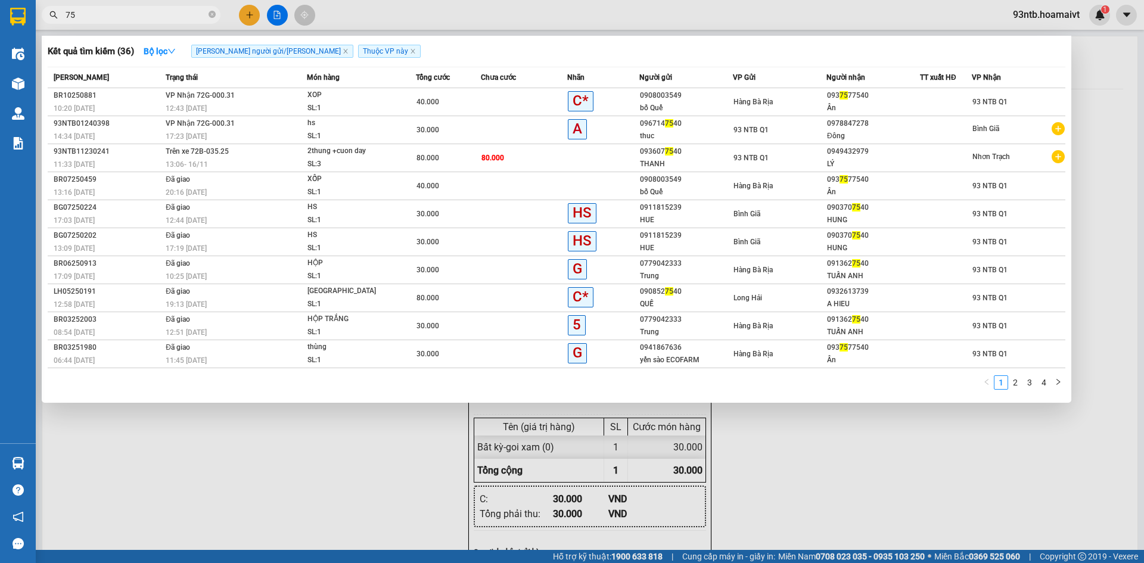
type input "7"
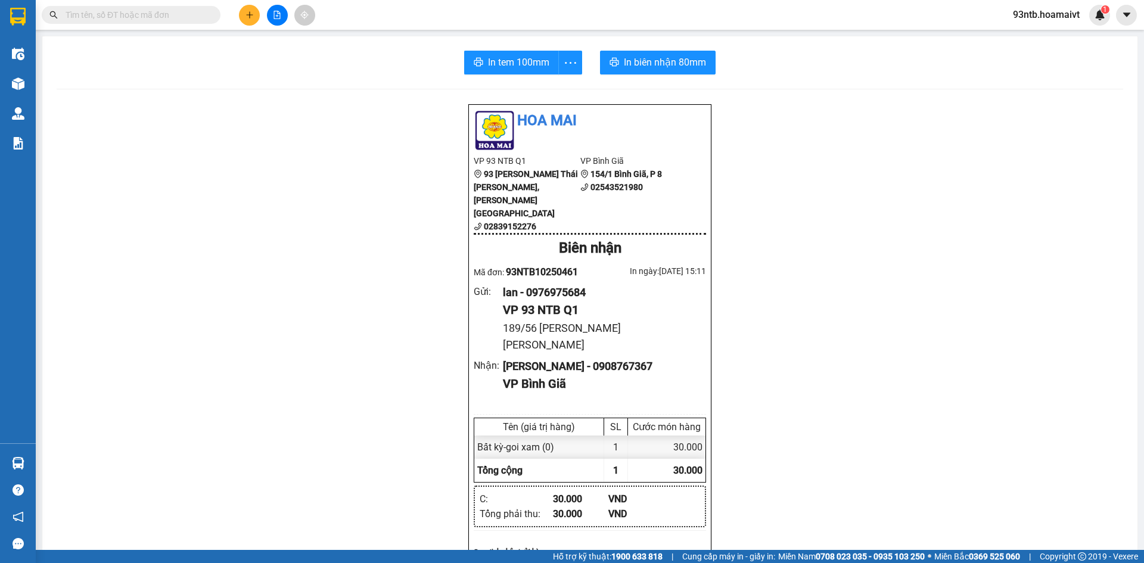
click at [126, 15] on input "text" at bounding box center [136, 14] width 141 height 13
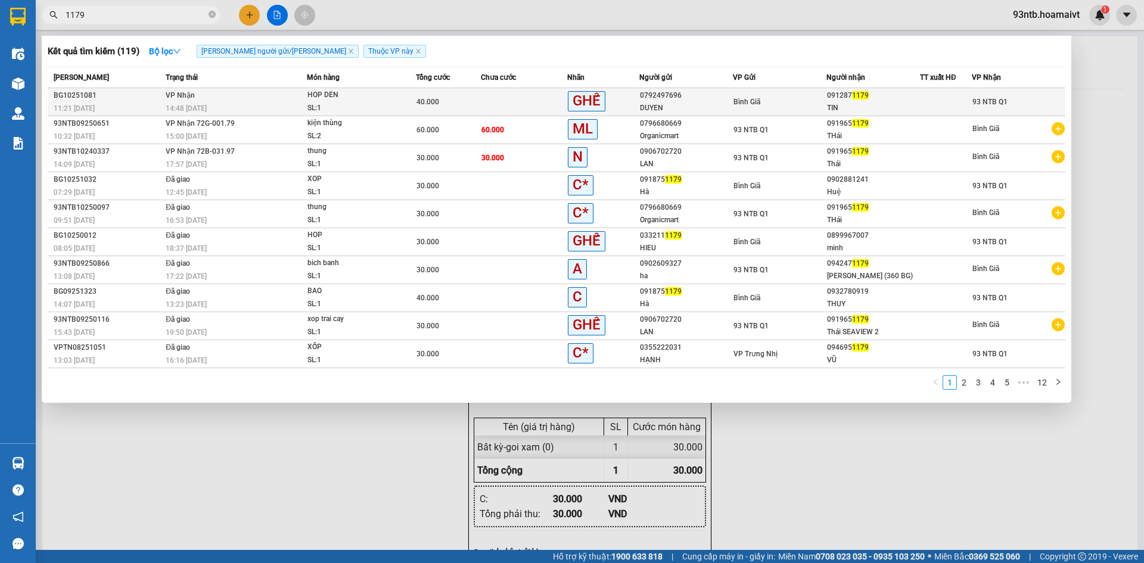
type input "1179"
click at [1003, 98] on span "93 NTB Q1" at bounding box center [989, 102] width 35 height 8
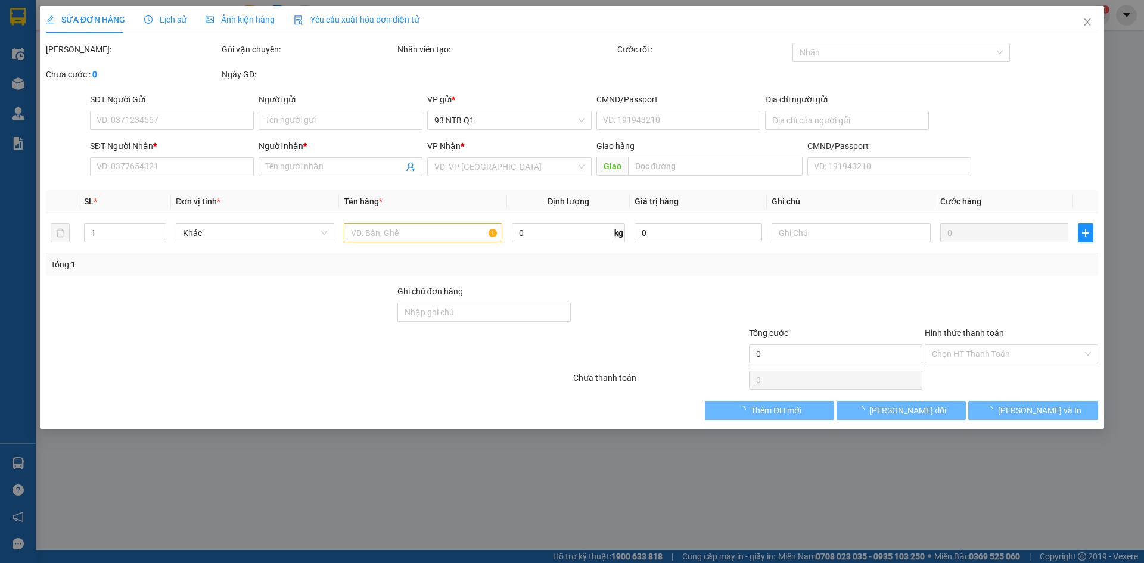
type input "0792497696"
type input "DUYEN"
type input "0912871179"
type input "TIN"
type input "40.000"
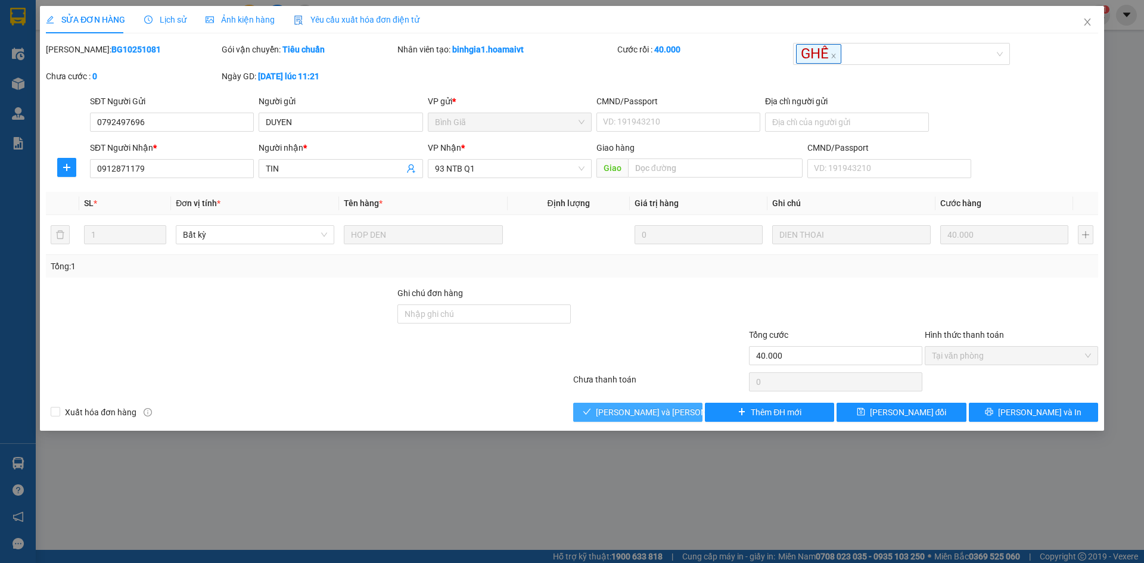
click at [655, 415] on span "[PERSON_NAME] và Giao hàng" at bounding box center [676, 412] width 161 height 13
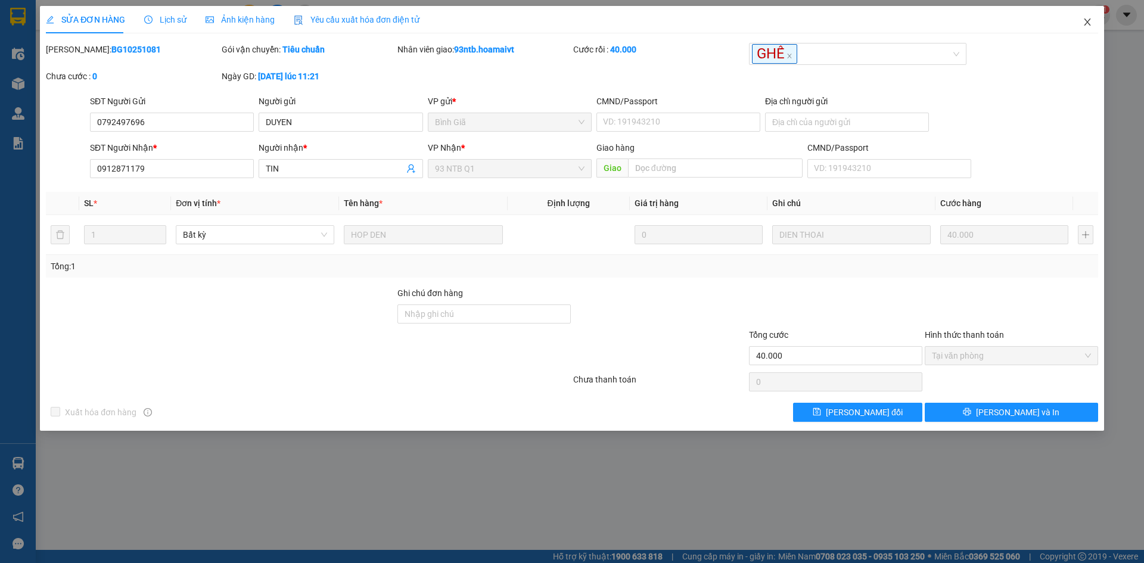
drag, startPoint x: 1081, startPoint y: 21, endPoint x: 967, endPoint y: 19, distance: 114.4
click at [1087, 23] on span "Close" at bounding box center [1087, 22] width 33 height 33
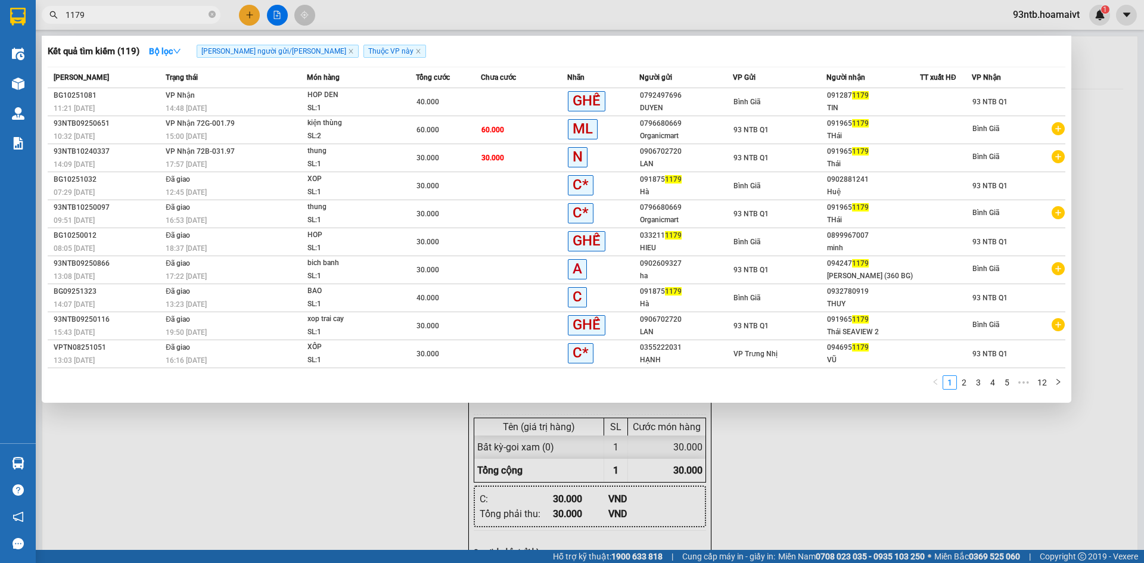
click at [131, 13] on input "1179" at bounding box center [136, 14] width 141 height 13
type input "1"
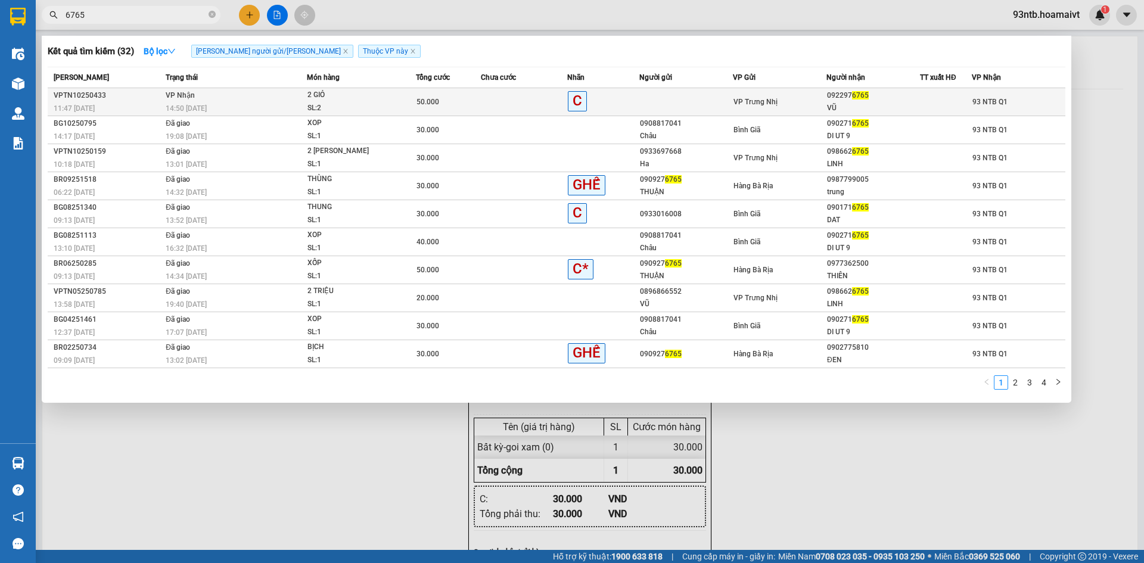
type input "6765"
click at [961, 104] on div at bounding box center [945, 102] width 51 height 13
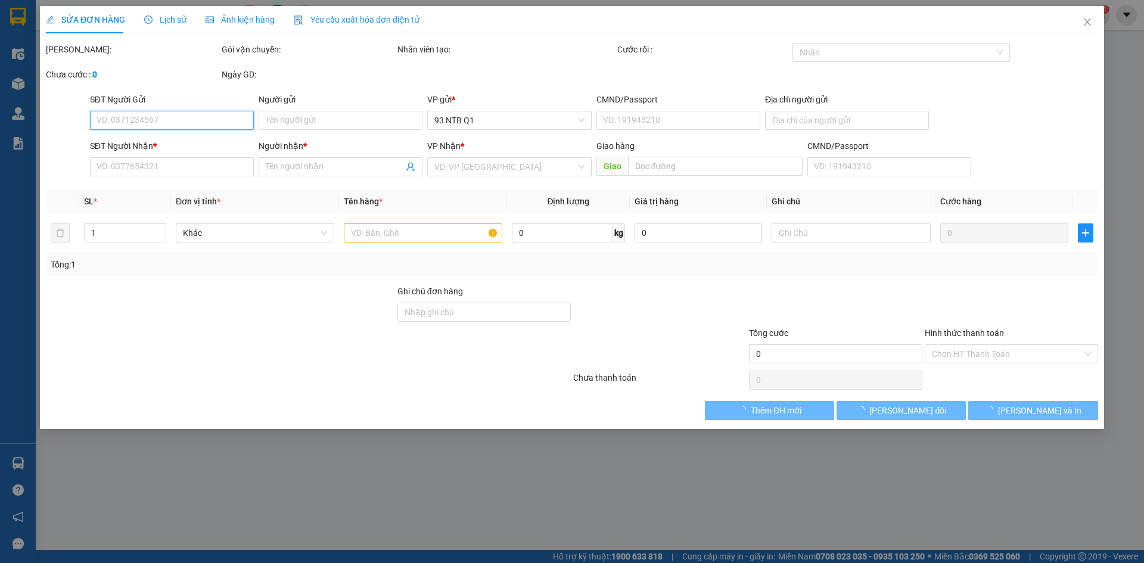
type input "0922976765"
type input "VŨ"
type input "50.000"
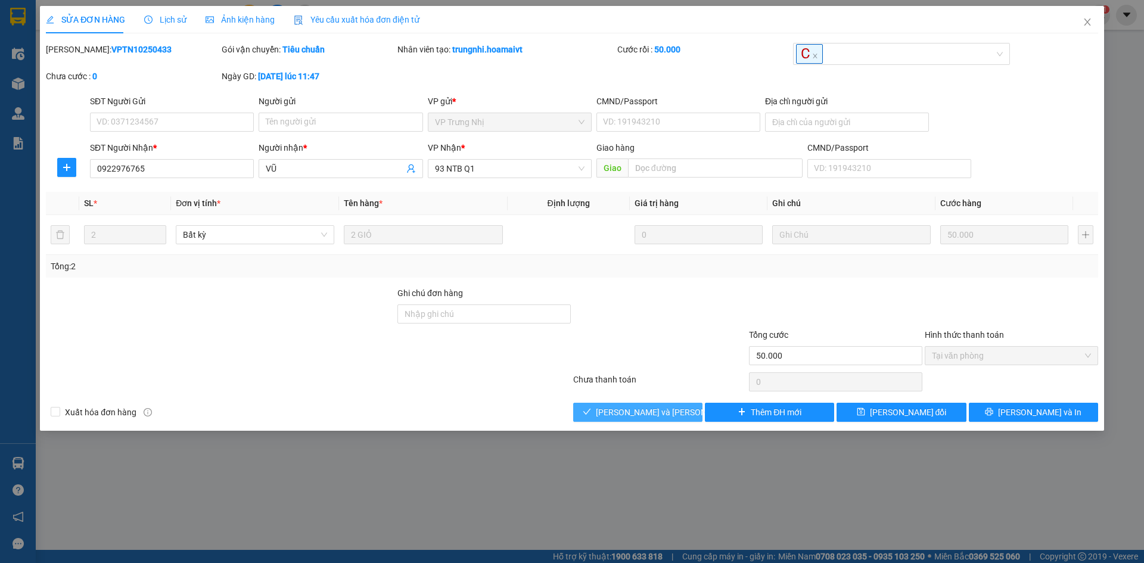
click at [654, 408] on span "[PERSON_NAME] và Giao hàng" at bounding box center [676, 412] width 161 height 13
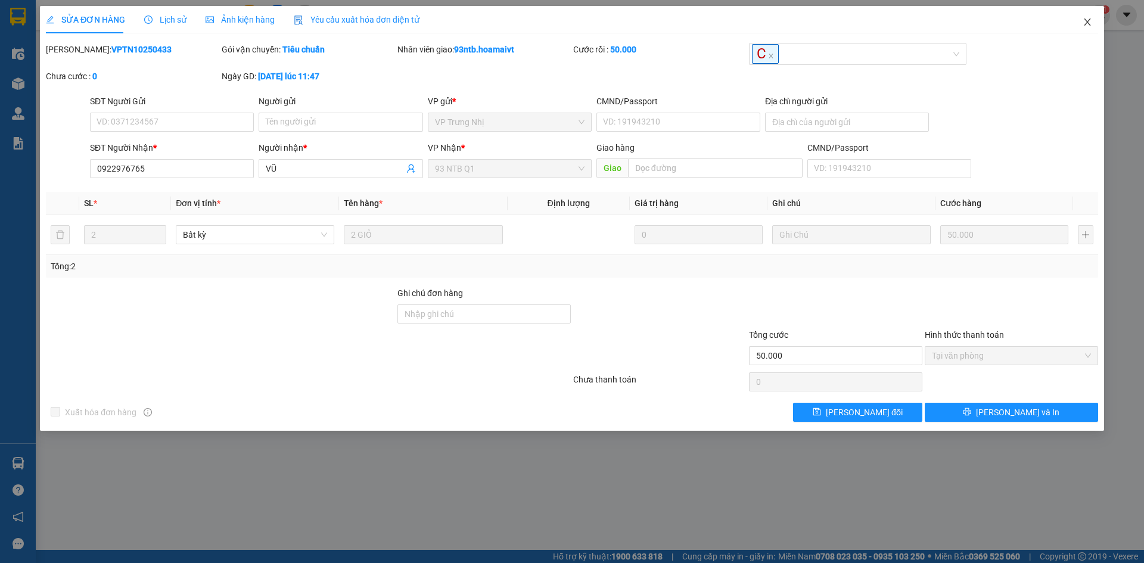
click at [1088, 29] on span "Close" at bounding box center [1087, 22] width 33 height 33
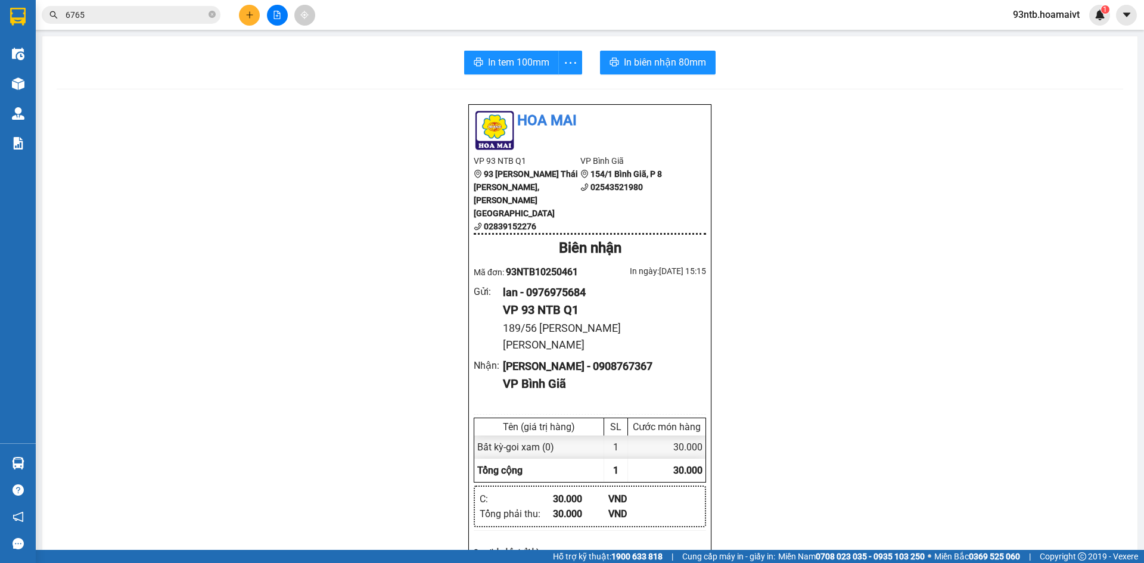
click at [140, 15] on input "6765" at bounding box center [136, 14] width 141 height 13
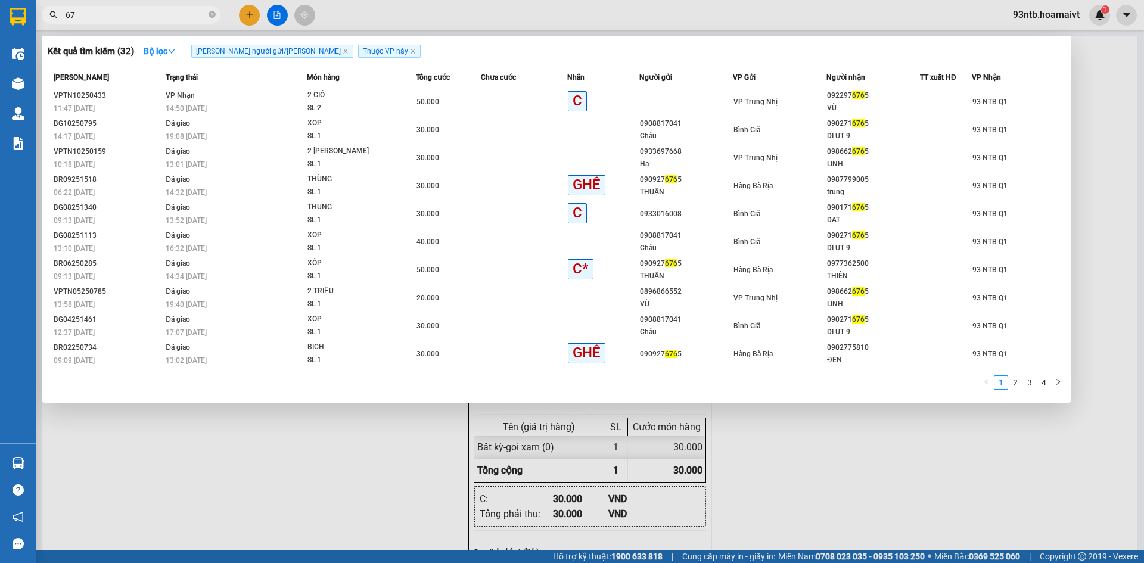
type input "6"
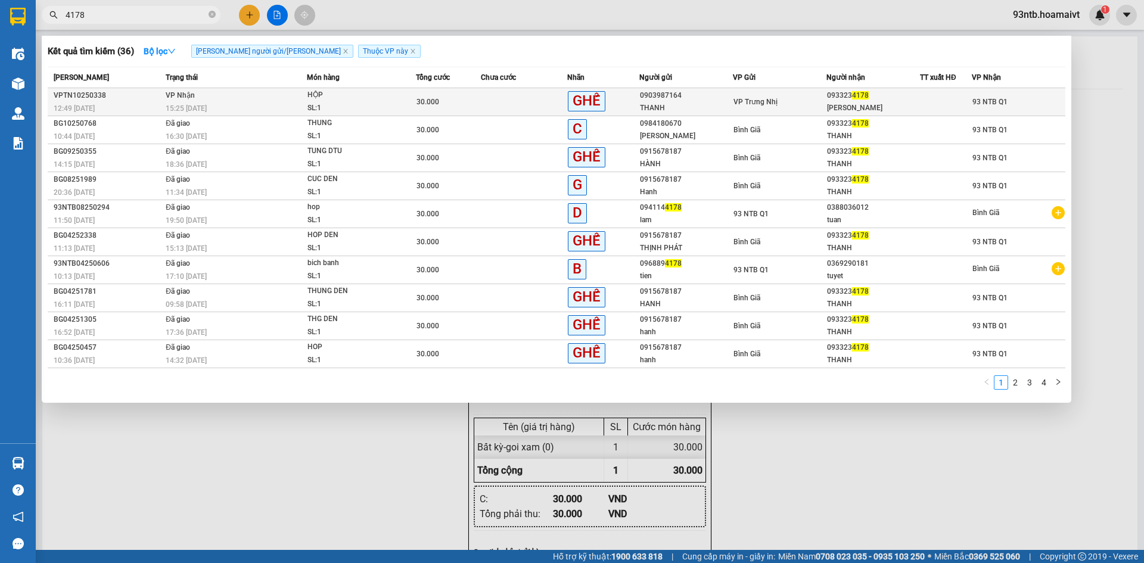
type input "4178"
click at [868, 106] on div "THANH MAI" at bounding box center [873, 108] width 92 height 13
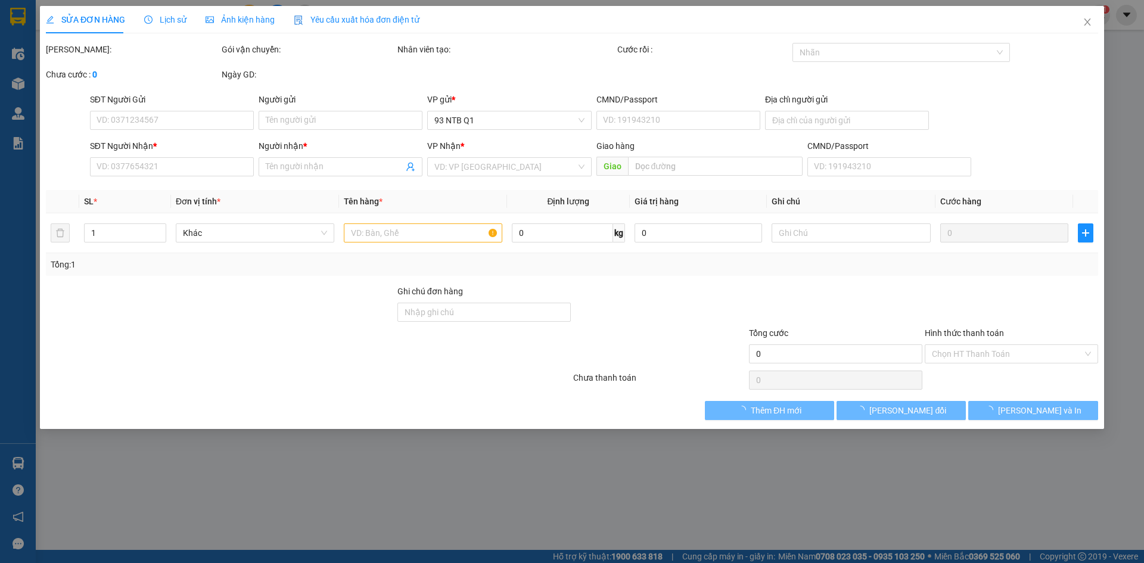
type input "0903987164"
type input "THANH"
type input "0933234178"
type input "THANH MAI"
type input "30.000"
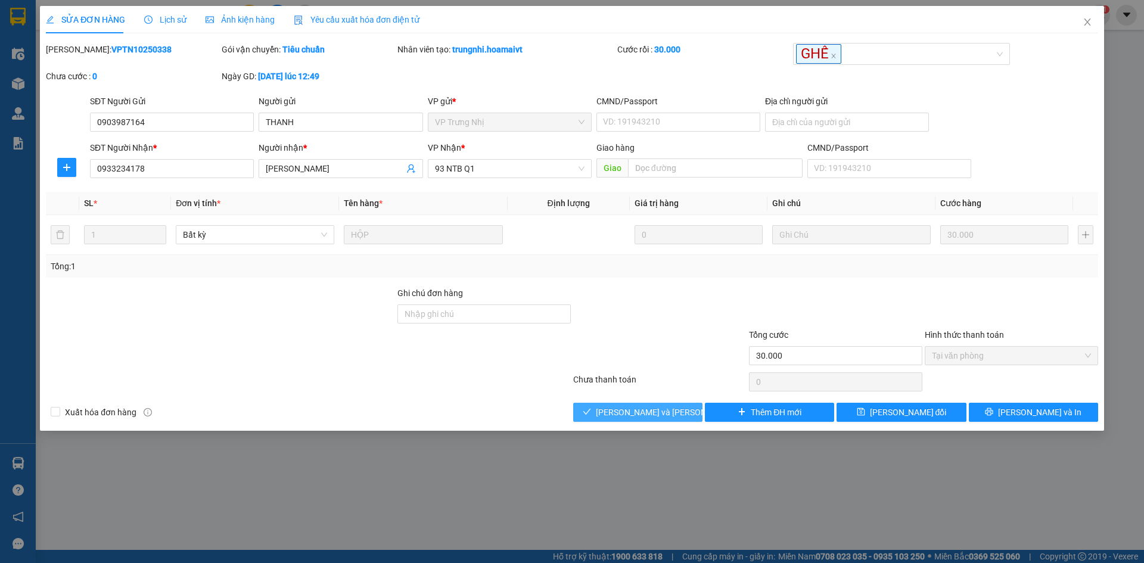
click at [688, 412] on button "[PERSON_NAME] và Giao hàng" at bounding box center [637, 412] width 129 height 19
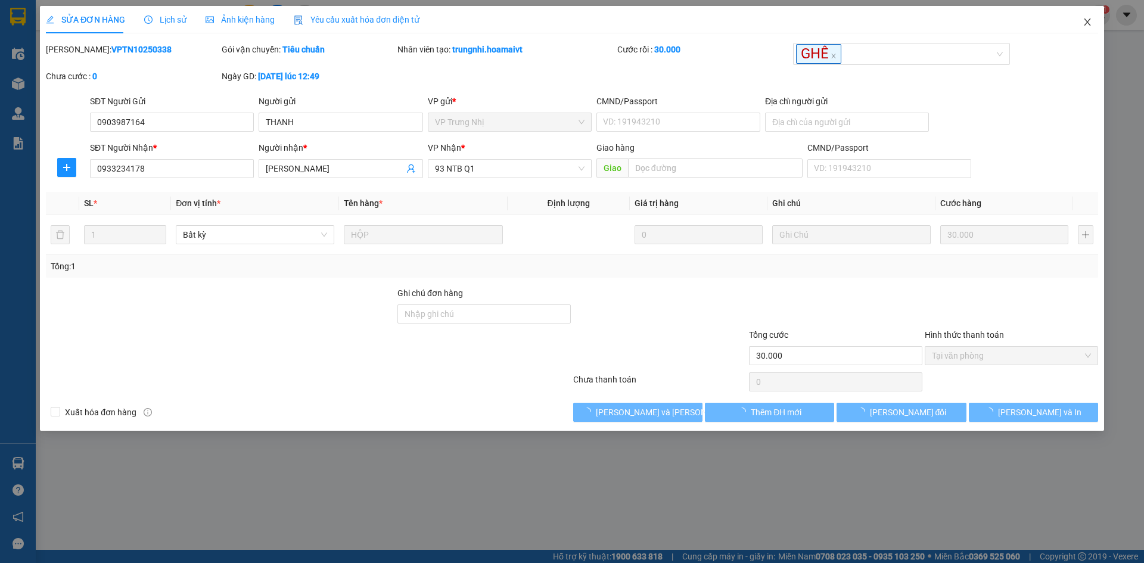
click at [1094, 26] on span "Close" at bounding box center [1087, 22] width 33 height 33
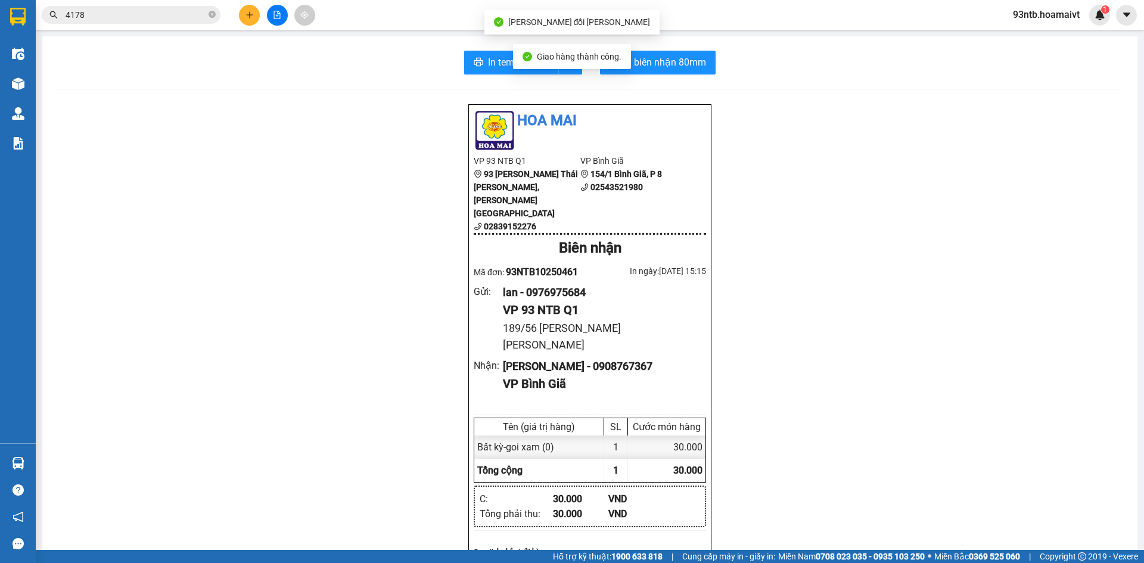
click at [158, 17] on input "4178" at bounding box center [136, 14] width 141 height 13
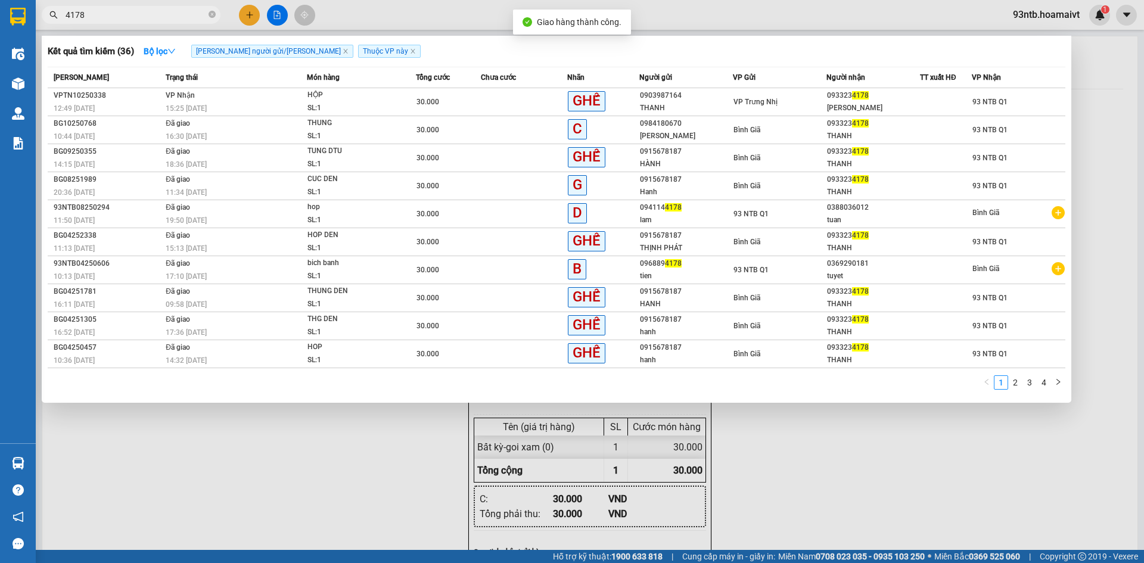
click at [159, 17] on input "4178" at bounding box center [136, 14] width 141 height 13
type input "4"
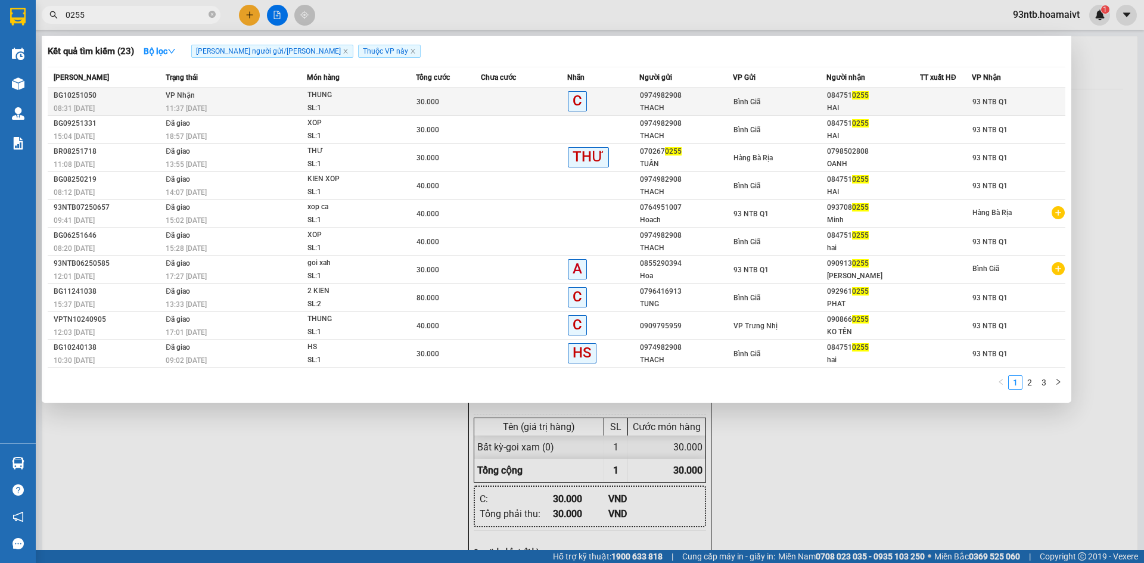
type input "0255"
click at [947, 96] on div at bounding box center [945, 102] width 51 height 13
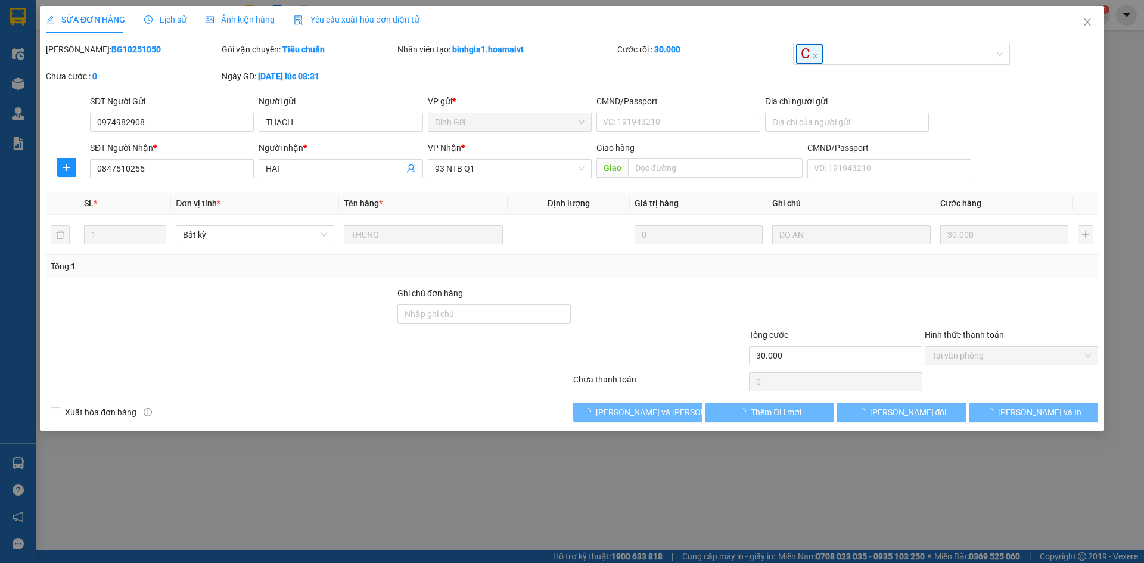
type input "0974982908"
type input "THACH"
type input "0847510255"
type input "HAI"
type input "30.000"
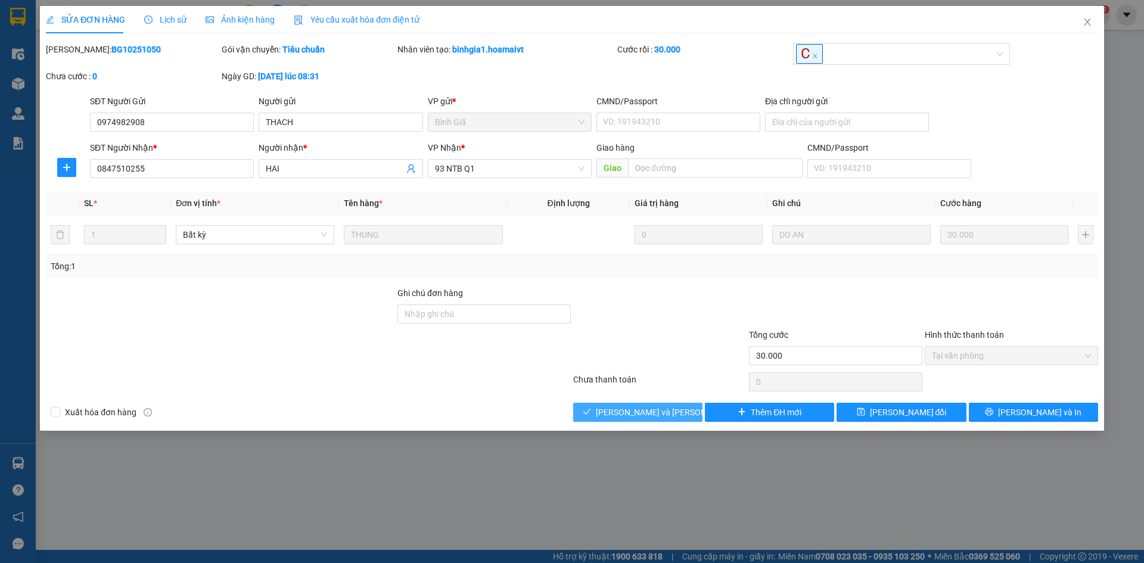
click at [644, 413] on span "[PERSON_NAME] và Giao hàng" at bounding box center [676, 412] width 161 height 13
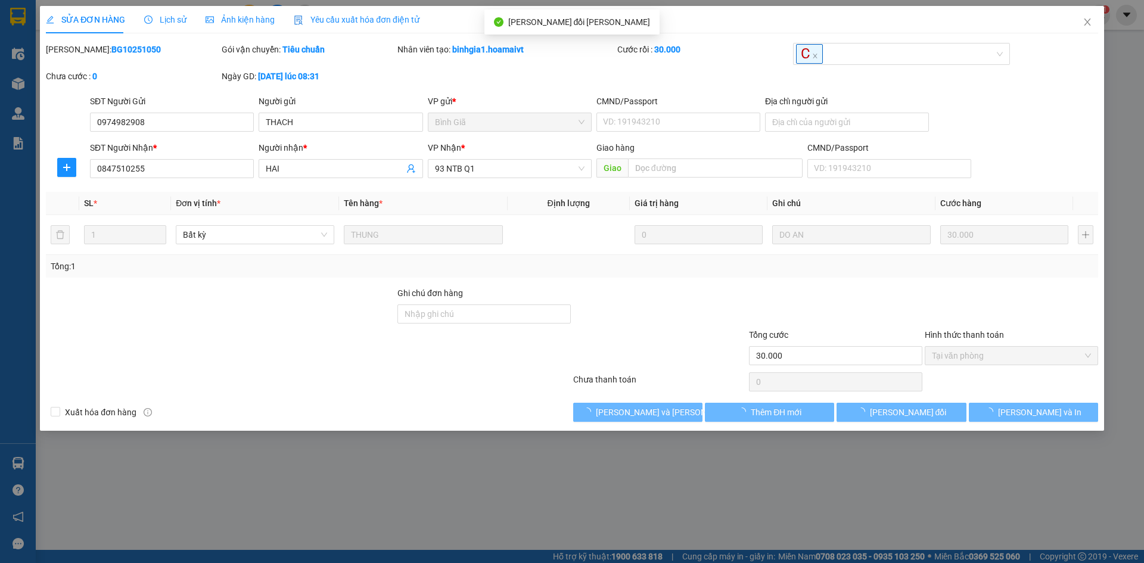
click at [506, 413] on div "Xuất hóa đơn hàng Lưu và Giao hàng Thêm ĐH mới Lưu thay đổi Lưu và In" at bounding box center [572, 412] width 1055 height 19
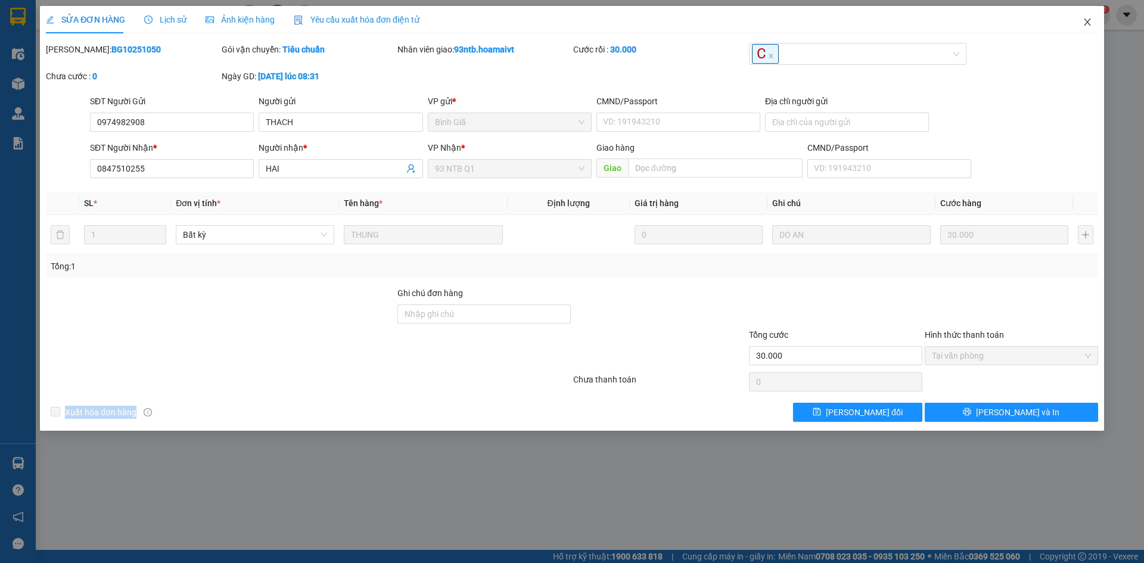
click at [1087, 18] on icon "close" at bounding box center [1088, 22] width 10 height 10
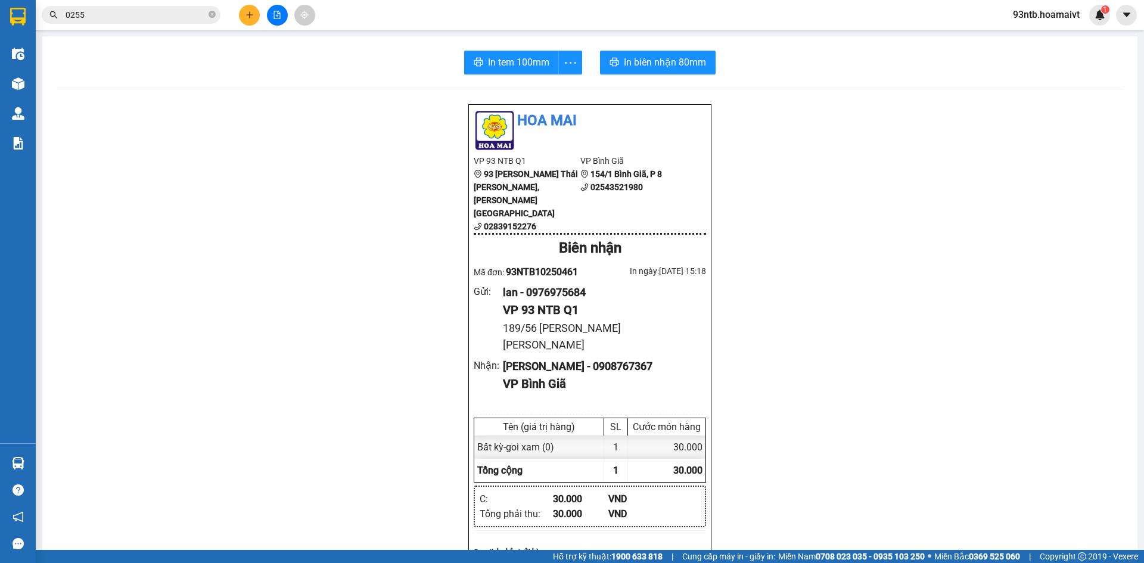
click at [242, 23] on div at bounding box center [276, 15] width 89 height 21
click at [253, 9] on button at bounding box center [249, 15] width 21 height 21
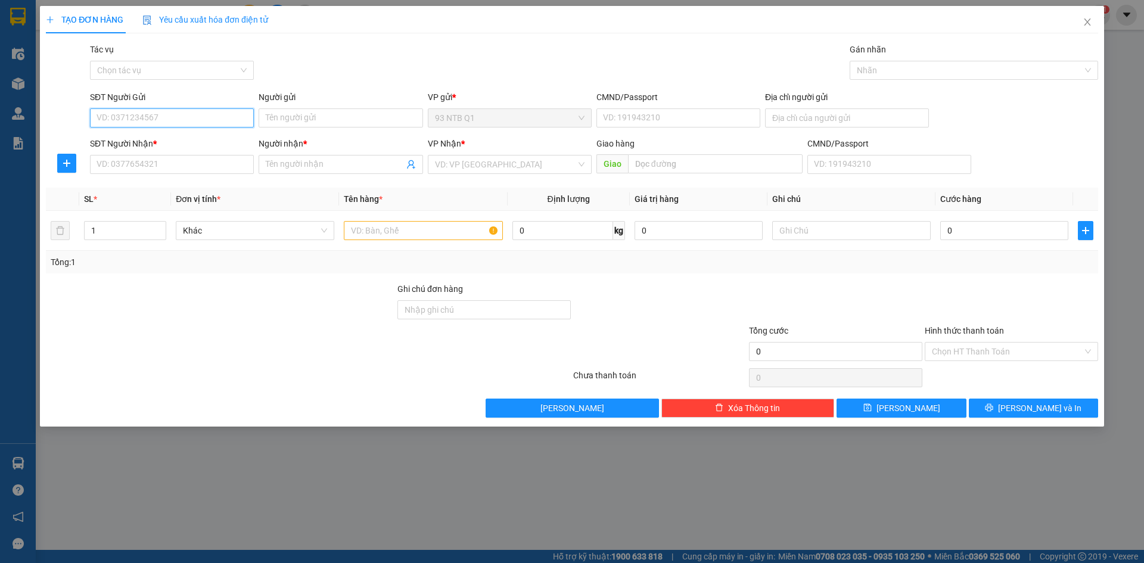
click at [189, 120] on input "SĐT Người Gửi" at bounding box center [172, 117] width 164 height 19
click at [195, 135] on div "0858818222 - QUÝ" at bounding box center [172, 141] width 150 height 13
type input "0858818222"
type input "QUÝ"
type input "038206008678"
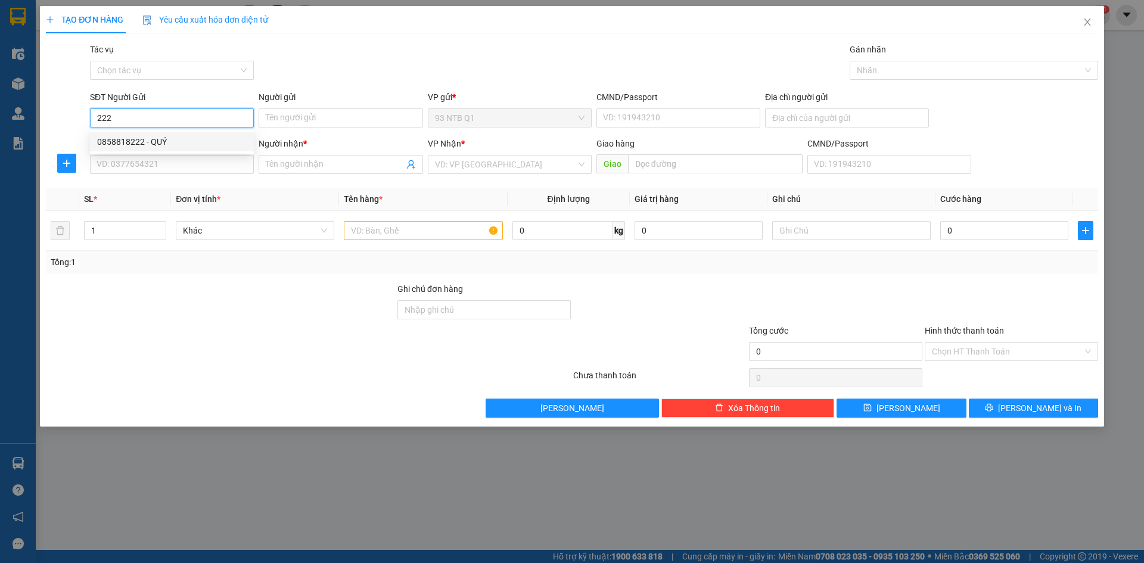
type input "0866591468"
type input "AN"
type input "0858818222"
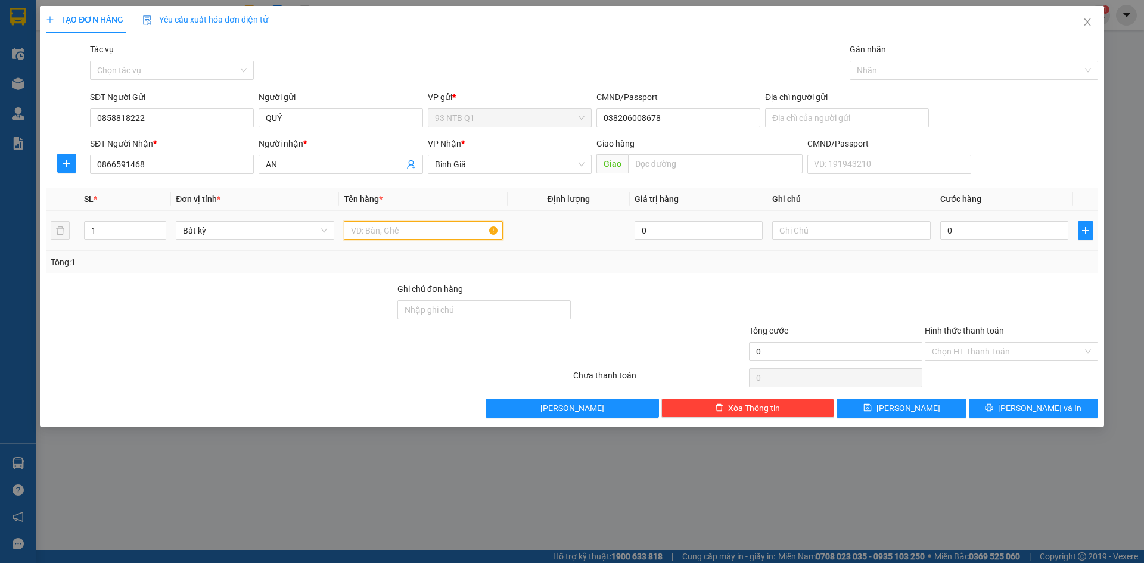
click at [415, 234] on input "text" at bounding box center [423, 230] width 158 height 19
type input "cuc nl"
type input "4"
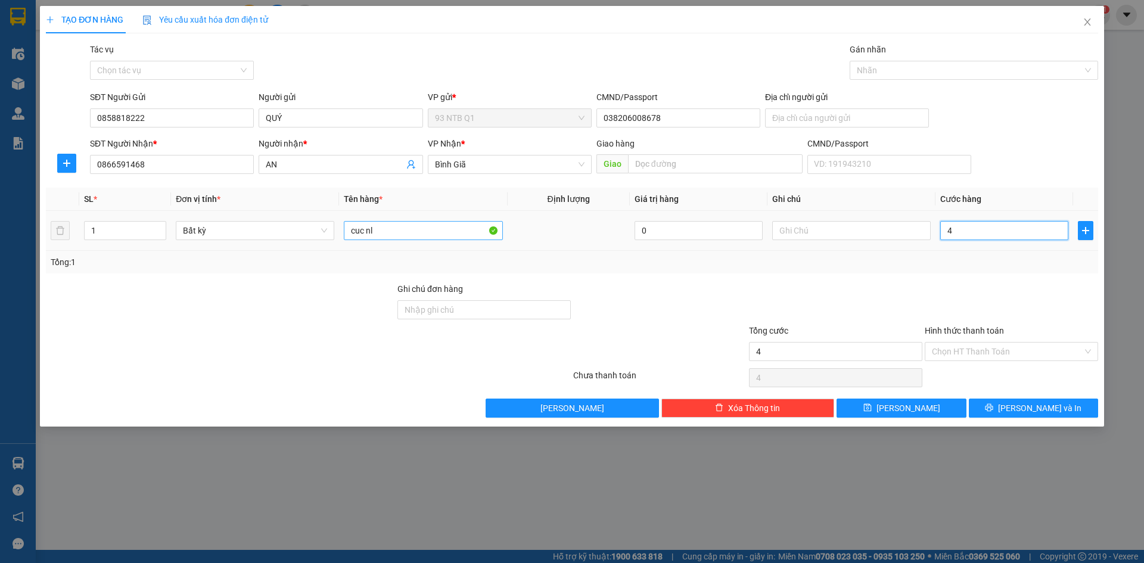
type input "40"
type input "4"
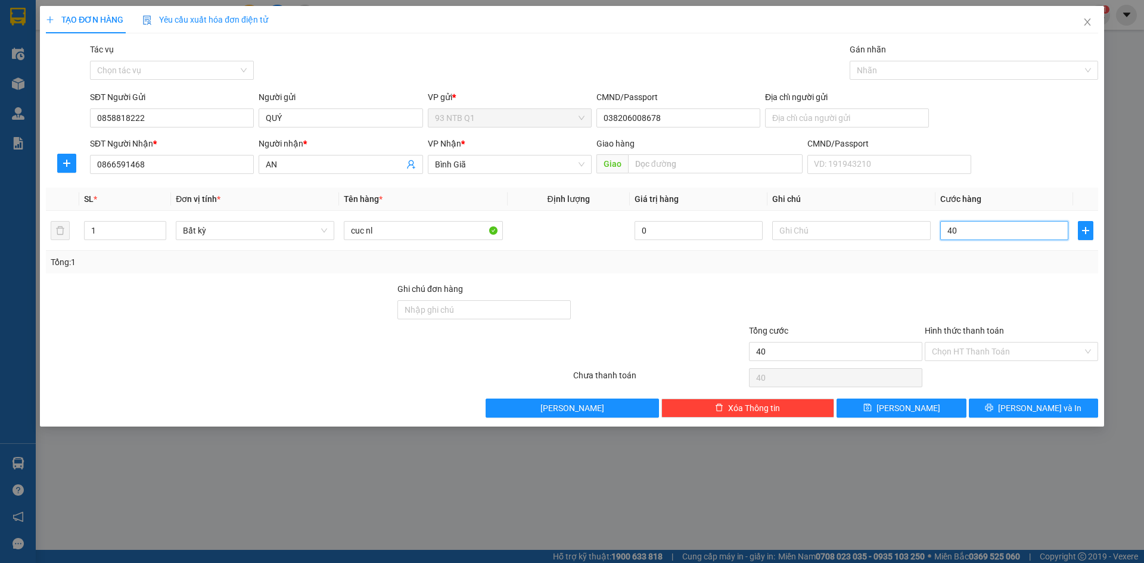
type input "4"
type input "0"
type input "050"
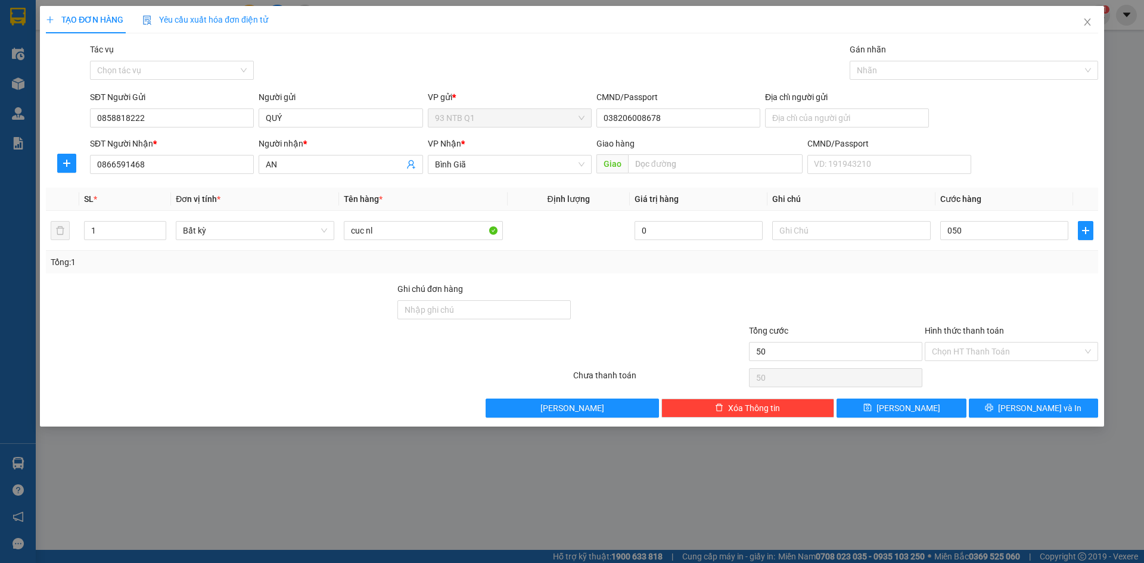
click at [1028, 293] on div at bounding box center [1011, 303] width 176 height 42
click at [1040, 404] on span "[PERSON_NAME] và In" at bounding box center [1039, 408] width 83 height 13
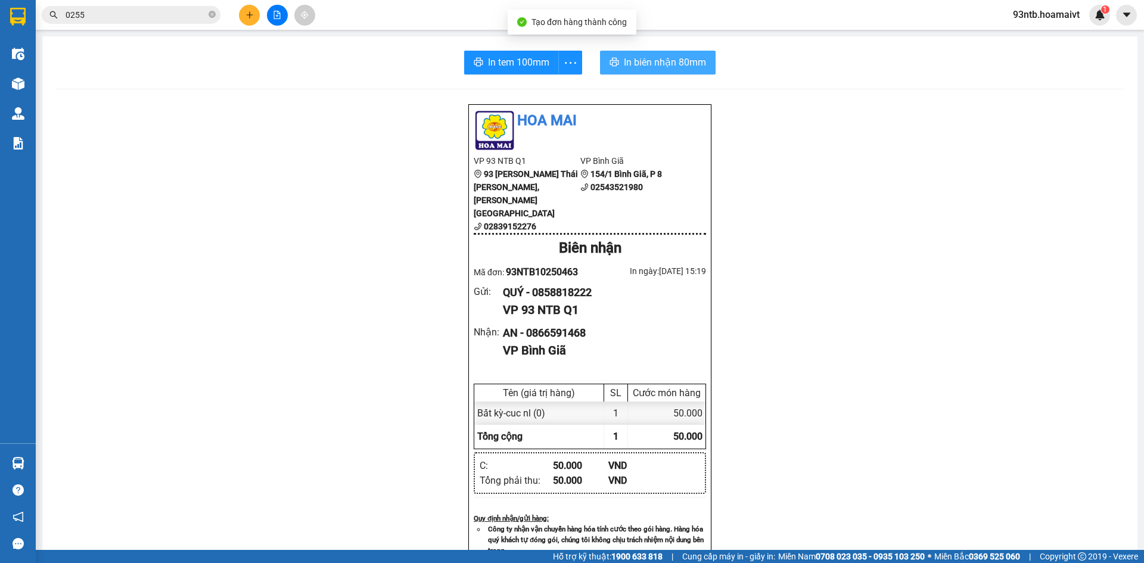
click at [610, 64] on icon "printer" at bounding box center [614, 62] width 10 height 10
click at [146, 17] on input "0255" at bounding box center [136, 14] width 141 height 13
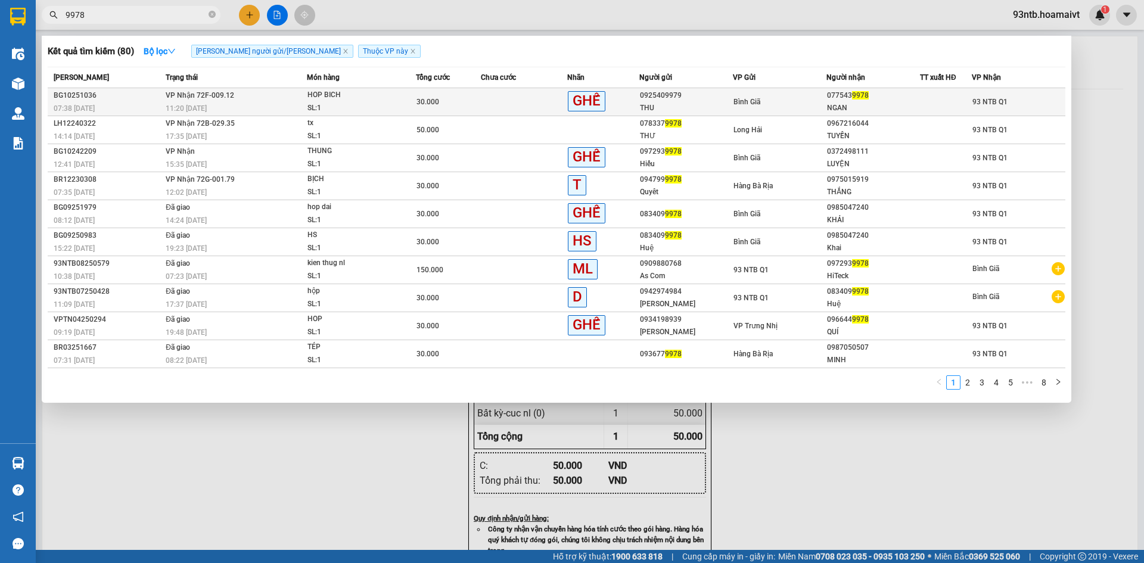
click at [863, 98] on span "9978" at bounding box center [860, 95] width 17 height 8
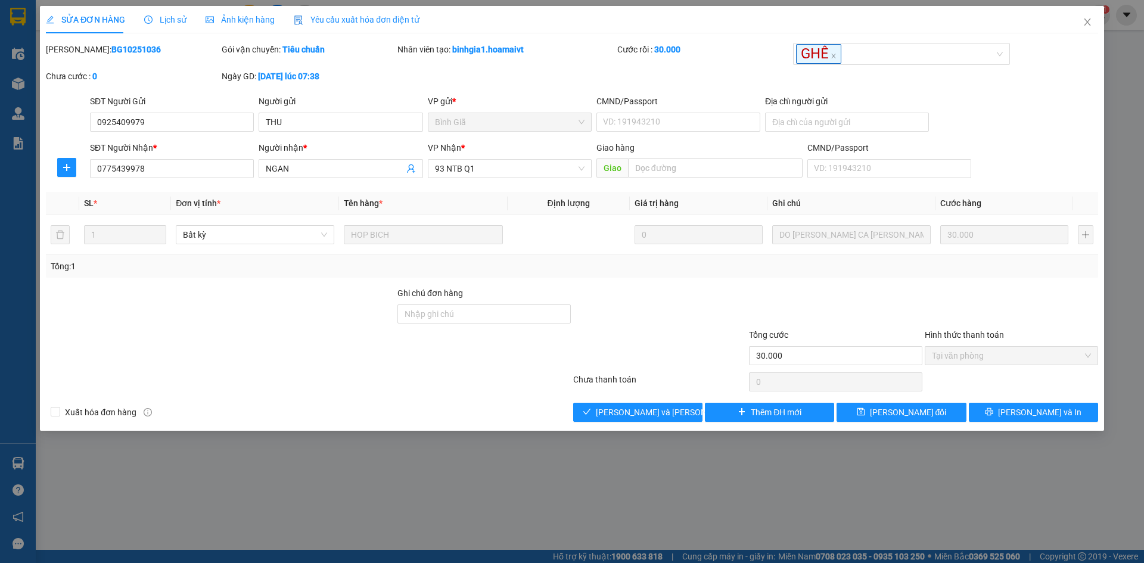
drag, startPoint x: 836, startPoint y: 81, endPoint x: 578, endPoint y: 273, distance: 322.0
click at [577, 273] on div "Tổng: 1" at bounding box center [572, 266] width 1052 height 23
click at [637, 415] on span "[PERSON_NAME] và Giao hàng" at bounding box center [676, 412] width 161 height 13
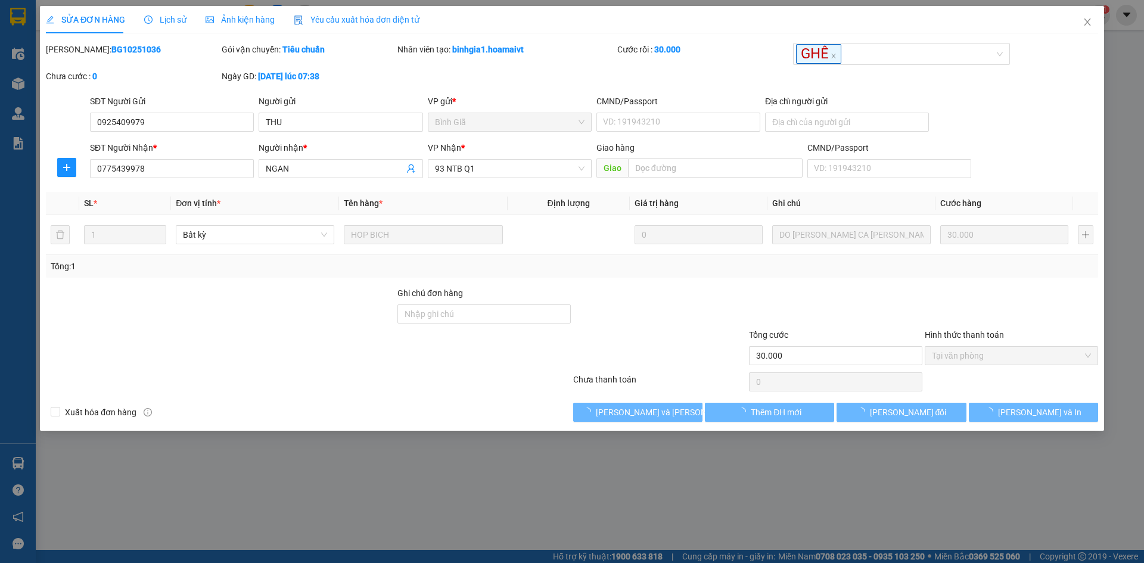
click at [967, 294] on div at bounding box center [1011, 308] width 176 height 42
drag, startPoint x: 967, startPoint y: 294, endPoint x: 979, endPoint y: 285, distance: 14.9
click at [968, 294] on div at bounding box center [1011, 308] width 176 height 42
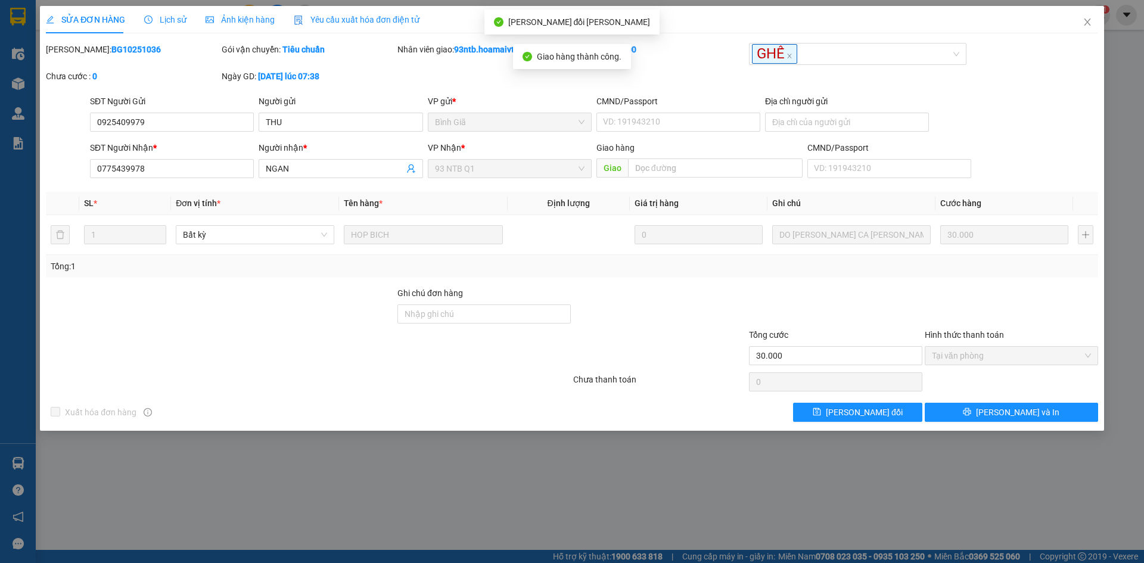
click at [1011, 322] on div at bounding box center [1011, 308] width 176 height 42
click at [1047, 127] on div "SĐT Người Gửi 0925409979 Người gửi THU VP gửi * Bình Giã CMND/Passport VD: 19…" at bounding box center [594, 116] width 1013 height 42
click at [1086, 26] on icon "close" at bounding box center [1088, 22] width 10 height 10
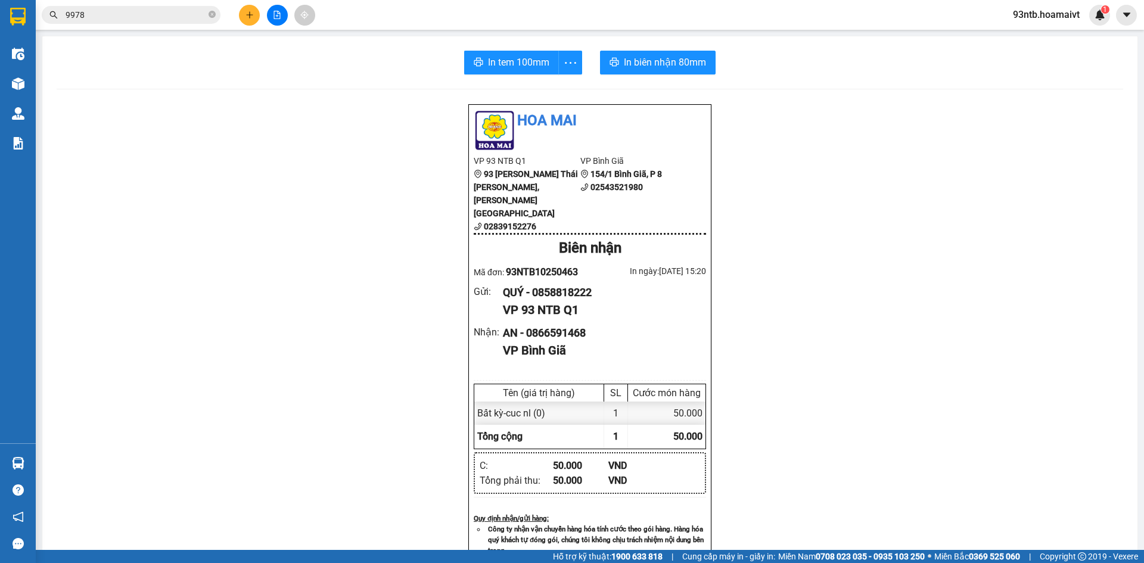
click at [157, 15] on input "9978" at bounding box center [136, 14] width 141 height 13
click at [154, 13] on input "text" at bounding box center [136, 14] width 141 height 13
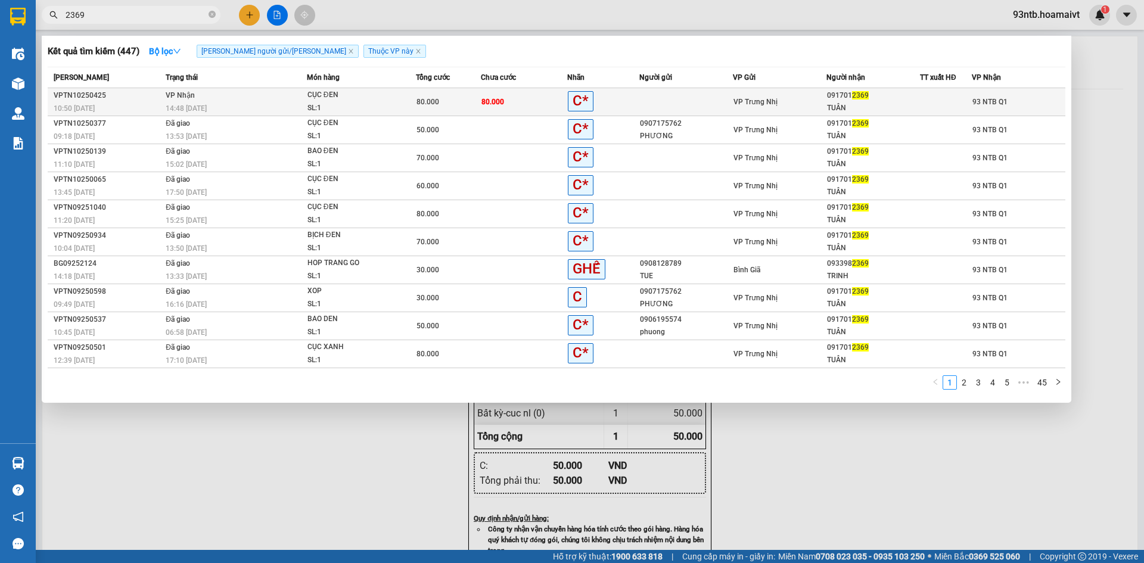
click at [879, 111] on div "TUÂN" at bounding box center [873, 108] width 92 height 13
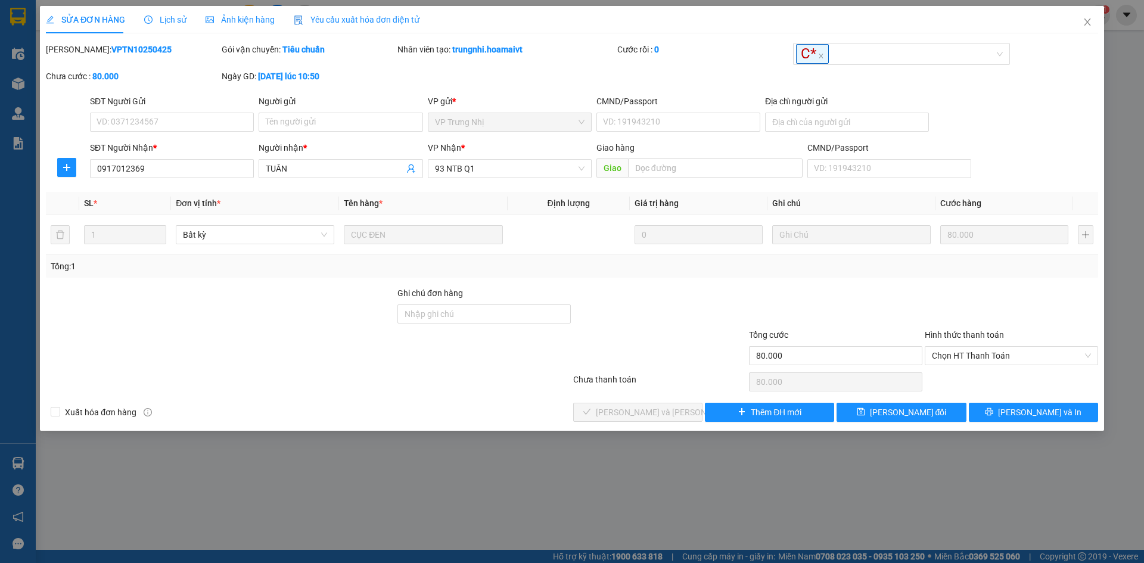
click at [974, 316] on div at bounding box center [1011, 308] width 176 height 42
click at [1004, 356] on span "Chọn HT Thanh Toán" at bounding box center [1011, 356] width 159 height 18
click at [1011, 382] on div "Tại văn phòng" at bounding box center [1011, 379] width 159 height 13
click at [353, 354] on div at bounding box center [221, 349] width 352 height 42
click at [469, 405] on div "Xuất hóa đơn hàng Lưu và Giao hàng Thêm ĐH mới Lưu thay đổi Lưu và In" at bounding box center [572, 412] width 1055 height 19
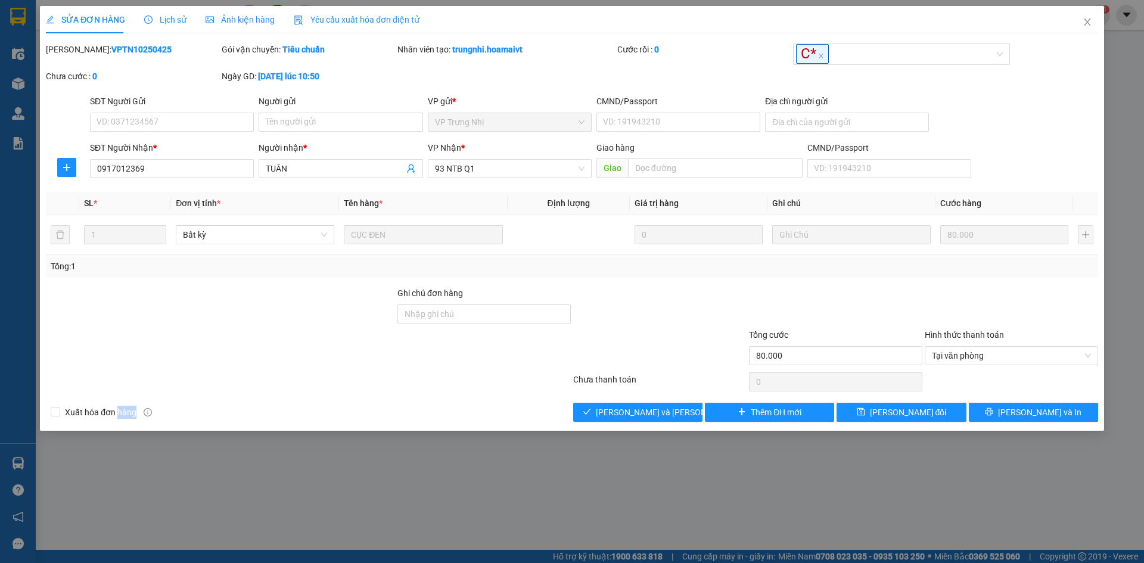
click at [469, 405] on div "Xuất hóa đơn hàng Lưu và Giao hàng Thêm ĐH mới Lưu thay đổi Lưu và In" at bounding box center [572, 412] width 1055 height 19
click at [450, 394] on div "Total Paid Fee 0 Total UnPaid Fee 80.000 Cash Collection Total Fee Mã ĐH: VPTN1…" at bounding box center [572, 232] width 1052 height 379
click at [455, 378] on div at bounding box center [308, 382] width 527 height 24
click at [661, 414] on span "[PERSON_NAME] và Giao hàng" at bounding box center [676, 412] width 161 height 13
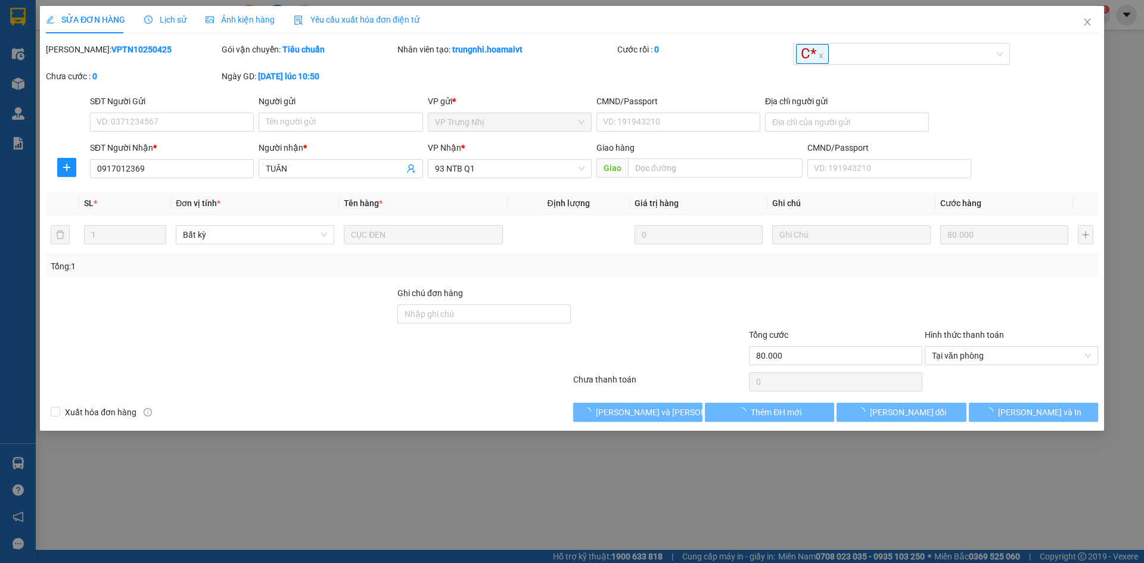
click at [796, 328] on div "Tổng cước" at bounding box center [835, 337] width 173 height 18
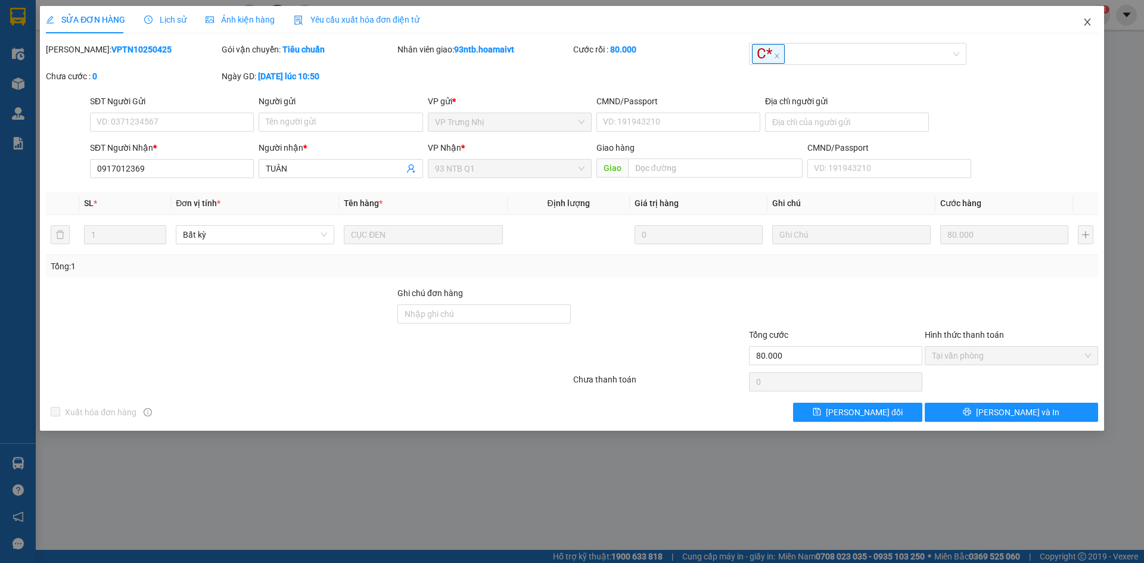
click at [1088, 17] on span "Close" at bounding box center [1087, 22] width 33 height 33
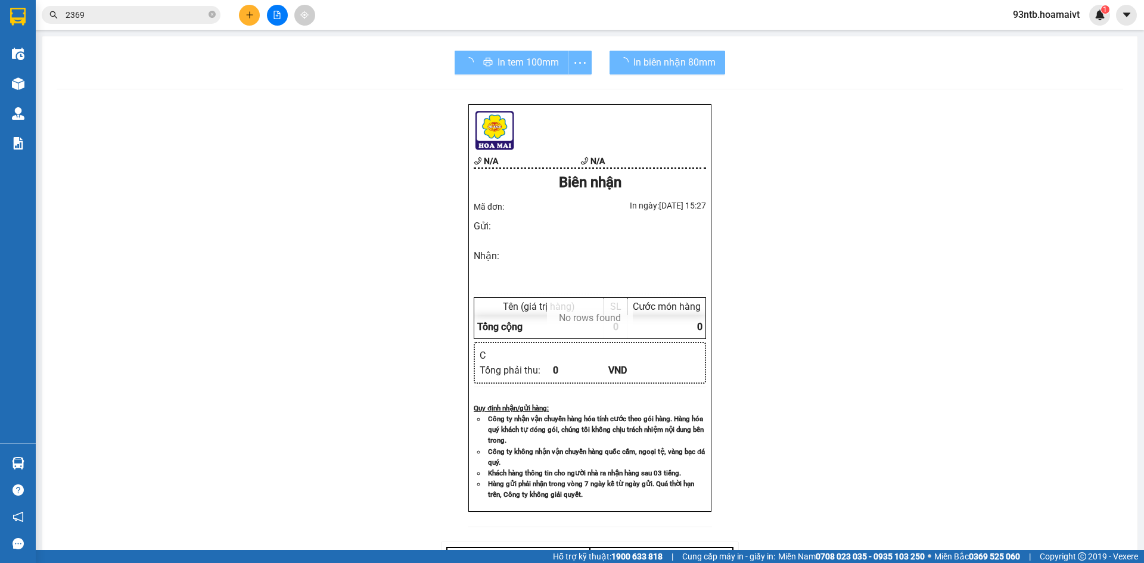
click at [126, 21] on span "2369" at bounding box center [131, 15] width 179 height 18
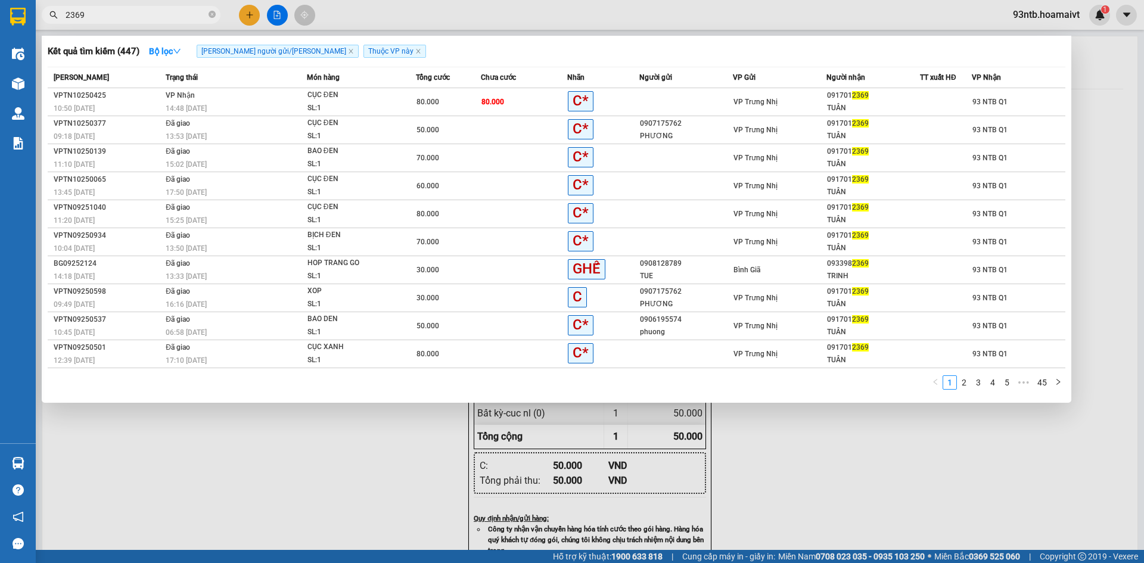
drag, startPoint x: 126, startPoint y: 18, endPoint x: 107, endPoint y: 7, distance: 22.5
click at [124, 17] on input "2369" at bounding box center [136, 14] width 141 height 13
click at [106, 7] on span "2369" at bounding box center [131, 15] width 179 height 18
click at [110, 7] on span "2369" at bounding box center [131, 15] width 179 height 18
click at [125, 14] on input "2369" at bounding box center [136, 14] width 141 height 13
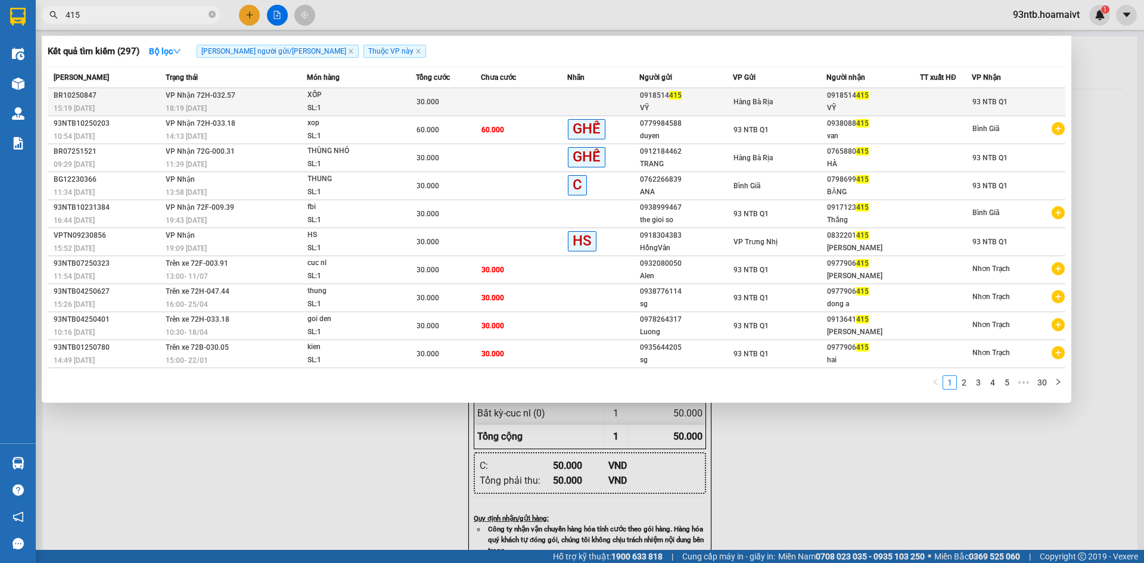
click at [940, 95] on td at bounding box center [946, 102] width 52 height 28
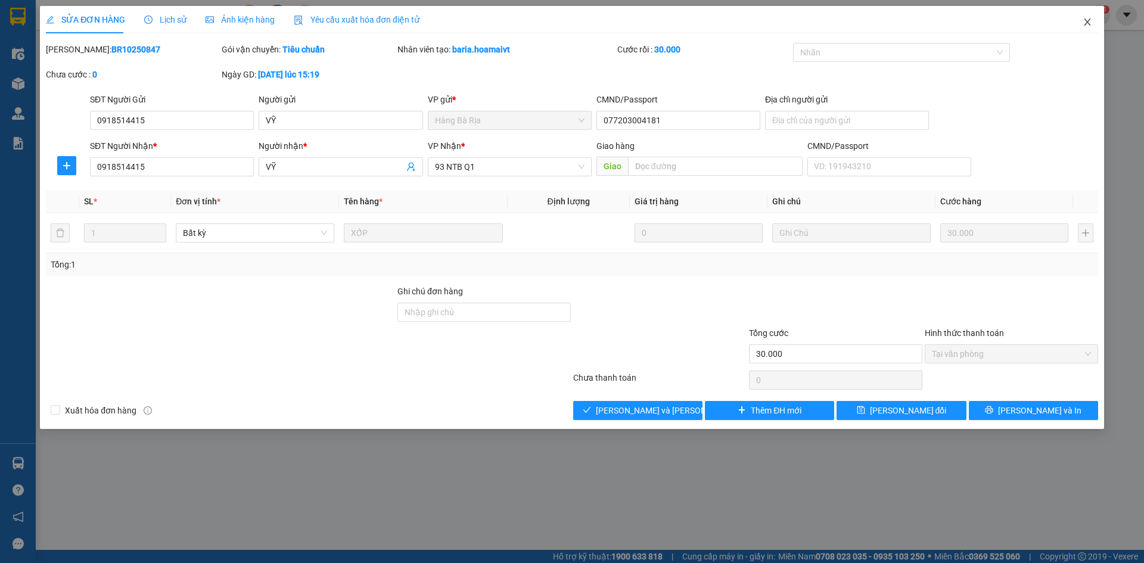
click at [1086, 24] on icon "close" at bounding box center [1088, 22] width 10 height 10
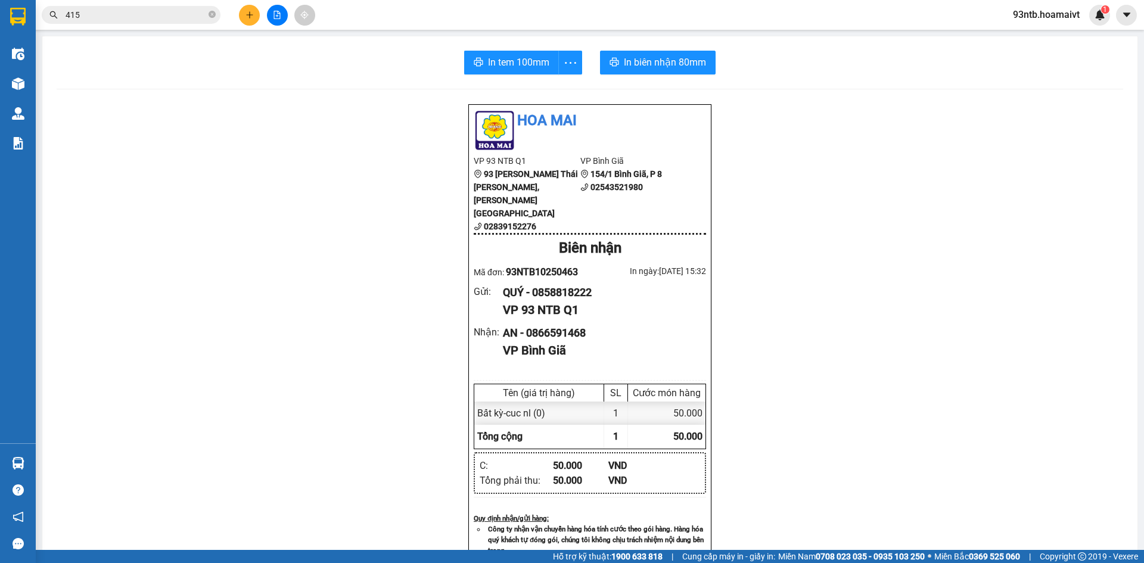
click at [166, 20] on input "415" at bounding box center [136, 14] width 141 height 13
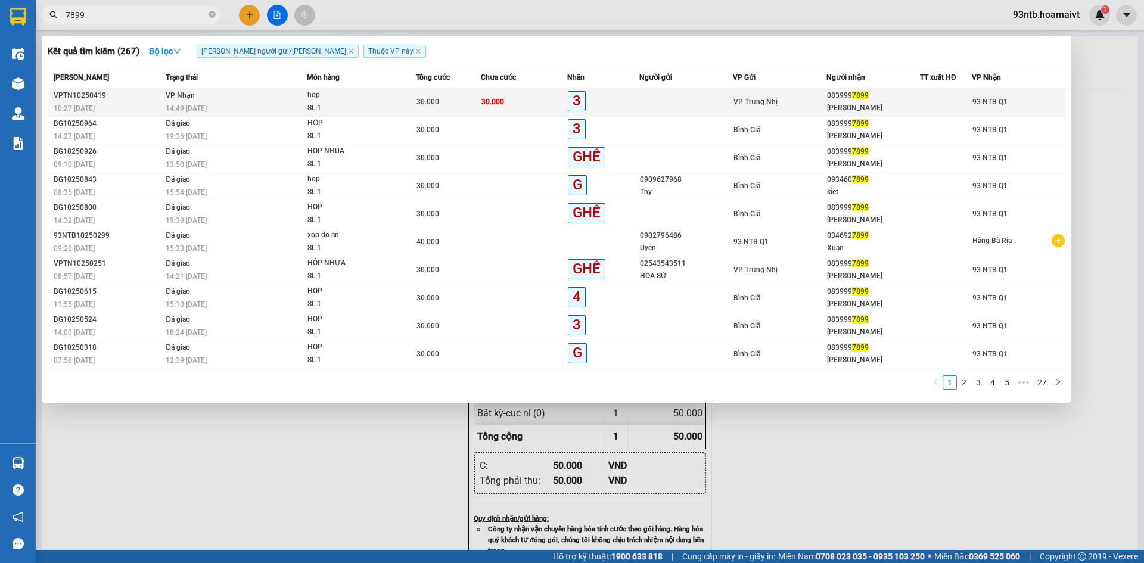
click at [284, 106] on div "14:49 - 13/10" at bounding box center [236, 108] width 141 height 13
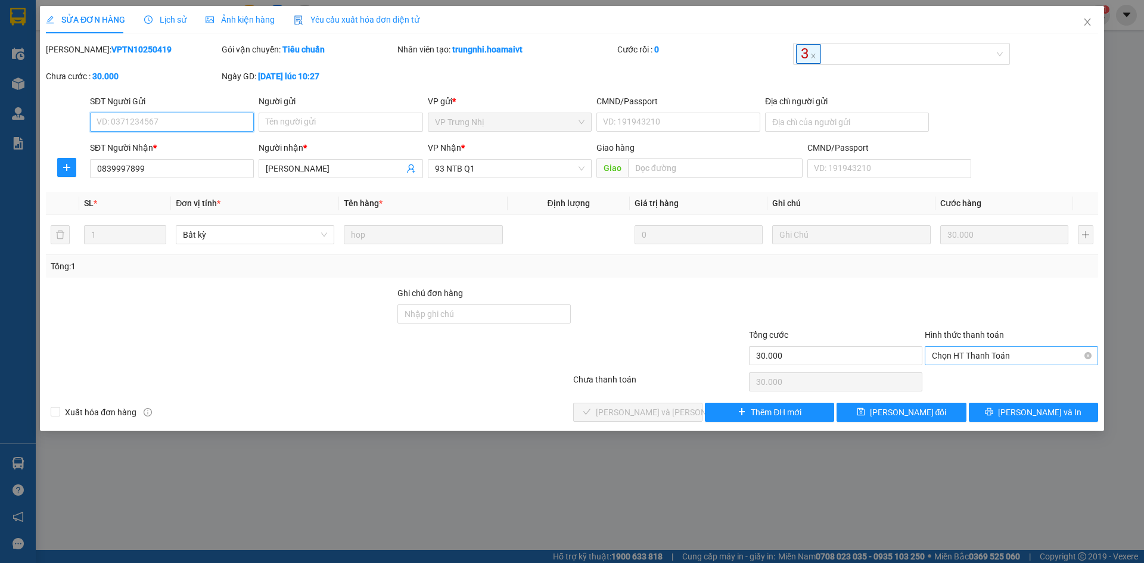
click at [985, 354] on span "Chọn HT Thanh Toán" at bounding box center [1011, 356] width 159 height 18
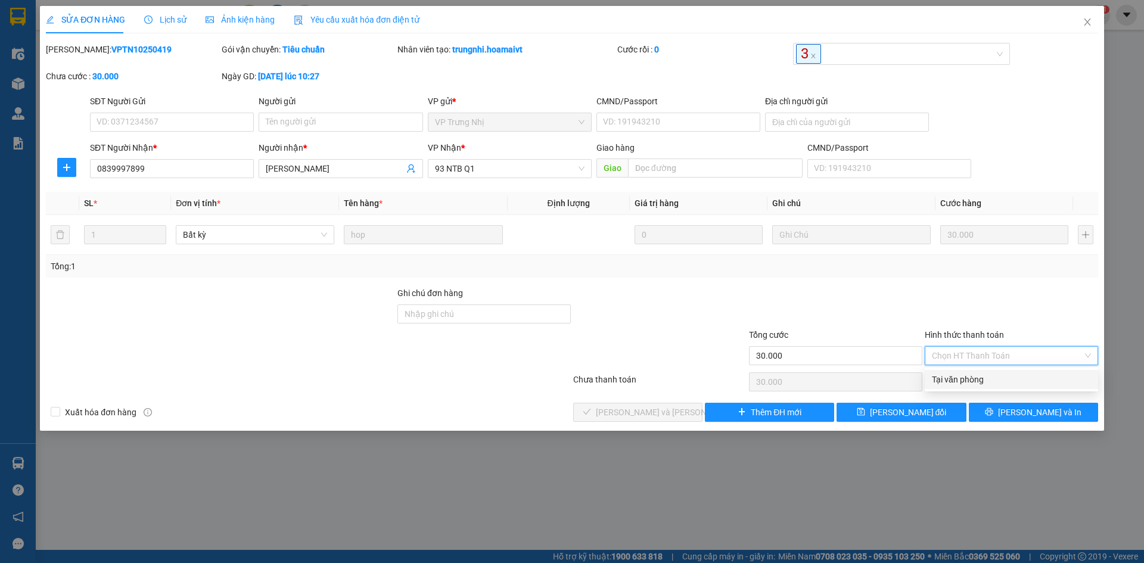
click at [994, 370] on div "Tại văn phòng" at bounding box center [1011, 379] width 173 height 19
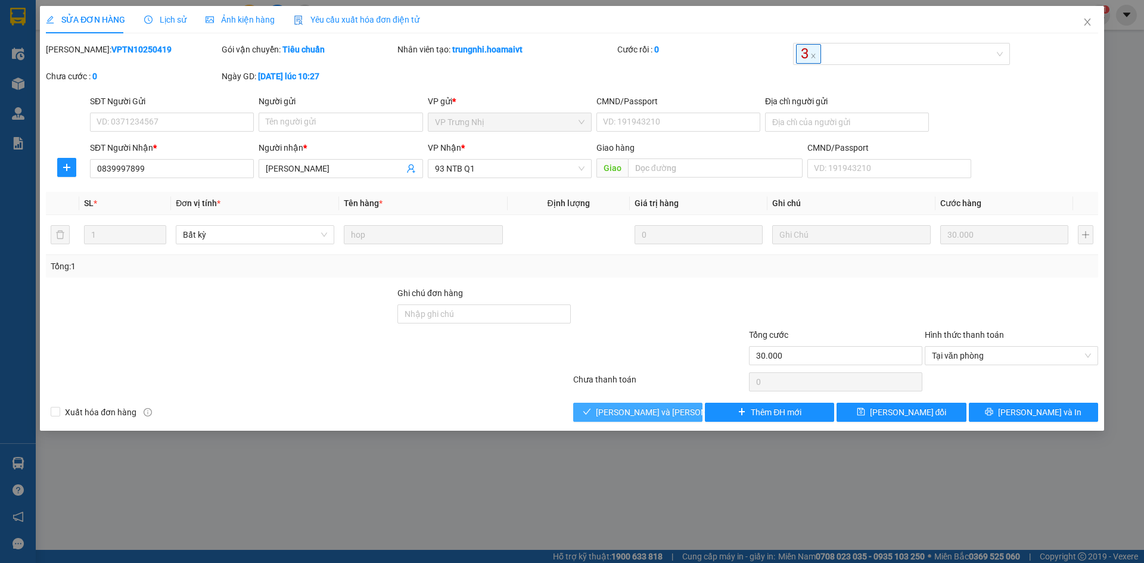
click at [626, 413] on span "[PERSON_NAME] và Giao hàng" at bounding box center [676, 412] width 161 height 13
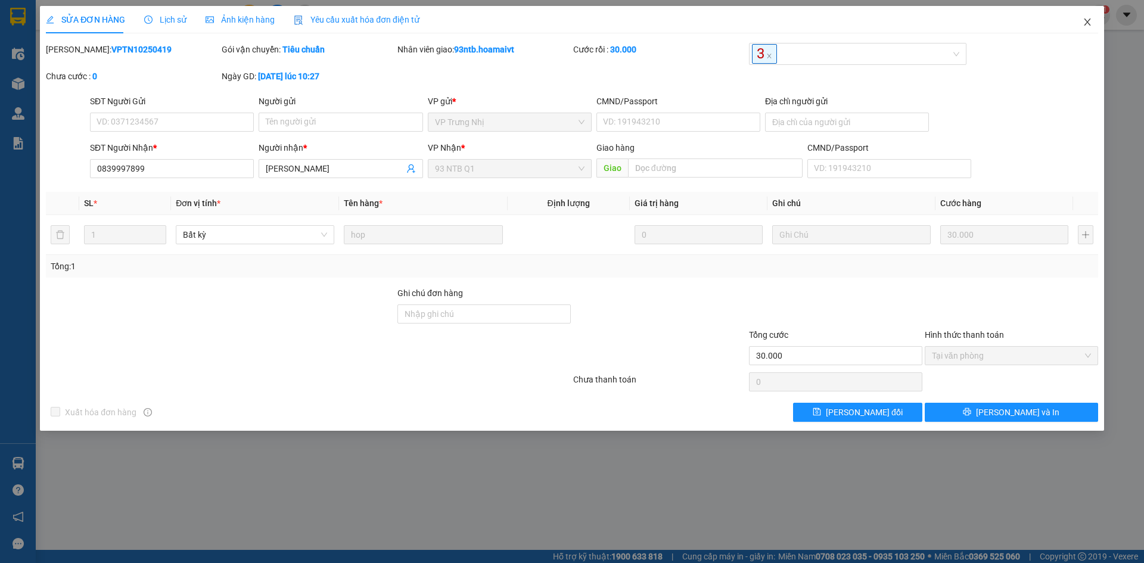
click at [1089, 21] on icon "close" at bounding box center [1088, 22] width 10 height 10
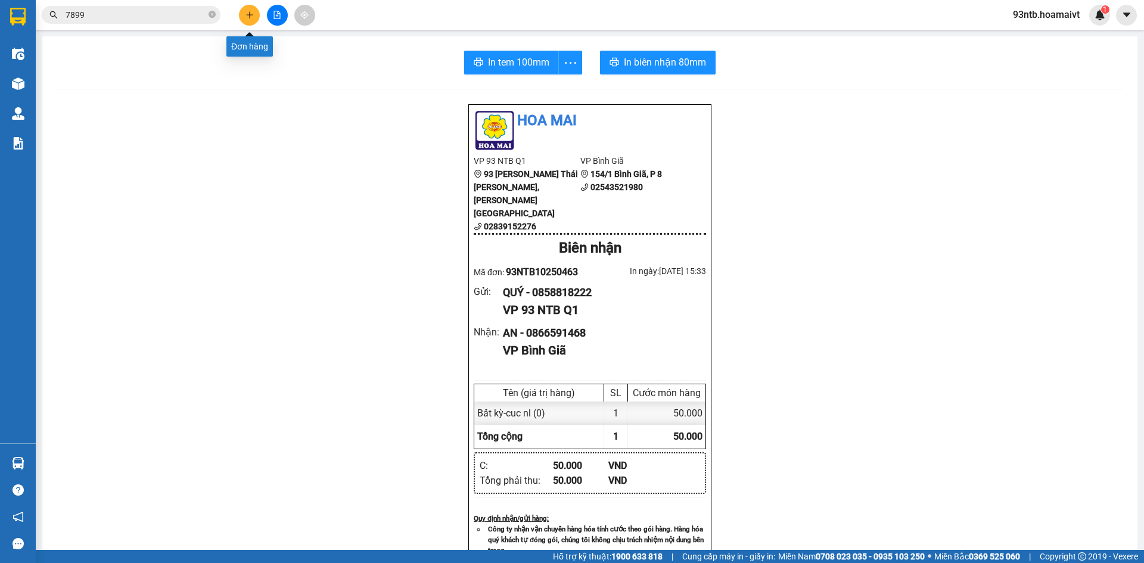
click at [244, 17] on button at bounding box center [249, 15] width 21 height 21
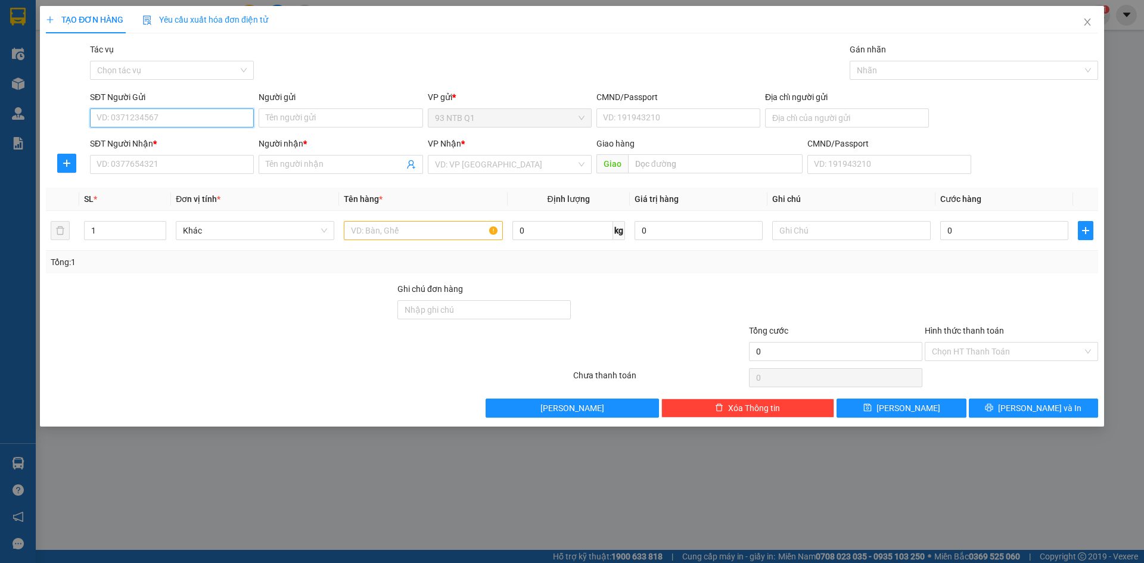
click at [199, 114] on input "SĐT Người Gửi" at bounding box center [172, 117] width 164 height 19
click at [409, 234] on input "text" at bounding box center [423, 230] width 158 height 19
click at [234, 128] on div "SĐT Người Gửi VD: 0371234567" at bounding box center [172, 112] width 164 height 42
click at [222, 117] on input "SĐT Người Gửi" at bounding box center [172, 117] width 164 height 19
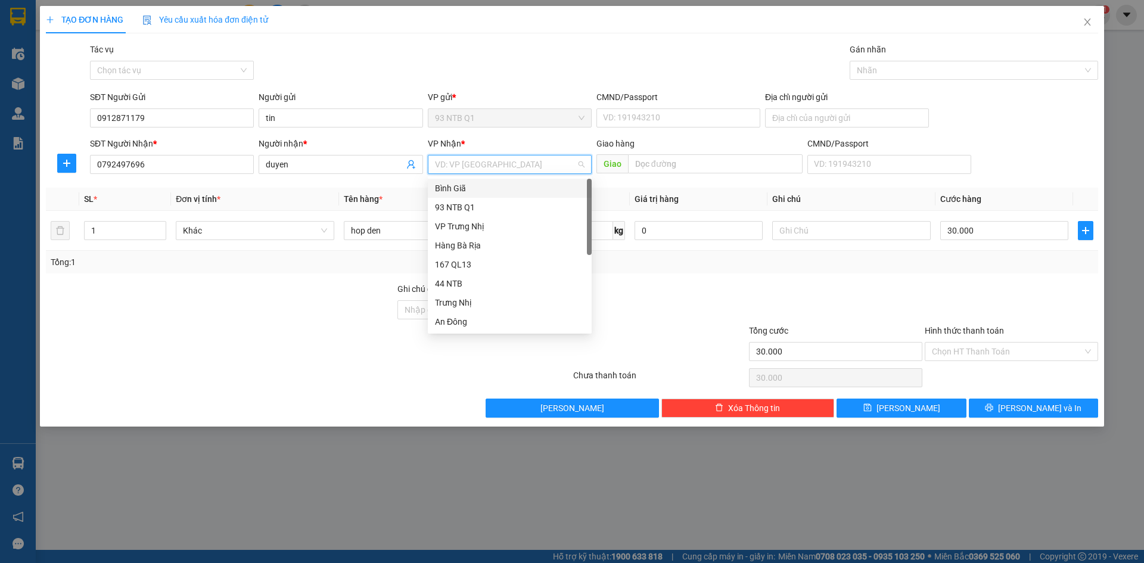
click at [528, 189] on div "Bình Giã" at bounding box center [510, 188] width 150 height 13
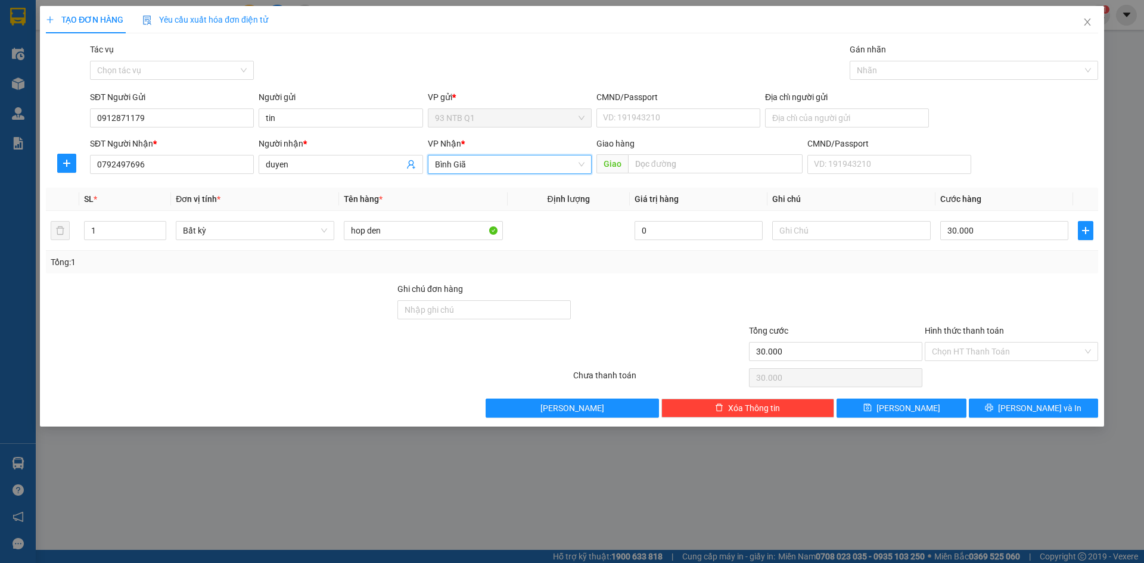
click at [1040, 293] on div at bounding box center [1011, 303] width 176 height 42
click at [976, 303] on div at bounding box center [1011, 303] width 176 height 42
click at [978, 303] on div at bounding box center [1011, 303] width 176 height 42
click at [1031, 410] on span "[PERSON_NAME] và In" at bounding box center [1039, 408] width 83 height 13
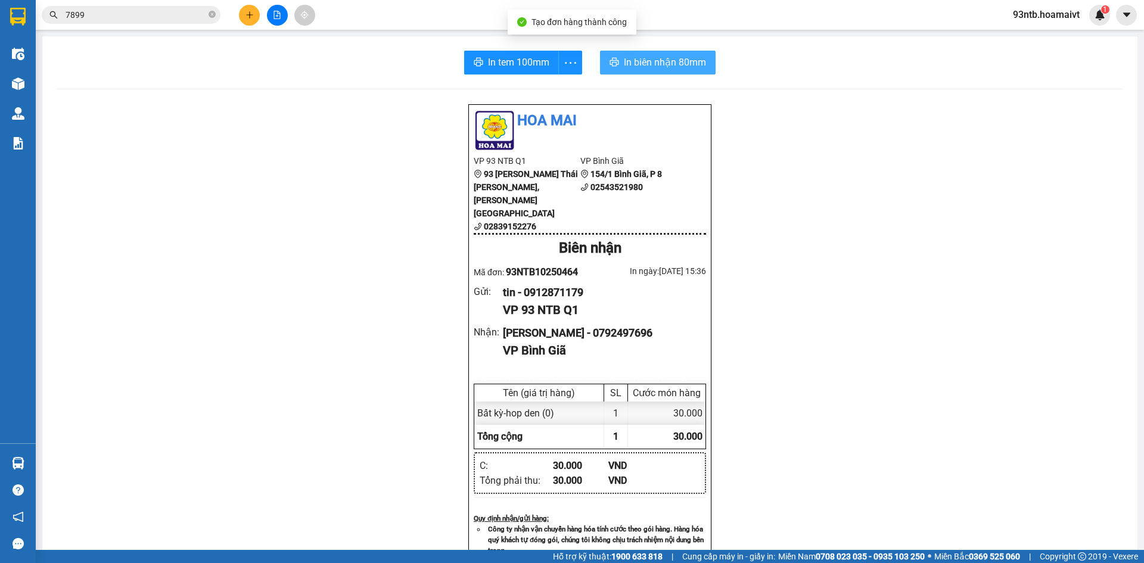
click at [678, 64] on span "In biên nhận 80mm" at bounding box center [665, 62] width 82 height 15
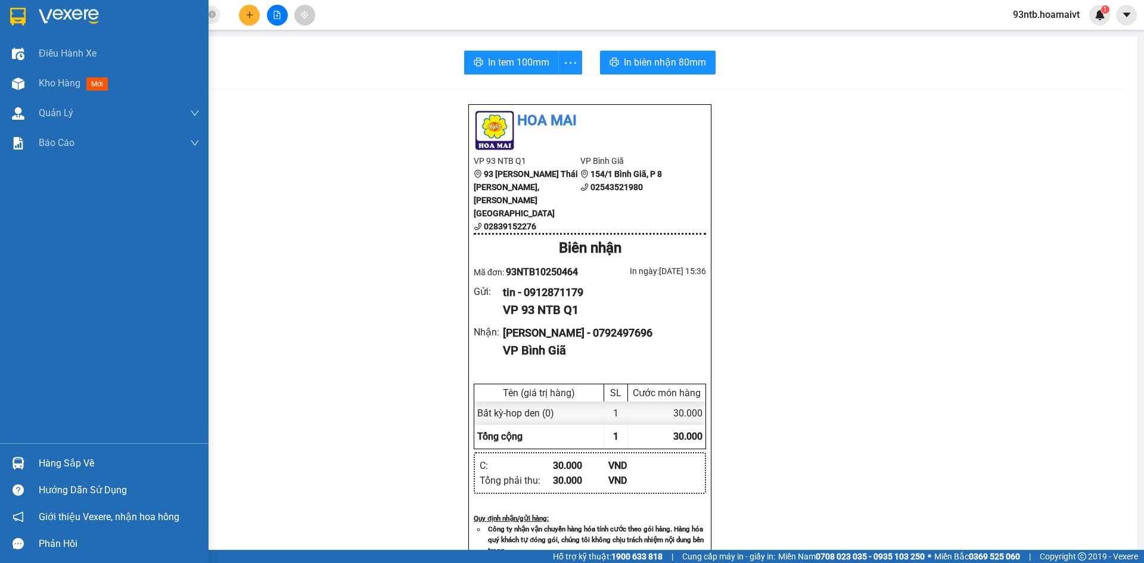
drag, startPoint x: 76, startPoint y: 460, endPoint x: 152, endPoint y: 454, distance: 76.5
click at [76, 460] on div "Hàng sắp về" at bounding box center [119, 464] width 161 height 18
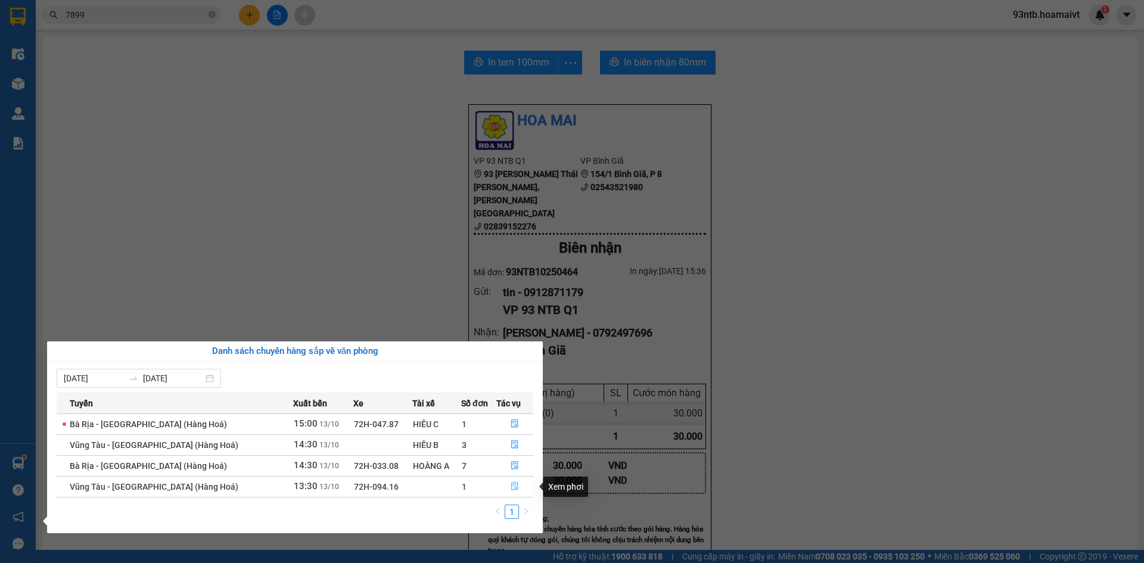
click at [505, 483] on button "button" at bounding box center [515, 486] width 36 height 19
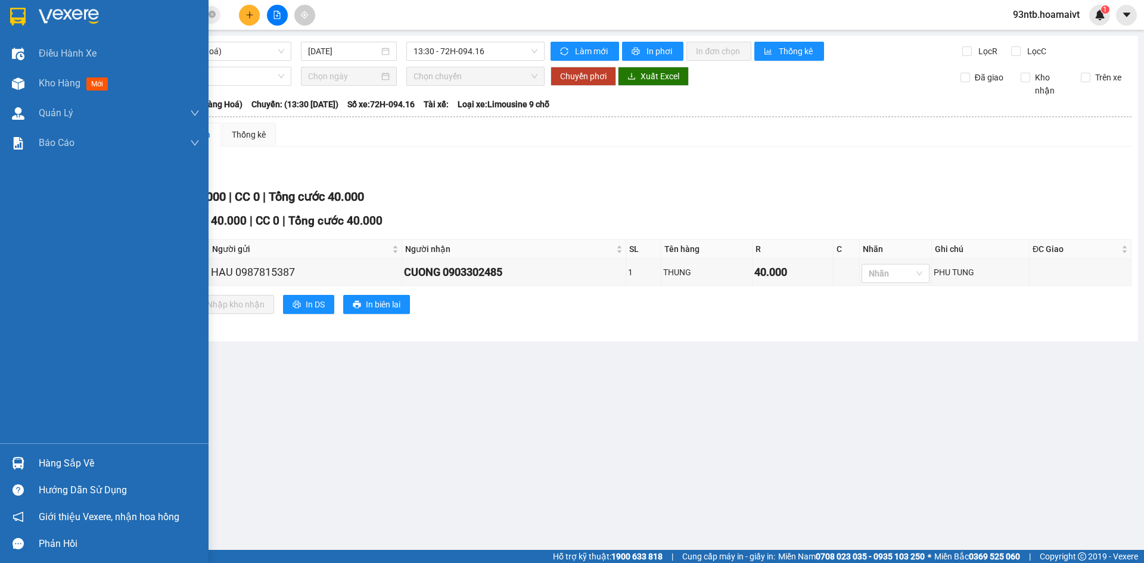
drag, startPoint x: 64, startPoint y: 460, endPoint x: 95, endPoint y: 455, distance: 31.3
click at [66, 460] on div "Hàng sắp về" at bounding box center [119, 464] width 161 height 18
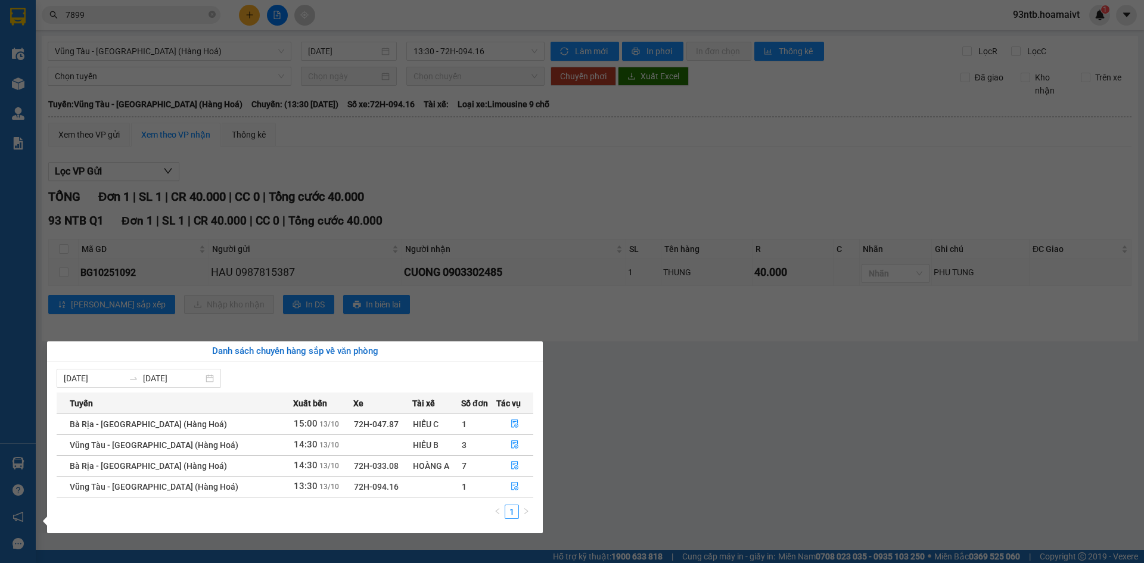
click at [220, 21] on section "Kết quả tìm kiếm ( 267 ) Bộ lọc Tìm người gửi/nhận Thuộc VP này Mã ĐH Trạng thá…" at bounding box center [572, 281] width 1144 height 563
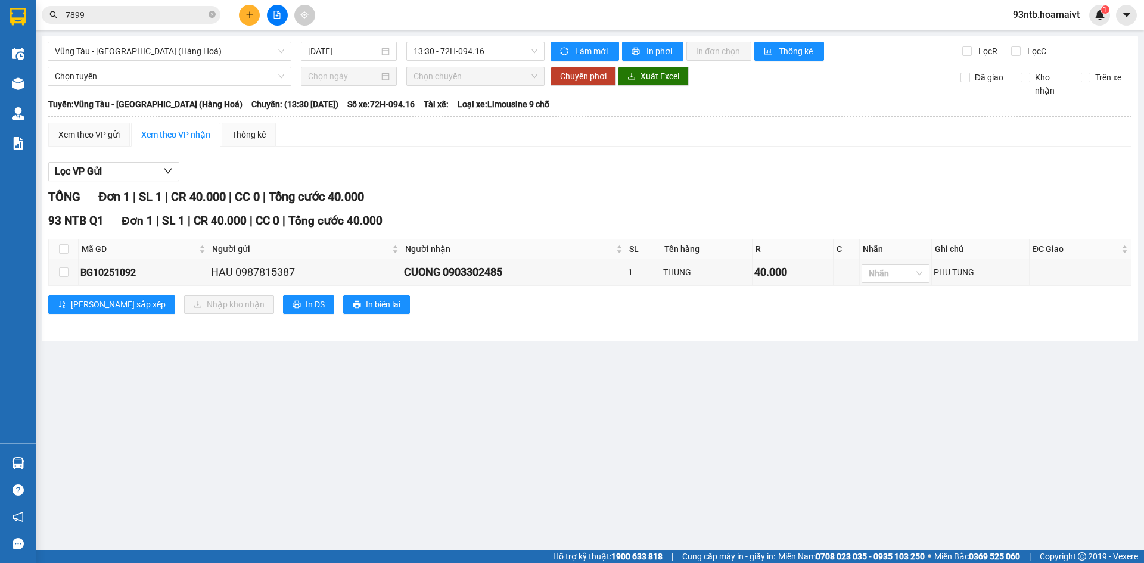
click at [251, 15] on icon "plus" at bounding box center [249, 15] width 8 height 8
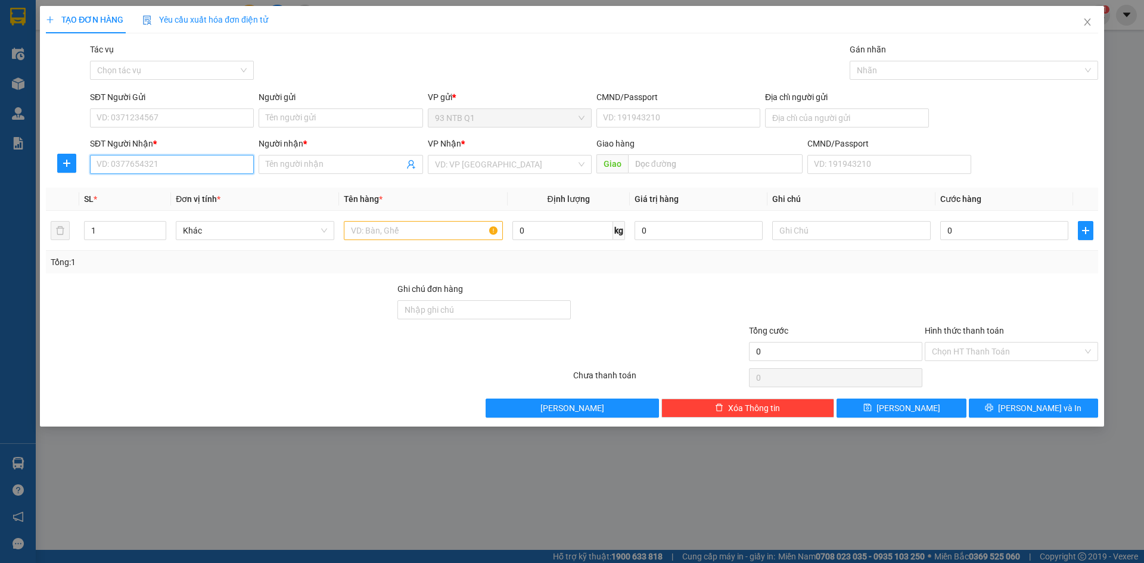
click at [163, 164] on input "SĐT Người Nhận *" at bounding box center [172, 164] width 164 height 19
click at [220, 170] on input "SĐT Người Nhận *" at bounding box center [172, 164] width 164 height 19
click at [428, 237] on input "text" at bounding box center [423, 230] width 158 height 19
click at [163, 113] on input "SĐT Người Gửi" at bounding box center [172, 117] width 164 height 19
click at [184, 117] on input "SĐT Người Gửi" at bounding box center [172, 117] width 164 height 19
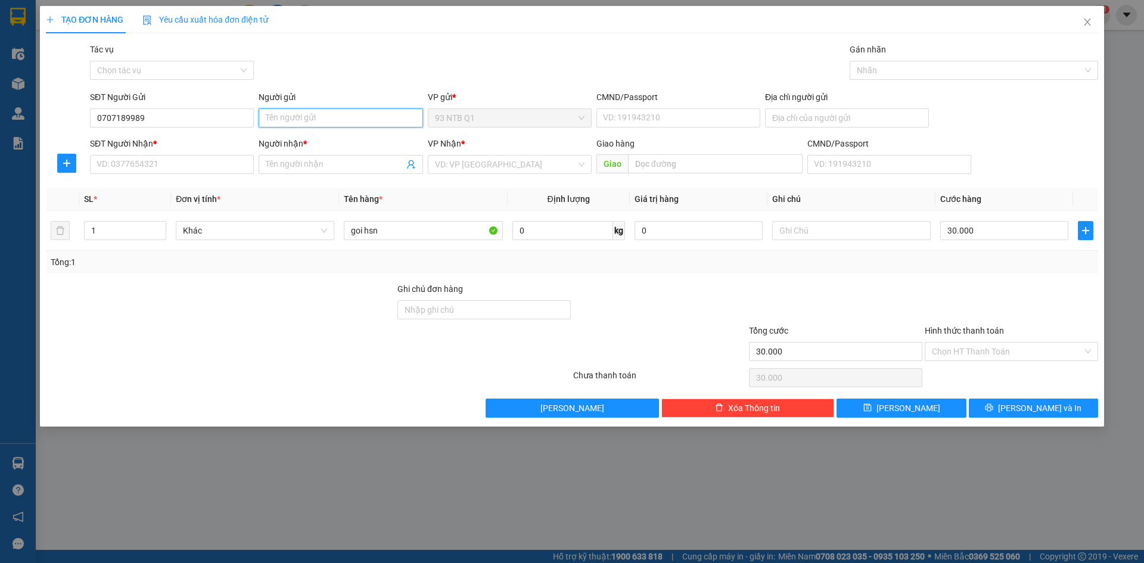
click at [326, 119] on input "Người gửi" at bounding box center [341, 117] width 164 height 19
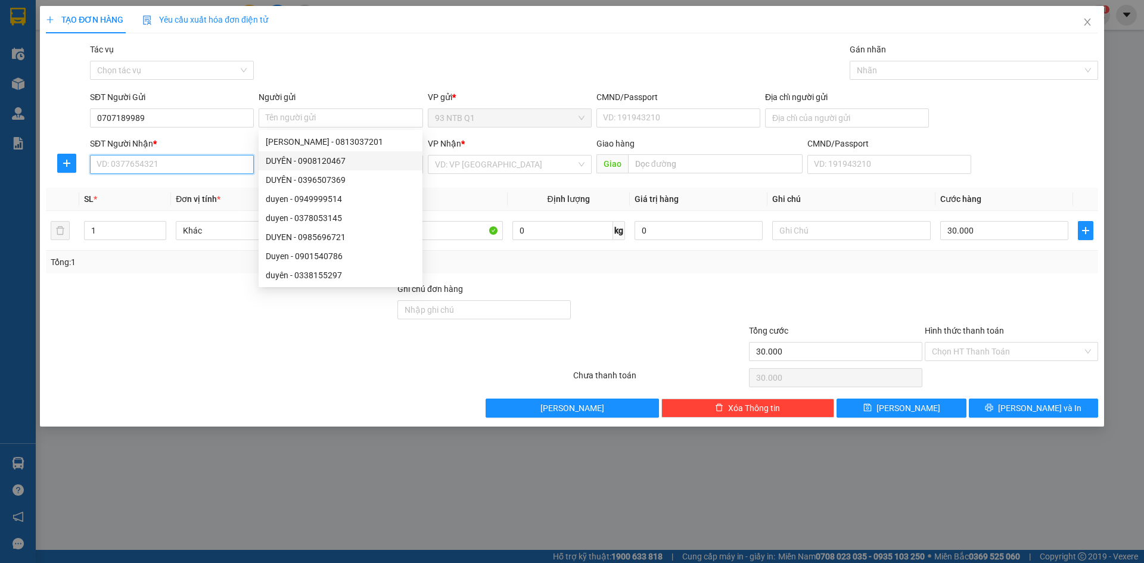
click at [213, 172] on input "SĐT Người Nhận *" at bounding box center [172, 164] width 164 height 19
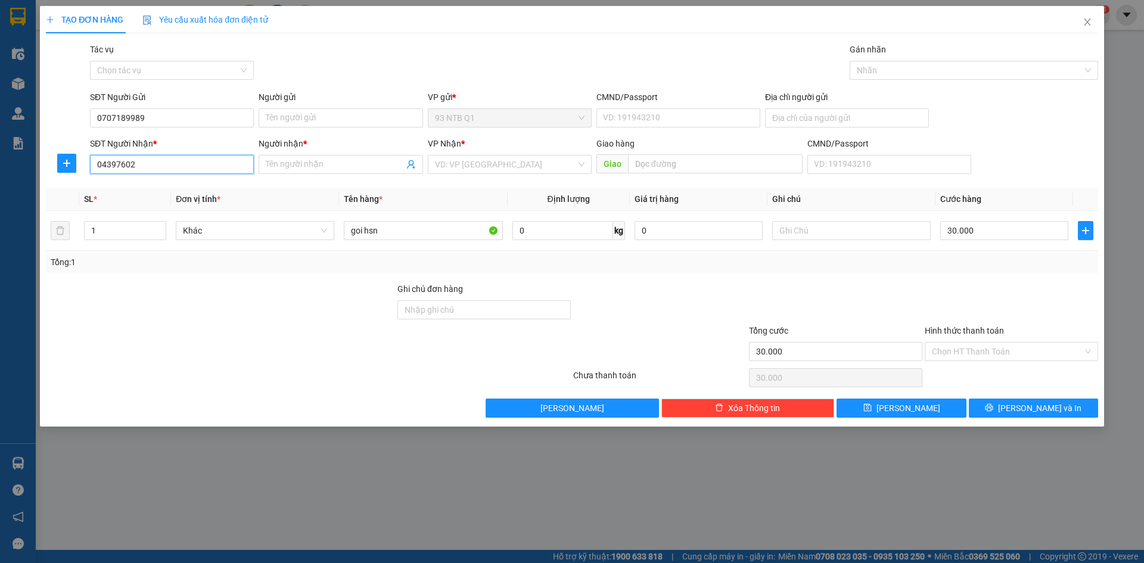
click at [107, 160] on input "04397602" at bounding box center [172, 164] width 164 height 19
click at [204, 185] on div "0397602312 - trang" at bounding box center [172, 188] width 150 height 13
click at [385, 185] on div "Transit Pickup Surcharge Ids Transit Deliver Surcharge Ids Transit Deliver Surc…" at bounding box center [572, 230] width 1052 height 375
click at [820, 279] on div "Transit Pickup Surcharge Ids Transit Deliver Surcharge Ids Transit Deliver Surc…" at bounding box center [572, 230] width 1052 height 375
click at [334, 117] on input "Người gửi" at bounding box center [341, 117] width 164 height 19
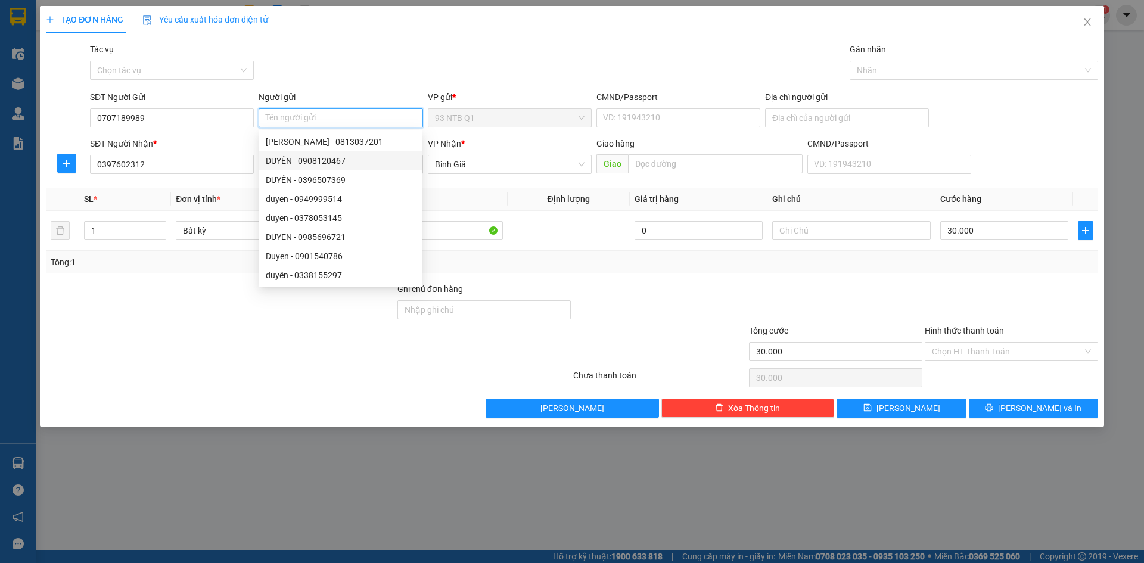
click at [296, 116] on input "Người gửi" at bounding box center [341, 117] width 164 height 19
click at [742, 273] on div "Transit Pickup Surcharge Ids Transit Deliver Surcharge Ids Transit Deliver Surc…" at bounding box center [572, 230] width 1052 height 375
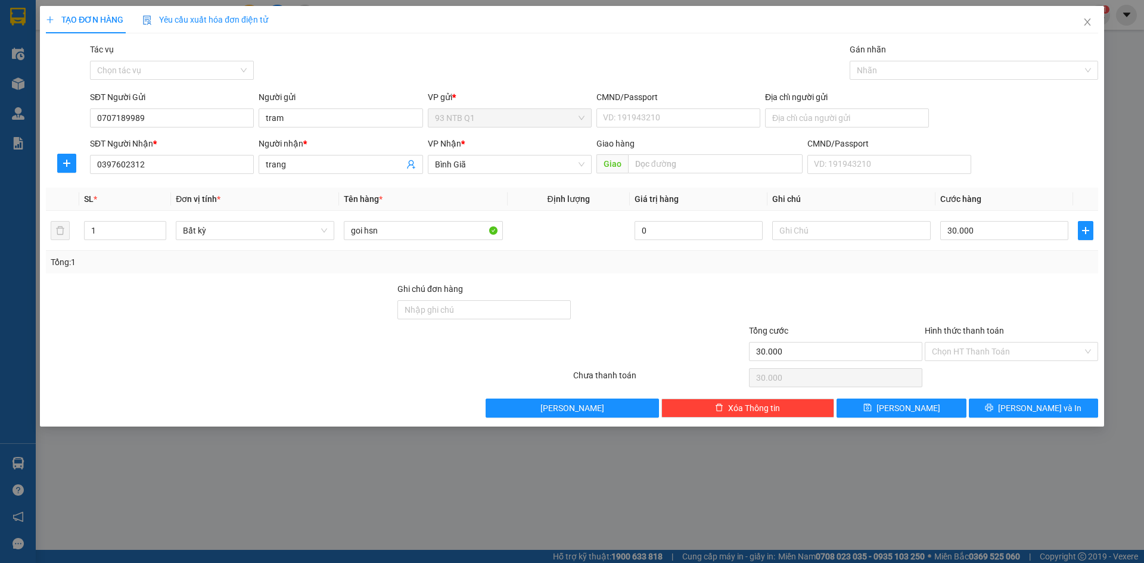
click at [677, 351] on div at bounding box center [660, 345] width 176 height 42
click at [479, 356] on div at bounding box center [484, 345] width 176 height 42
click at [680, 329] on div at bounding box center [660, 345] width 176 height 42
click at [683, 328] on div at bounding box center [660, 345] width 176 height 42
click at [691, 312] on div at bounding box center [660, 303] width 176 height 42
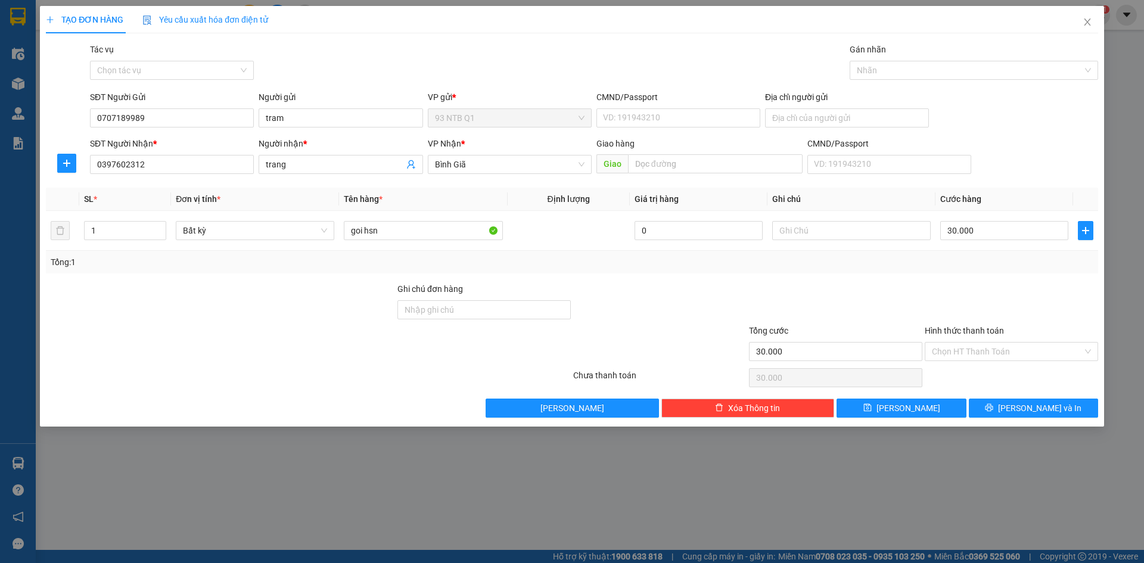
click at [700, 314] on div at bounding box center [660, 303] width 176 height 42
click at [708, 347] on div at bounding box center [660, 345] width 176 height 42
click at [715, 322] on div at bounding box center [660, 303] width 176 height 42
click at [845, 273] on div "Transit Pickup Surcharge Ids Transit Deliver Surcharge Ids Transit Deliver Surc…" at bounding box center [572, 230] width 1052 height 375
click at [692, 347] on div at bounding box center [660, 345] width 176 height 42
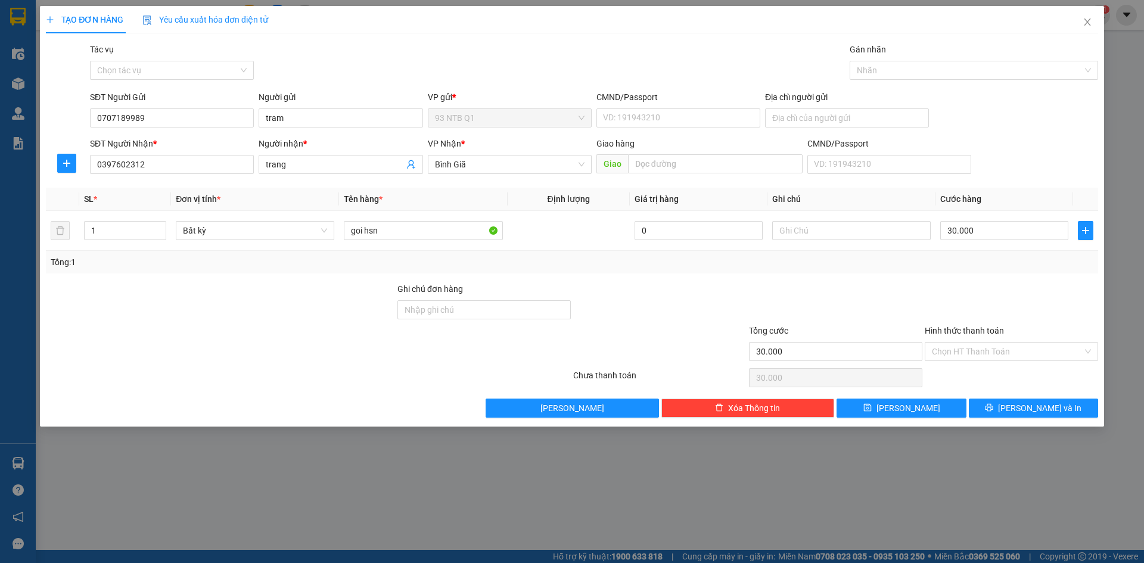
click at [431, 346] on div at bounding box center [484, 345] width 176 height 42
click at [693, 313] on div at bounding box center [660, 303] width 176 height 42
click at [692, 328] on div at bounding box center [660, 345] width 176 height 42
click at [696, 357] on div at bounding box center [660, 345] width 176 height 42
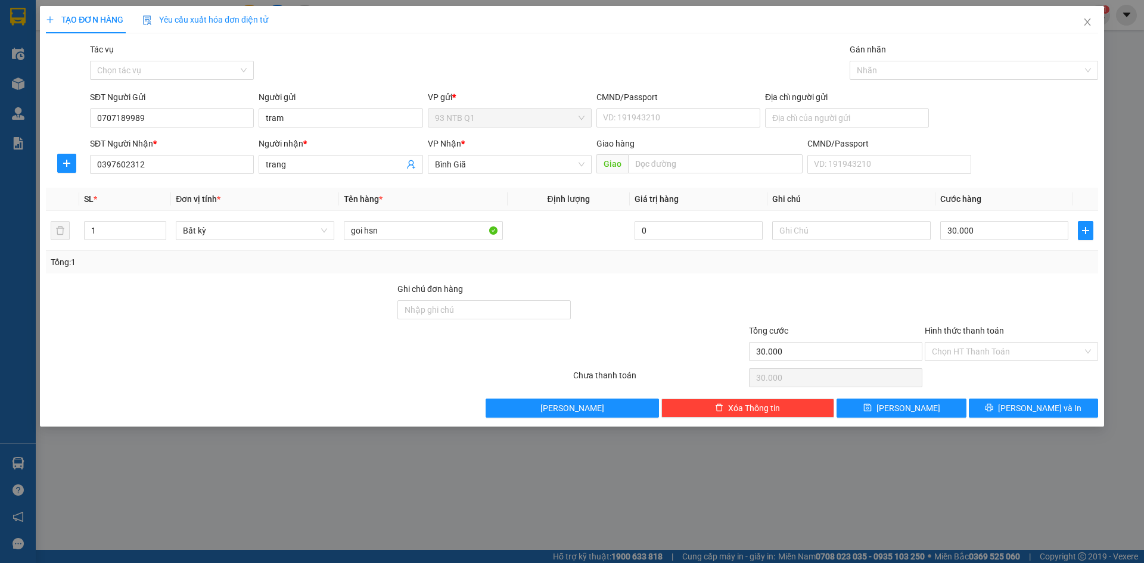
click at [690, 372] on div "Chưa thanh toán" at bounding box center [660, 379] width 176 height 21
click at [416, 414] on div "Lưu nháp Xóa Thông tin Lưu Lưu và In" at bounding box center [572, 408] width 1055 height 19
click at [412, 414] on div "Lưu nháp Xóa Thông tin Lưu Lưu và In" at bounding box center [572, 408] width 1055 height 19
click at [645, 329] on div at bounding box center [660, 345] width 176 height 42
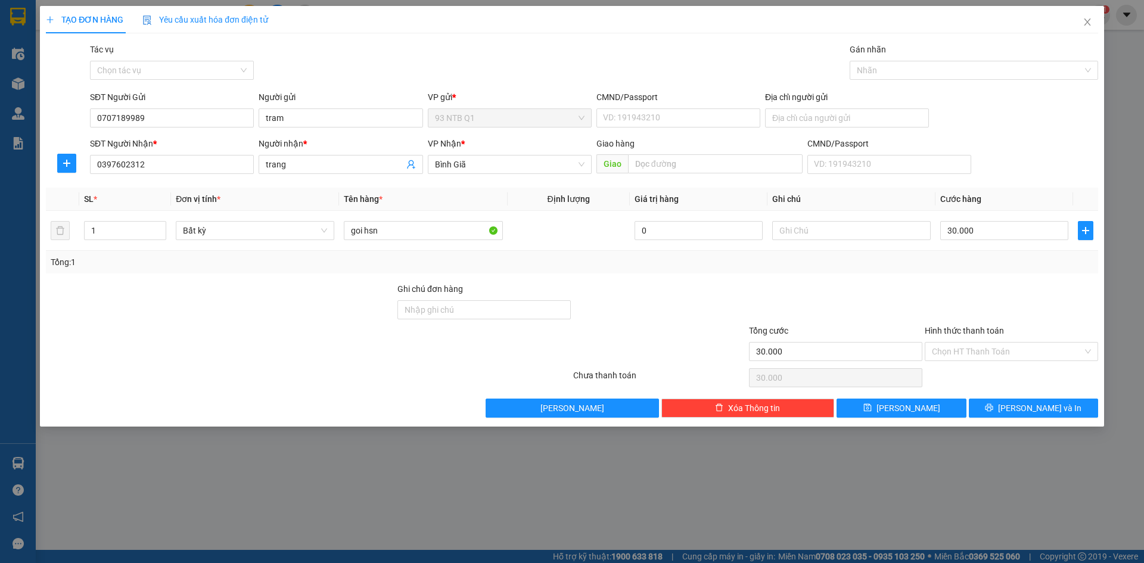
click at [1030, 296] on div at bounding box center [1011, 303] width 176 height 42
click at [1050, 399] on button "[PERSON_NAME] và In" at bounding box center [1033, 408] width 129 height 19
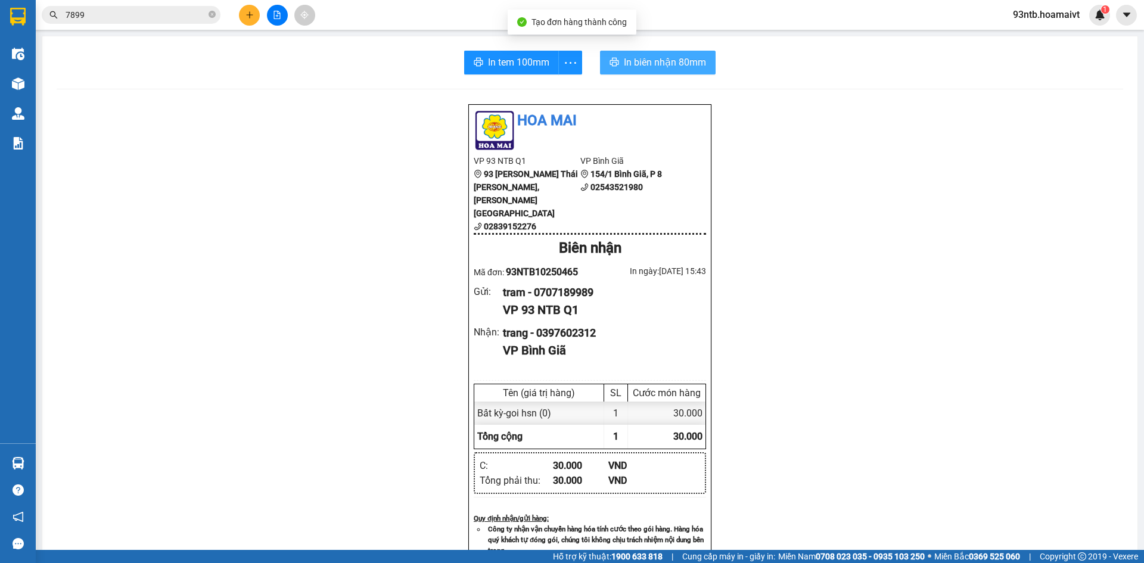
click at [665, 61] on span "In biên nhận 80mm" at bounding box center [665, 62] width 82 height 15
click at [878, 486] on div "Hoa Mai VP 93 NTB Q1 93 Nguyễn Thái Bình, Quận 1 02839152276 VP Bình Giã 1…" at bounding box center [590, 502] width 1066 height 796
click at [301, 98] on div "In tem 100mm In biên nhận 80mm Hoa Mai VP 93 NTB Q1 93 Nguyễn Thái Bình, Quậ…" at bounding box center [589, 475] width 1095 height 878
click at [1044, 25] on div "93ntb.hoamaivt 1" at bounding box center [1056, 15] width 107 height 21
click at [972, 41] on div "In tem 100mm In biên nhận 80mm Hoa Mai VP 93 NTB Q1 93 Nguyễn Thái Bình, Quậ…" at bounding box center [589, 475] width 1095 height 878
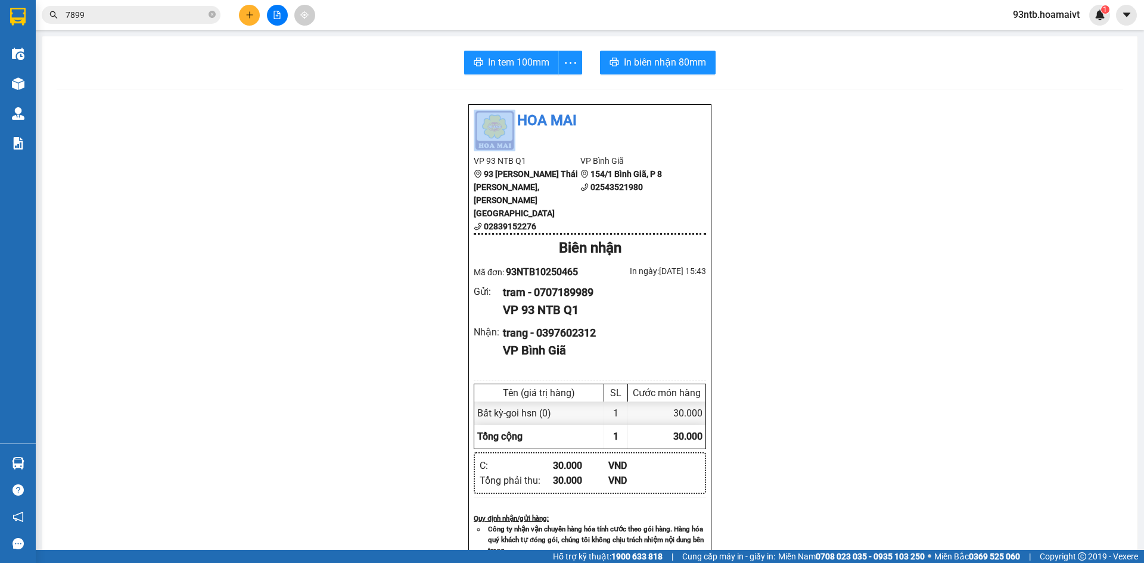
click at [970, 41] on div "In tem 100mm In biên nhận 80mm Hoa Mai VP 93 NTB Q1 93 Nguyễn Thái Bình, Quậ…" at bounding box center [589, 475] width 1095 height 878
click at [833, 55] on div "In tem 100mm In biên nhận 80mm" at bounding box center [590, 63] width 1066 height 24
click at [835, 58] on div "In tem 100mm In biên nhận 80mm" at bounding box center [590, 63] width 1066 height 24
click at [837, 59] on div "In tem 100mm In biên nhận 80mm" at bounding box center [590, 63] width 1066 height 24
click at [840, 63] on div "In tem 100mm In biên nhận 80mm" at bounding box center [590, 63] width 1066 height 24
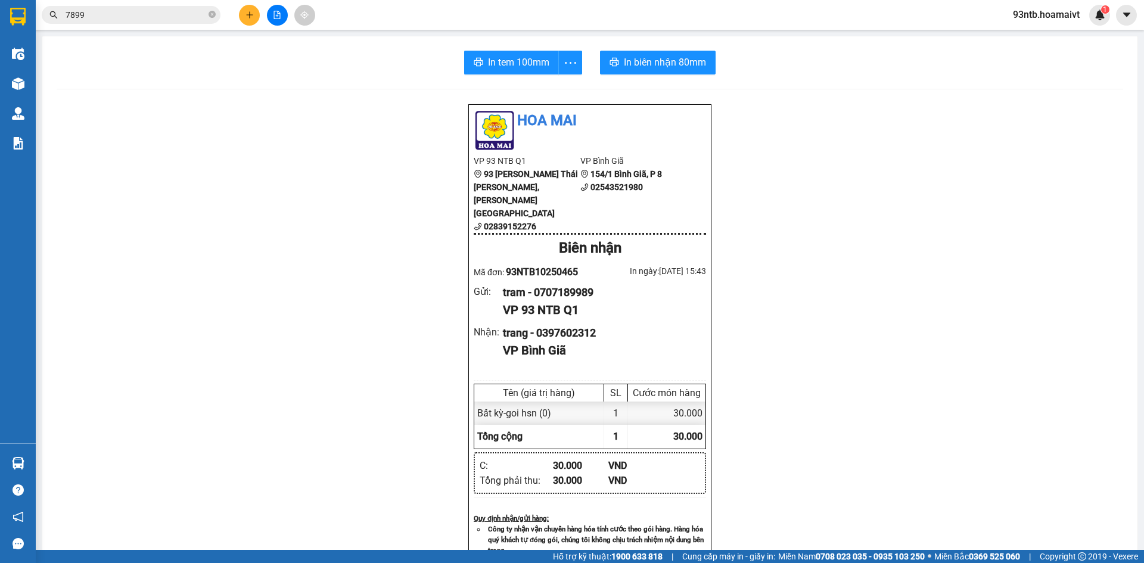
click at [856, 66] on div "In tem 100mm In biên nhận 80mm" at bounding box center [590, 63] width 1066 height 24
click at [950, 44] on div "In tem 100mm In biên nhận 80mm Hoa Mai VP 93 NTB Q1 93 Nguyễn Thái Bình, Quậ…" at bounding box center [589, 475] width 1095 height 878
click at [939, 64] on div "In tem 100mm In biên nhận 80mm" at bounding box center [590, 63] width 1066 height 24
click at [940, 64] on div "In tem 100mm In biên nhận 80mm" at bounding box center [590, 63] width 1066 height 24
click at [293, 316] on div "Hoa Mai VP 93 NTB Q1 93 Nguyễn Thái Bình, Quận 1 02839152276 VP Bình Giã 1…" at bounding box center [590, 502] width 1066 height 796
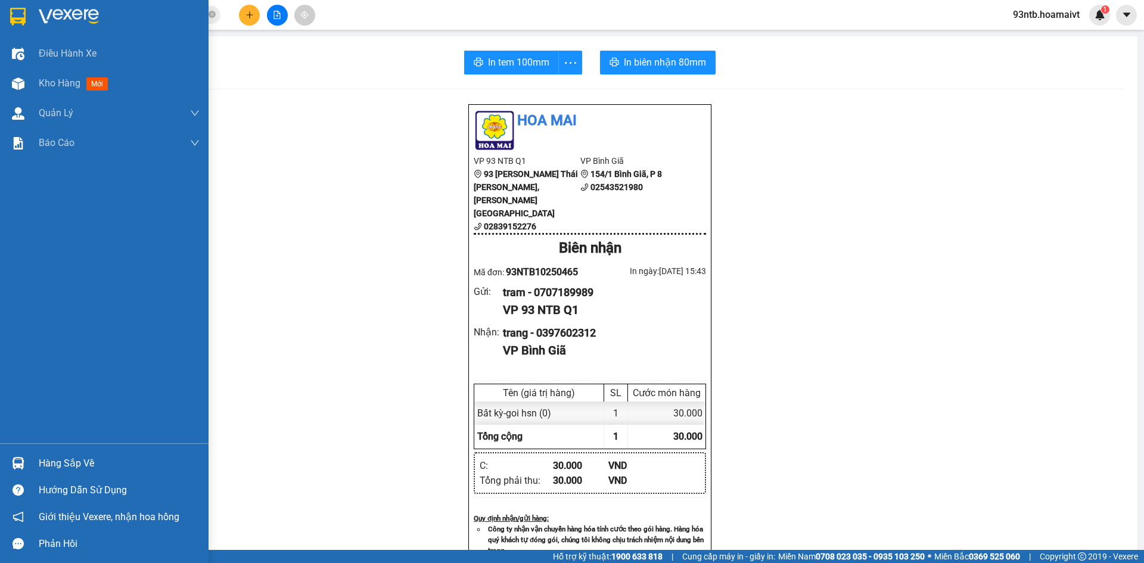
click at [70, 464] on div "Hàng sắp về" at bounding box center [119, 464] width 161 height 18
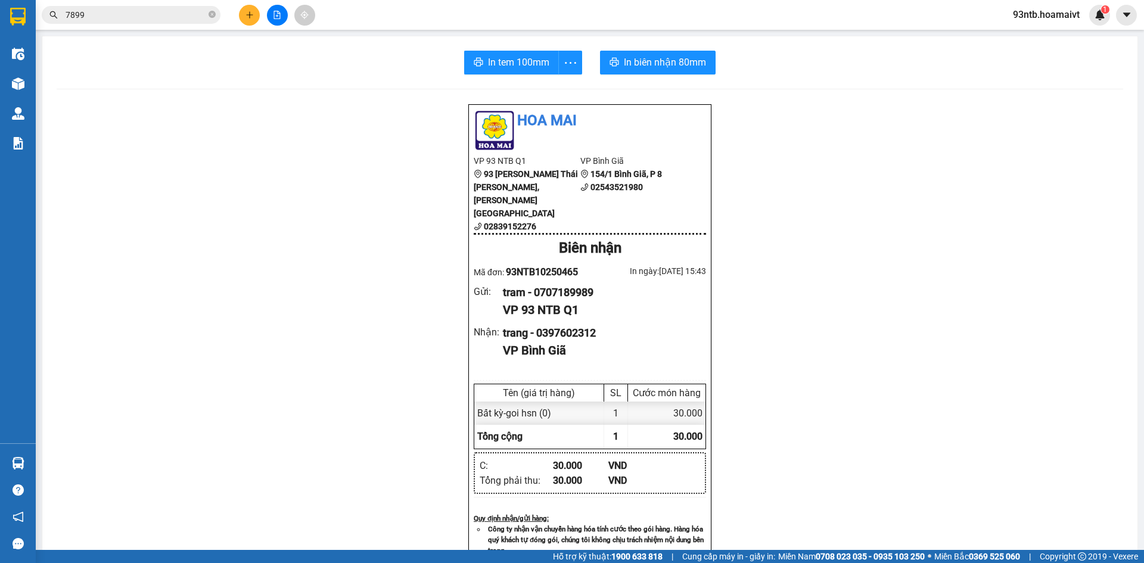
click at [862, 347] on section "Kết quả tìm kiếm ( 267 ) Bộ lọc Tìm người gửi/nhận Thuộc VP này Mã ĐH Trạng thá…" at bounding box center [572, 281] width 1144 height 563
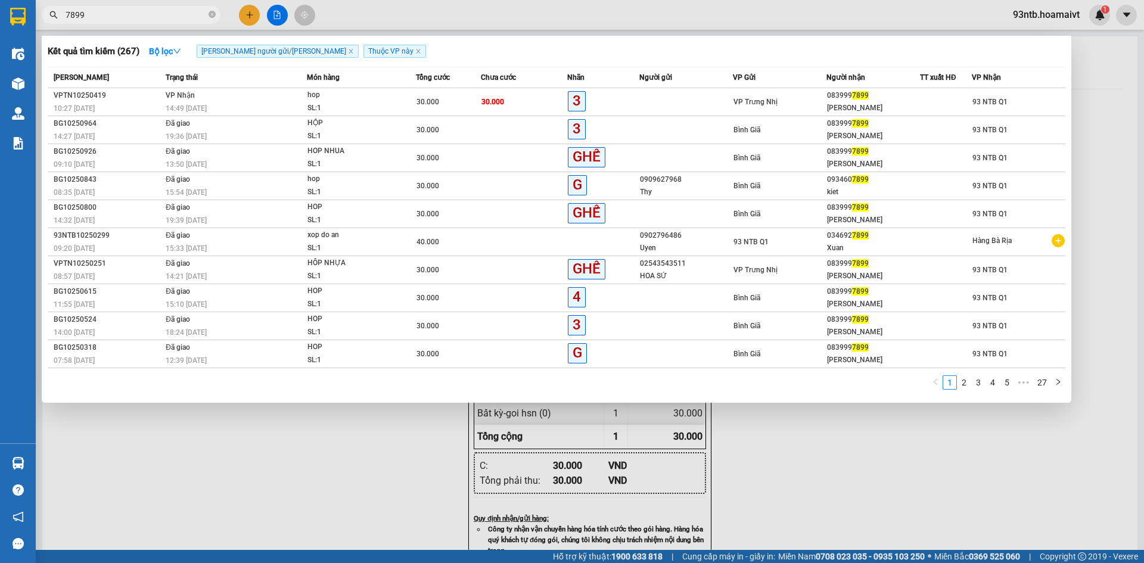
click at [117, 14] on input "7899" at bounding box center [136, 14] width 141 height 13
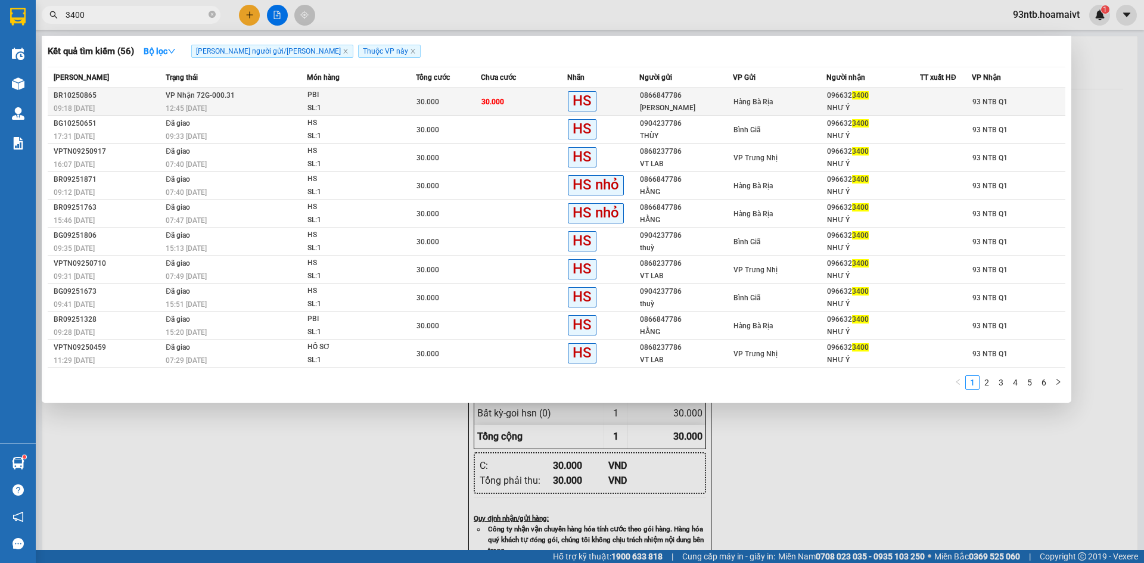
click at [735, 106] on span "Hàng Bà Rịa" at bounding box center [752, 102] width 39 height 8
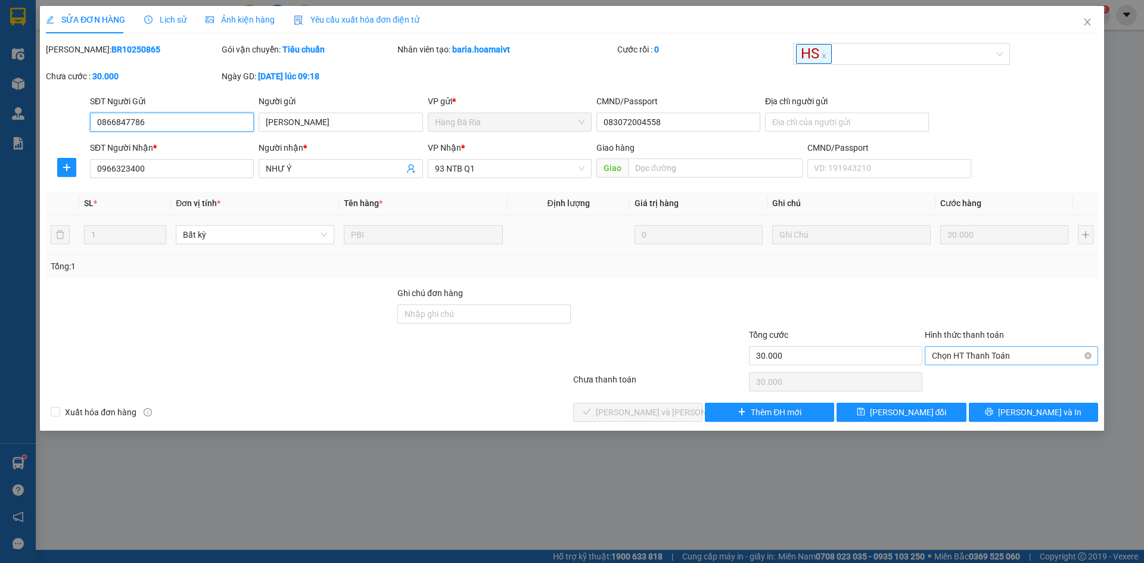
click at [987, 359] on span "Chọn HT Thanh Toán" at bounding box center [1011, 356] width 159 height 18
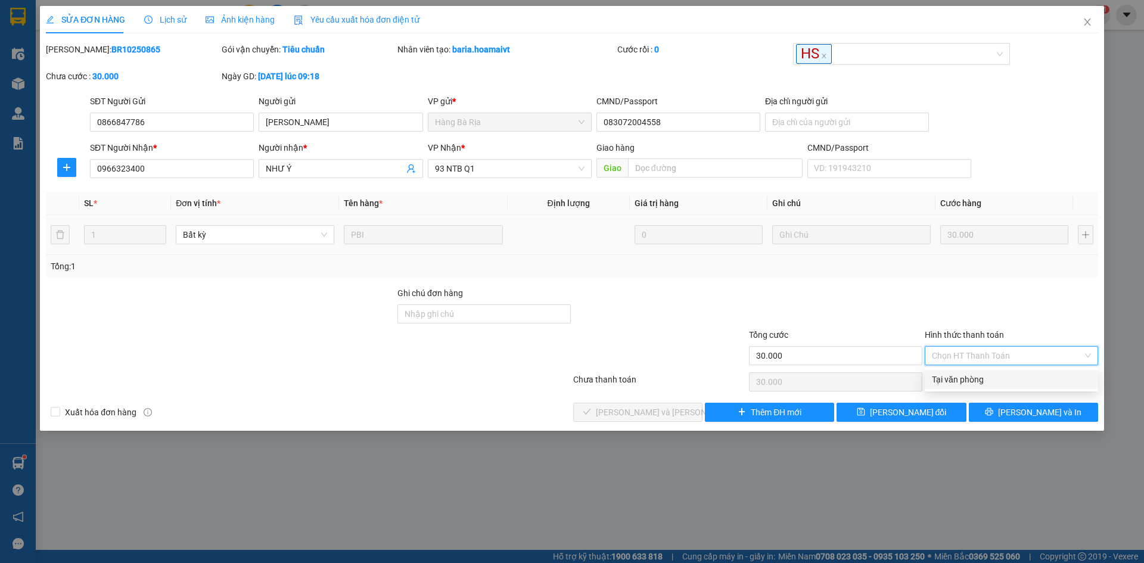
click at [991, 374] on div "Tại văn phòng" at bounding box center [1011, 379] width 159 height 13
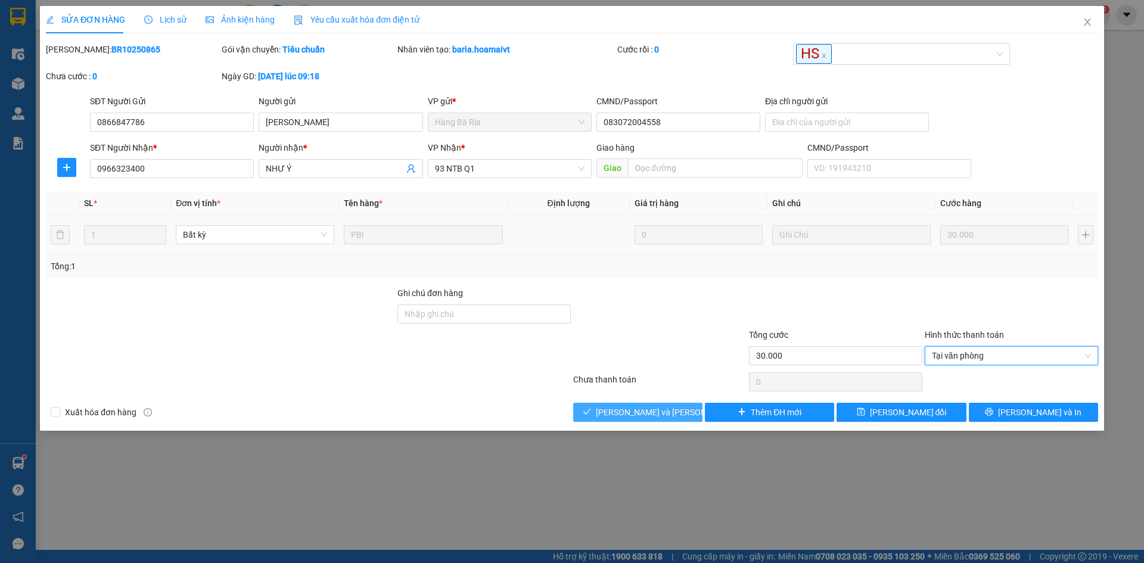
click at [670, 420] on button "[PERSON_NAME] và Giao hàng" at bounding box center [637, 412] width 129 height 19
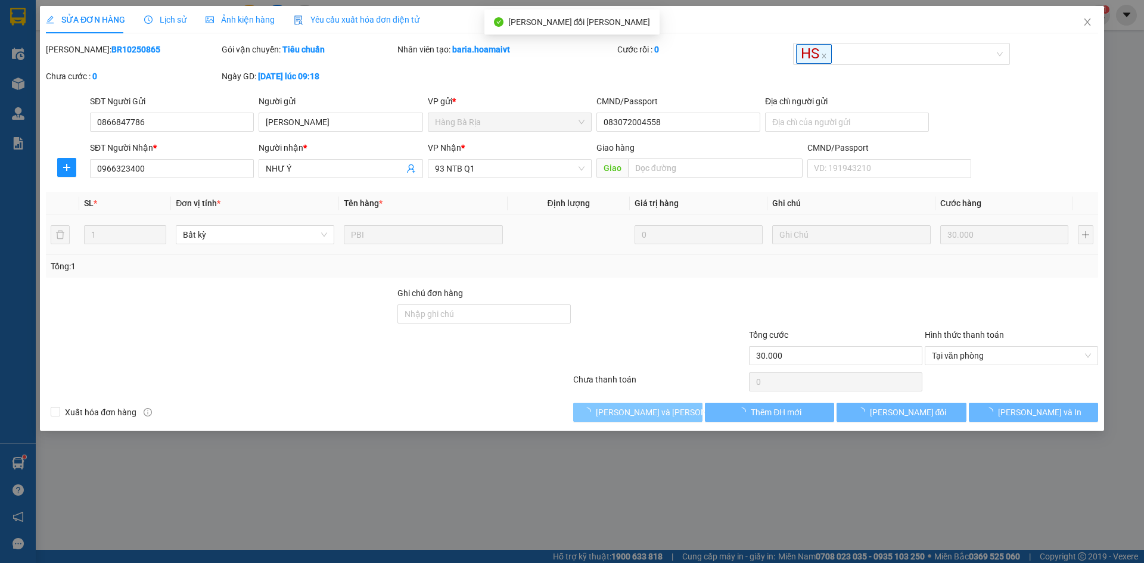
click at [674, 412] on span "[PERSON_NAME] và Giao hàng" at bounding box center [676, 412] width 161 height 13
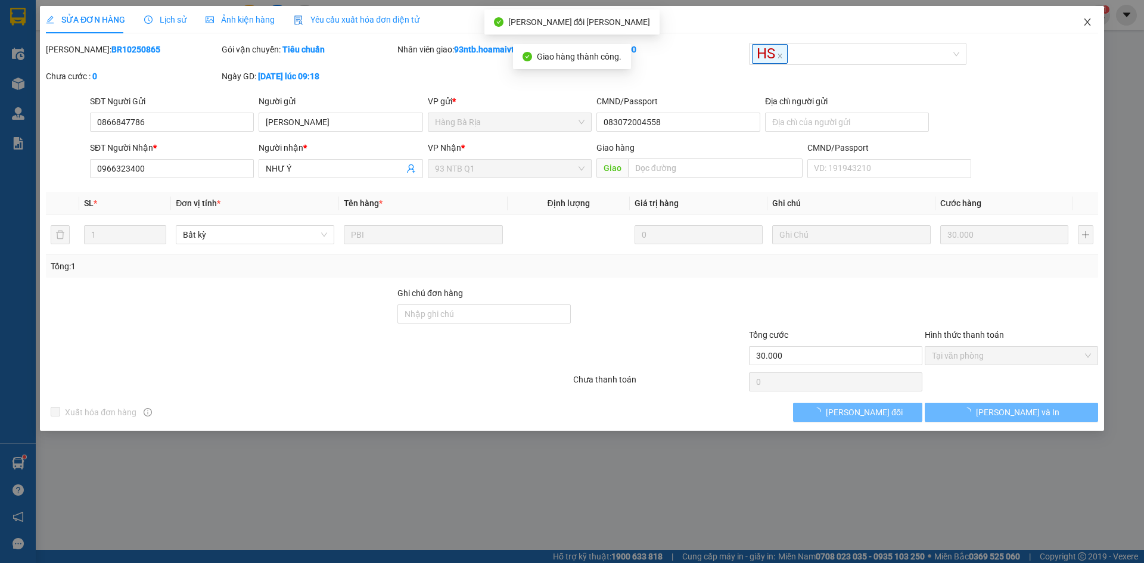
click at [1091, 29] on span "Close" at bounding box center [1087, 22] width 33 height 33
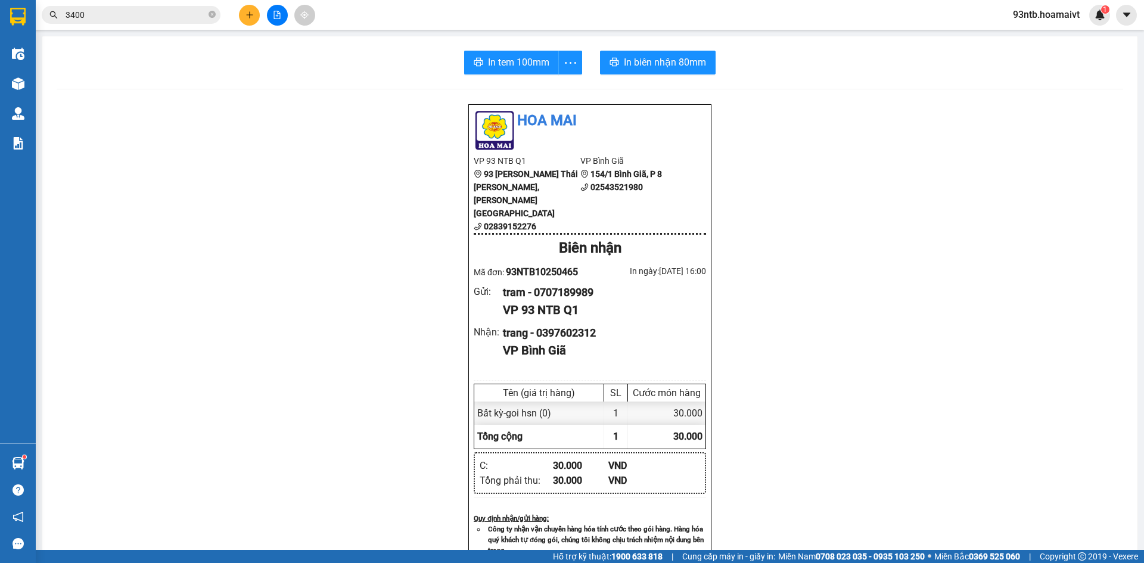
click at [168, 11] on input "3400" at bounding box center [136, 14] width 141 height 13
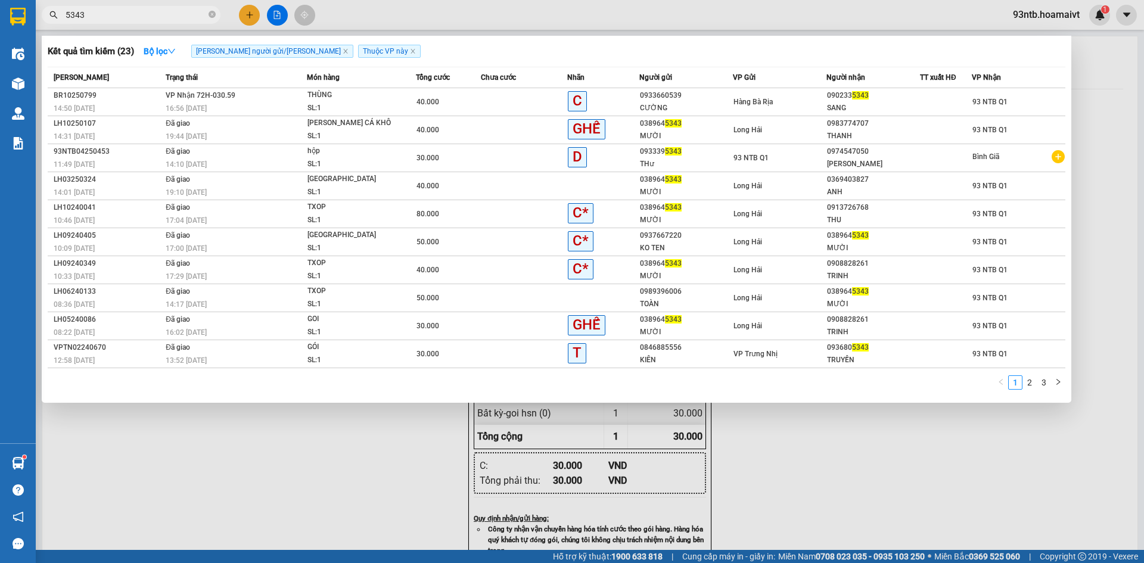
click at [876, 104] on div "SANG" at bounding box center [873, 108] width 92 height 13
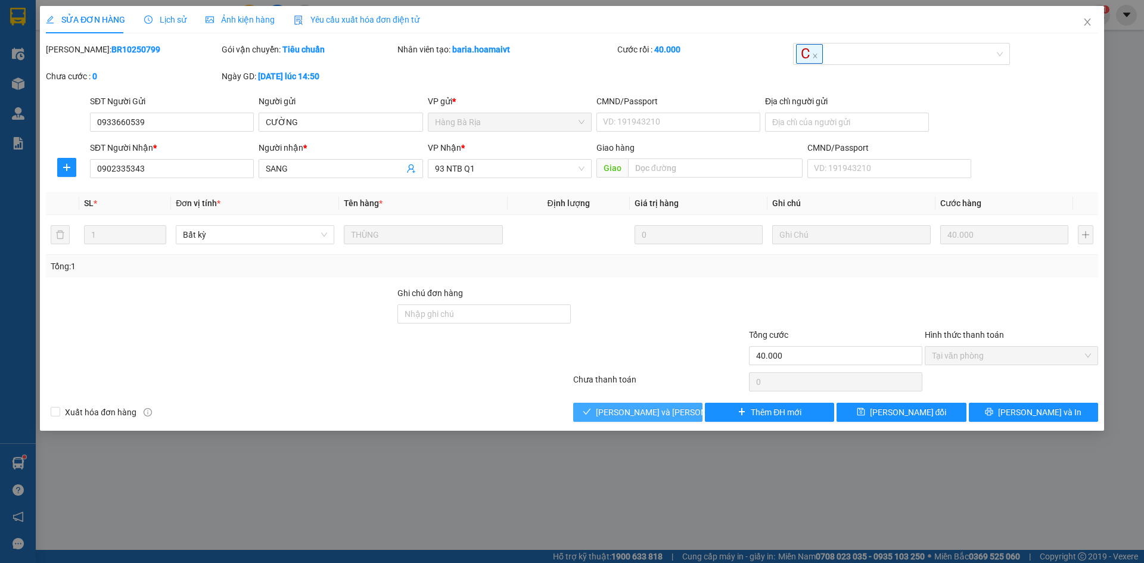
click at [615, 420] on button "[PERSON_NAME] và Giao hàng" at bounding box center [637, 412] width 129 height 19
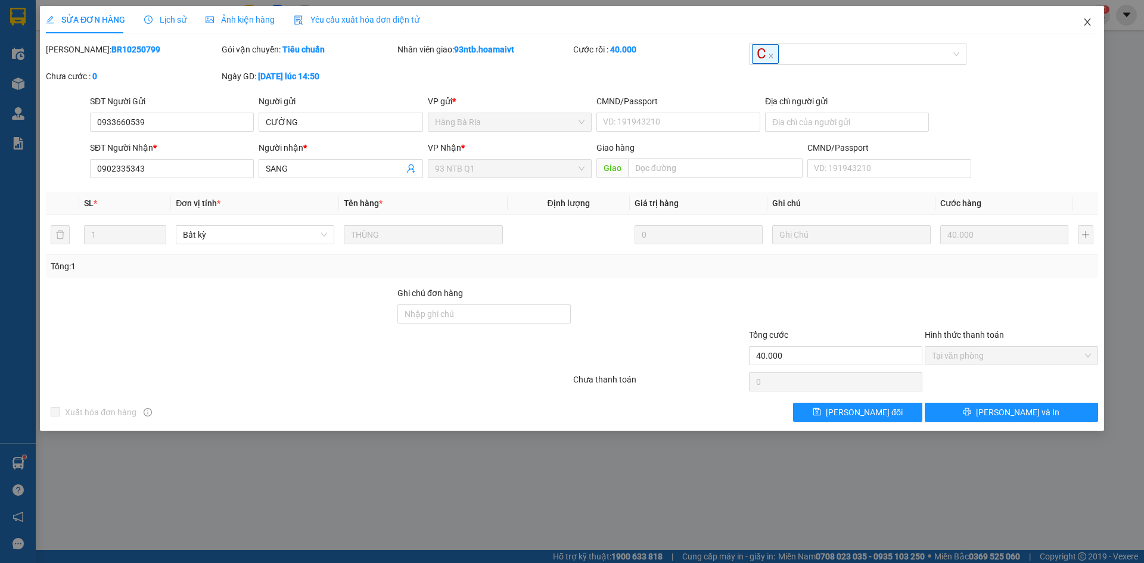
click at [1086, 24] on icon "close" at bounding box center [1088, 22] width 10 height 10
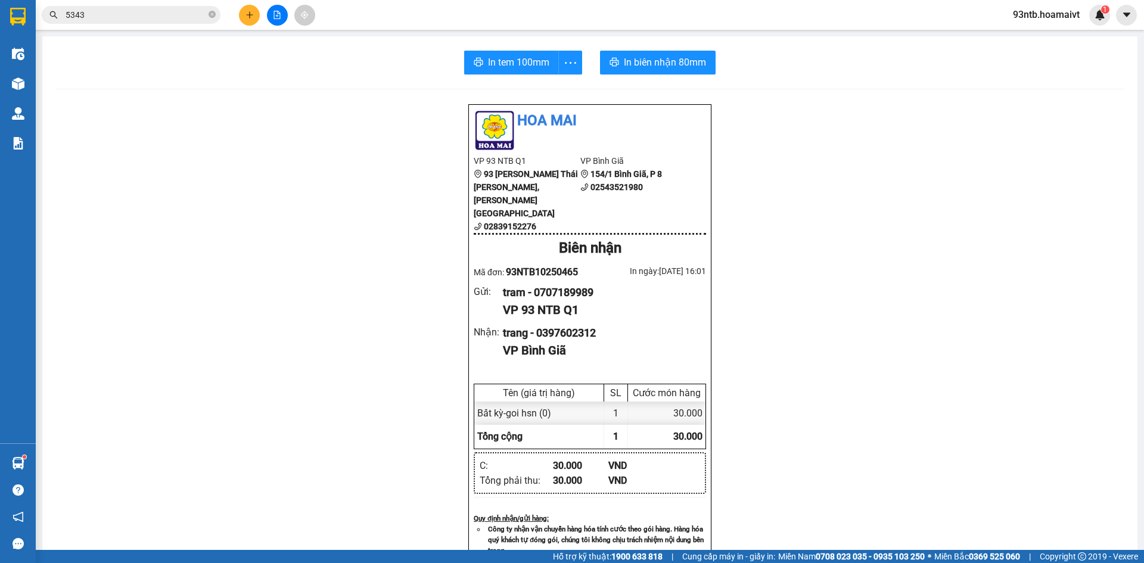
click at [1014, 90] on div "In tem 100mm In biên nhận 80mm Hoa Mai VP 93 NTB Q1 93 Nguyễn Thái Bình, Quậ…" at bounding box center [589, 475] width 1095 height 878
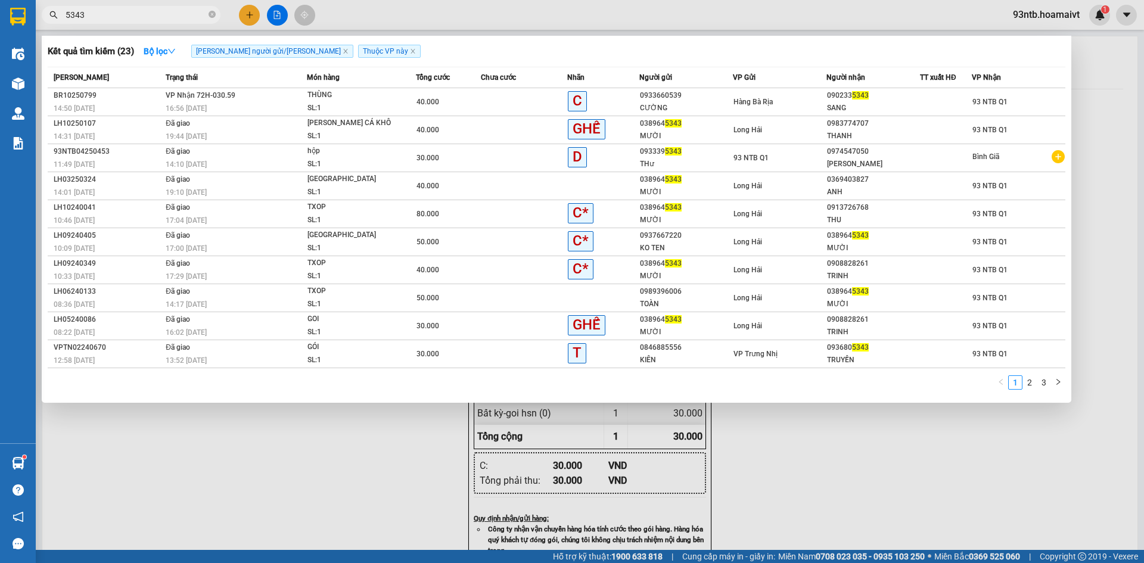
click at [171, 15] on input "5343" at bounding box center [136, 14] width 141 height 13
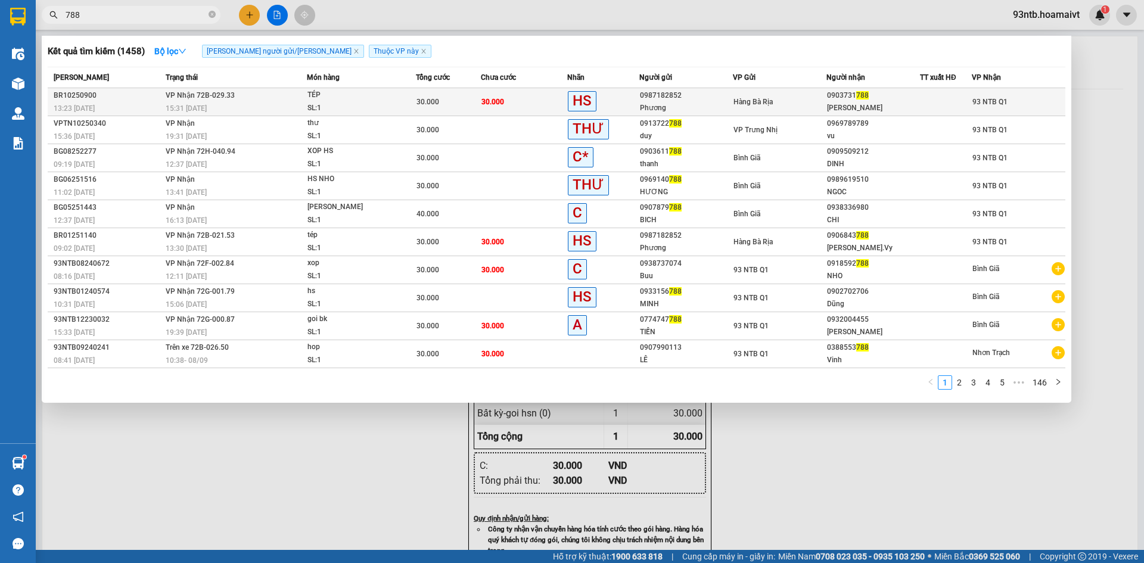
click at [941, 93] on td at bounding box center [946, 102] width 52 height 28
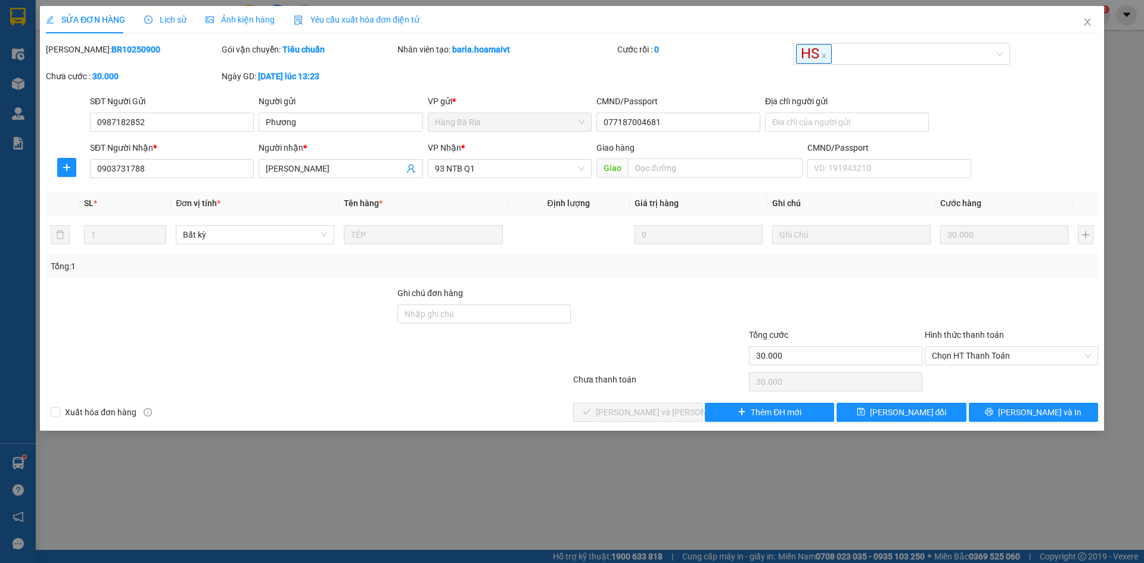
click at [997, 344] on div "Hình thức thanh toán" at bounding box center [1011, 337] width 173 height 18
click at [1000, 358] on span "Chọn HT Thanh Toán" at bounding box center [1011, 356] width 159 height 18
click at [987, 386] on div "Tại văn phòng" at bounding box center [1011, 379] width 173 height 19
click at [667, 416] on span "[PERSON_NAME] và Giao hàng" at bounding box center [676, 412] width 161 height 13
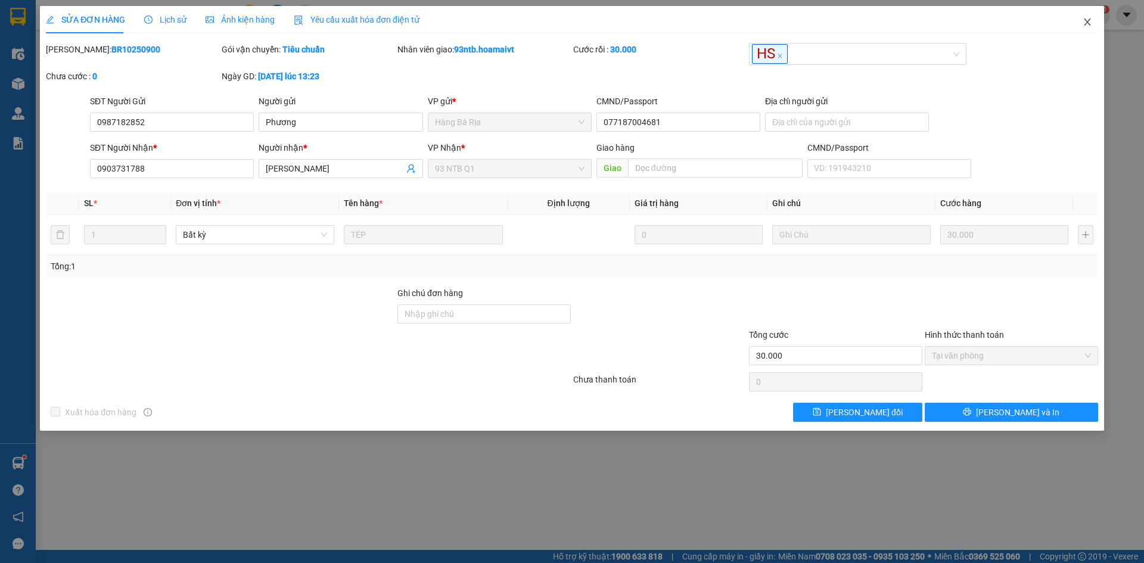
click at [1086, 20] on icon "close" at bounding box center [1088, 22] width 10 height 10
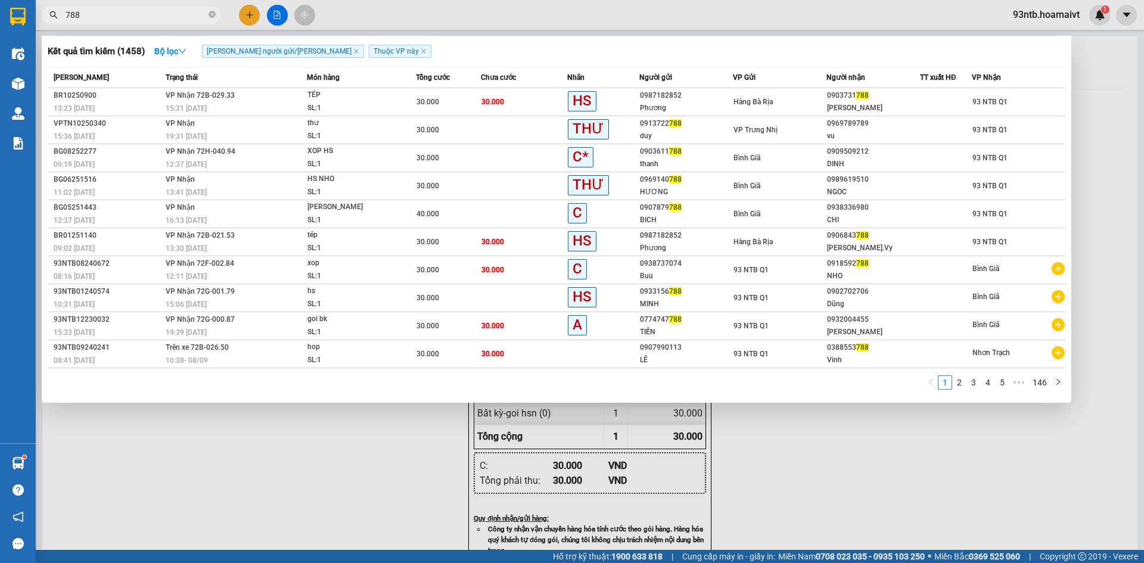
click at [134, 15] on input "788" at bounding box center [136, 14] width 141 height 13
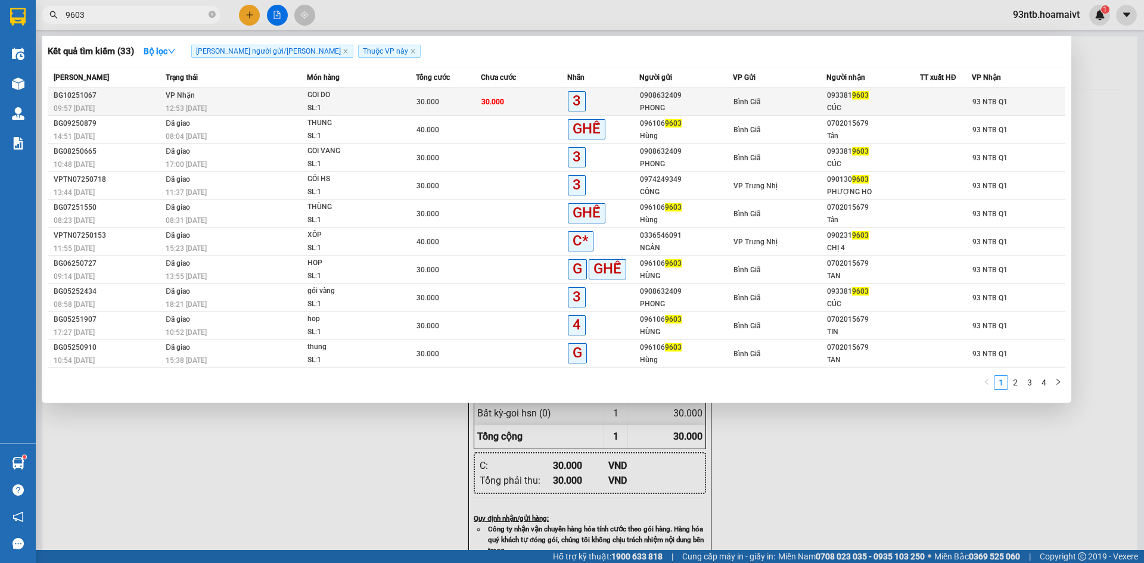
click at [838, 97] on div "093381 9603" at bounding box center [873, 95] width 92 height 13
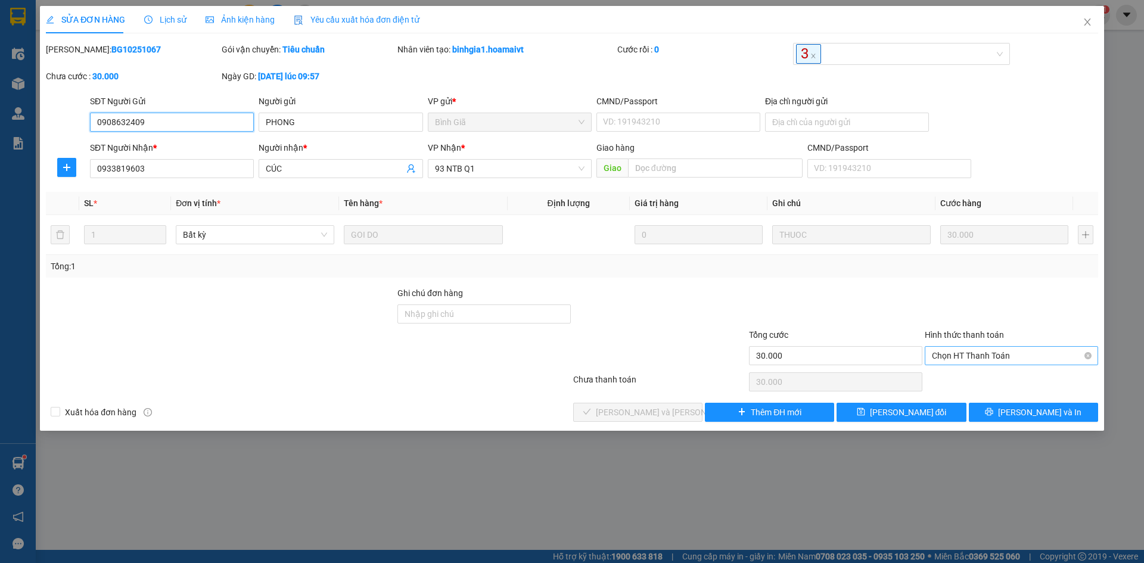
click at [988, 363] on span "Chọn HT Thanh Toán" at bounding box center [1011, 356] width 159 height 18
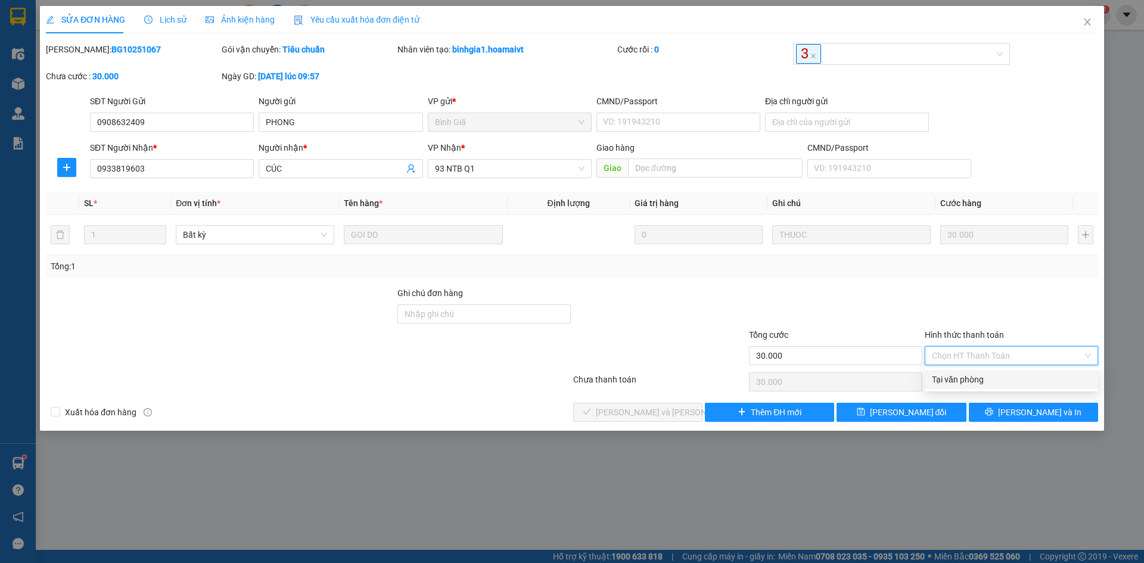
click at [988, 378] on div "Tại văn phòng" at bounding box center [1011, 379] width 159 height 13
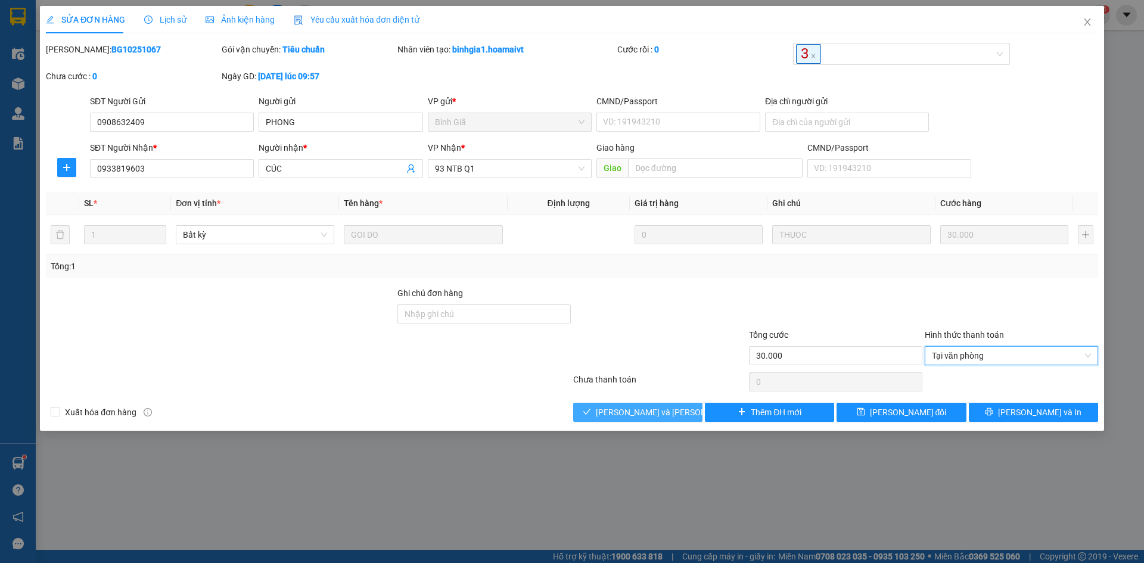
drag, startPoint x: 655, startPoint y: 409, endPoint x: 737, endPoint y: 375, distance: 88.7
click at [657, 409] on span "[PERSON_NAME] và Giao hàng" at bounding box center [676, 412] width 161 height 13
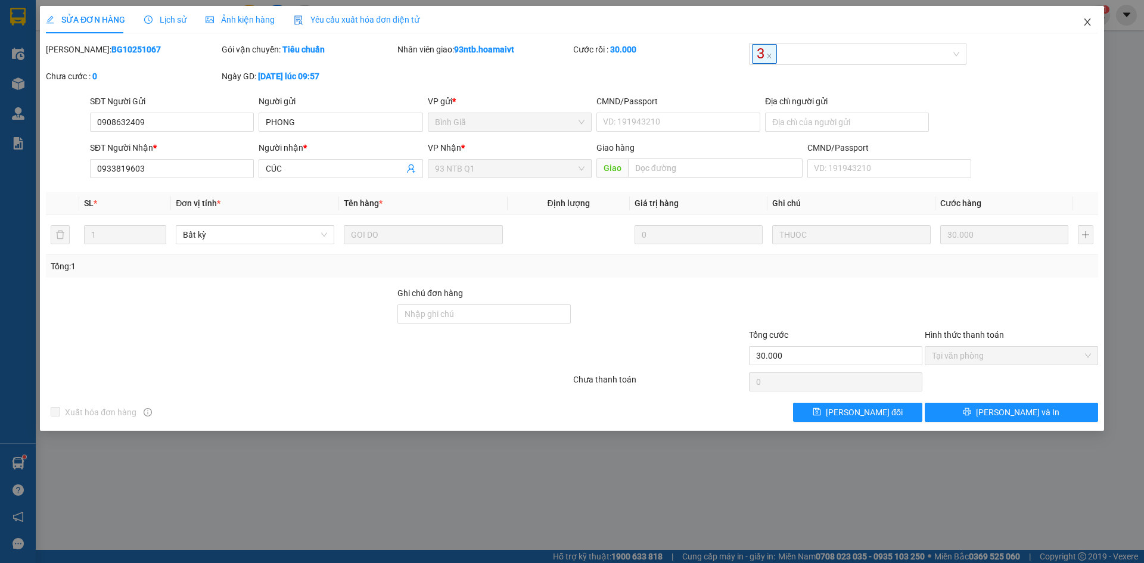
click at [1087, 23] on icon "close" at bounding box center [1087, 21] width 7 height 7
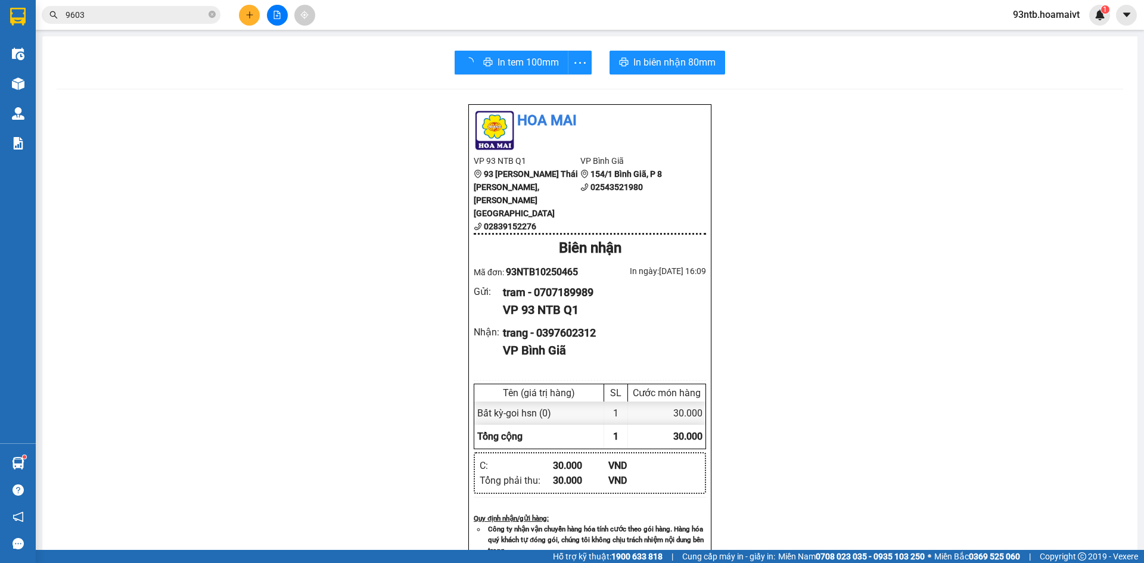
click at [126, 15] on input "9603" at bounding box center [136, 14] width 141 height 13
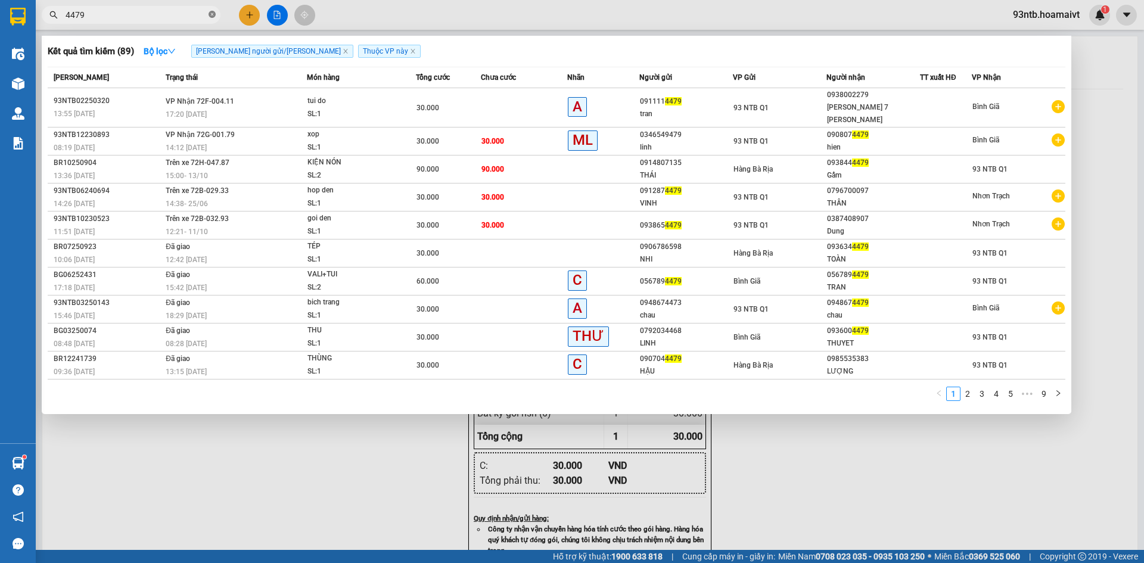
click at [212, 13] on icon "close-circle" at bounding box center [212, 14] width 7 height 7
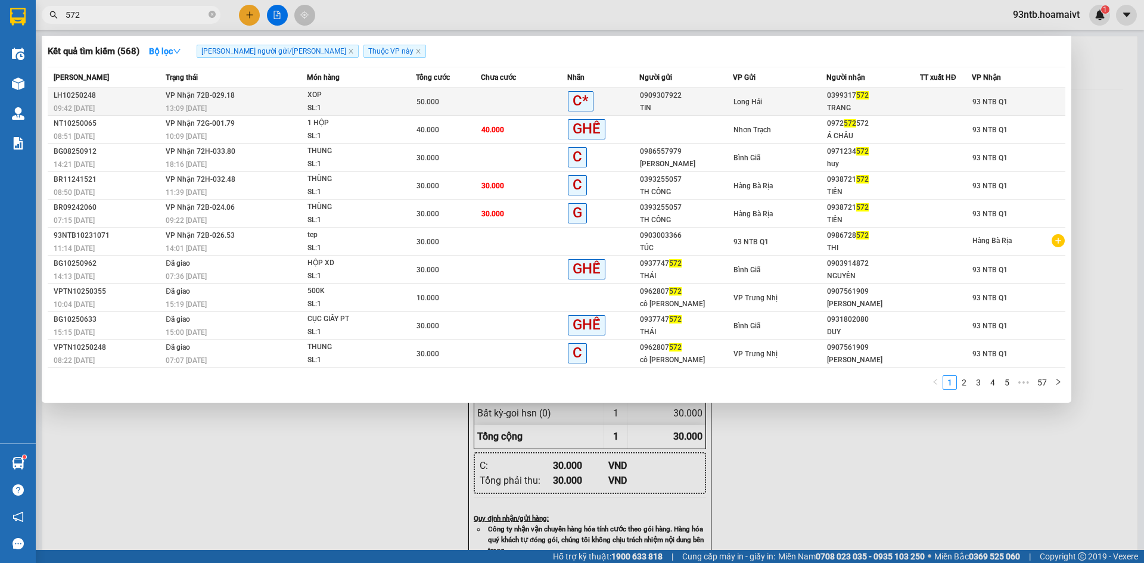
click at [375, 98] on div "XOP" at bounding box center [351, 95] width 89 height 13
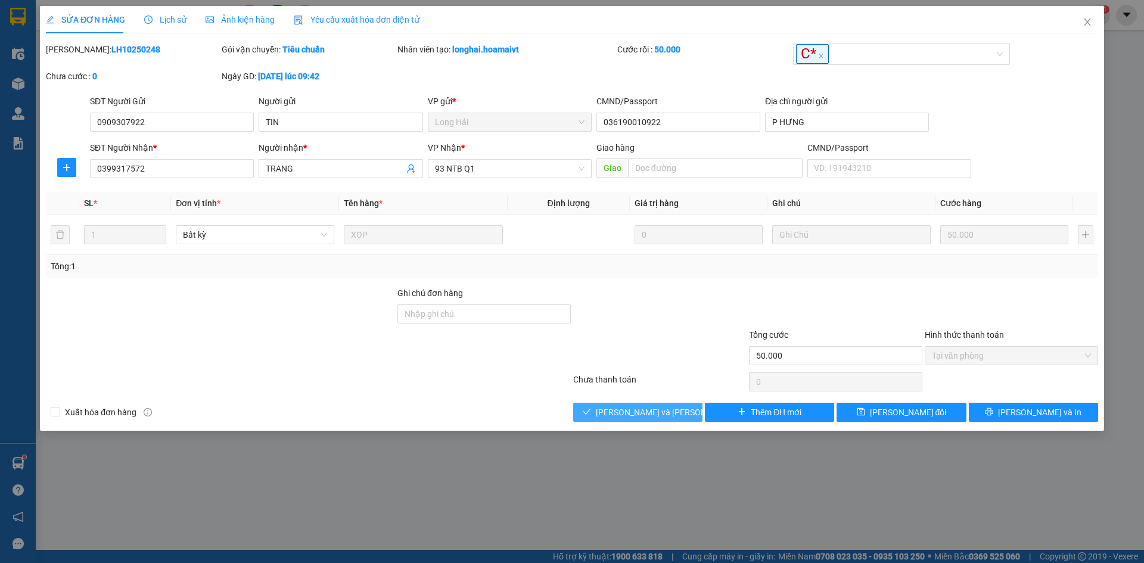
click at [636, 412] on span "[PERSON_NAME] và Giao hàng" at bounding box center [676, 412] width 161 height 13
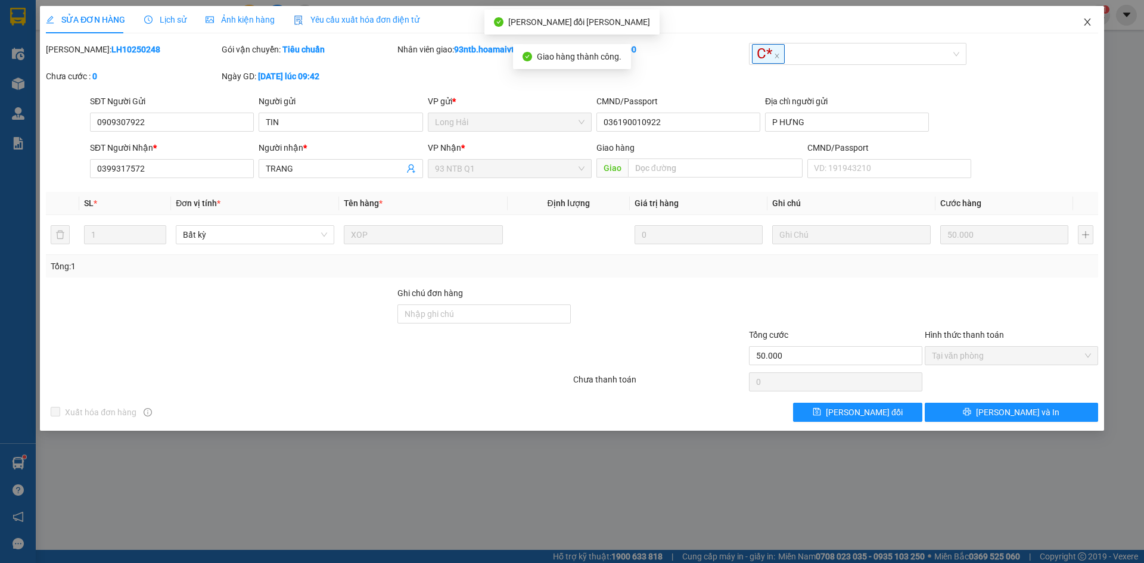
click at [1087, 23] on icon "close" at bounding box center [1087, 21] width 7 height 7
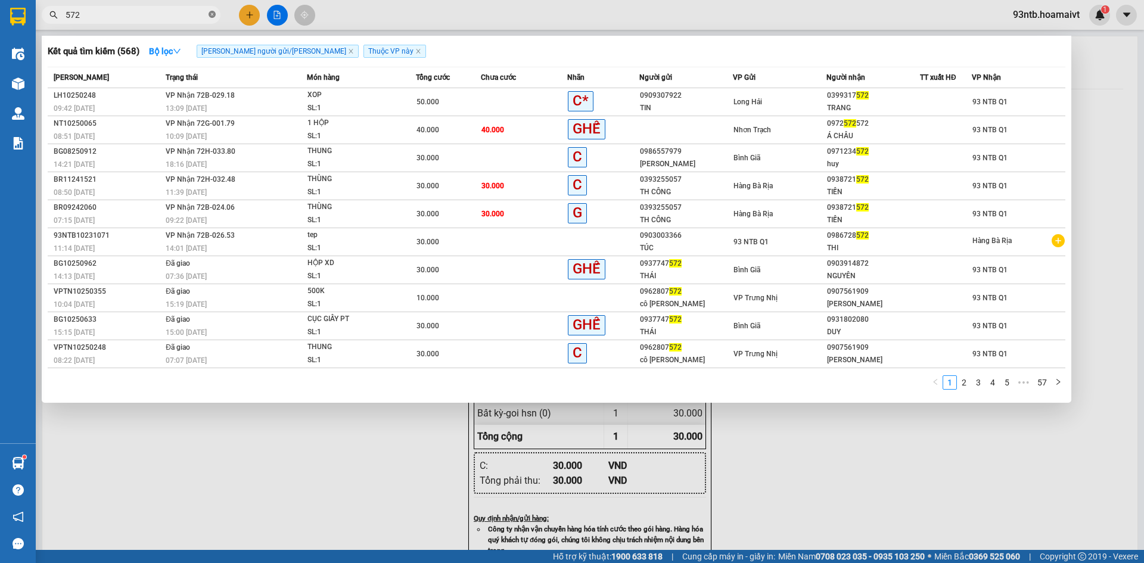
click at [210, 16] on icon "close-circle" at bounding box center [212, 14] width 7 height 7
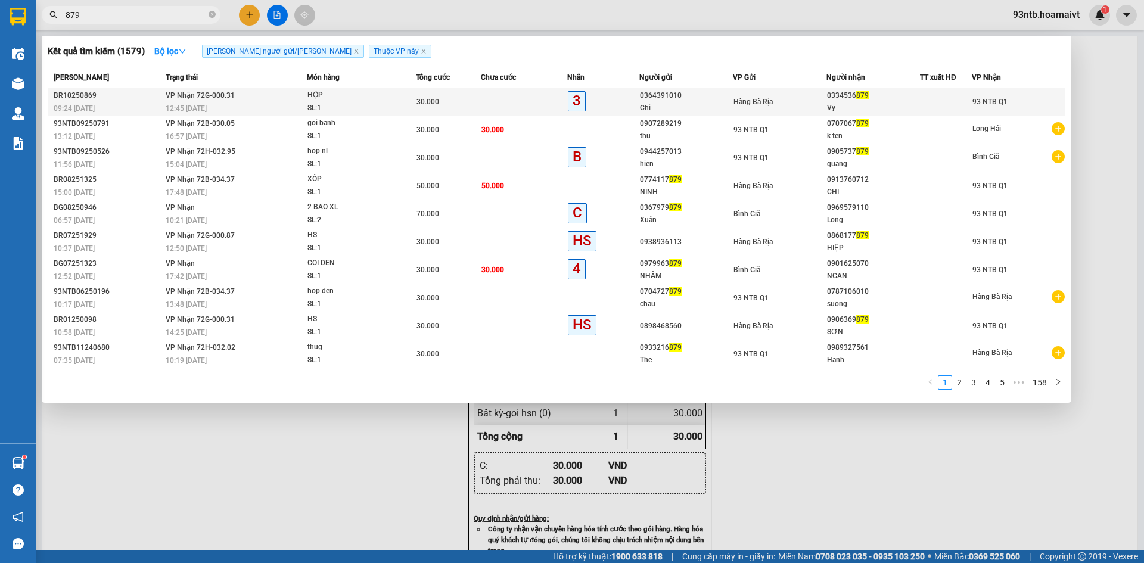
click at [360, 104] on div "SL: 1" at bounding box center [351, 108] width 89 height 13
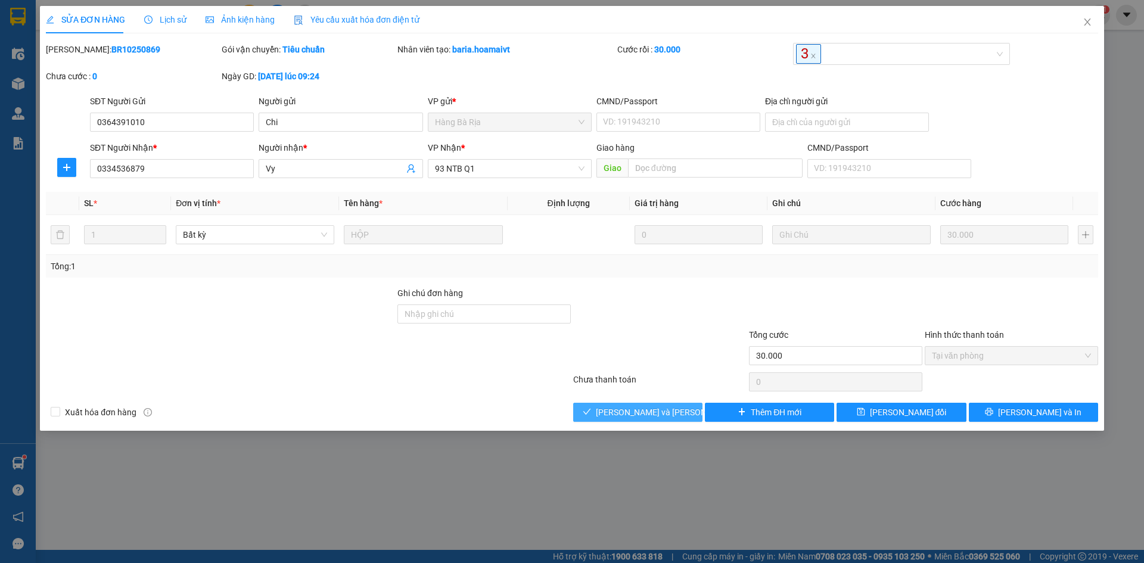
click at [643, 413] on span "[PERSON_NAME] và Giao hàng" at bounding box center [676, 412] width 161 height 13
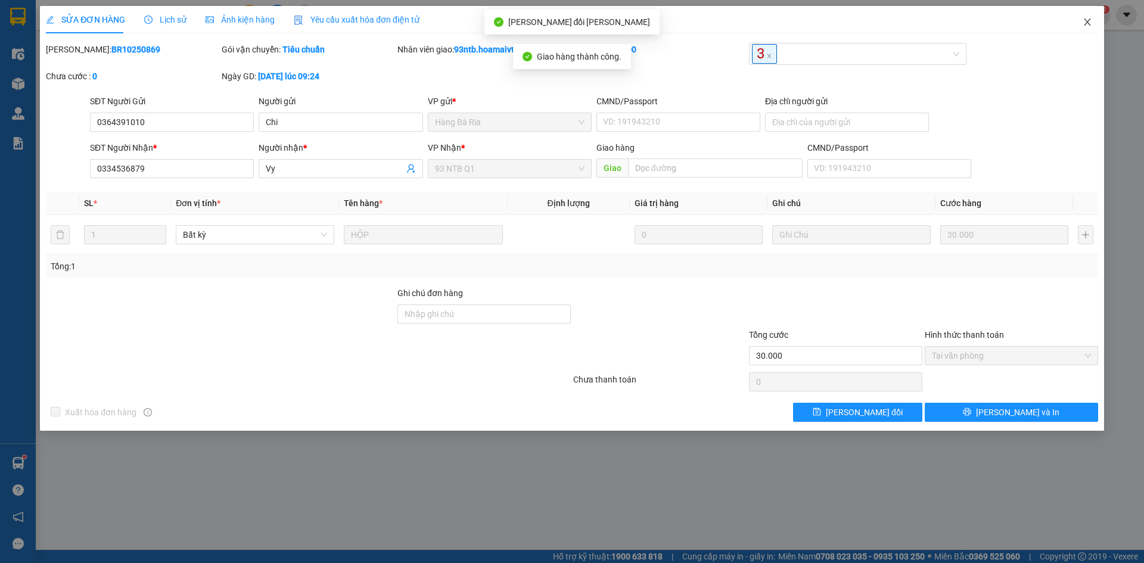
click at [1087, 24] on icon "close" at bounding box center [1088, 22] width 10 height 10
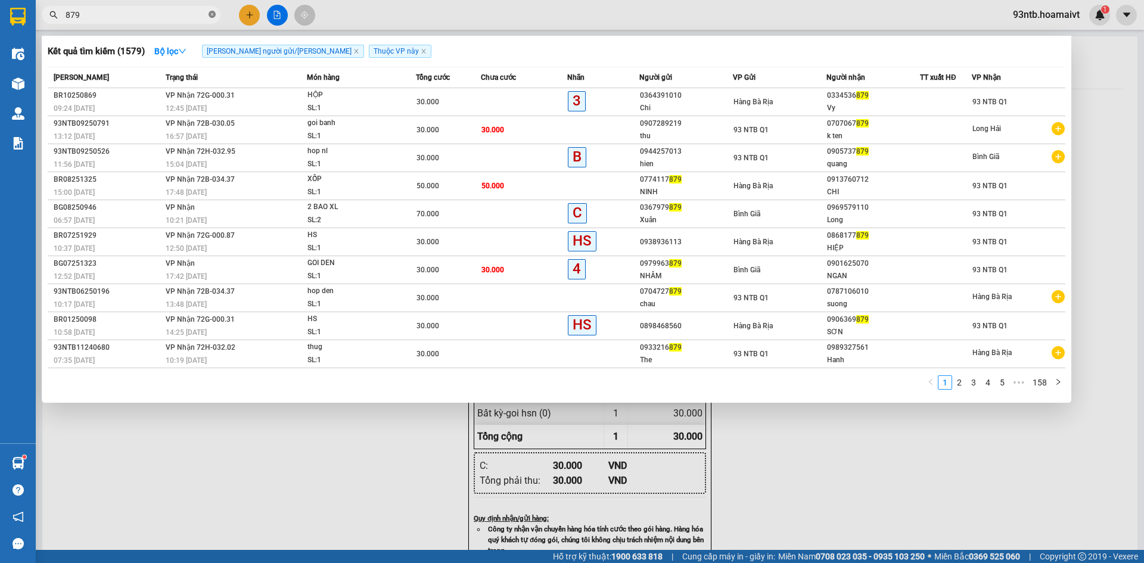
click at [212, 16] on icon "close-circle" at bounding box center [212, 14] width 7 height 7
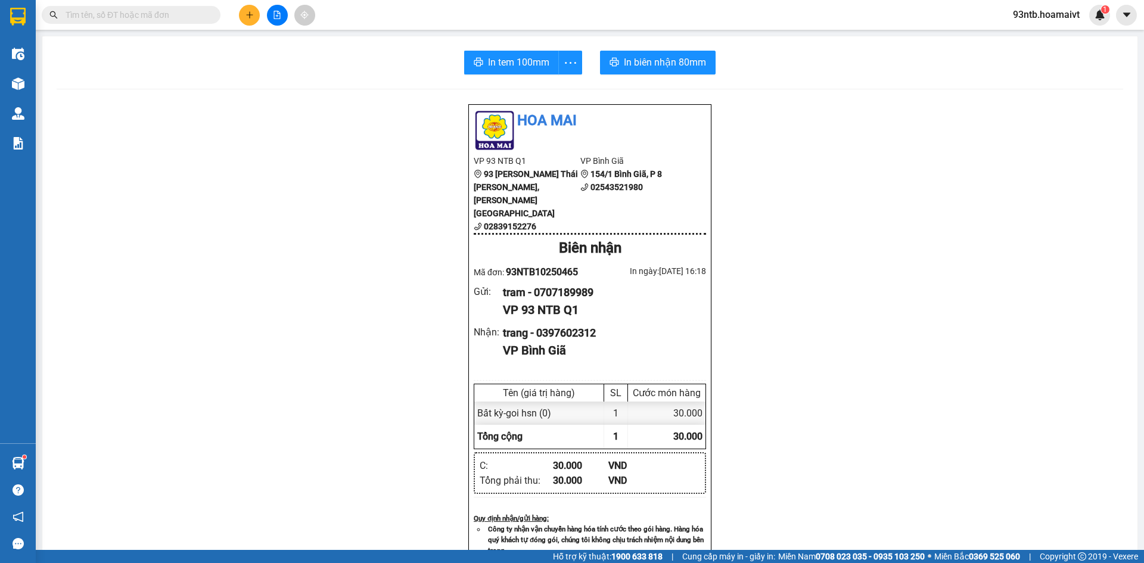
drag, startPoint x: 307, startPoint y: 102, endPoint x: 154, endPoint y: 241, distance: 206.3
click at [154, 241] on div "Hoa Mai VP 93 NTB Q1 93 Nguyễn Thái Bình, Quận 1 02839152276 VP Bình Giã 1…" at bounding box center [590, 502] width 1066 height 796
click at [92, 16] on input "text" at bounding box center [136, 14] width 141 height 13
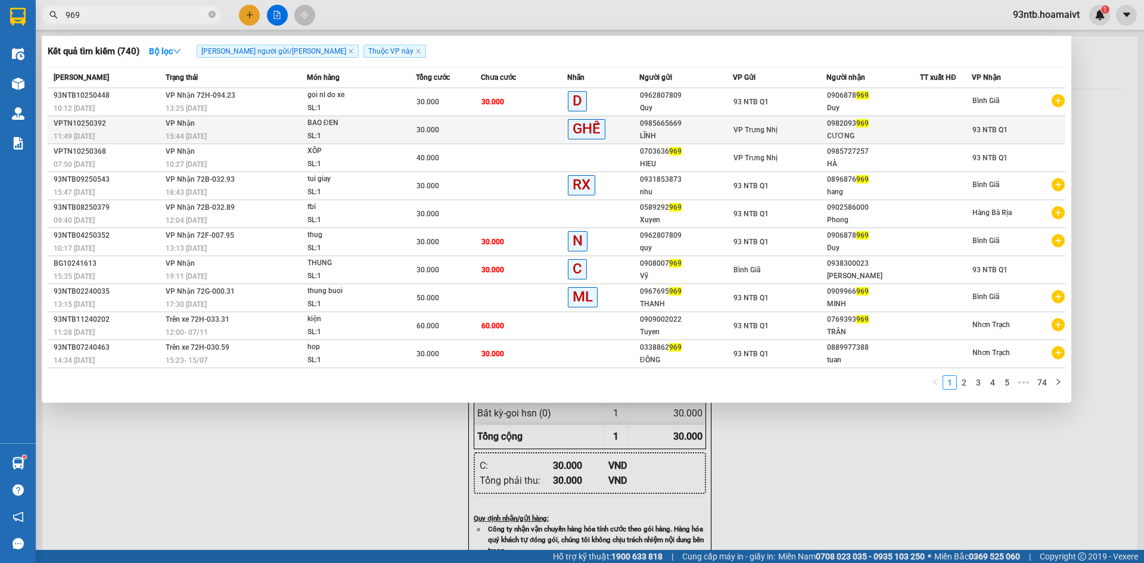
click at [294, 127] on td "VP Nhận 15:44 - 12/10" at bounding box center [235, 130] width 144 height 28
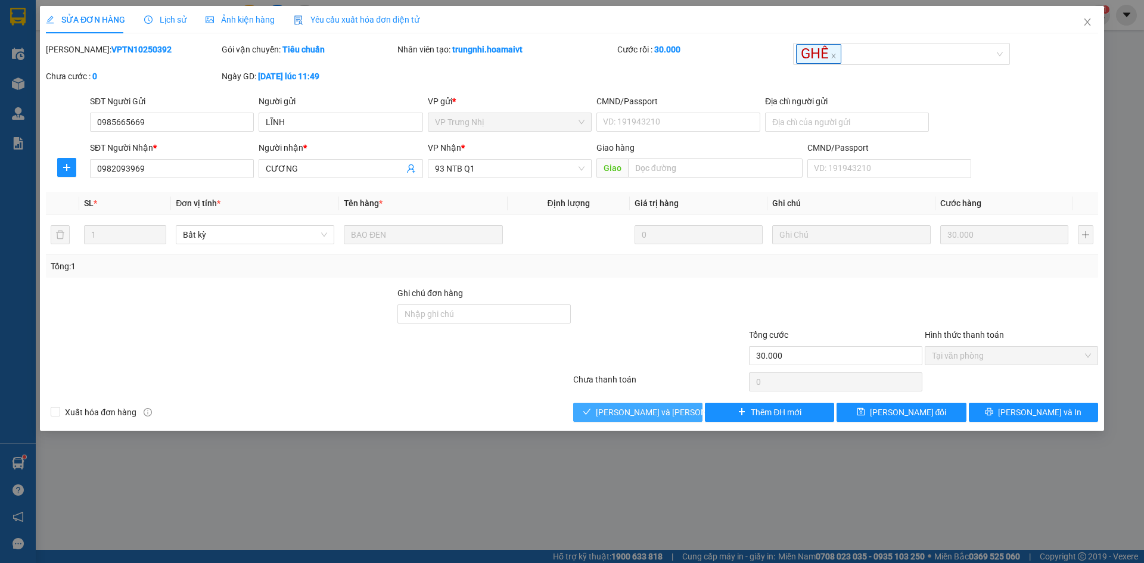
click at [626, 410] on span "[PERSON_NAME] và Giao hàng" at bounding box center [676, 412] width 161 height 13
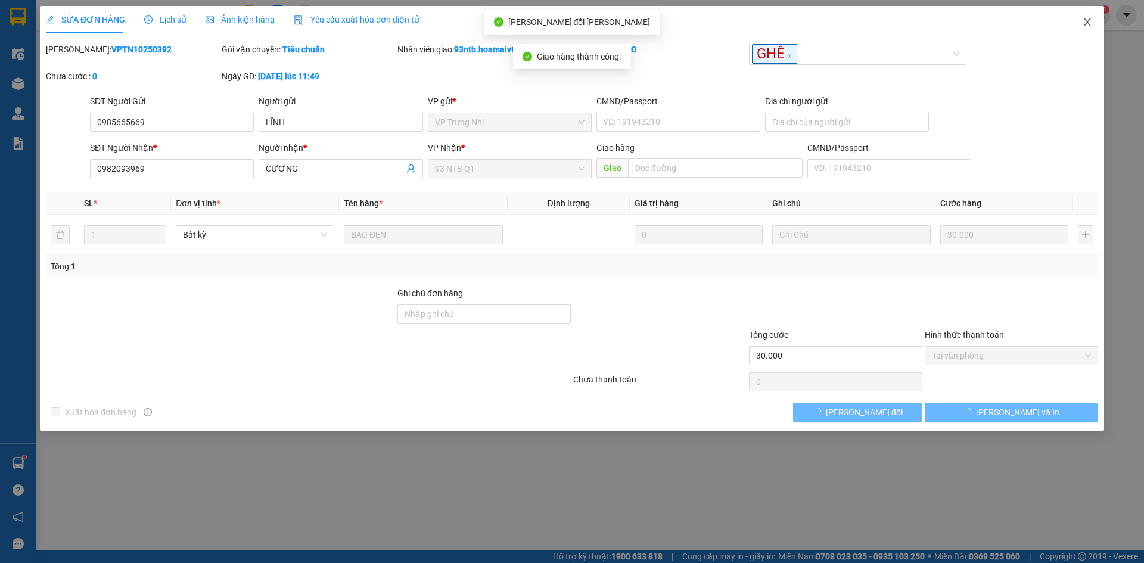
click at [1087, 18] on icon "close" at bounding box center [1088, 22] width 10 height 10
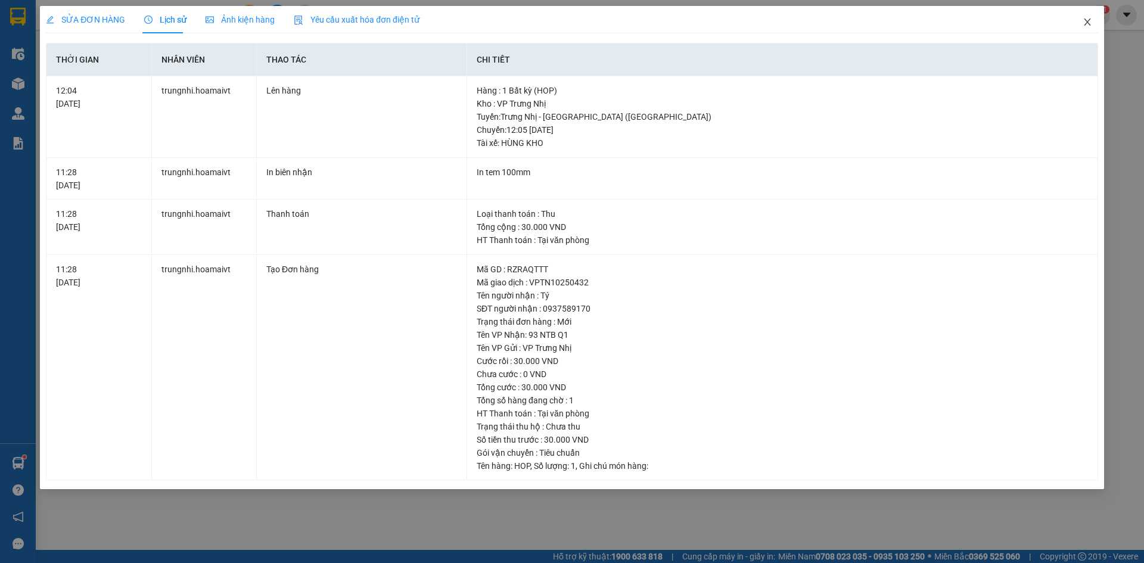
drag, startPoint x: 1063, startPoint y: 17, endPoint x: 1071, endPoint y: 23, distance: 9.8
click at [1065, 20] on div "SỬA ĐƠN HÀNG Lịch sử Ảnh kiện hàng Yêu cầu xuất hóa đơn điện tử" at bounding box center [572, 19] width 1052 height 27
drag, startPoint x: 1086, startPoint y: 24, endPoint x: 170, endPoint y: 13, distance: 916.4
click at [1087, 24] on icon "close" at bounding box center [1088, 22] width 10 height 10
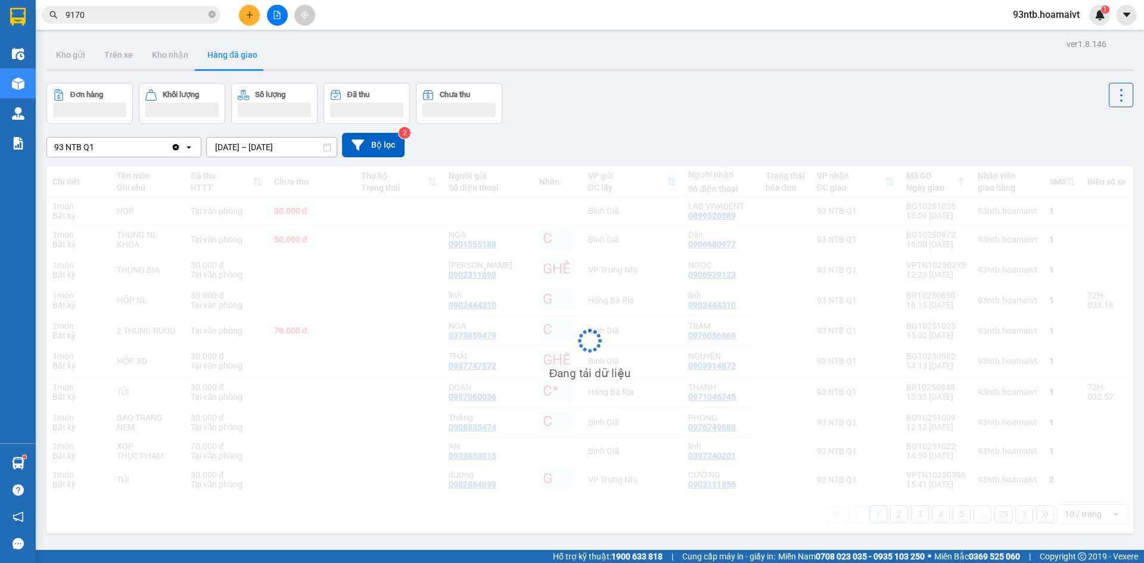
click at [169, 10] on input "9170" at bounding box center [136, 14] width 141 height 13
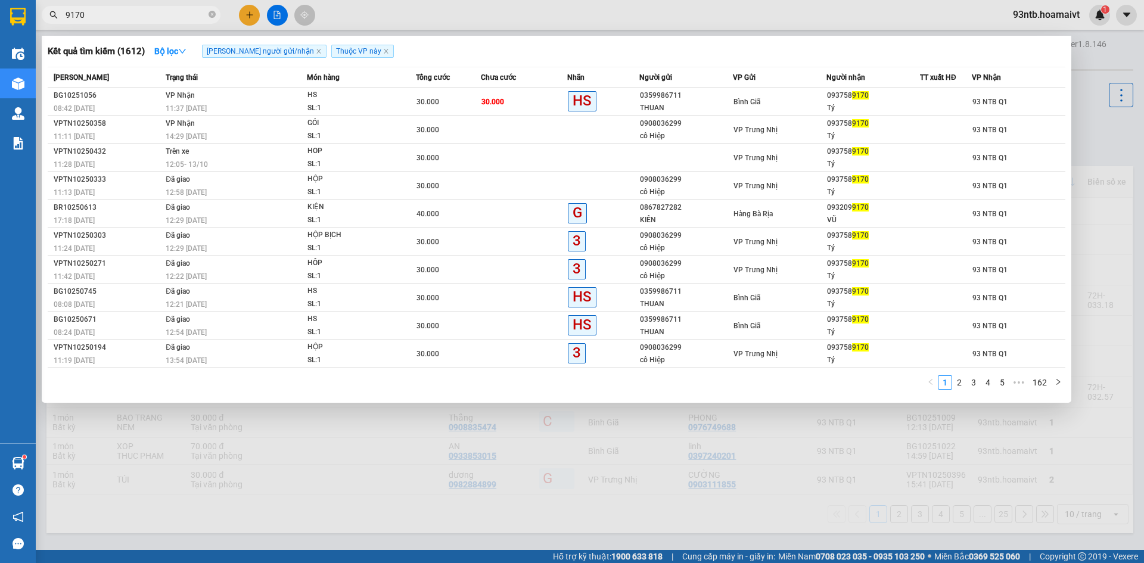
click at [167, 17] on input "9170" at bounding box center [136, 14] width 141 height 13
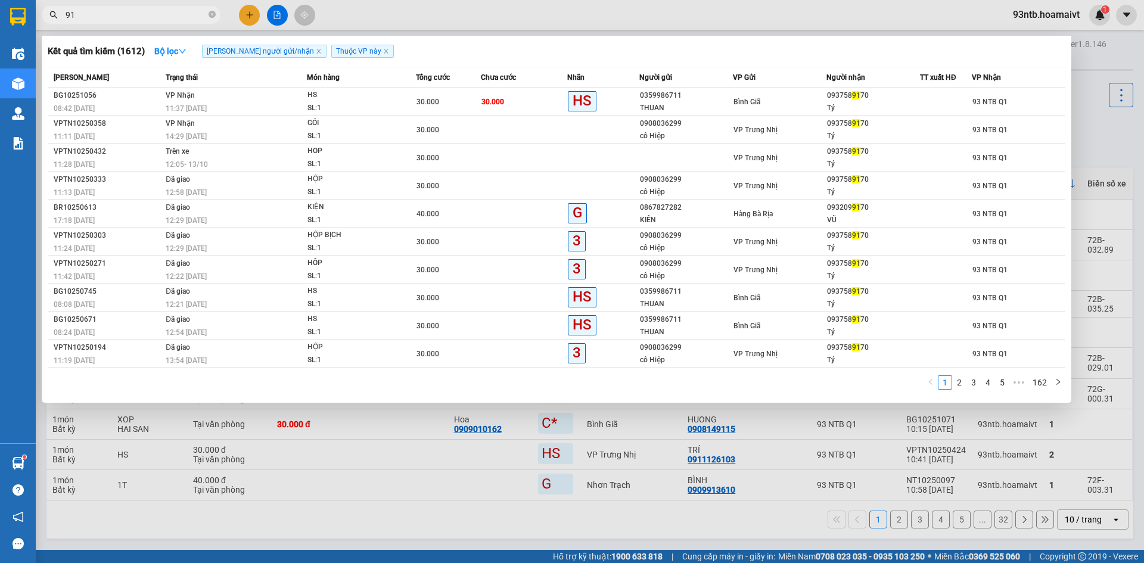
type input "9"
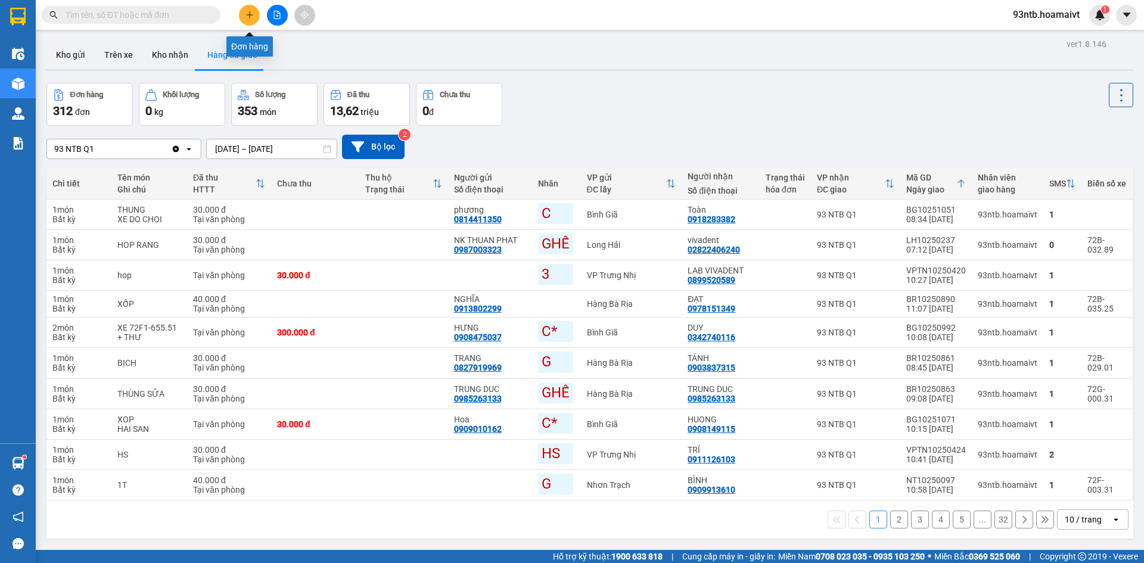
click at [249, 8] on button at bounding box center [249, 15] width 21 height 21
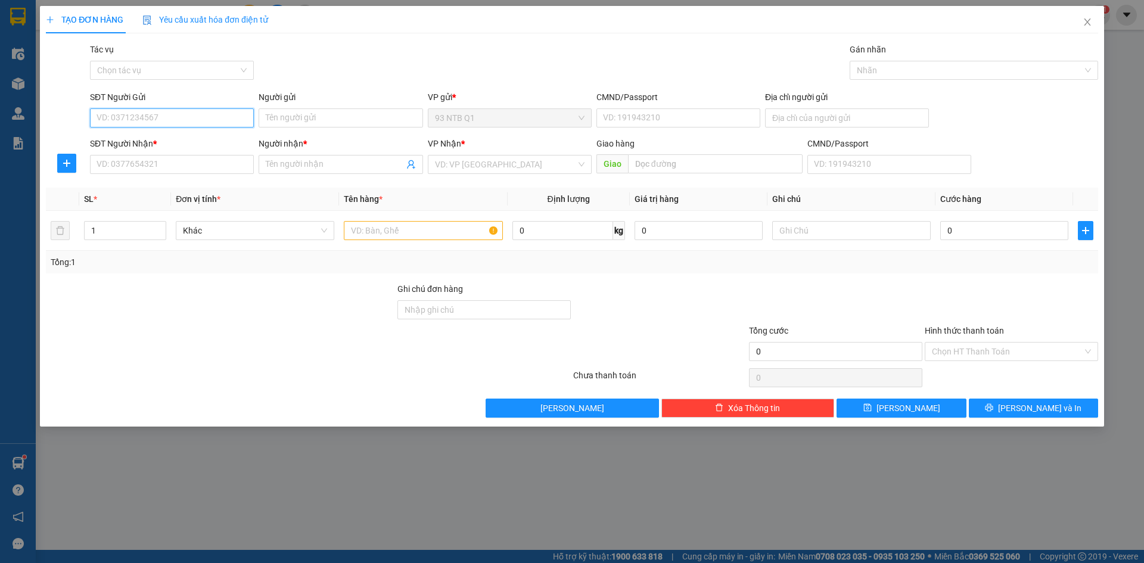
click at [234, 111] on input "SĐT Người Gửi" at bounding box center [172, 117] width 164 height 19
type input "0968599842"
type input "trung"
type input "068194011584"
type input "0919995295"
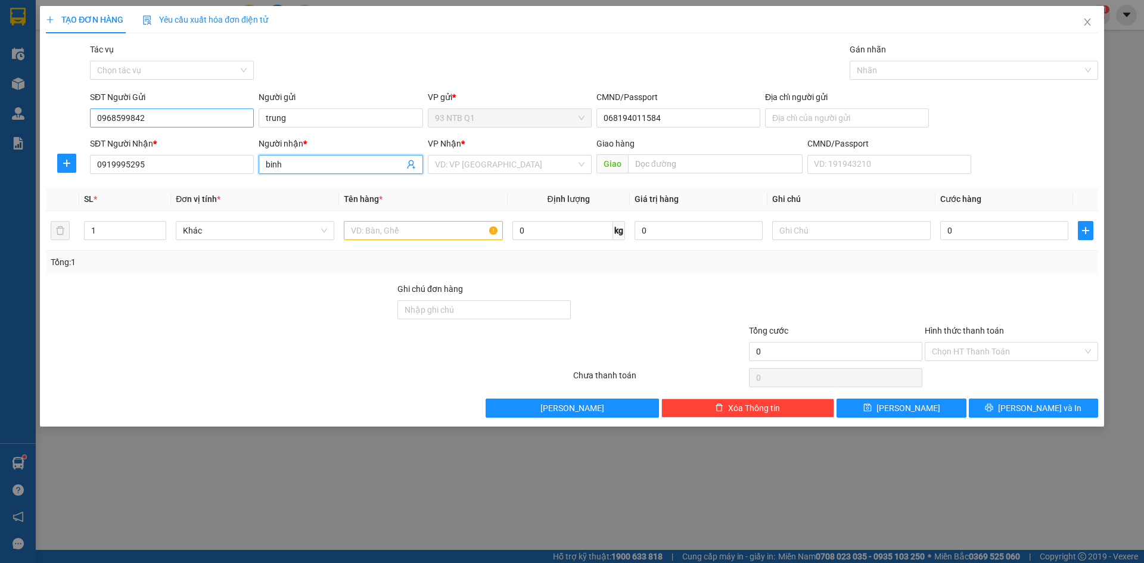
type input "binh"
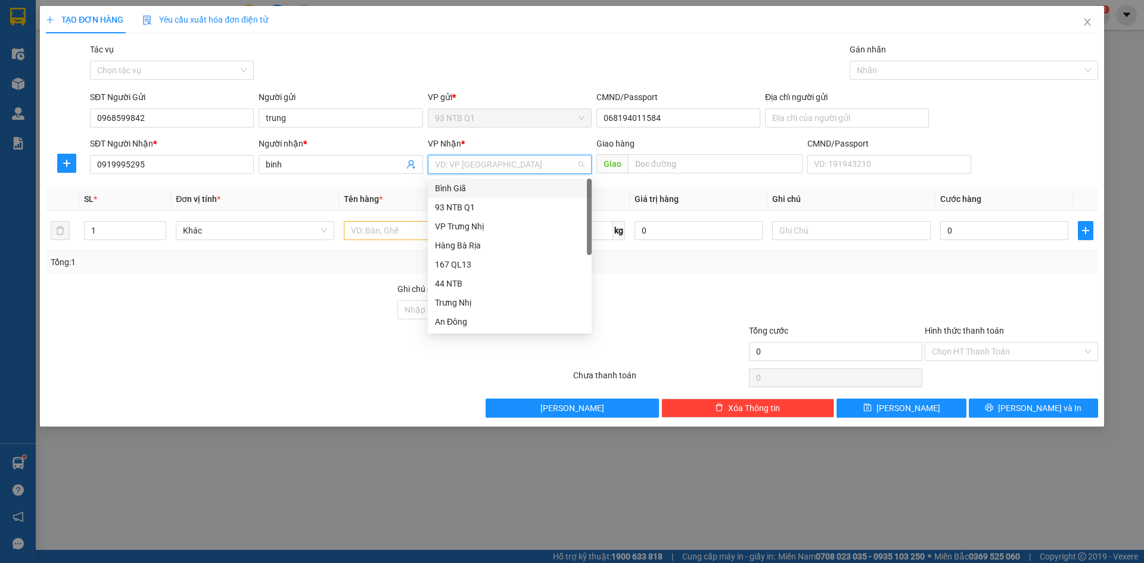
click at [545, 180] on div "Bình Giã" at bounding box center [510, 188] width 164 height 19
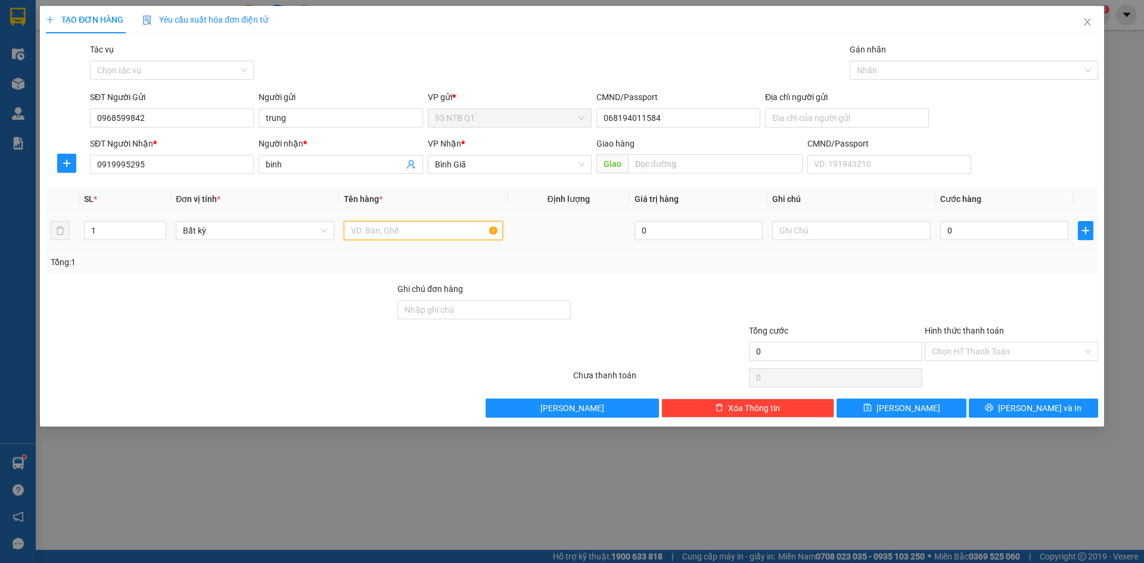
click at [408, 223] on input "text" at bounding box center [423, 230] width 158 height 19
type input "goi hs"
type input "30"
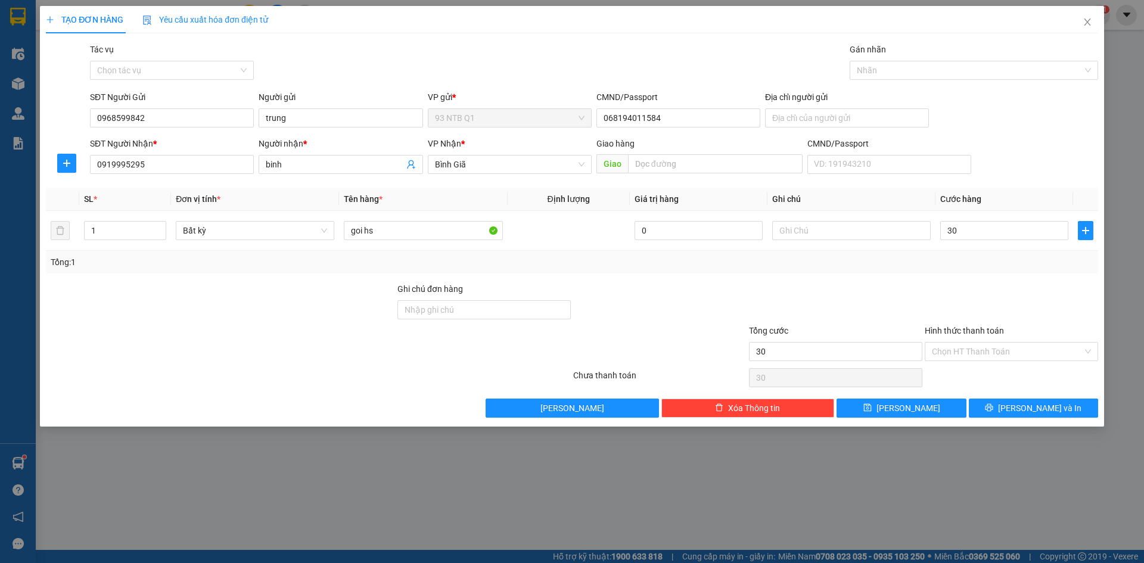
click at [940, 291] on div at bounding box center [1011, 303] width 176 height 42
type input "30.000"
click at [1043, 352] on input "Hình thức thanh toán" at bounding box center [1007, 352] width 151 height 18
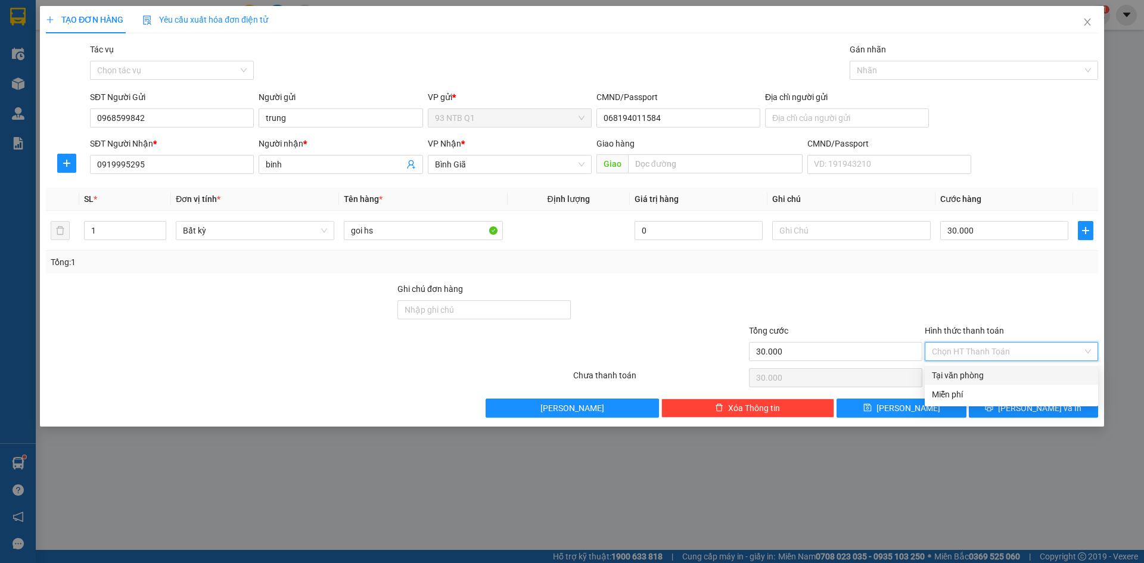
click at [1039, 380] on div "Tại văn phòng" at bounding box center [1011, 375] width 159 height 13
click at [1027, 307] on div at bounding box center [1011, 303] width 176 height 42
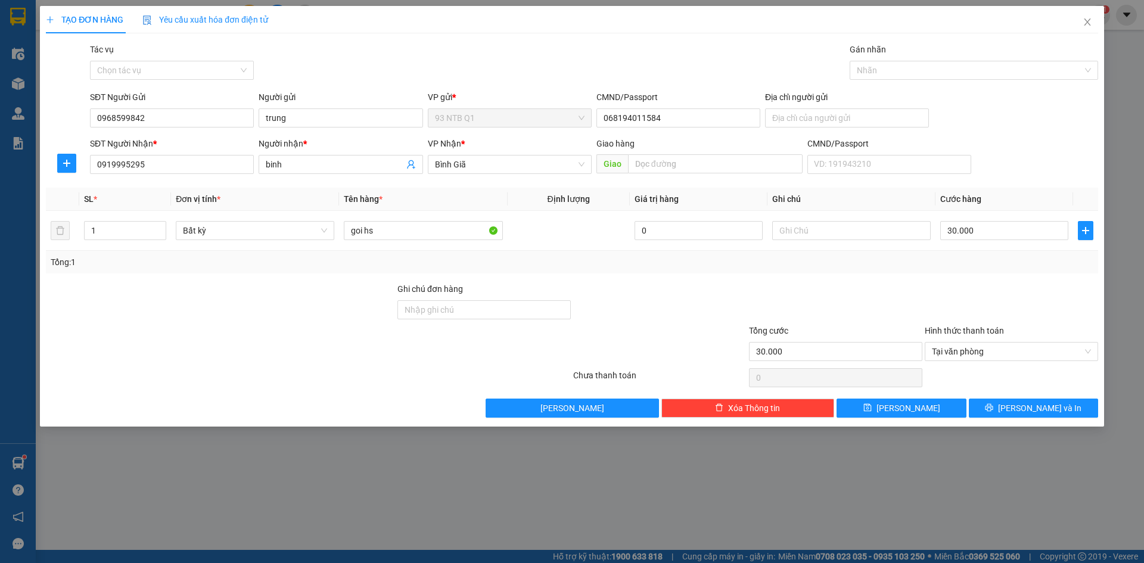
click at [1061, 378] on div at bounding box center [1011, 378] width 176 height 24
type input "30.000"
click at [1063, 383] on div at bounding box center [1011, 378] width 176 height 24
click at [1037, 380] on div at bounding box center [1011, 378] width 176 height 24
click at [1043, 409] on span "[PERSON_NAME] và In" at bounding box center [1039, 408] width 83 height 13
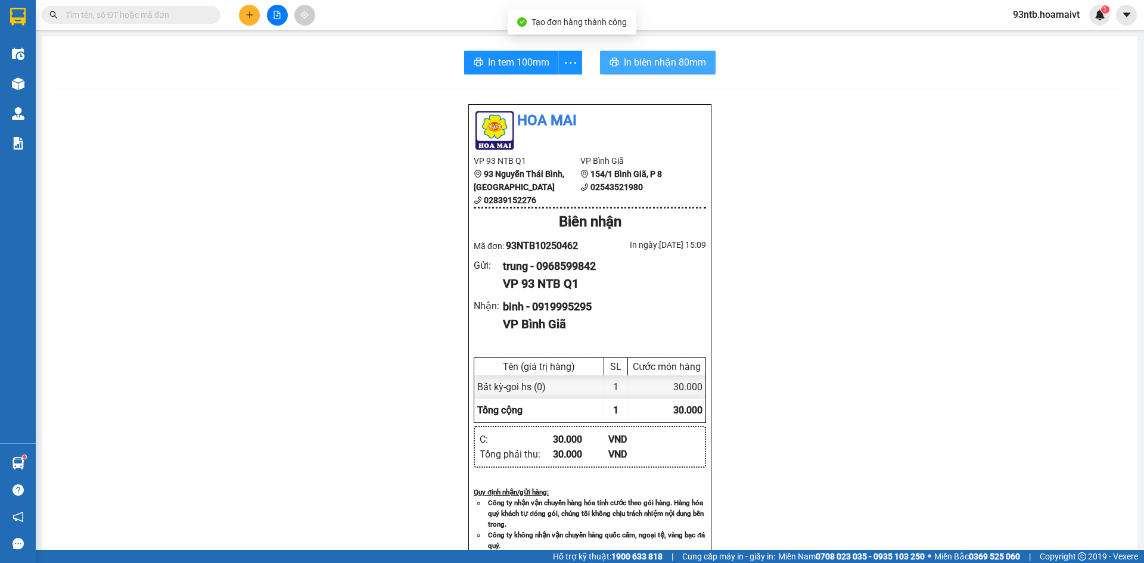
click at [695, 60] on span "In biên nhận 80mm" at bounding box center [665, 62] width 82 height 15
click at [253, 13] on icon "plus" at bounding box center [249, 15] width 8 height 8
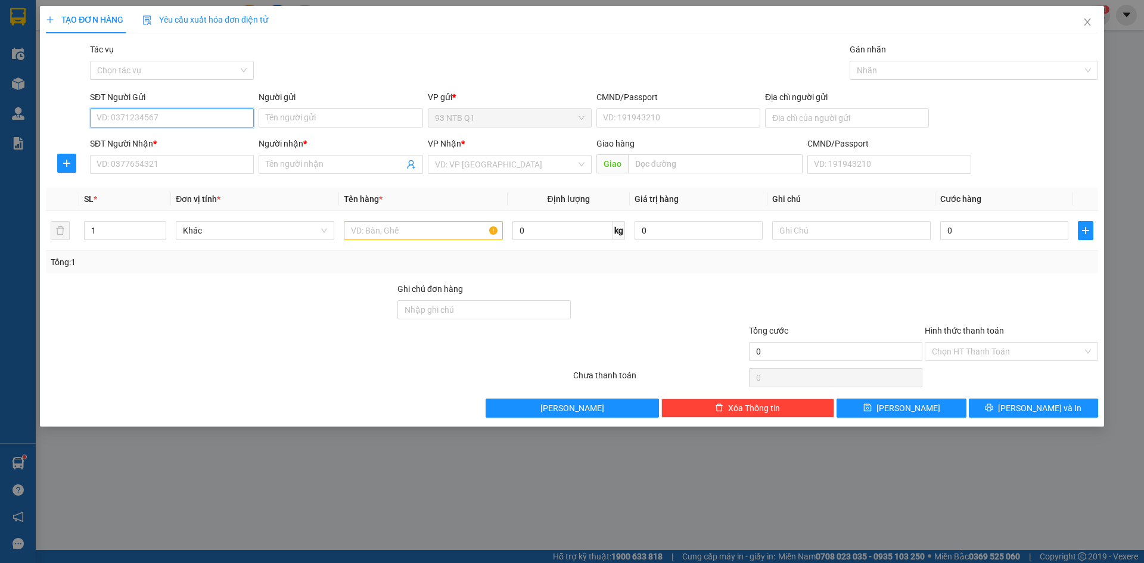
click at [232, 120] on input "SĐT Người Gửi" at bounding box center [172, 117] width 164 height 19
type input "0939735636"
click at [344, 120] on input "Người gửi" at bounding box center [341, 117] width 164 height 19
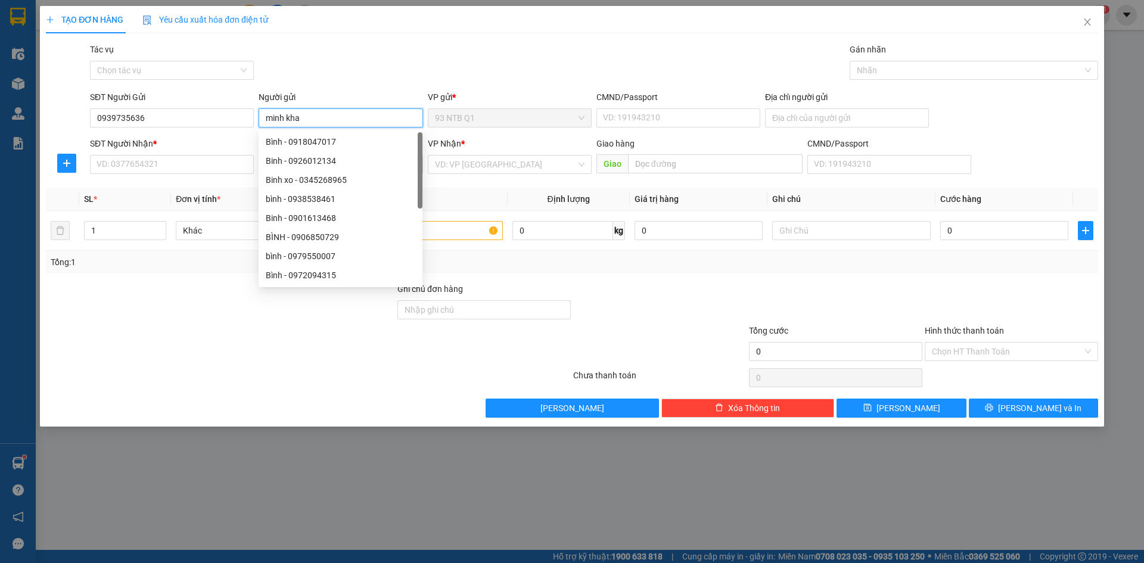
type input "minh kha"
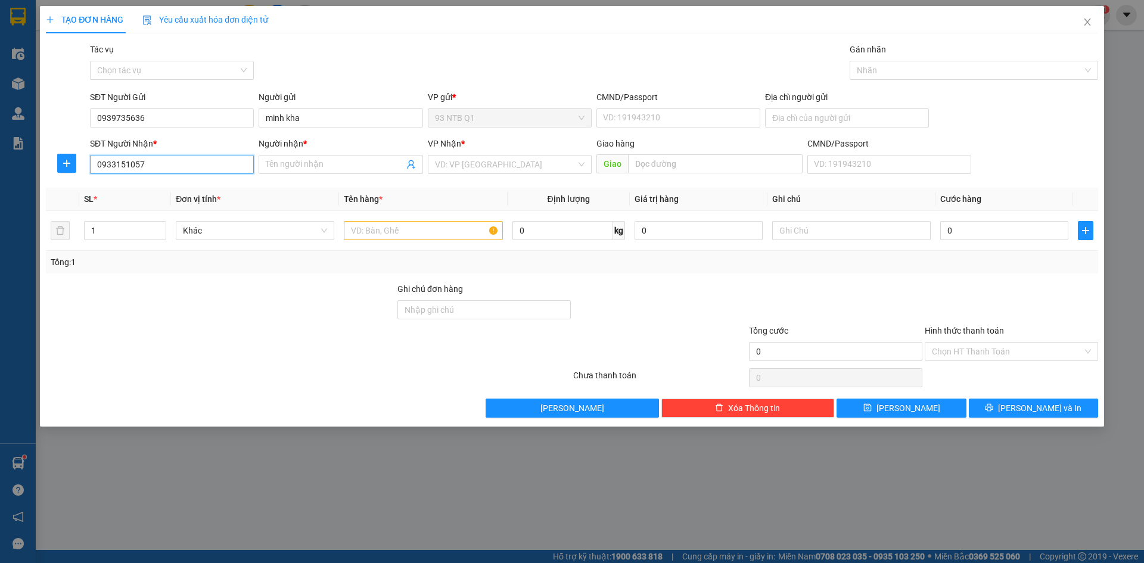
type input "0933151057"
click at [1090, 23] on icon "close" at bounding box center [1088, 22] width 10 height 10
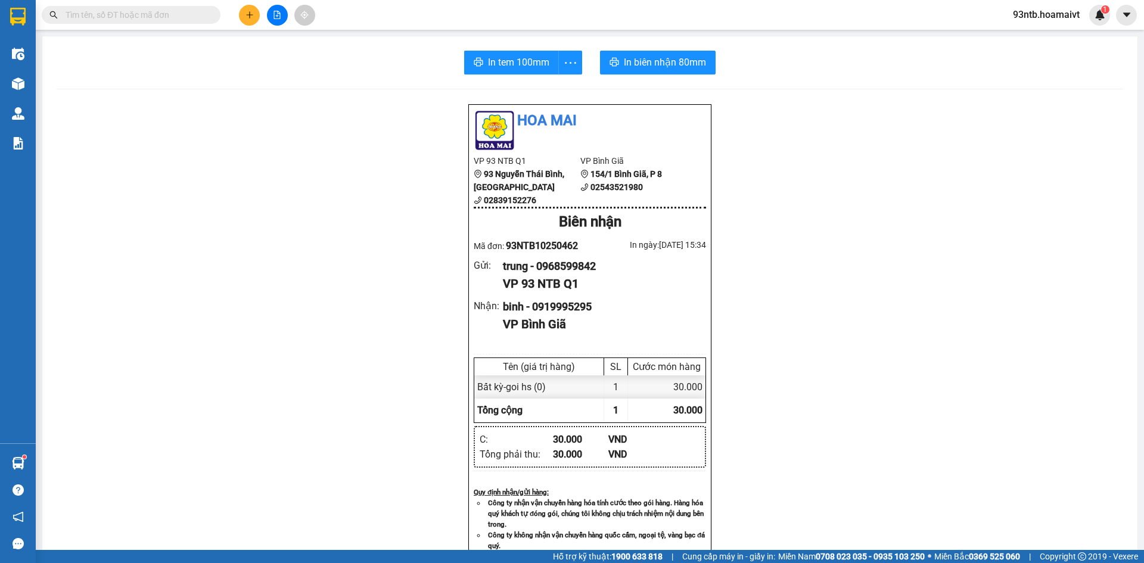
click at [127, 15] on input "text" at bounding box center [136, 14] width 141 height 13
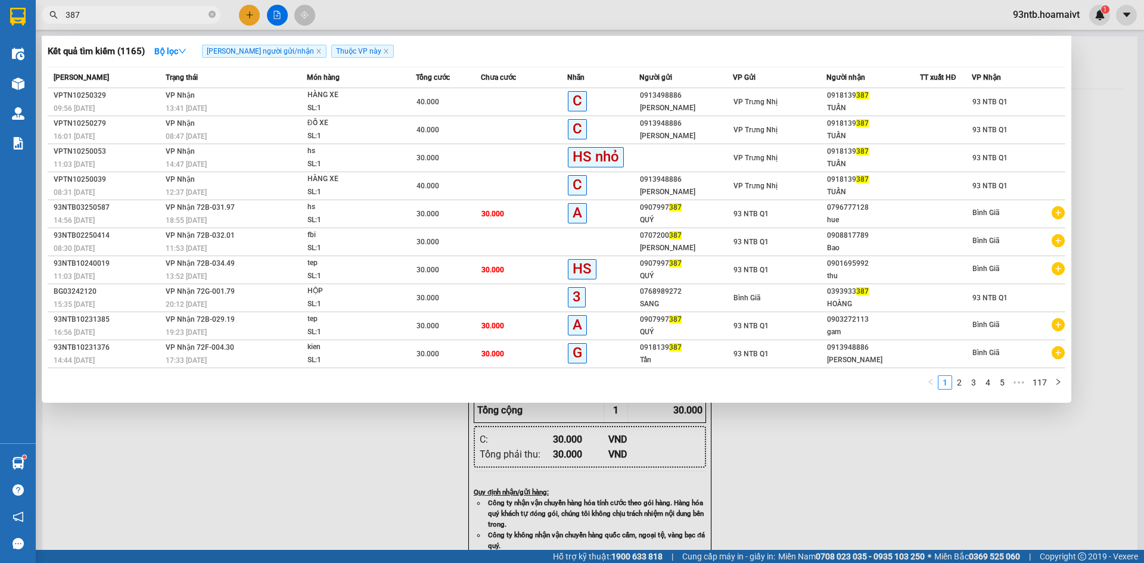
click at [111, 20] on input "387" at bounding box center [136, 14] width 141 height 13
type input "3"
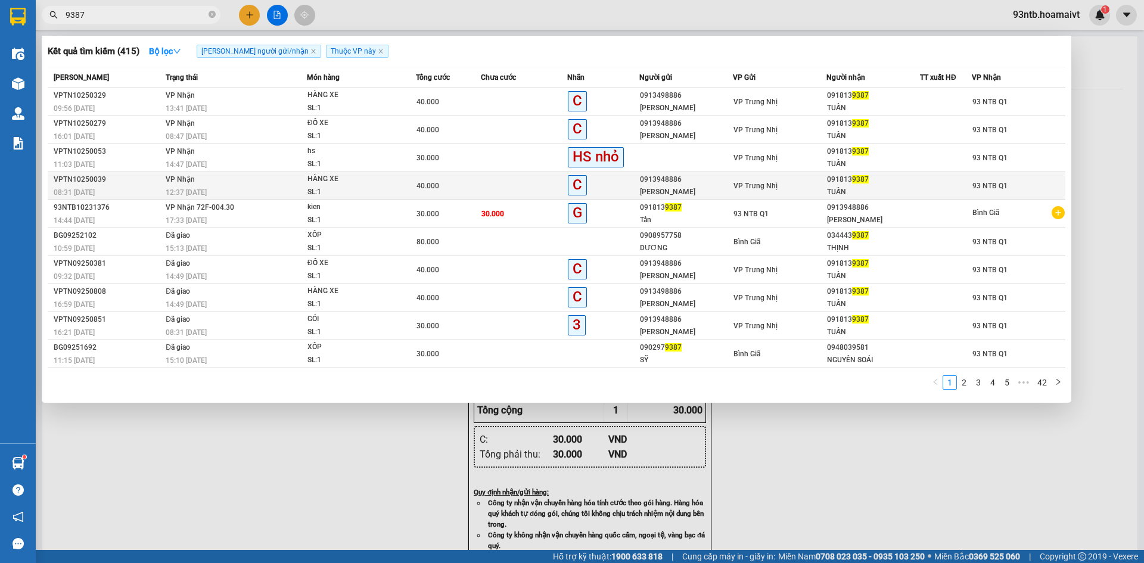
type input "9387"
click at [826, 185] on td "091813 9387 TUẤN" at bounding box center [873, 186] width 94 height 28
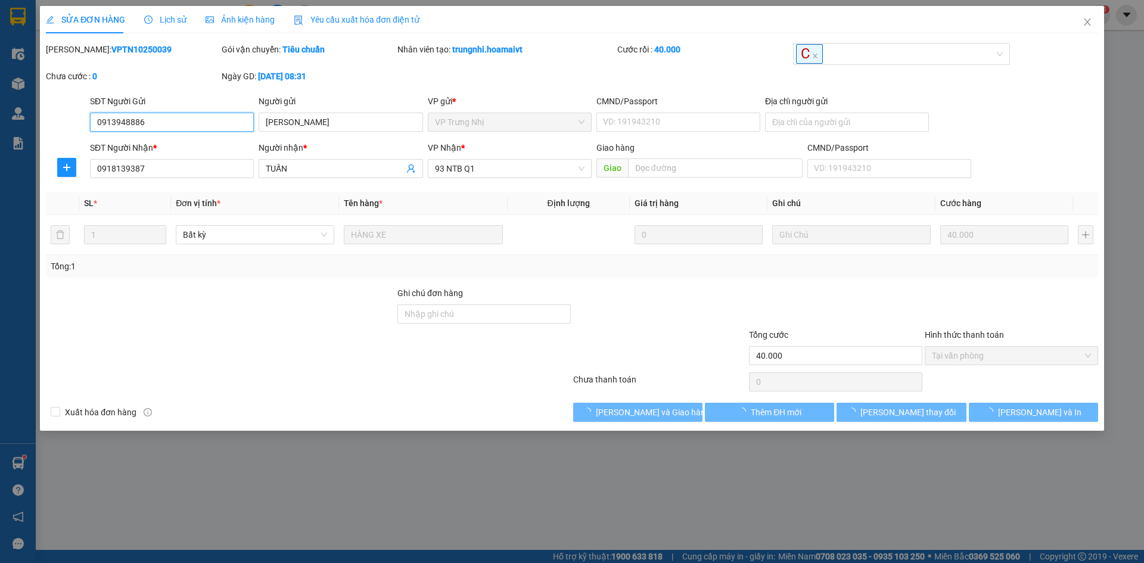
type input "0913948886"
type input "[PERSON_NAME]"
type input "0918139387"
type input "TUẤN"
type input "40.000"
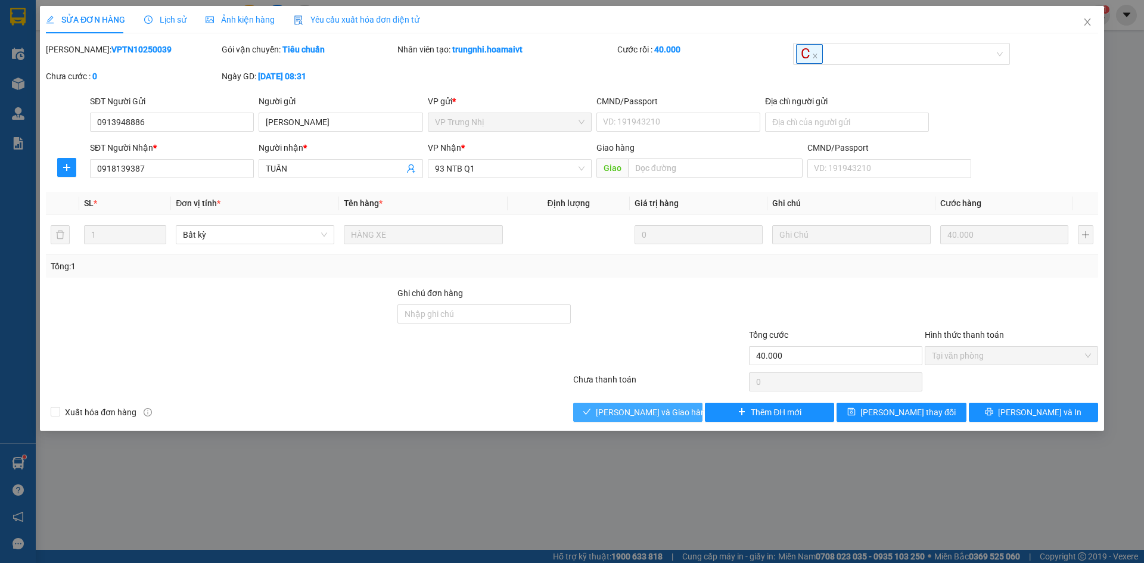
click at [644, 418] on span "[PERSON_NAME] và Giao hàng" at bounding box center [653, 412] width 114 height 13
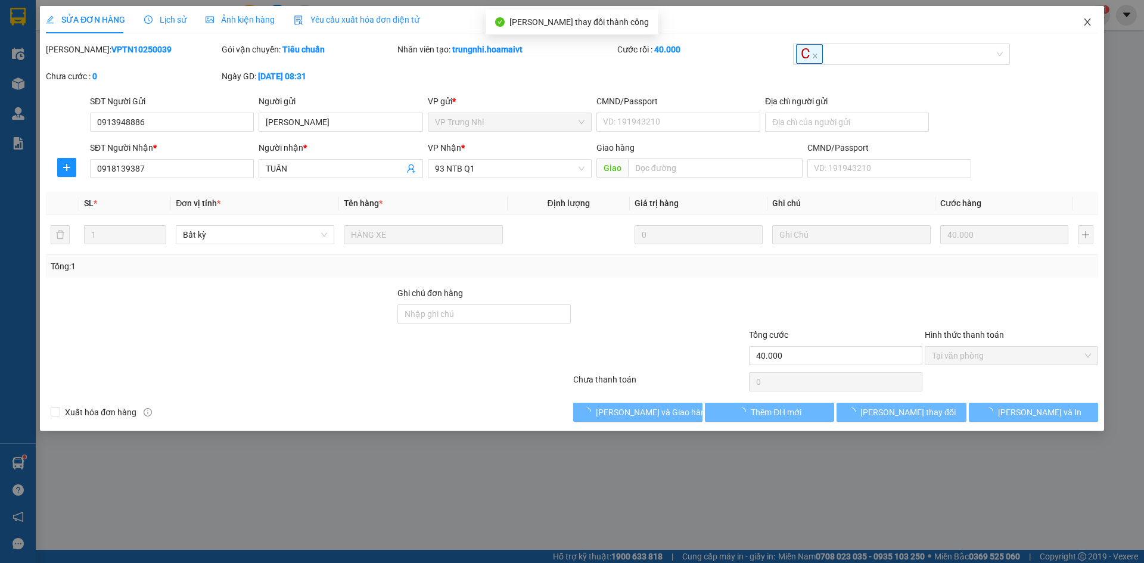
click at [1084, 22] on icon "close" at bounding box center [1088, 22] width 10 height 10
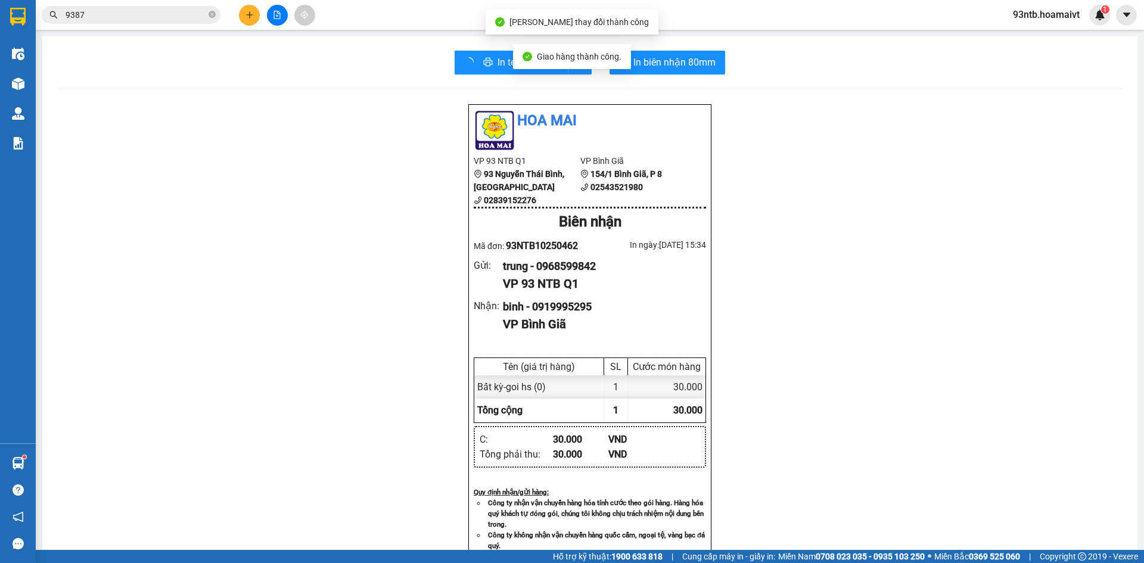
click at [167, 10] on input "9387" at bounding box center [136, 14] width 141 height 13
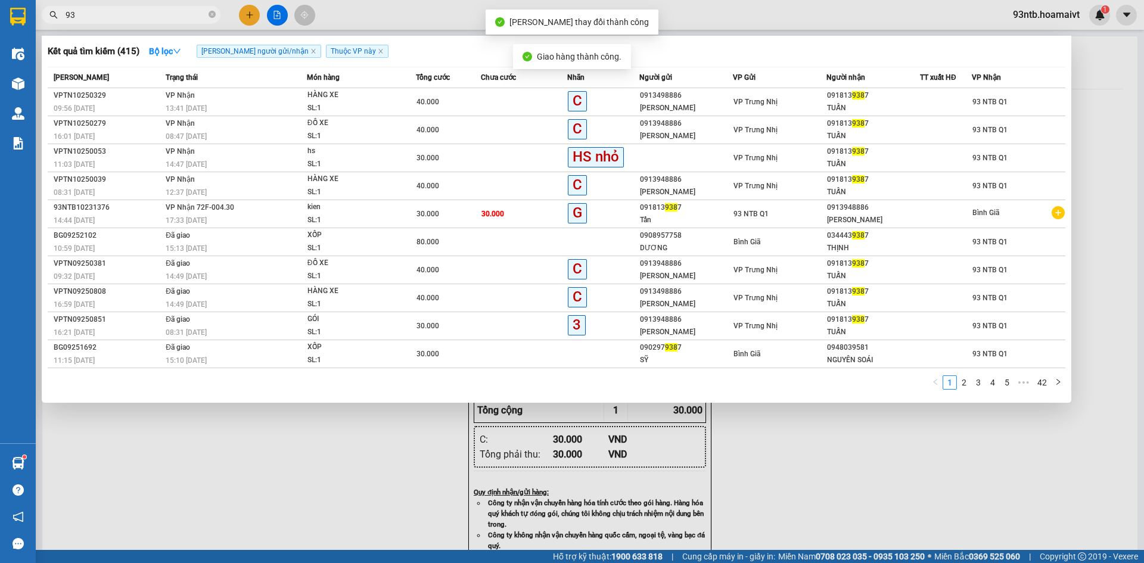
type input "9"
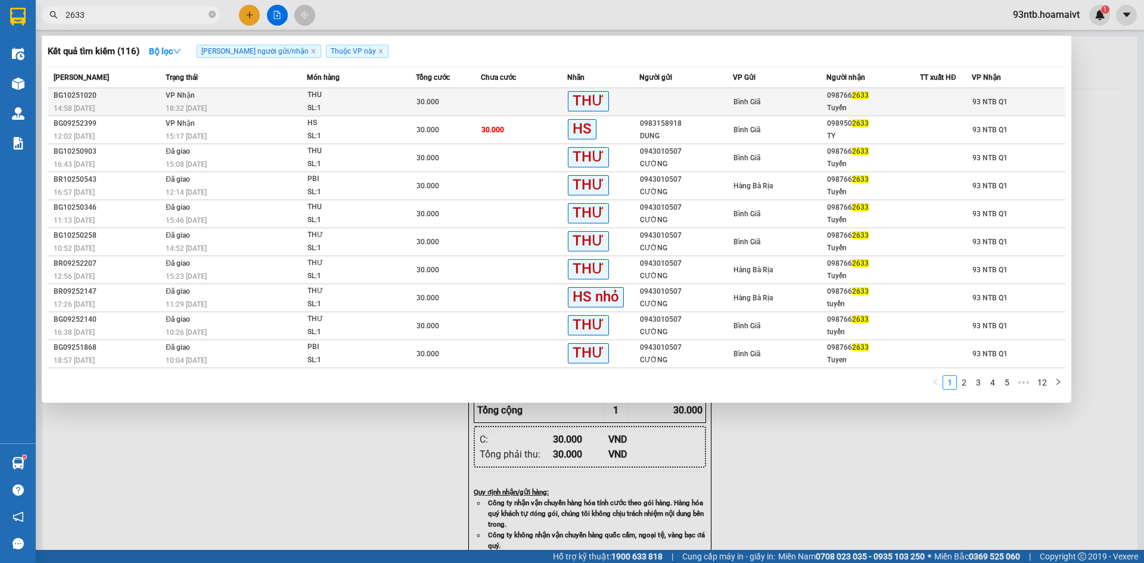
type input "2633"
click at [410, 103] on span "THU SL: 1" at bounding box center [361, 102] width 108 height 26
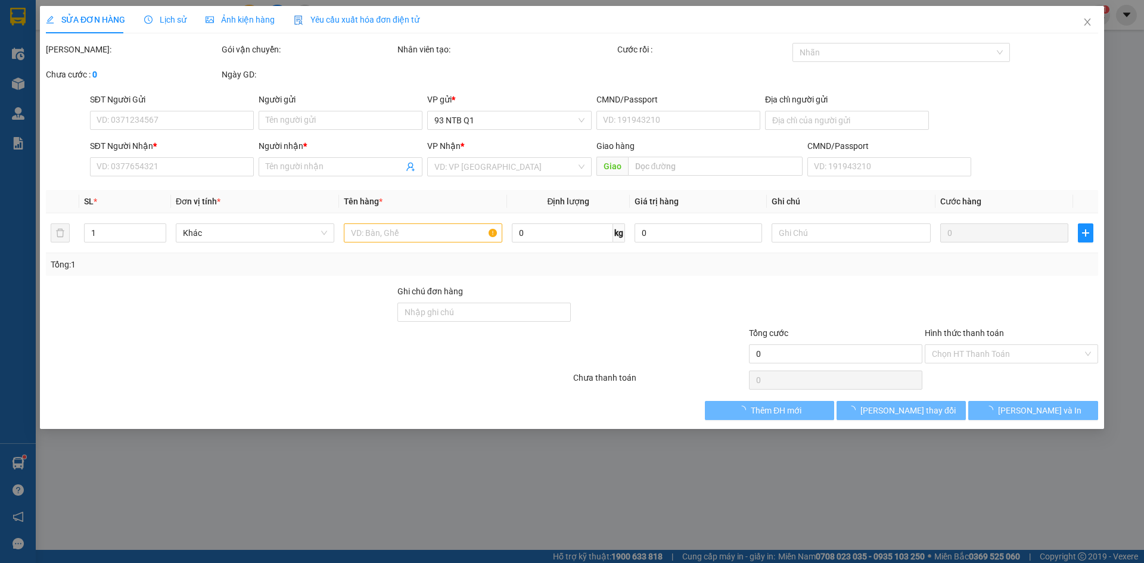
type input "0987662633"
type input "Tuyến"
type input "30.000"
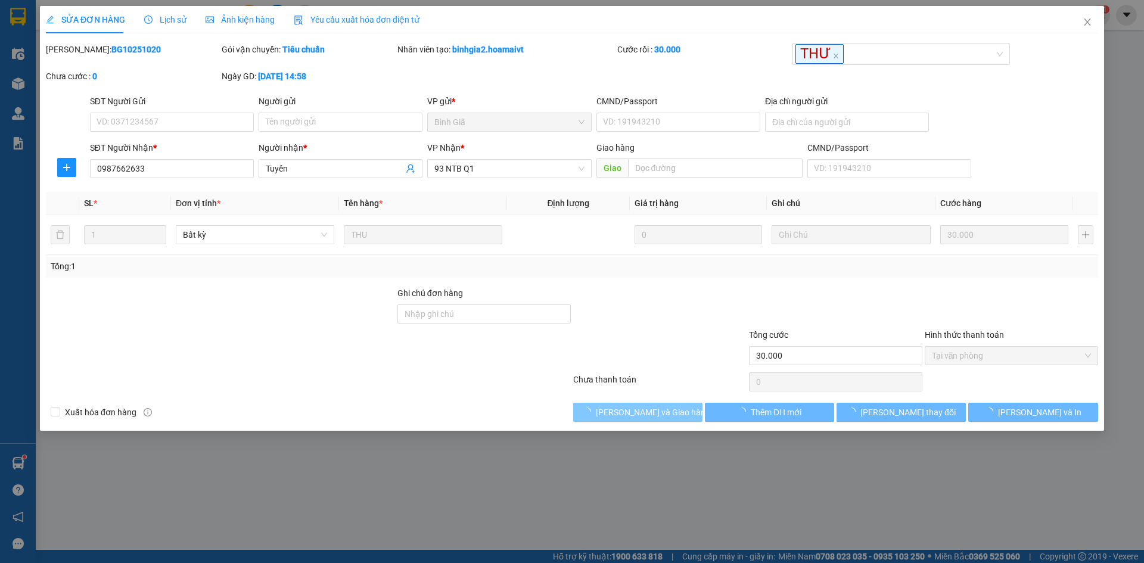
click at [662, 410] on span "[PERSON_NAME] và Giao hàng" at bounding box center [653, 412] width 114 height 13
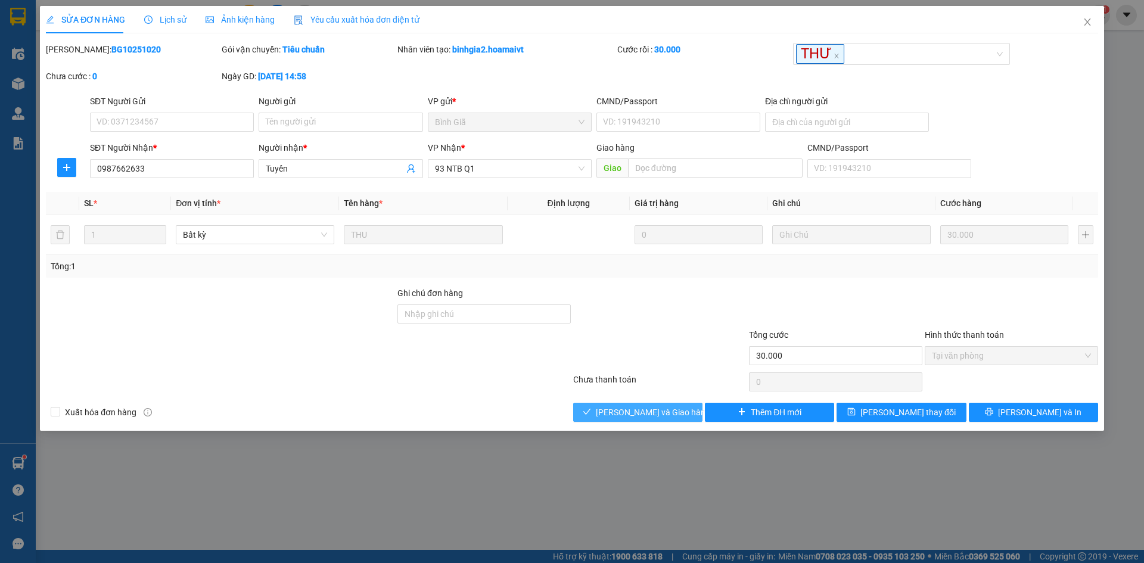
click at [642, 411] on span "[PERSON_NAME] và Giao hàng" at bounding box center [653, 412] width 114 height 13
